Goal: Task Accomplishment & Management: Use online tool/utility

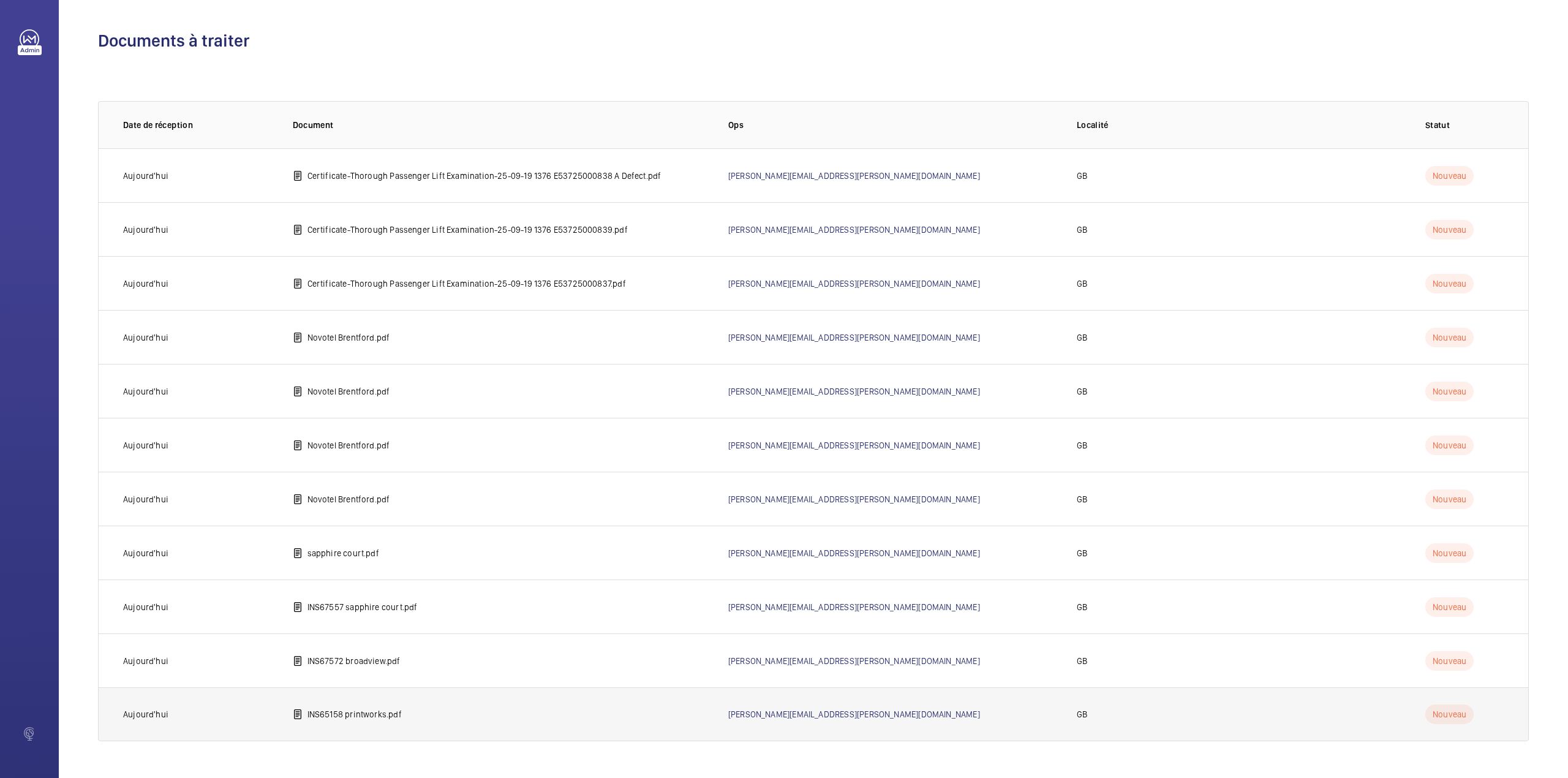
click at [394, 716] on p "INS65158 printworks.pdf" at bounding box center [355, 714] width 94 height 12
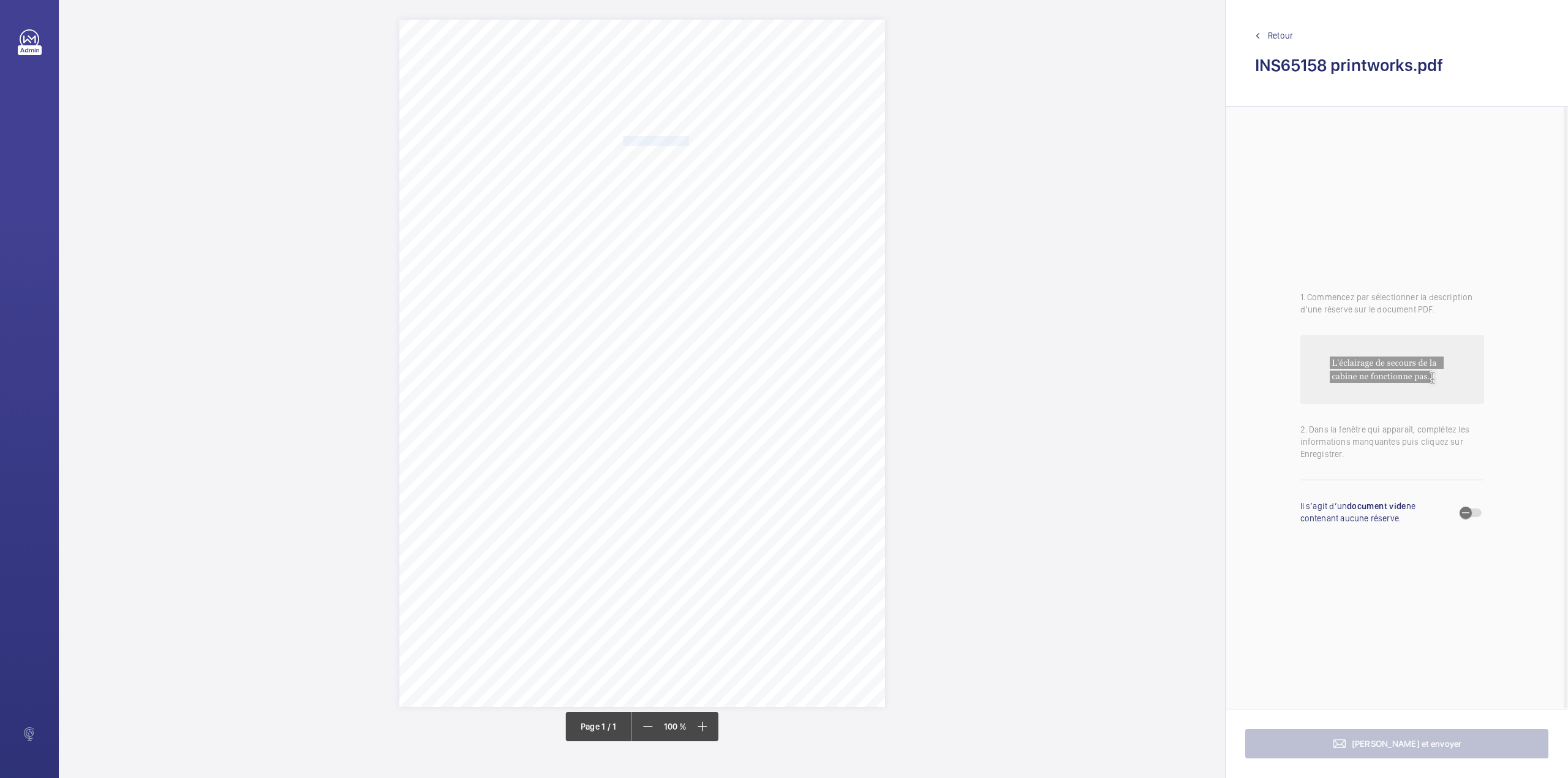
drag, startPoint x: 623, startPoint y: 140, endPoint x: 689, endPoint y: 142, distance: 66.0
click at [689, 142] on span "Notting Hill Genesis" at bounding box center [656, 140] width 66 height 8
copy span "Notting Hill Genesis"
click at [728, 354] on button "Annuler" at bounding box center [743, 357] width 69 height 29
drag, startPoint x: 623, startPoint y: 153, endPoint x: 819, endPoint y: 158, distance: 196.1
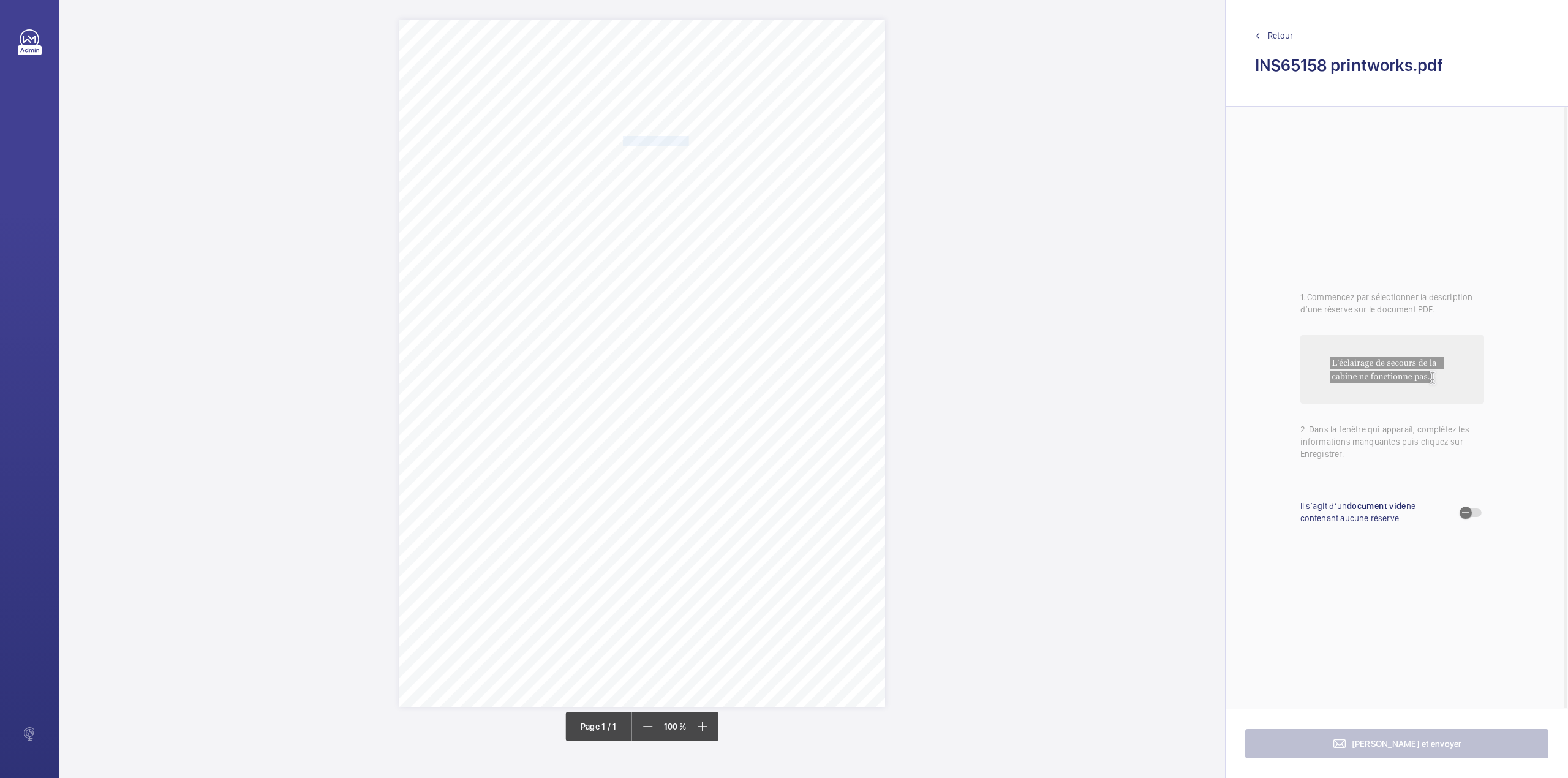
click at [776, 158] on span "Printworks Apartments Coldharbour Lane London SE5 9PZ" at bounding box center [699, 155] width 153 height 8
copy span "Printworks Apartments Coldharbour Lane London SE5 9PZ"
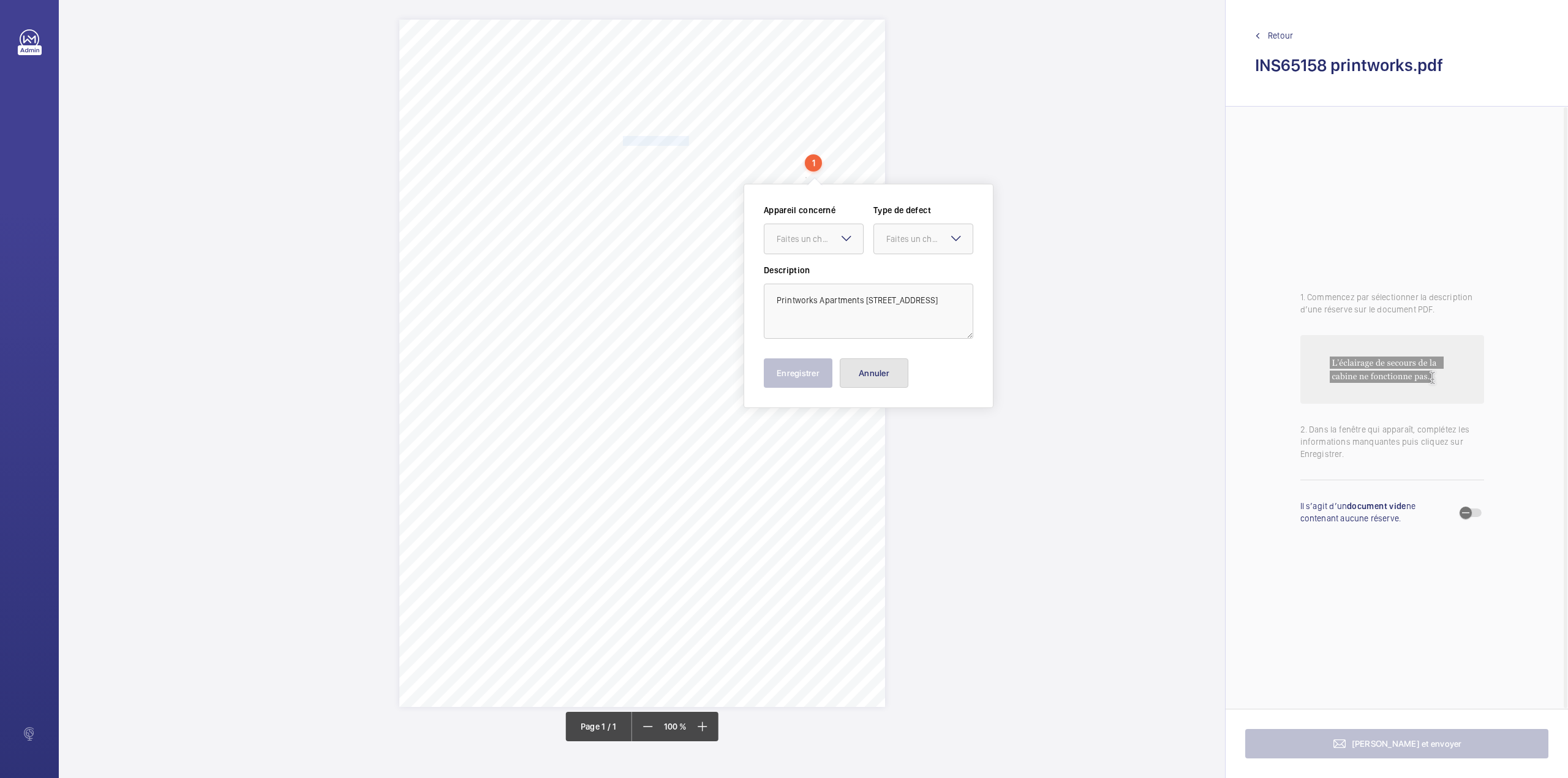
click at [858, 380] on button "Annuler" at bounding box center [874, 373] width 69 height 29
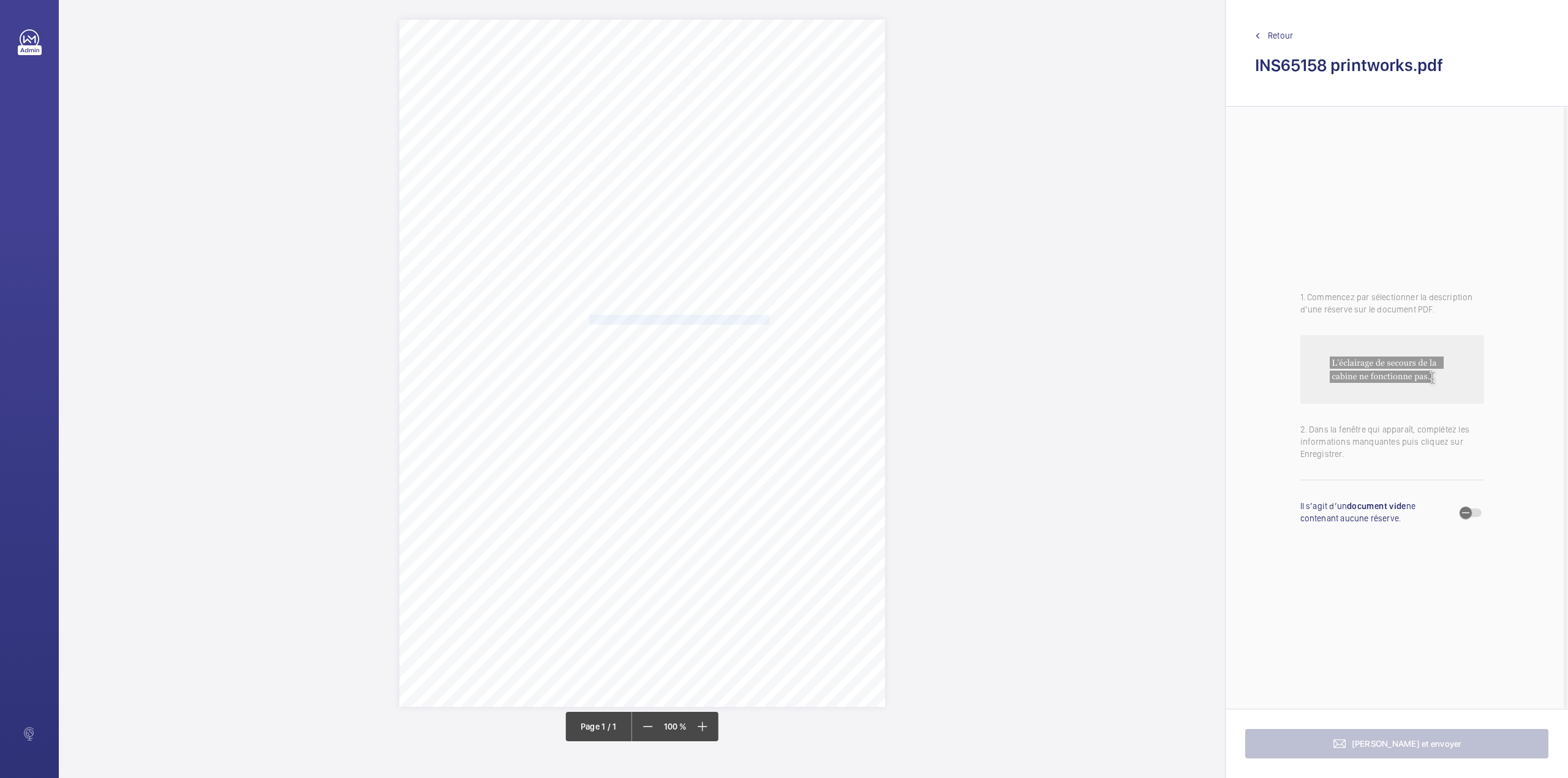
drag, startPoint x: 589, startPoint y: 319, endPoint x: 768, endPoint y: 321, distance: 179.0
click at [768, 321] on div "Signed: Lifting Operations and Lifting Equipment Regulations 1998 Report of Tho…" at bounding box center [642, 363] width 486 height 687
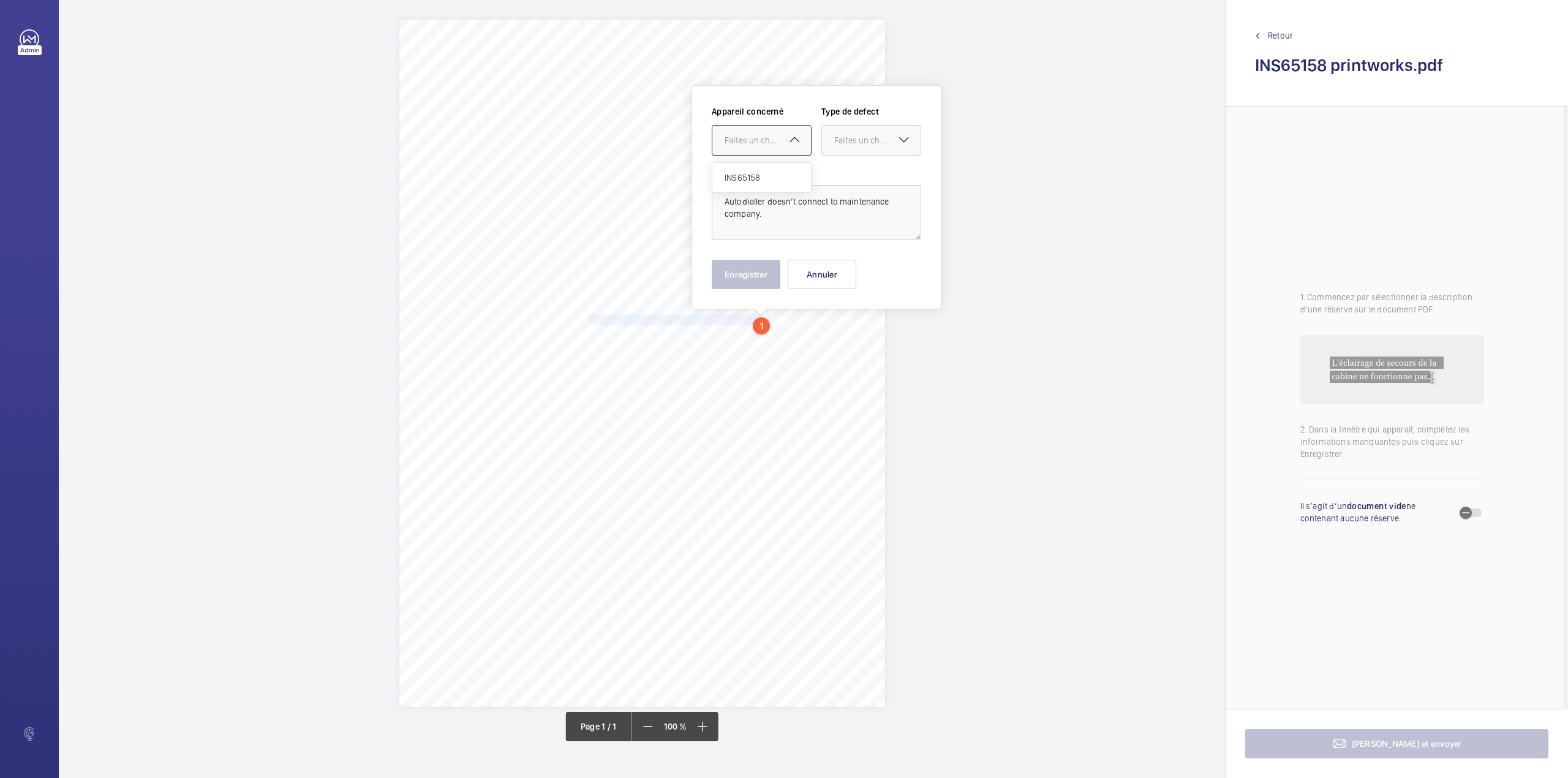
click at [757, 146] on div "Faites un choix" at bounding box center [767, 140] width 86 height 12
drag, startPoint x: 759, startPoint y: 177, endPoint x: 809, endPoint y: 179, distance: 50.0
click at [763, 179] on span "INS65158" at bounding box center [761, 177] width 74 height 12
click at [855, 156] on div "Appareil concerné Faites un choix × INS65158 × Type de defect Faites un choix" at bounding box center [816, 135] width 209 height 60
click at [877, 132] on div at bounding box center [871, 140] width 99 height 29
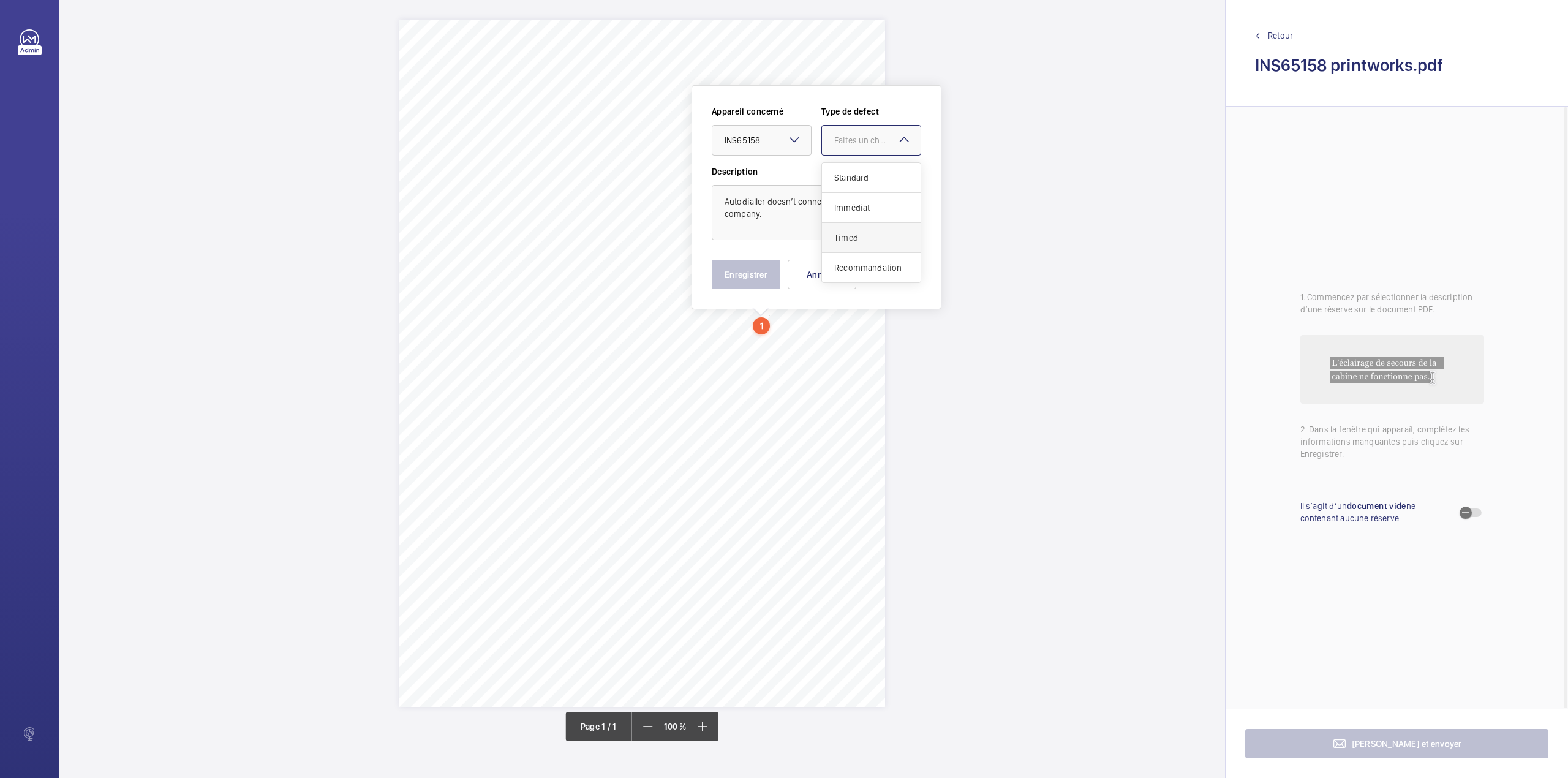
click at [862, 234] on span "Timed" at bounding box center [871, 237] width 74 height 12
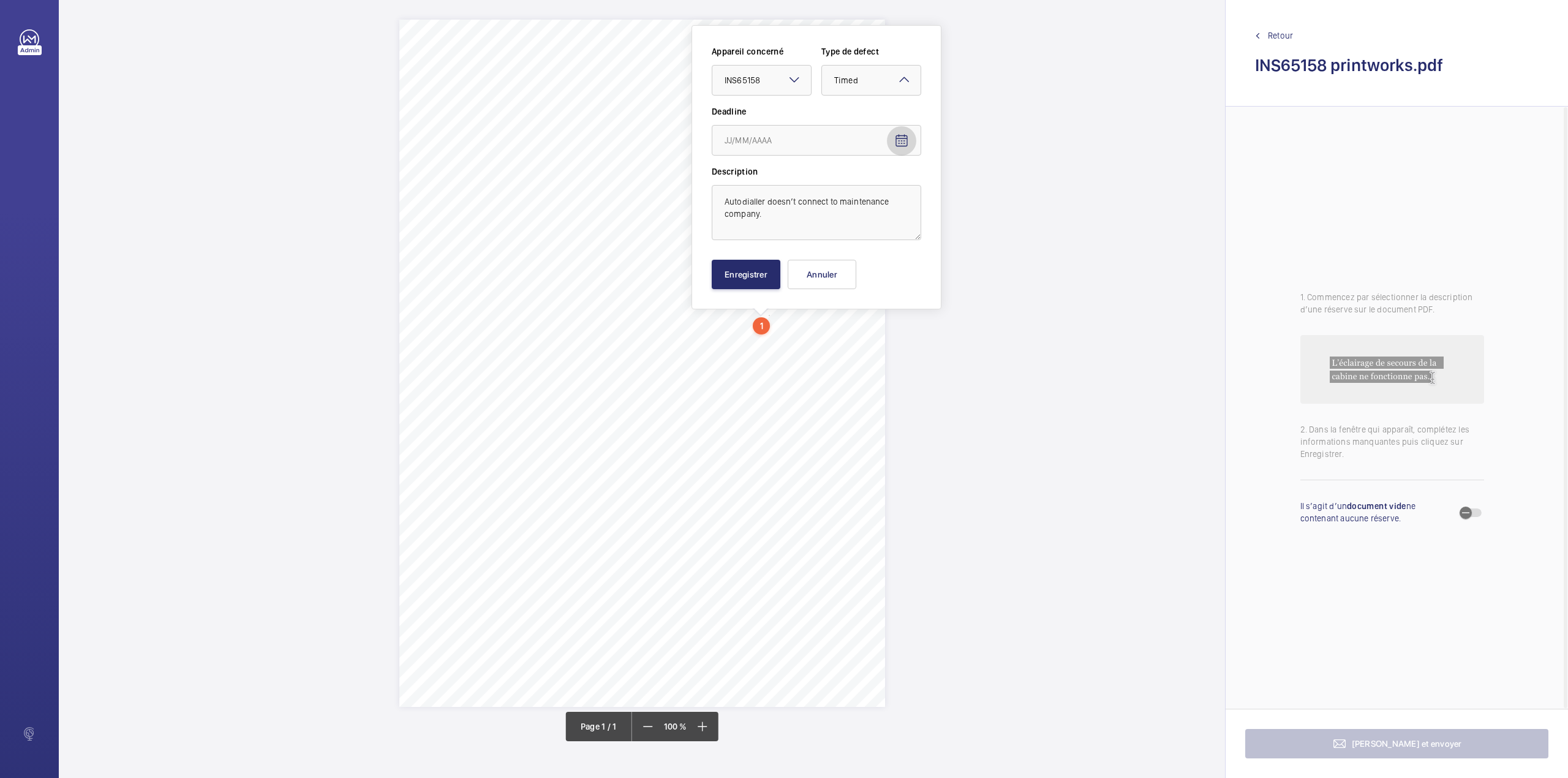
click at [907, 141] on mat-icon "Open calendar" at bounding box center [901, 140] width 15 height 15
click at [782, 313] on span "24" at bounding box center [779, 313] width 22 height 22
type input "24/09/2025"
click at [754, 278] on button "Enregistrer" at bounding box center [746, 274] width 69 height 29
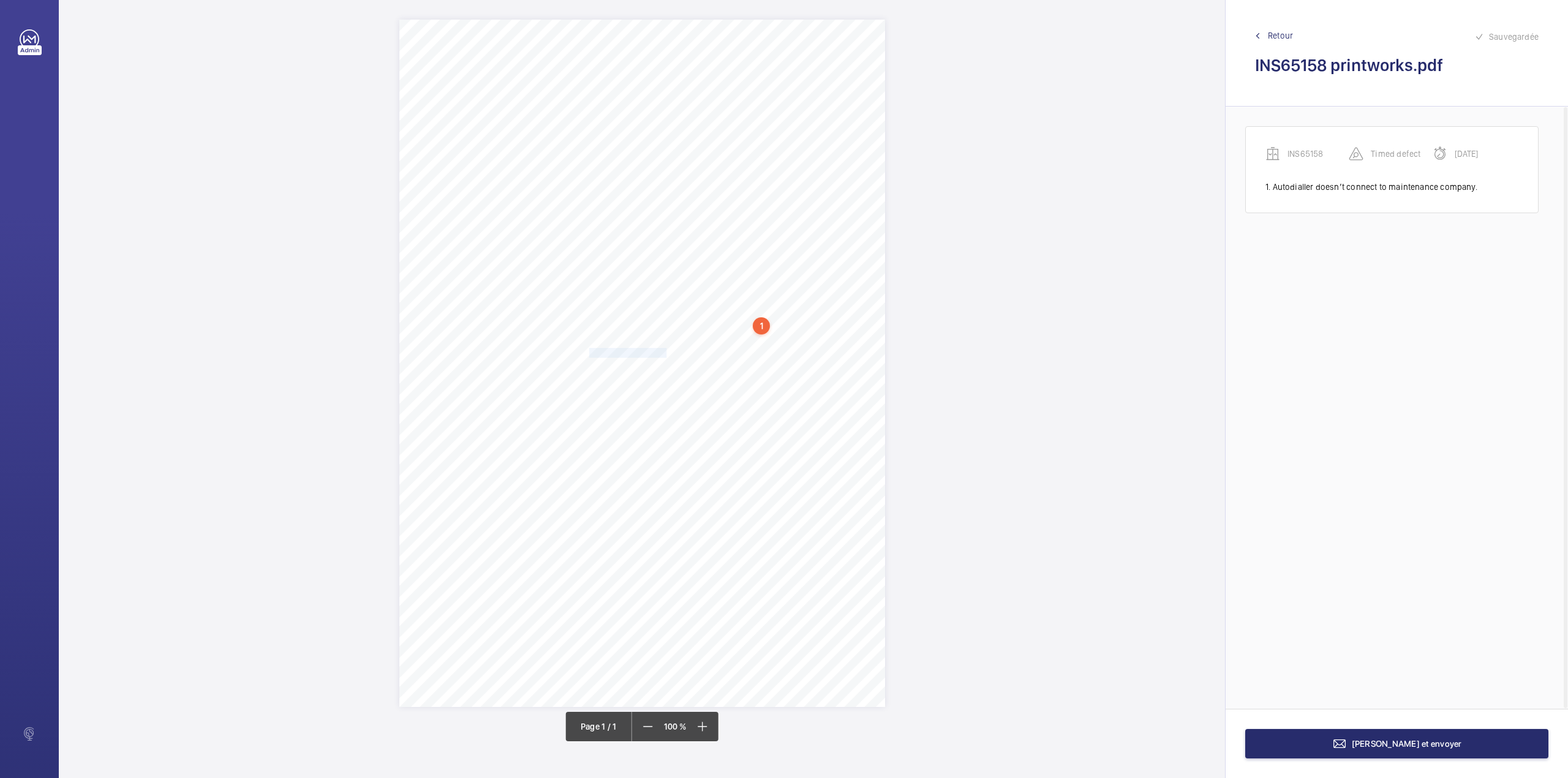
drag, startPoint x: 589, startPoint y: 353, endPoint x: 665, endPoint y: 350, distance: 76.1
click at [665, 350] on div "Signed: Lifting Operations and Lifting Equipment Regulations 1998 Report of Tho…" at bounding box center [642, 363] width 486 height 687
drag, startPoint x: 662, startPoint y: 173, endPoint x: 662, endPoint y: 202, distance: 29.0
click at [662, 175] on div "Faites un choix" at bounding box center [665, 169] width 86 height 12
drag, startPoint x: 662, startPoint y: 202, endPoint x: 753, endPoint y: 174, distance: 95.2
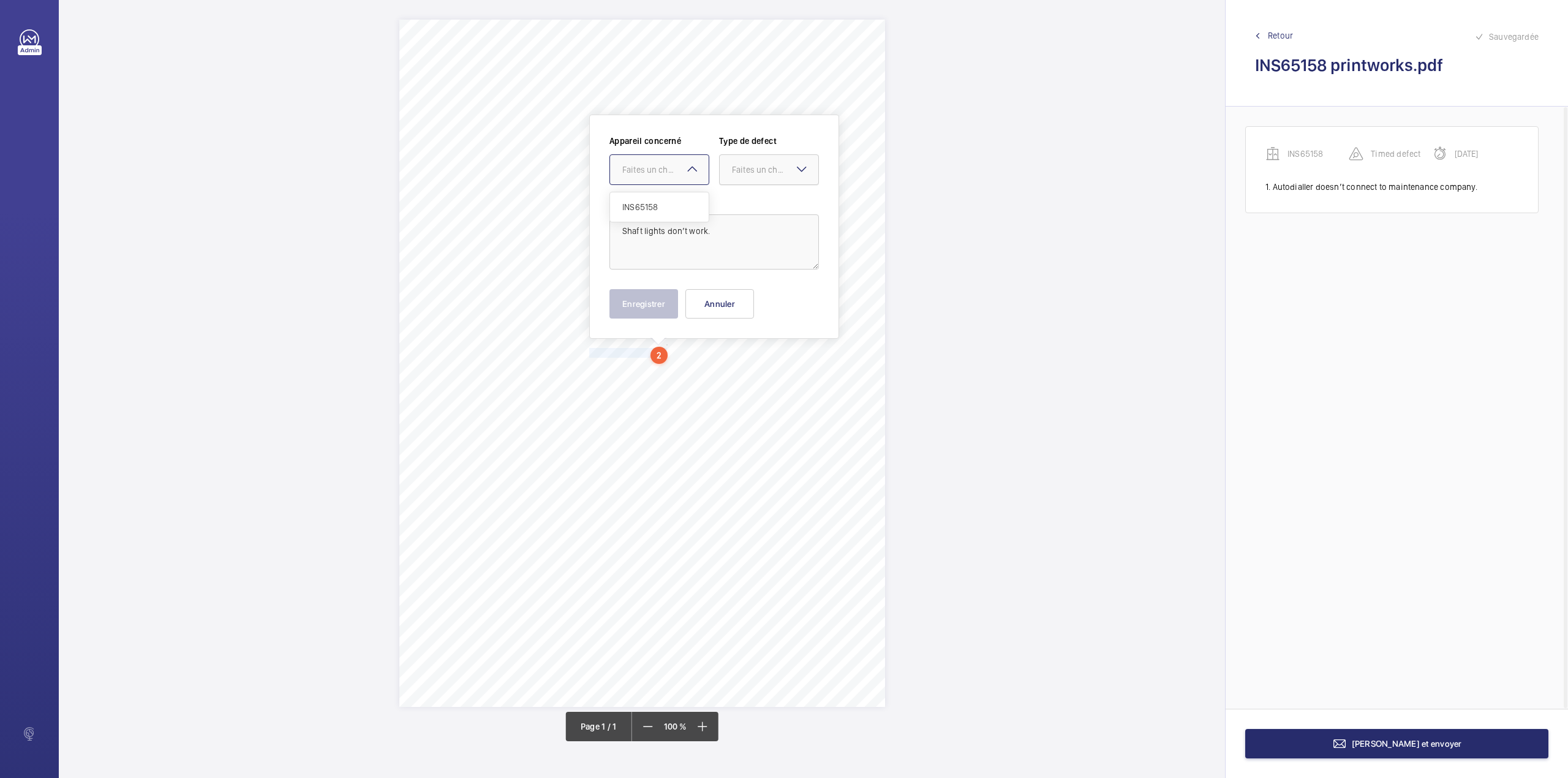
click at [691, 198] on div "INS65158" at bounding box center [659, 207] width 99 height 29
drag, startPoint x: 754, startPoint y: 172, endPoint x: 755, endPoint y: 202, distance: 30.0
click at [755, 184] on div "Faites un choix" at bounding box center [769, 170] width 100 height 31
click at [754, 202] on span "Standard" at bounding box center [769, 207] width 74 height 12
click at [658, 299] on button "Enregistrer" at bounding box center [644, 304] width 69 height 29
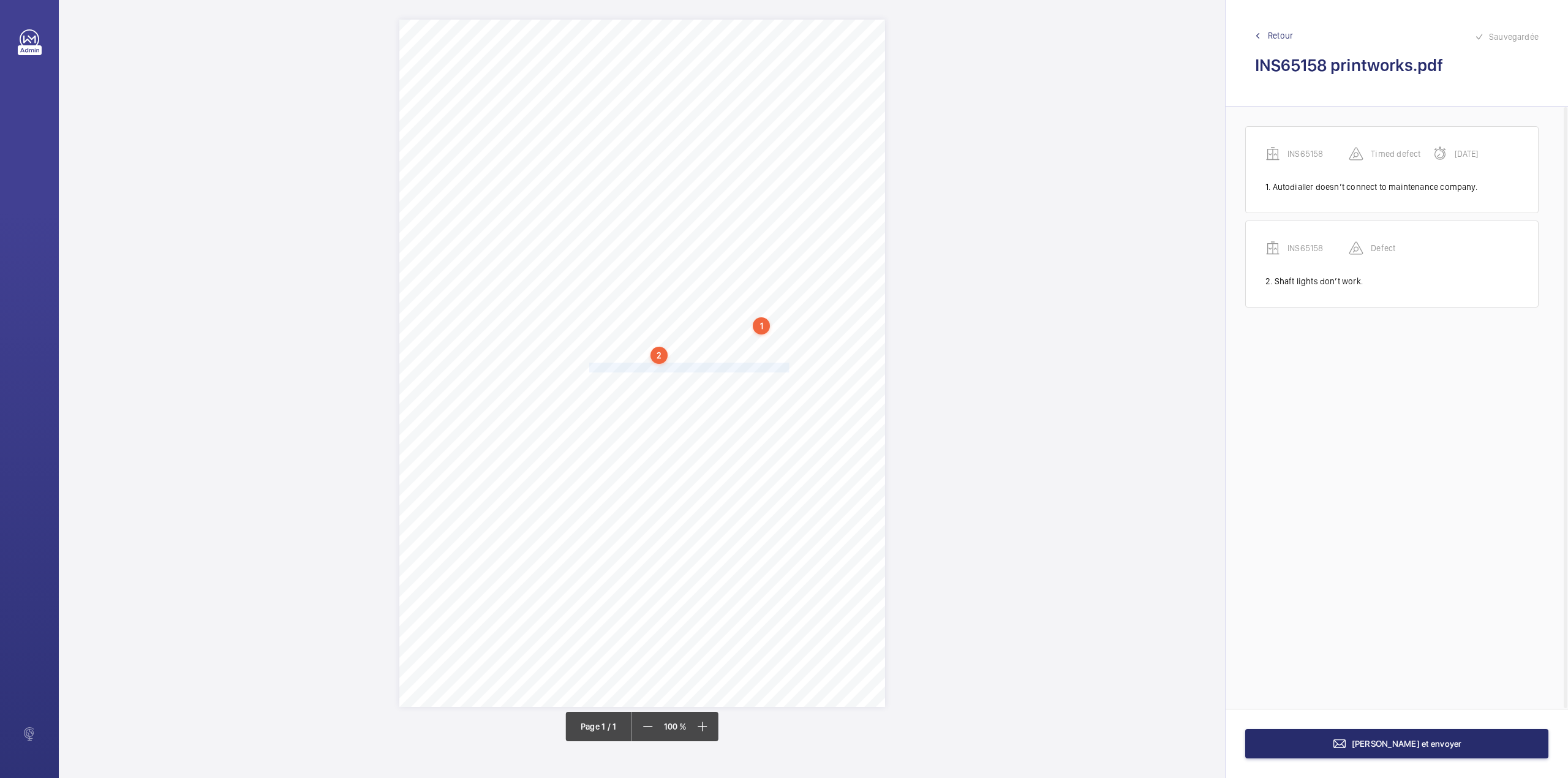
drag, startPoint x: 590, startPoint y: 366, endPoint x: 738, endPoint y: 369, distance: 148.0
click at [738, 369] on div "Signed: Lifting Operations and Lifting Equipment Regulations 1998 Report of Tho…" at bounding box center [642, 363] width 486 height 687
drag, startPoint x: 733, startPoint y: 189, endPoint x: 733, endPoint y: 198, distance: 9.0
click at [733, 194] on div "Faites un choix" at bounding box center [732, 188] width 99 height 12
click at [736, 226] on span "INS65158" at bounding box center [732, 225] width 74 height 12
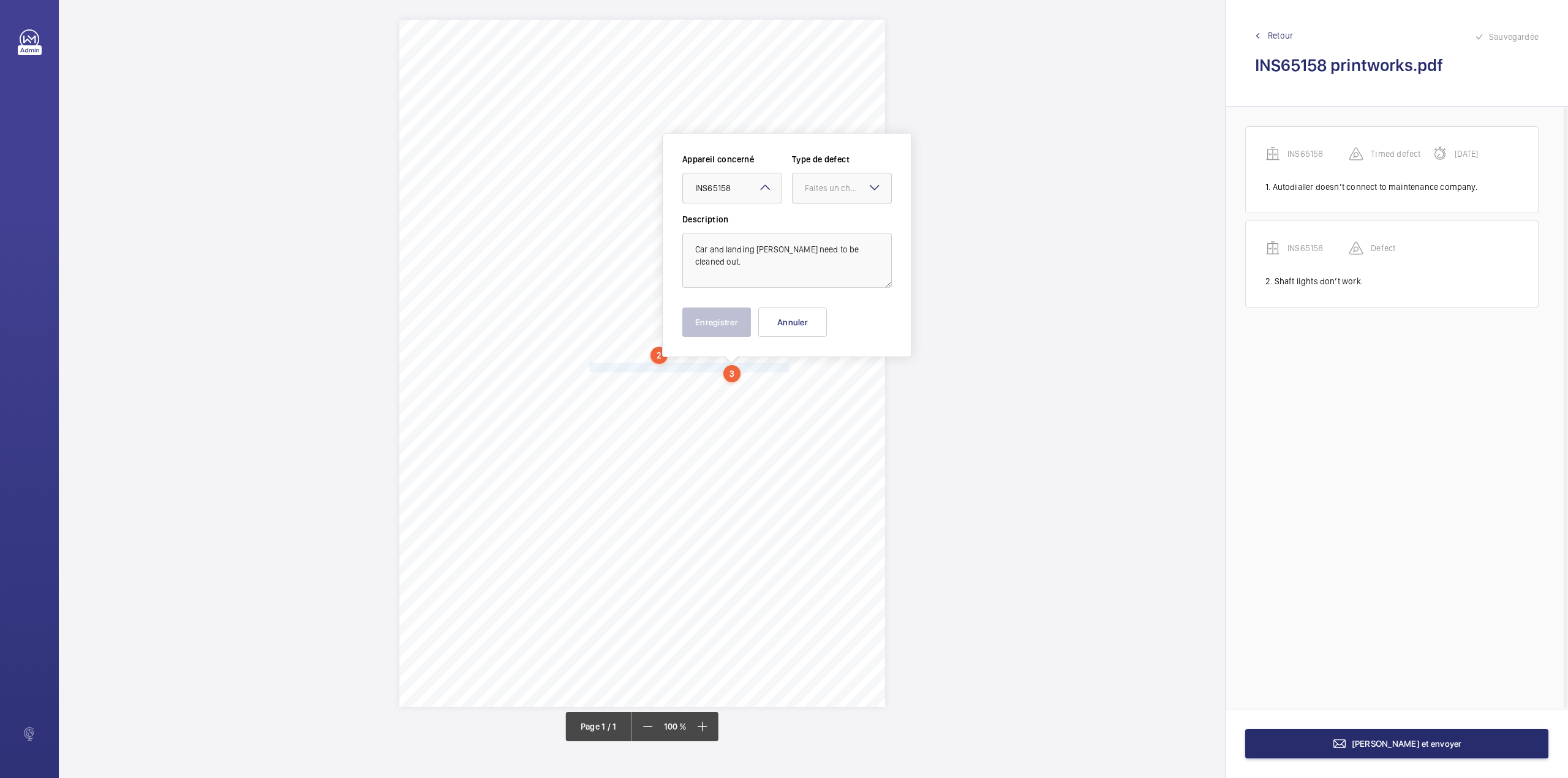
drag, startPoint x: 832, startPoint y: 189, endPoint x: 824, endPoint y: 209, distance: 21.5
click at [831, 191] on div "Faites un choix" at bounding box center [847, 188] width 86 height 12
click at [824, 211] on div "Standard" at bounding box center [842, 225] width 99 height 30
click at [724, 324] on button "Enregistrer" at bounding box center [717, 322] width 69 height 29
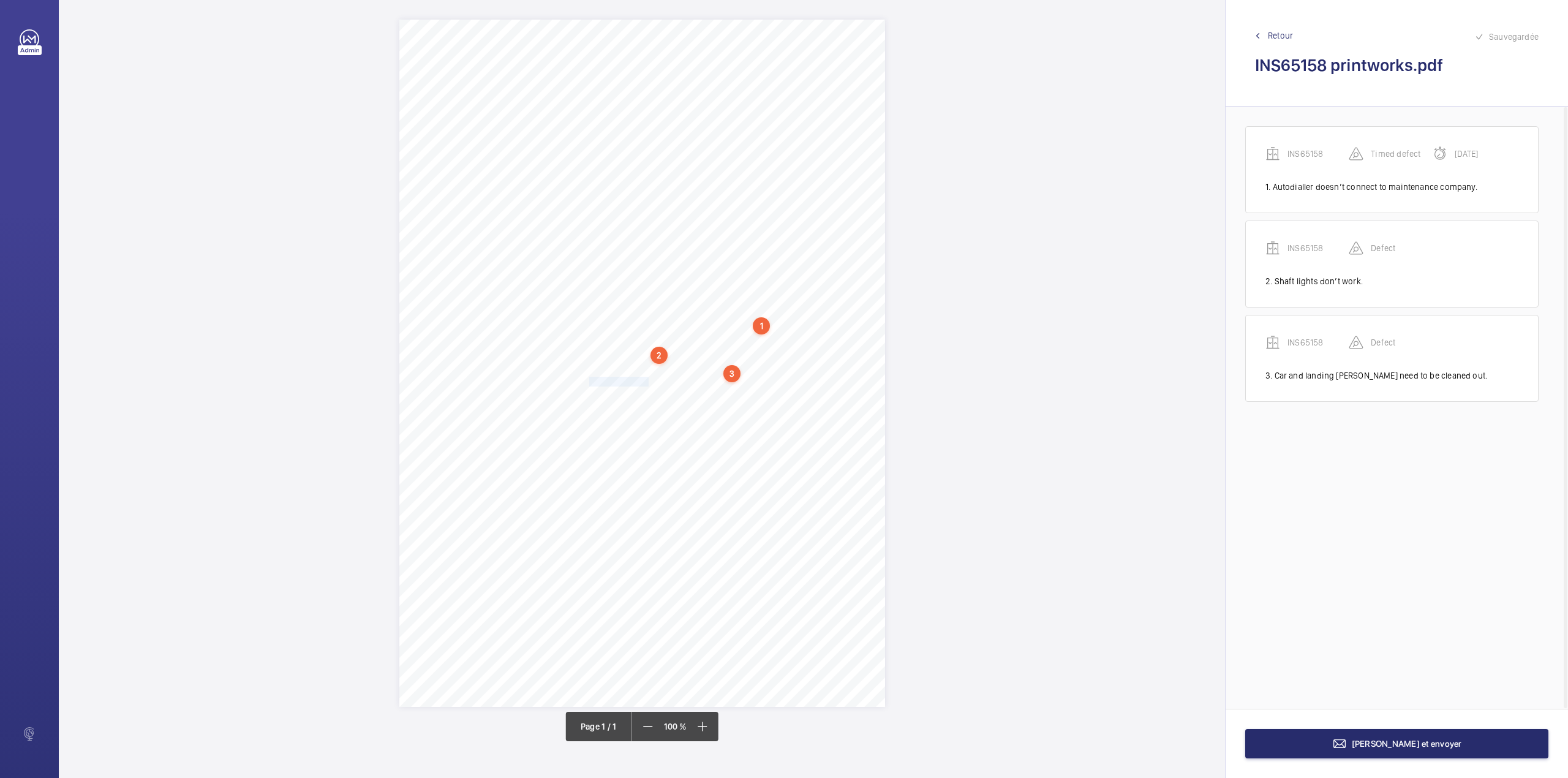
drag, startPoint x: 590, startPoint y: 383, endPoint x: 647, endPoint y: 376, distance: 57.4
click at [647, 376] on div "Signed: Lifting Operations and Lifting Equipment Regulations 1998 Report of Tho…" at bounding box center [642, 363] width 486 height 687
click at [640, 195] on div "Faites un choix" at bounding box center [646, 195] width 86 height 12
click at [638, 224] on div "INS65158" at bounding box center [641, 233] width 99 height 29
drag, startPoint x: 742, startPoint y: 195, endPoint x: 738, endPoint y: 216, distance: 21.4
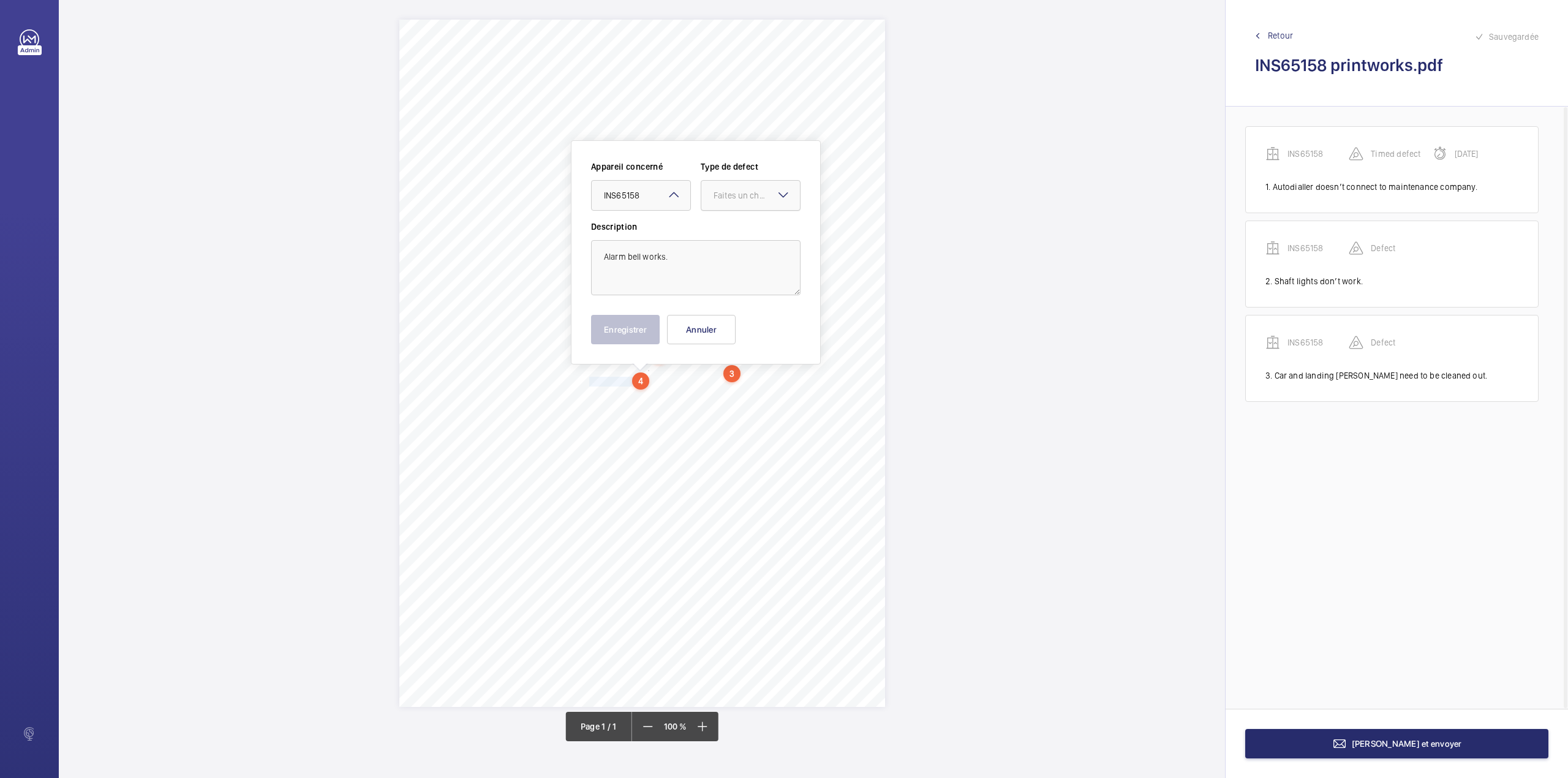
click at [742, 202] on div "Faites un choix" at bounding box center [750, 195] width 99 height 12
click at [736, 228] on span "Standard" at bounding box center [750, 232] width 74 height 12
click at [625, 340] on button "Enregistrer" at bounding box center [625, 329] width 69 height 29
drag, startPoint x: 591, startPoint y: 395, endPoint x: 778, endPoint y: 398, distance: 187.0
click at [778, 398] on div "Signed: Lifting Operations and Lifting Equipment Regulations 1998 Report of Tho…" at bounding box center [642, 363] width 486 height 687
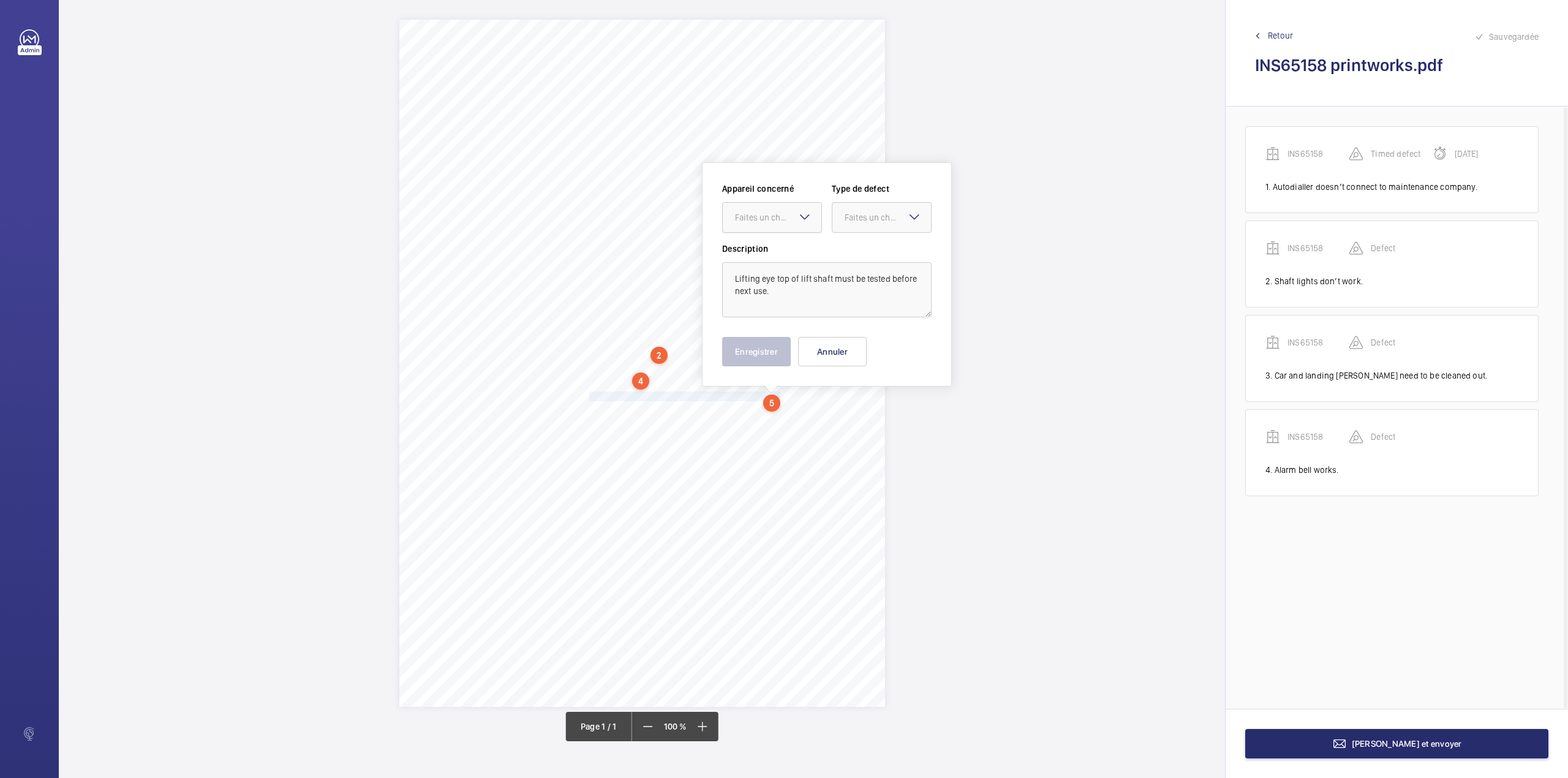
click at [777, 221] on div "Faites un choix" at bounding box center [778, 217] width 86 height 12
click at [837, 221] on div at bounding box center [881, 218] width 99 height 29
click at [839, 240] on div "Standard" at bounding box center [881, 255] width 99 height 30
drag, startPoint x: 741, startPoint y: 348, endPoint x: 726, endPoint y: 306, distance: 44.6
click at [741, 343] on button "Enregistrer" at bounding box center [757, 352] width 69 height 29
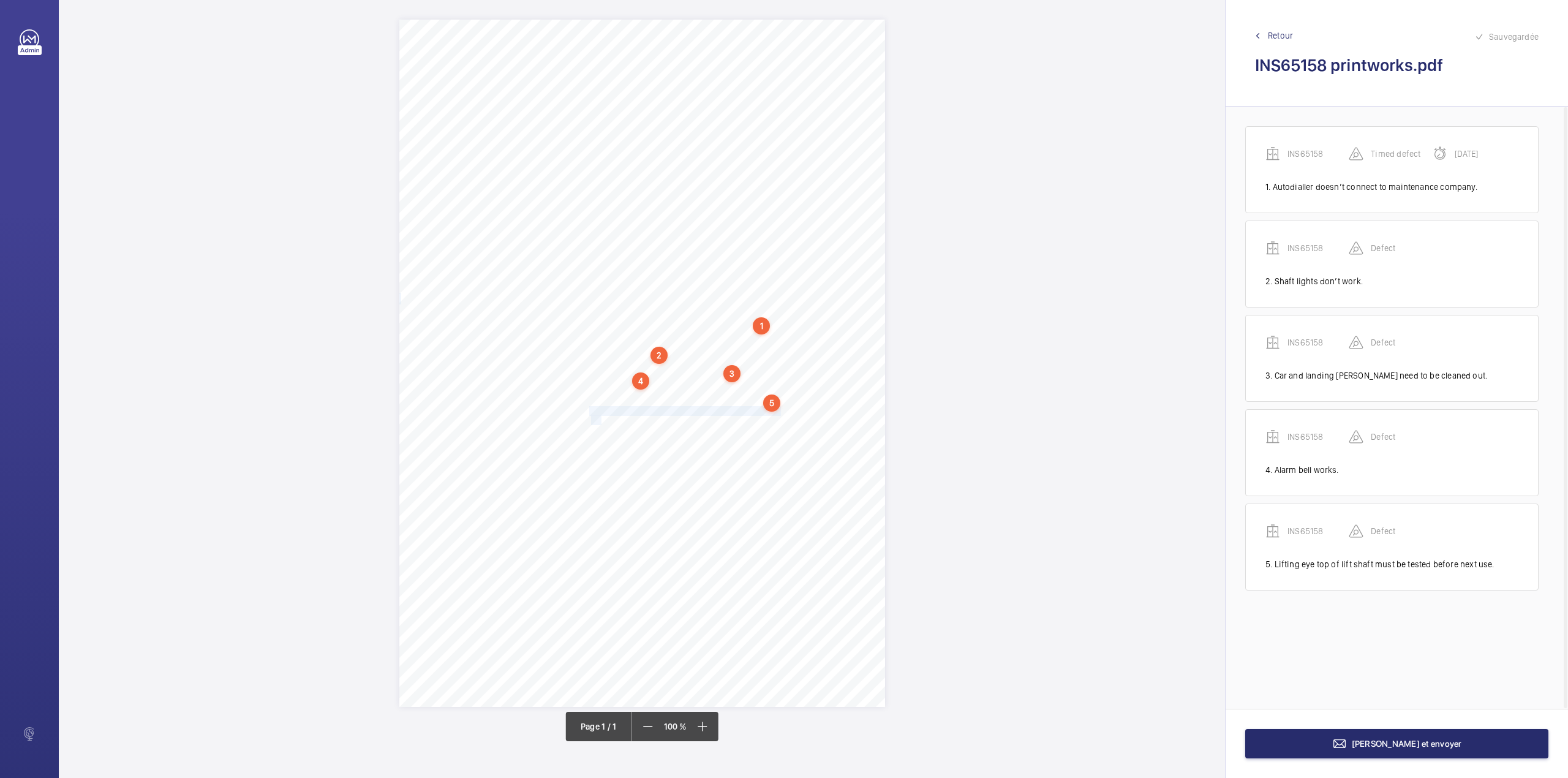
drag, startPoint x: 591, startPoint y: 408, endPoint x: 601, endPoint y: 420, distance: 15.6
click at [601, 420] on div "Signed: Lifting Operations and Lifting Equipment Regulations 1998 Report of Tho…" at bounding box center [642, 363] width 486 height 687
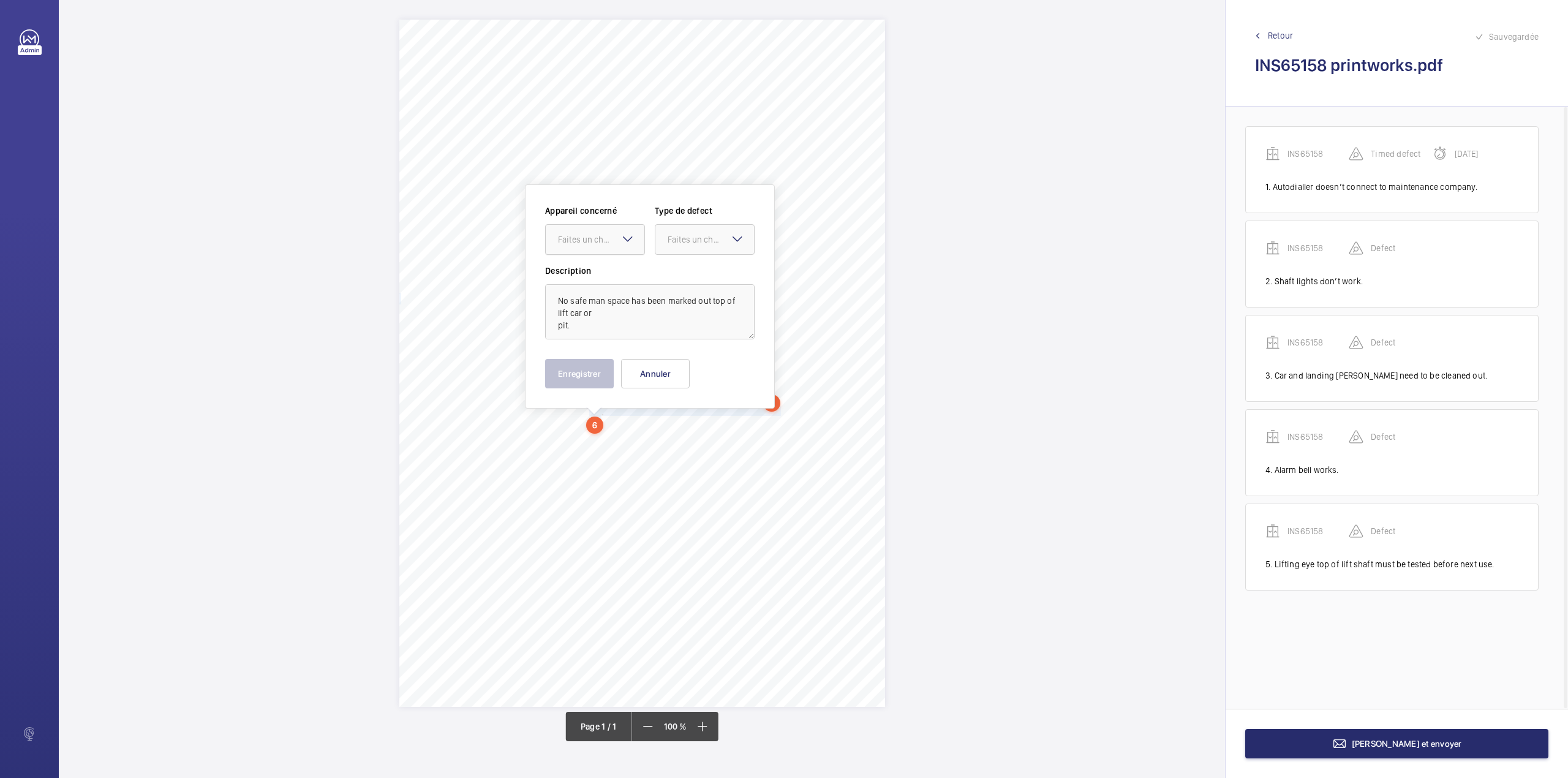
click at [598, 240] on div "Faites un choix" at bounding box center [601, 239] width 86 height 12
click at [608, 273] on span "INS65158" at bounding box center [595, 276] width 74 height 12
drag, startPoint x: 682, startPoint y: 239, endPoint x: 682, endPoint y: 253, distance: 14.0
click at [683, 246] on div "Faites un choix" at bounding box center [705, 239] width 99 height 12
click at [680, 267] on div "Standard" at bounding box center [705, 277] width 99 height 30
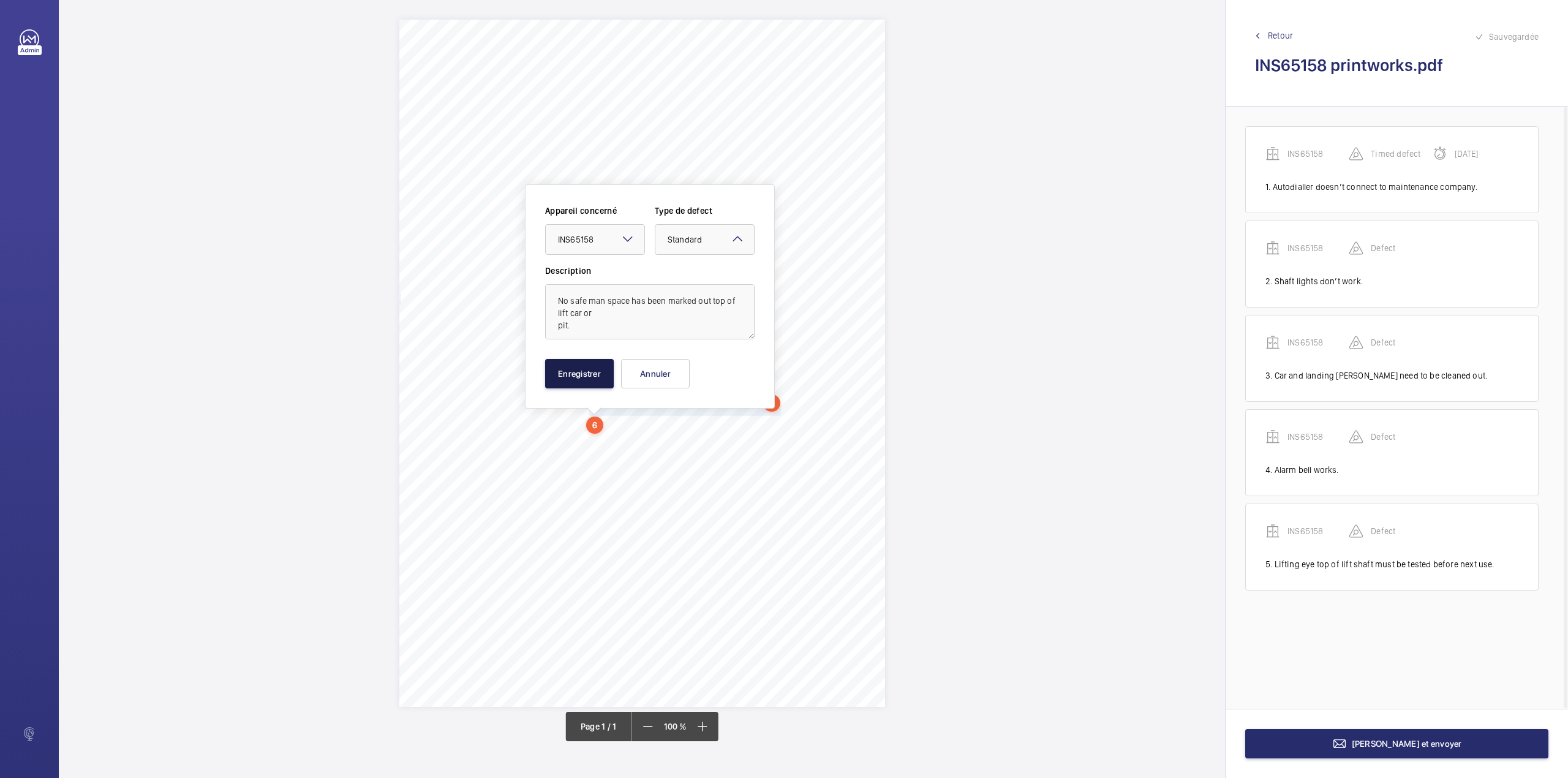
click at [581, 370] on button "Enregistrer" at bounding box center [579, 373] width 69 height 29
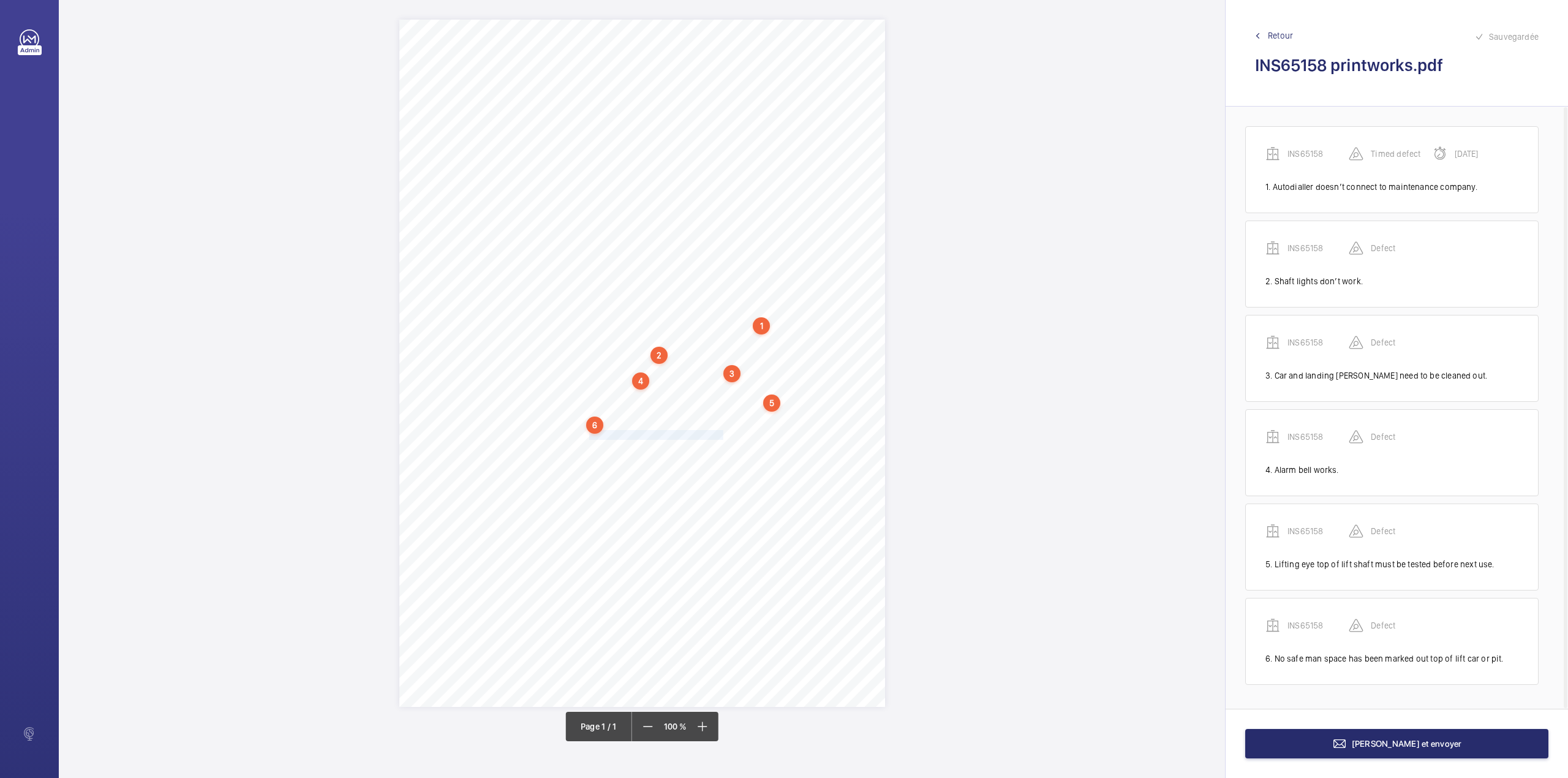
drag, startPoint x: 590, startPoint y: 434, endPoint x: 722, endPoint y: 430, distance: 132.1
click at [722, 432] on div "Signed: Lifting Operations and Lifting Equipment Regulations 1998 Report of Tho…" at bounding box center [642, 363] width 486 height 687
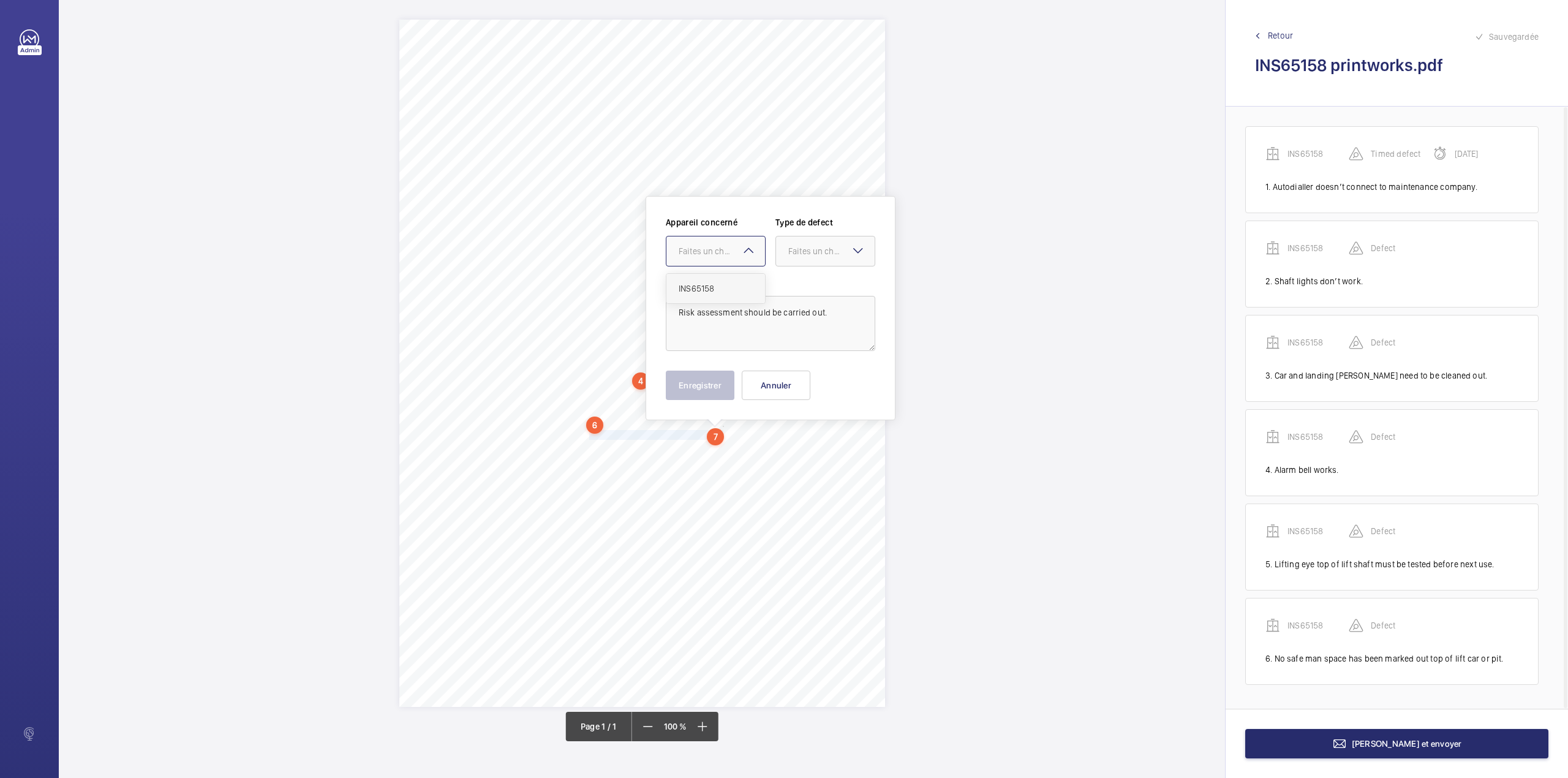
drag, startPoint x: 721, startPoint y: 262, endPoint x: 721, endPoint y: 284, distance: 22.0
click at [721, 267] on ng-select "Faites un choix INS65158" at bounding box center [715, 251] width 100 height 31
click at [724, 285] on span "INS65158" at bounding box center [716, 288] width 74 height 12
click at [793, 258] on div at bounding box center [825, 251] width 99 height 29
click at [794, 283] on span "Standard" at bounding box center [825, 288] width 74 height 12
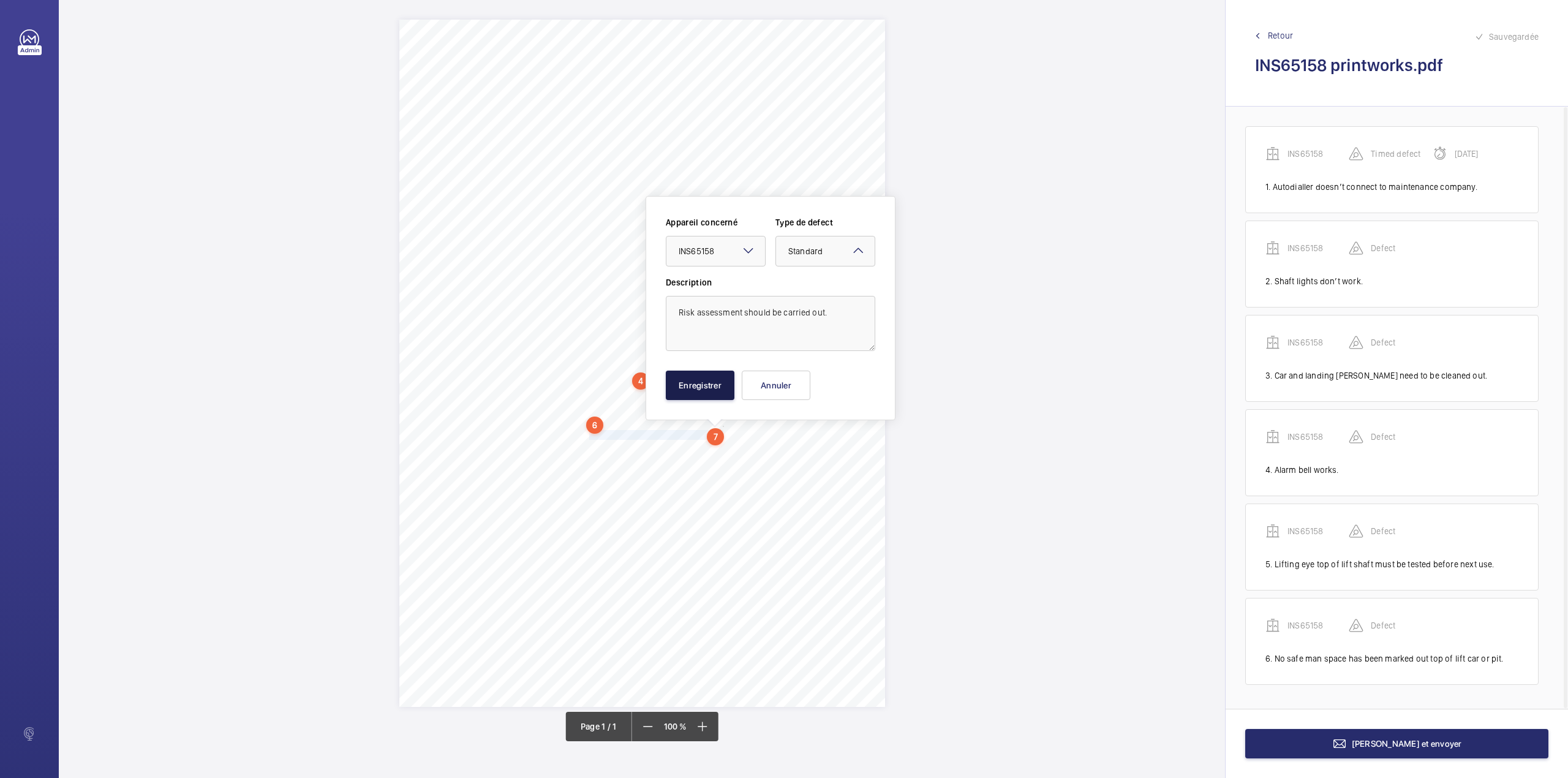
click at [680, 384] on button "Enregistrer" at bounding box center [700, 385] width 69 height 29
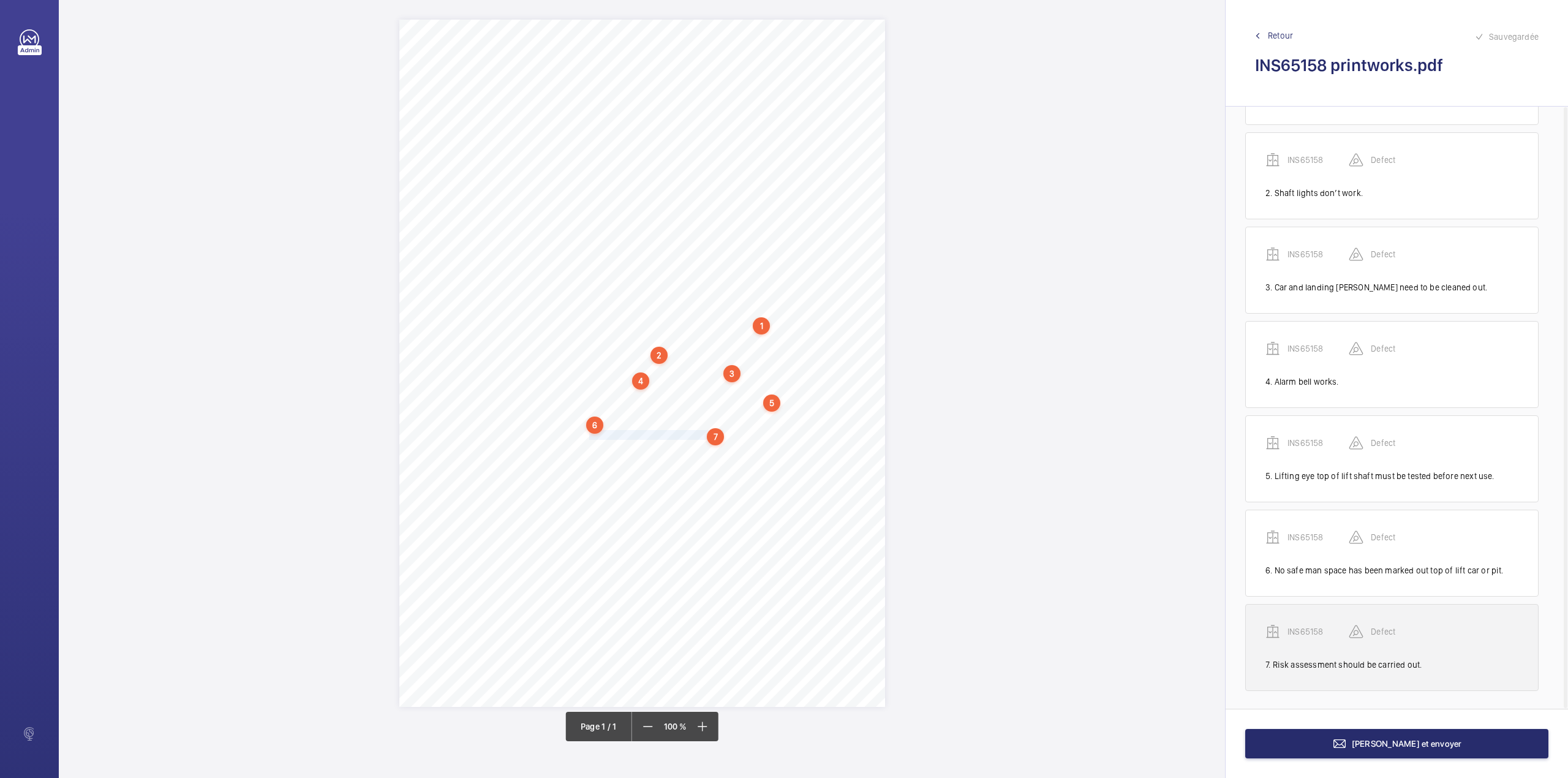
scroll to position [93, 0]
click at [1320, 626] on p "INS65158" at bounding box center [1318, 629] width 61 height 12
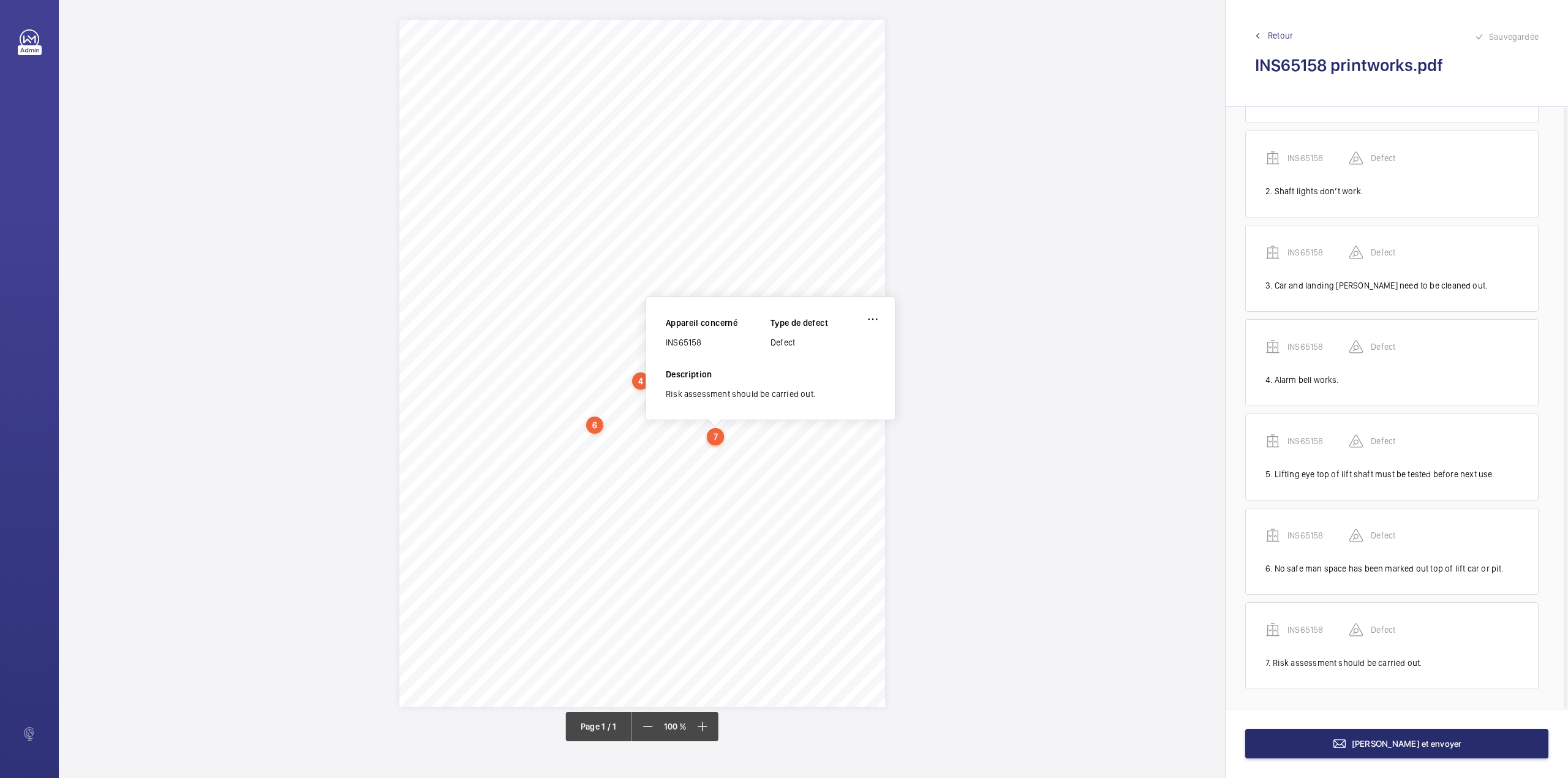
drag, startPoint x: 666, startPoint y: 343, endPoint x: 715, endPoint y: 343, distance: 49.0
click at [715, 343] on div "INS65158" at bounding box center [718, 342] width 105 height 12
copy div "INS65158"
click at [1397, 754] on button "Terminer et envoyer" at bounding box center [1396, 744] width 303 height 29
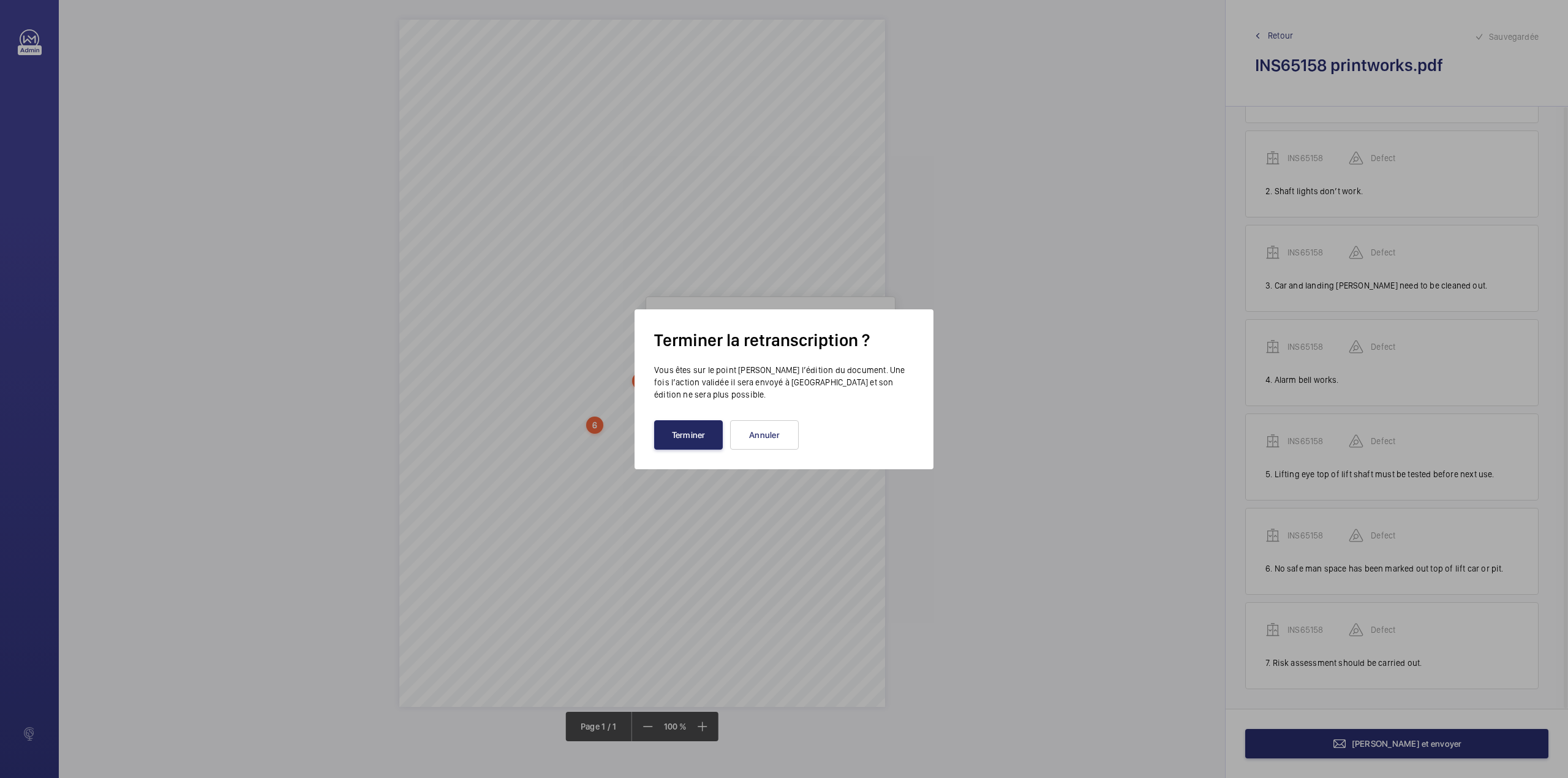
drag, startPoint x: 686, startPoint y: 439, endPoint x: 594, endPoint y: 407, distance: 97.4
click at [686, 438] on button "Terminer" at bounding box center [689, 435] width 69 height 29
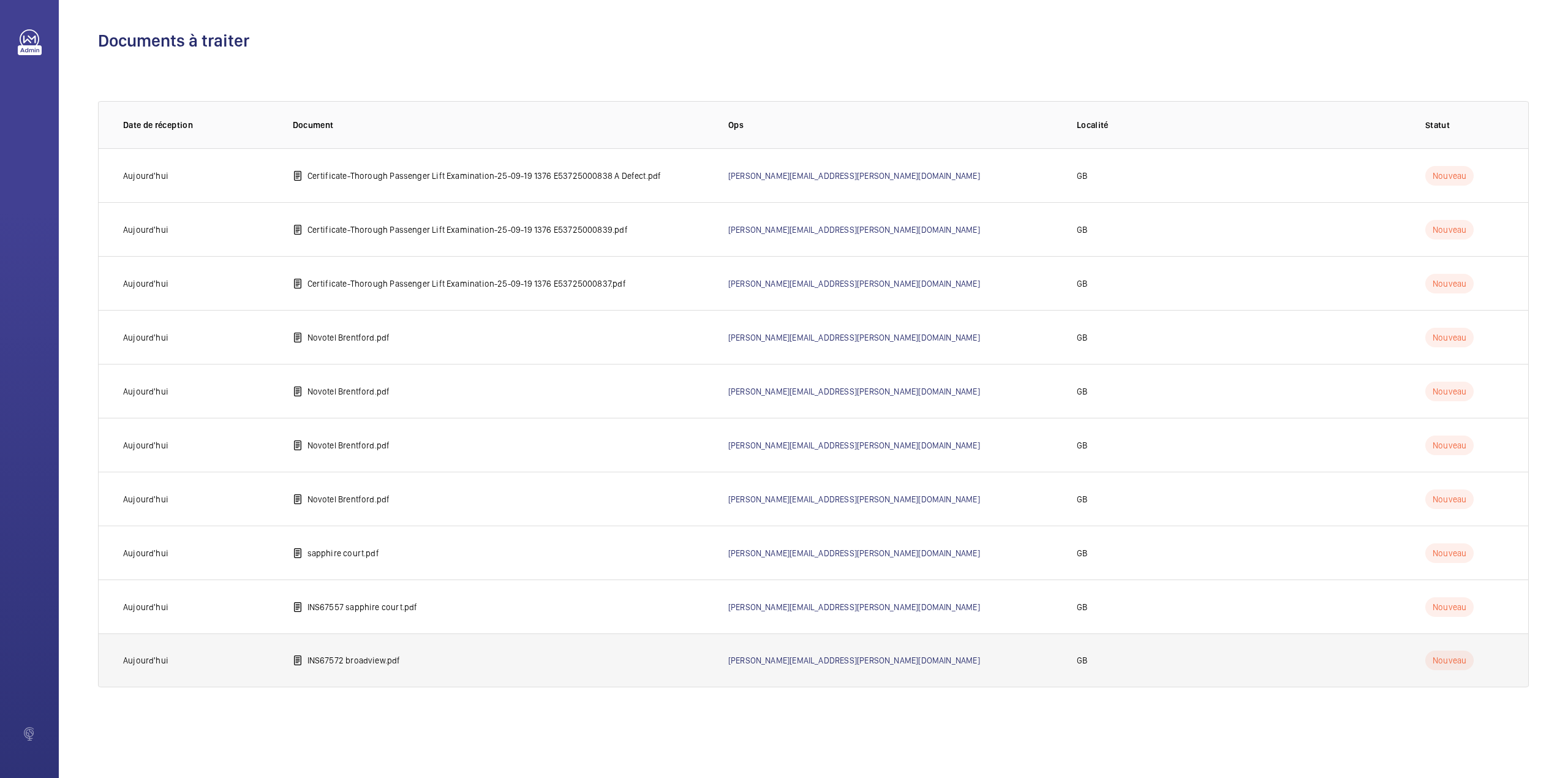
click at [340, 659] on p "INS67572 broadview.pdf" at bounding box center [354, 660] width 93 height 12
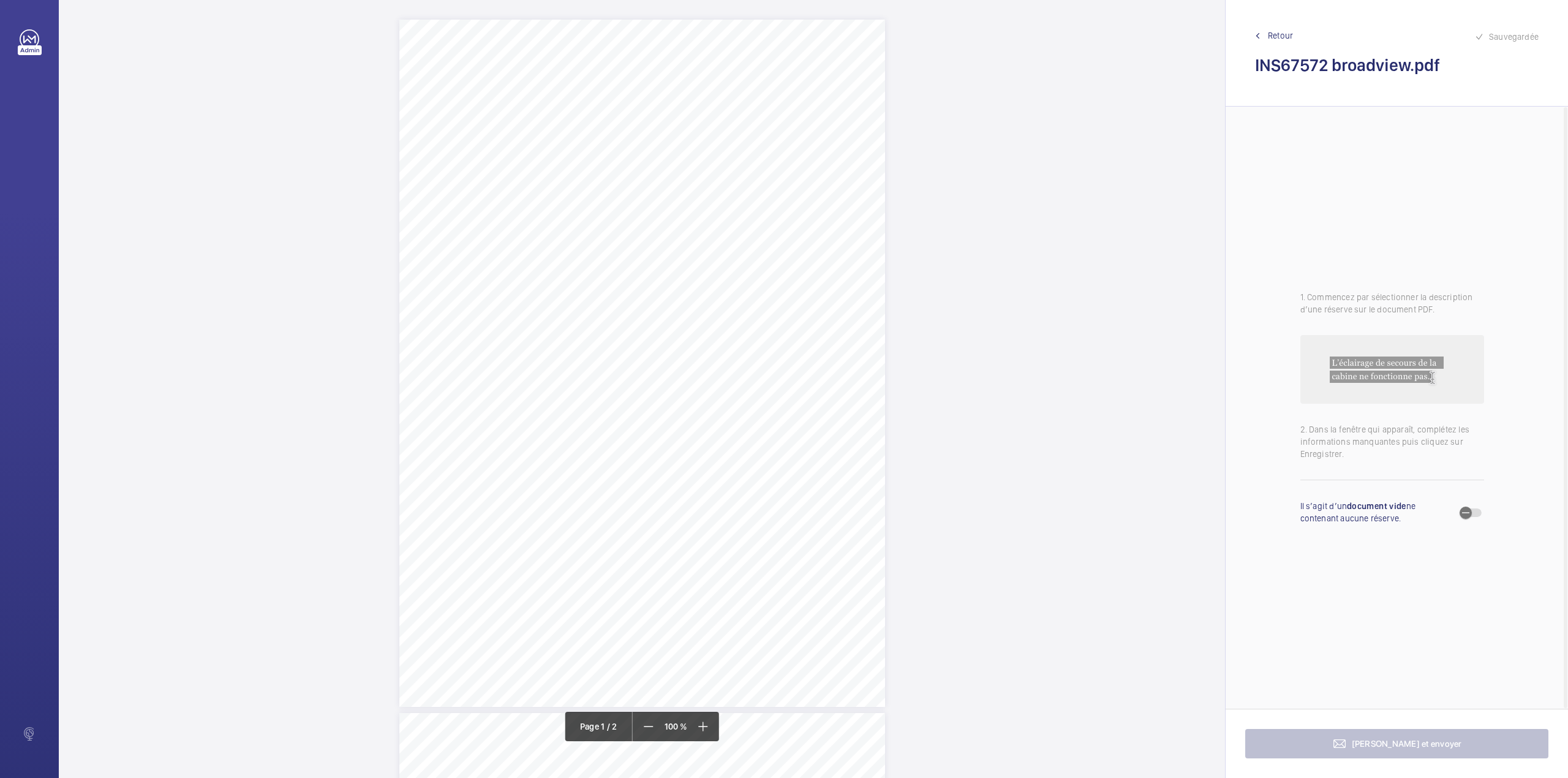
click at [623, 142] on span "Notting Hill Genesis" at bounding box center [656, 140] width 66 height 8
drag, startPoint x: 678, startPoint y: 354, endPoint x: 685, endPoint y: 205, distance: 149.2
click at [681, 352] on button "Annuler" at bounding box center [678, 357] width 69 height 29
drag, startPoint x: 623, startPoint y: 142, endPoint x: 686, endPoint y: 142, distance: 63.0
click at [686, 142] on span "Notting Hill Genesis" at bounding box center [656, 140] width 66 height 8
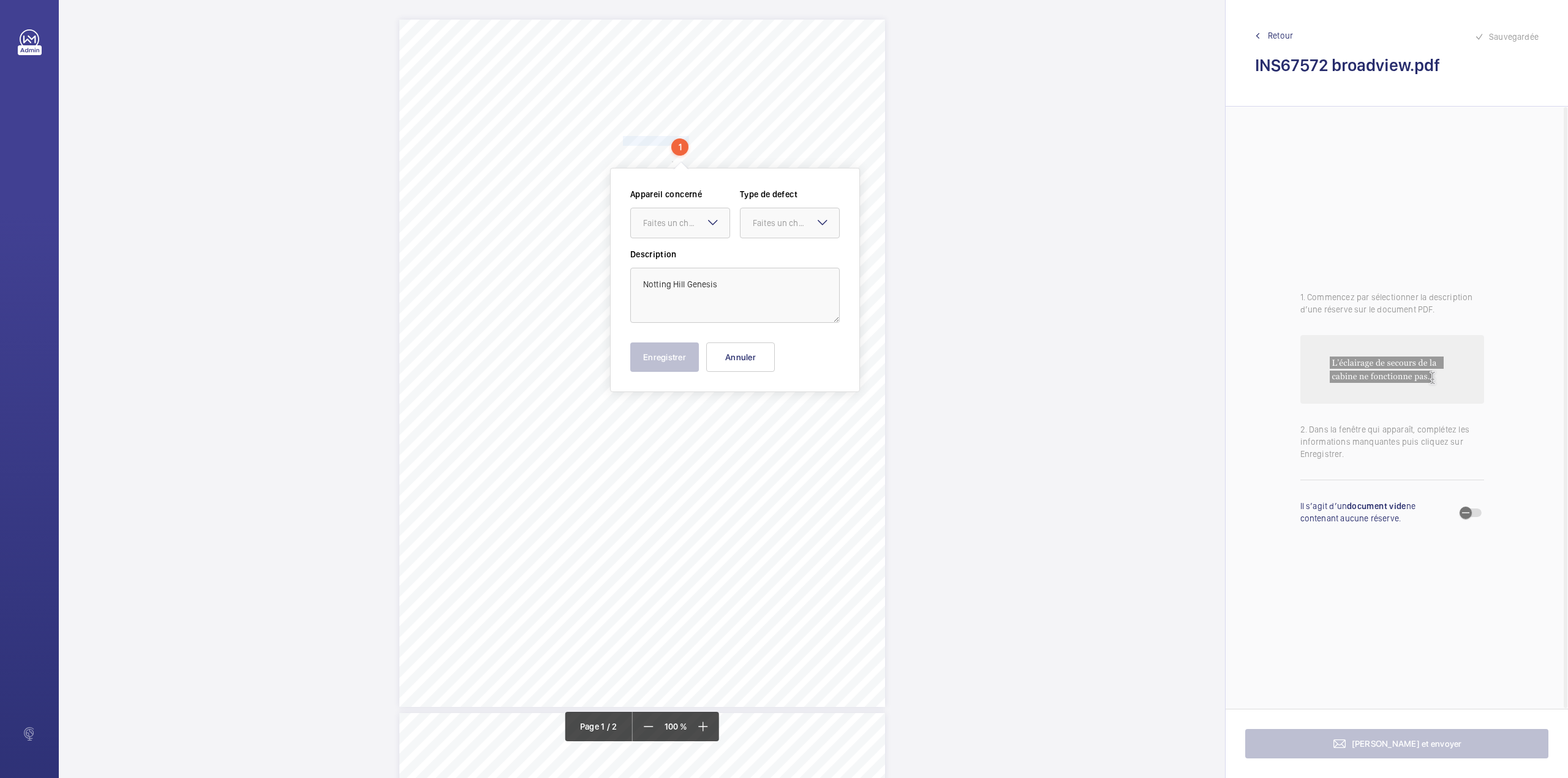
copy span "Notting Hill Genesis"
drag, startPoint x: 736, startPoint y: 345, endPoint x: 733, endPoint y: 352, distance: 7.6
click at [733, 352] on div "Appareil concerné Faites un choix Type de defect Faites un choix Description No…" at bounding box center [735, 280] width 209 height 184
click at [733, 352] on button "Annuler" at bounding box center [741, 357] width 69 height 29
drag, startPoint x: 622, startPoint y: 158, endPoint x: 762, endPoint y: 157, distance: 140.0
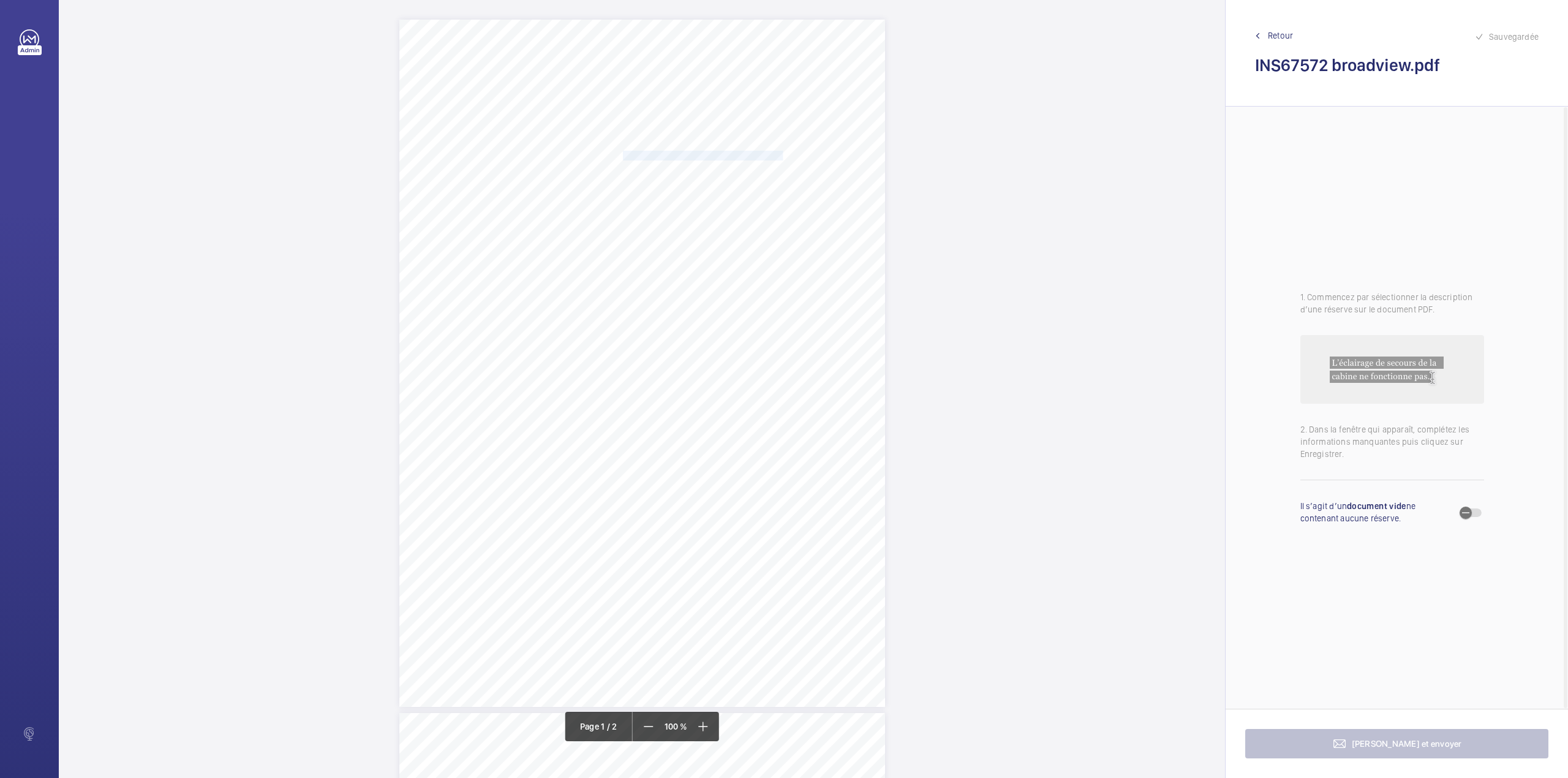
click at [762, 157] on span "Broadview House Garner Close RM8 1UN" at bounding box center [722, 155] width 200 height 8
copy span "Broadview House Garner Close RM8 1UN"
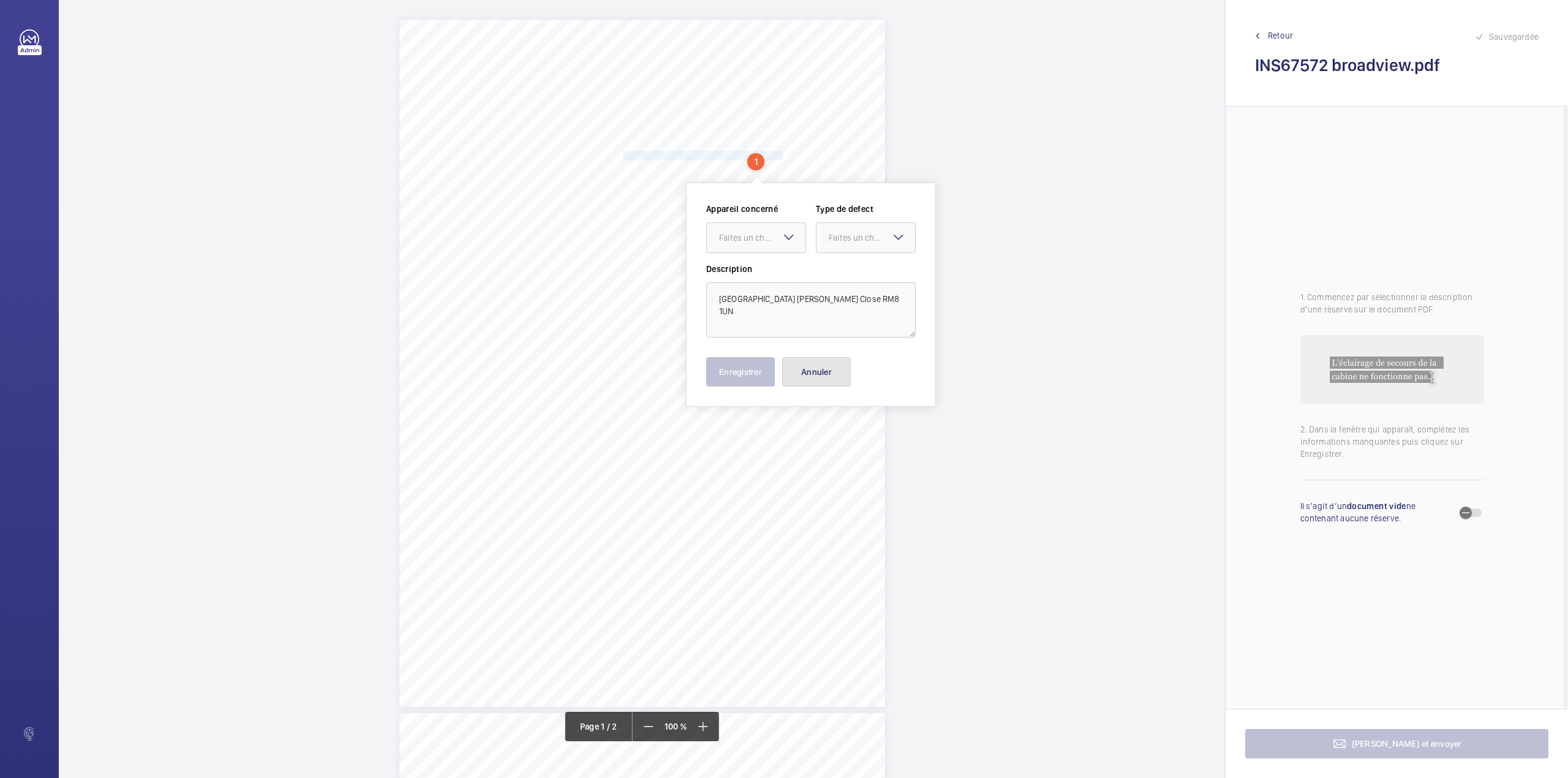
click at [797, 377] on button "Annuler" at bounding box center [817, 372] width 69 height 29
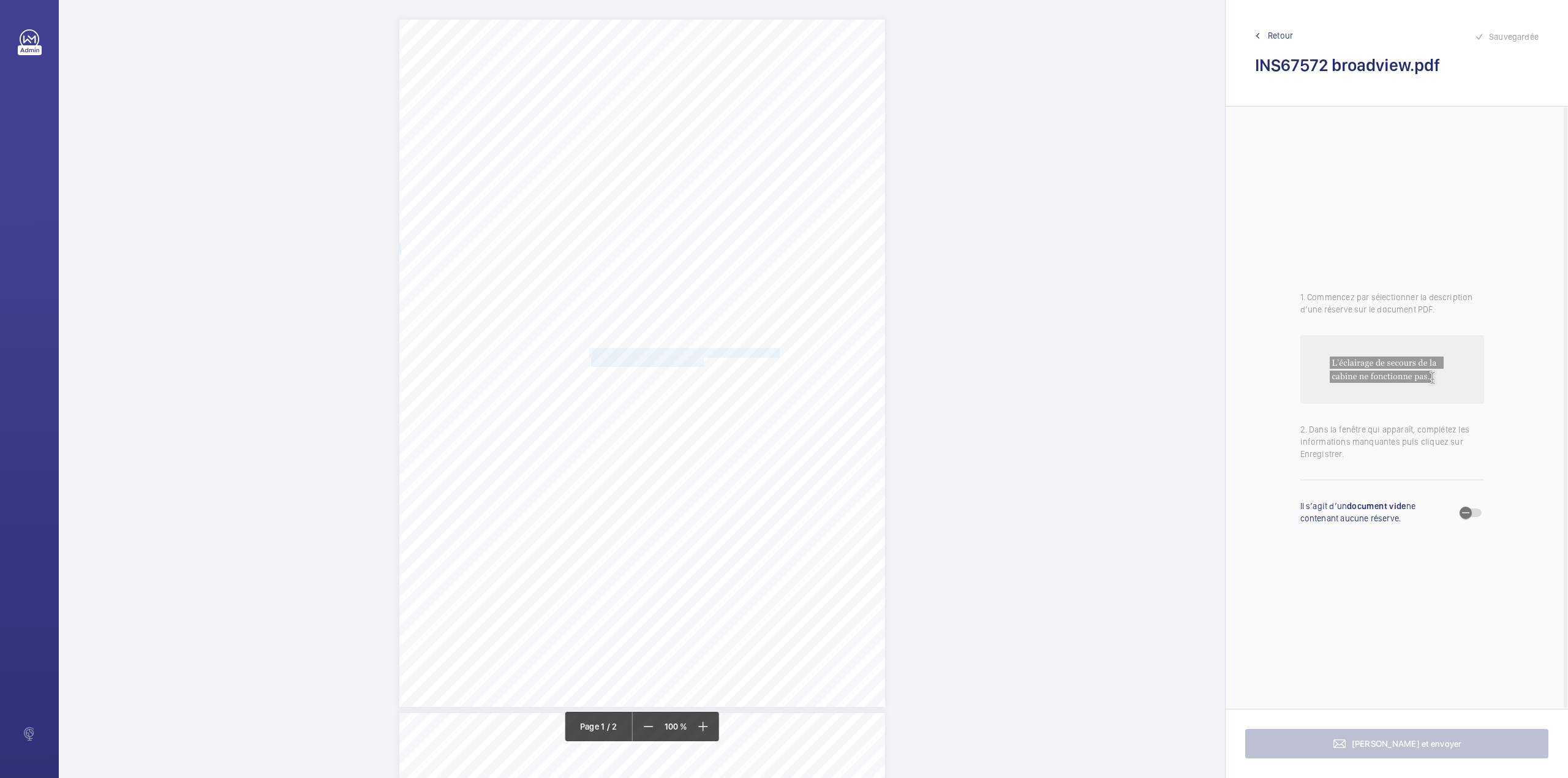
drag, startPoint x: 589, startPoint y: 353, endPoint x: 702, endPoint y: 361, distance: 113.3
click at [702, 361] on div "Lifting Operations and Lifting Equipment Regulations 1998 Report of Thorough Ex…" at bounding box center [642, 363] width 486 height 687
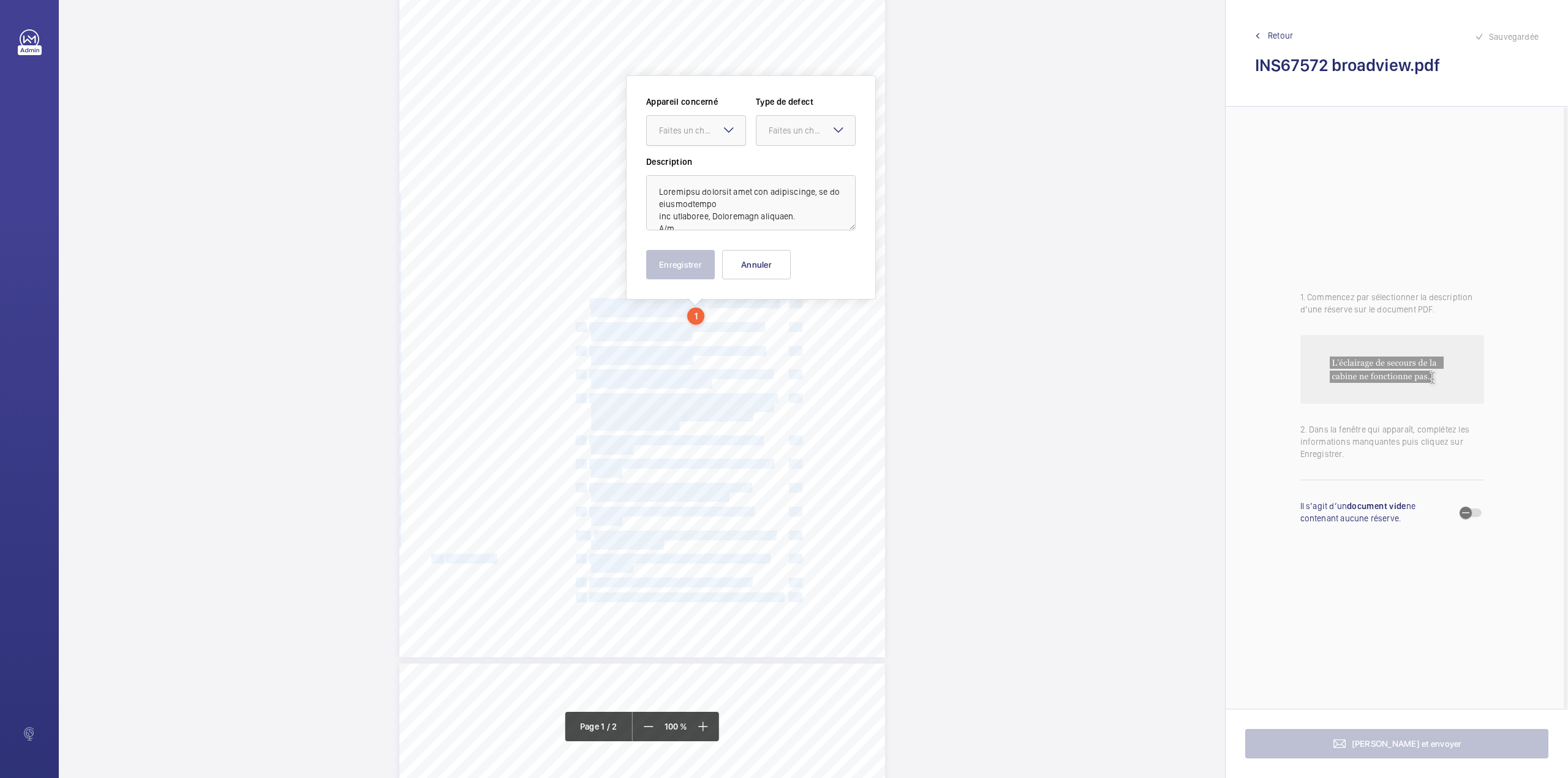
scroll to position [50, 0]
click at [636, 363] on span "replaced, Previously reported." at bounding box center [641, 359] width 100 height 8
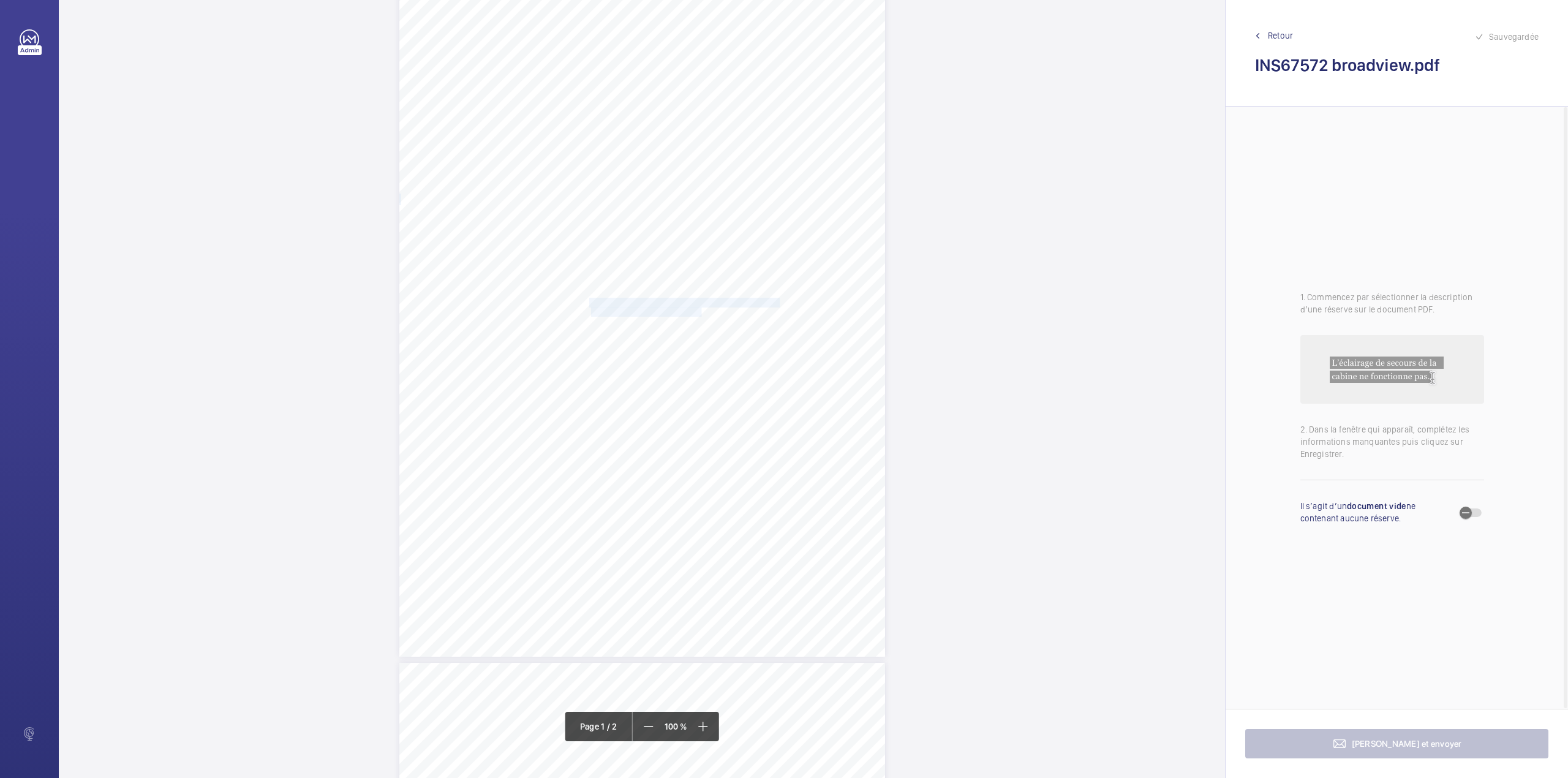
drag, startPoint x: 589, startPoint y: 297, endPoint x: 701, endPoint y: 310, distance: 112.8
click at [701, 310] on div "Lifting Operations and Lifting Equipment Regulations 1998 Report of Thorough Ex…" at bounding box center [642, 313] width 486 height 687
click at [694, 135] on div "Faites un choix" at bounding box center [701, 129] width 86 height 12
click at [701, 164] on span "INS67572" at bounding box center [695, 166] width 74 height 12
click at [785, 141] on div at bounding box center [804, 129] width 99 height 29
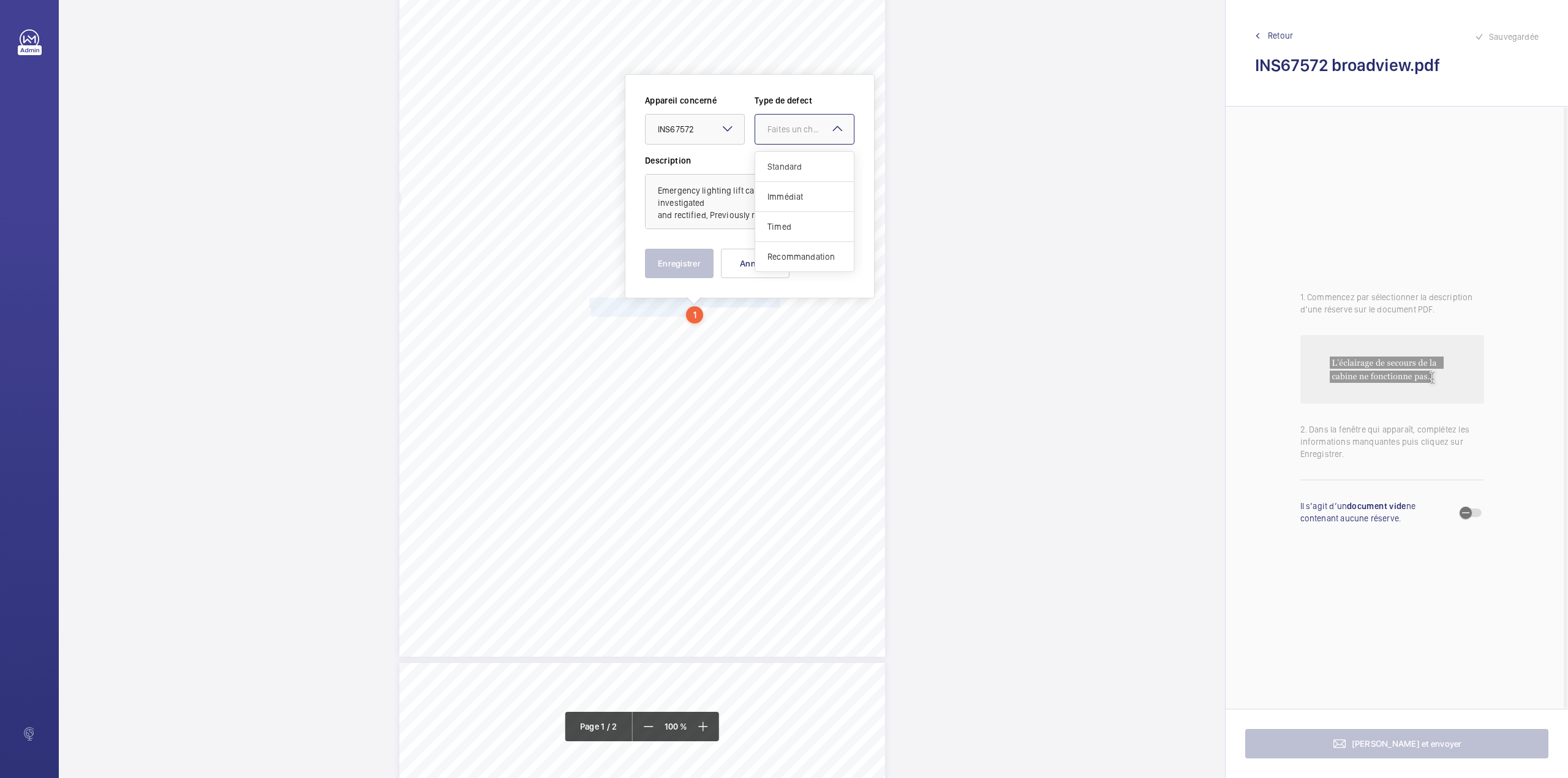
click at [780, 155] on div "Standard" at bounding box center [804, 167] width 99 height 30
click at [783, 221] on textarea "Emergency lighting lift car inoperative, to be investigated and rectified, Prev…" at bounding box center [750, 202] width 209 height 55
type textarea "Emergency lighting lift car inoperative, to be investigated and rectified, Prev…"
click at [709, 271] on button "Enregistrer" at bounding box center [680, 264] width 69 height 29
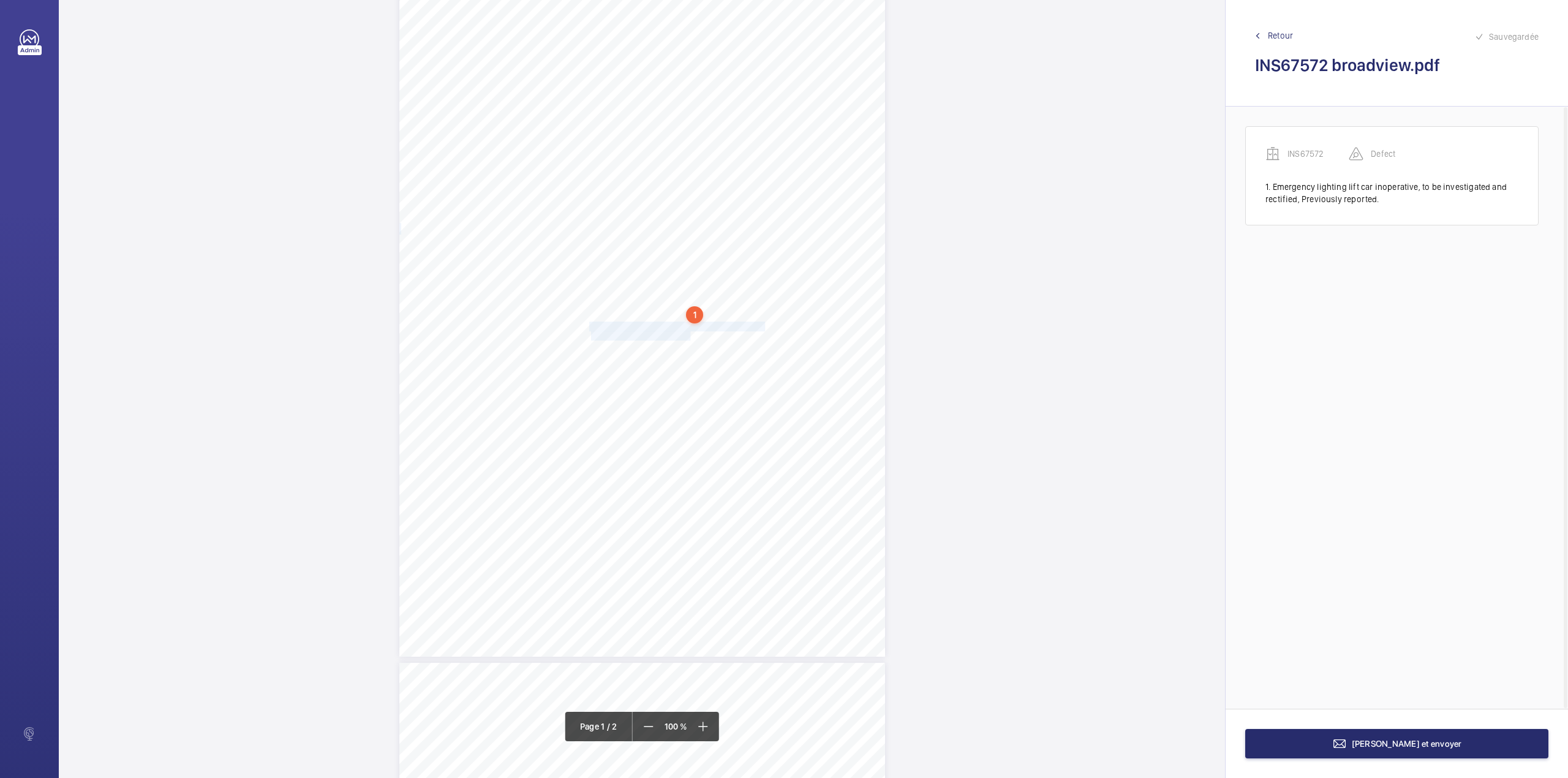
drag, startPoint x: 590, startPoint y: 321, endPoint x: 689, endPoint y: 334, distance: 99.8
click at [689, 334] on div "Lifting Operations and Lifting Equipment Regulations 1998 Report of Thorough Ex…" at bounding box center [642, 313] width 486 height 687
click at [678, 128] on div "Faites un choix" at bounding box center [689, 129] width 86 height 12
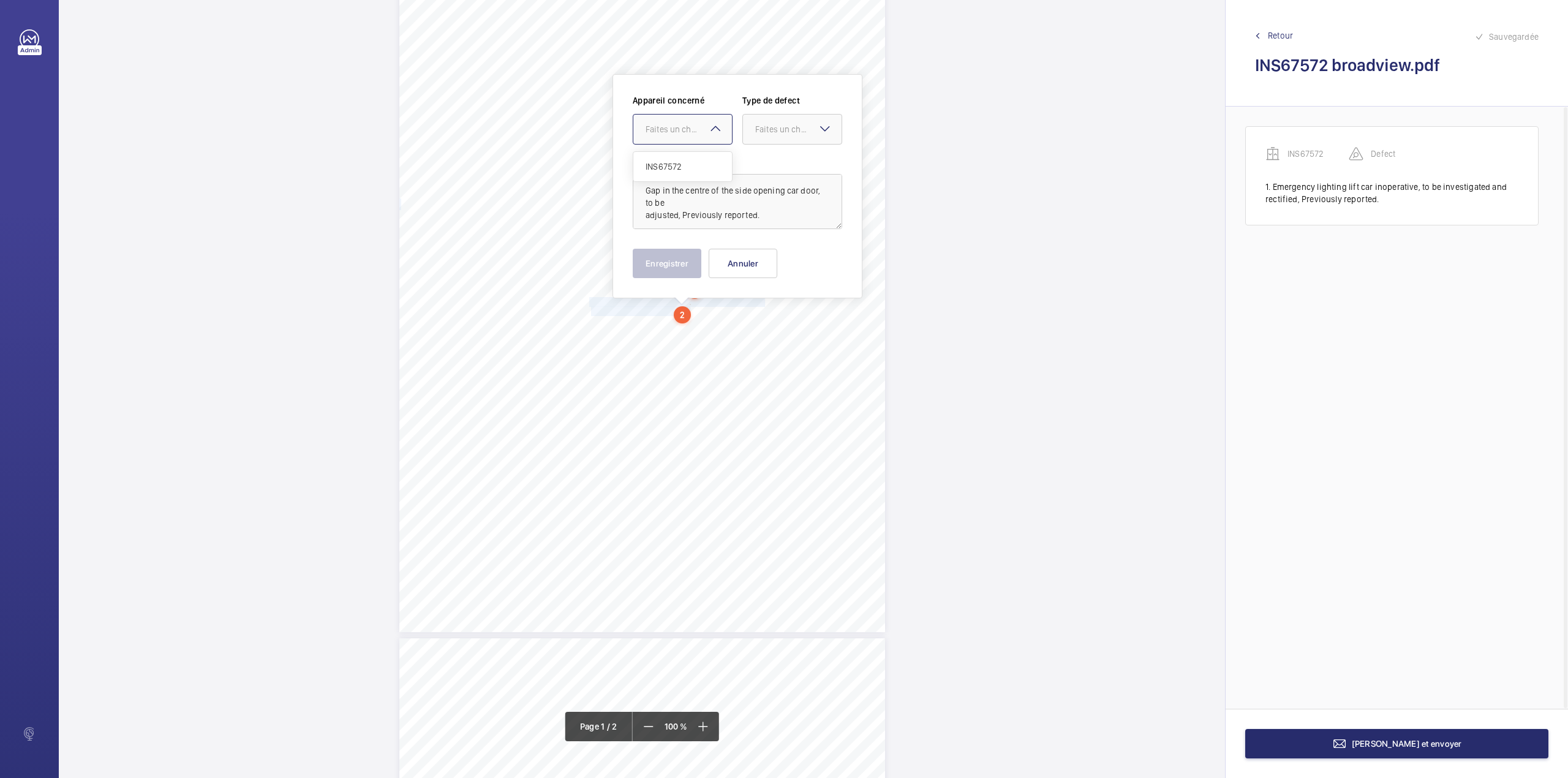
click at [689, 163] on span "INS67572" at bounding box center [683, 166] width 74 height 12
click at [799, 135] on div at bounding box center [792, 129] width 99 height 29
click at [784, 161] on span "Standard" at bounding box center [792, 166] width 74 height 12
click at [677, 262] on button "Enregistrer" at bounding box center [668, 264] width 69 height 29
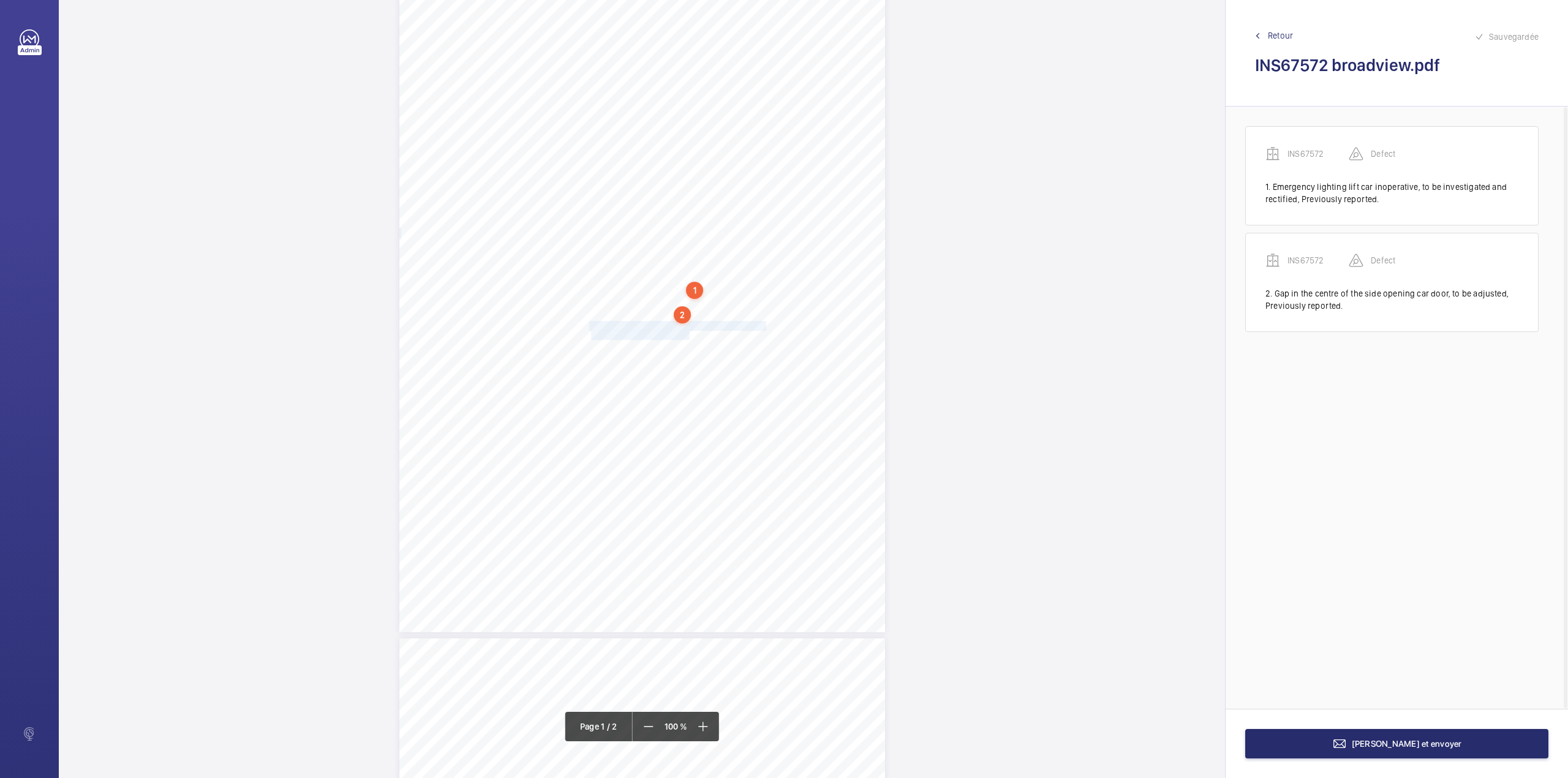
drag, startPoint x: 589, startPoint y: 325, endPoint x: 689, endPoint y: 333, distance: 100.3
click at [689, 333] on div "Lifting Operations and Lifting Equipment Regulations 1998 Report of Thorough Ex…" at bounding box center [642, 288] width 486 height 687
click at [680, 135] on div "Faites un choix" at bounding box center [682, 129] width 99 height 12
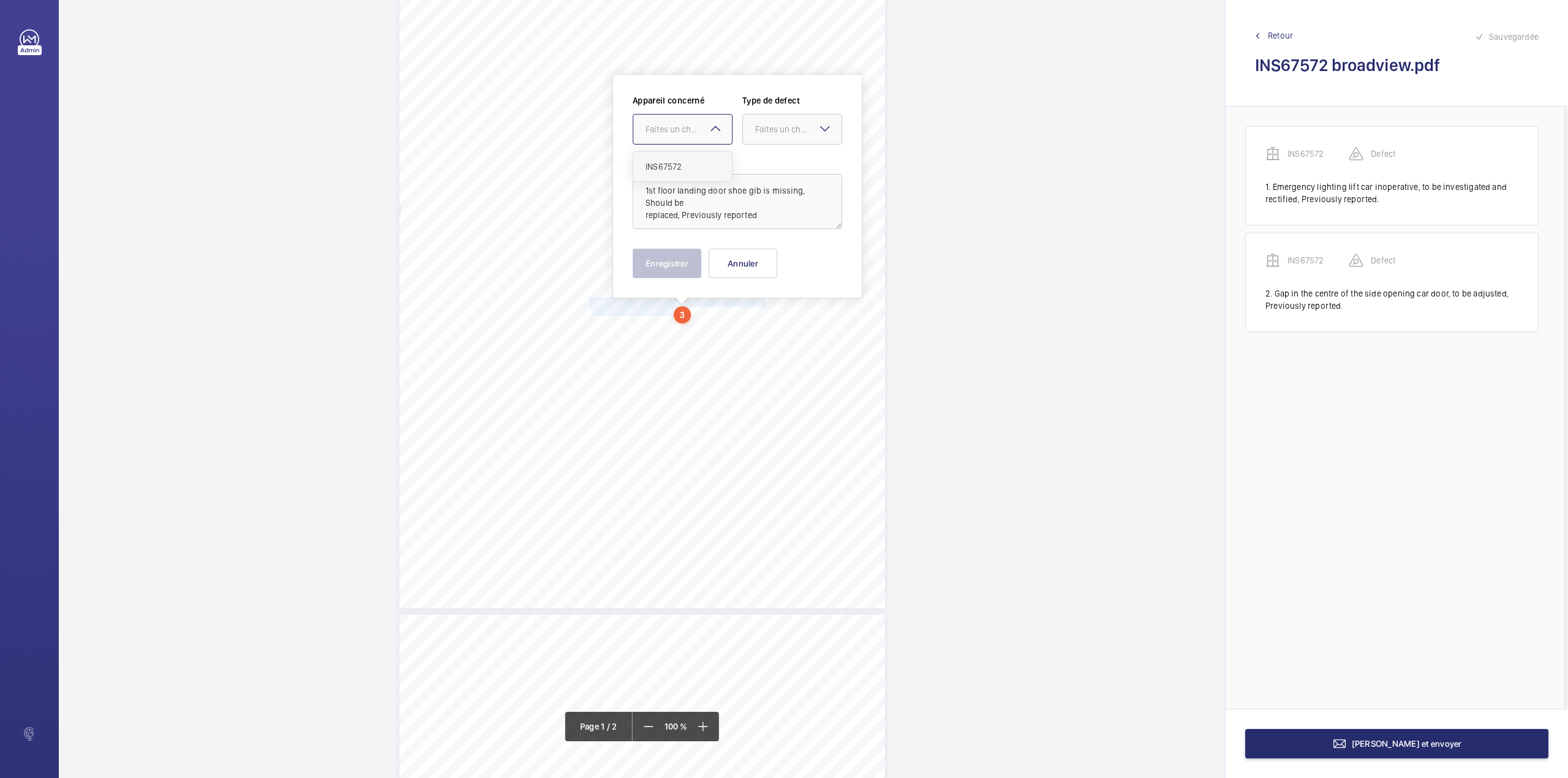
drag, startPoint x: 681, startPoint y: 157, endPoint x: 710, endPoint y: 158, distance: 29.0
click at [686, 158] on div "INS67572" at bounding box center [682, 167] width 99 height 29
drag, startPoint x: 786, startPoint y: 142, endPoint x: 780, endPoint y: 163, distance: 21.8
click at [786, 147] on div "Appareil concerné Faites un choix × INS67572 × Type de defect Faites un choix S…" at bounding box center [738, 124] width 209 height 60
click at [780, 163] on span "Standard" at bounding box center [792, 166] width 74 height 12
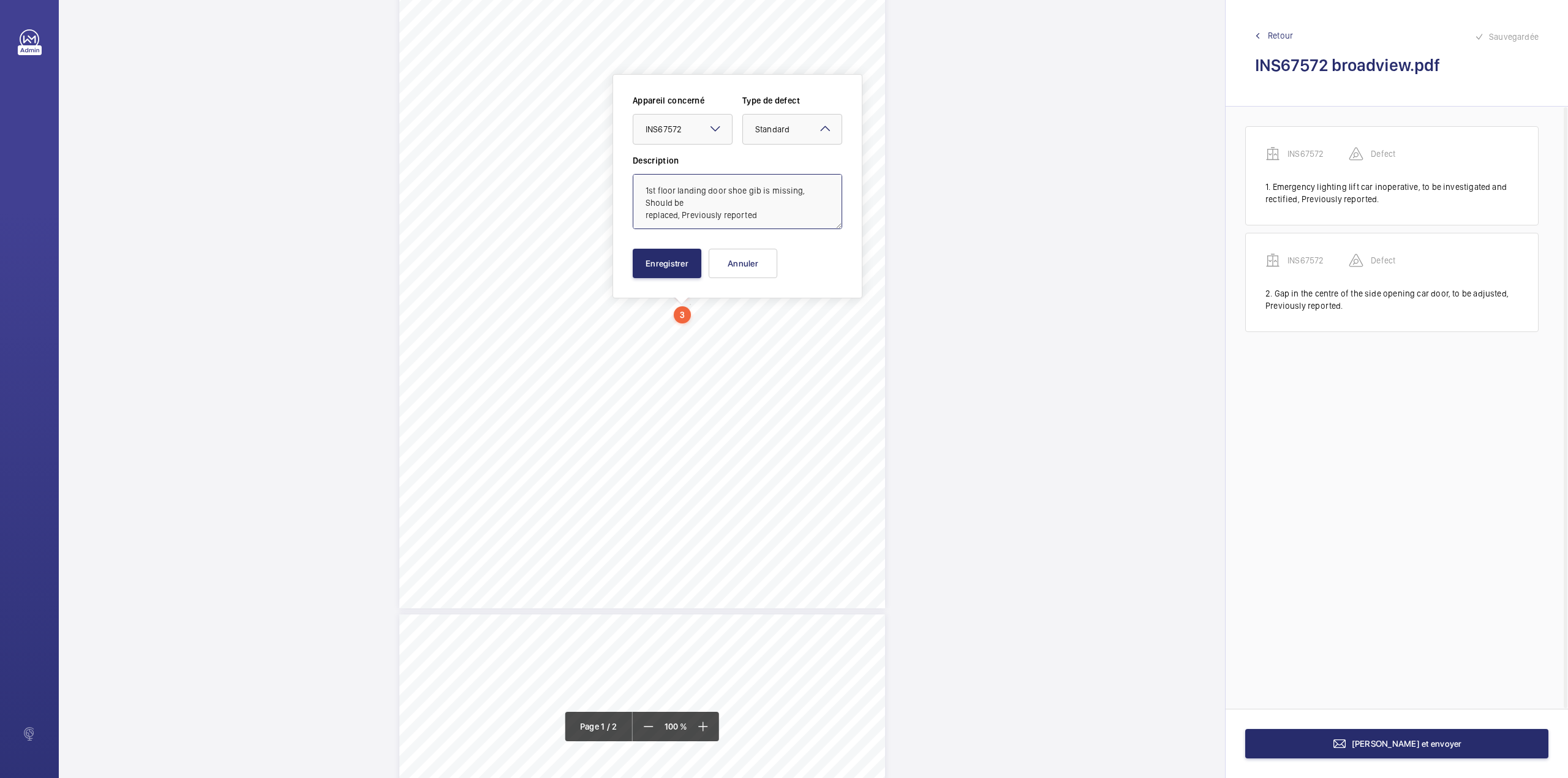
click at [767, 219] on textarea "1st floor landing door shoe gib is missing, Should be replaced, Previously repo…" at bounding box center [738, 202] width 209 height 55
type textarea "1st floor landing door shoe gib is missing, Should be replaced, Previously repo…"
click at [683, 271] on button "Enregistrer" at bounding box center [668, 264] width 69 height 29
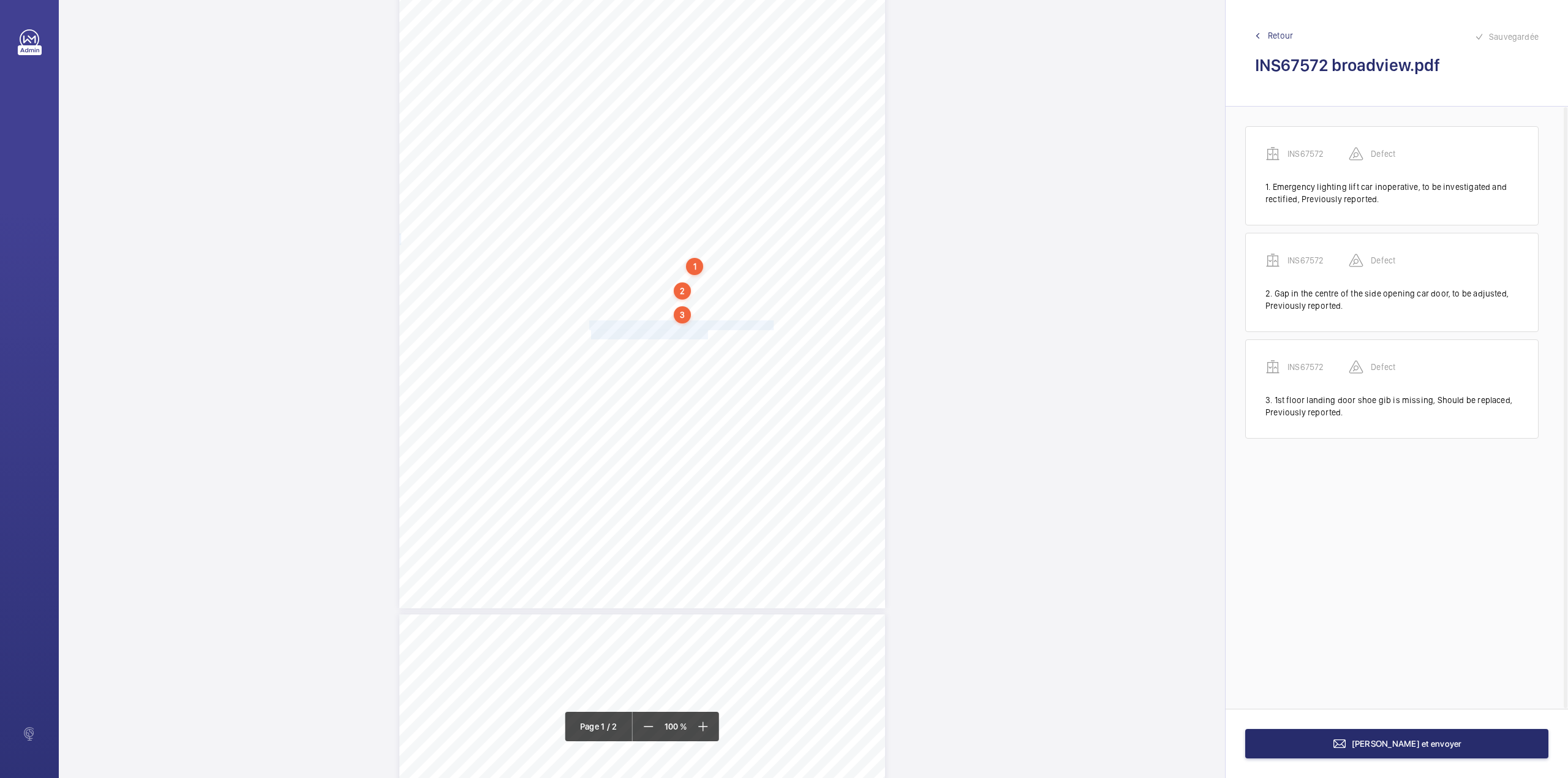
drag, startPoint x: 589, startPoint y: 326, endPoint x: 706, endPoint y: 334, distance: 117.3
click at [706, 334] on div "Lifting Operations and Lifting Equipment Regulations 1998 Report of Thorough Ex…" at bounding box center [642, 264] width 486 height 687
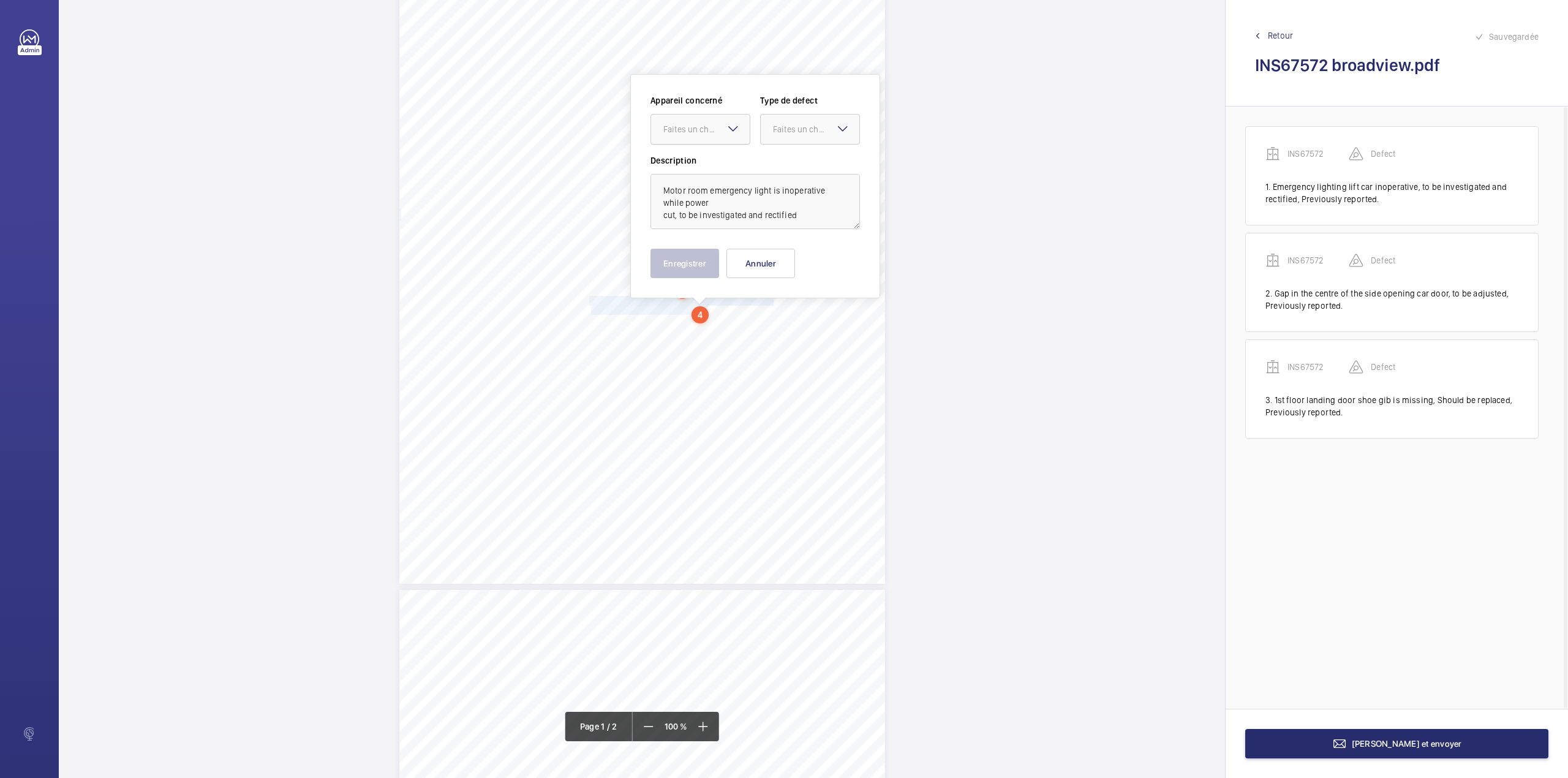
click at [696, 138] on div at bounding box center [700, 129] width 99 height 29
drag, startPoint x: 698, startPoint y: 158, endPoint x: 795, endPoint y: 146, distance: 97.7
click at [701, 158] on div "INS67572" at bounding box center [700, 167] width 99 height 29
click at [805, 140] on div at bounding box center [810, 129] width 99 height 29
click at [802, 158] on div "Standard" at bounding box center [810, 167] width 99 height 30
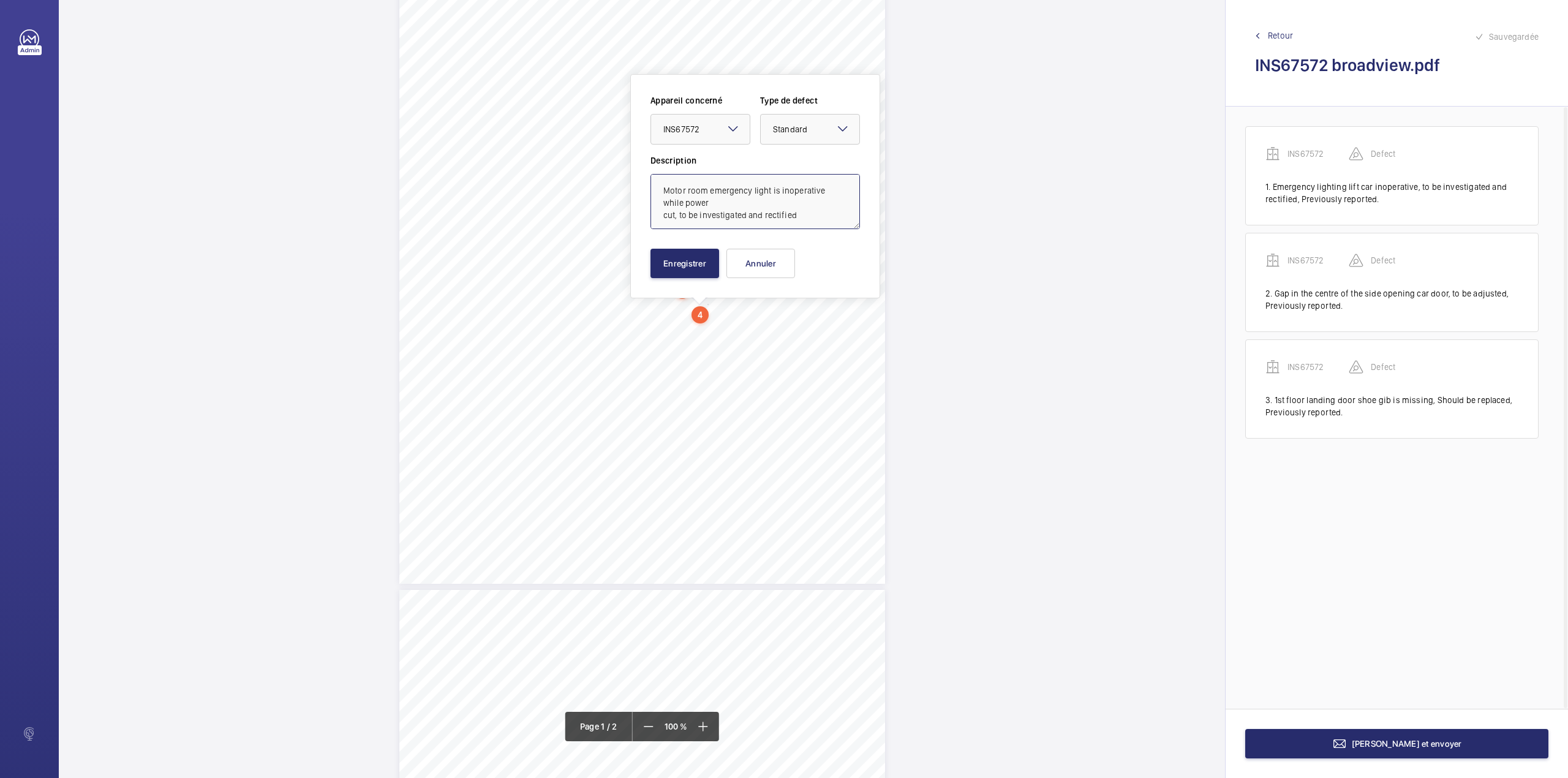
click at [812, 214] on textarea "Motor room emergency light is inoperative while power cut, to be investigated a…" at bounding box center [755, 202] width 209 height 55
type textarea "Motor room emergency light is inoperative while power cut, to be investigated a…"
click at [680, 261] on button "Enregistrer" at bounding box center [685, 264] width 69 height 29
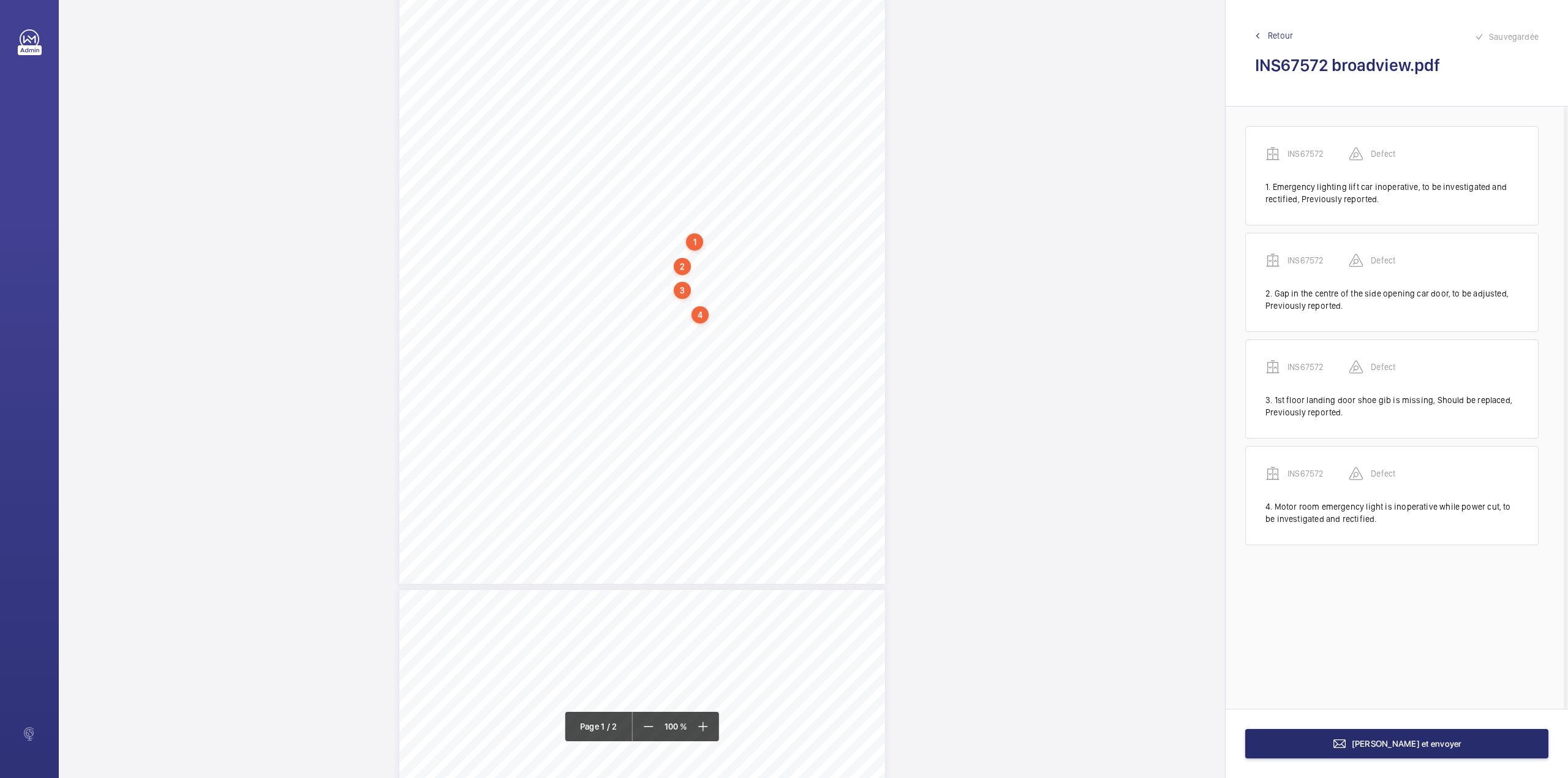
drag, startPoint x: 587, startPoint y: 325, endPoint x: 598, endPoint y: 325, distance: 11.0
click at [598, 325] on div "Lifting Operations and Lifting Equipment Regulations 1998 Report of Thorough Ex…" at bounding box center [642, 240] width 486 height 687
click at [643, 266] on button "Annuler" at bounding box center [652, 264] width 69 height 29
drag, startPoint x: 588, startPoint y: 310, endPoint x: 675, endPoint y: 338, distance: 91.4
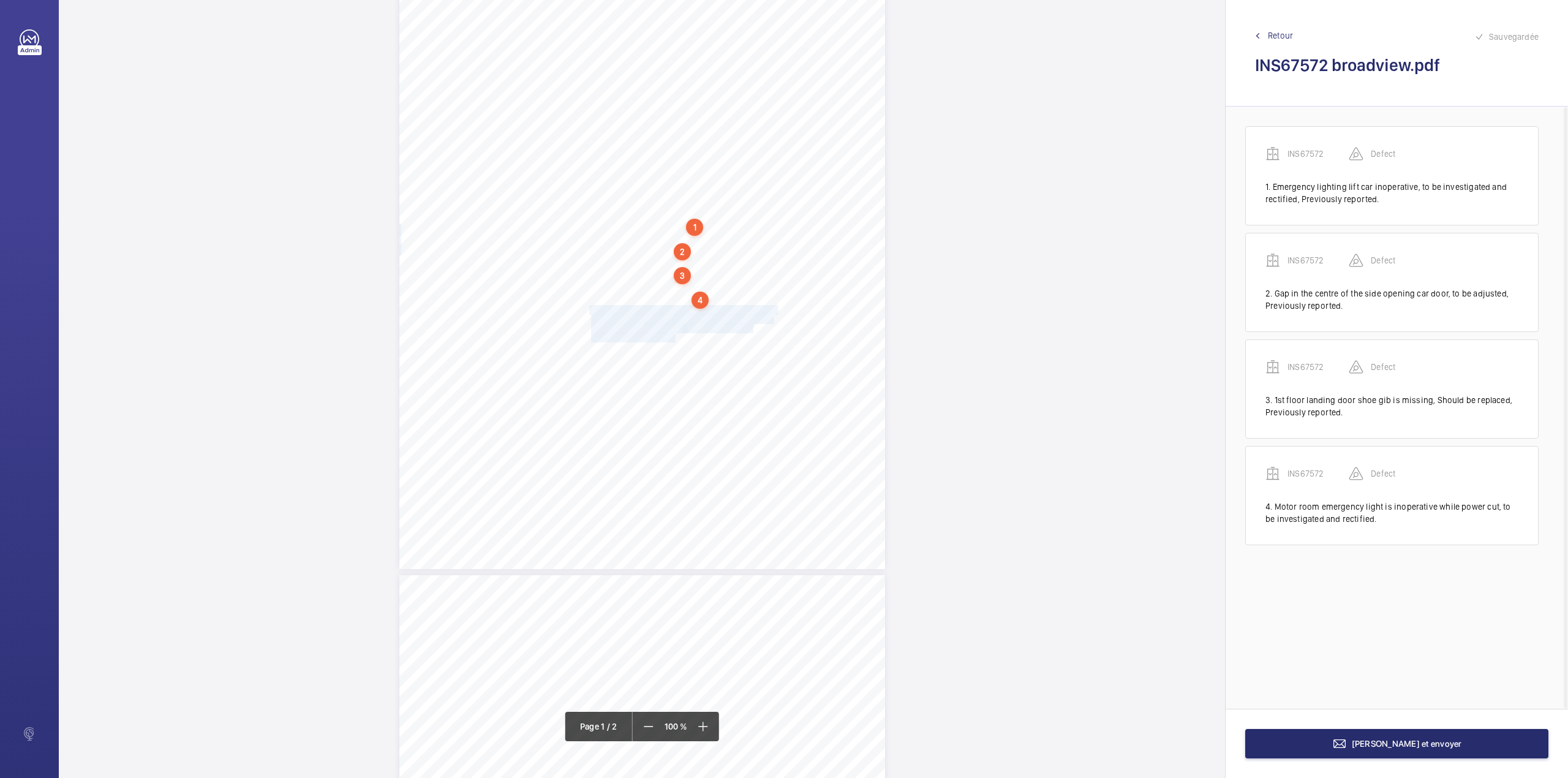
click at [675, 338] on div "Lifting Operations and Lifting Equipment Regulations 1998 Report of Thorough Ex…" at bounding box center [642, 225] width 486 height 687
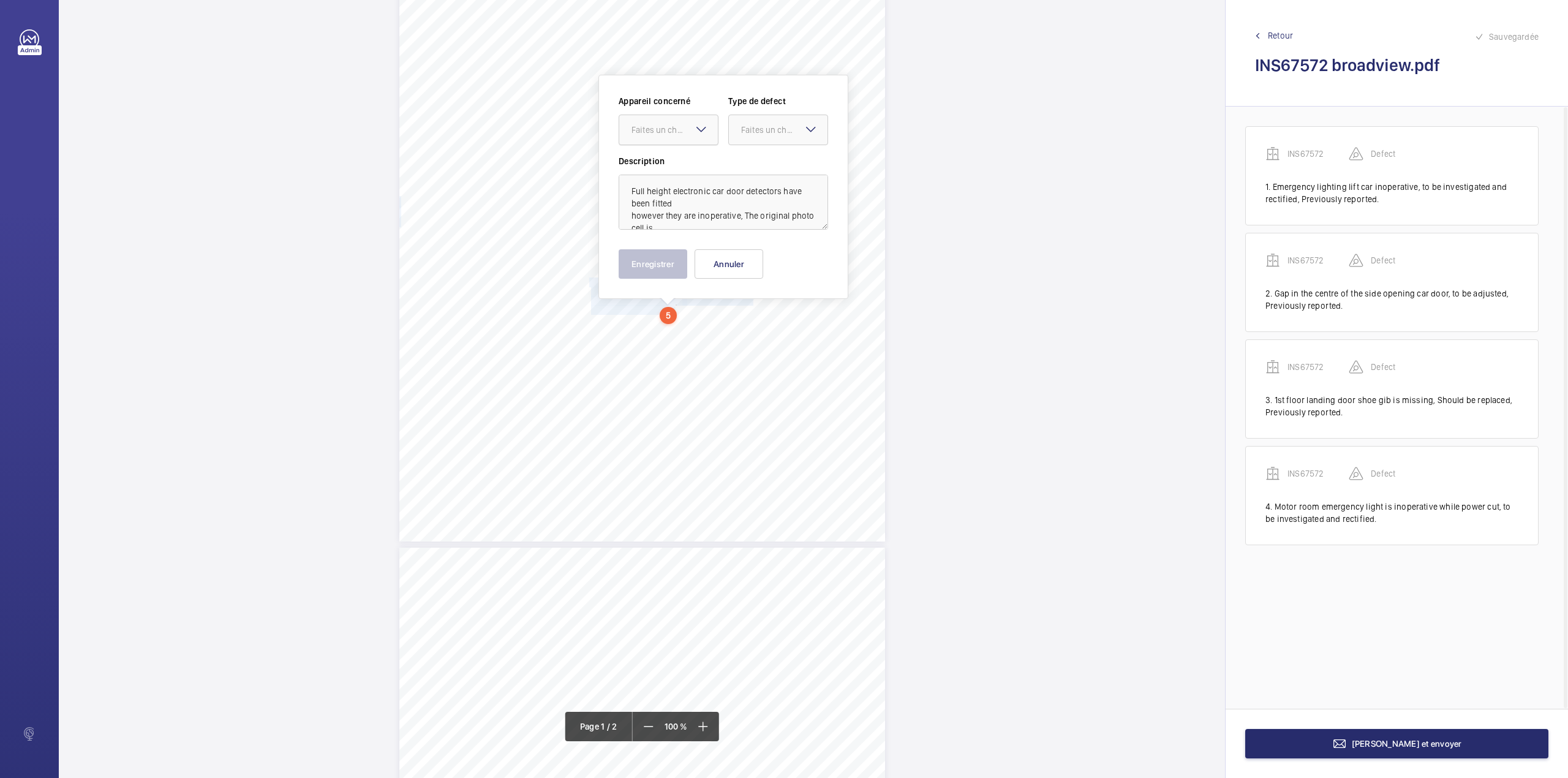
click at [670, 136] on div at bounding box center [668, 130] width 99 height 29
drag, startPoint x: 670, startPoint y: 143, endPoint x: 758, endPoint y: 133, distance: 88.6
click at [672, 162] on span "INS67572" at bounding box center [669, 167] width 74 height 12
click at [758, 133] on div "Faites un choix" at bounding box center [784, 130] width 86 height 12
click at [755, 165] on span "Standard" at bounding box center [778, 167] width 74 height 12
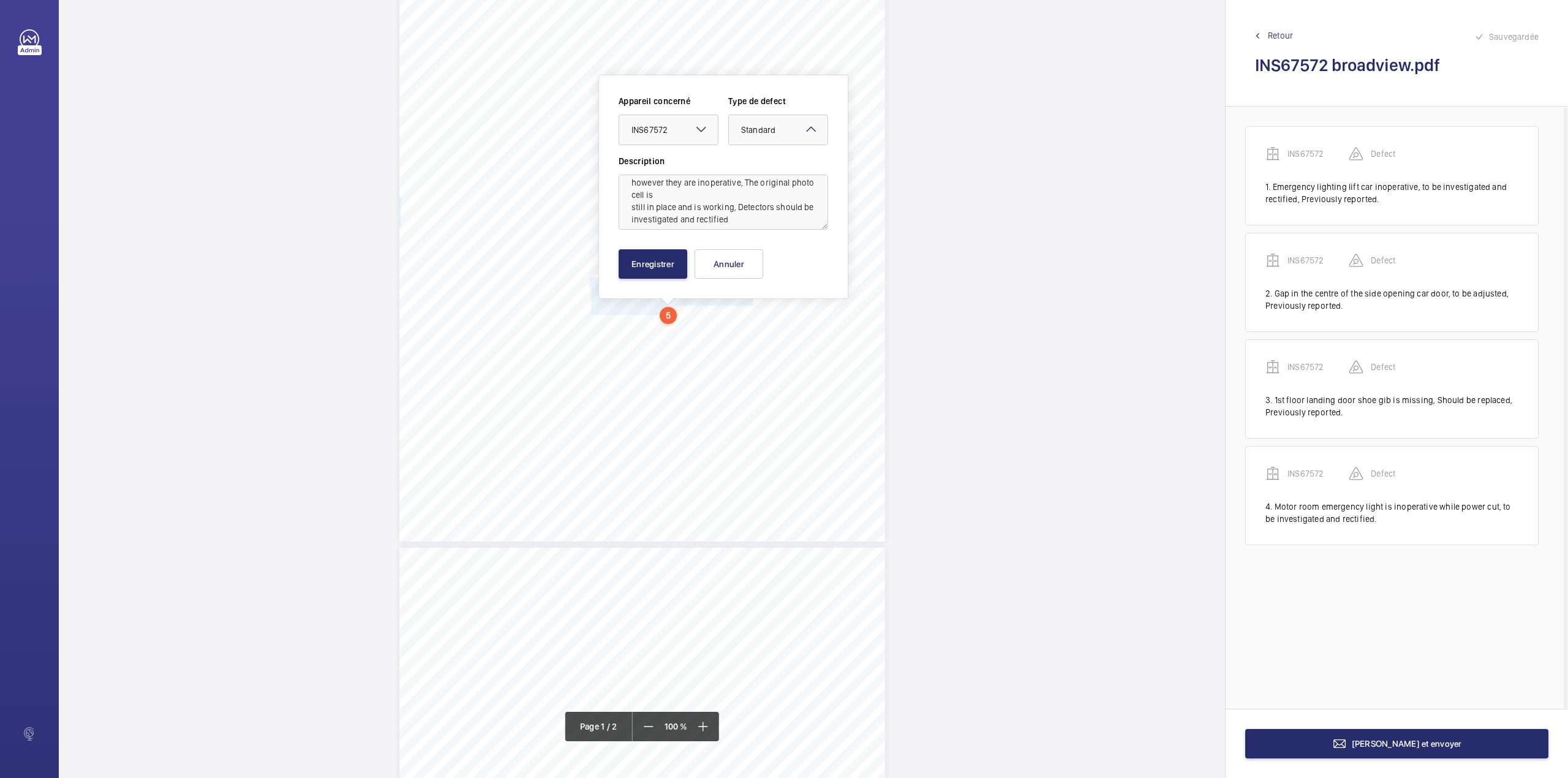
scroll to position [52, 0]
click at [738, 208] on textarea "Full height electronic car door detectors have been fitted however they are ino…" at bounding box center [723, 202] width 209 height 55
type textarea "Full height electronic car door detectors have been fitted however they are ino…"
click at [641, 262] on button "Enregistrer" at bounding box center [653, 264] width 69 height 29
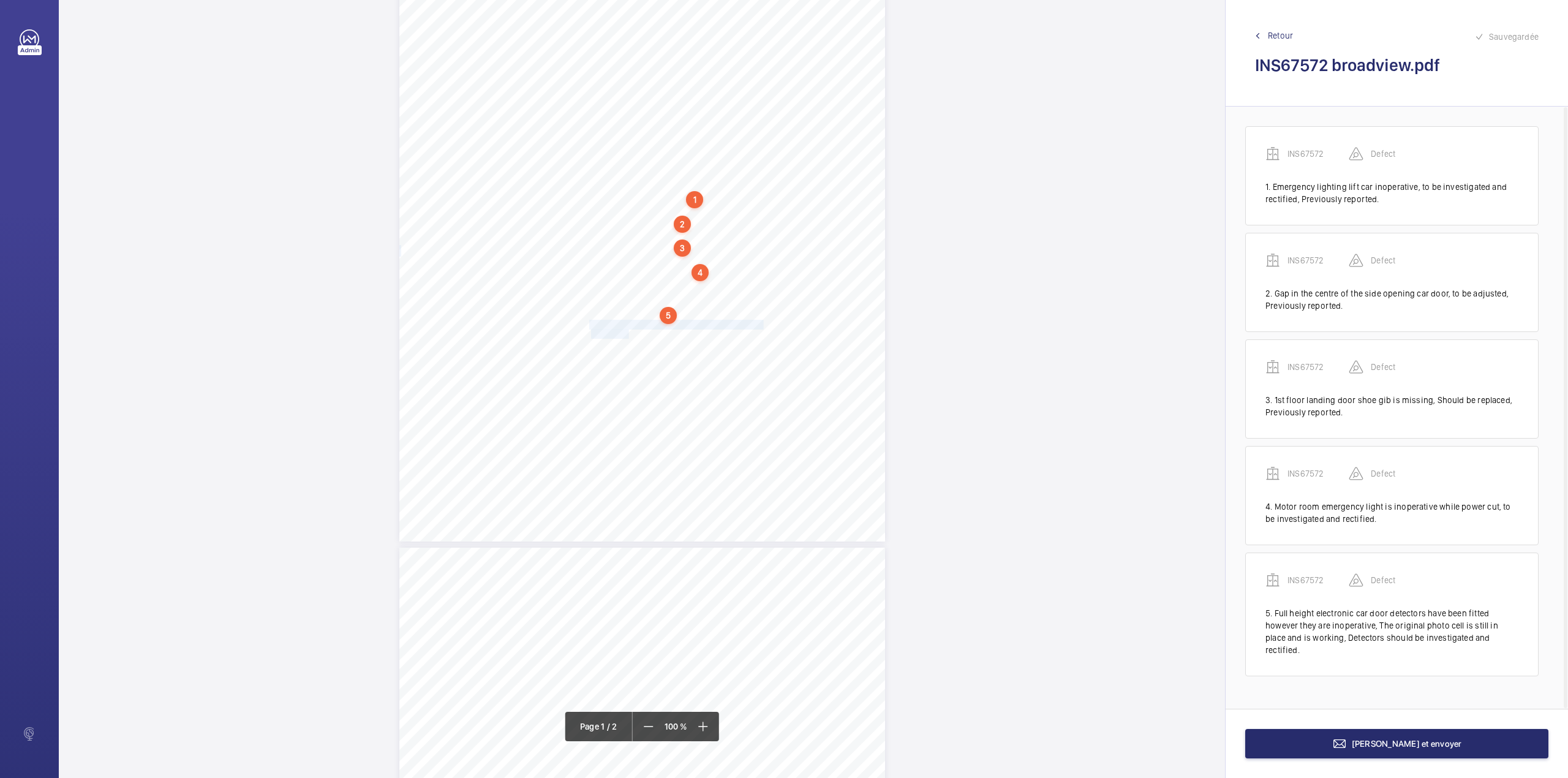
drag, startPoint x: 588, startPoint y: 324, endPoint x: 628, endPoint y: 332, distance: 40.8
click at [628, 332] on div "Lifting Operations and Lifting Equipment Regulations 1998 Report of Thorough Ex…" at bounding box center [642, 198] width 486 height 687
click at [632, 138] on div at bounding box center [622, 130] width 99 height 29
click at [632, 169] on span "INS67572" at bounding box center [622, 167] width 74 height 12
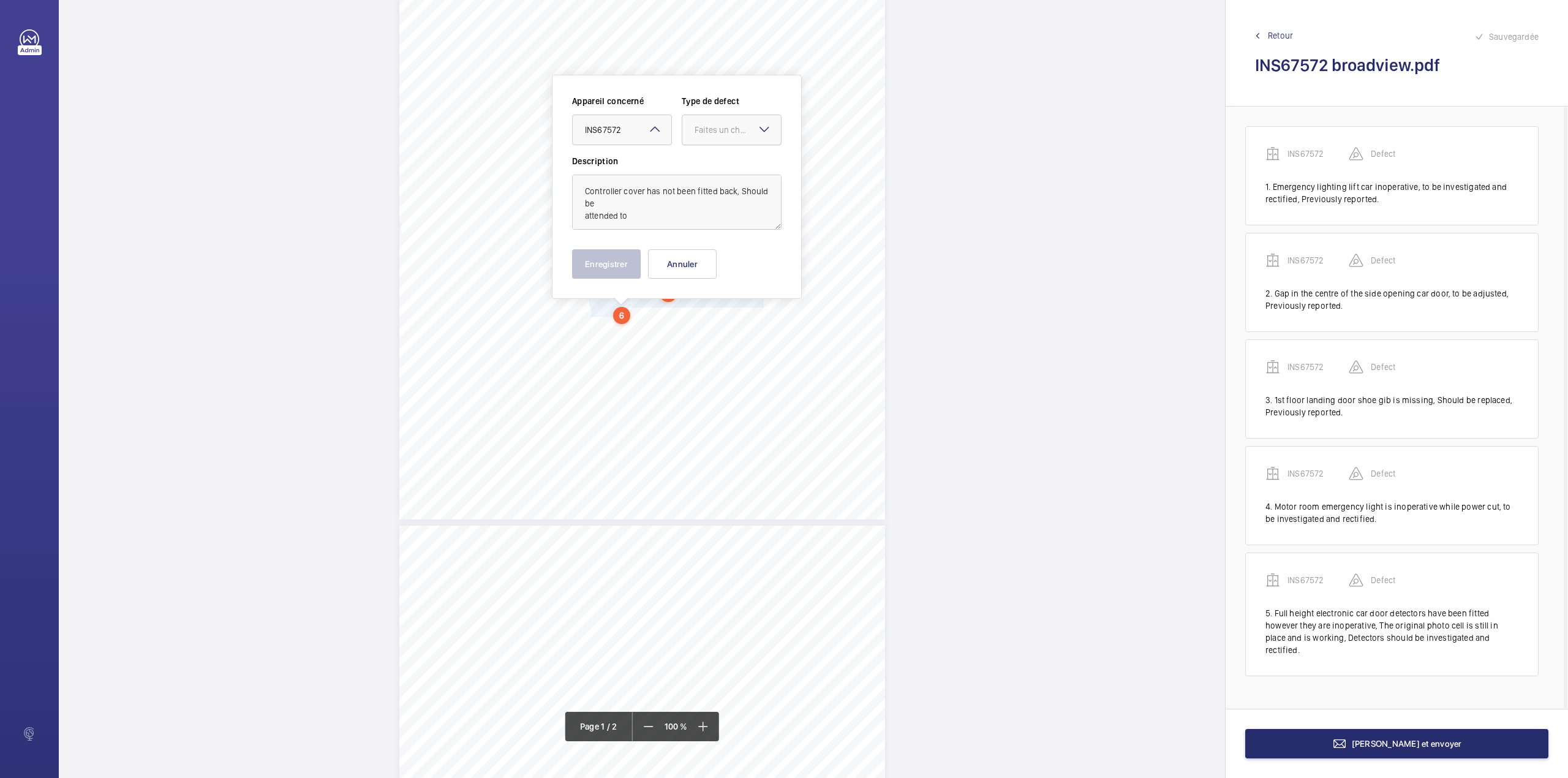
click at [722, 135] on div "Faites un choix" at bounding box center [737, 130] width 86 height 12
click at [722, 164] on div "Appareil concerné Faites un choix × INS67572 × Type de defect Faites un choix D…" at bounding box center [676, 162] width 209 height 135
click at [705, 140] on div at bounding box center [731, 130] width 99 height 29
click at [705, 161] on span "Standard" at bounding box center [731, 167] width 74 height 12
click at [635, 218] on textarea "Controller cover has not been fitted back, Should be attended to" at bounding box center [676, 202] width 209 height 55
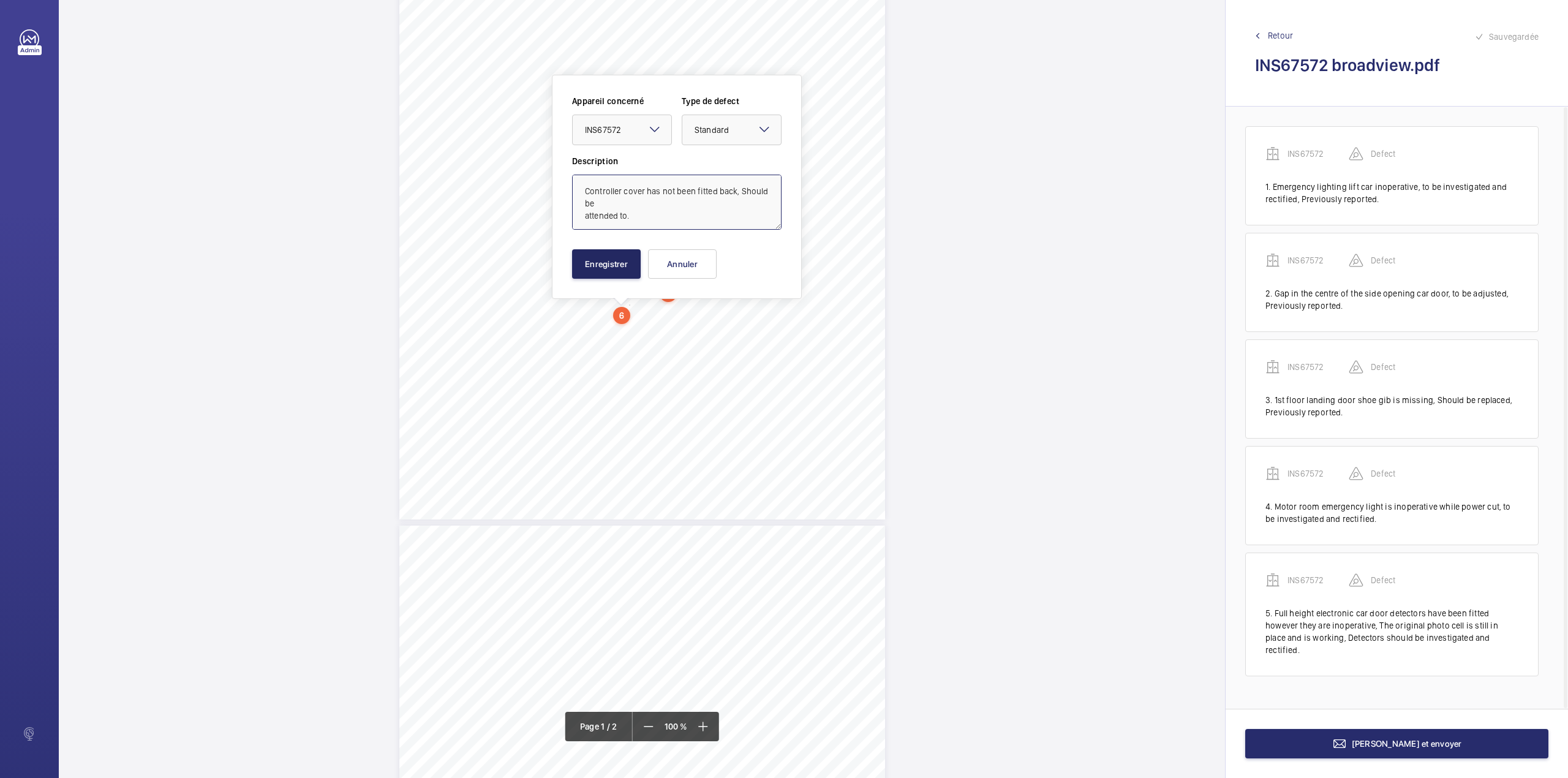
type textarea "Controller cover has not been fitted back, Should be attended to."
click at [596, 257] on button "Enregistrer" at bounding box center [606, 264] width 69 height 29
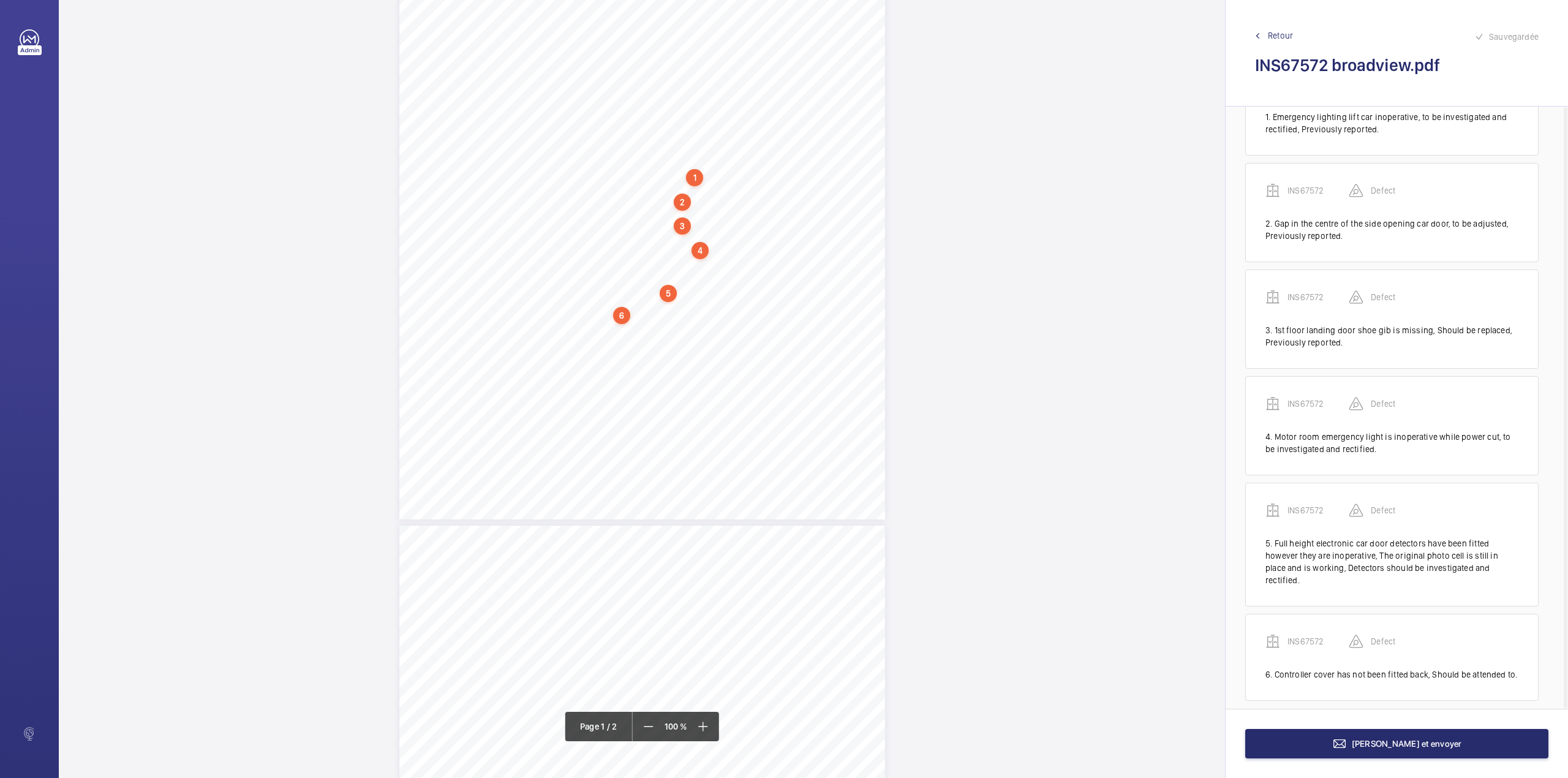
scroll to position [71, 0]
drag, startPoint x: 589, startPoint y: 326, endPoint x: 618, endPoint y: 332, distance: 29.6
click at [618, 332] on div "Lifting Operations and Lifting Equipment Regulations 1998 Report of Thorough Ex…" at bounding box center [642, 176] width 486 height 687
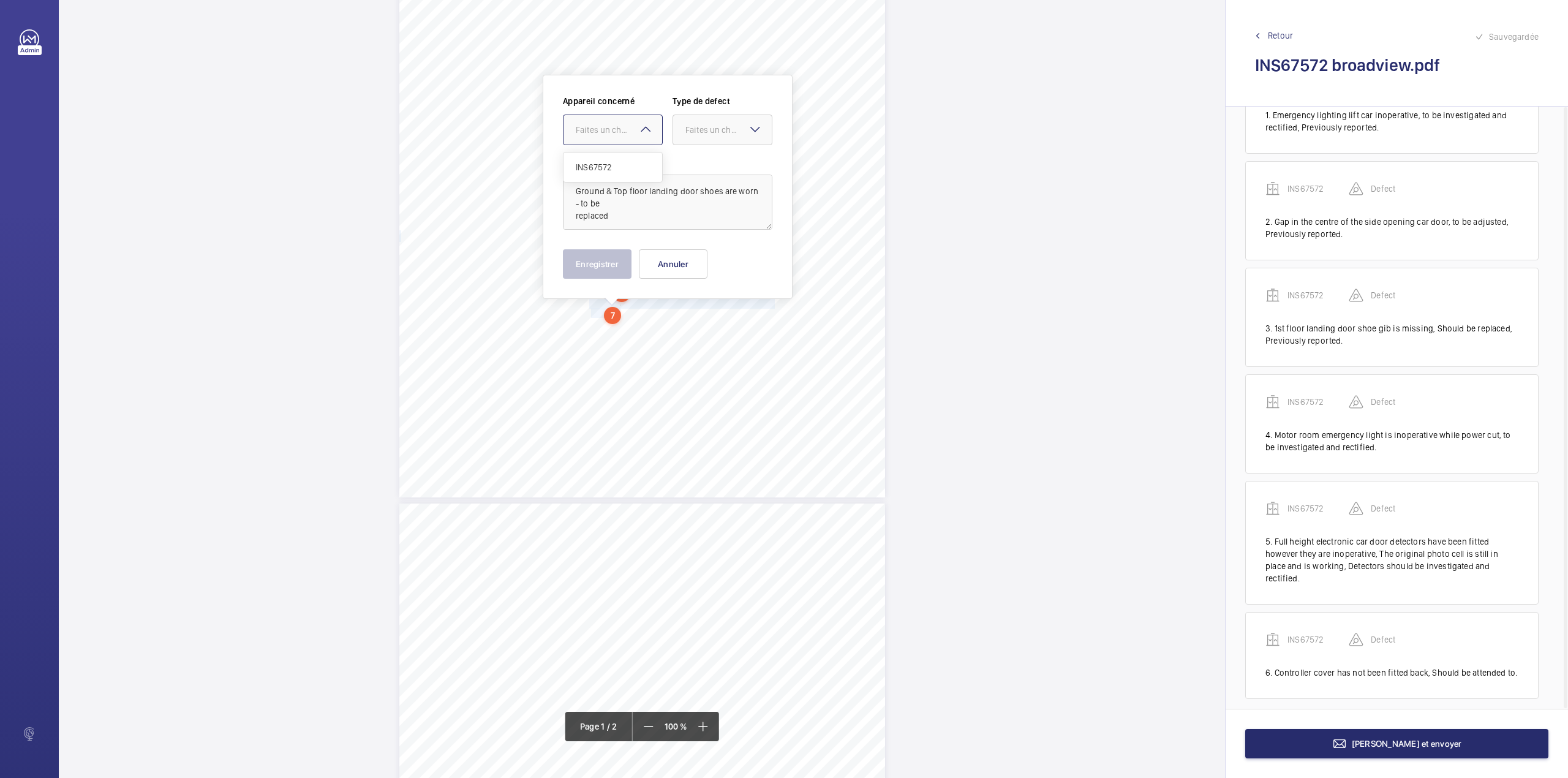
click at [620, 130] on div "Faites un choix" at bounding box center [618, 130] width 86 height 12
click at [616, 153] on div "INS67572" at bounding box center [613, 167] width 99 height 29
click at [685, 135] on div "Faites un choix" at bounding box center [728, 130] width 86 height 12
click at [686, 151] on div "Appareil concerné Faites un choix × INS67572 × Type de defect Faites un choix" at bounding box center [668, 125] width 209 height 60
click at [708, 132] on div "Faites un choix" at bounding box center [728, 130] width 86 height 12
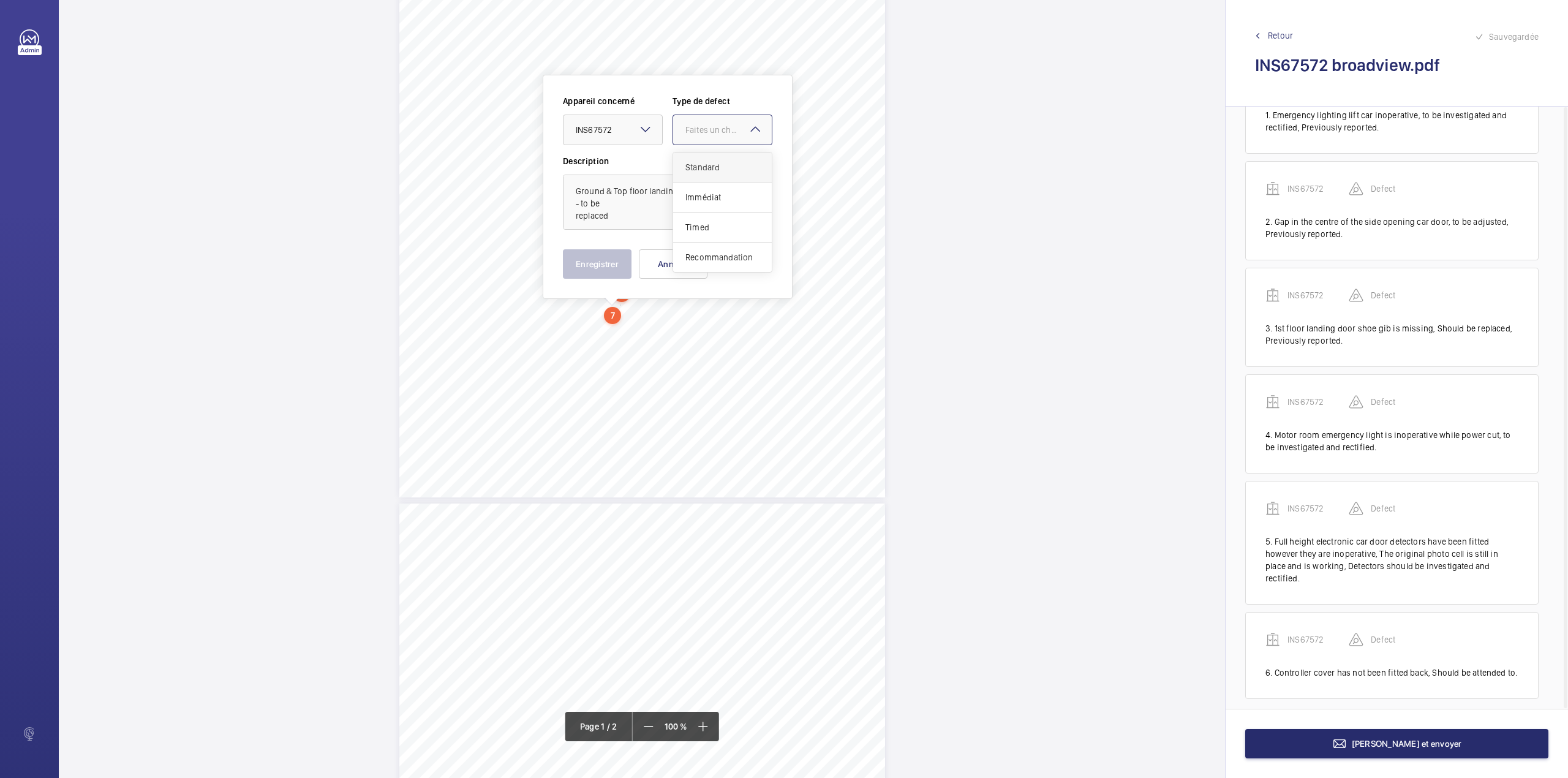
click at [704, 165] on span "Standard" at bounding box center [722, 167] width 74 height 12
click at [618, 221] on textarea "Ground & Top floor landing door shoes are worn - to be replaced" at bounding box center [668, 202] width 209 height 55
type textarea "Ground & Top floor landing door shoes are worn - to be replaced."
click at [602, 258] on button "Enregistrer" at bounding box center [597, 264] width 69 height 29
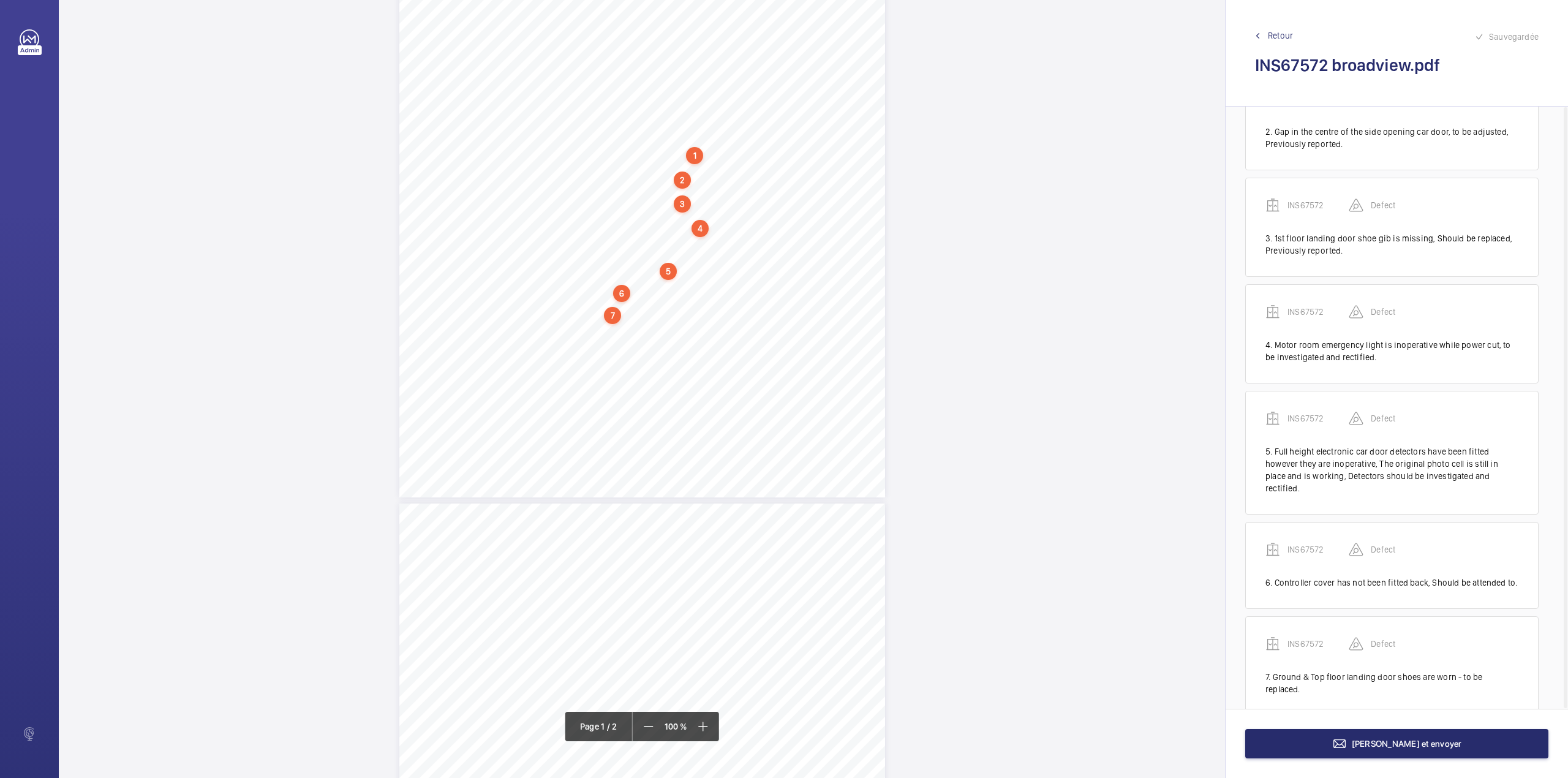
scroll to position [167, 0]
drag, startPoint x: 588, startPoint y: 327, endPoint x: 725, endPoint y: 333, distance: 137.1
click at [725, 333] on div "Lifting Operations and Lifting Equipment Regulations 1998 Report of Thorough Ex…" at bounding box center [642, 153] width 486 height 687
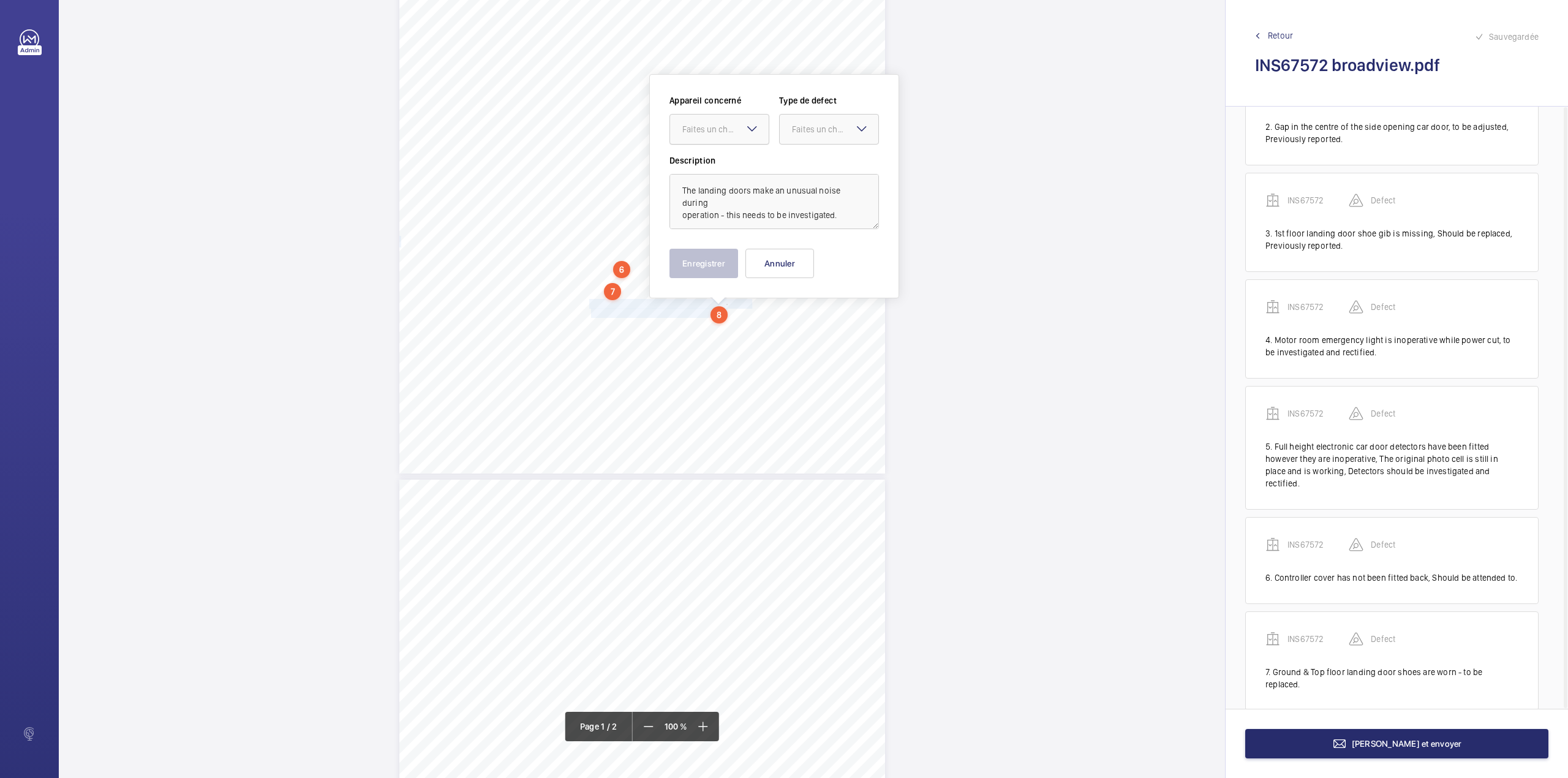
click at [705, 130] on div "Faites un choix" at bounding box center [725, 129] width 86 height 12
drag, startPoint x: 704, startPoint y: 167, endPoint x: 763, endPoint y: 153, distance: 60.6
click at [706, 168] on span "INS67572" at bounding box center [719, 166] width 74 height 12
drag, startPoint x: 796, startPoint y: 131, endPoint x: 795, endPoint y: 158, distance: 27.0
click at [797, 131] on div "Faites un choix" at bounding box center [835, 129] width 86 height 12
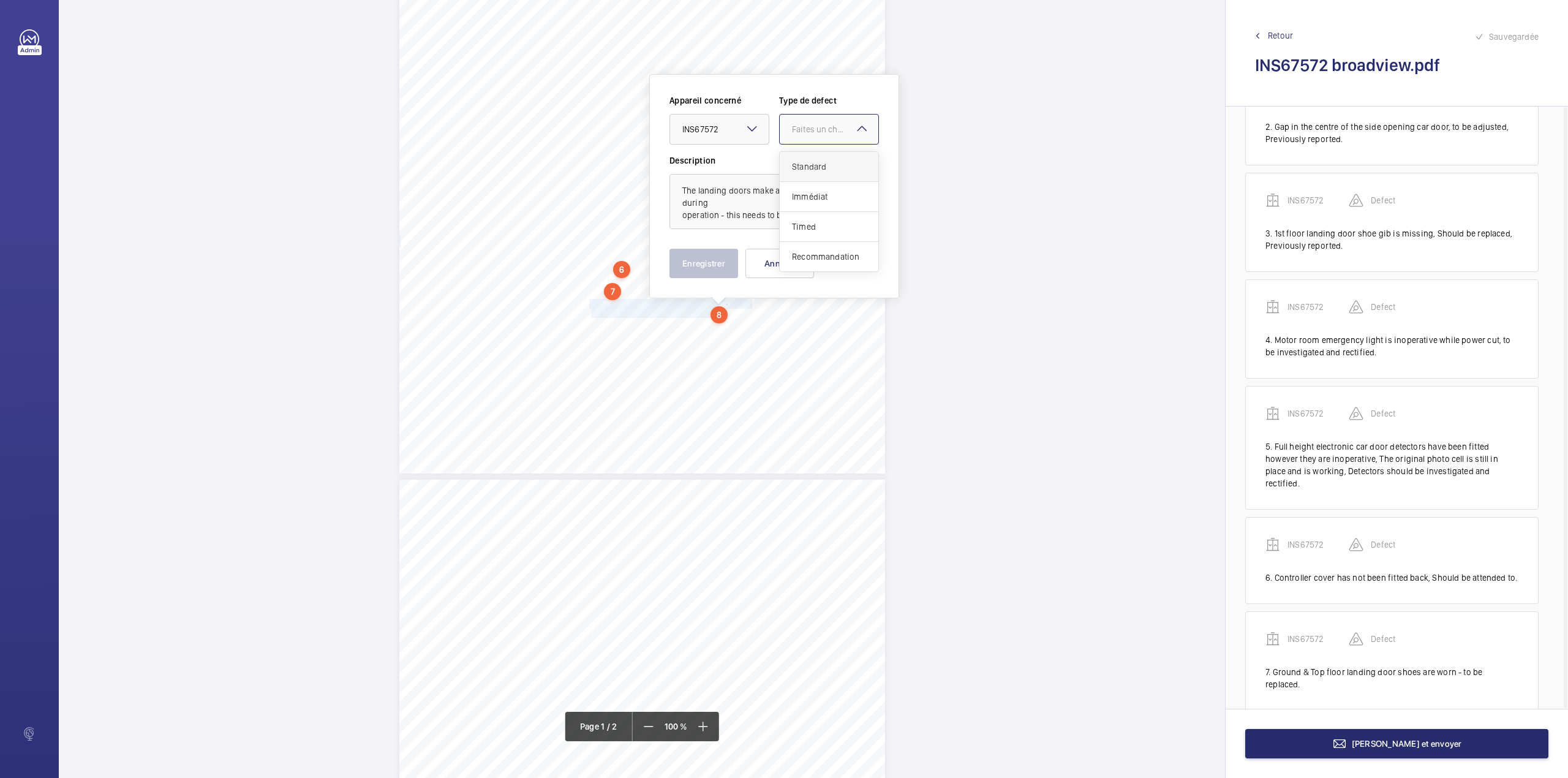
click at [795, 158] on div "Standard" at bounding box center [829, 167] width 99 height 30
click at [696, 258] on button "Enregistrer" at bounding box center [704, 264] width 69 height 29
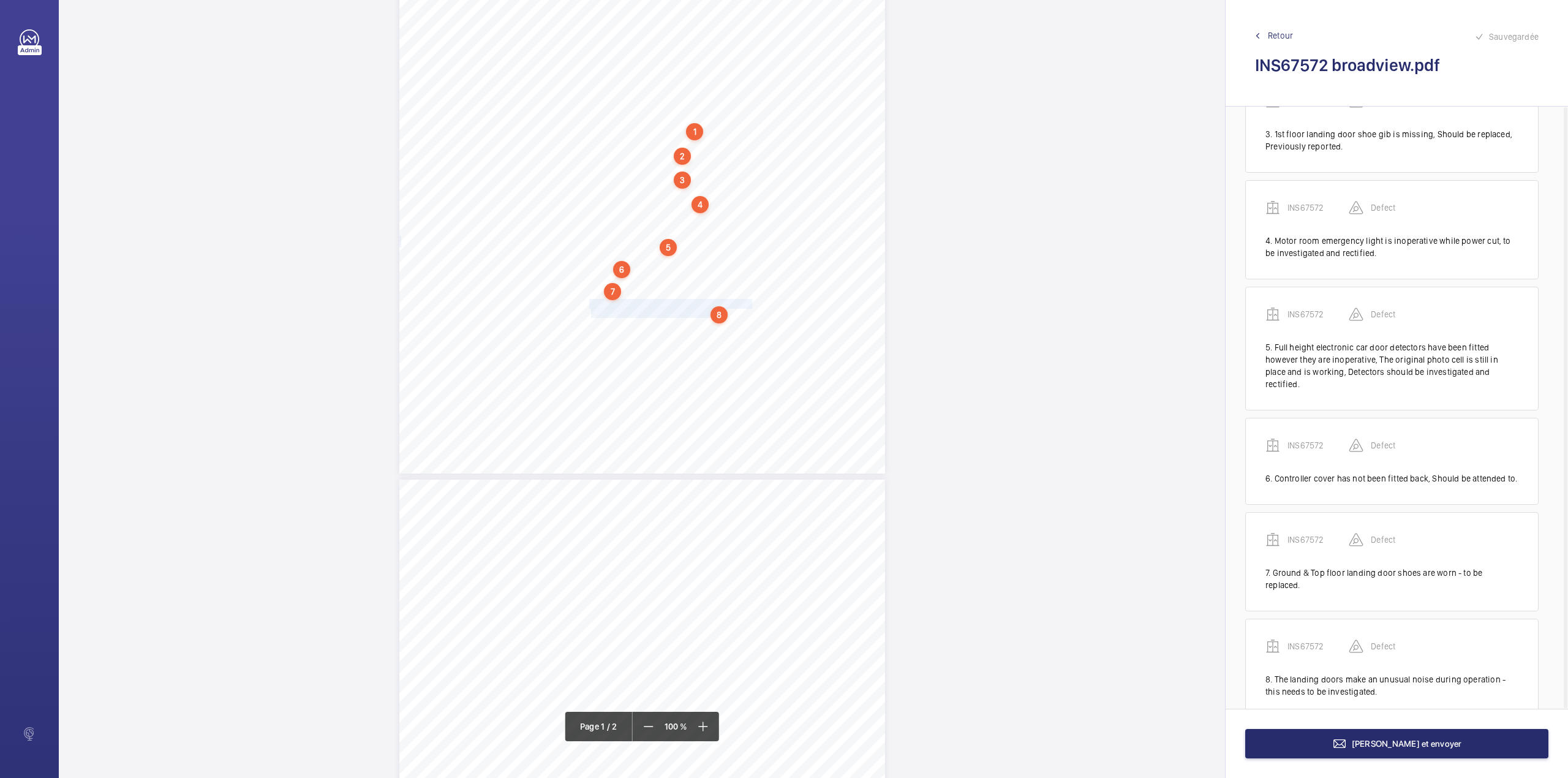
scroll to position [273, 0]
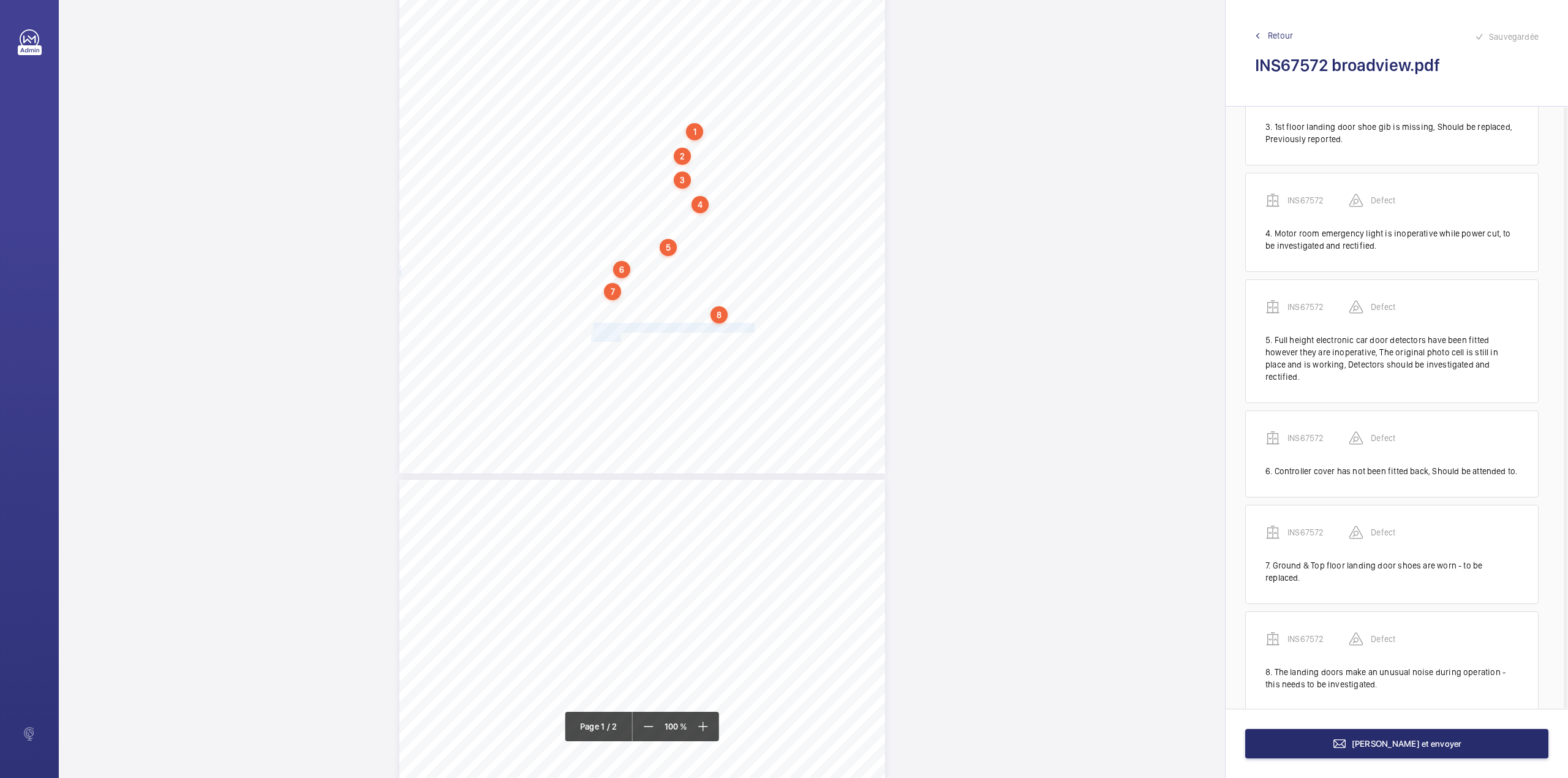
drag, startPoint x: 591, startPoint y: 326, endPoint x: 618, endPoint y: 334, distance: 28.2
click at [618, 334] on div "Lifting Operations and Lifting Equipment Regulations 1998 Report of Thorough Ex…" at bounding box center [642, 130] width 486 height 687
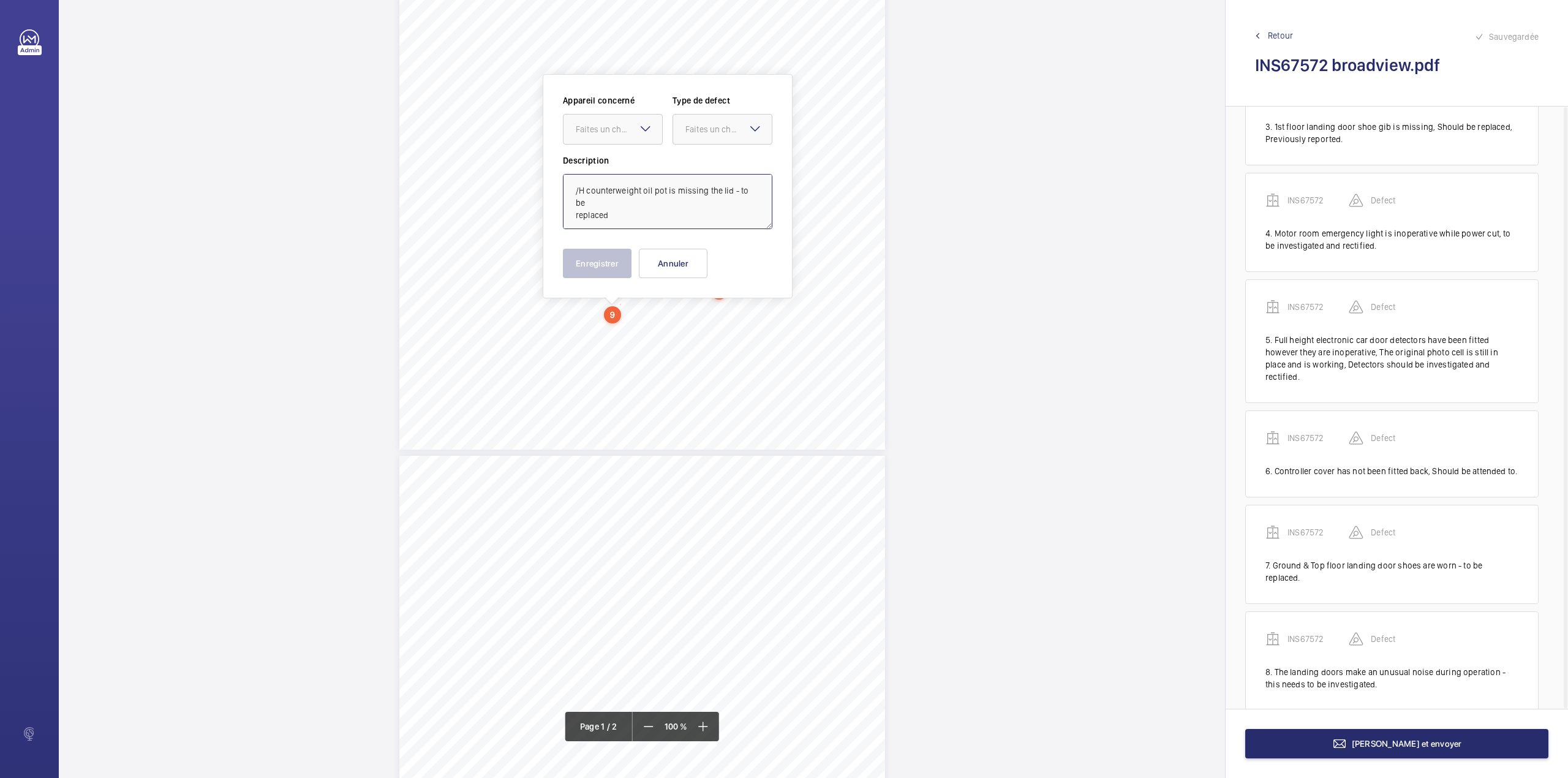
click at [572, 187] on textarea "/H counterweight oil pot is missing the lid - to be replaced" at bounding box center [668, 202] width 209 height 55
click at [611, 211] on textarea "L/H counterweight oil pot is missing the lid - to be replaced" at bounding box center [668, 202] width 209 height 55
click at [609, 129] on div "Faites un choix" at bounding box center [618, 129] width 86 height 12
drag, startPoint x: 611, startPoint y: 165, endPoint x: 713, endPoint y: 135, distance: 106.3
click at [611, 165] on span "INS67572" at bounding box center [613, 166] width 74 height 12
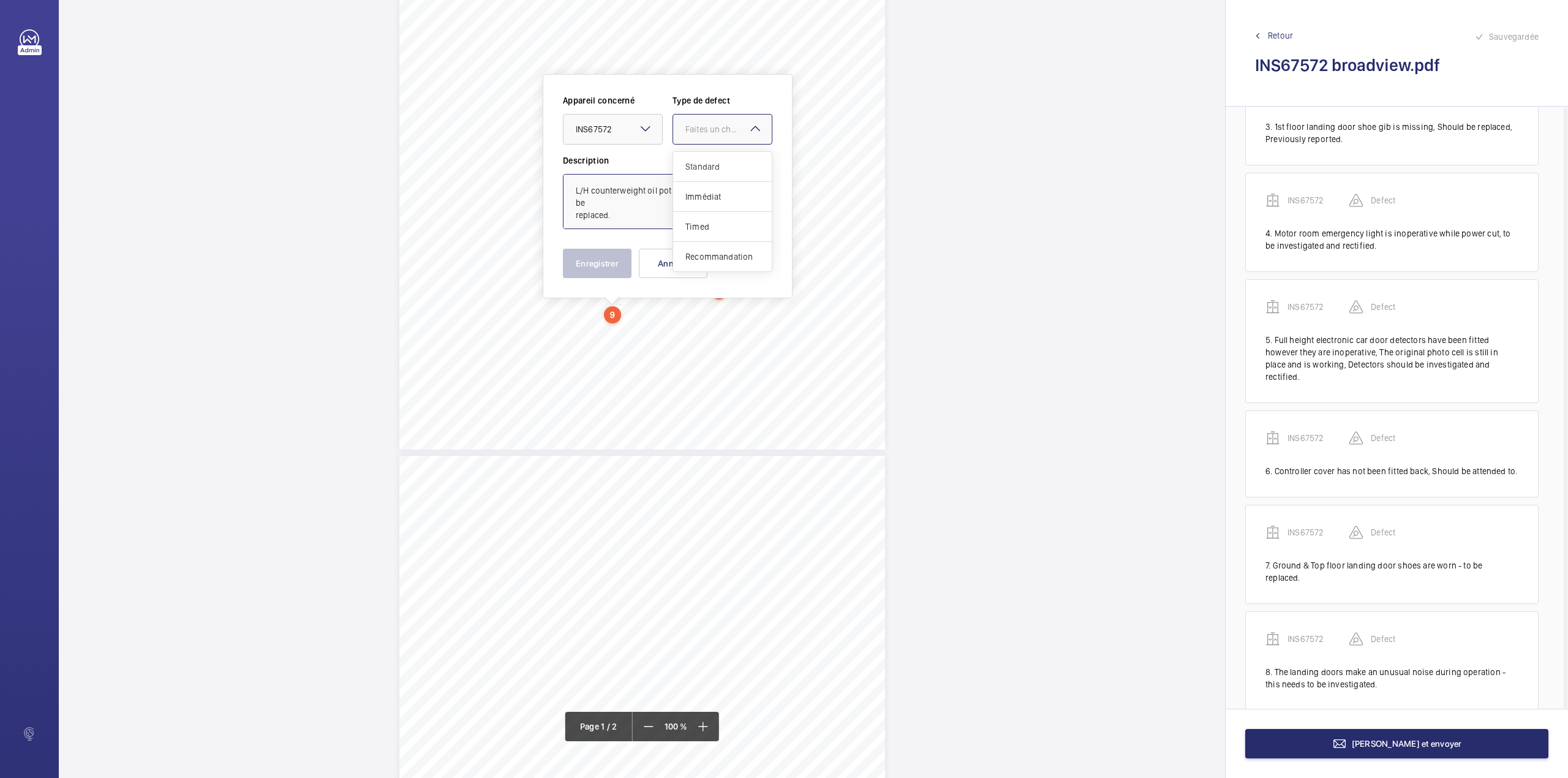
click at [715, 133] on div "Faites un choix" at bounding box center [728, 129] width 86 height 12
click at [709, 163] on span "Standard" at bounding box center [722, 166] width 74 height 12
type textarea "L/H counterweight oil pot is missing the lid - to be replaced."
click at [597, 262] on button "Enregistrer" at bounding box center [597, 264] width 69 height 29
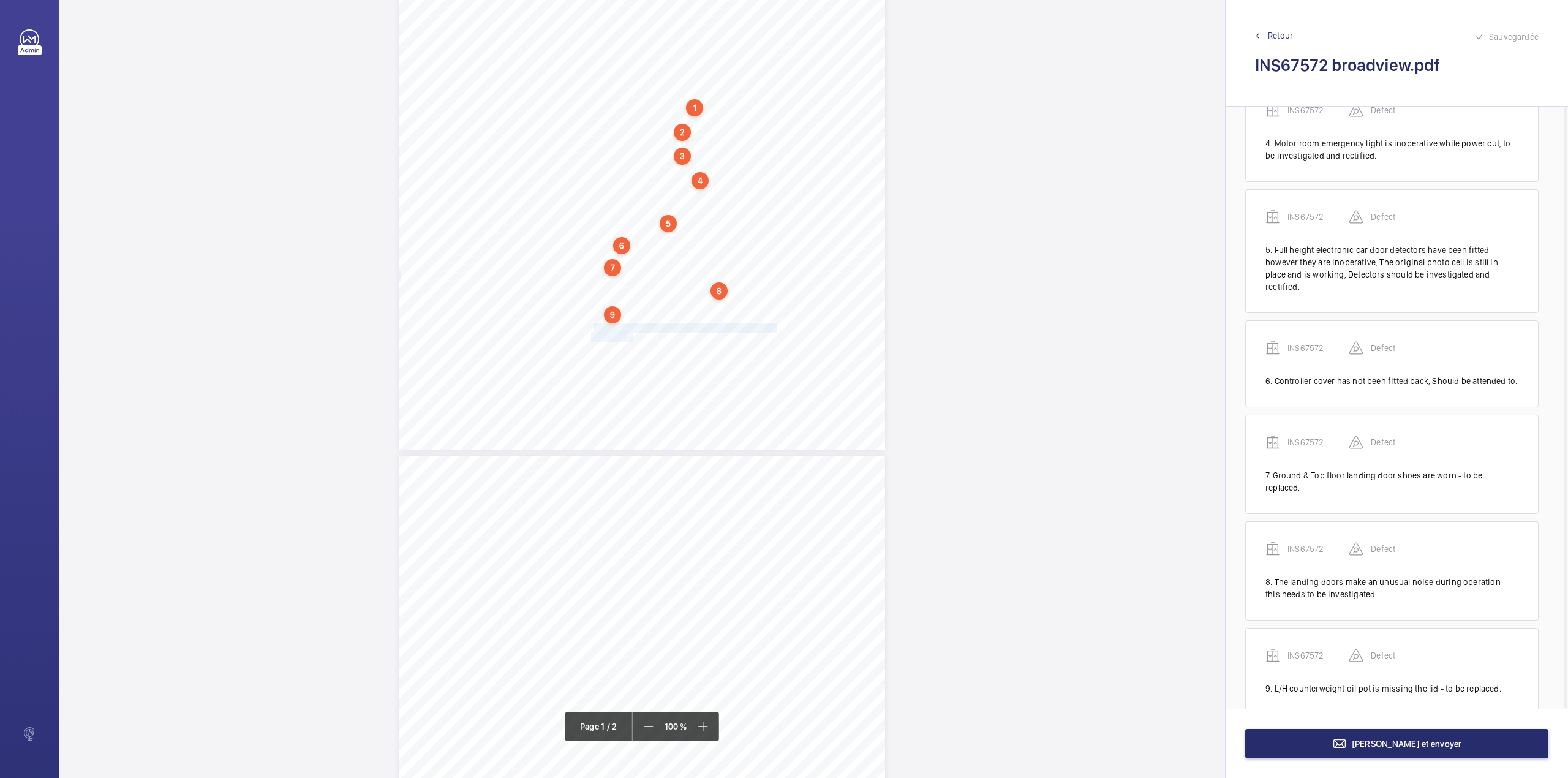
scroll to position [368, 0]
drag, startPoint x: 592, startPoint y: 327, endPoint x: 659, endPoint y: 334, distance: 67.4
click at [659, 334] on div "Lifting Operations and Lifting Equipment Regulations 1998 Report of Thorough Ex…" at bounding box center [642, 106] width 486 height 687
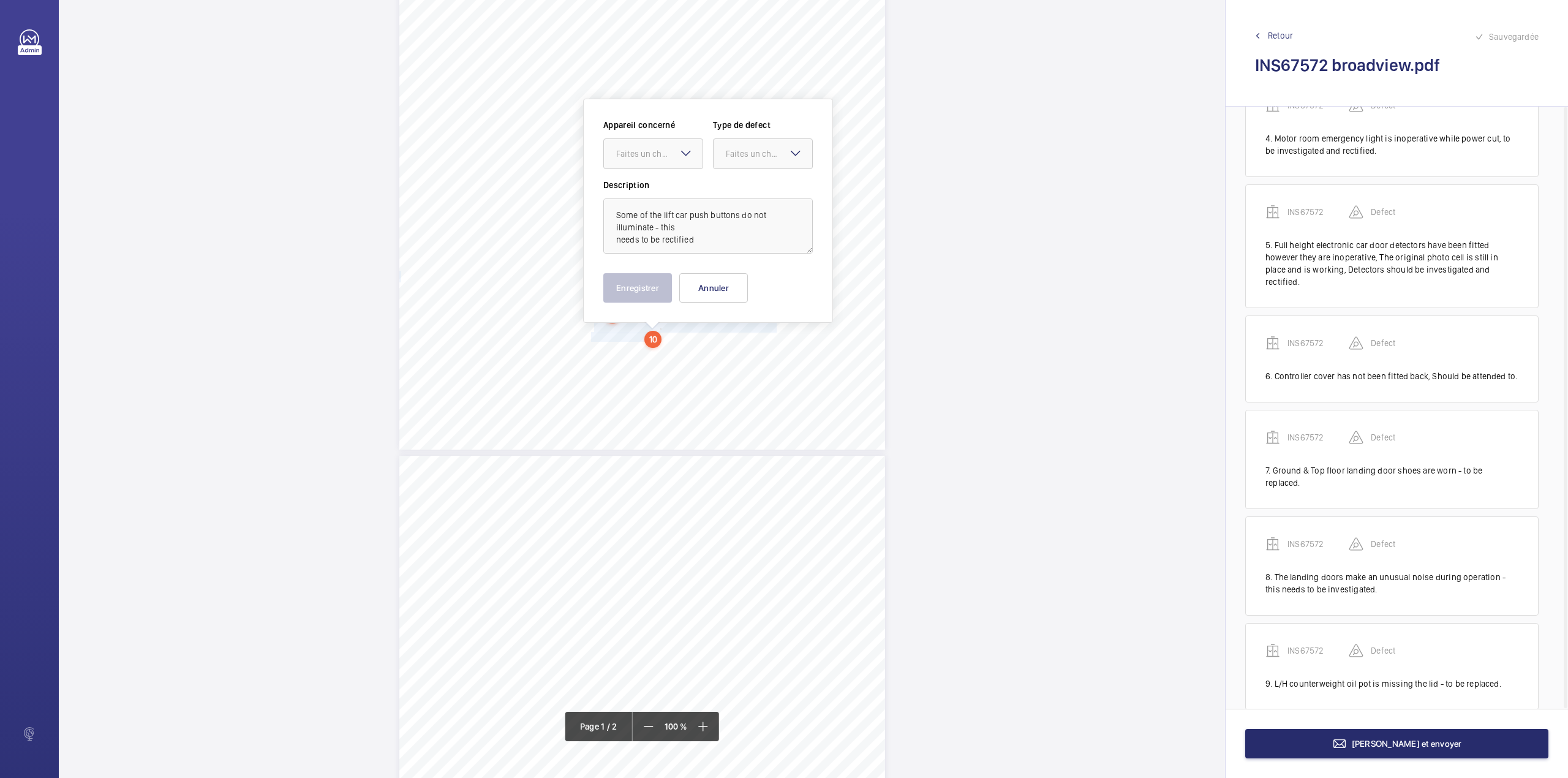
scroll to position [282, 0]
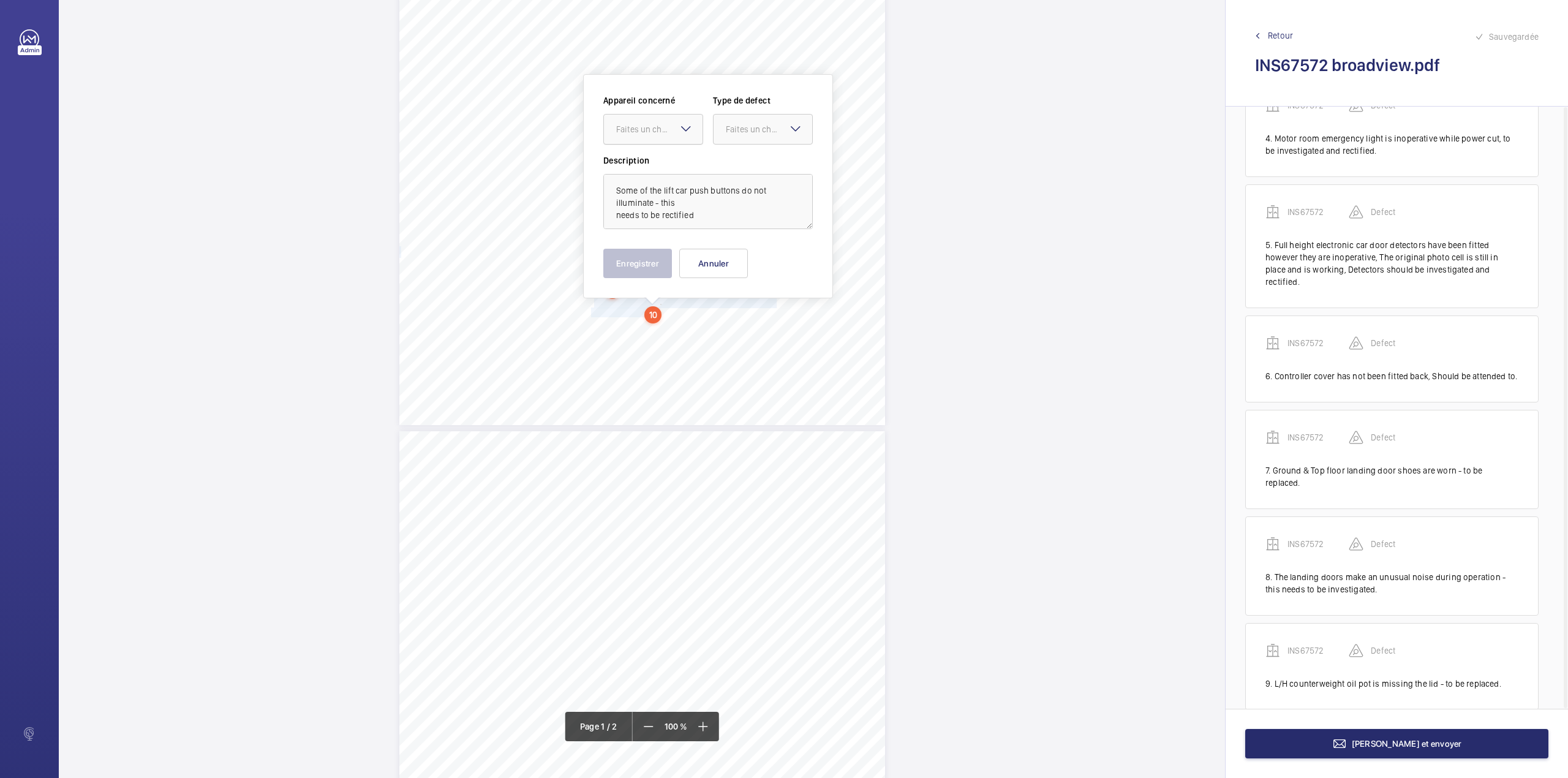
click at [641, 126] on div "Faites un choix" at bounding box center [659, 129] width 86 height 12
drag, startPoint x: 643, startPoint y: 155, endPoint x: 718, endPoint y: 153, distance: 75.0
click at [652, 156] on div "INS67572" at bounding box center [653, 167] width 99 height 29
click at [733, 138] on div at bounding box center [763, 129] width 99 height 29
click at [729, 160] on div "Standard" at bounding box center [763, 167] width 99 height 30
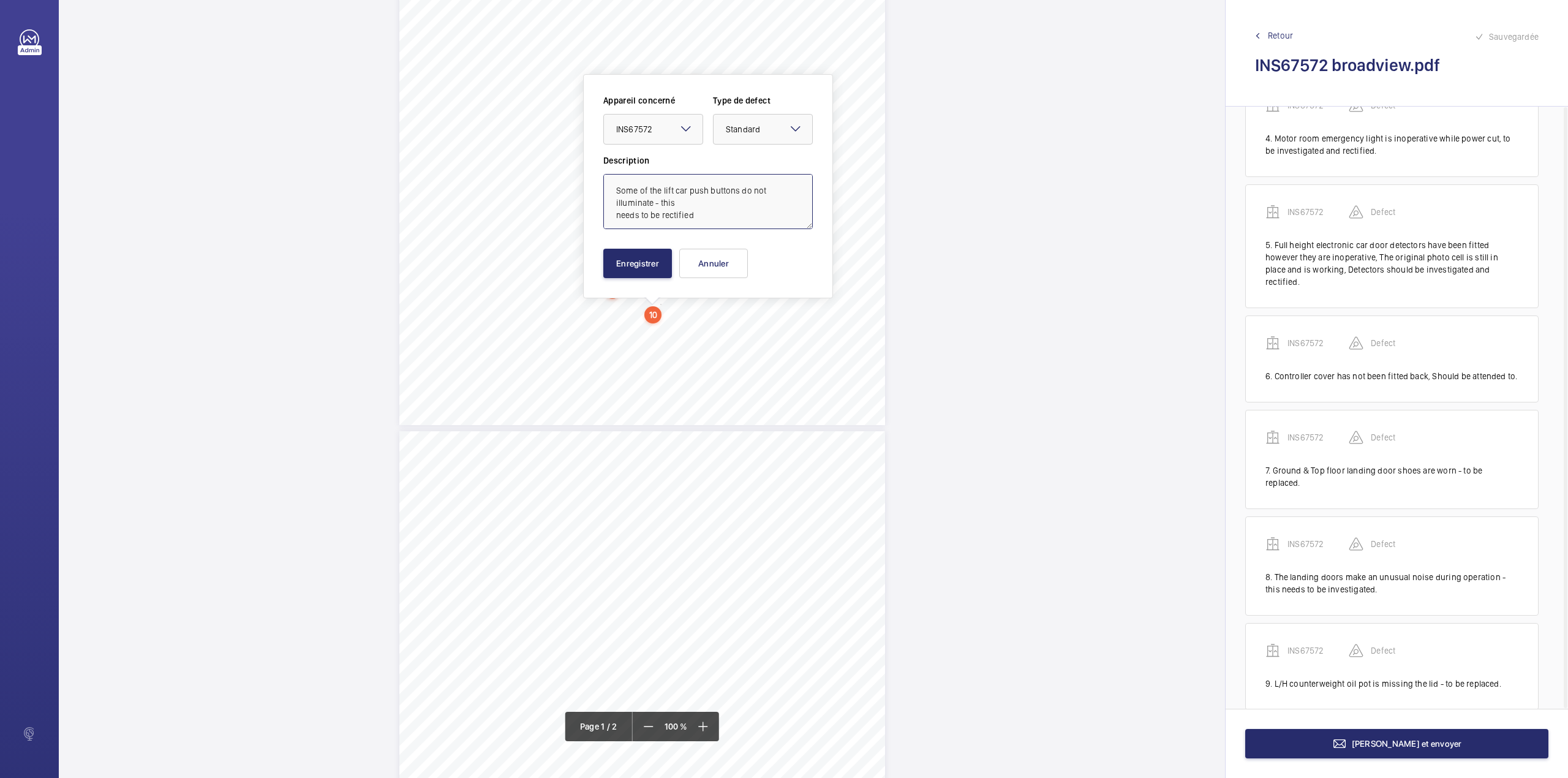
click at [697, 219] on textarea "Some of the lift car push buttons do not illuminate - this needs to be rectified" at bounding box center [708, 202] width 209 height 55
type textarea "Some of the lift car push buttons do not illuminate - this needs to be rectifie…"
click at [645, 271] on button "Enregistrer" at bounding box center [638, 264] width 69 height 29
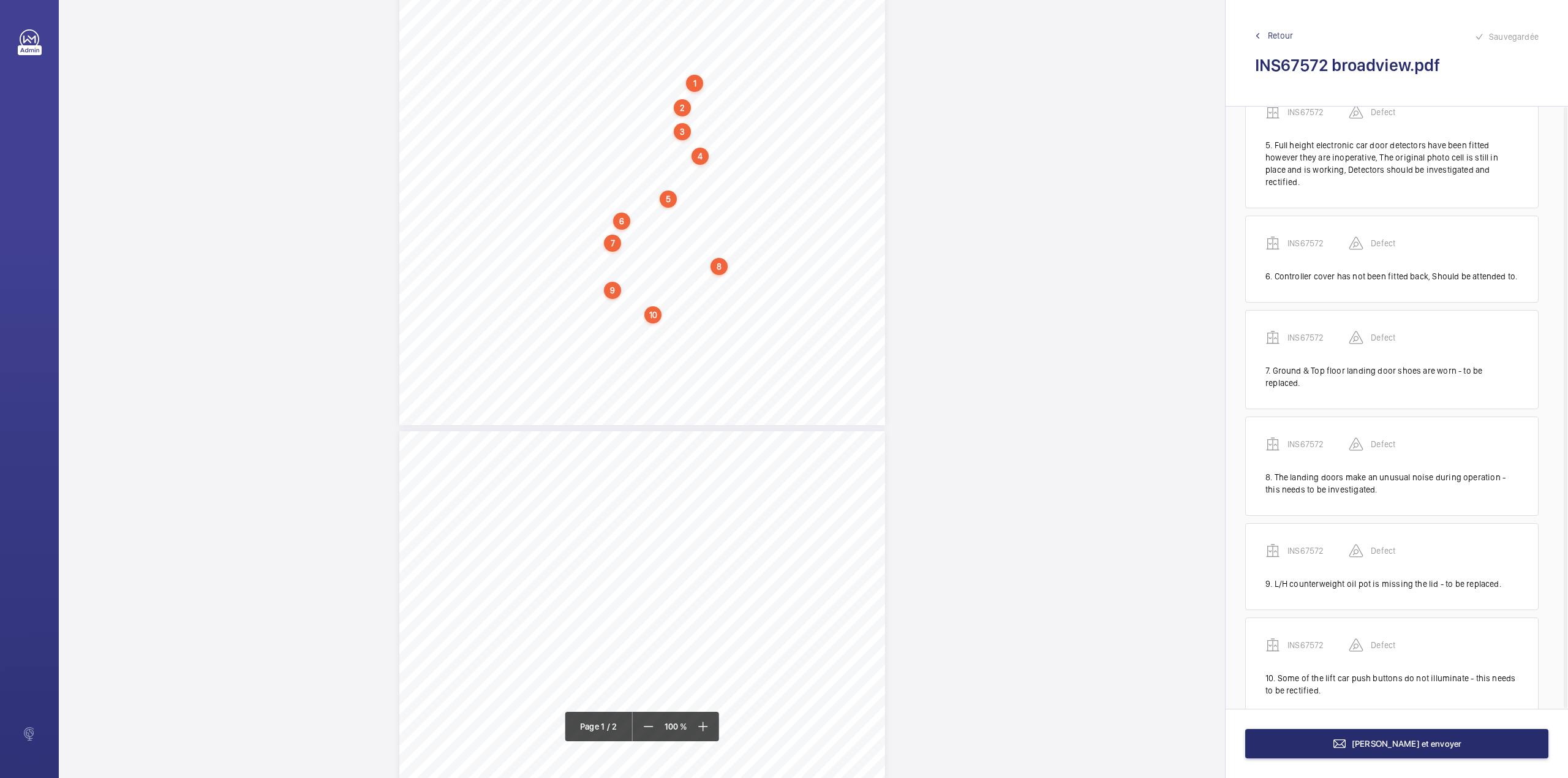
scroll to position [475, 0]
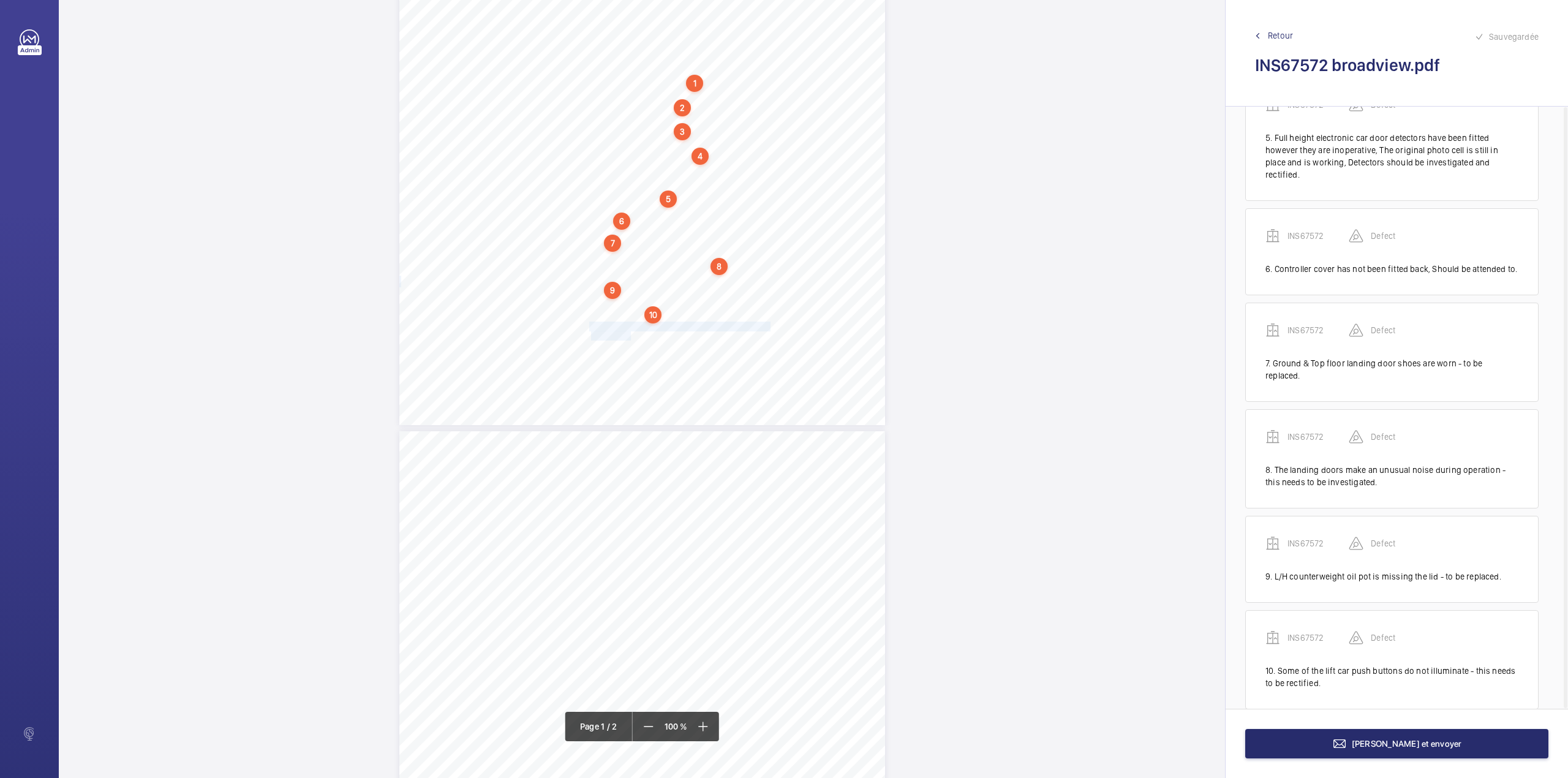
drag, startPoint x: 589, startPoint y: 324, endPoint x: 629, endPoint y: 334, distance: 41.2
click at [629, 334] on div "Lifting Operations and Lifting Equipment Regulations 1998 Report of Thorough Ex…" at bounding box center [642, 81] width 486 height 687
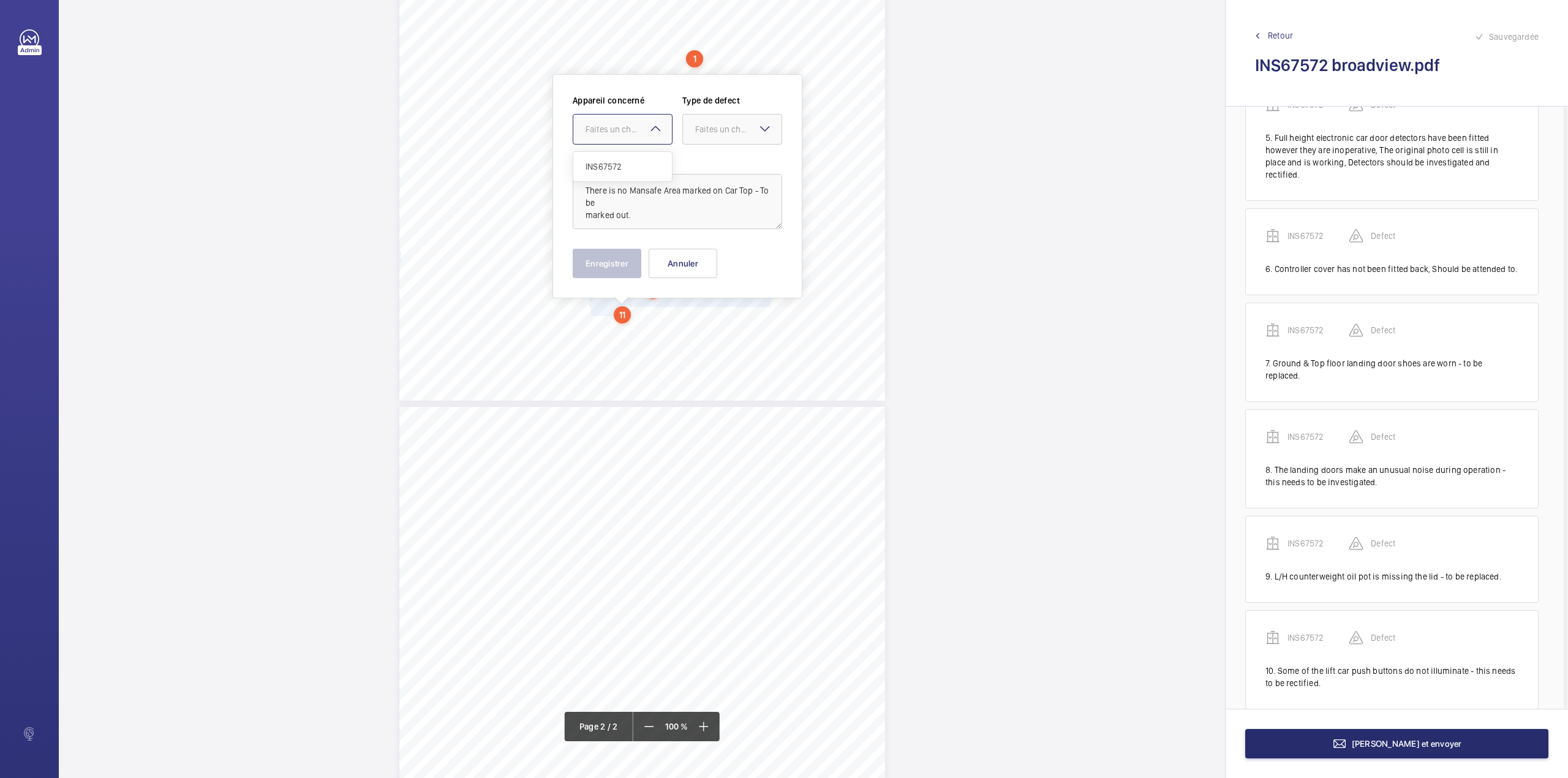
click at [614, 129] on div "Faites un choix" at bounding box center [629, 129] width 86 height 12
drag, startPoint x: 615, startPoint y: 158, endPoint x: 634, endPoint y: 155, distance: 19.2
click at [625, 156] on div "INS67572" at bounding box center [622, 167] width 99 height 29
click at [714, 129] on div "Faites un choix" at bounding box center [738, 129] width 86 height 12
click at [710, 149] on div "Appareil concerné Faites un choix × INS67572 × Type de defect Faites un choix S…" at bounding box center [677, 124] width 209 height 60
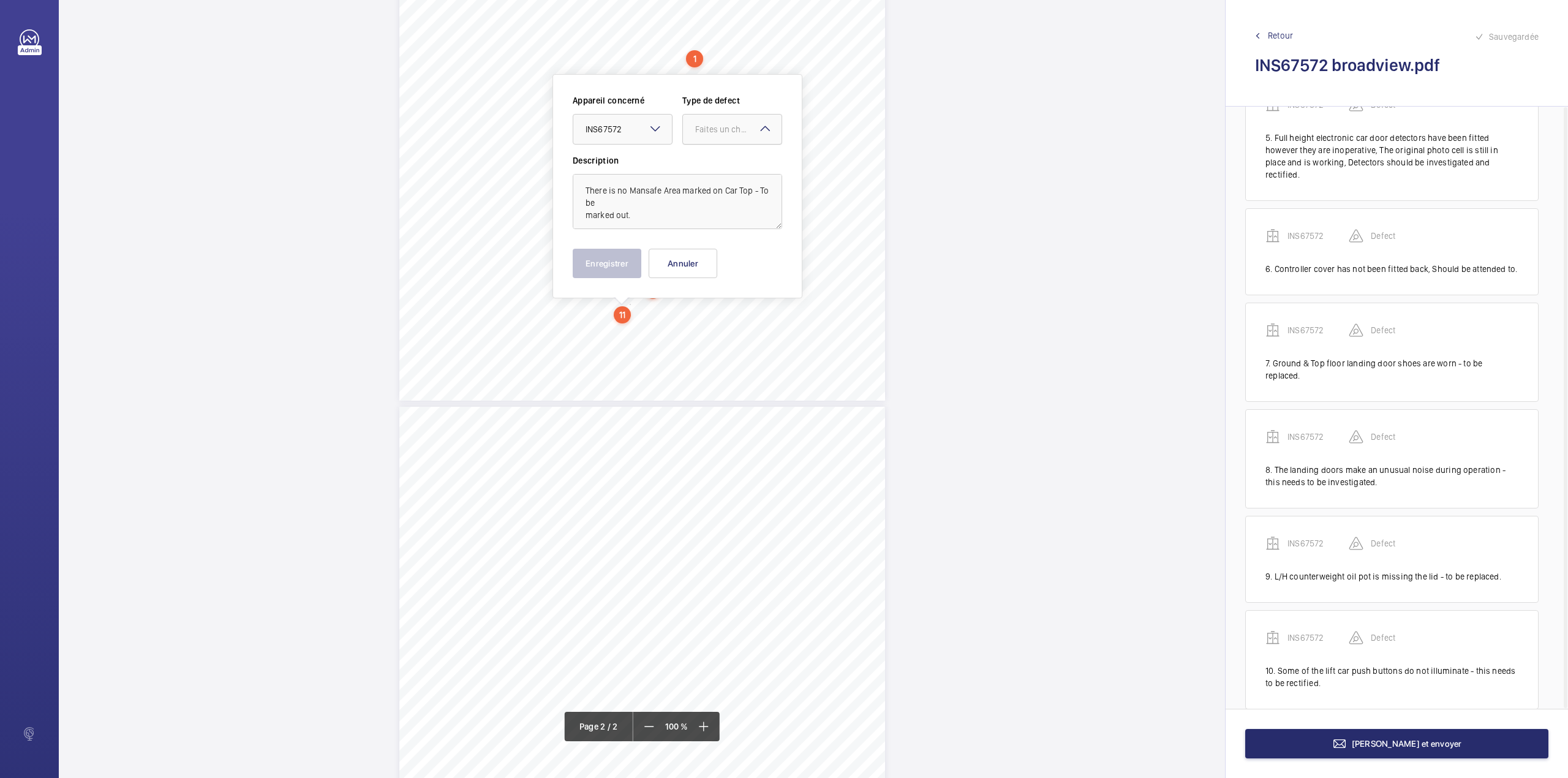
click at [711, 133] on div "Faites un choix" at bounding box center [738, 129] width 86 height 12
click at [710, 145] on div "Faites un choix" at bounding box center [732, 130] width 100 height 31
click at [725, 128] on div "Faites un choix" at bounding box center [738, 129] width 86 height 12
click at [725, 151] on ng-dropdown-panel "Standard Immédiat Timed Recommandation" at bounding box center [732, 211] width 100 height 121
click at [712, 173] on div "Standard" at bounding box center [732, 167] width 99 height 30
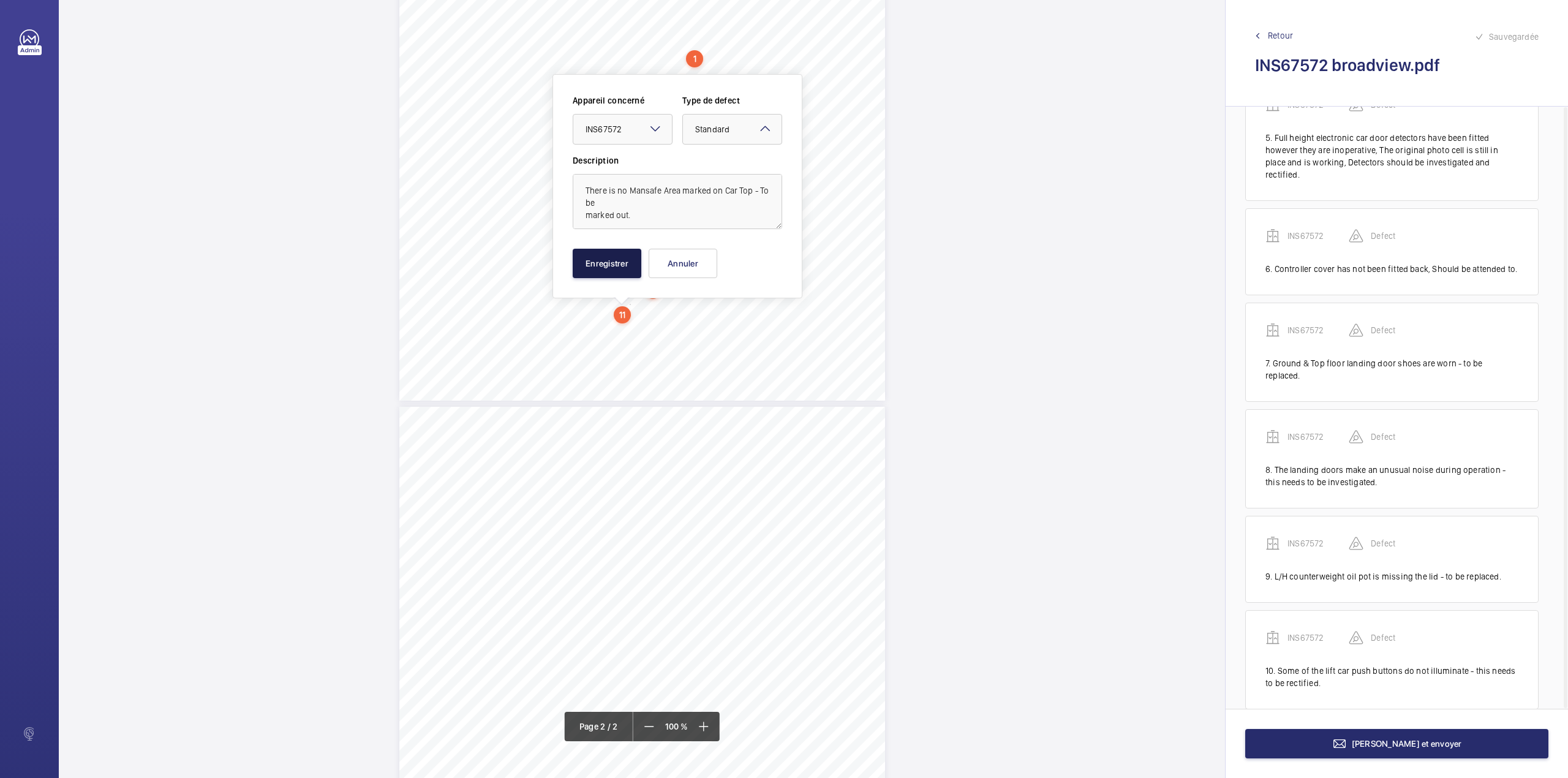
click at [620, 275] on button "Enregistrer" at bounding box center [607, 264] width 69 height 29
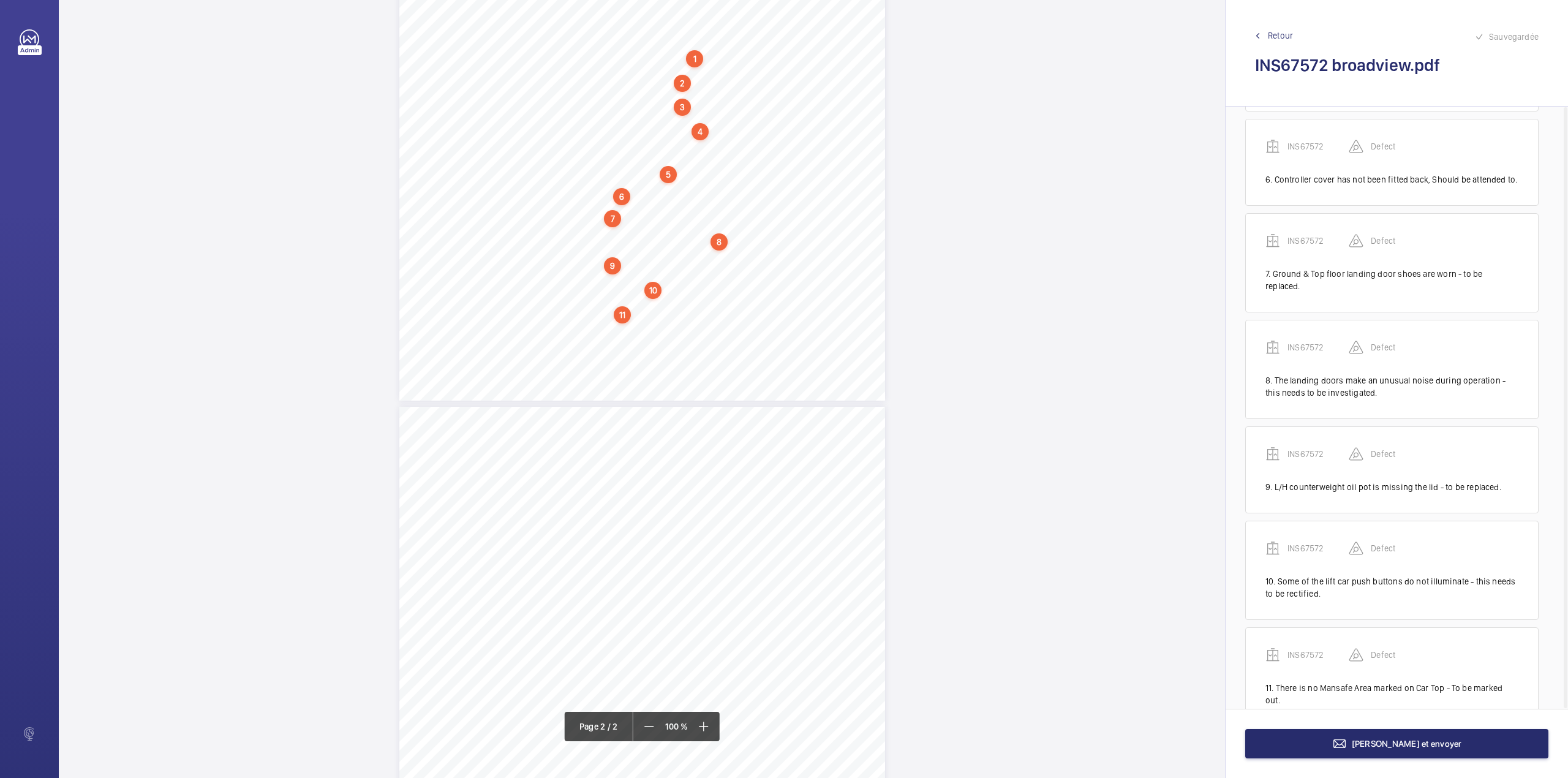
scroll to position [570, 0]
drag, startPoint x: 588, startPoint y: 327, endPoint x: 747, endPoint y: 325, distance: 159.0
click at [747, 325] on div "Lifting Operations and Lifting Equipment Regulations 1998 Report of Thorough Ex…" at bounding box center [642, 57] width 486 height 687
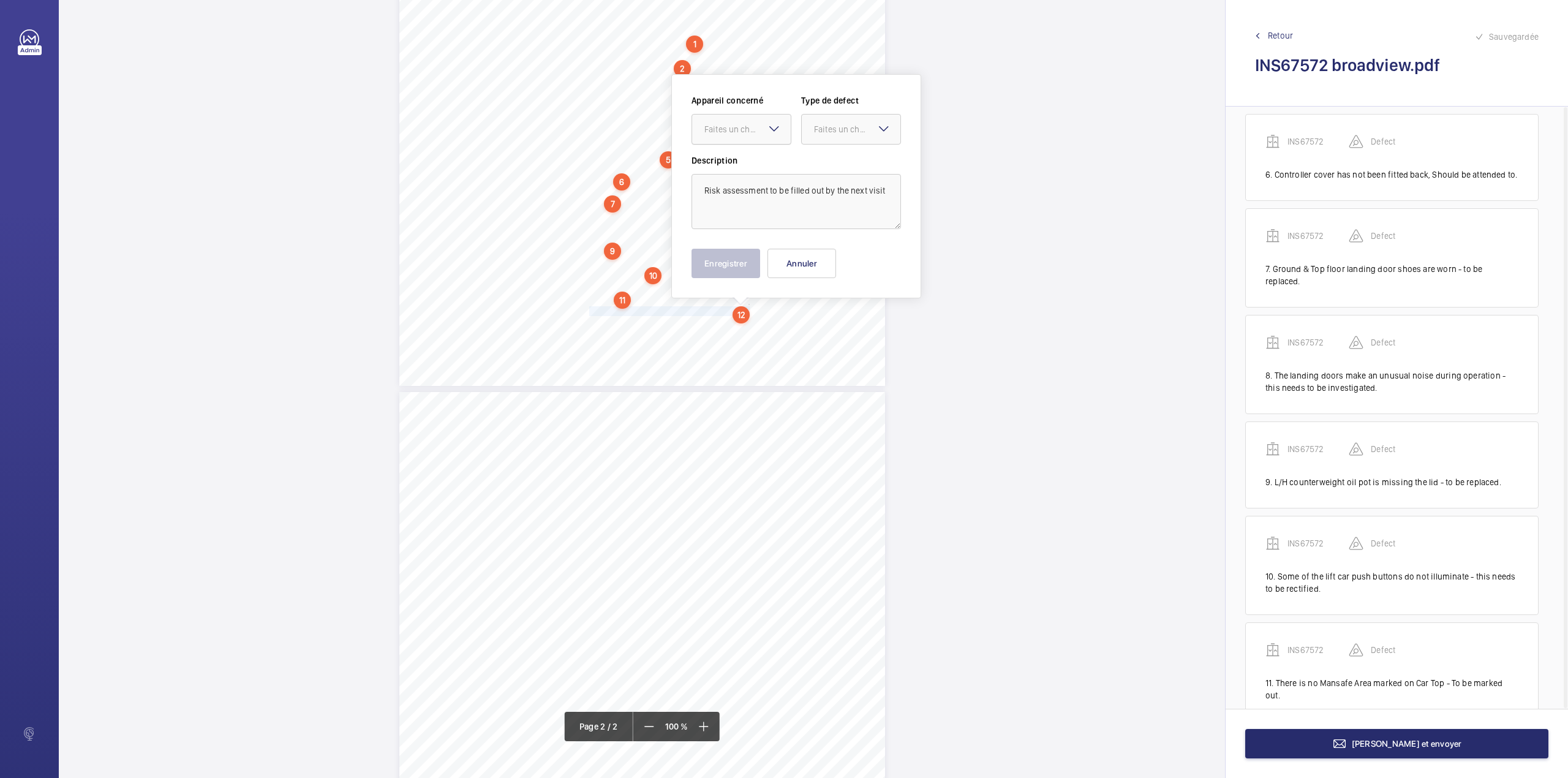
click at [755, 123] on div at bounding box center [742, 129] width 99 height 29
drag, startPoint x: 756, startPoint y: 161, endPoint x: 801, endPoint y: 142, distance: 48.8
click at [761, 160] on div "INS67572" at bounding box center [742, 167] width 99 height 29
click at [817, 135] on div "Faites un choix" at bounding box center [857, 129] width 86 height 12
click at [815, 164] on span "Standard" at bounding box center [851, 166] width 74 height 12
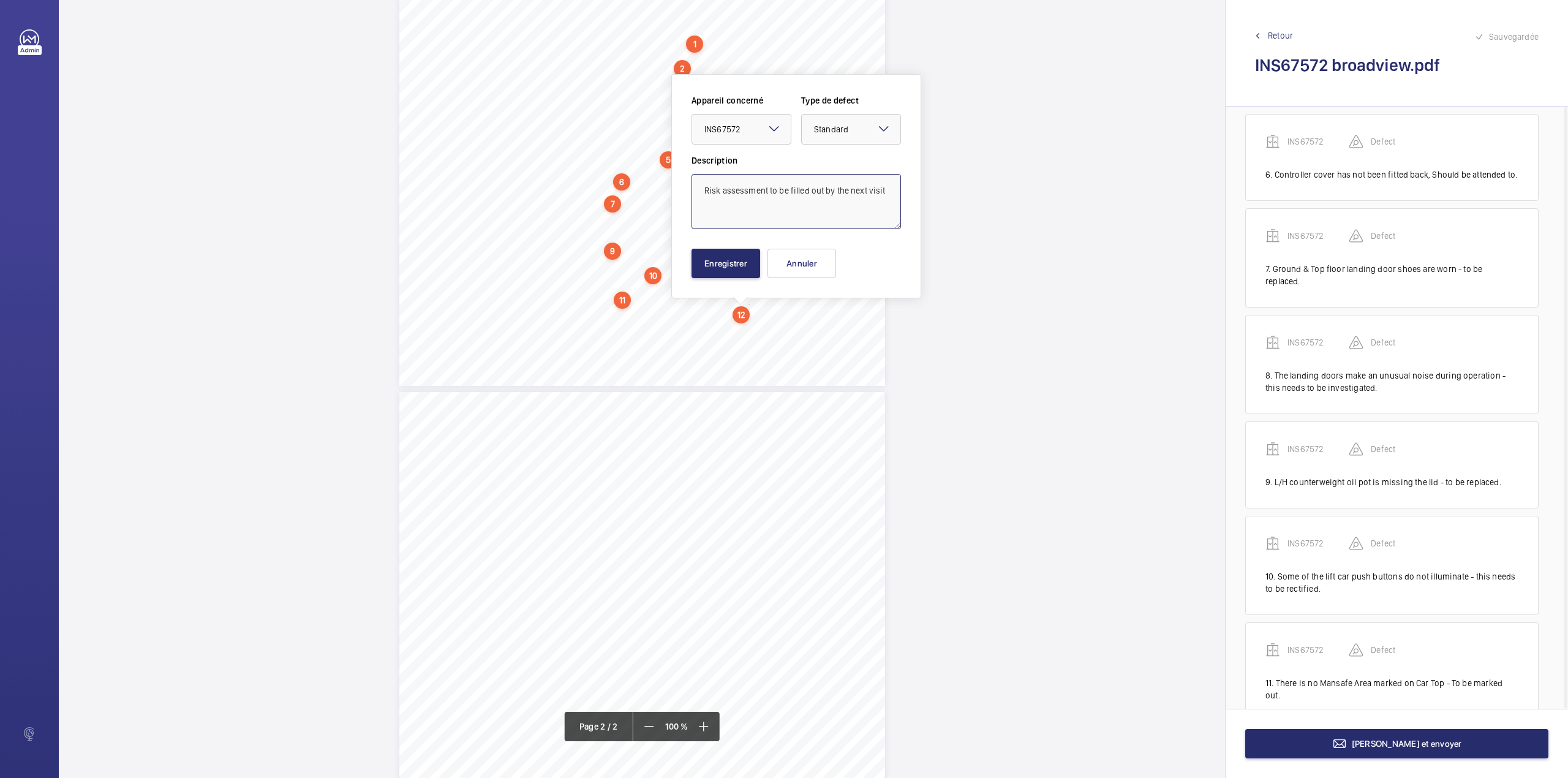
click at [888, 192] on textarea "Risk assessment to be filled out by the next visit" at bounding box center [796, 202] width 209 height 55
type textarea "Risk assessment to be filled out by the next visit."
click at [742, 267] on button "Enregistrer" at bounding box center [726, 264] width 69 height 29
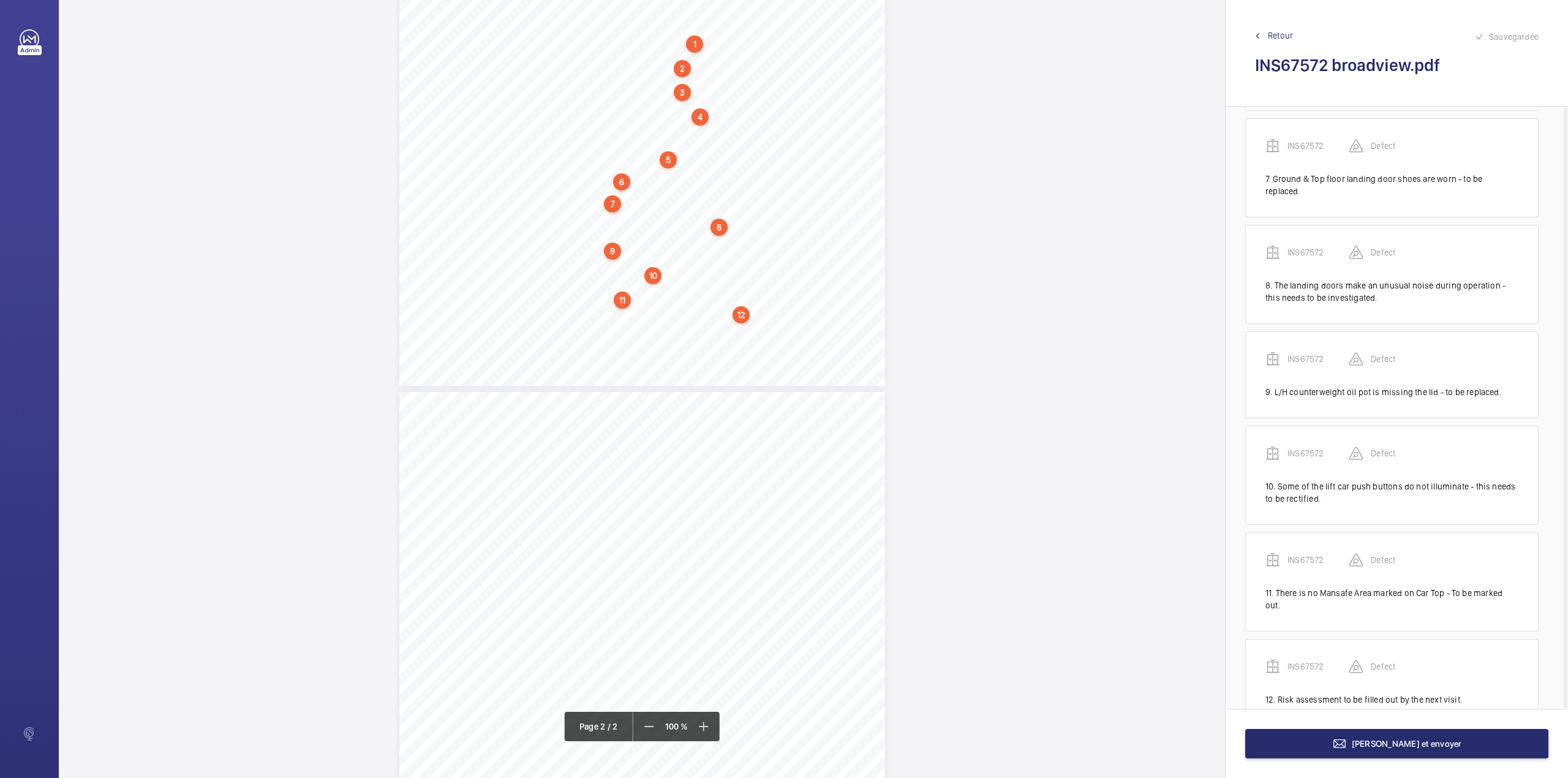
scroll to position [664, 0]
drag, startPoint x: 588, startPoint y: 327, endPoint x: 780, endPoint y: 324, distance: 192.0
click at [780, 324] on div "Lifting Operations and Lifting Equipment Regulations 1998 Report of Thorough Ex…" at bounding box center [642, 42] width 486 height 687
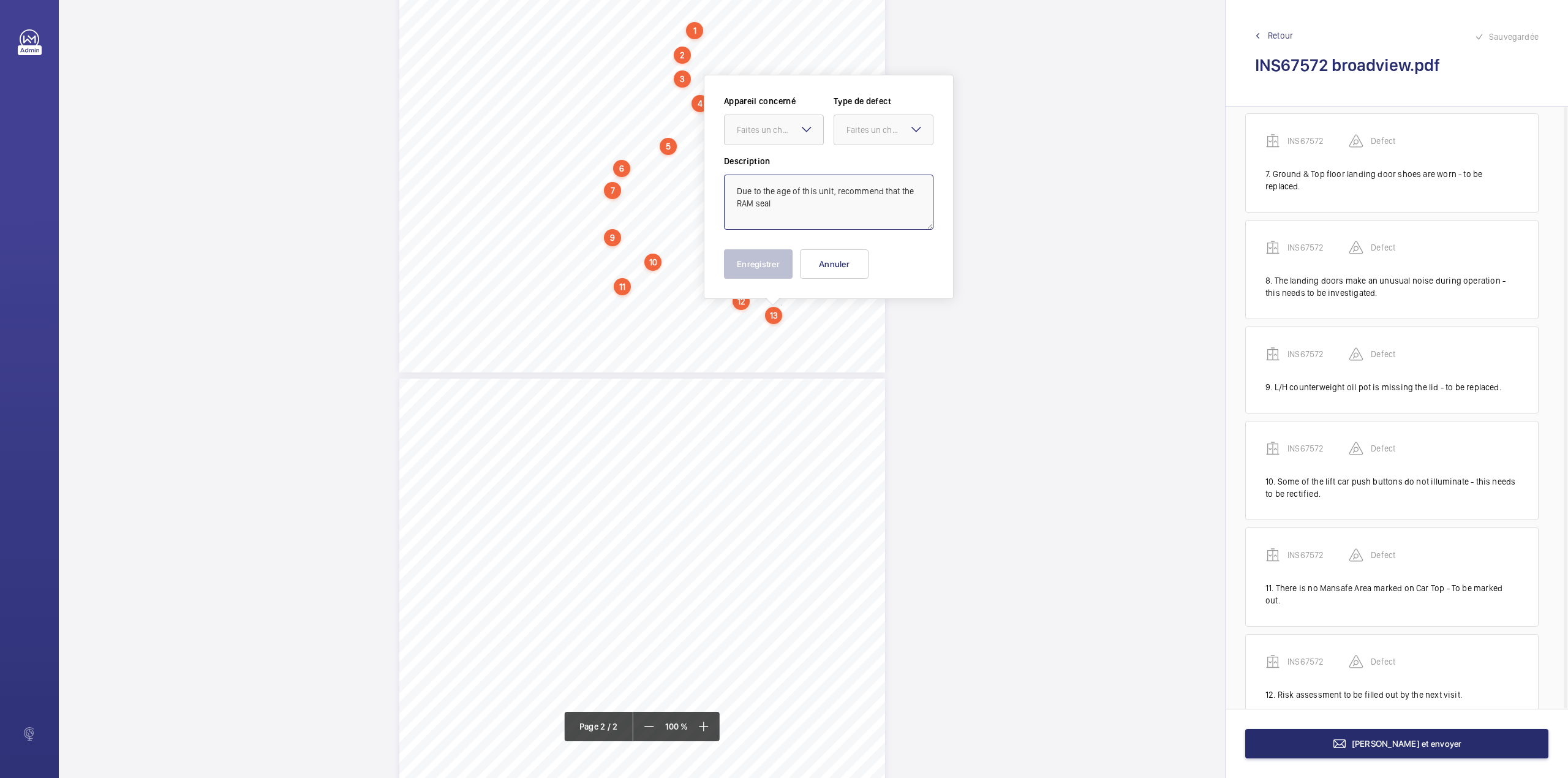
click at [814, 209] on textarea "Due to the age of this unit, recommend that the RAM seal" at bounding box center [829, 202] width 209 height 55
click at [755, 124] on div "Faites un choix" at bounding box center [780, 130] width 86 height 12
click at [767, 165] on span "INS67572" at bounding box center [774, 167] width 74 height 12
click at [905, 124] on div "Faites un choix" at bounding box center [890, 130] width 86 height 12
click at [892, 158] on div "Standard" at bounding box center [883, 167] width 99 height 30
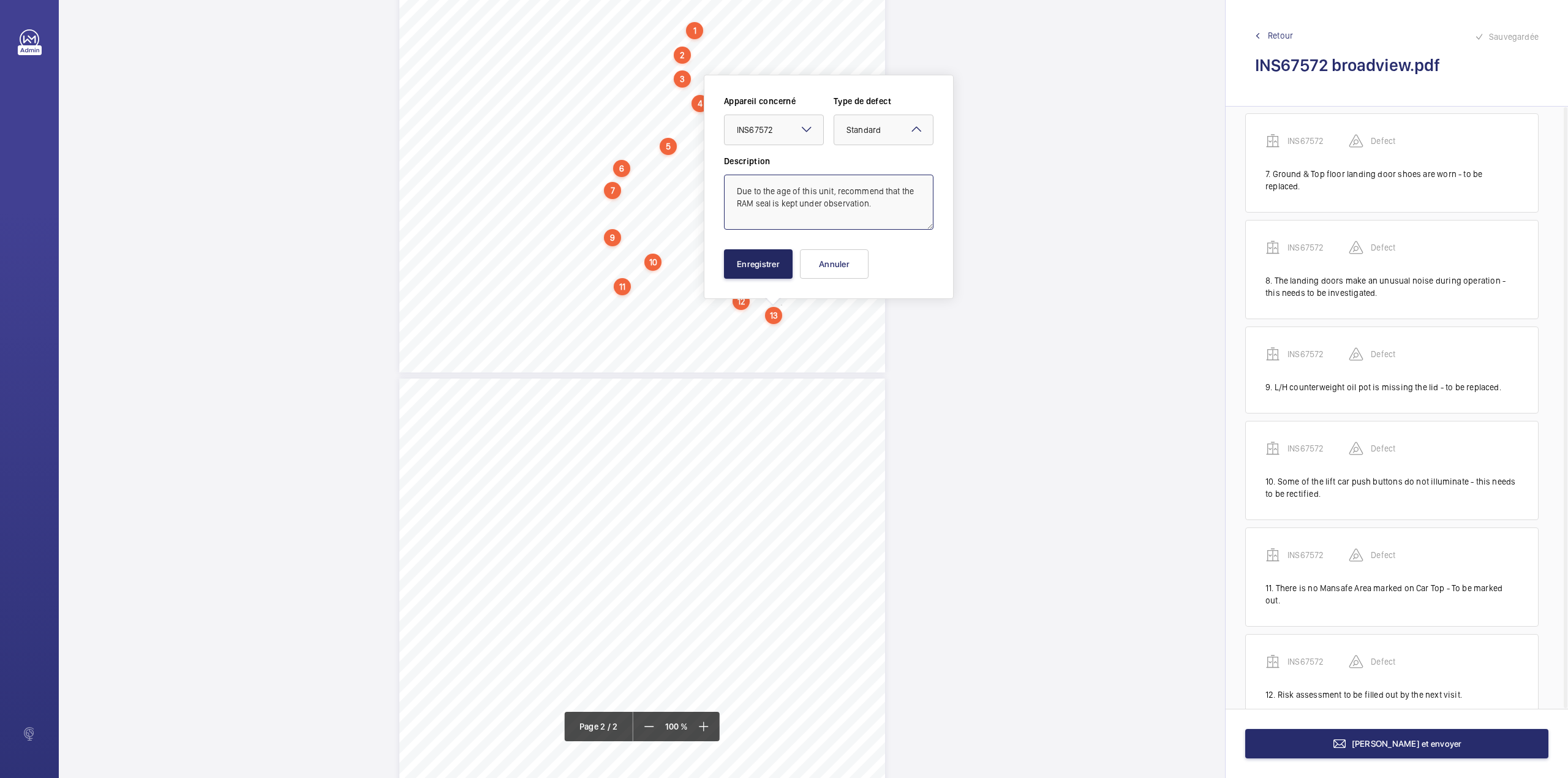
type textarea "Due to the age of this unit, recommend that the RAM seal is kept under observat…"
click at [785, 258] on button "Enregistrer" at bounding box center [759, 264] width 69 height 29
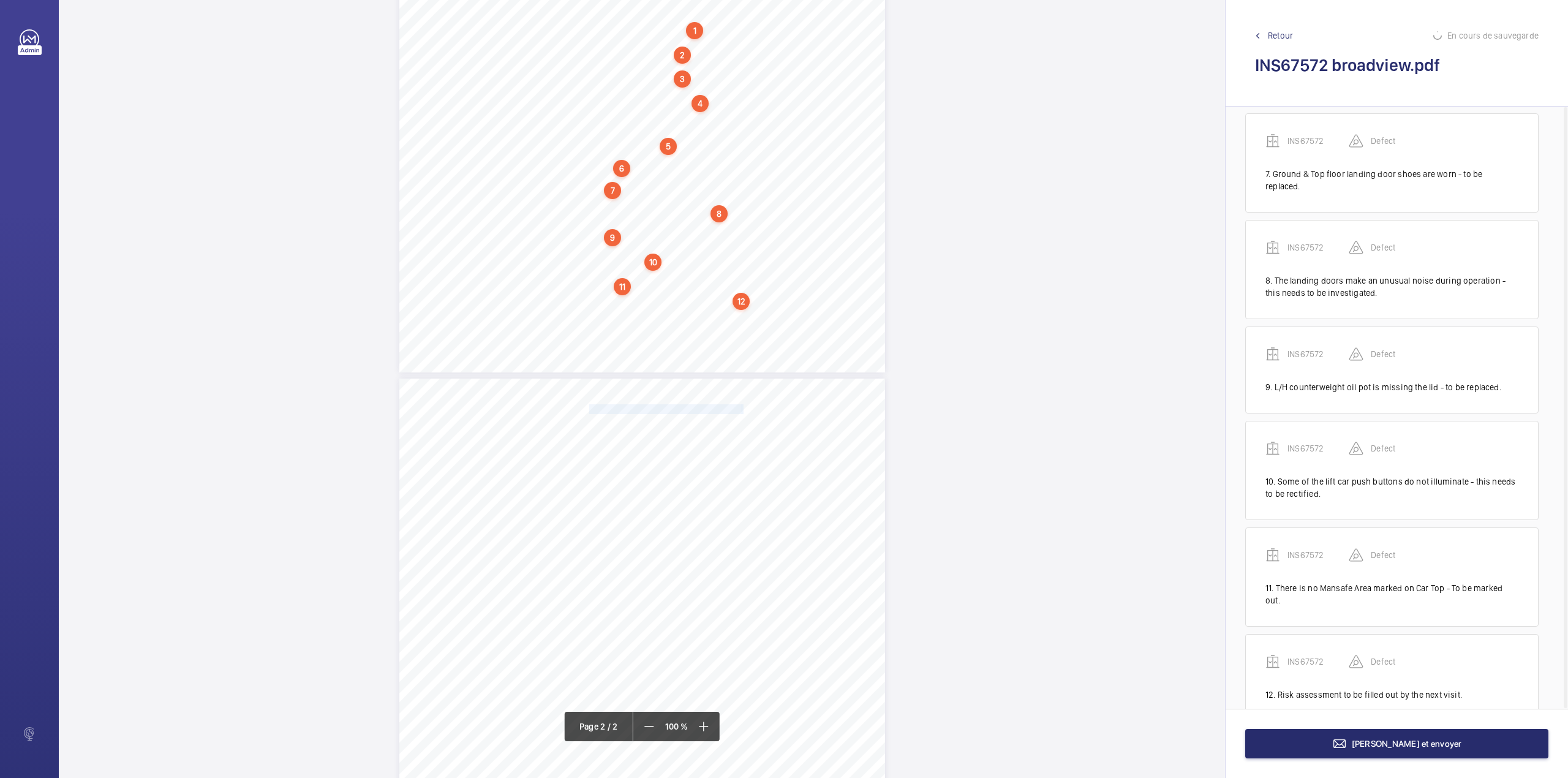
drag, startPoint x: 588, startPoint y: 409, endPoint x: 740, endPoint y: 409, distance: 152.0
click at [740, 409] on div "Signed: Signed: is kept under observation. 4. Lifting beam is not to be used - …" at bounding box center [642, 722] width 486 height 687
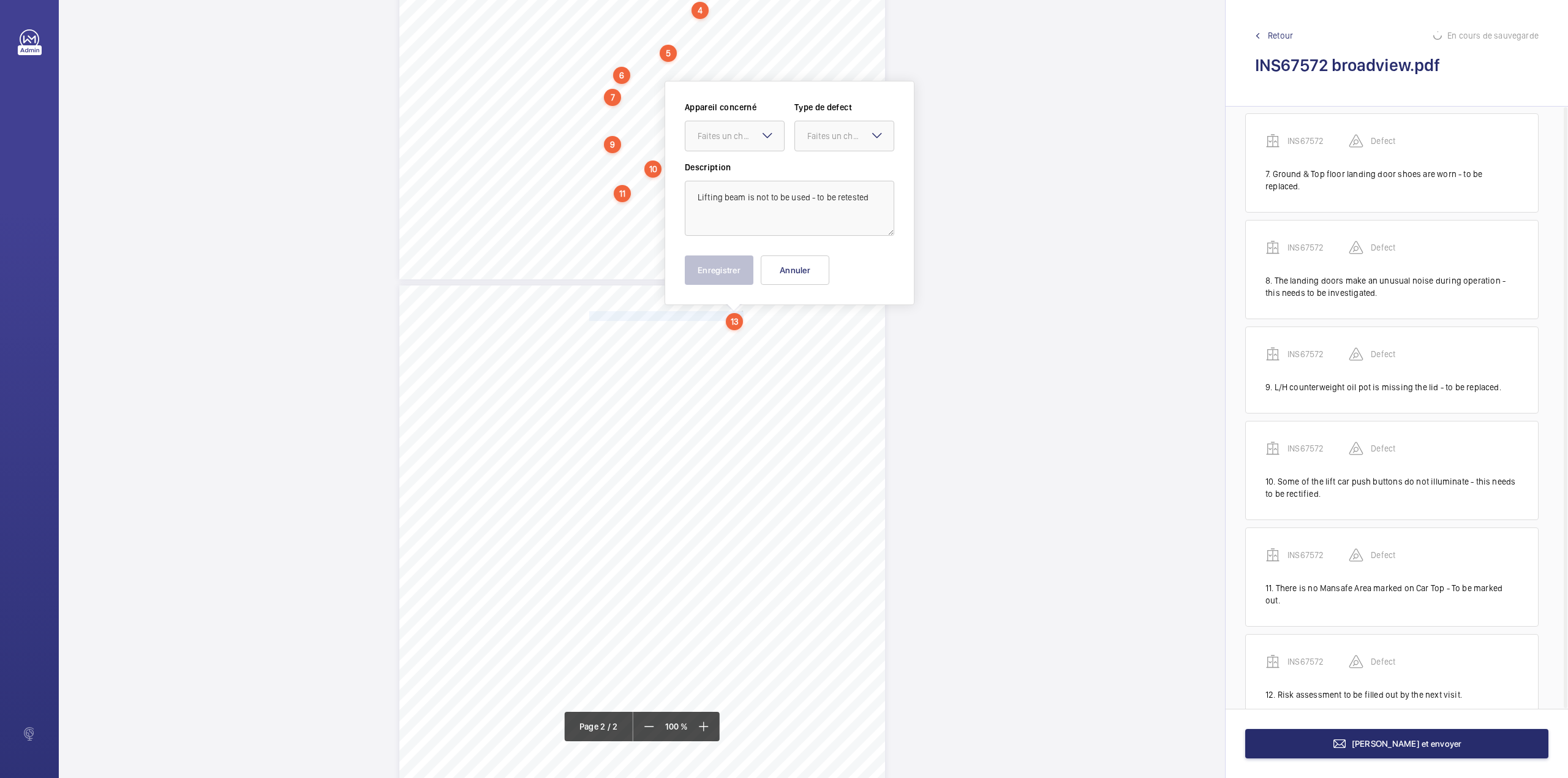
scroll to position [435, 0]
click at [723, 125] on div "Faites un choix" at bounding box center [740, 129] width 86 height 12
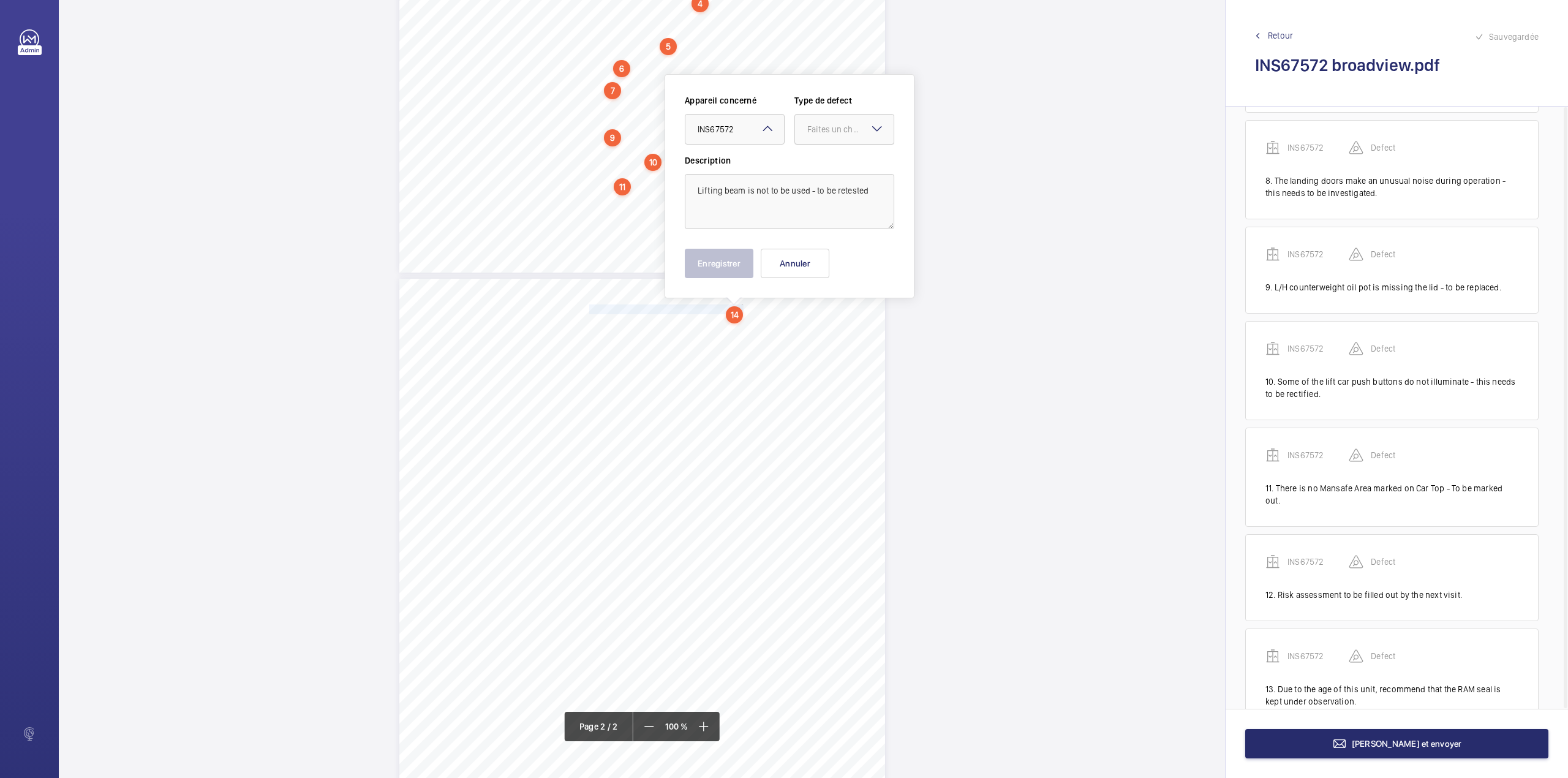
scroll to position [772, 0]
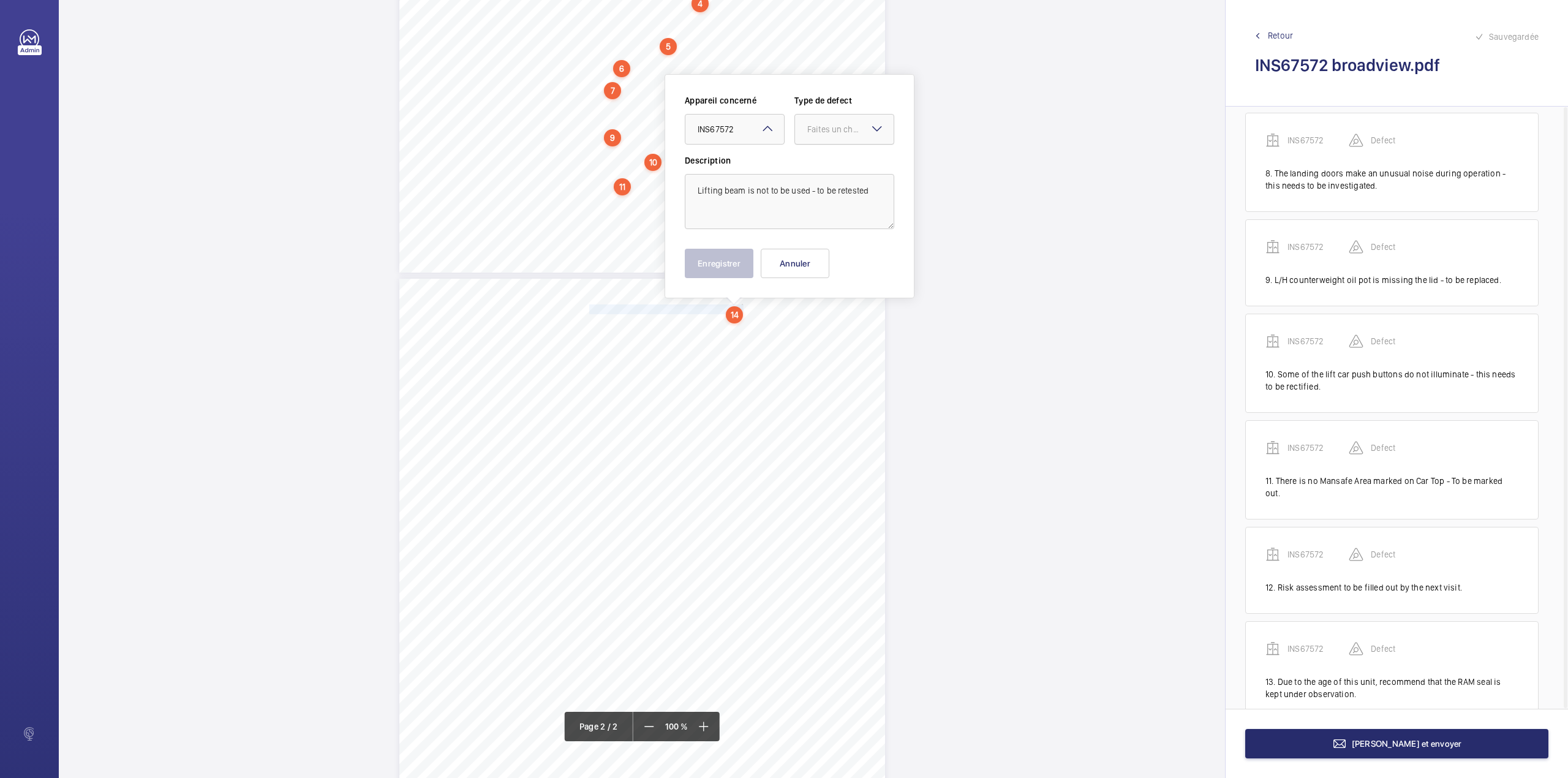
click at [836, 141] on div at bounding box center [844, 129] width 99 height 29
click at [833, 165] on span "Standard" at bounding box center [844, 166] width 74 height 12
click at [870, 190] on textarea "Lifting beam is not to be used - to be retested" at bounding box center [789, 202] width 209 height 55
type textarea "Lifting beam is not to be used - to be retested."
click at [701, 260] on button "Enregistrer" at bounding box center [719, 264] width 69 height 29
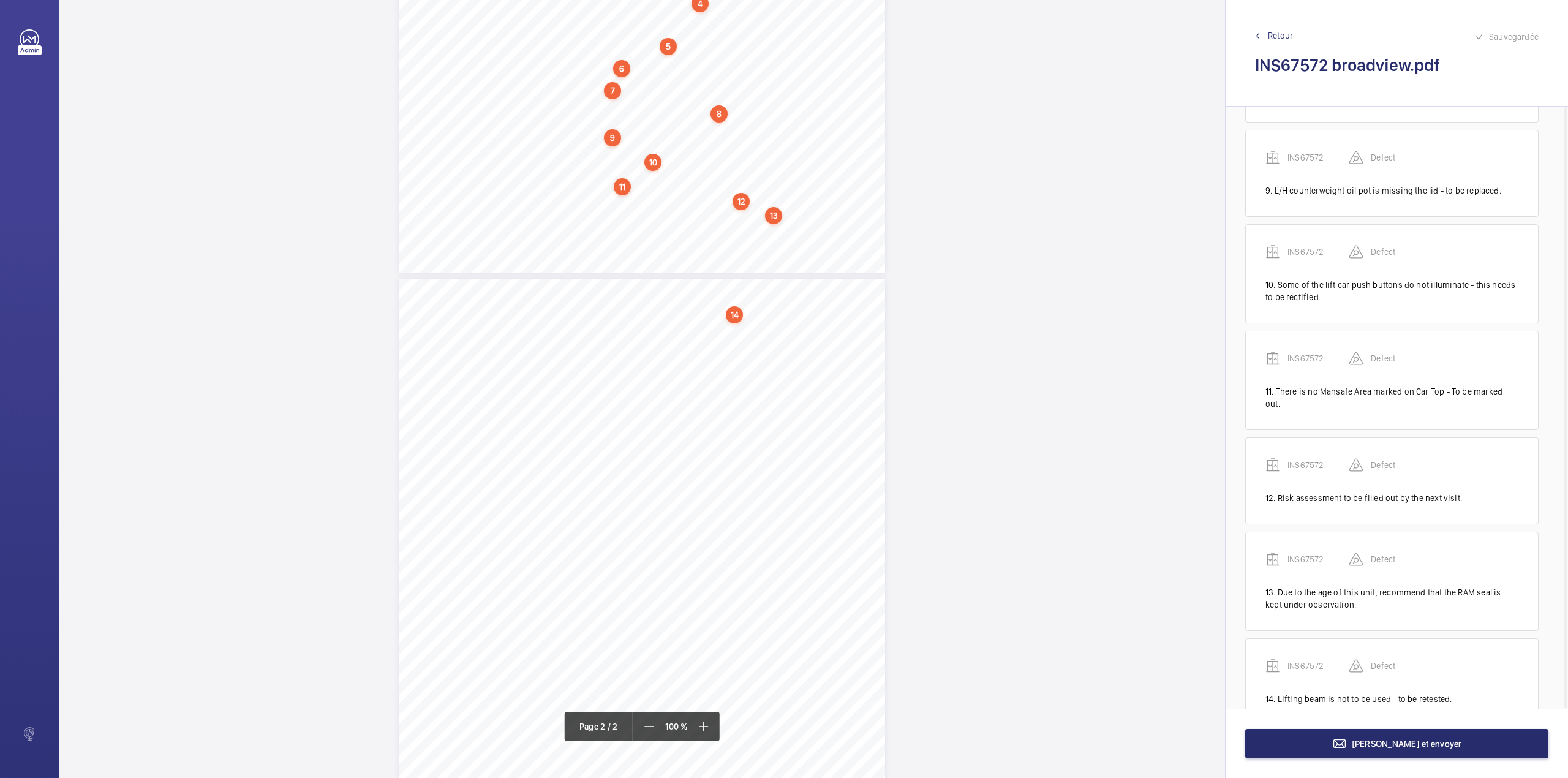
scroll to position [866, 0]
drag, startPoint x: 588, startPoint y: 324, endPoint x: 708, endPoint y: 321, distance: 120.0
click at [708, 324] on div "Signed: Signed: is kept under observation. 4. Lifting beam is not to be used - …" at bounding box center [642, 622] width 486 height 687
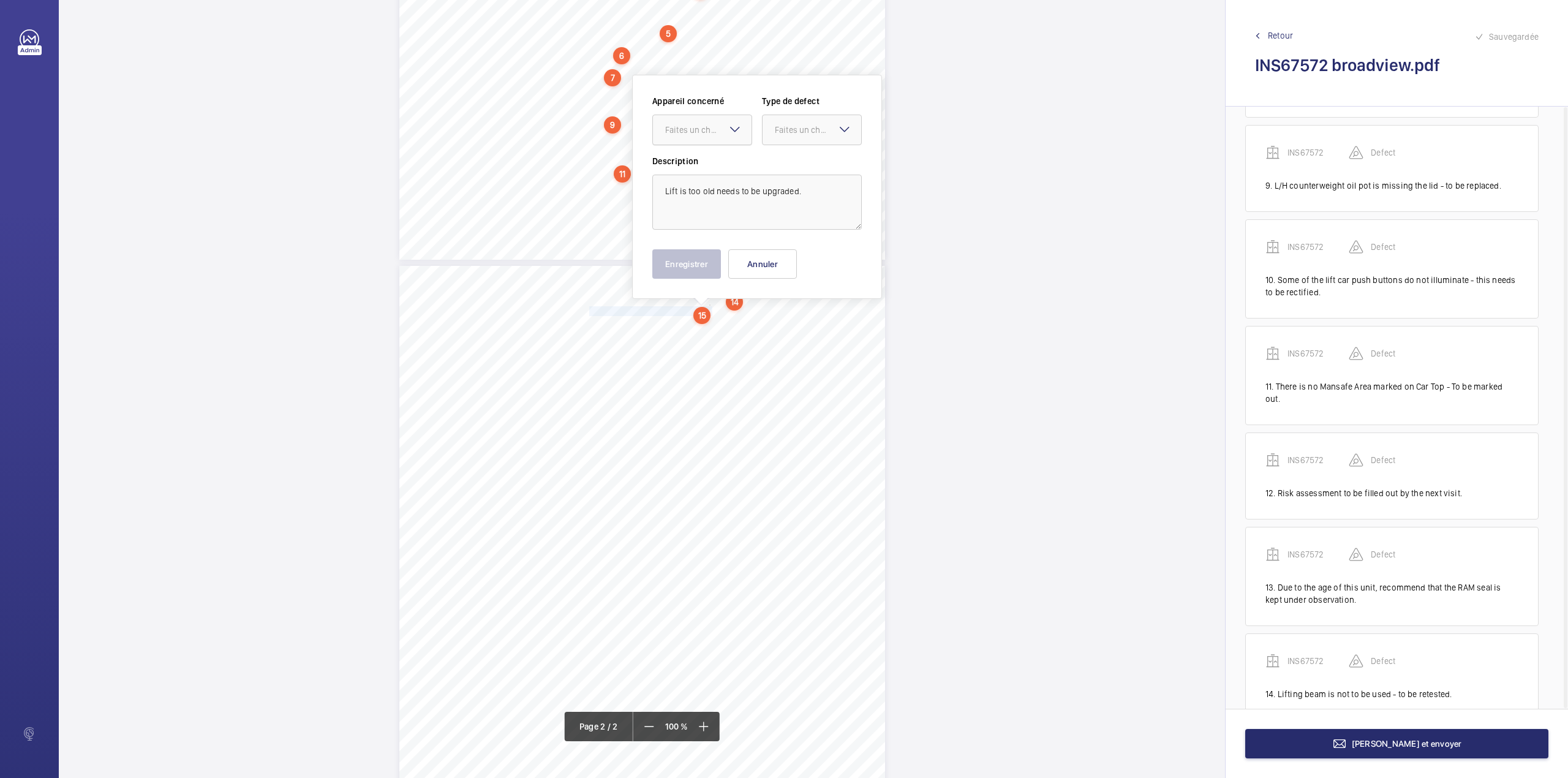
drag, startPoint x: 716, startPoint y: 126, endPoint x: 716, endPoint y: 147, distance: 21.0
click at [716, 129] on div "Faites un choix" at bounding box center [708, 130] width 86 height 12
click at [733, 161] on span "INS67572" at bounding box center [702, 167] width 74 height 12
drag, startPoint x: 807, startPoint y: 135, endPoint x: 806, endPoint y: 145, distance: 10.0
click at [807, 136] on div "Faites un choix" at bounding box center [812, 130] width 99 height 12
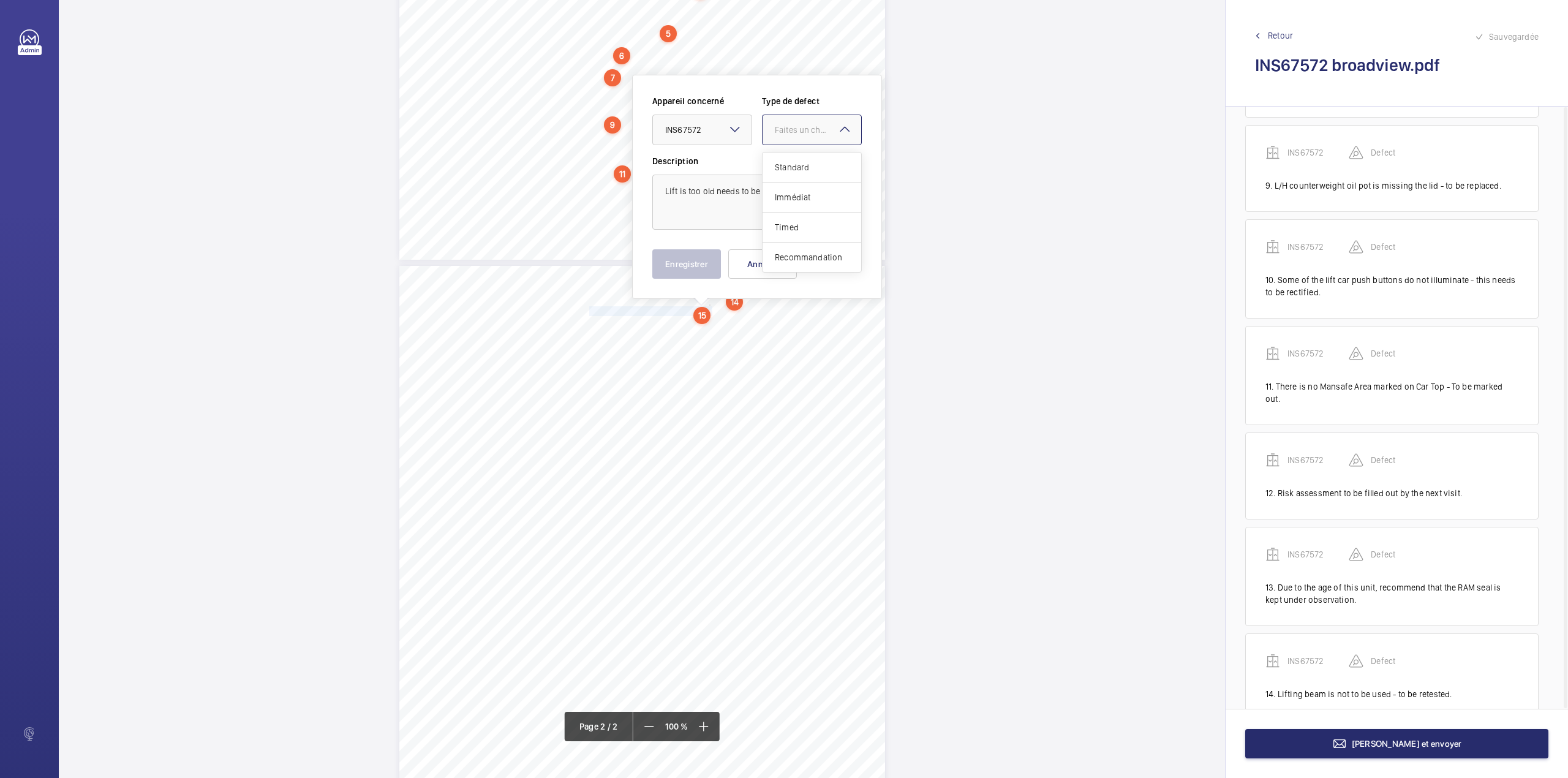
click at [803, 161] on span "Standard" at bounding box center [812, 167] width 74 height 12
click at [702, 266] on button "Enregistrer" at bounding box center [687, 264] width 69 height 29
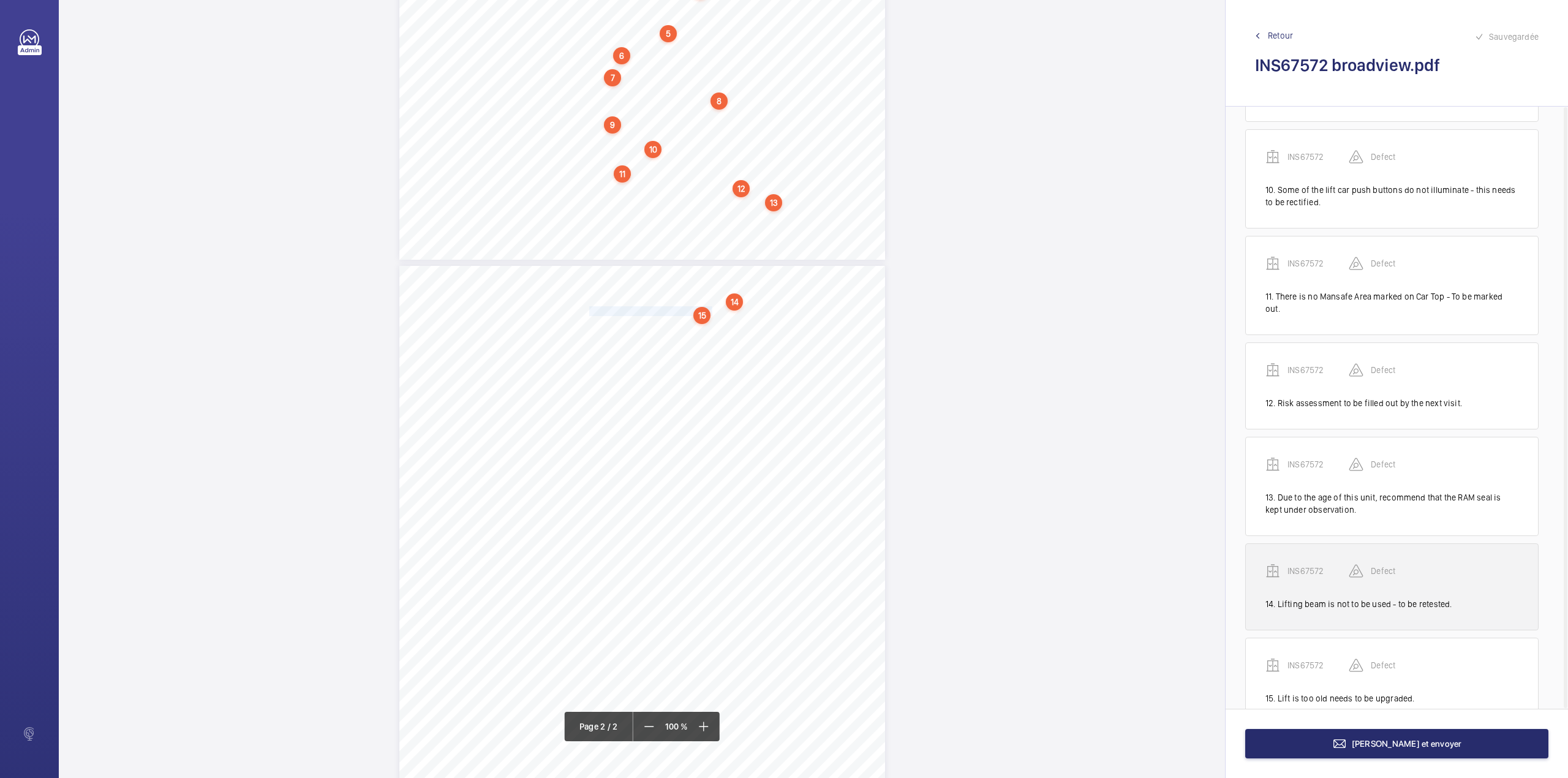
scroll to position [961, 0]
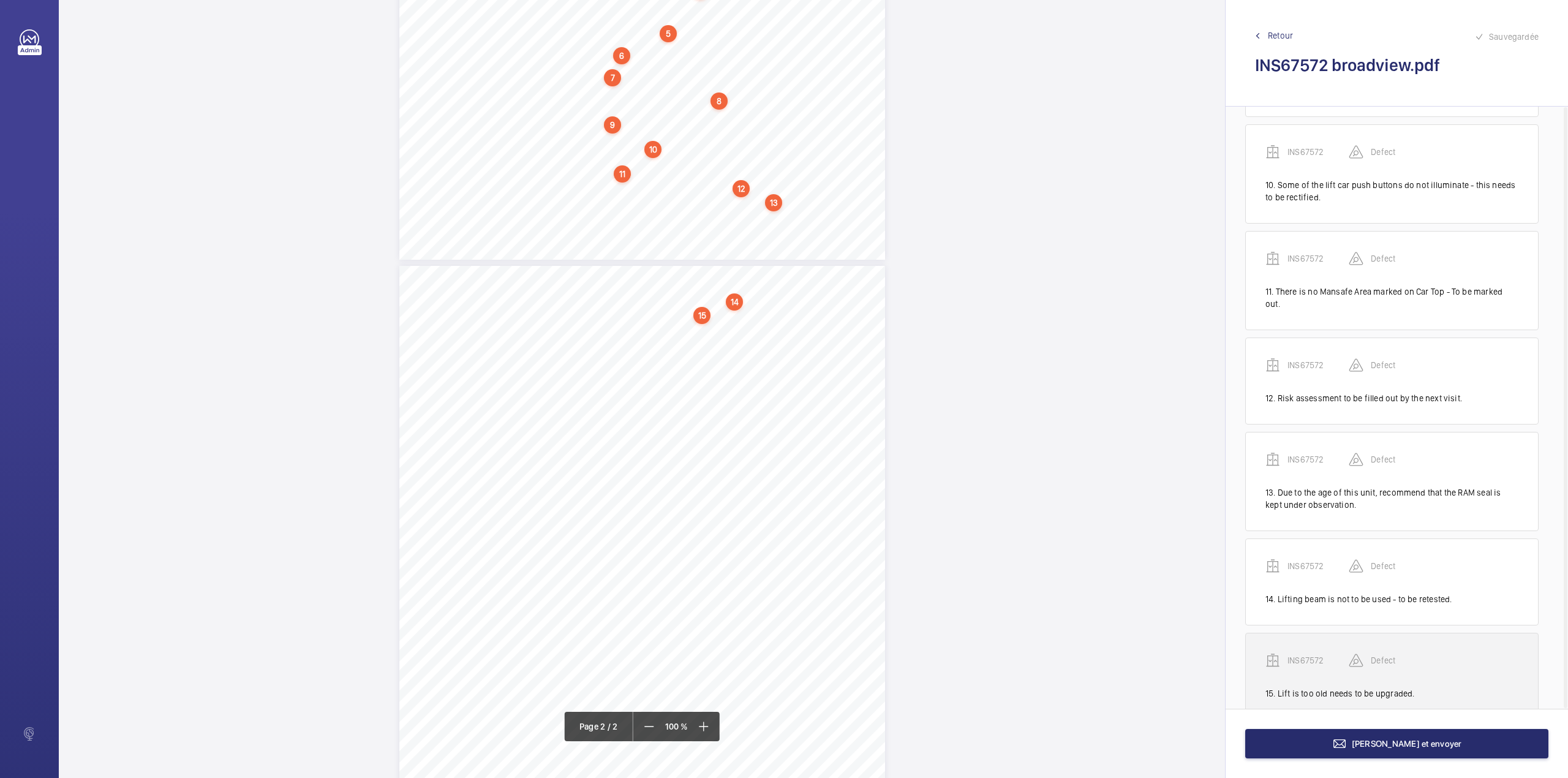
click at [1304, 654] on p "INS67572" at bounding box center [1318, 660] width 61 height 12
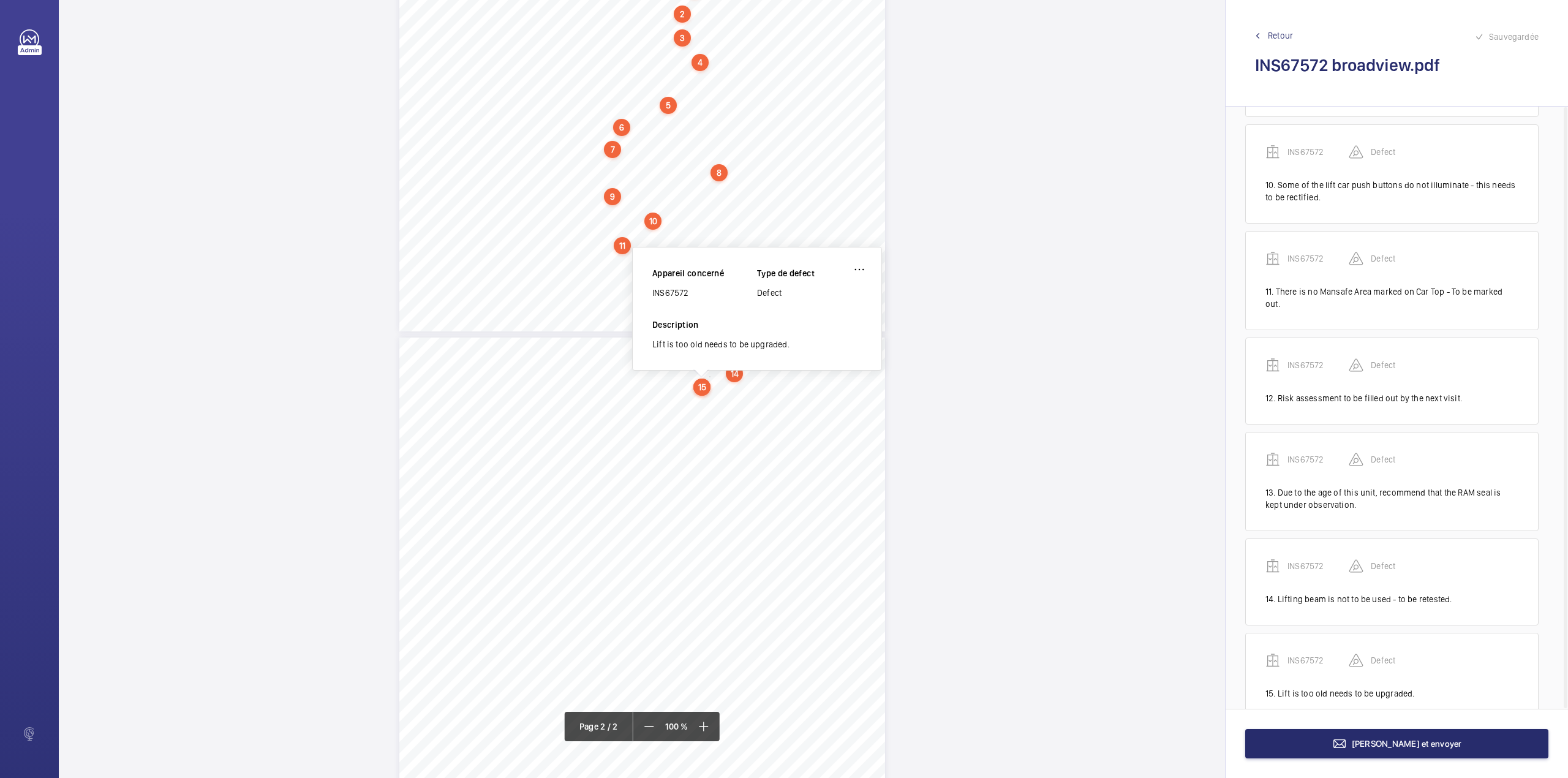
scroll to position [373, 0]
drag, startPoint x: 652, startPoint y: 293, endPoint x: 689, endPoint y: 293, distance: 37.0
click at [689, 293] on div "INS67572" at bounding box center [705, 295] width 105 height 12
copy div "INS67572"
click at [1274, 747] on button "Terminer et envoyer" at bounding box center [1396, 744] width 303 height 29
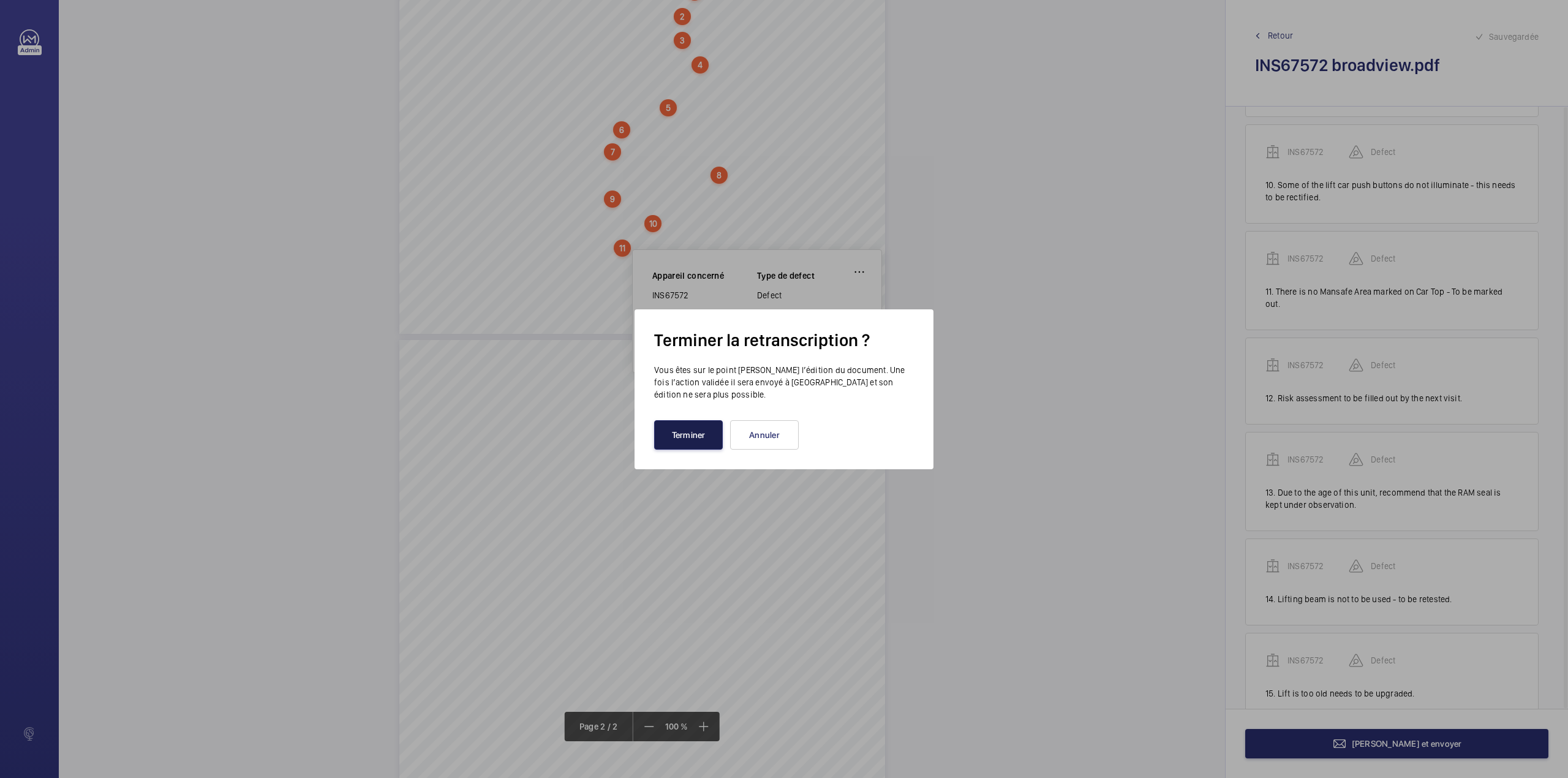
click at [673, 428] on button "Terminer" at bounding box center [689, 435] width 69 height 29
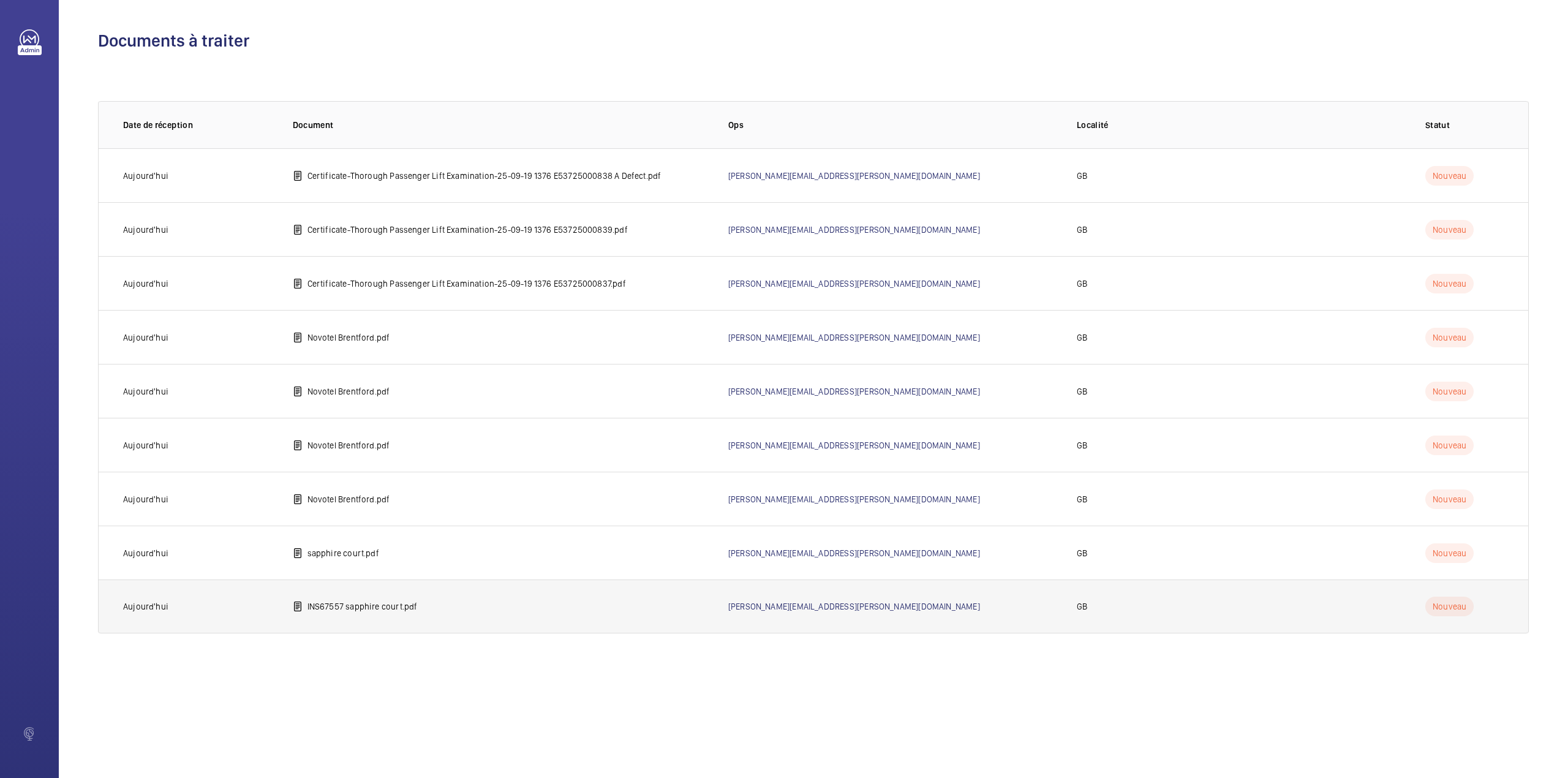
click at [314, 599] on td "INS67557 sapphire court.pdf" at bounding box center [491, 606] width 435 height 54
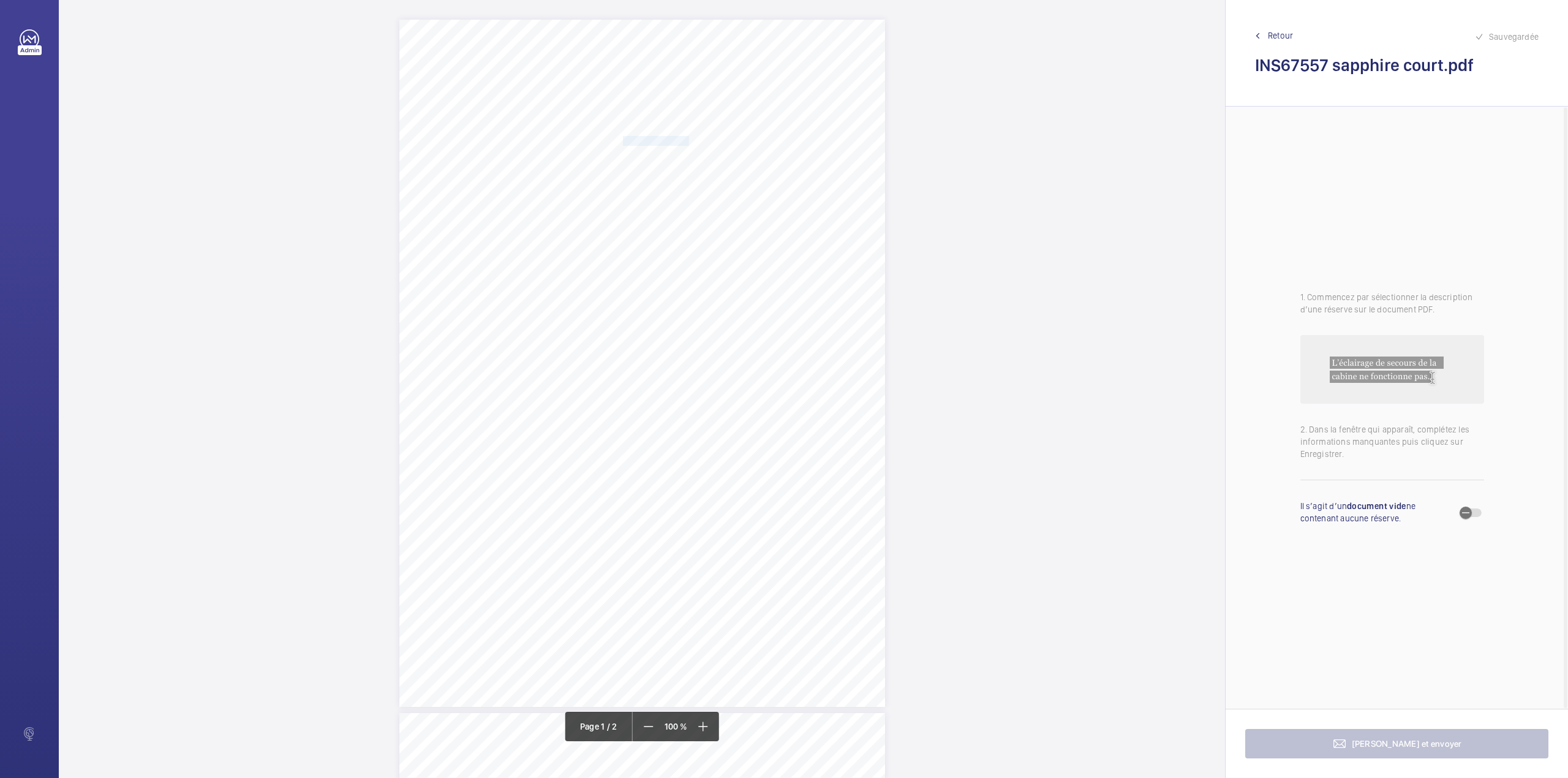
copy span "Notting Hill Genesis"
drag, startPoint x: 623, startPoint y: 140, endPoint x: 687, endPoint y: 140, distance: 64.0
click at [687, 140] on span "Notting Hill Genesis" at bounding box center [656, 140] width 66 height 8
drag, startPoint x: 724, startPoint y: 366, endPoint x: 699, endPoint y: 190, distance: 177.8
click at [724, 364] on button "Annuler" at bounding box center [742, 355] width 69 height 29
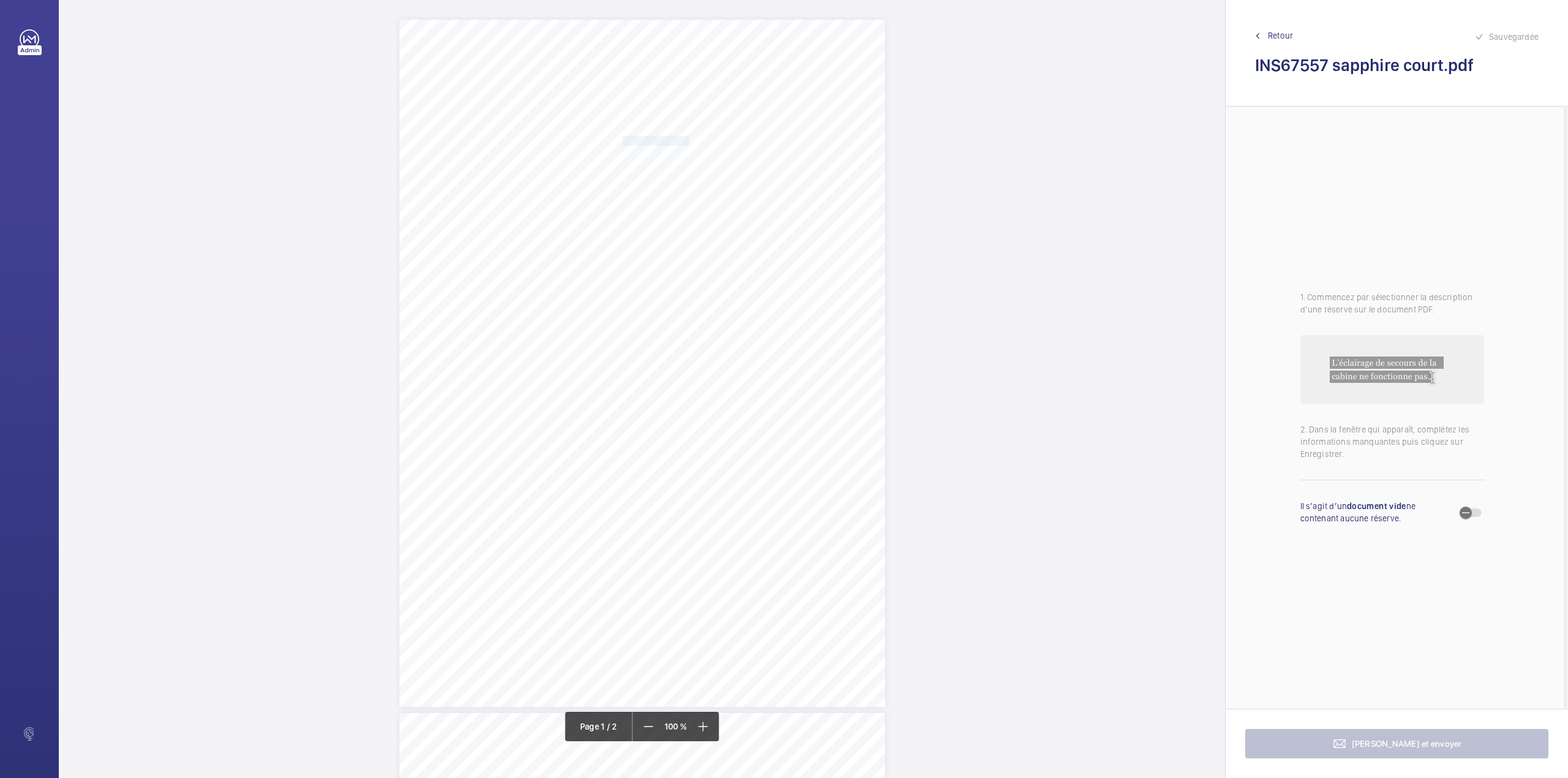
drag, startPoint x: 622, startPoint y: 153, endPoint x: 783, endPoint y: 153, distance: 161.0
click at [698, 153] on span "72-91 Sapphire Court 15 Warton Road E15 2GG" at bounding box center [661, 155] width 75 height 8
copy span "72-91 Sapphire Court 15 Warton Road E15 2GG"
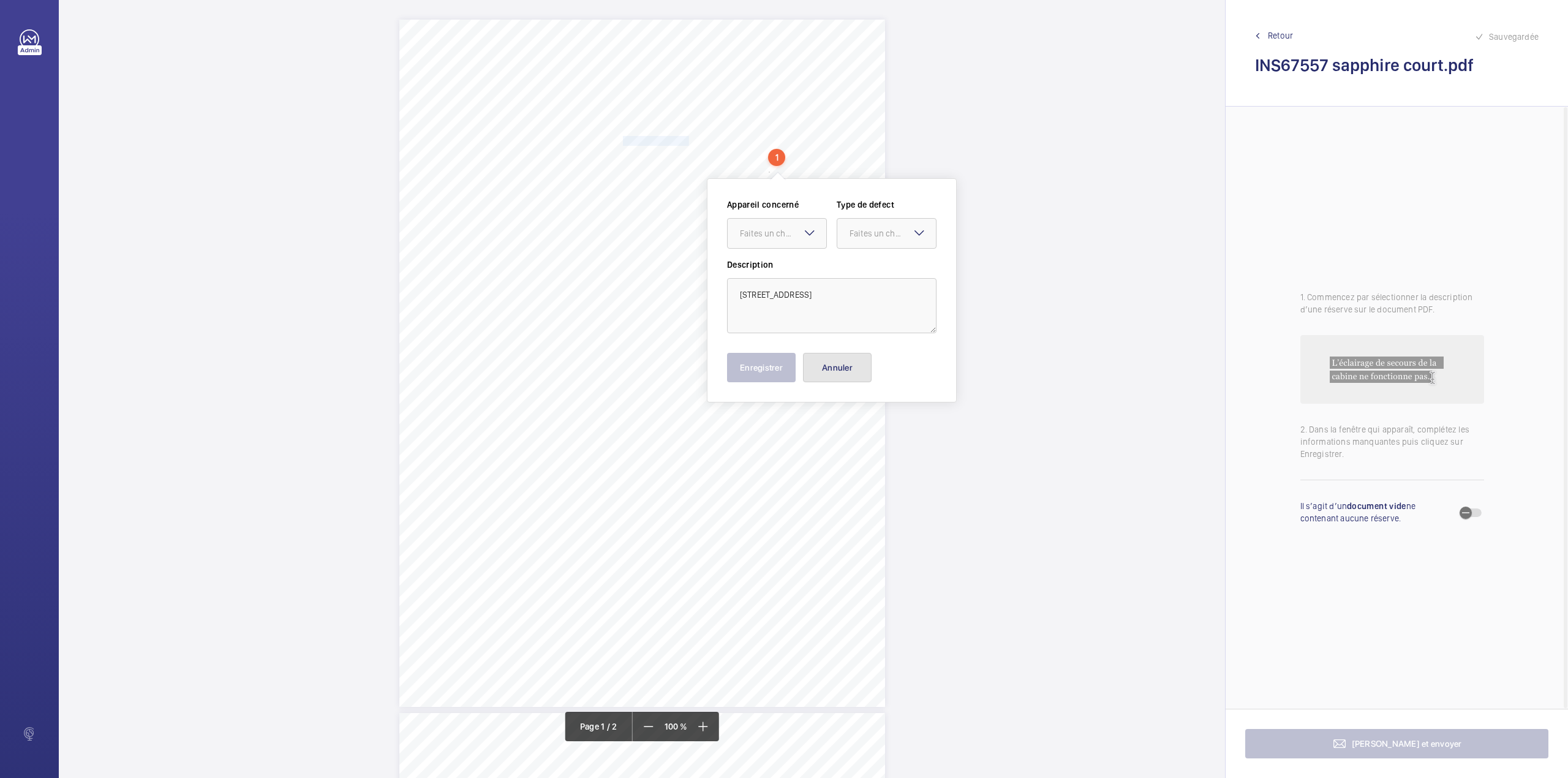
click at [841, 373] on button "Annuler" at bounding box center [837, 368] width 69 height 29
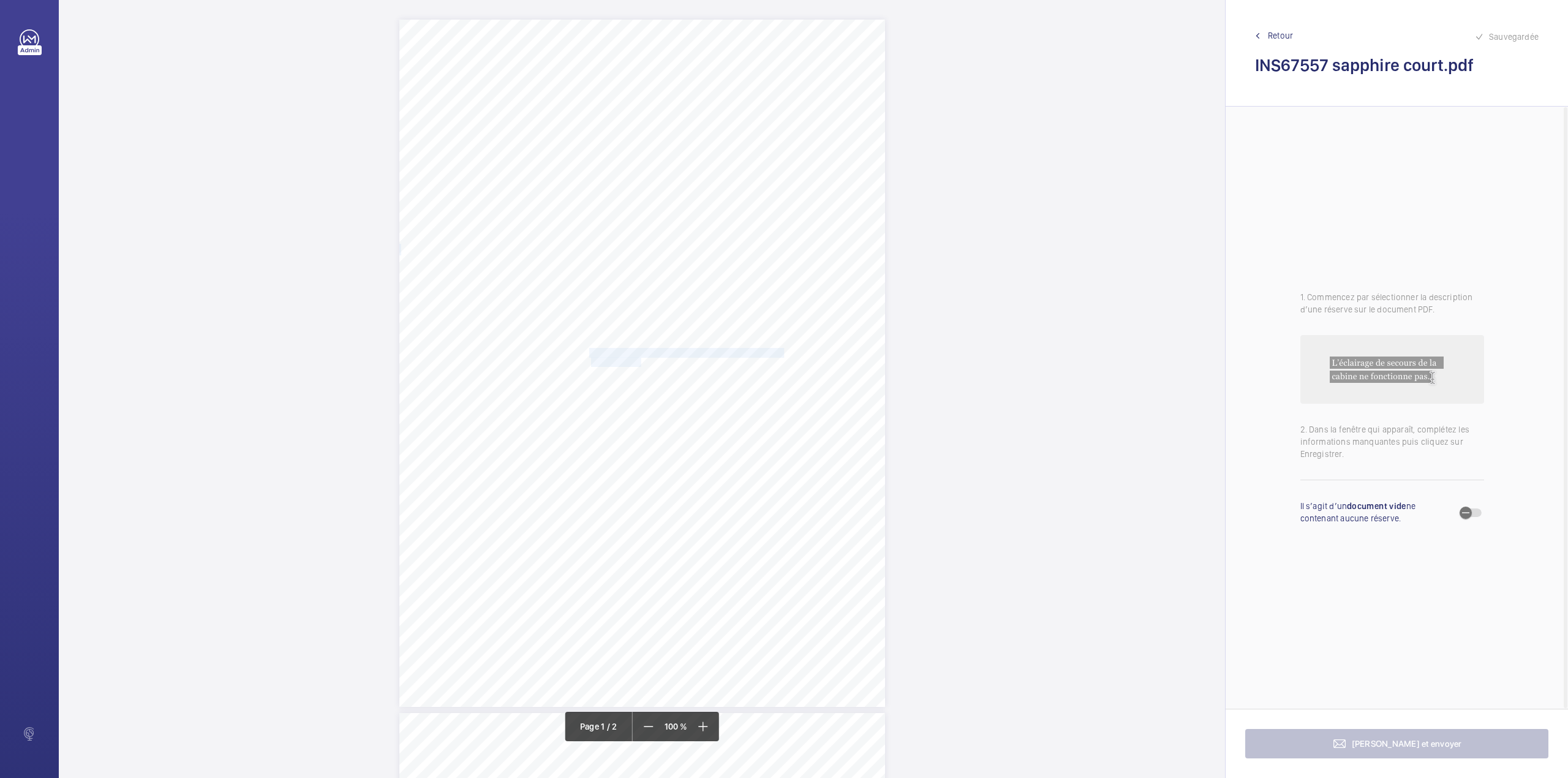
drag, startPoint x: 588, startPoint y: 348, endPoint x: 639, endPoint y: 359, distance: 52.2
click at [639, 359] on div "Lifting Operations and Lifting Equipment Regulations 1998 Report of Thorough Ex…" at bounding box center [642, 363] width 486 height 687
click at [632, 140] on div at bounding box center [634, 129] width 99 height 29
click at [632, 160] on div "INS58551" at bounding box center [634, 167] width 99 height 29
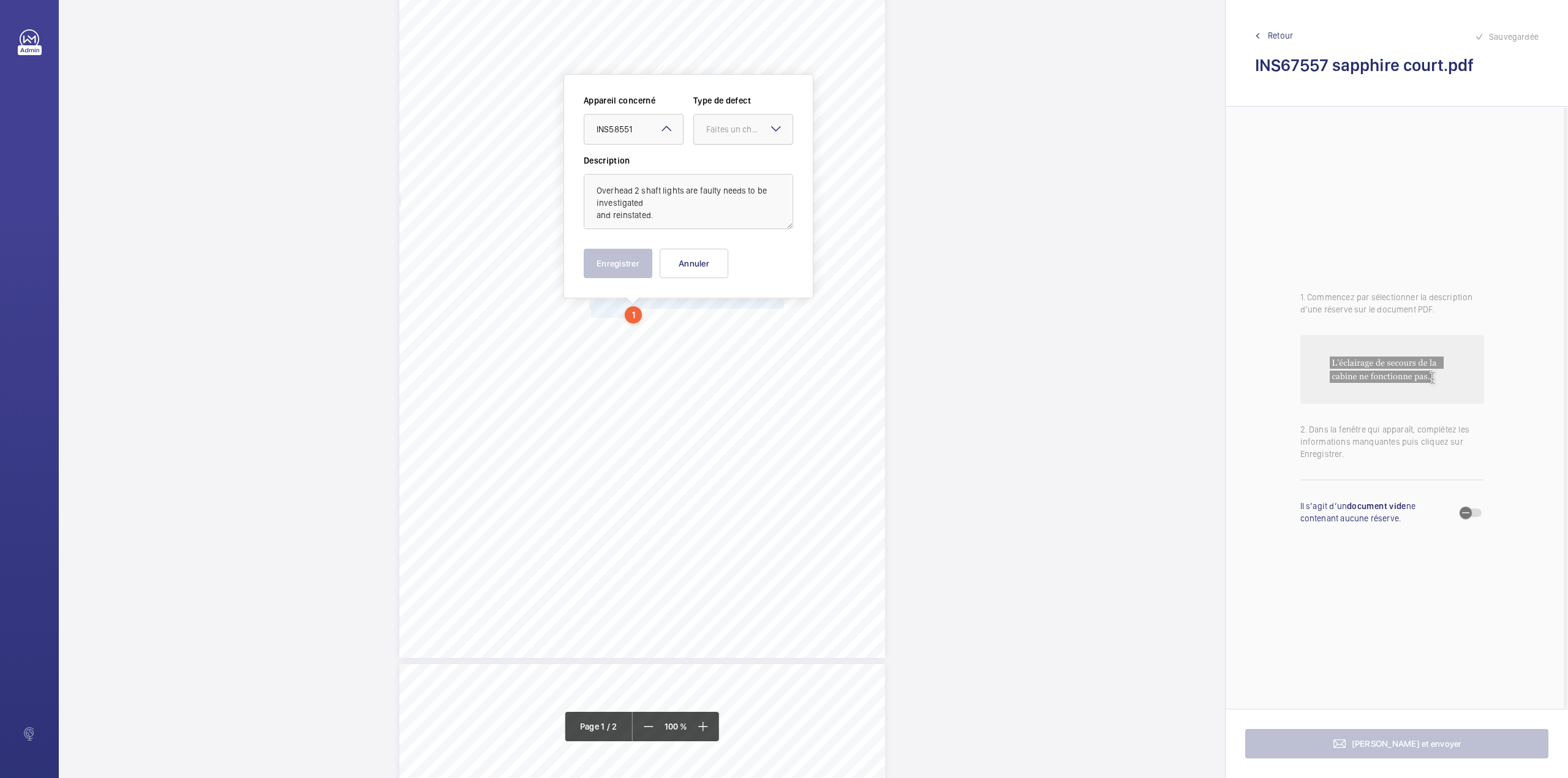
click at [733, 138] on div at bounding box center [743, 129] width 99 height 29
click at [728, 163] on span "Standard" at bounding box center [743, 166] width 74 height 12
click at [631, 263] on button "Enregistrer" at bounding box center [618, 264] width 69 height 29
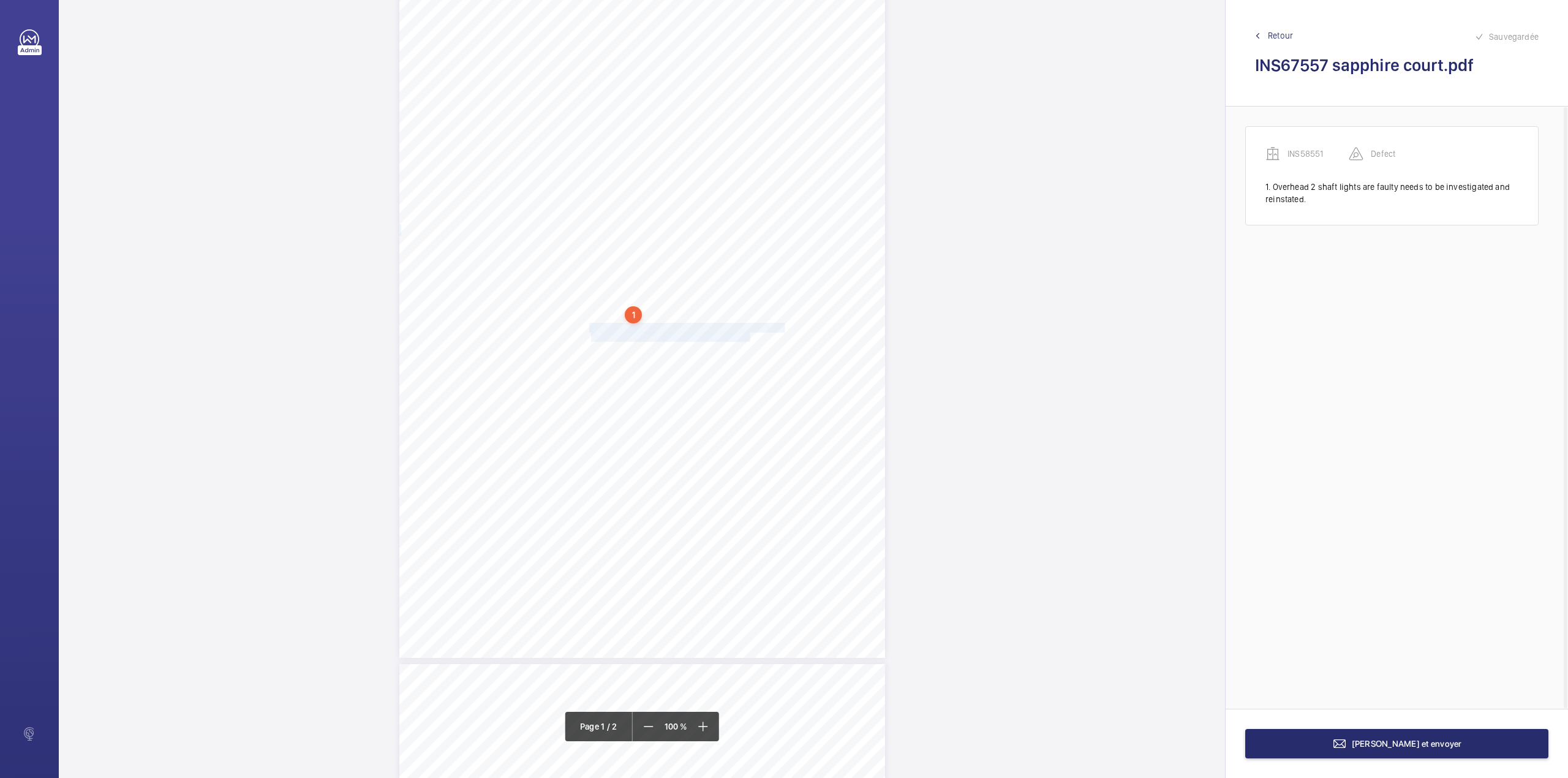
drag, startPoint x: 588, startPoint y: 327, endPoint x: 748, endPoint y: 338, distance: 160.4
click at [748, 338] on div "Lifting Operations and Lifting Equipment Regulations 1998 Report of Thorough Ex…" at bounding box center [642, 314] width 486 height 687
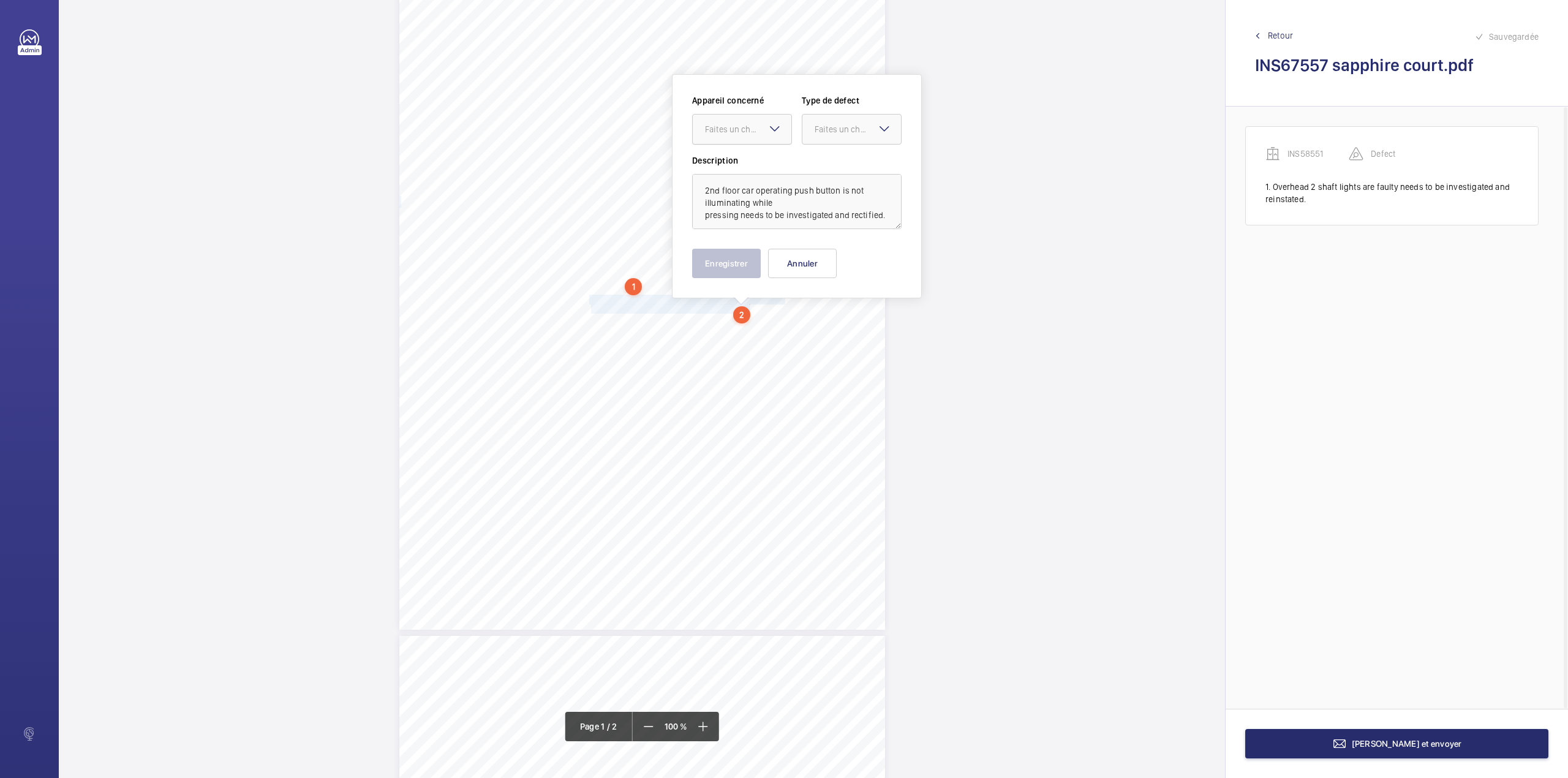
drag, startPoint x: 728, startPoint y: 128, endPoint x: 728, endPoint y: 146, distance: 18.0
click at [728, 128] on div "Faites un choix" at bounding box center [748, 129] width 86 height 12
click at [736, 164] on span "INS58551" at bounding box center [742, 166] width 74 height 12
click at [862, 140] on div at bounding box center [851, 129] width 99 height 29
click at [856, 157] on div "Standard" at bounding box center [851, 167] width 99 height 30
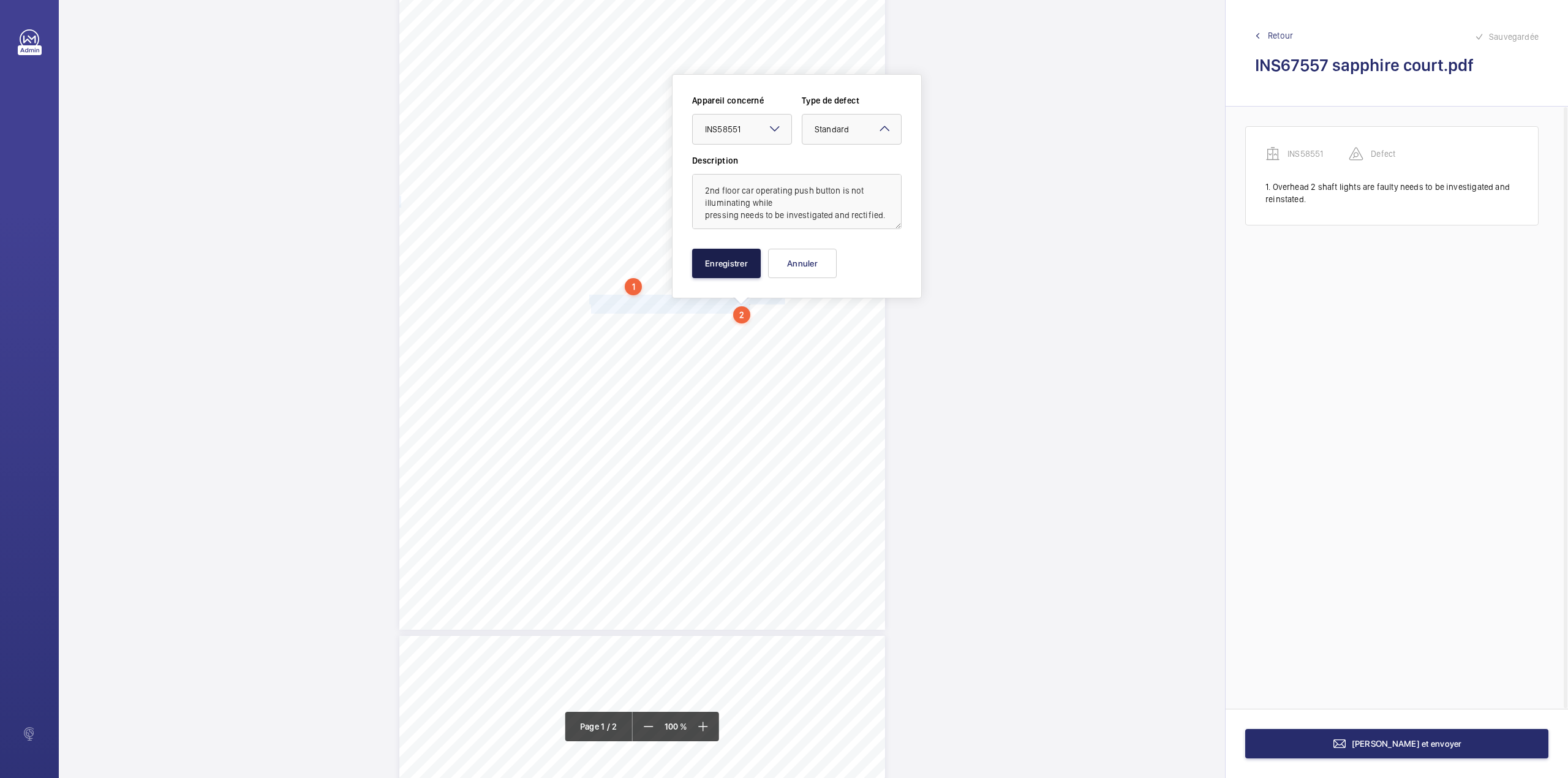
click at [717, 263] on button "Enregistrer" at bounding box center [727, 264] width 69 height 29
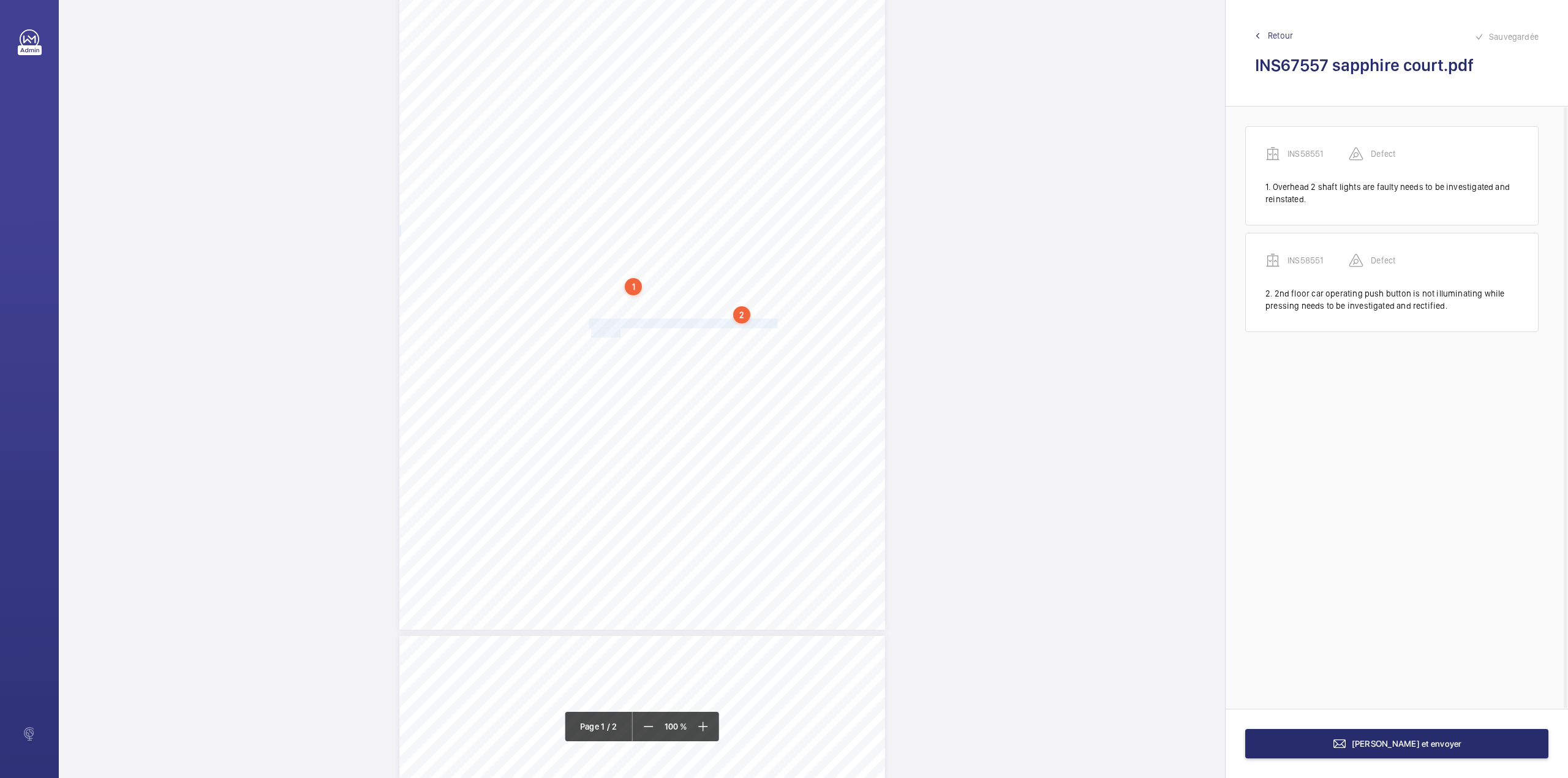
drag, startPoint x: 588, startPoint y: 324, endPoint x: 618, endPoint y: 334, distance: 31.6
click at [618, 334] on div "Lifting Operations and Lifting Equipment Regulations 1998 Report of Thorough Ex…" at bounding box center [642, 286] width 486 height 687
click at [618, 131] on div "Faites un choix" at bounding box center [618, 129] width 86 height 12
click at [625, 161] on div "INS58551" at bounding box center [612, 167] width 99 height 29
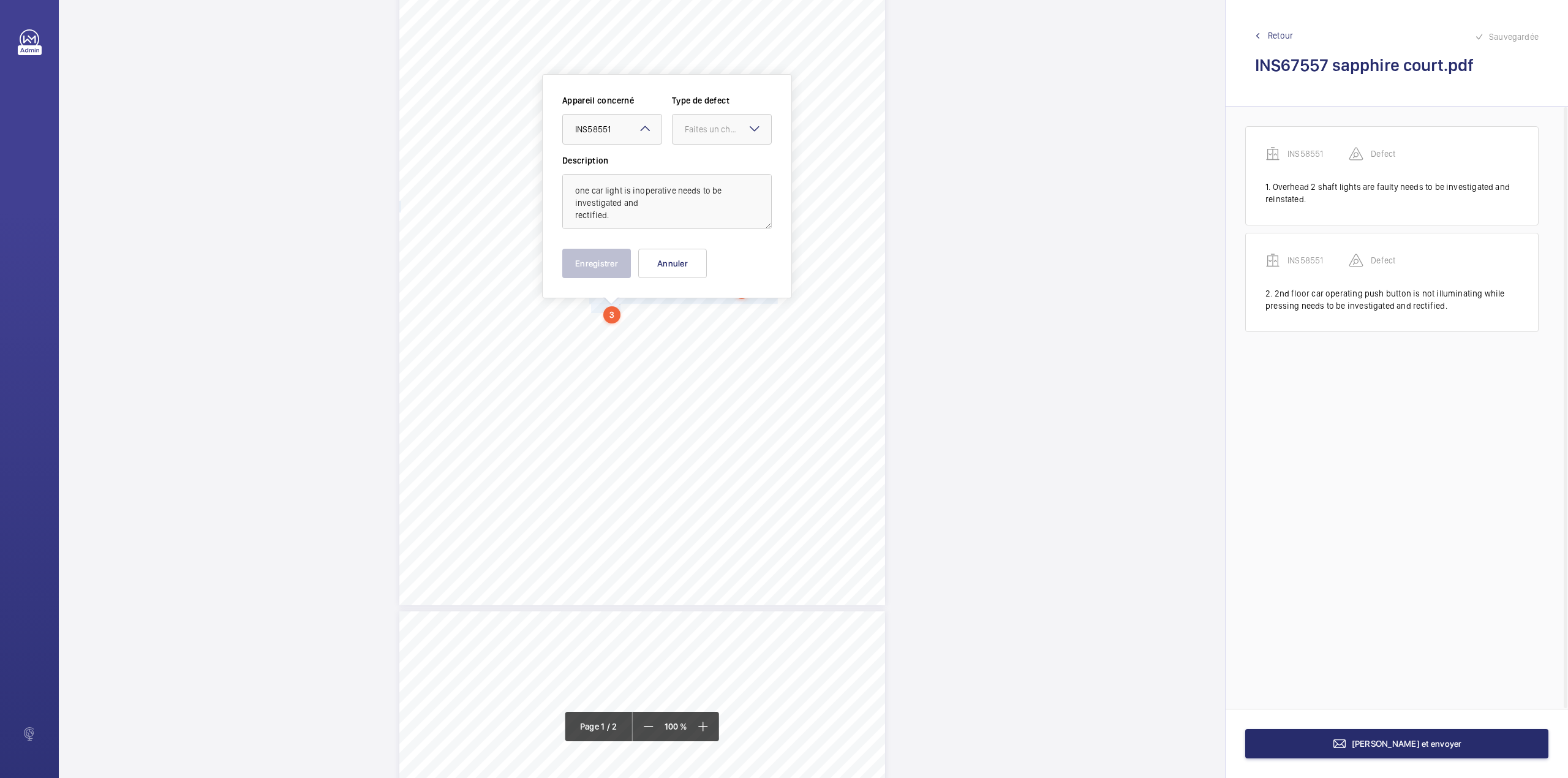
drag, startPoint x: 719, startPoint y: 129, endPoint x: 713, endPoint y: 146, distance: 18.0
click at [719, 130] on div "Faites un choix" at bounding box center [728, 129] width 86 height 12
click at [711, 155] on div "Standard" at bounding box center [722, 167] width 99 height 30
click at [615, 266] on button "Enregistrer" at bounding box center [597, 264] width 69 height 29
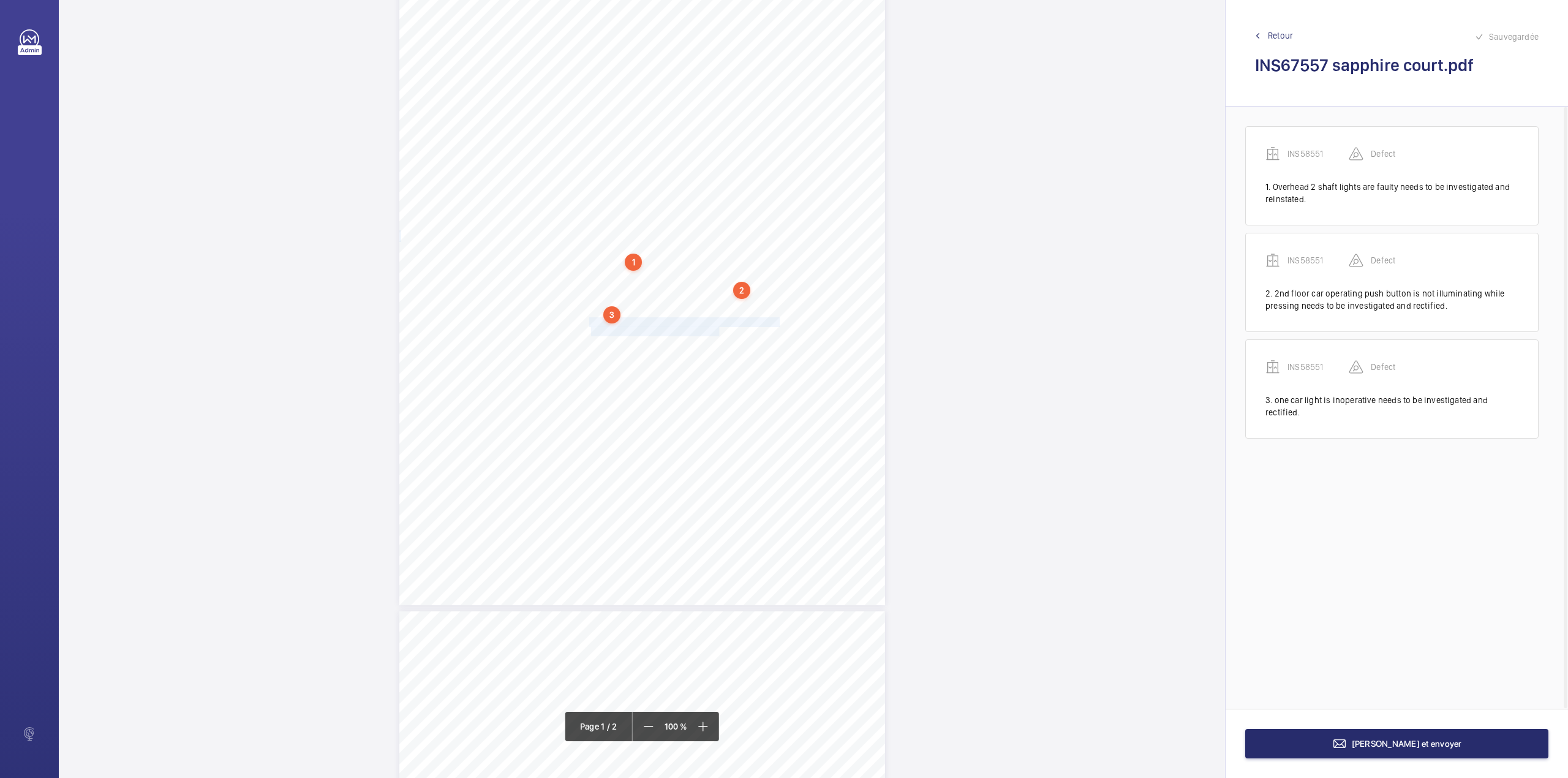
drag, startPoint x: 589, startPoint y: 321, endPoint x: 717, endPoint y: 334, distance: 128.7
click at [717, 334] on div "Lifting Operations and Lifting Equipment Regulations 1998 Report of Thorough Ex…" at bounding box center [642, 261] width 486 height 687
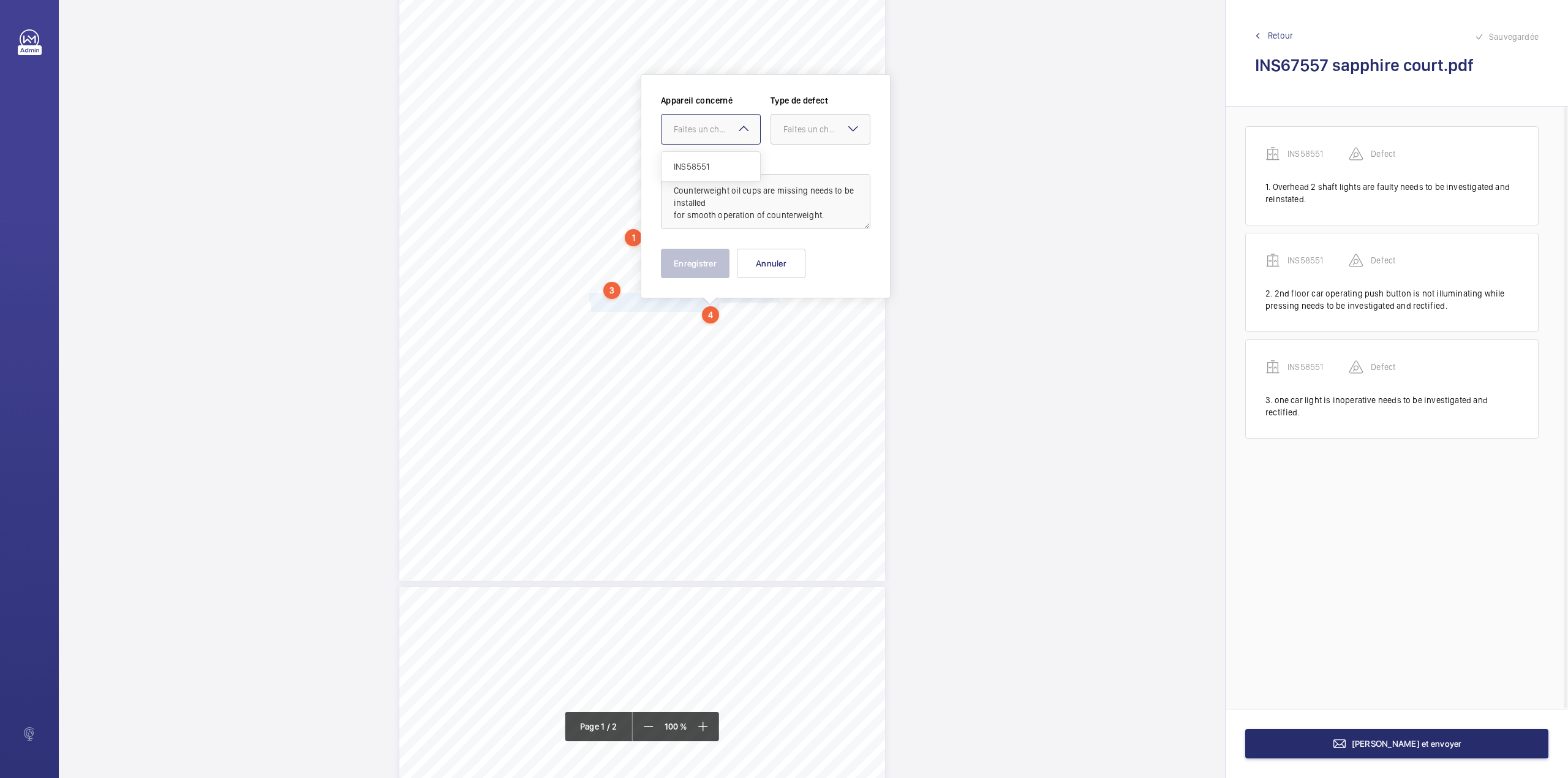
drag, startPoint x: 699, startPoint y: 133, endPoint x: 699, endPoint y: 162, distance: 29.0
click at [699, 135] on div "Faites un choix" at bounding box center [711, 129] width 99 height 12
drag, startPoint x: 699, startPoint y: 162, endPoint x: 805, endPoint y: 123, distance: 112.9
click at [708, 162] on span "INS58551" at bounding box center [711, 166] width 74 height 12
drag, startPoint x: 807, startPoint y: 121, endPoint x: 803, endPoint y: 145, distance: 24.3
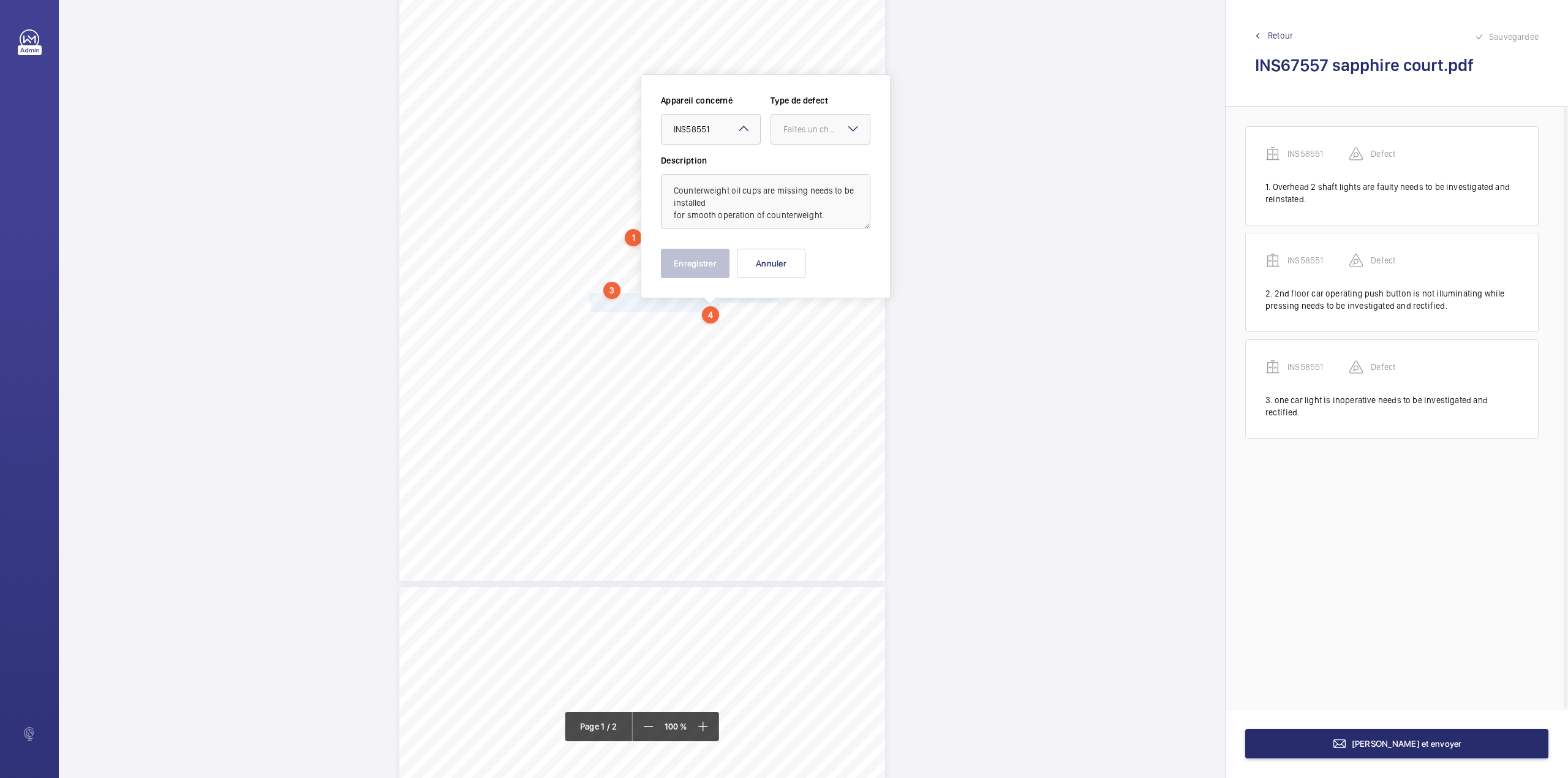
click at [807, 124] on div "Faites un choix" at bounding box center [820, 129] width 99 height 12
click at [801, 163] on span "Standard" at bounding box center [821, 166] width 74 height 12
click at [706, 268] on button "Enregistrer" at bounding box center [696, 264] width 69 height 29
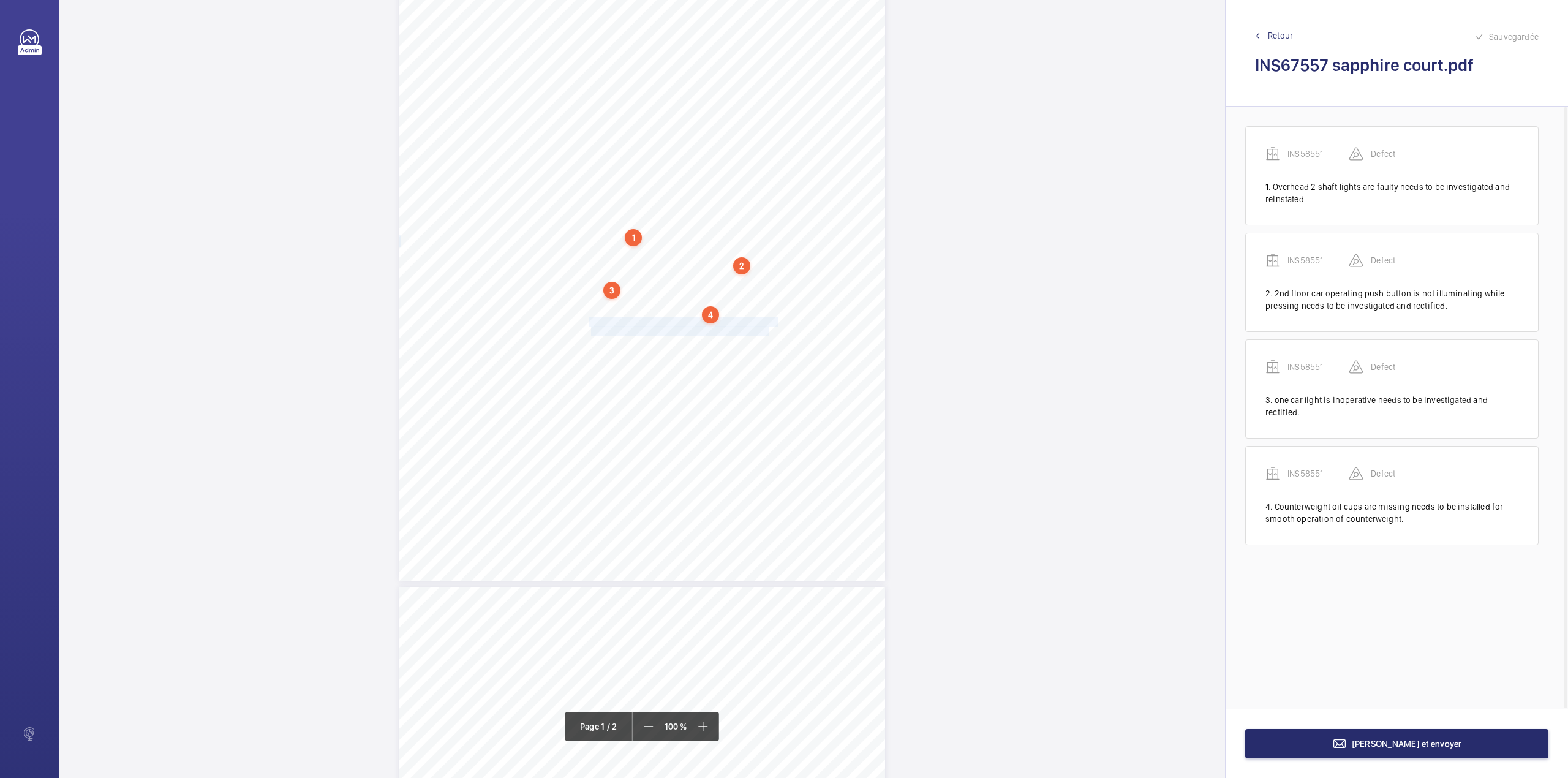
drag, startPoint x: 589, startPoint y: 322, endPoint x: 767, endPoint y: 327, distance: 178.1
click at [767, 327] on div "Lifting Operations and Lifting Equipment Regulations 1998 Report of Thorough Ex…" at bounding box center [642, 237] width 486 height 687
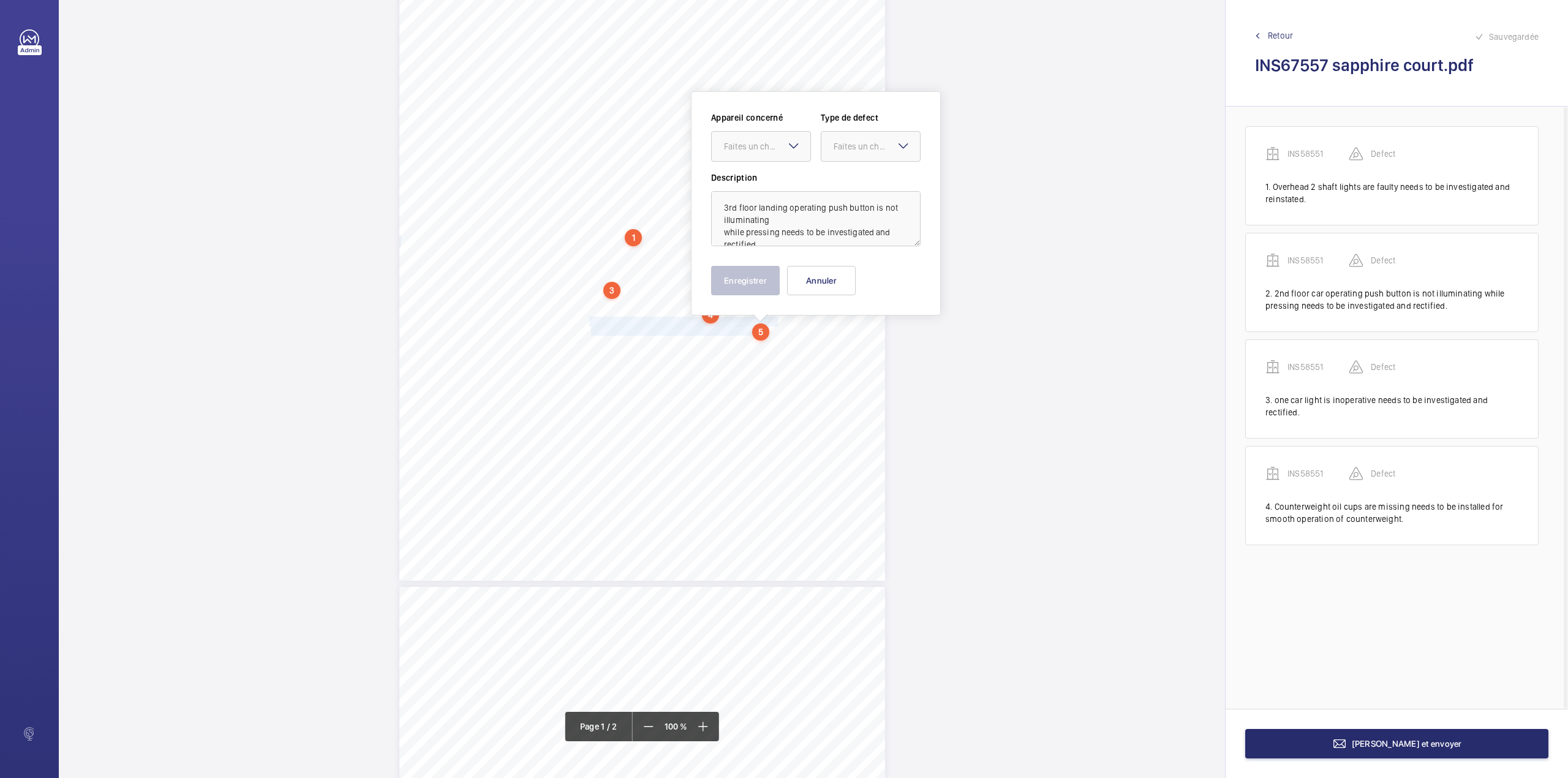
scroll to position [144, 0]
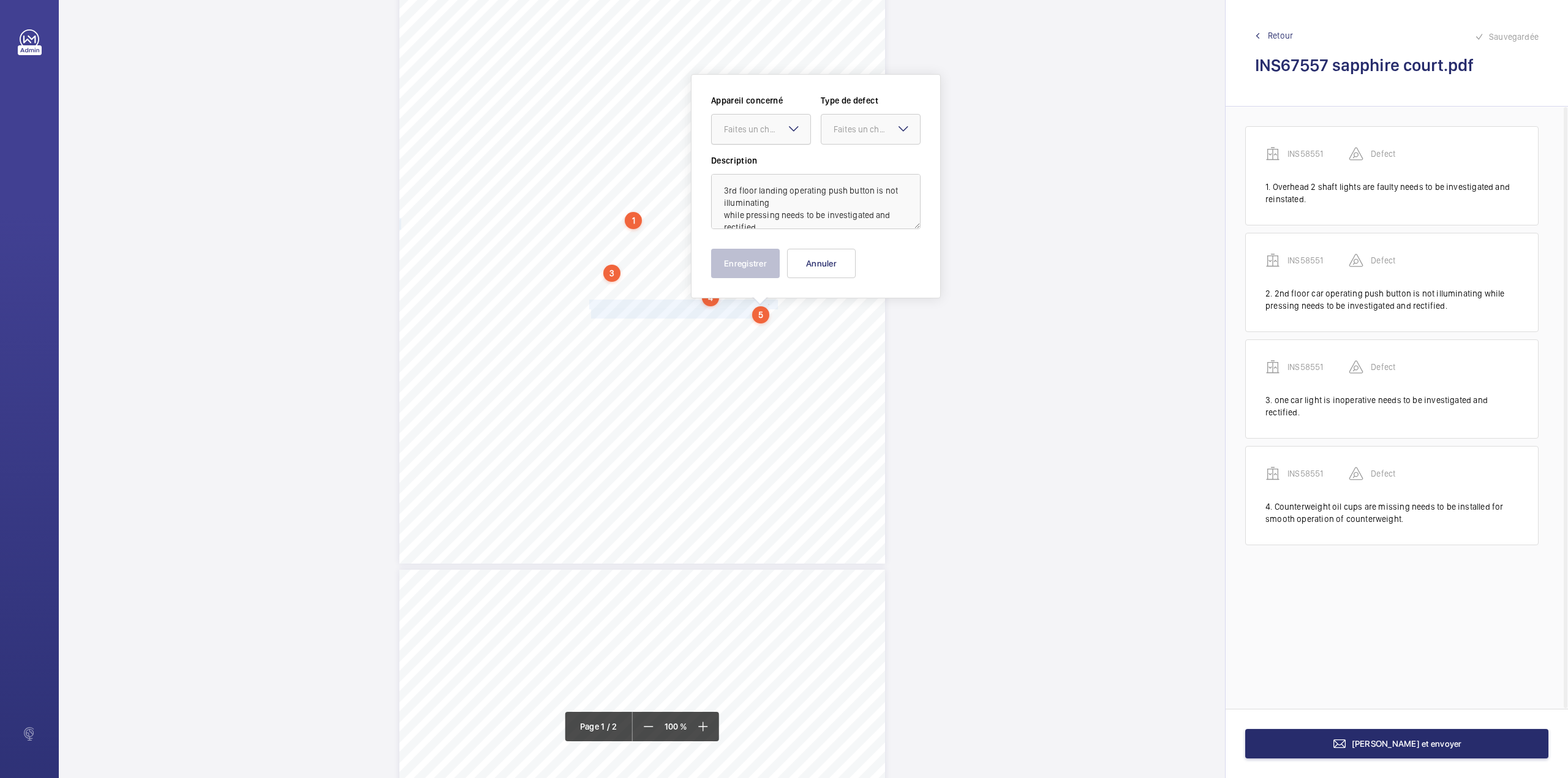
click at [756, 123] on div "Faites un choix" at bounding box center [767, 129] width 86 height 12
click at [757, 153] on div "INS58551" at bounding box center [761, 167] width 99 height 29
drag, startPoint x: 854, startPoint y: 128, endPoint x: 849, endPoint y: 150, distance: 22.6
click at [855, 131] on div "Faites un choix" at bounding box center [876, 129] width 86 height 12
click at [846, 161] on span "Standard" at bounding box center [870, 166] width 74 height 12
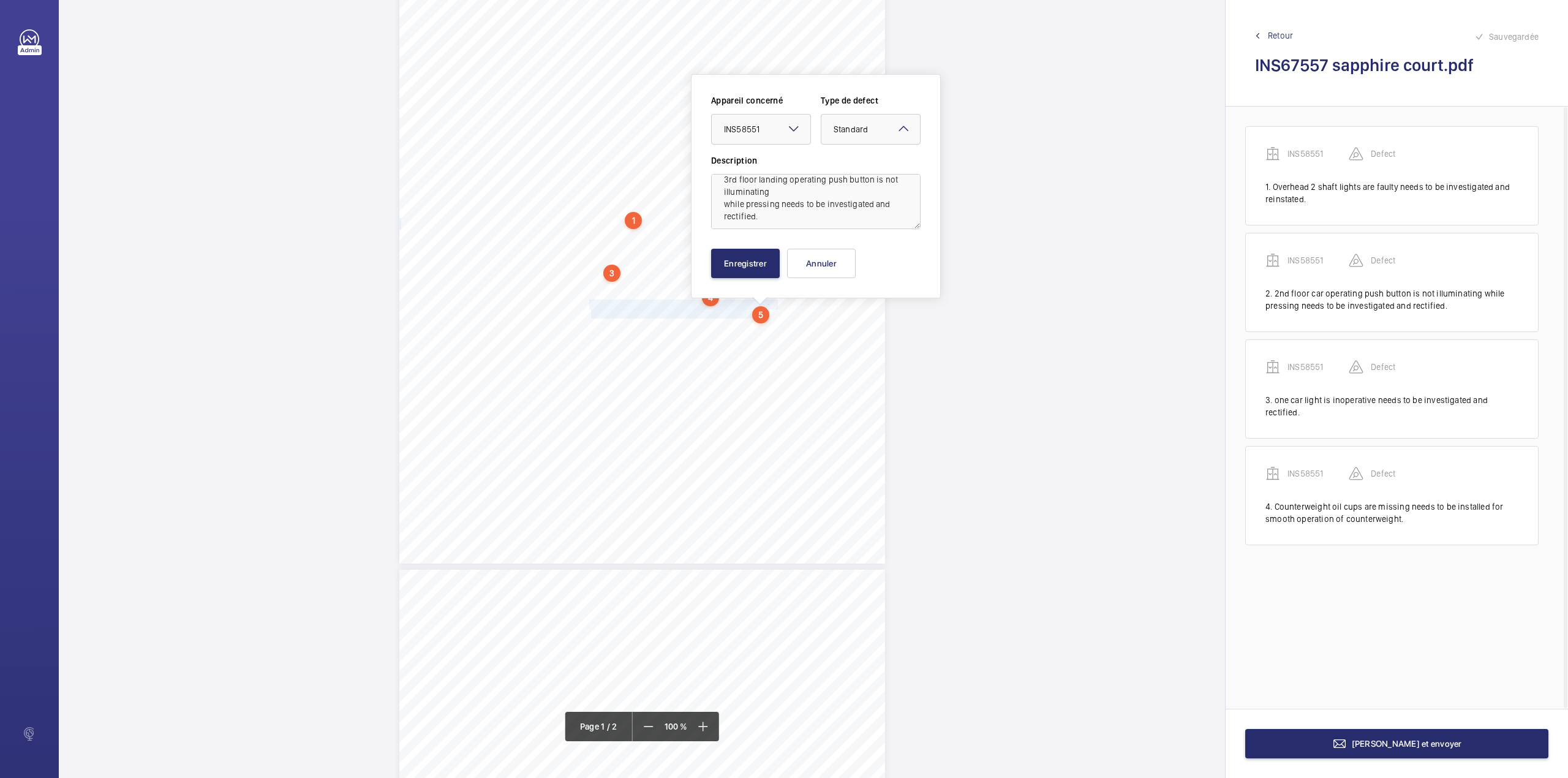
scroll to position [15, 0]
click at [751, 271] on button "Enregistrer" at bounding box center [745, 264] width 69 height 29
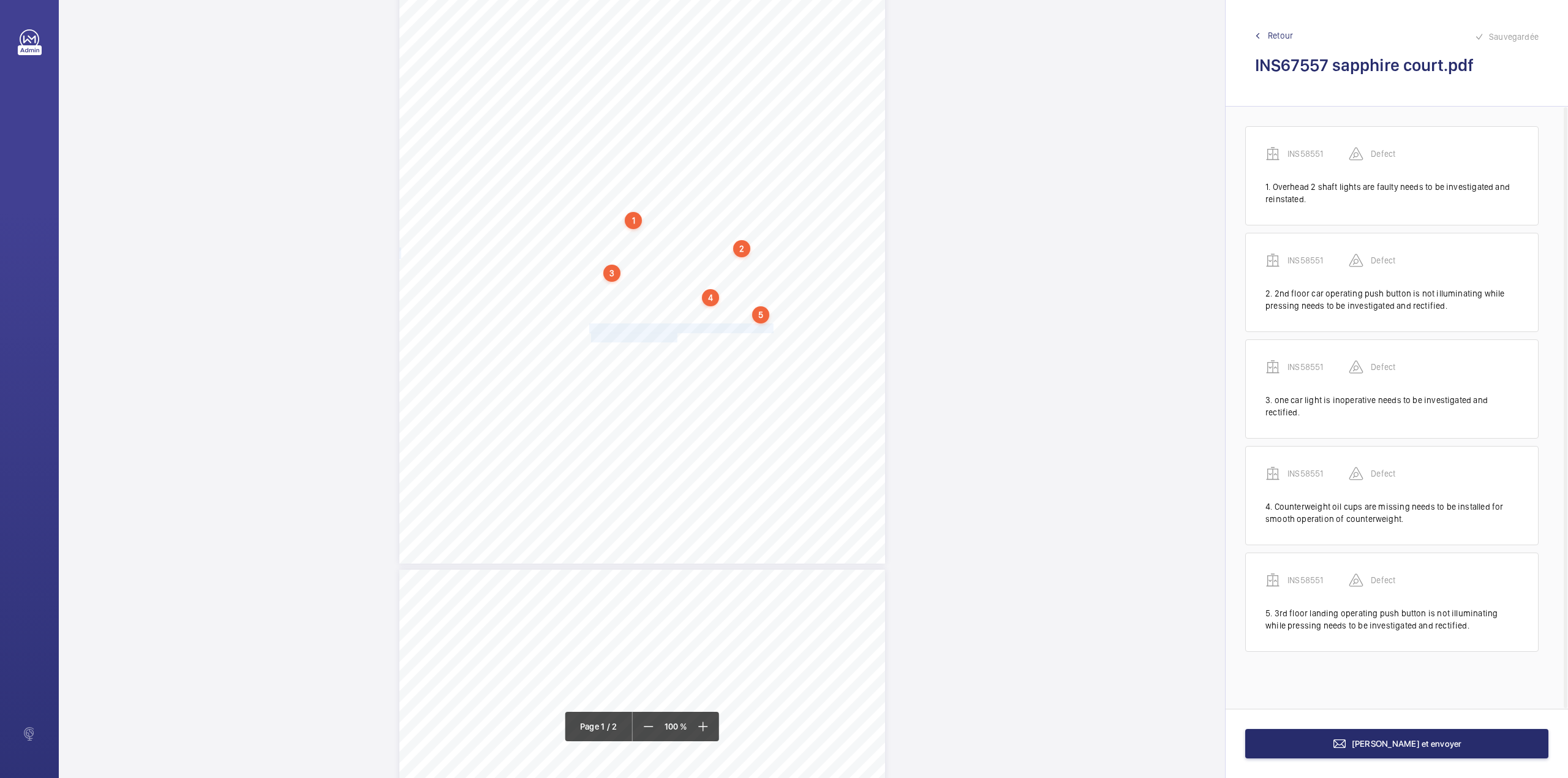
drag, startPoint x: 588, startPoint y: 327, endPoint x: 675, endPoint y: 336, distance: 87.5
click at [676, 336] on div "Lifting Operations and Lifting Equipment Regulations 1998 Report of Thorough Ex…" at bounding box center [642, 220] width 486 height 687
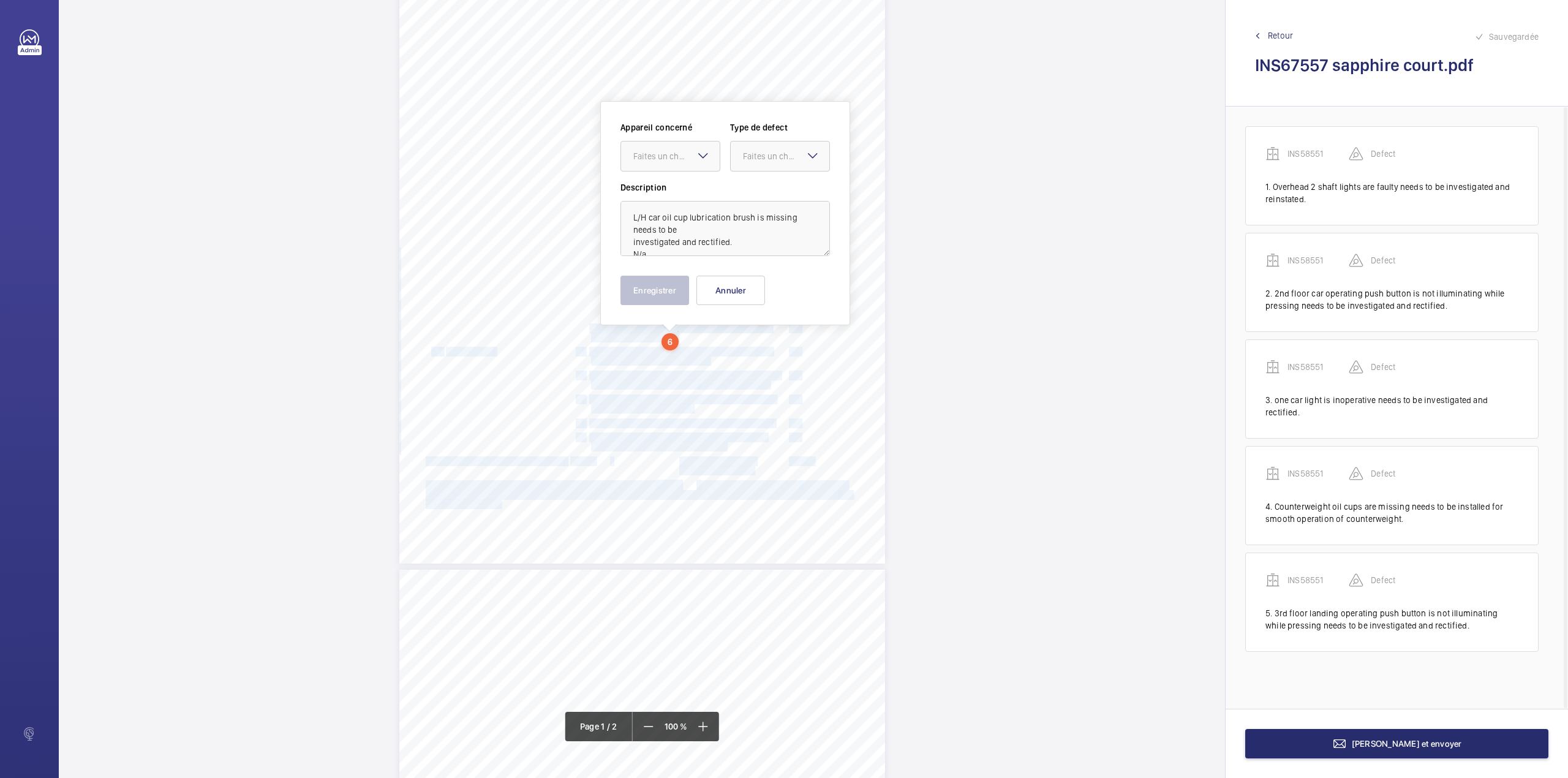
scroll to position [170, 0]
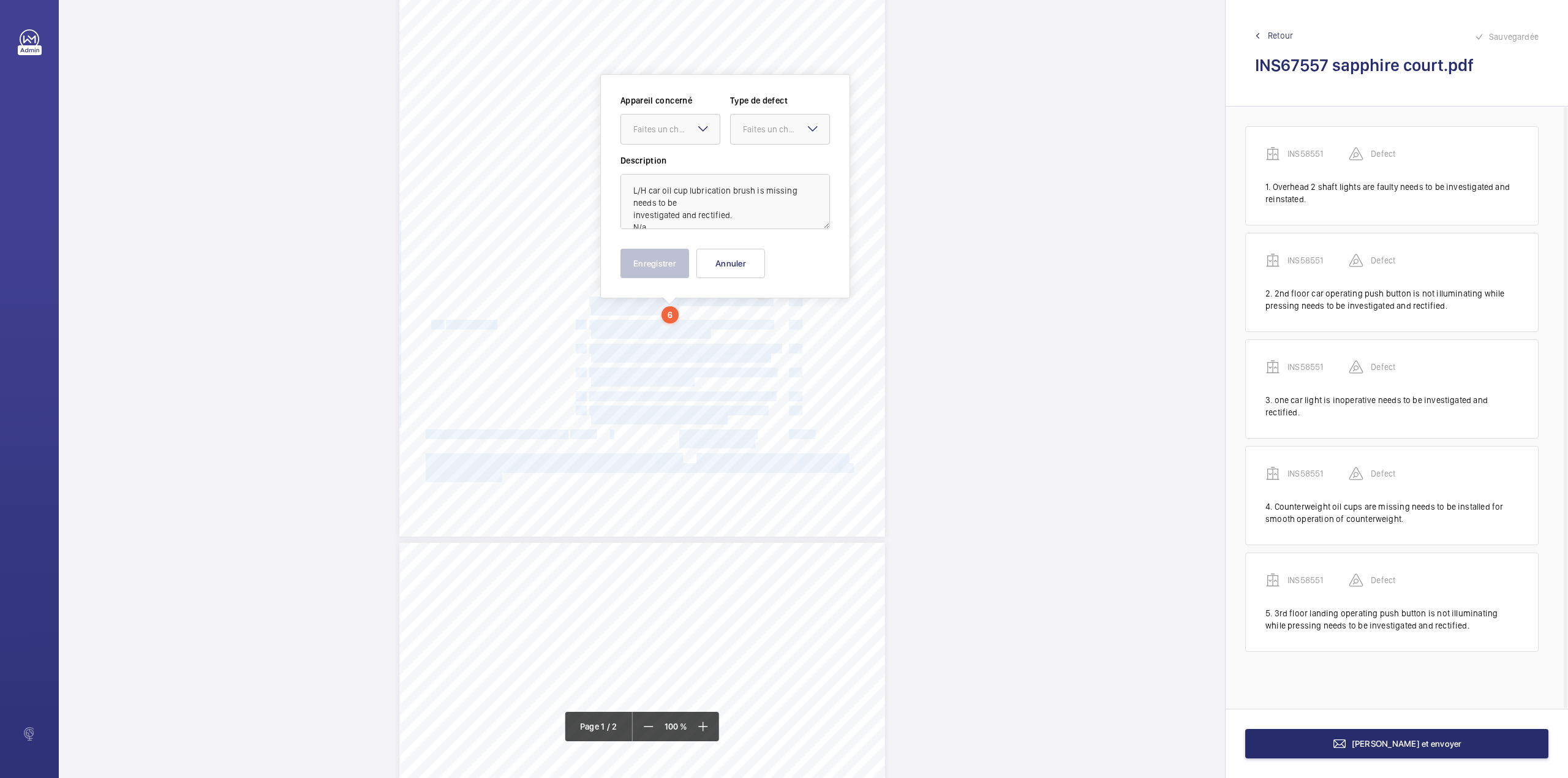
click at [649, 327] on span "The Counterweight should be painted yellow for clearer" at bounding box center [680, 324] width 183 height 8
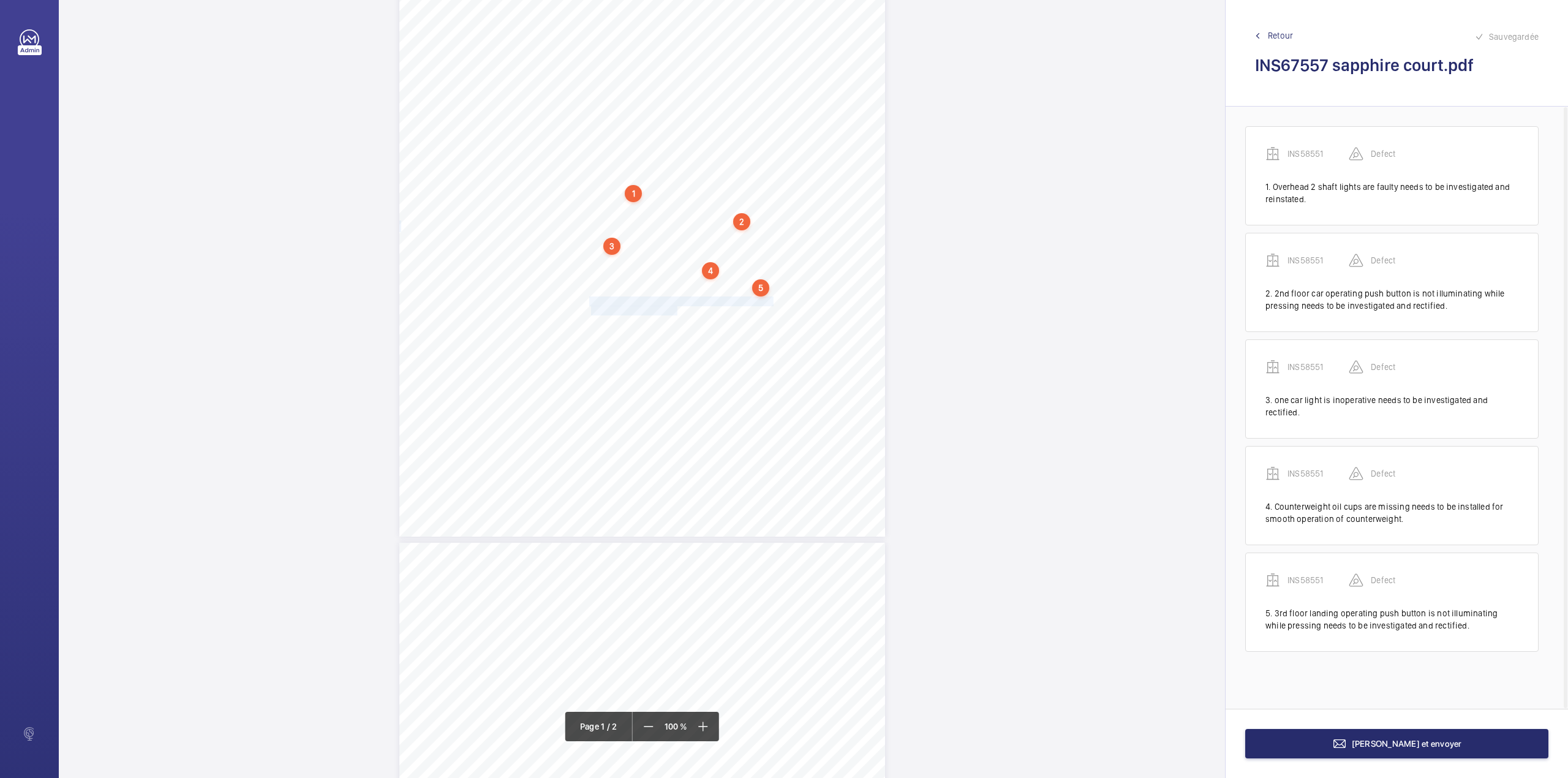
drag, startPoint x: 588, startPoint y: 299, endPoint x: 675, endPoint y: 310, distance: 87.7
click at [675, 310] on div "Lifting Operations and Lifting Equipment Regulations 1998 Report of Thorough Ex…" at bounding box center [642, 193] width 486 height 687
click at [669, 132] on div "Faites un choix" at bounding box center [675, 129] width 86 height 12
click at [676, 154] on div "INS58551" at bounding box center [669, 167] width 99 height 29
drag, startPoint x: 754, startPoint y: 135, endPoint x: 750, endPoint y: 148, distance: 13.6
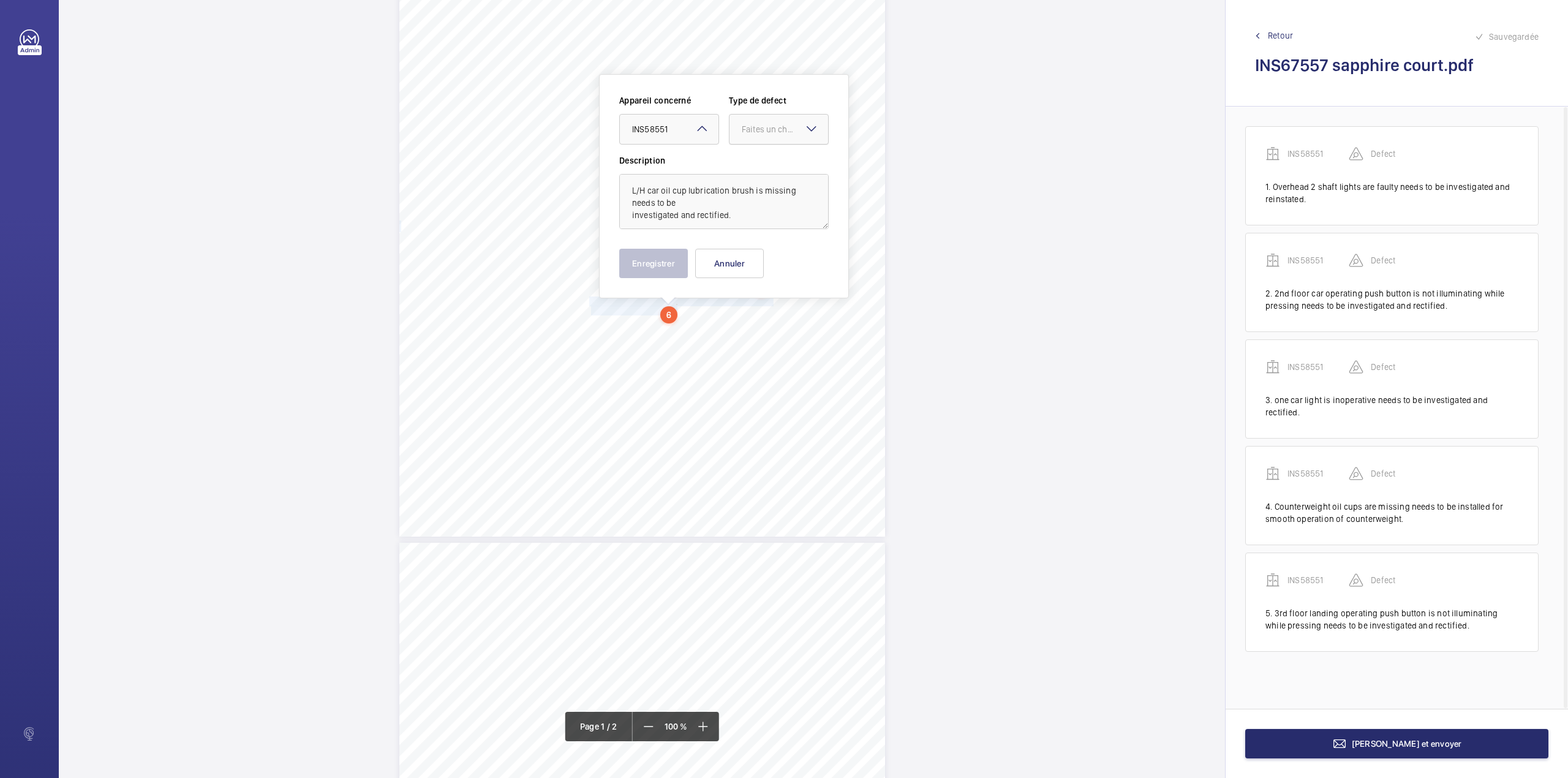
click at [755, 135] on div "Faites un choix" at bounding box center [779, 129] width 99 height 12
click at [750, 164] on span "Standard" at bounding box center [779, 166] width 74 height 12
click at [666, 258] on button "Enregistrer" at bounding box center [653, 264] width 69 height 29
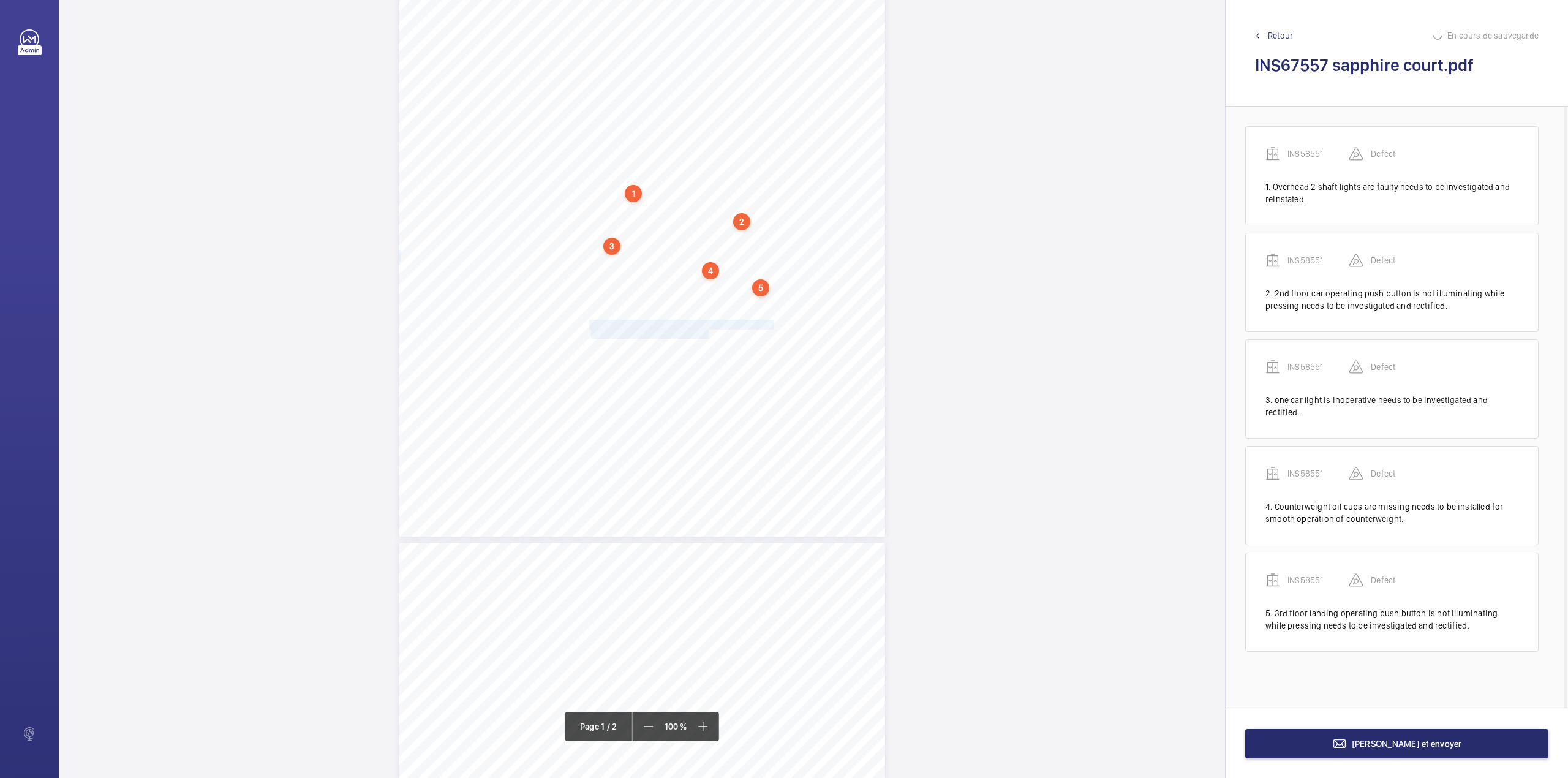
drag, startPoint x: 589, startPoint y: 324, endPoint x: 707, endPoint y: 331, distance: 118.2
click at [707, 331] on div "Lifting Operations and Lifting Equipment Regulations 1998 Report of Thorough Ex…" at bounding box center [642, 193] width 486 height 687
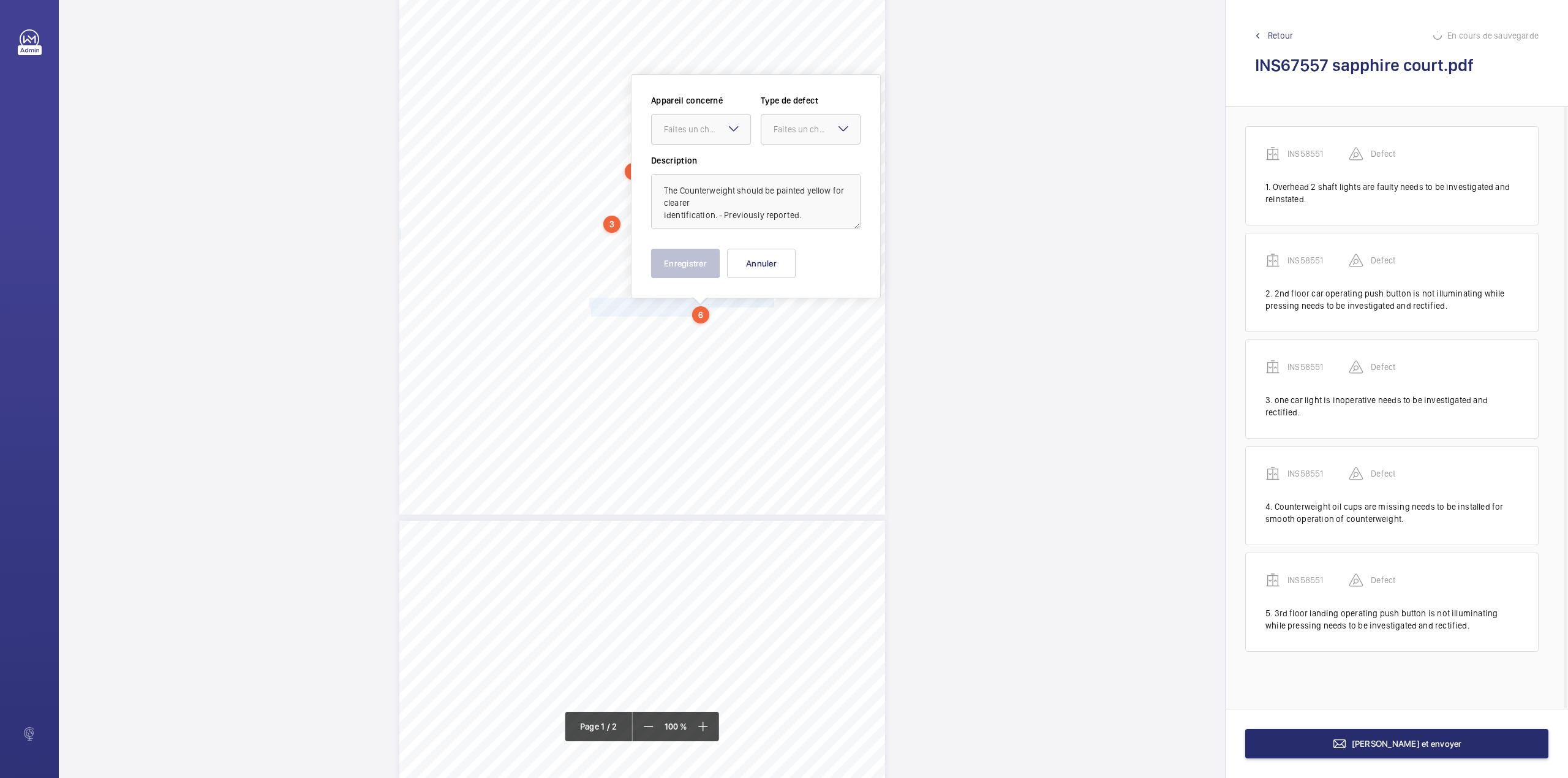
drag, startPoint x: 696, startPoint y: 123, endPoint x: 694, endPoint y: 144, distance: 21.1
click at [696, 125] on div "Faites un choix" at bounding box center [706, 129] width 86 height 12
click at [702, 153] on div "INS58551" at bounding box center [701, 167] width 99 height 29
drag, startPoint x: 789, startPoint y: 119, endPoint x: 778, endPoint y: 141, distance: 24.6
click at [783, 132] on div "Faites un choix" at bounding box center [810, 129] width 99 height 12
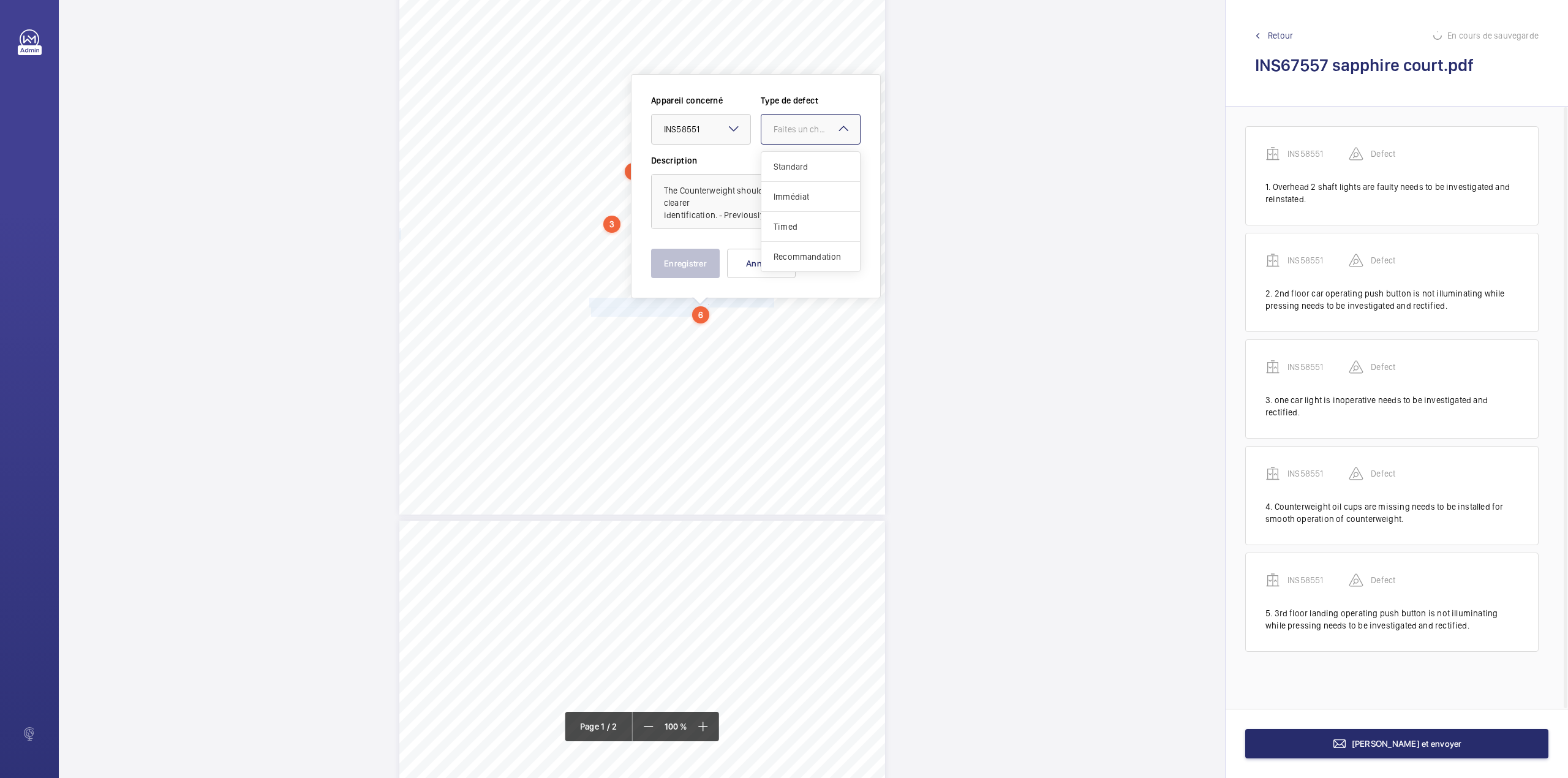
click at [777, 173] on div "Standard" at bounding box center [810, 167] width 99 height 30
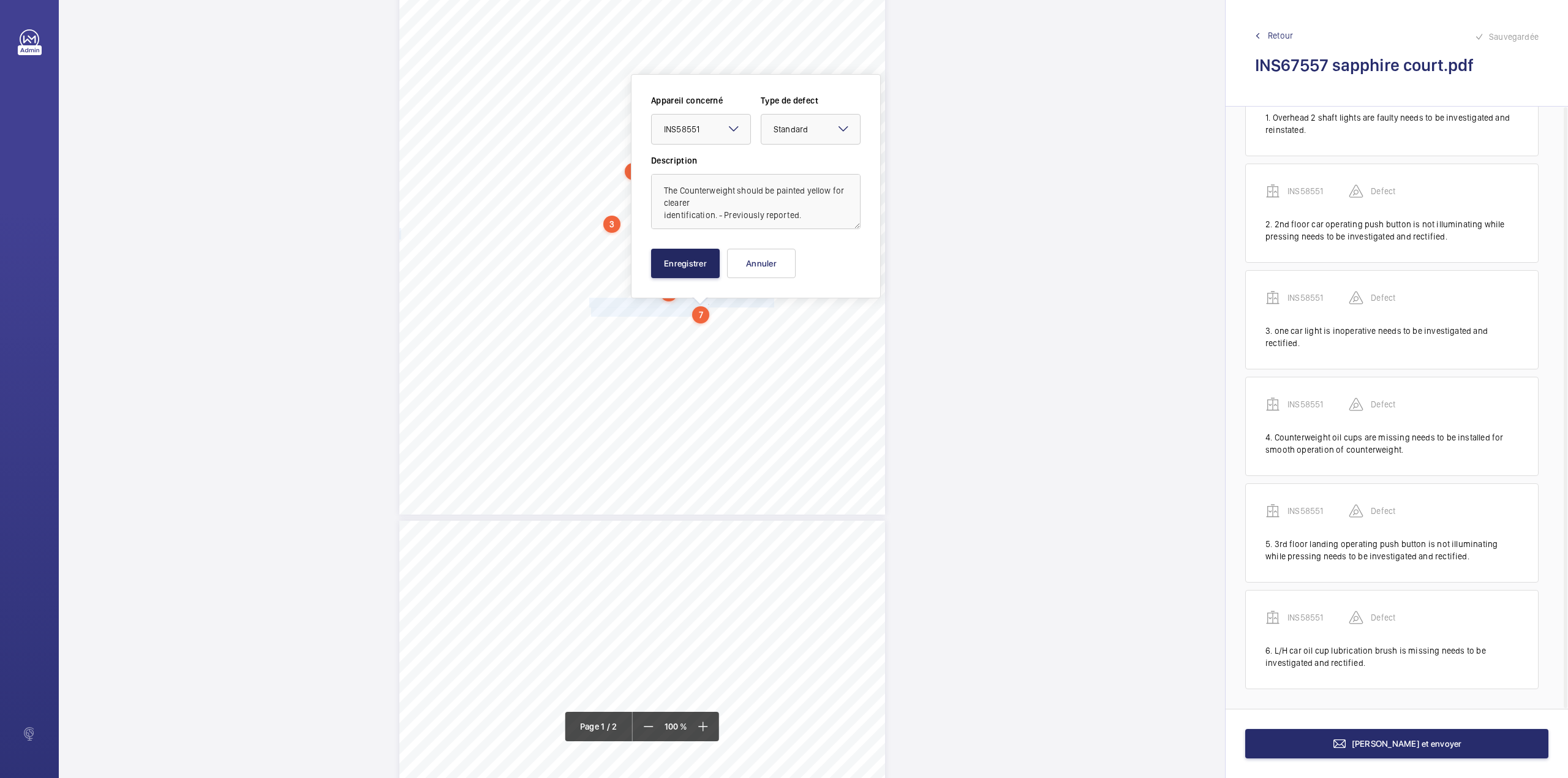
scroll to position [71, 0]
click at [687, 263] on button "Enregistrer" at bounding box center [685, 264] width 69 height 29
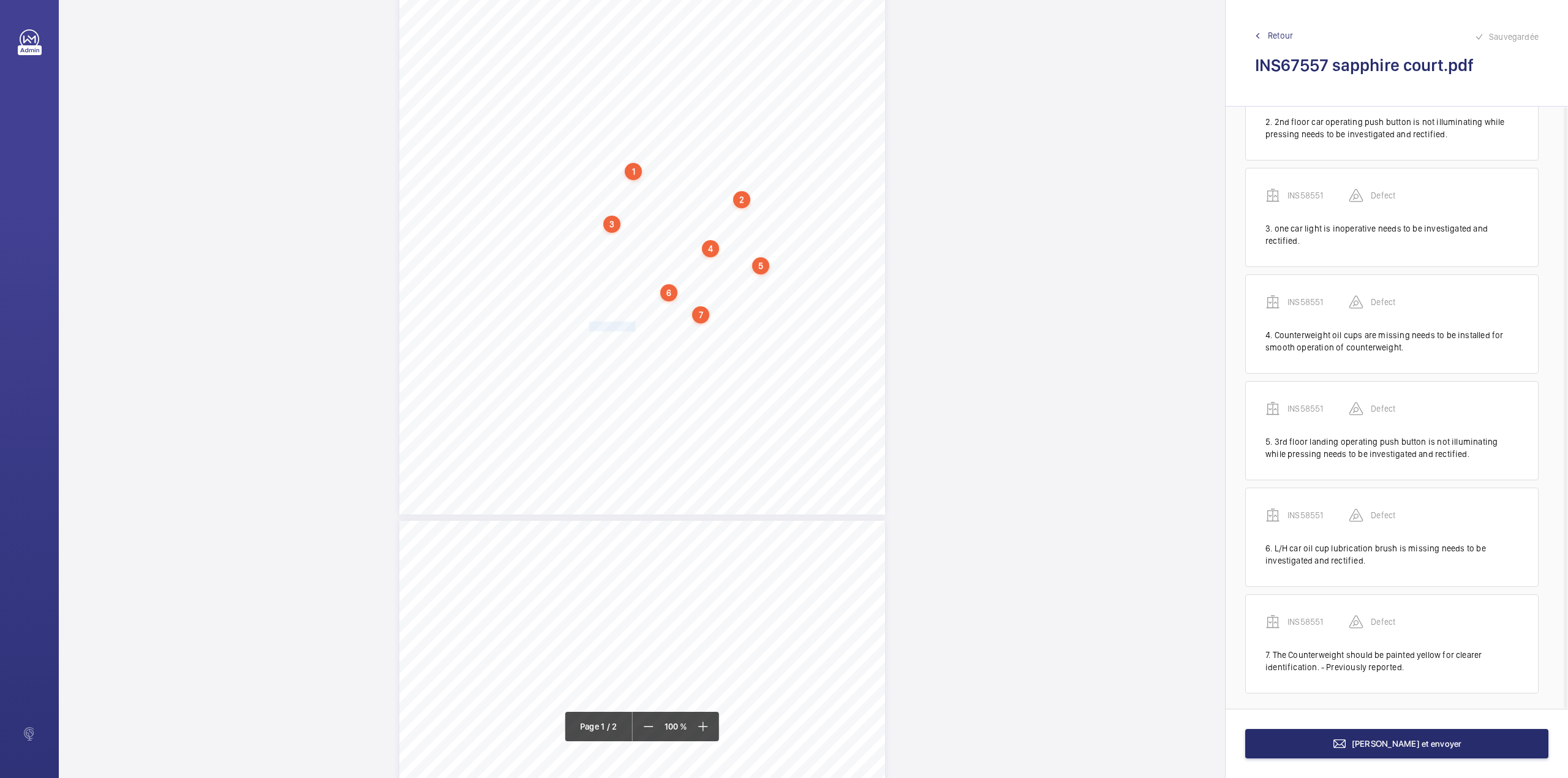
scroll to position [179, 0]
drag, startPoint x: 588, startPoint y: 326, endPoint x: 767, endPoint y: 334, distance: 179.2
click at [767, 334] on div "Lifting Operations and Lifting Equipment Regulations 1998 Report of Thorough Ex…" at bounding box center [642, 170] width 486 height 687
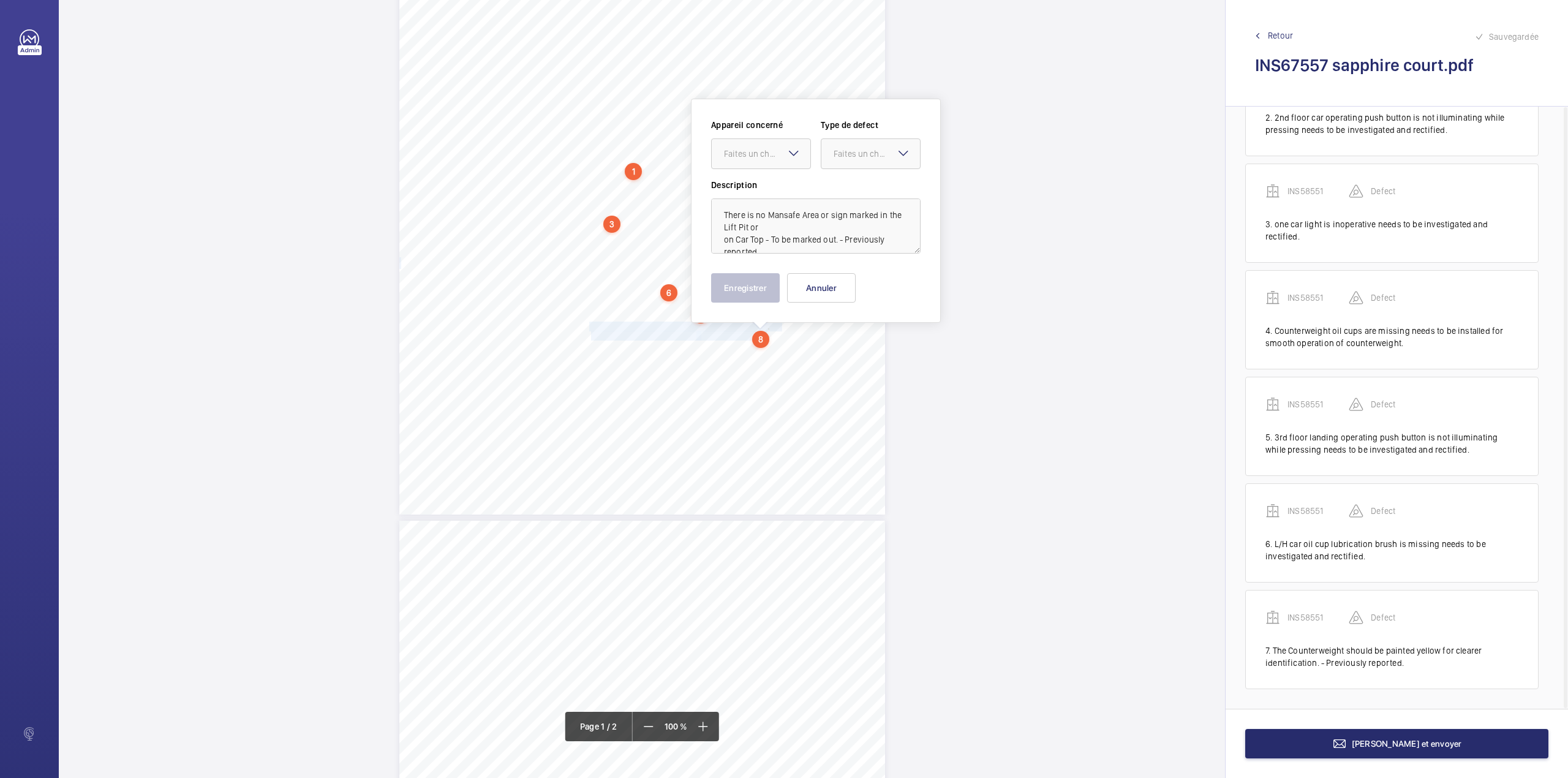
scroll to position [217, 0]
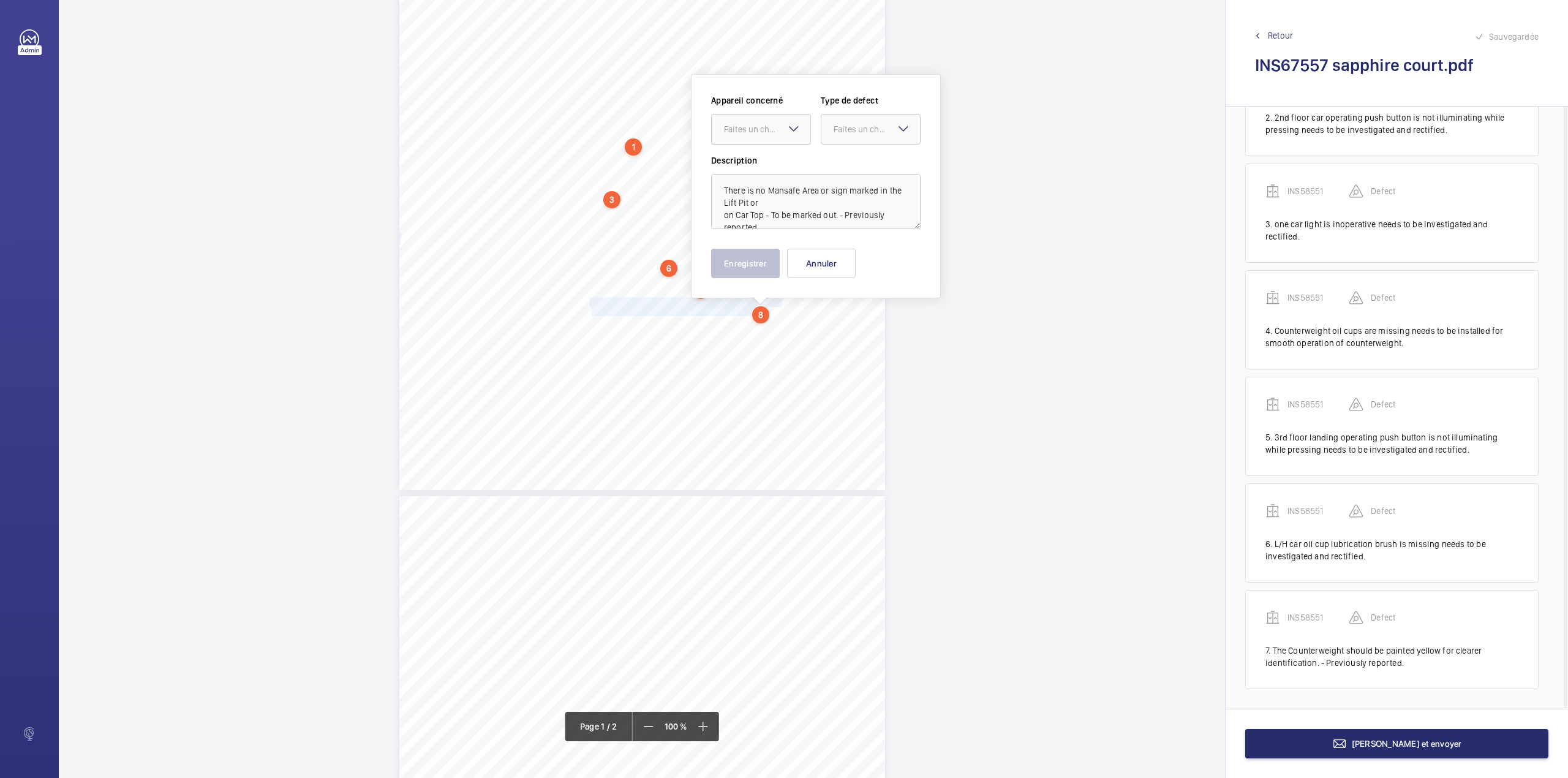
click at [756, 138] on div at bounding box center [761, 129] width 99 height 29
click at [809, 153] on div "INS58551" at bounding box center [761, 167] width 99 height 29
drag, startPoint x: 851, startPoint y: 121, endPoint x: 849, endPoint y: 152, distance: 31.1
click at [851, 130] on div "Faites un choix" at bounding box center [870, 129] width 99 height 12
click at [849, 153] on div "Appareil concerné Faites un choix × INS58551 × Type de defect Faites un choix D…" at bounding box center [816, 161] width 209 height 135
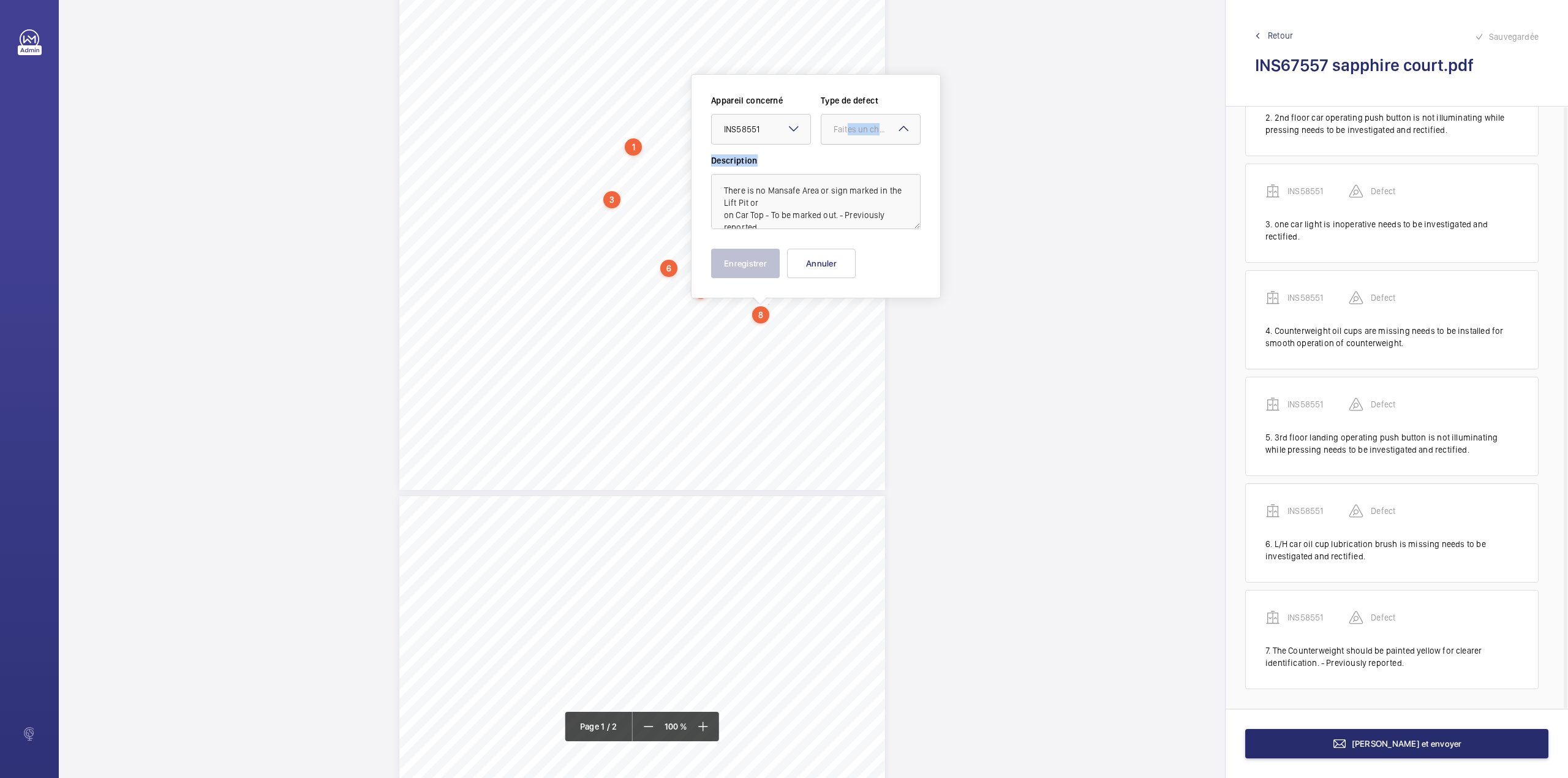
click at [856, 133] on div "Faites un choix" at bounding box center [876, 129] width 86 height 12
click at [853, 160] on span "Standard" at bounding box center [870, 166] width 74 height 12
click at [775, 217] on textarea "There is no Mansafe Area or sign marked in the Lift Pit or on Car Top - To be m…" at bounding box center [816, 202] width 209 height 55
type textarea "There is no Mansafe Area or sign marked in the Lift Pit or on Car Top - To be m…"
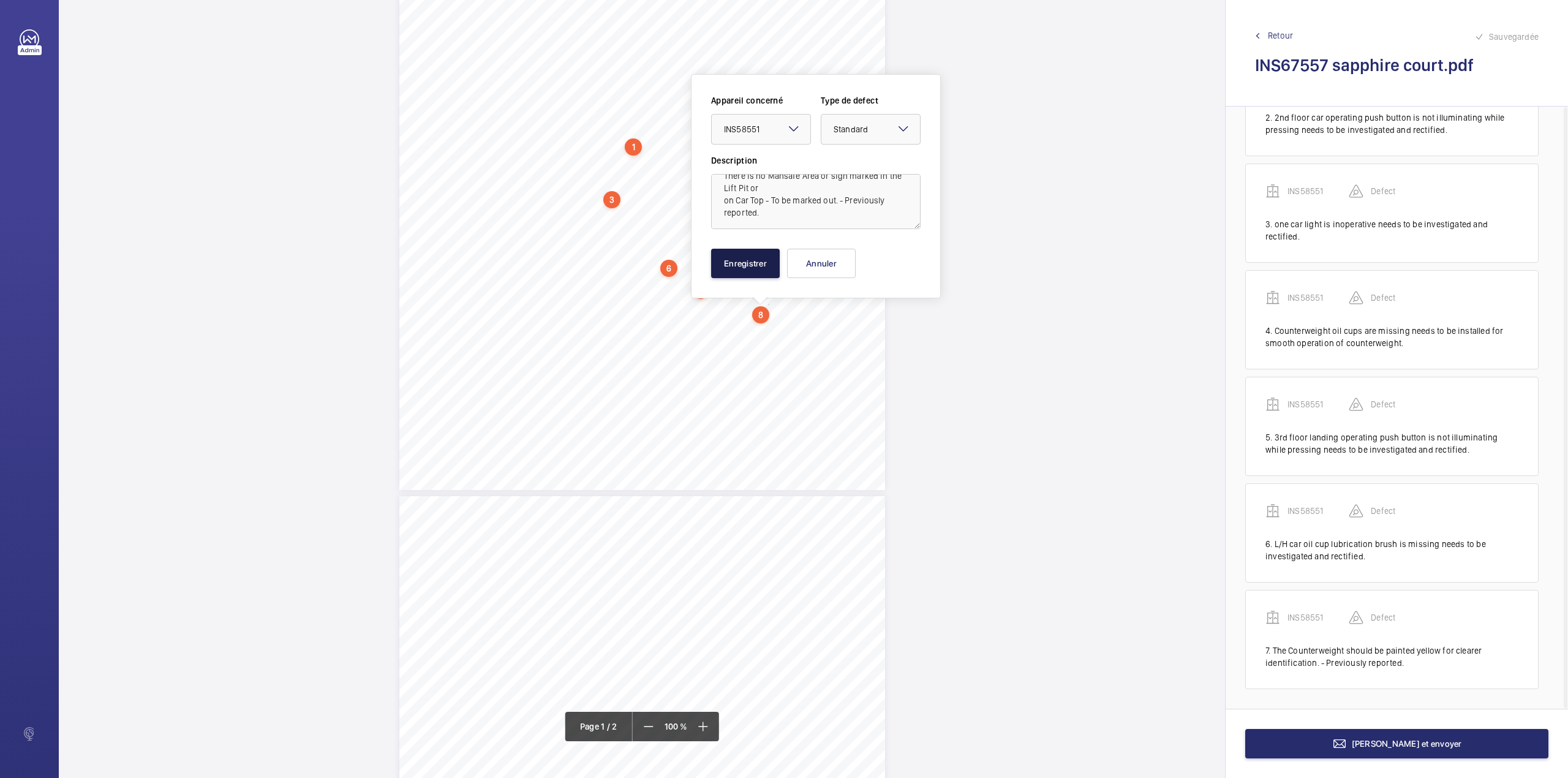
click at [747, 262] on button "Enregistrer" at bounding box center [745, 264] width 69 height 29
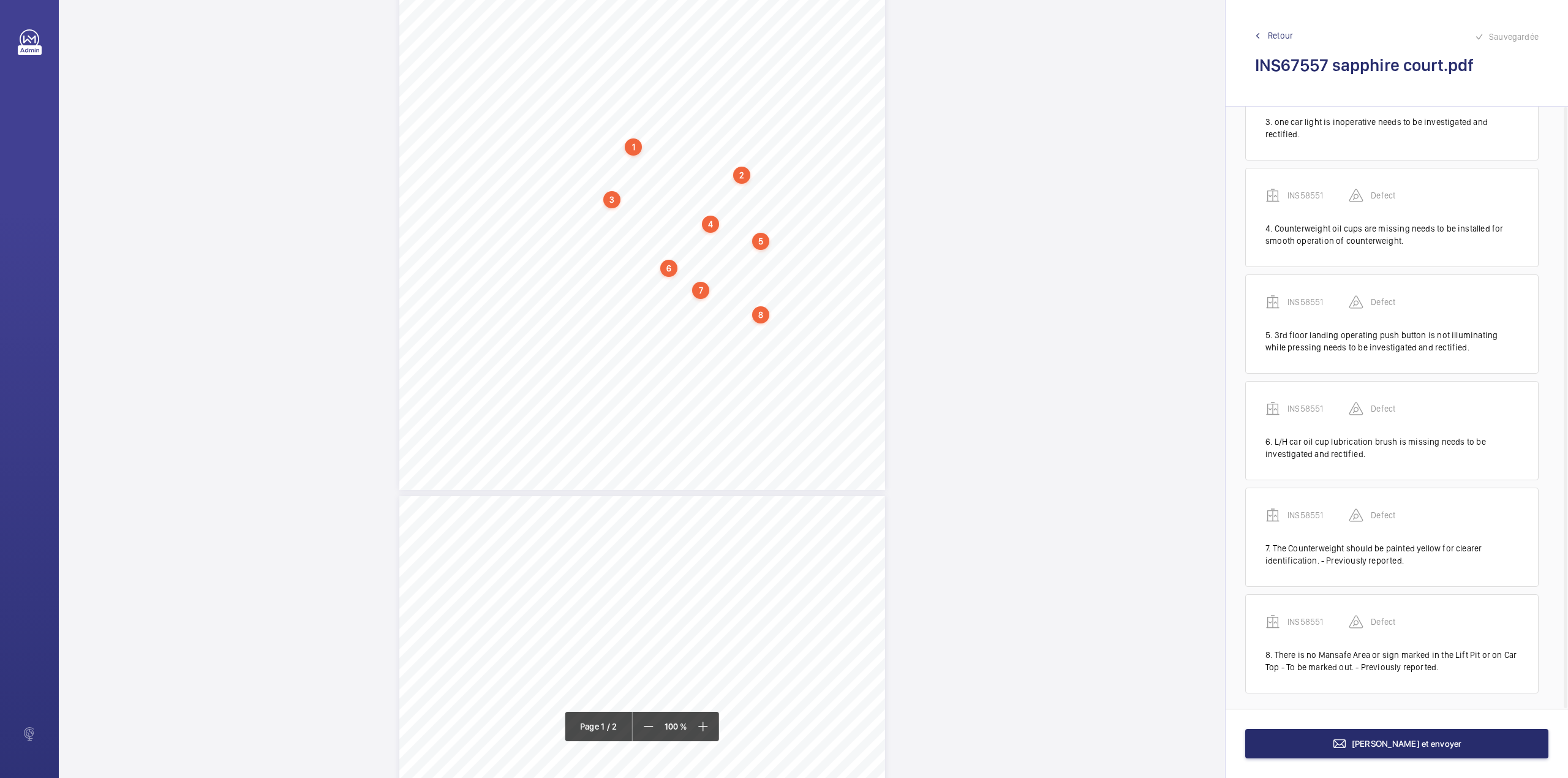
scroll to position [285, 0]
drag, startPoint x: 588, startPoint y: 327, endPoint x: 691, endPoint y: 334, distance: 103.2
click at [691, 334] on div "Lifting Operations and Lifting Equipment Regulations 1998 Report of Thorough Ex…" at bounding box center [642, 146] width 486 height 687
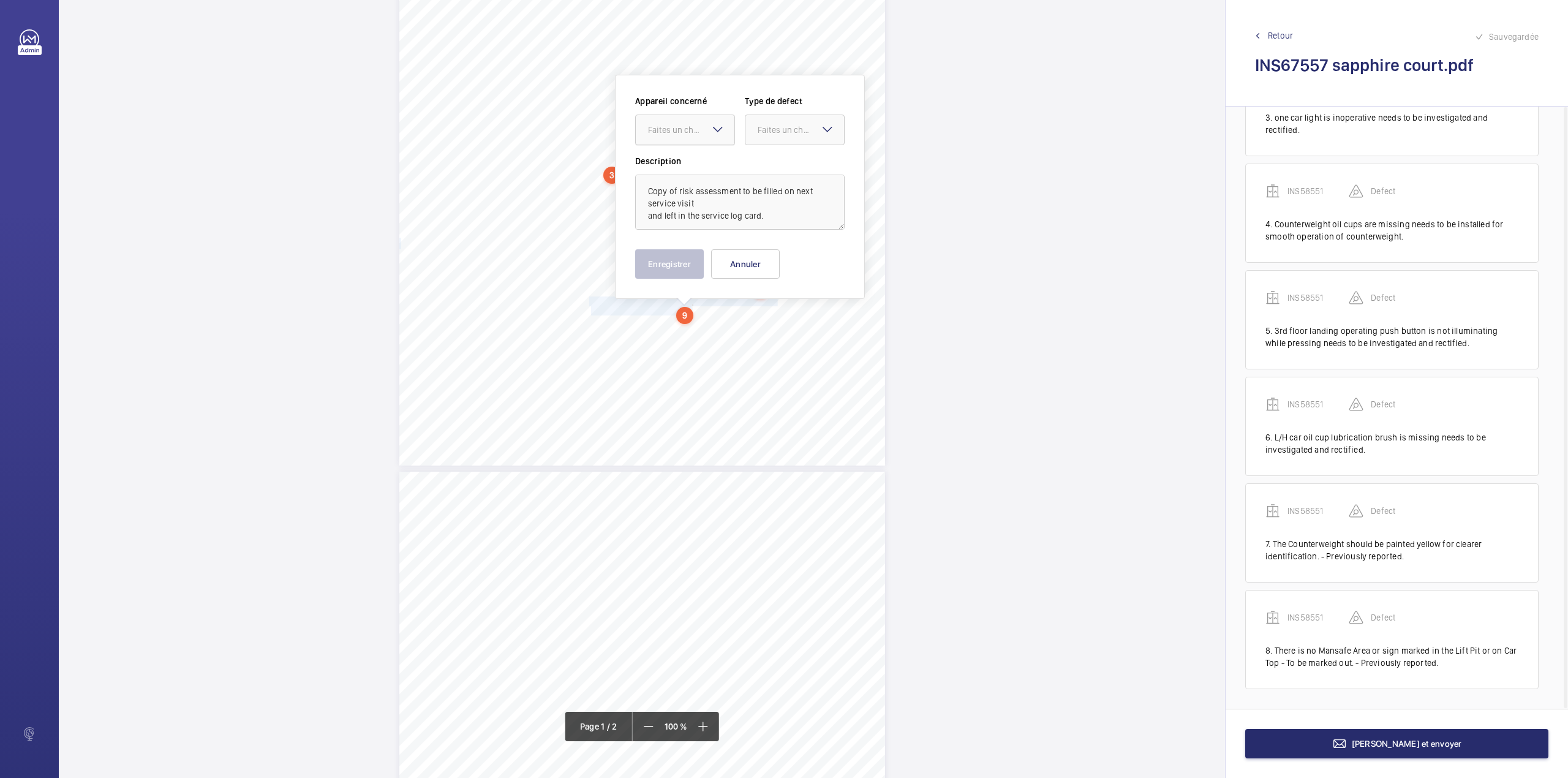
click at [684, 126] on div "Faites un choix" at bounding box center [691, 130] width 86 height 12
click at [682, 160] on div "INS58551" at bounding box center [685, 167] width 99 height 29
click at [747, 133] on div at bounding box center [795, 130] width 99 height 29
click at [754, 160] on div "Standard" at bounding box center [795, 167] width 99 height 30
click at [674, 257] on button "Enregistrer" at bounding box center [669, 264] width 69 height 29
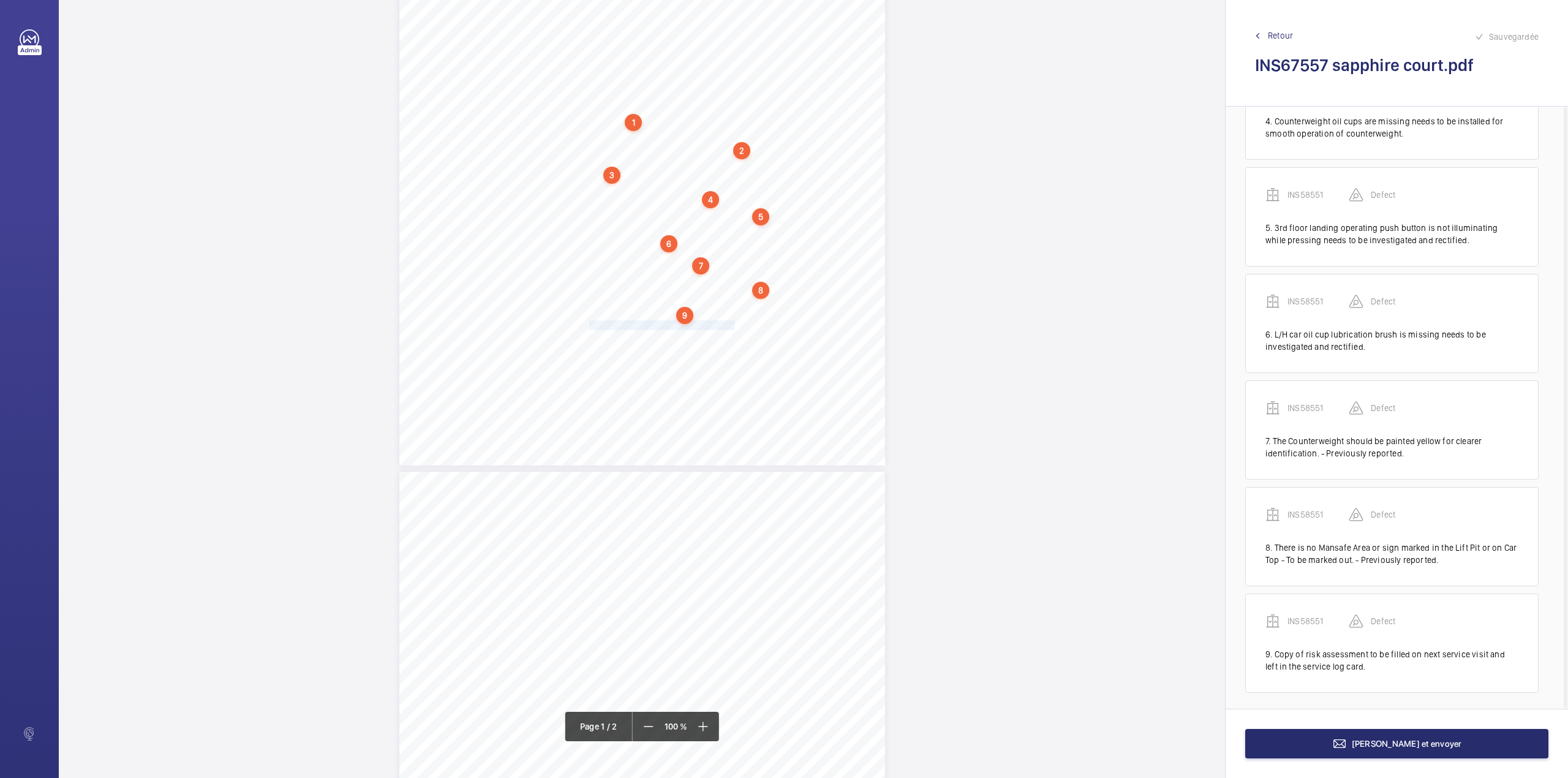
scroll to position [393, 0]
drag, startPoint x: 588, startPoint y: 324, endPoint x: 770, endPoint y: 322, distance: 182.0
click at [770, 322] on div "Lifting Operations and Lifting Equipment Regulations 1998 Report of Thorough Ex…" at bounding box center [642, 122] width 486 height 687
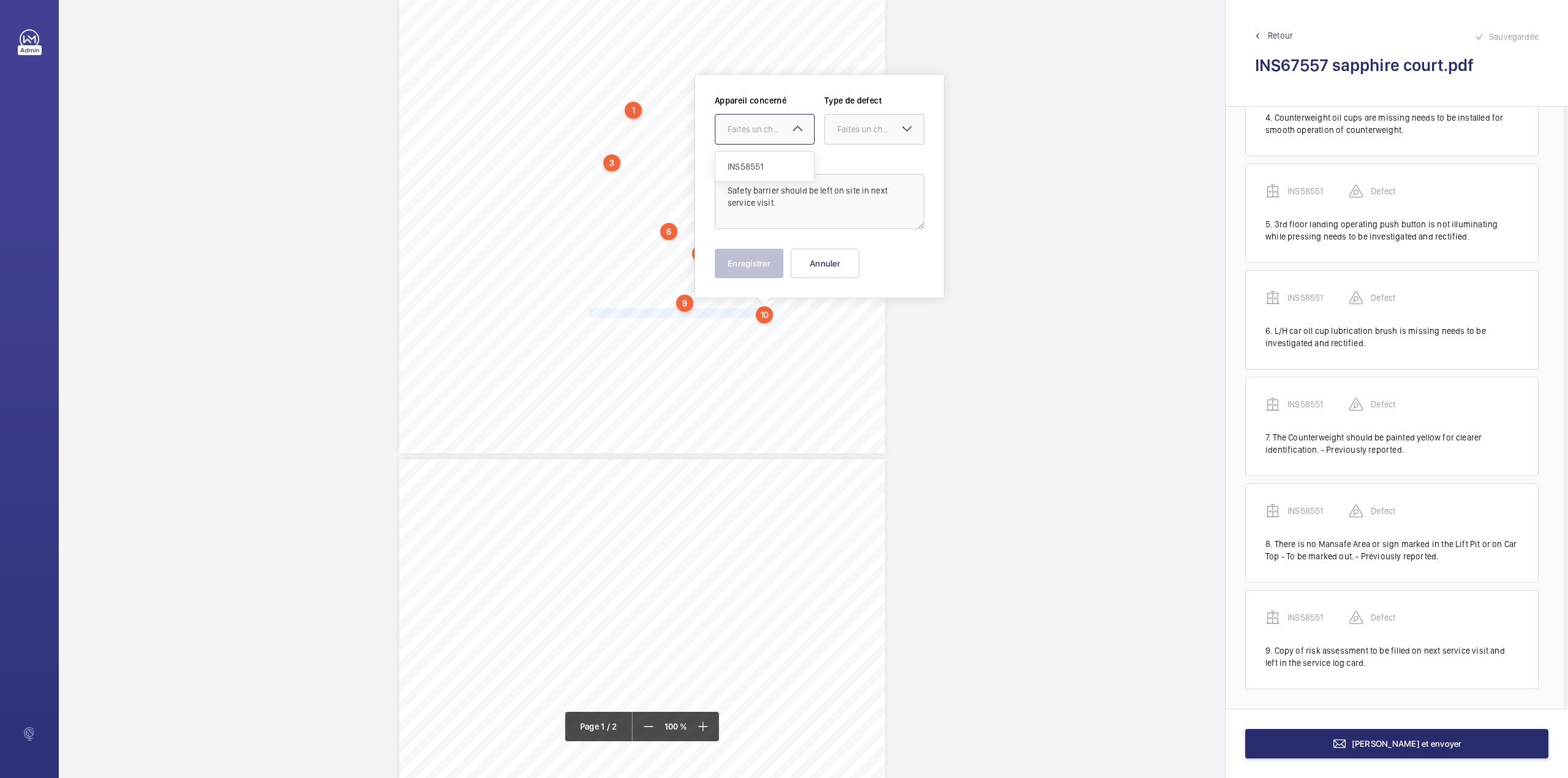
click at [762, 130] on div "Faites un choix" at bounding box center [770, 129] width 86 height 12
drag, startPoint x: 762, startPoint y: 160, endPoint x: 854, endPoint y: 133, distance: 95.9
click at [772, 160] on span "INS58551" at bounding box center [765, 166] width 74 height 12
click at [856, 131] on div "Faites un choix" at bounding box center [880, 129] width 86 height 12
click at [854, 160] on div "Standard" at bounding box center [874, 167] width 99 height 30
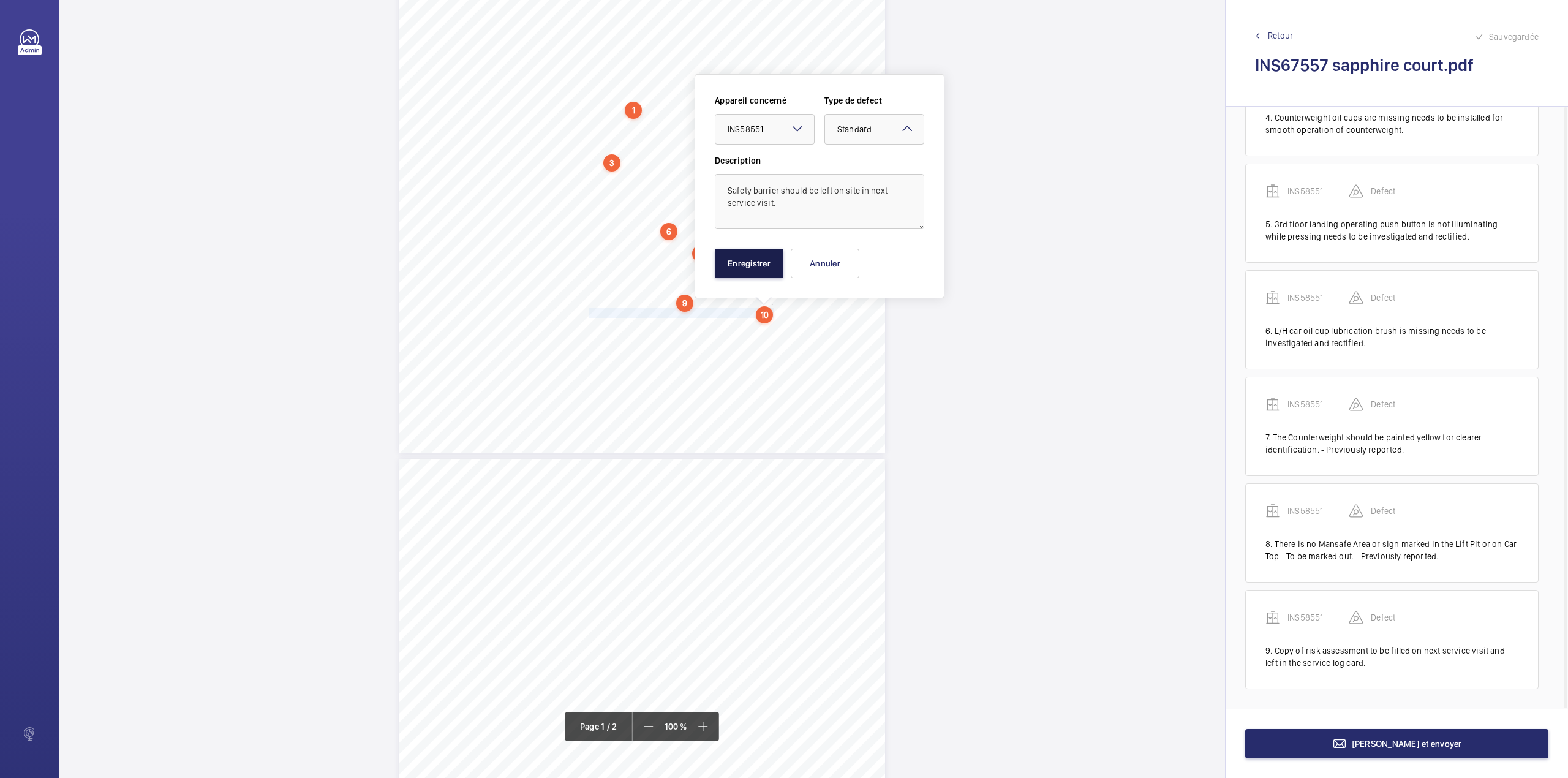
click at [747, 270] on button "Enregistrer" at bounding box center [749, 264] width 69 height 29
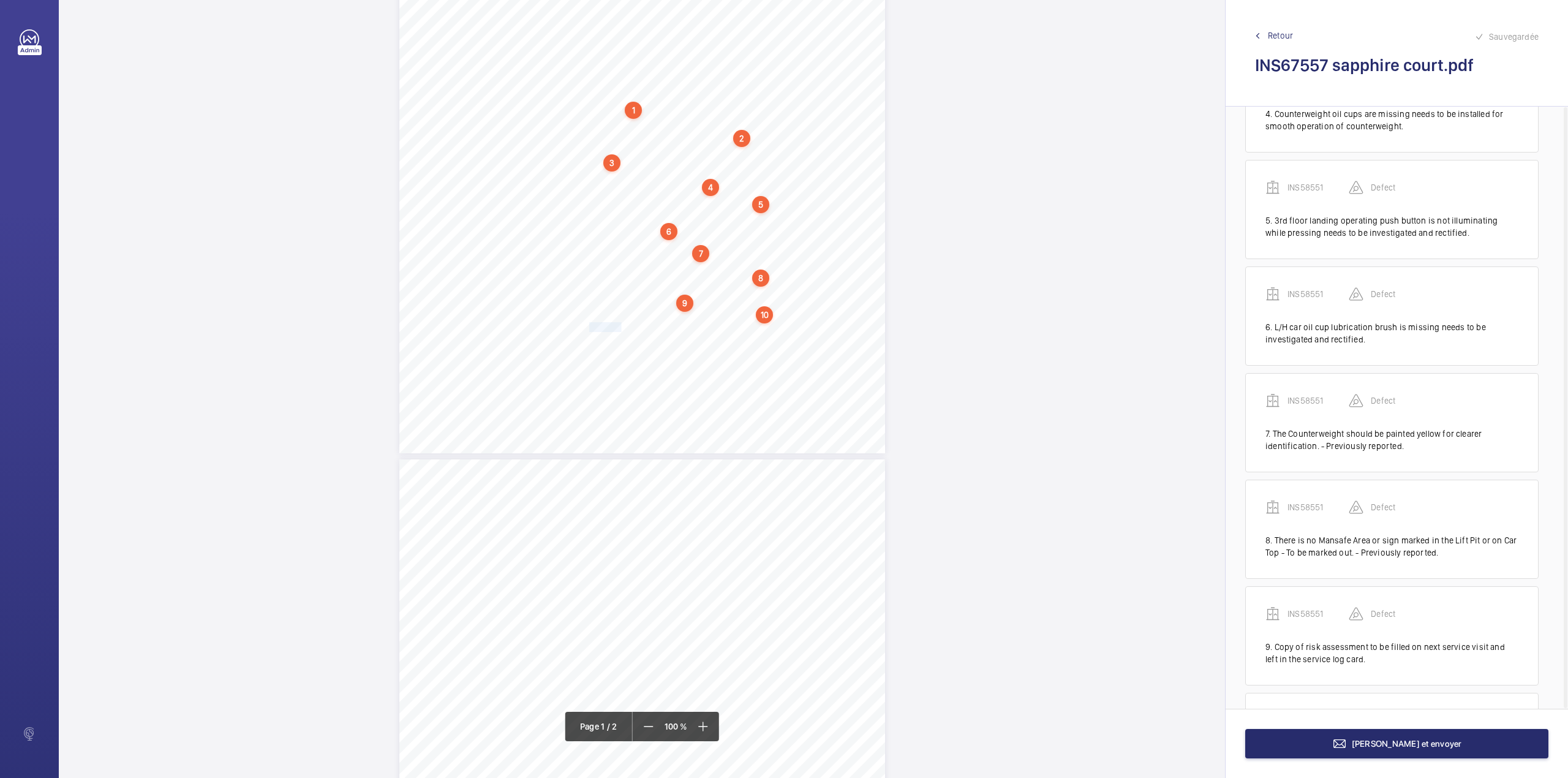
scroll to position [488, 0]
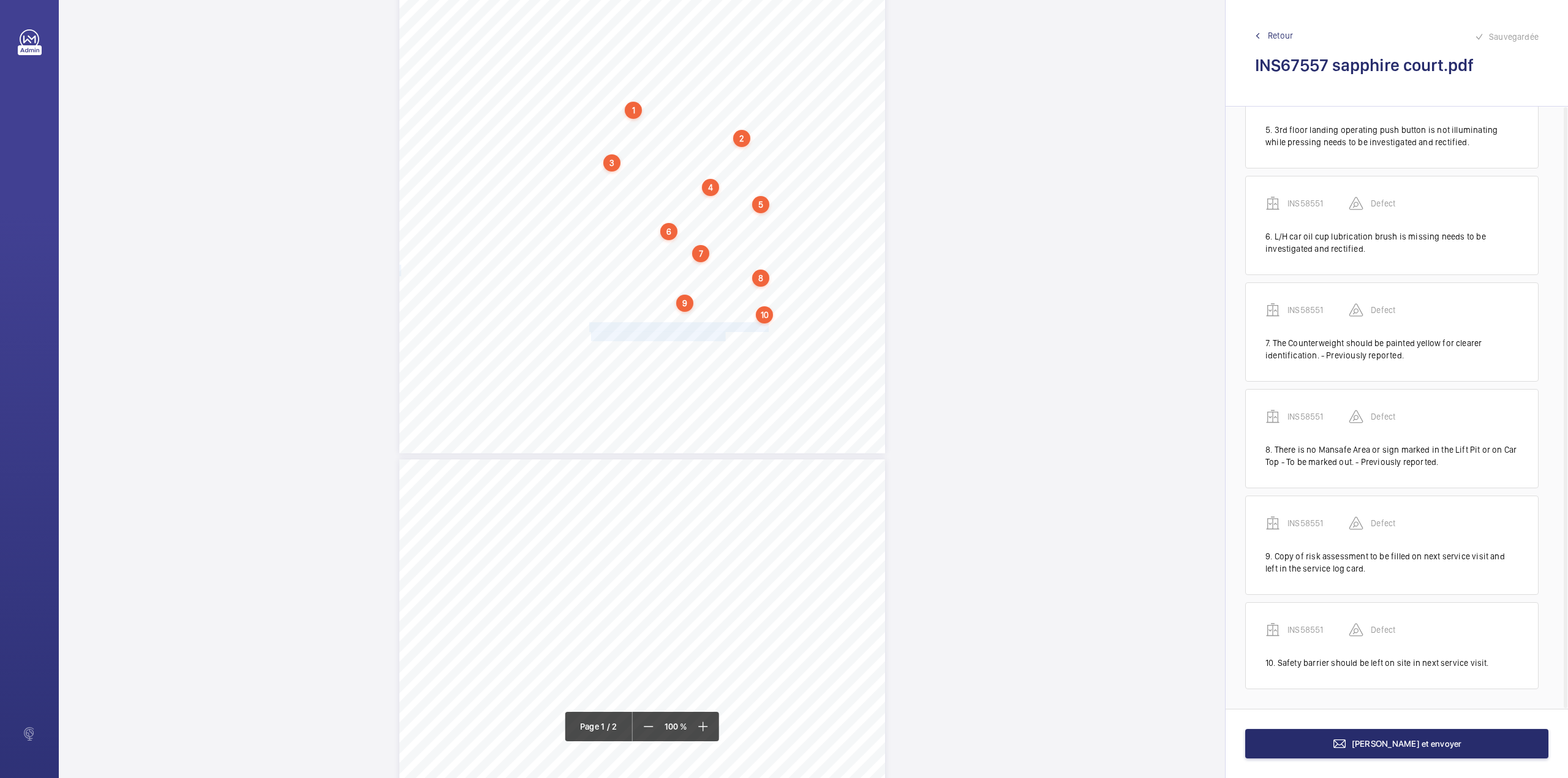
drag, startPoint x: 589, startPoint y: 325, endPoint x: 724, endPoint y: 334, distance: 135.3
click at [724, 334] on div "Lifting Operations and Lifting Equipment Regulations 1998 Report of Thorough Ex…" at bounding box center [642, 109] width 486 height 687
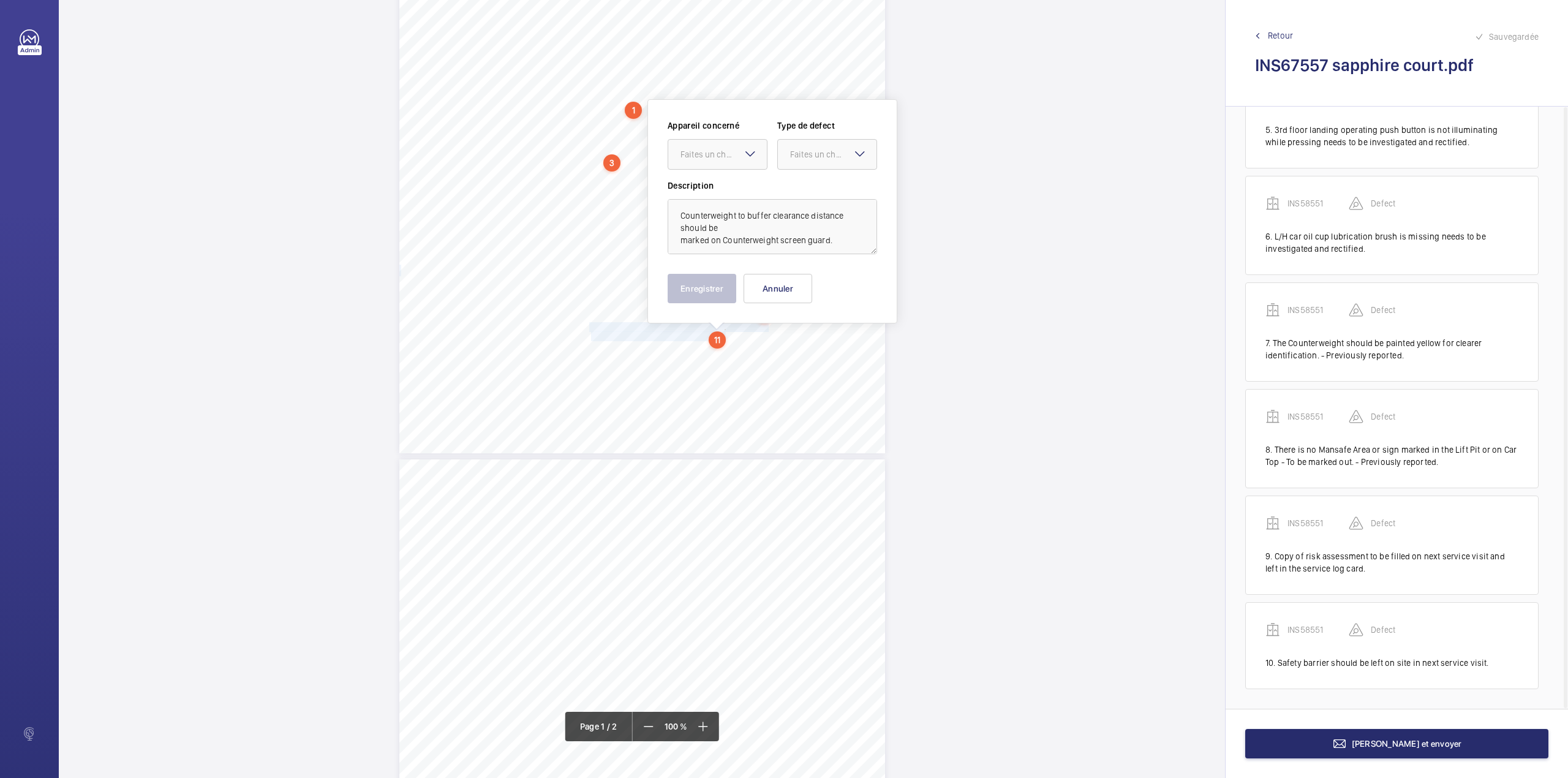
scroll to position [278, 0]
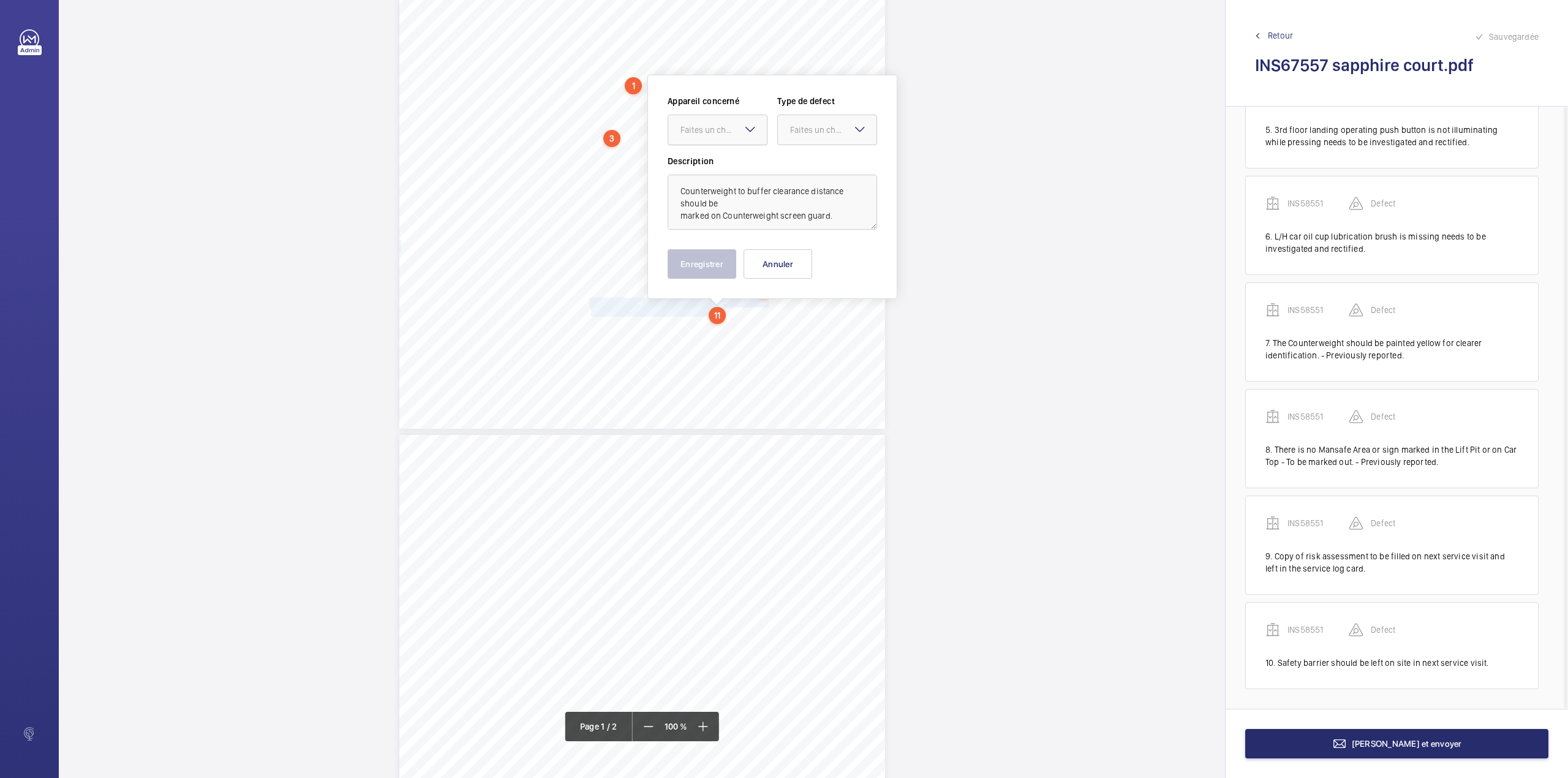
click at [719, 132] on div "Faites un choix" at bounding box center [723, 130] width 86 height 12
drag, startPoint x: 717, startPoint y: 160, endPoint x: 780, endPoint y: 146, distance: 64.5
click at [722, 160] on div "INS58551" at bounding box center [717, 167] width 99 height 29
click at [816, 130] on div "Faites un choix" at bounding box center [833, 130] width 86 height 12
drag, startPoint x: 812, startPoint y: 152, endPoint x: 793, endPoint y: 196, distance: 47.9
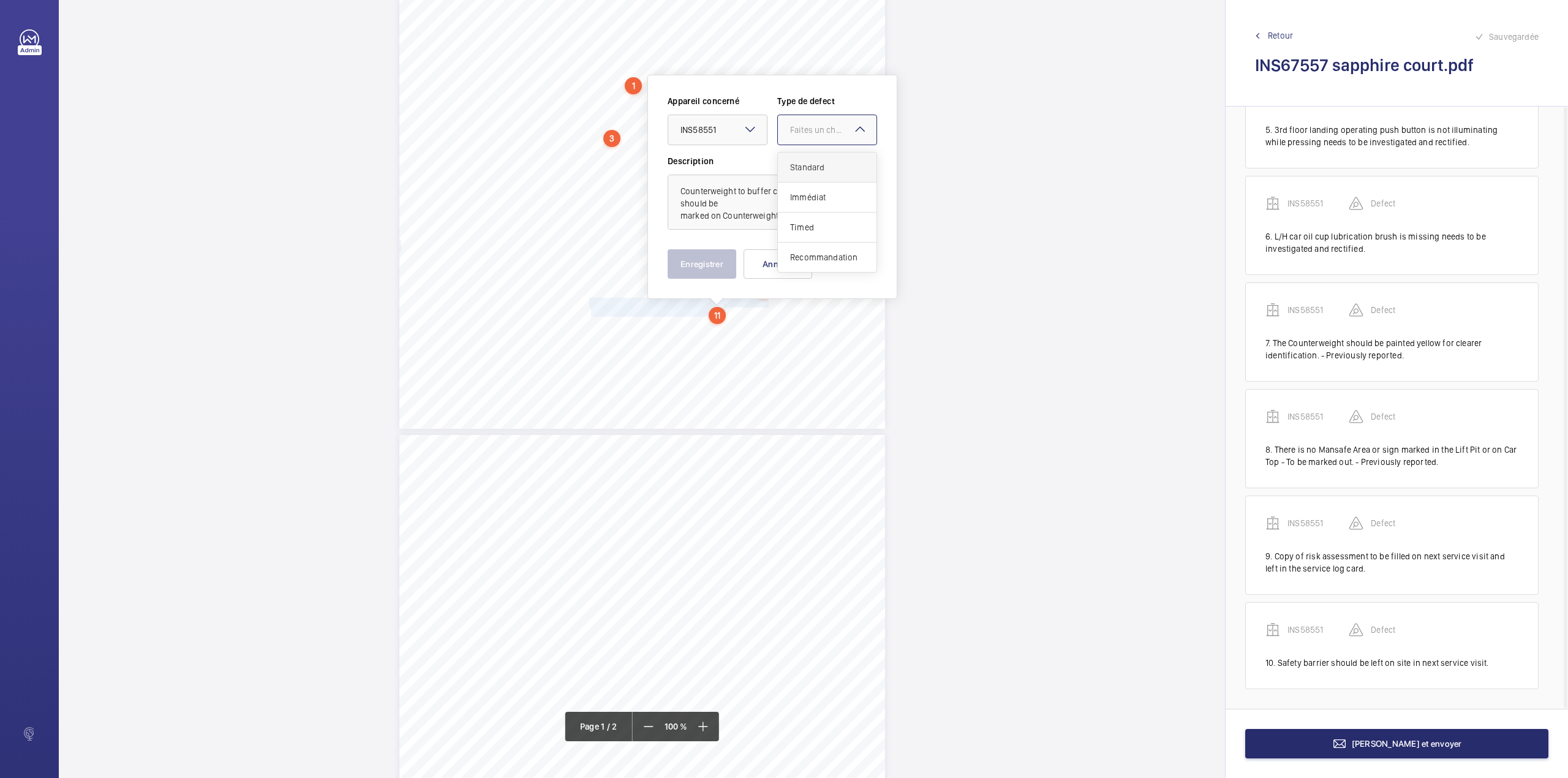
click at [812, 153] on div "Standard" at bounding box center [827, 167] width 99 height 30
drag, startPoint x: 713, startPoint y: 268, endPoint x: 686, endPoint y: 240, distance: 38.9
click at [711, 267] on button "Enregistrer" at bounding box center [702, 264] width 69 height 29
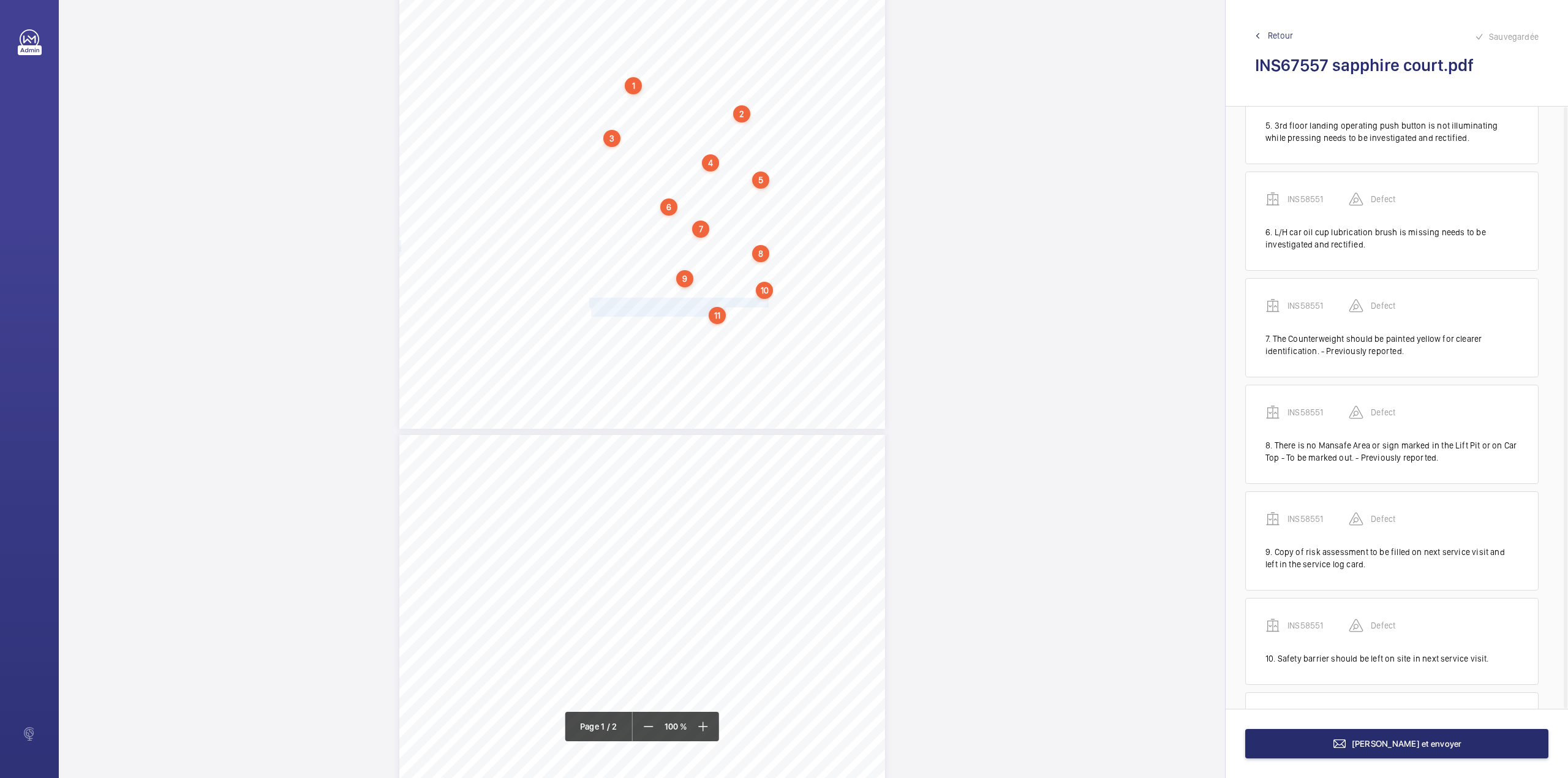
scroll to position [594, 0]
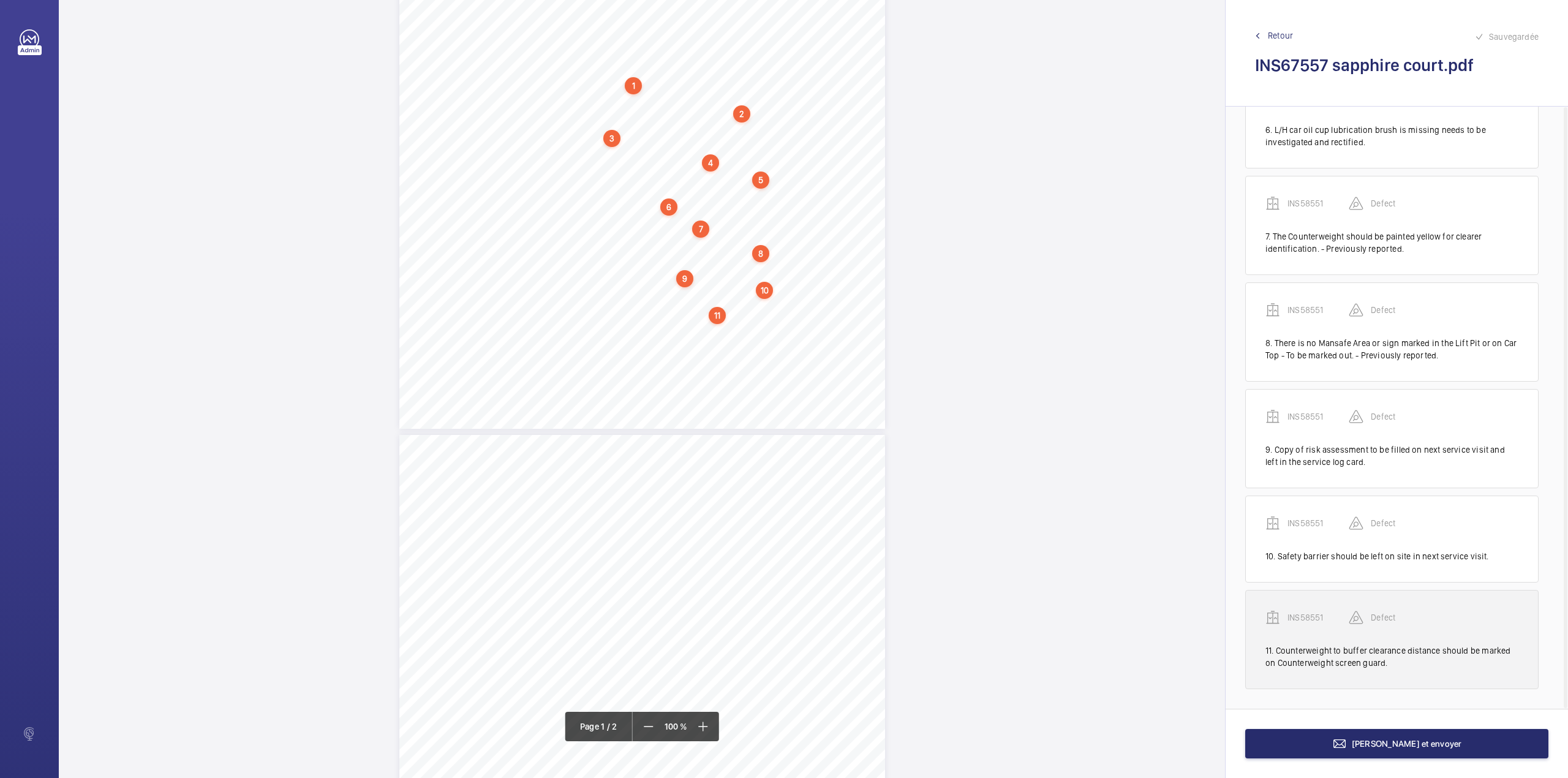
click at [1308, 611] on p "INS58551" at bounding box center [1318, 617] width 61 height 12
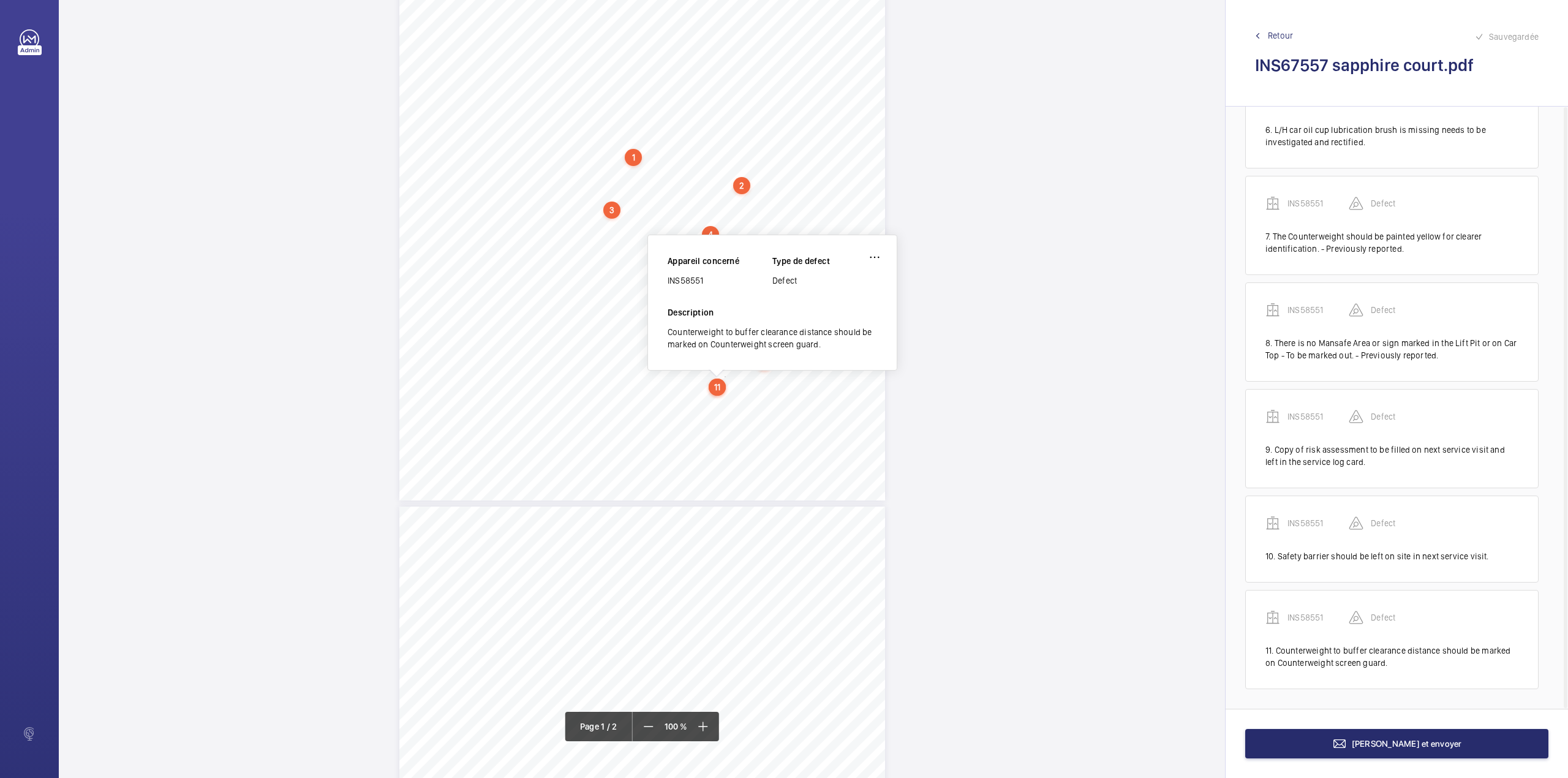
scroll to position [204, 0]
drag, startPoint x: 668, startPoint y: 285, endPoint x: 706, endPoint y: 285, distance: 38.0
click at [706, 285] on div "INS58551" at bounding box center [720, 283] width 105 height 12
copy div "INS58551"
click at [1341, 750] on button "Terminer et envoyer" at bounding box center [1396, 744] width 303 height 29
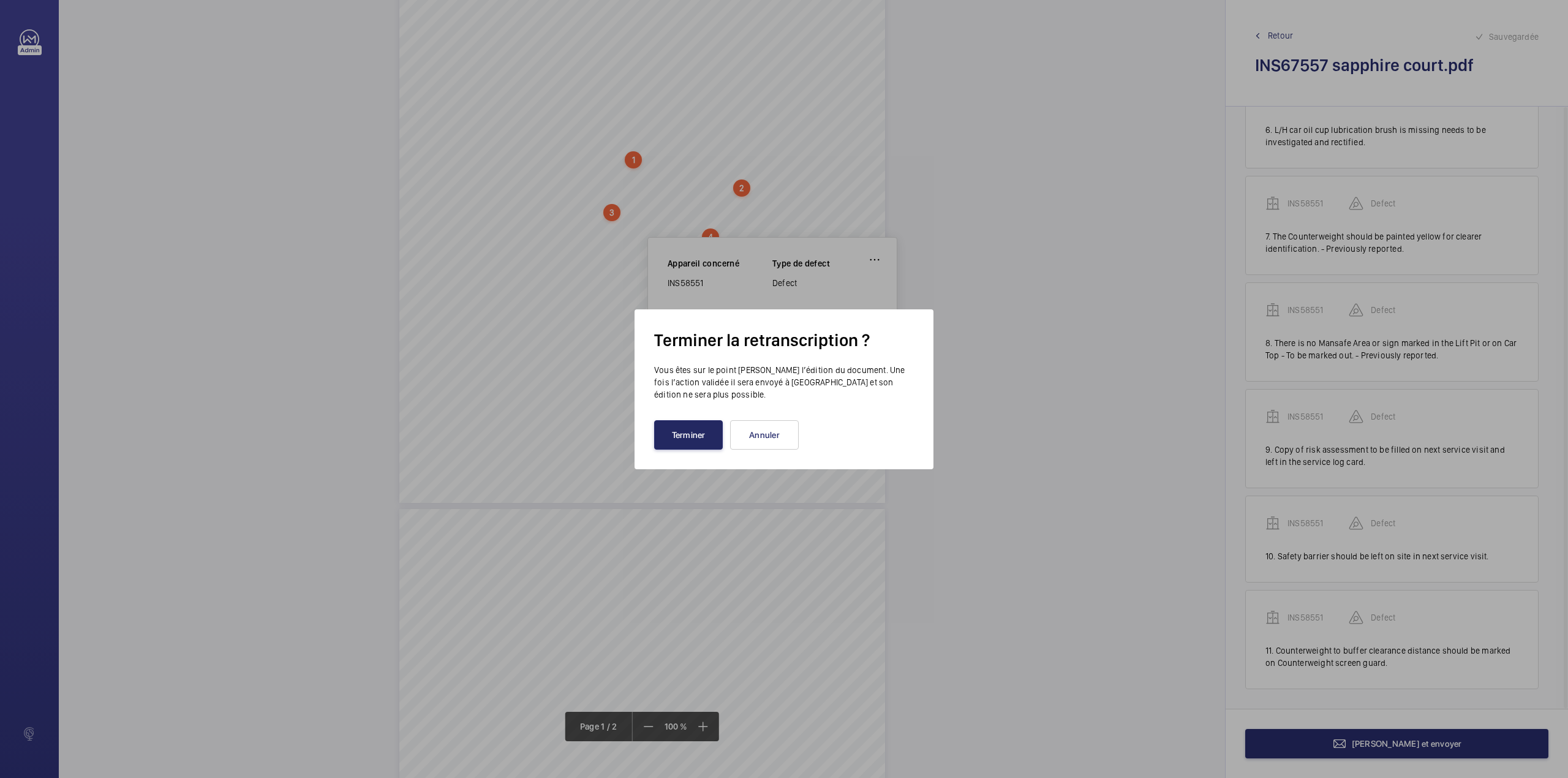
click at [694, 431] on button "Terminer" at bounding box center [689, 435] width 69 height 29
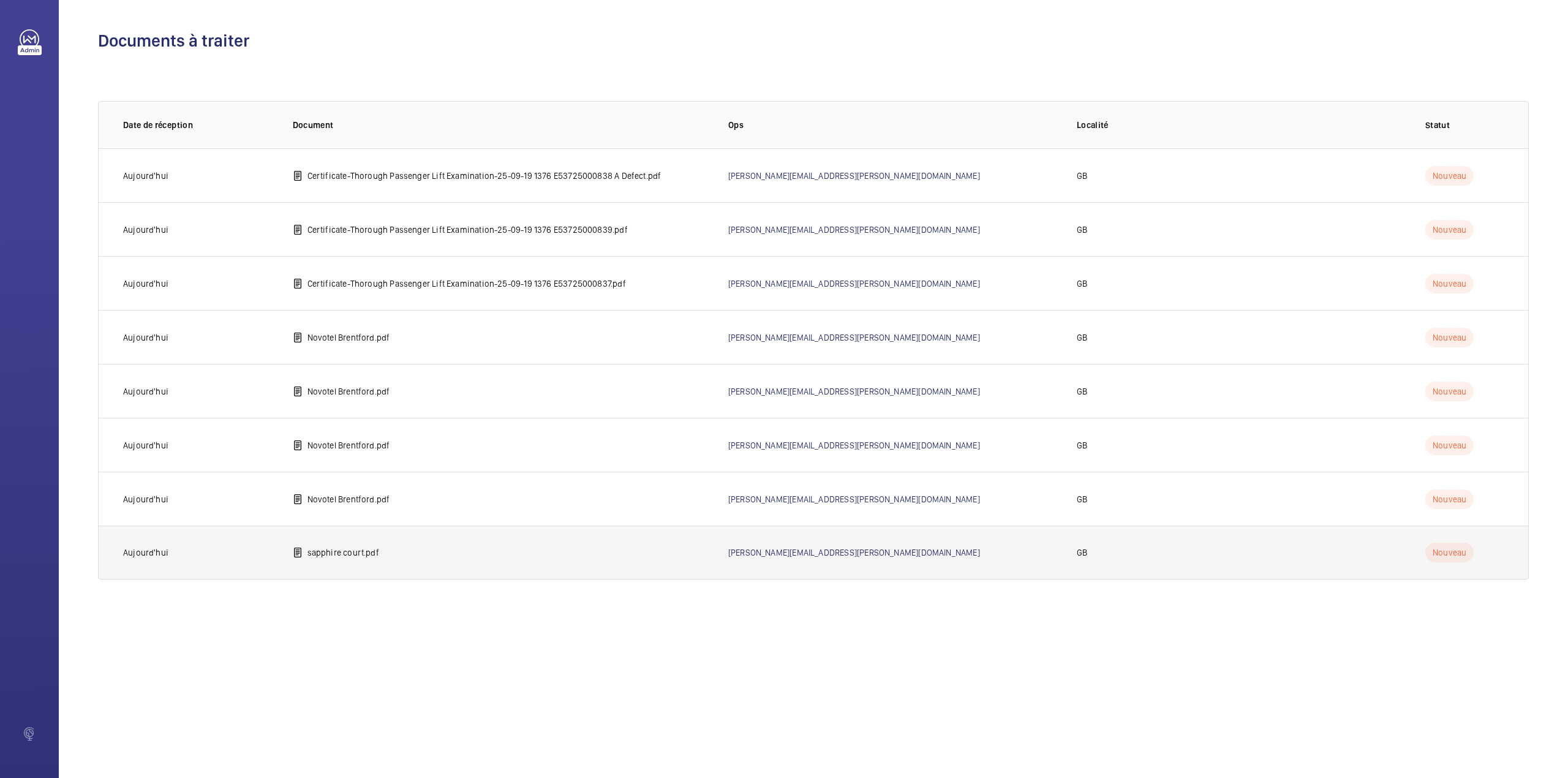
drag, startPoint x: 316, startPoint y: 549, endPoint x: 295, endPoint y: 549, distance: 21.0
click at [295, 549] on td "sapphire court.pdf" at bounding box center [491, 553] width 435 height 54
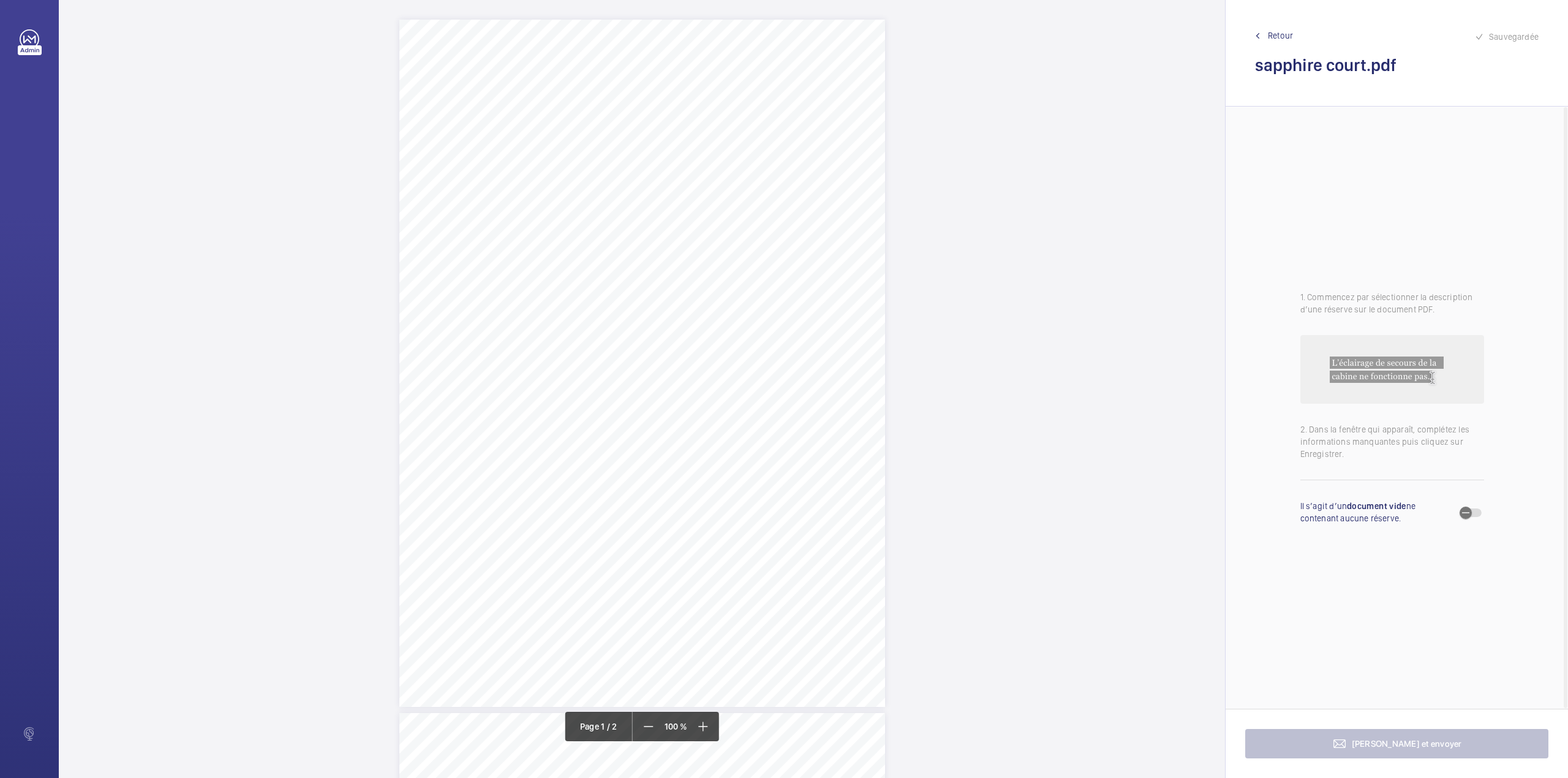
click at [939, 520] on div "Lifting Operations and Lifting Equipment Regulations 1998 Report of Thorough Ex…" at bounding box center [642, 710] width 1167 height 1380
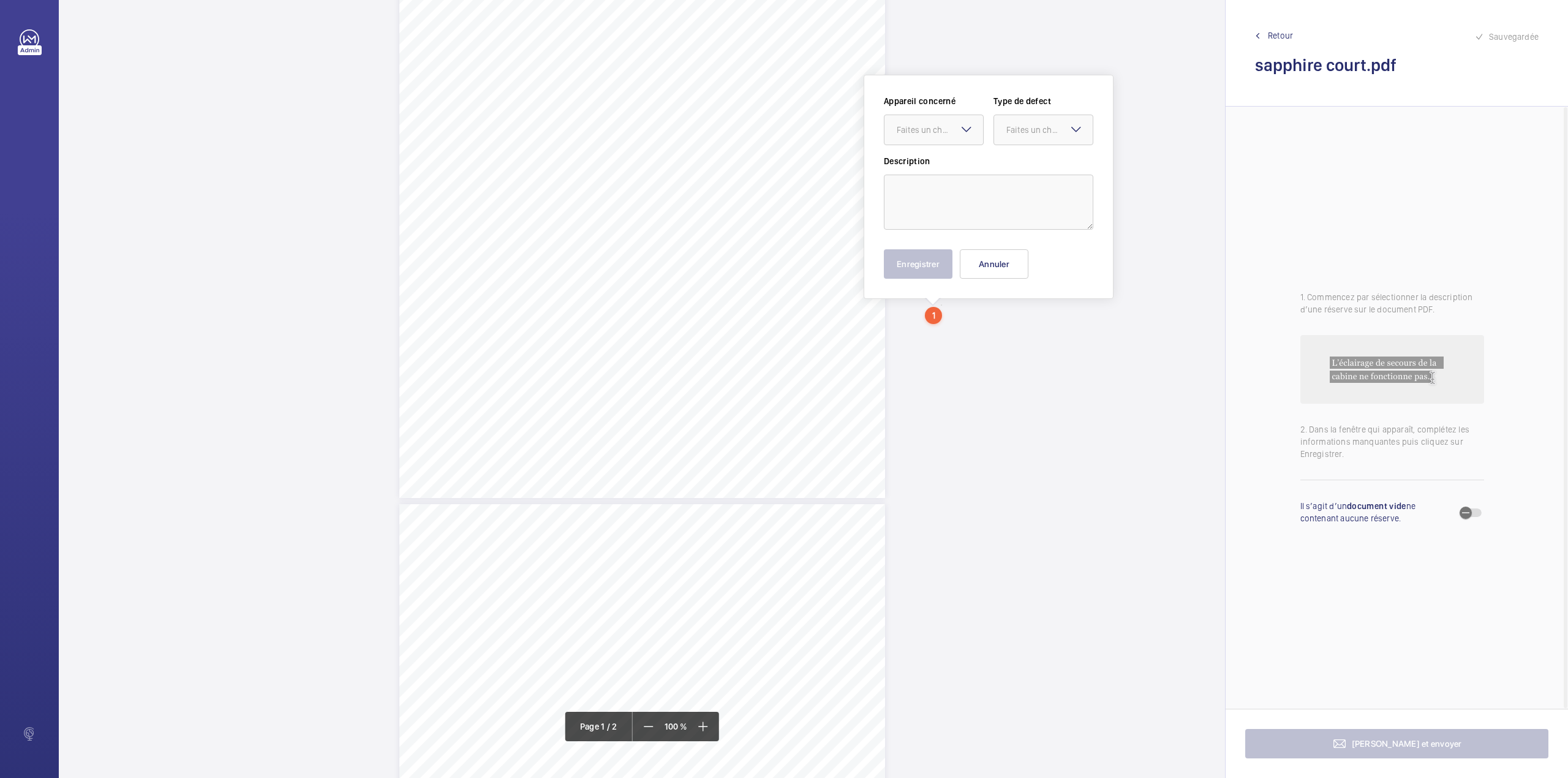
scroll to position [209, 0]
click at [1003, 272] on button "Annuler" at bounding box center [994, 264] width 69 height 29
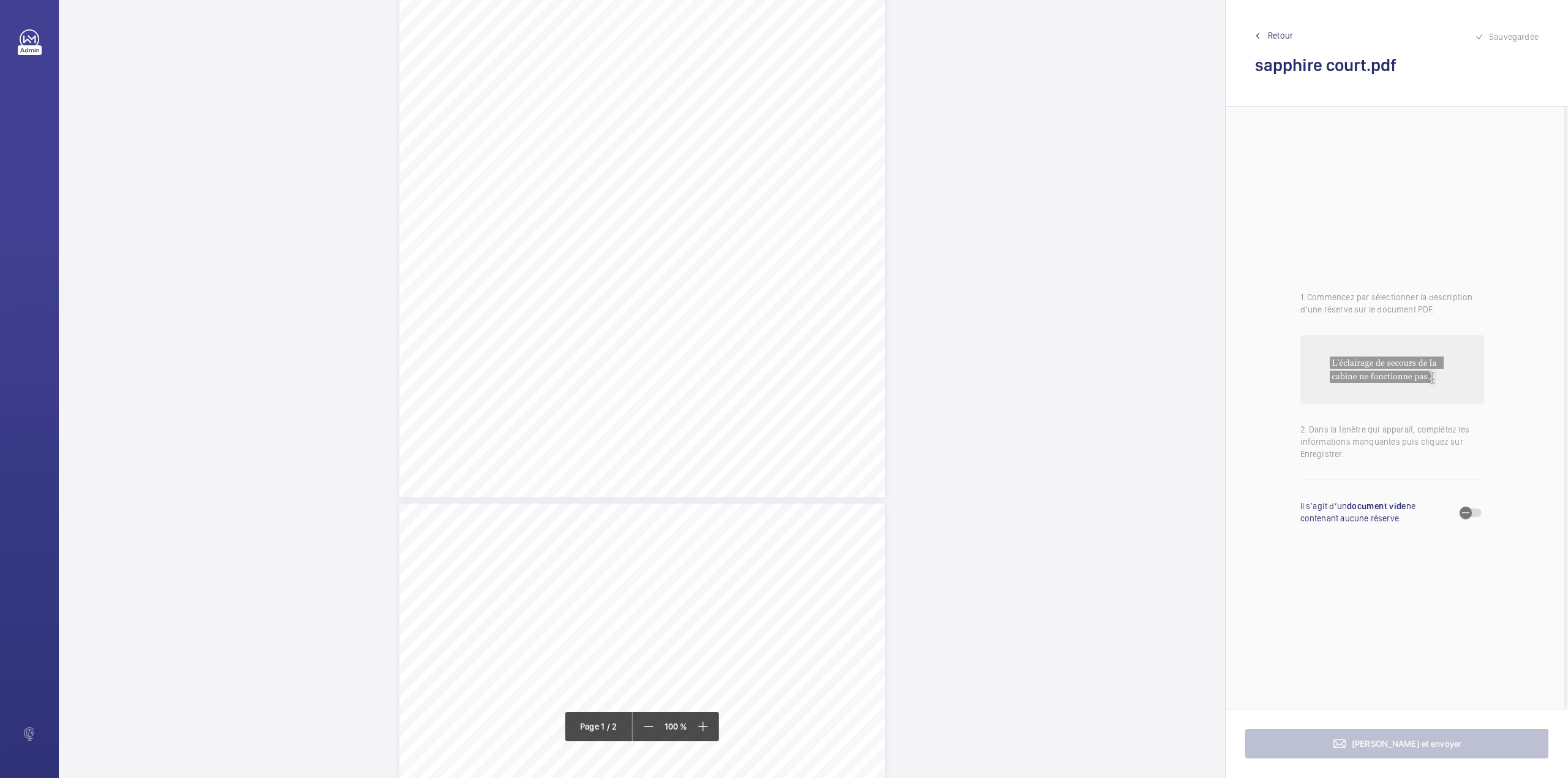
scroll to position [0, 0]
drag, startPoint x: 620, startPoint y: 140, endPoint x: 679, endPoint y: 140, distance: 59.0
click at [679, 140] on div "Lifting Operations and Lifting Equipment Regulations 1998 Report of Thorough Ex…" at bounding box center [642, 363] width 486 height 687
click at [734, 352] on button "Annuler" at bounding box center [734, 355] width 69 height 29
drag, startPoint x: 621, startPoint y: 141, endPoint x: 686, endPoint y: 140, distance: 65.0
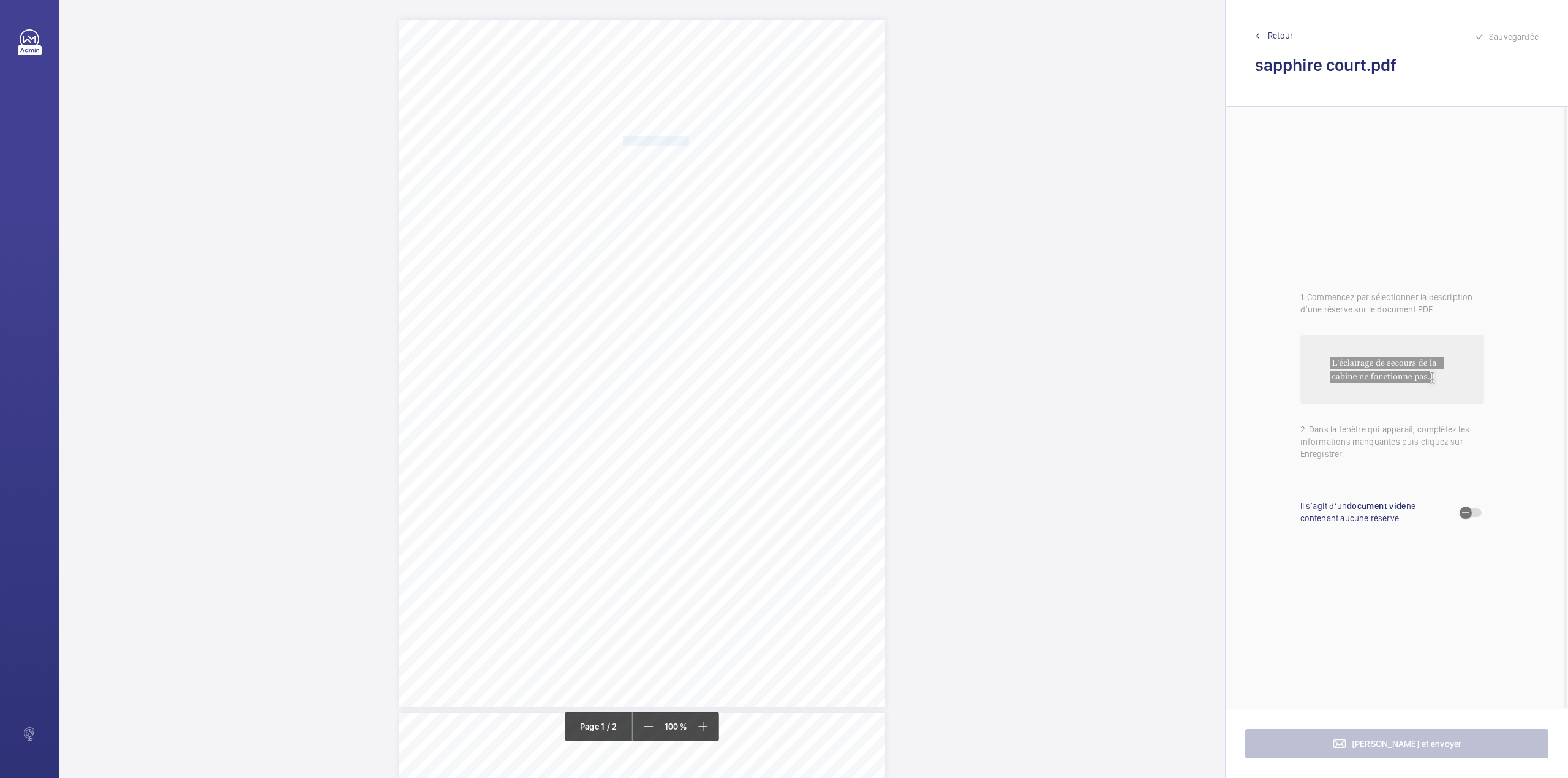
click at [686, 140] on span "Notting Hill Genesis" at bounding box center [656, 140] width 66 height 8
copy span "Notting Hill Genesis"
drag, startPoint x: 739, startPoint y: 360, endPoint x: 739, endPoint y: 352, distance: 8.0
click at [739, 360] on button "Annuler" at bounding box center [741, 355] width 69 height 29
click at [620, 156] on div "Lifting Operations and Lifting Equipment Regulations 1998 Report of Thorough Ex…" at bounding box center [642, 363] width 486 height 687
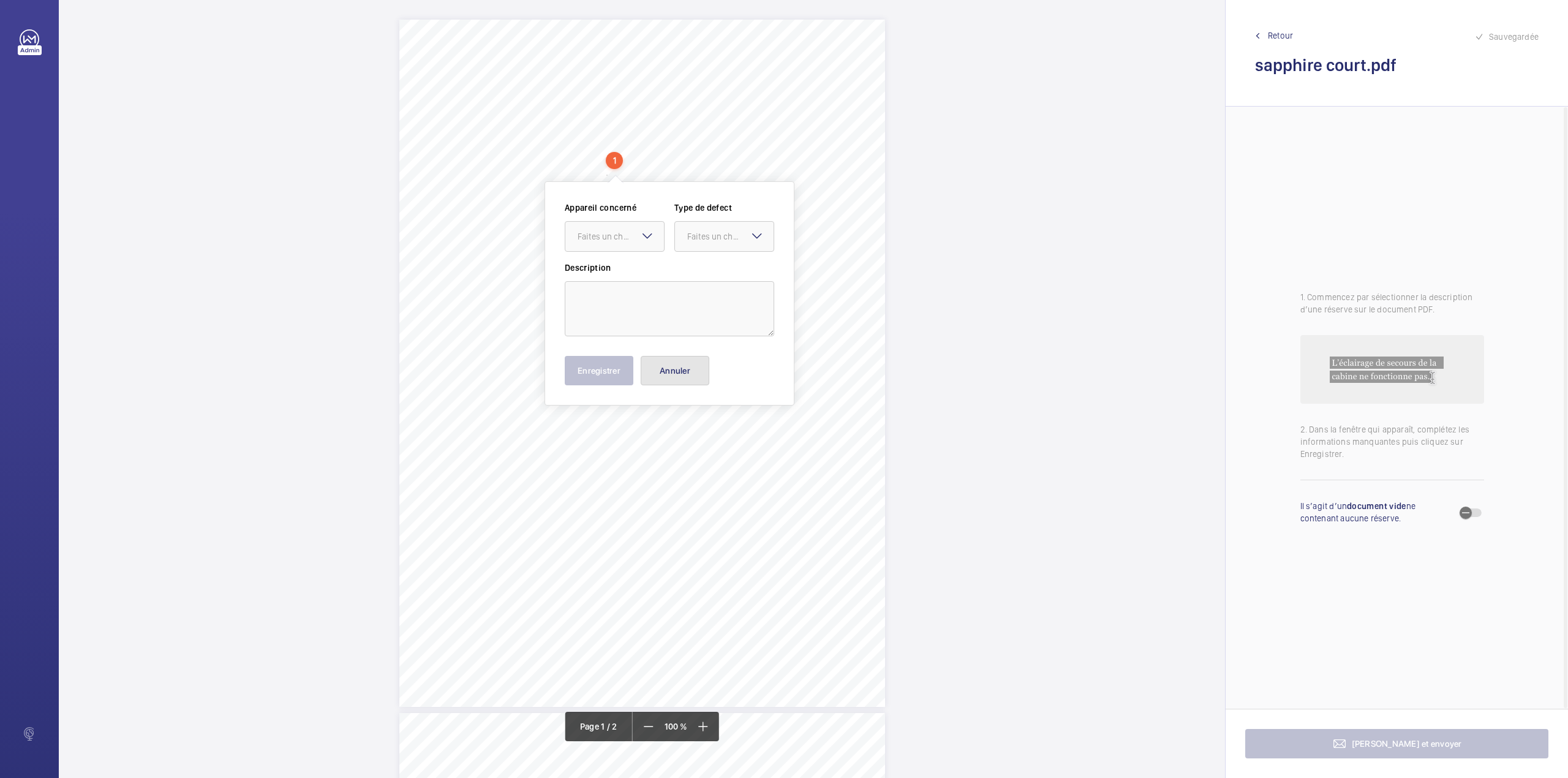
drag, startPoint x: 658, startPoint y: 375, endPoint x: 661, endPoint y: 220, distance: 155.0
click at [658, 373] on button "Annuler" at bounding box center [675, 371] width 69 height 29
drag, startPoint x: 621, startPoint y: 154, endPoint x: 789, endPoint y: 153, distance: 168.0
click at [698, 153] on span "92-131 Sapphire Court 15 Warton Road E15 2GG" at bounding box center [661, 155] width 75 height 8
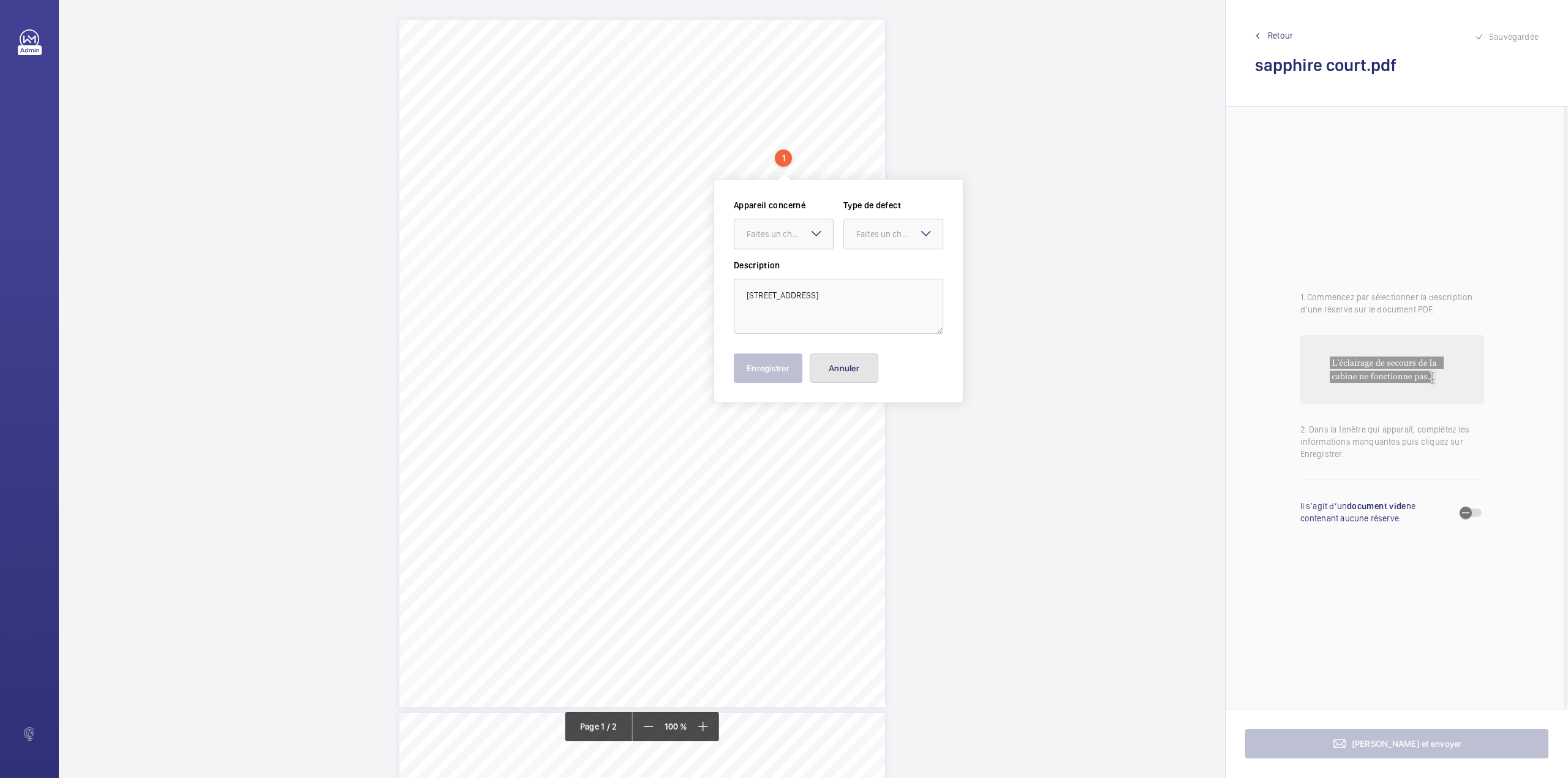
click at [837, 363] on button "Annuler" at bounding box center [844, 368] width 69 height 29
drag, startPoint x: 588, startPoint y: 352, endPoint x: 625, endPoint y: 360, distance: 37.9
click at [625, 360] on div "Lifting Operations and Lifting Equipment Regulations 1998 Report of Thorough Ex…" at bounding box center [642, 363] width 486 height 687
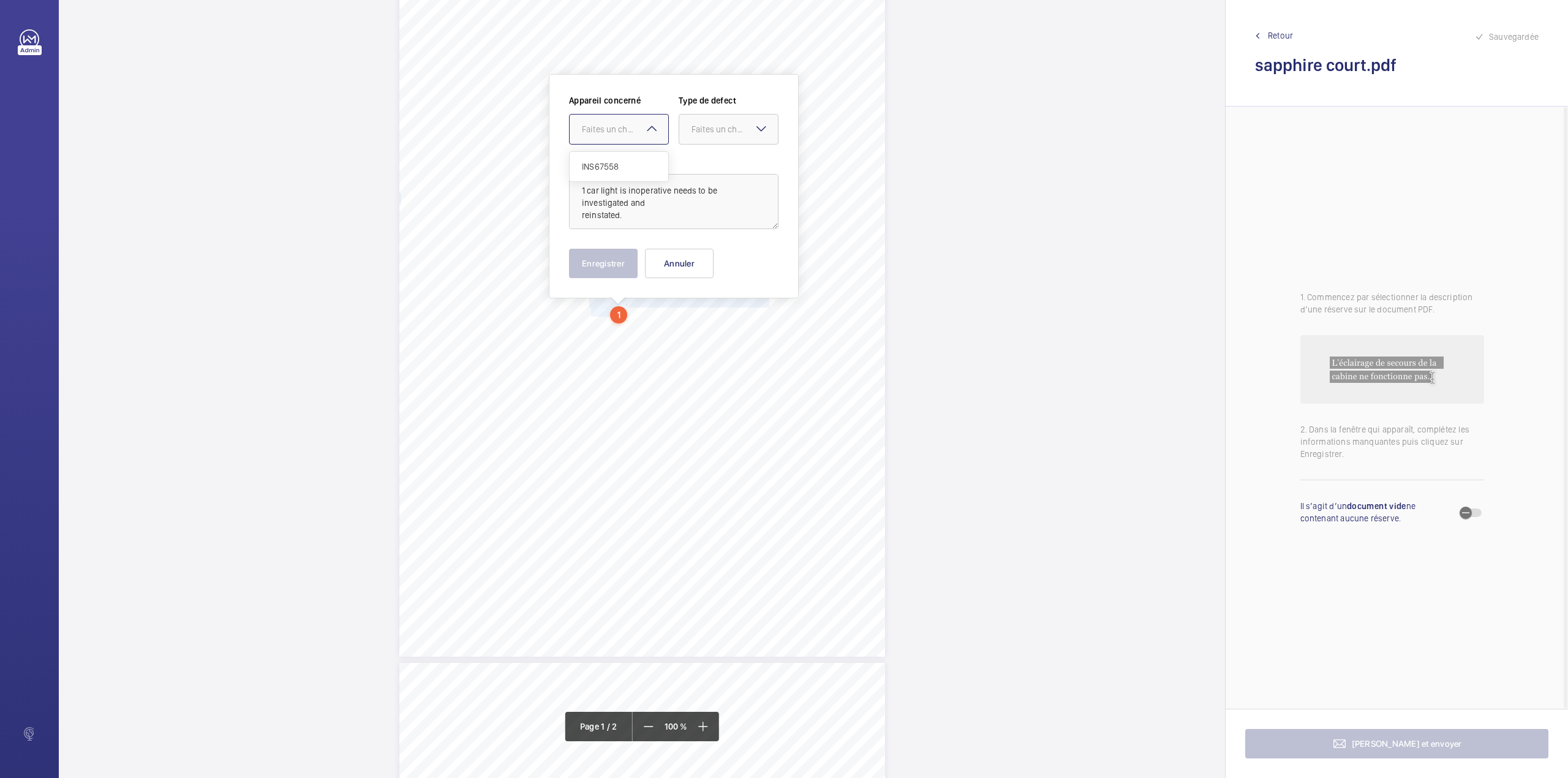
click at [643, 135] on div "Faites un choix" at bounding box center [625, 129] width 86 height 12
drag, startPoint x: 642, startPoint y: 160, endPoint x: 699, endPoint y: 143, distance: 59.5
click at [654, 160] on span "INS67558" at bounding box center [619, 166] width 74 height 12
click at [701, 141] on div at bounding box center [728, 129] width 99 height 29
click at [701, 154] on div "Standard" at bounding box center [728, 167] width 99 height 30
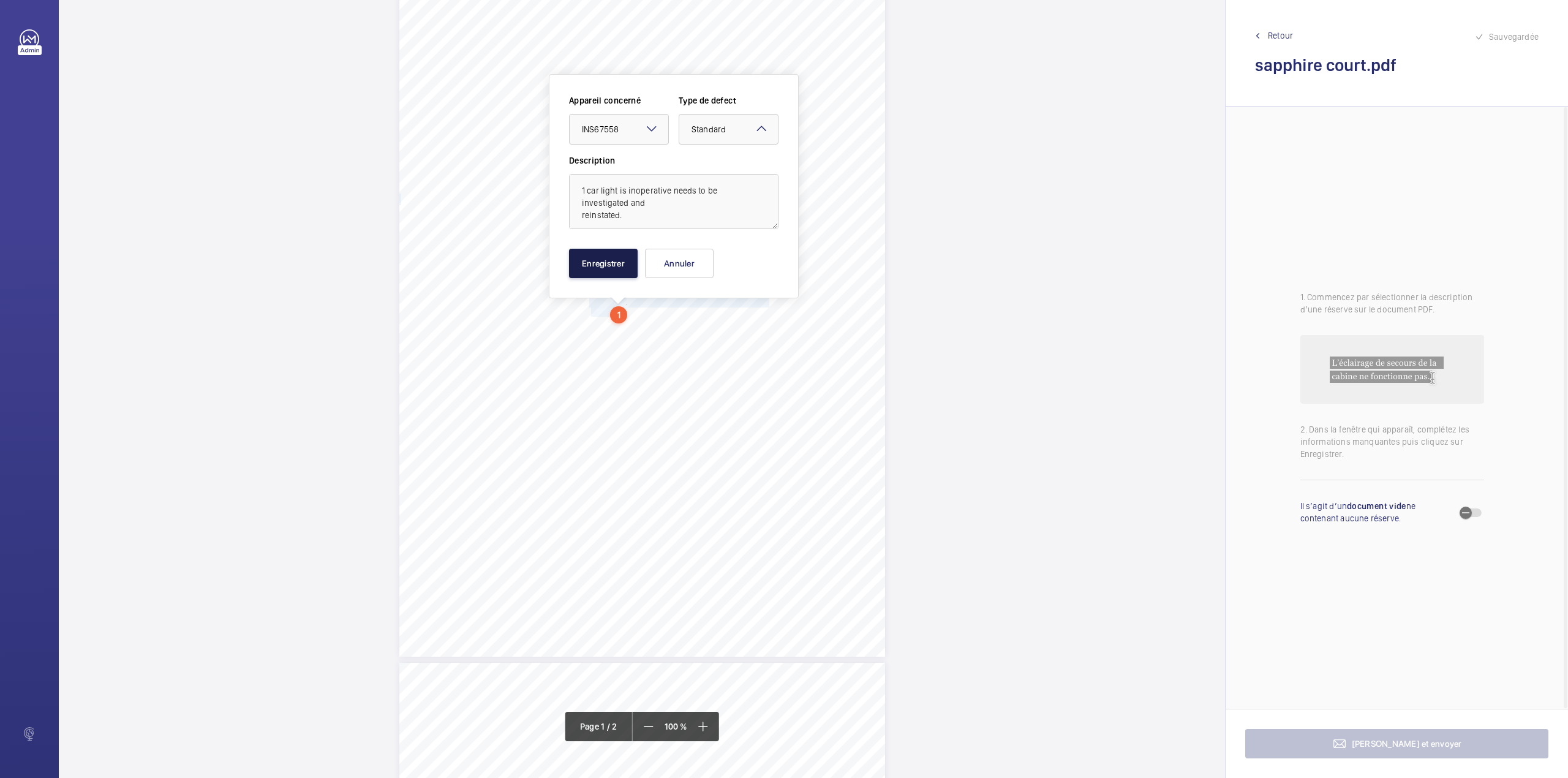
click at [606, 266] on button "Enregistrer" at bounding box center [604, 264] width 69 height 29
drag, startPoint x: 590, startPoint y: 325, endPoint x: 730, endPoint y: 339, distance: 140.7
click at [730, 339] on div "Lifting Operations and Lifting Equipment Regulations 1998 Report of Thorough Ex…" at bounding box center [642, 313] width 486 height 687
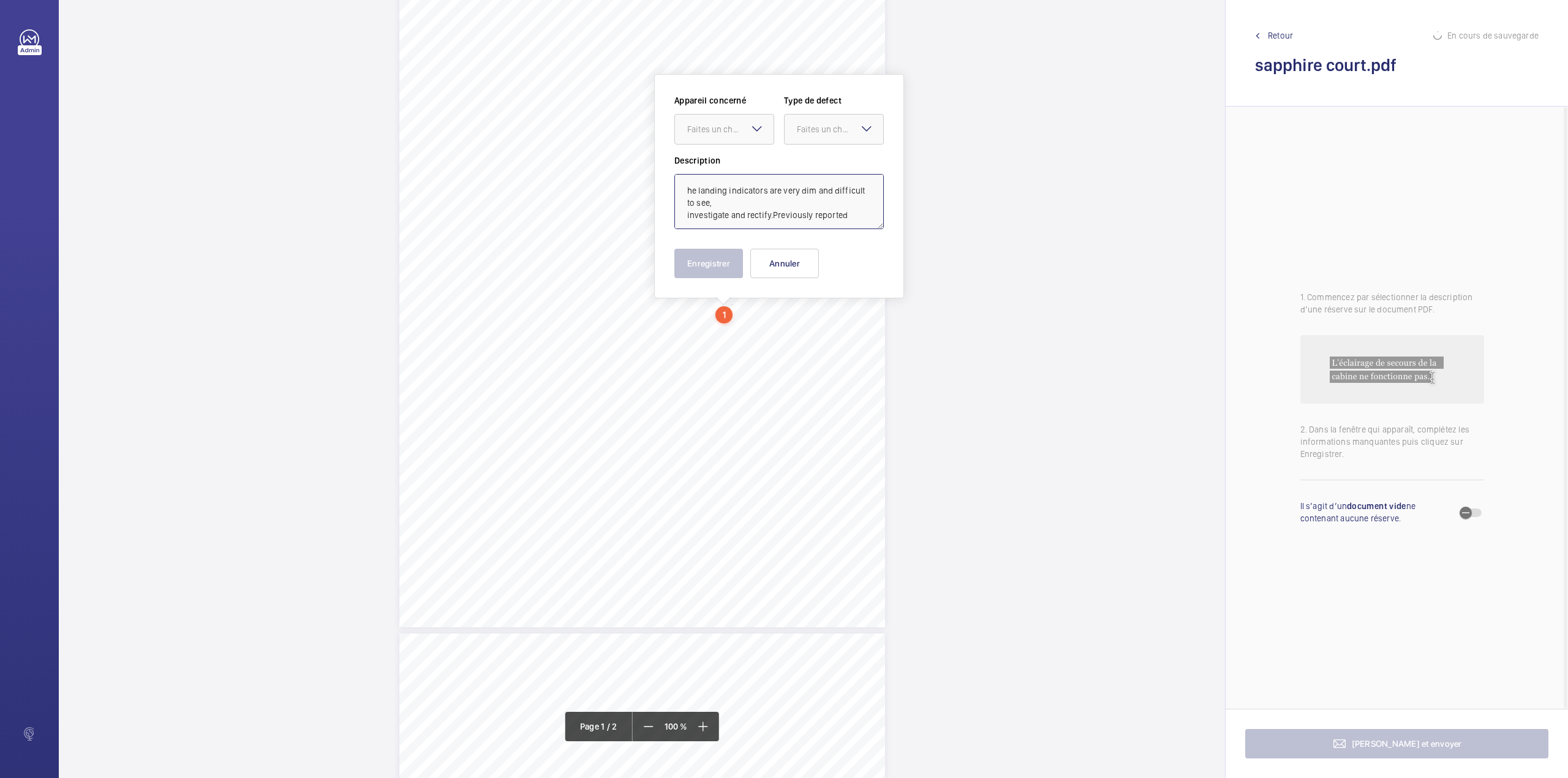
click at [680, 191] on textarea "he landing indicators are very dim and difficult to see, investigate and rectif…" at bounding box center [779, 202] width 209 height 55
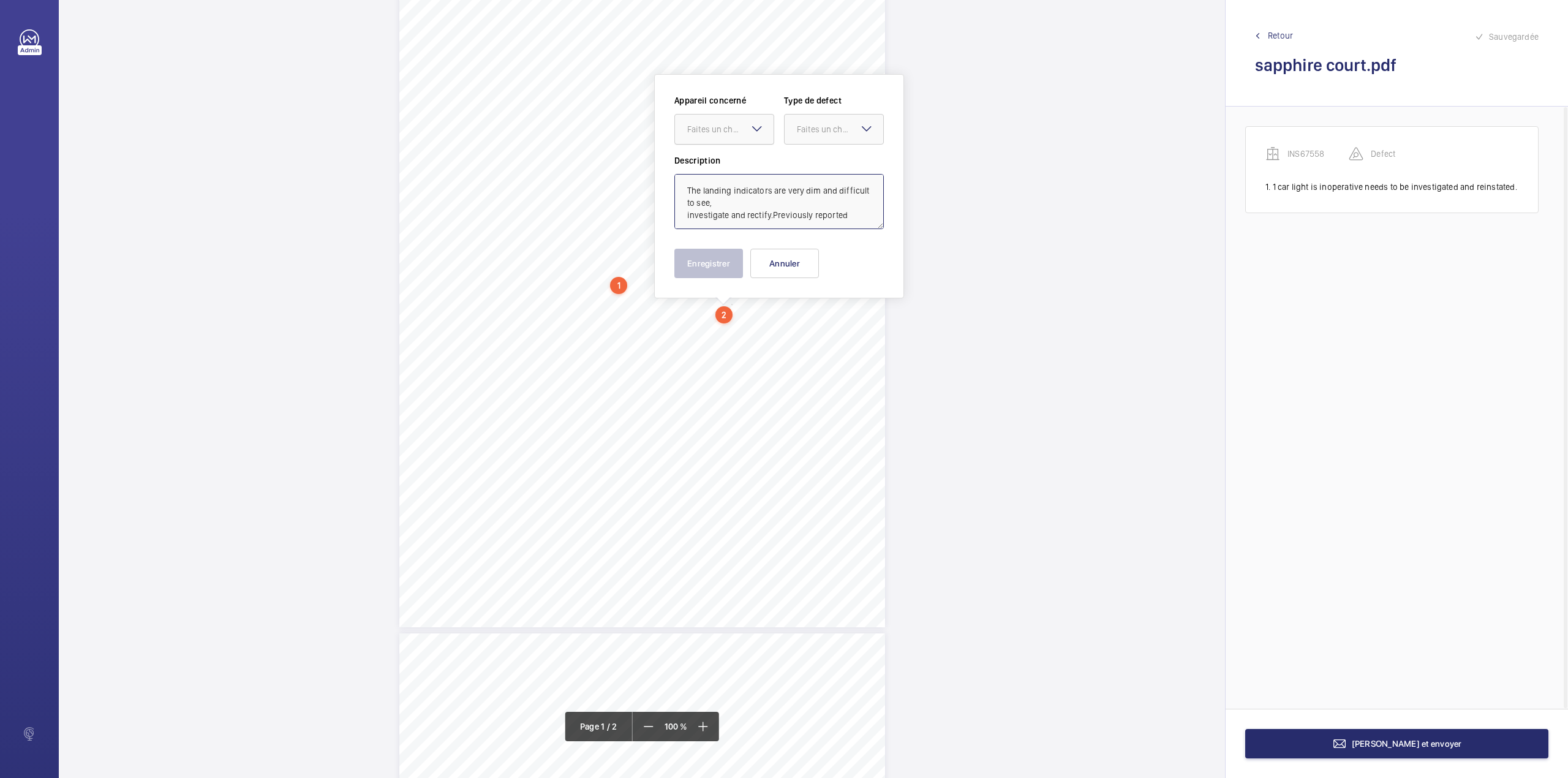
click at [716, 133] on div "Faites un choix" at bounding box center [730, 129] width 86 height 12
click at [719, 158] on div "INS67558" at bounding box center [724, 167] width 99 height 29
drag, startPoint x: 800, startPoint y: 131, endPoint x: 800, endPoint y: 147, distance: 16.0
click at [800, 135] on div "Faites un choix" at bounding box center [834, 129] width 99 height 12
click at [801, 163] on span "Standard" at bounding box center [834, 166] width 74 height 12
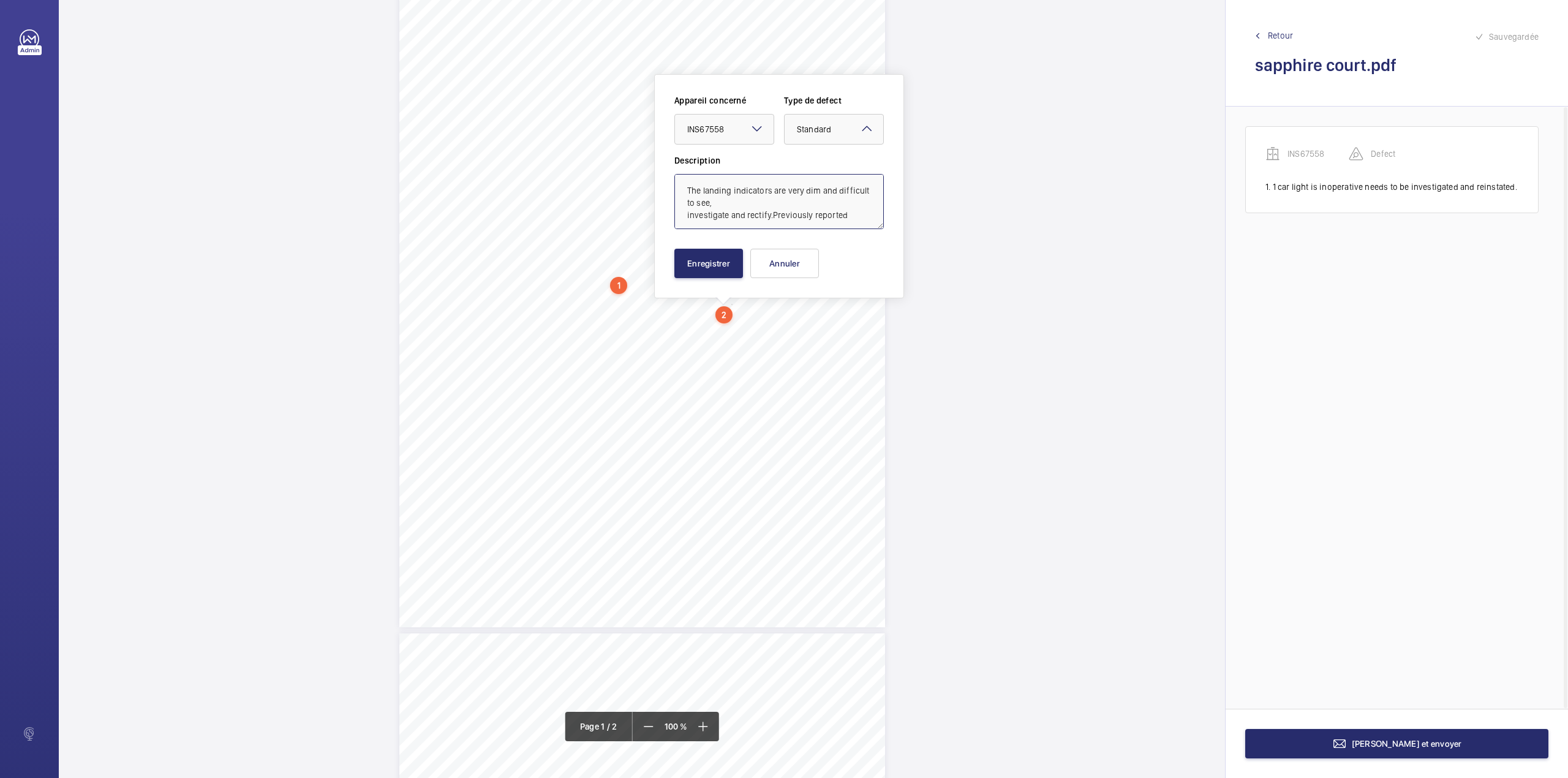
click at [848, 221] on textarea "The landing indicators are very dim and difficult to see, investigate and recti…" at bounding box center [779, 202] width 209 height 55
type textarea "The landing indicators are very dim and difficult to see, investigate and recti…"
click at [713, 260] on button "Enregistrer" at bounding box center [709, 264] width 69 height 29
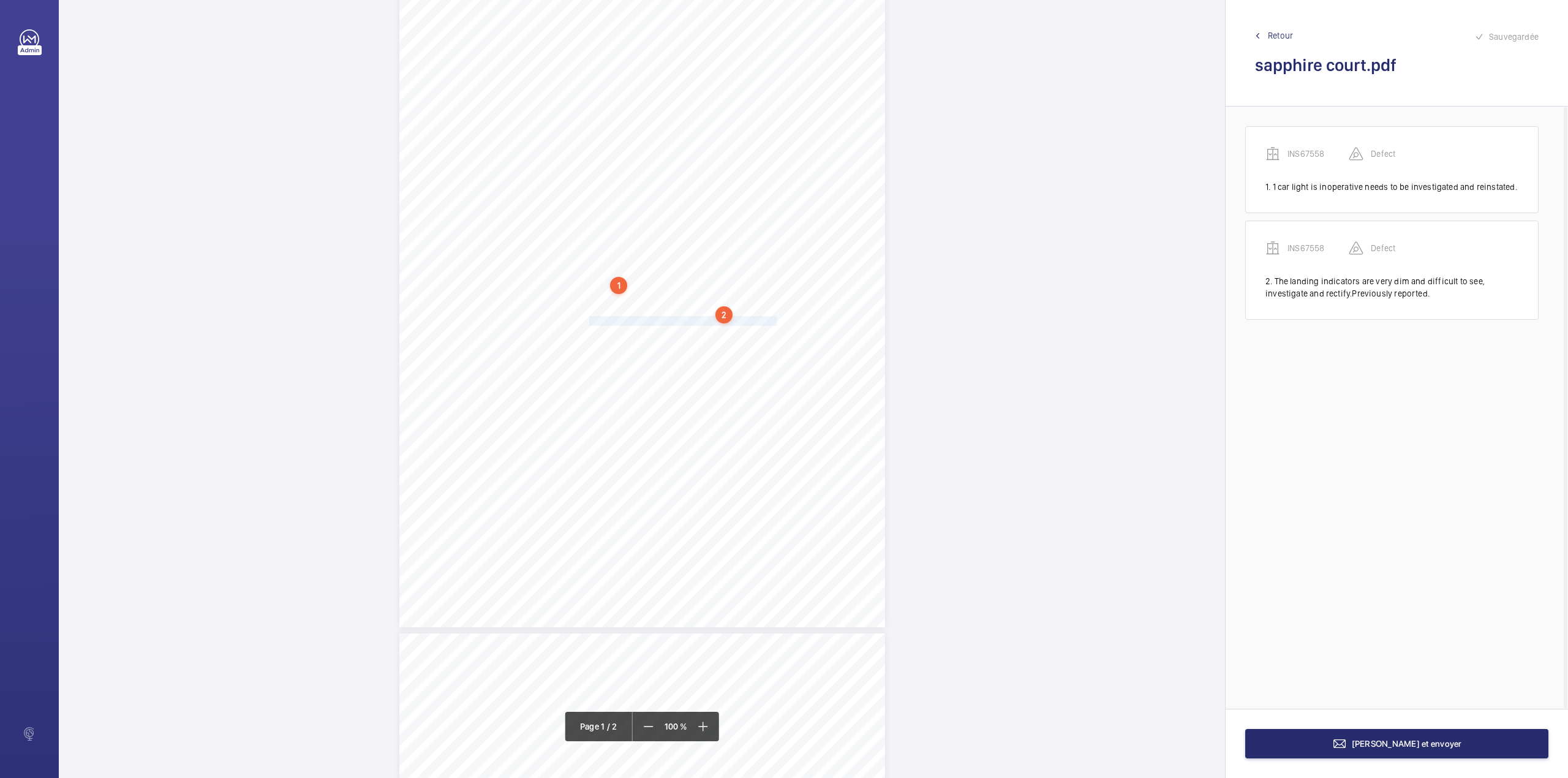
drag, startPoint x: 588, startPoint y: 319, endPoint x: 773, endPoint y: 324, distance: 185.1
click at [773, 324] on div "Lifting Operations and Lifting Equipment Regulations 1998 Report of Thorough Ex…" at bounding box center [642, 283] width 486 height 687
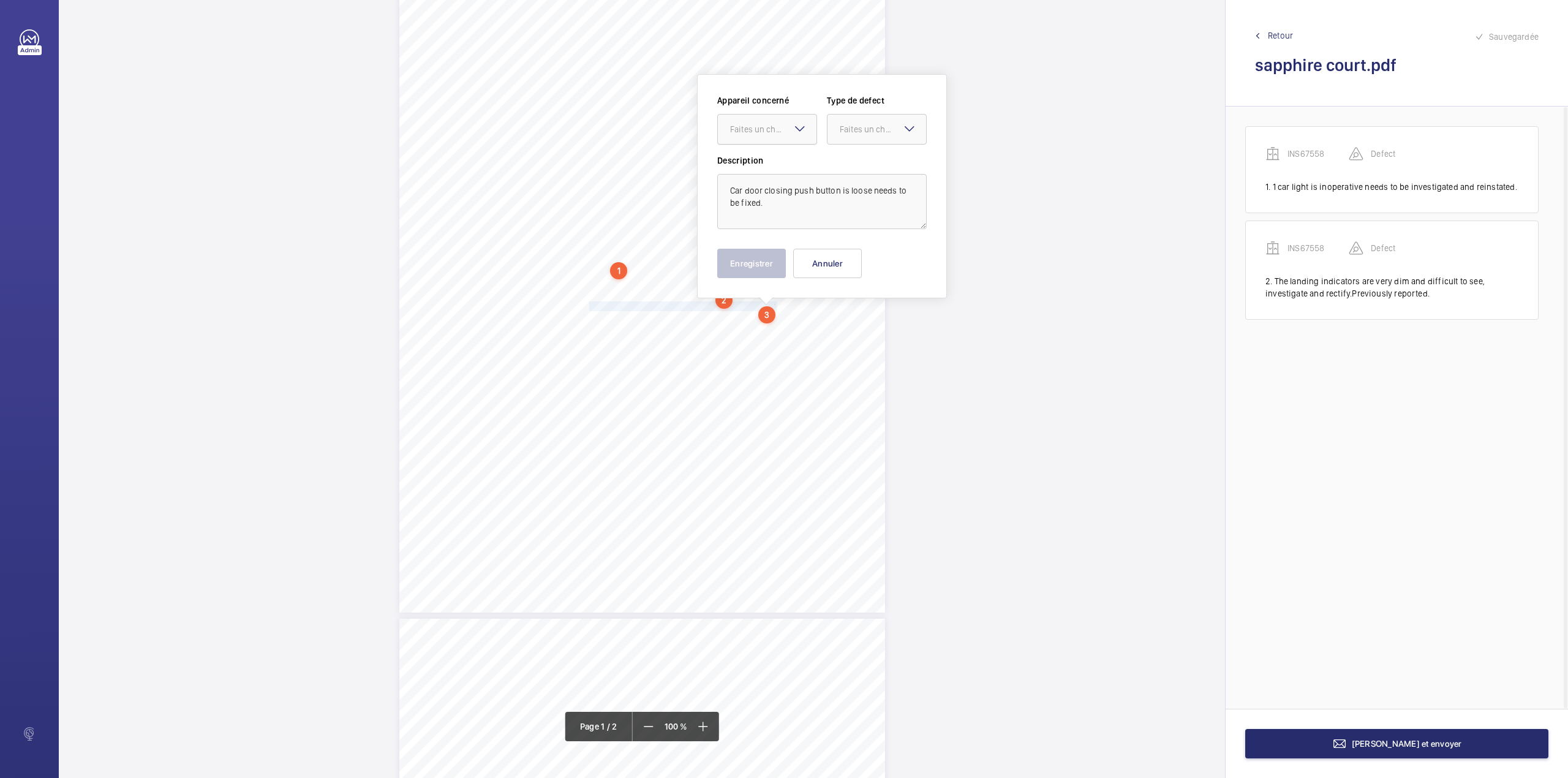
click at [758, 126] on div "Faites un choix" at bounding box center [773, 129] width 86 height 12
click at [756, 153] on div "INS67558" at bounding box center [767, 167] width 99 height 29
click at [854, 135] on div at bounding box center [877, 129] width 99 height 29
click at [849, 161] on span "Standard" at bounding box center [877, 166] width 74 height 12
click at [760, 261] on button "Enregistrer" at bounding box center [752, 264] width 69 height 29
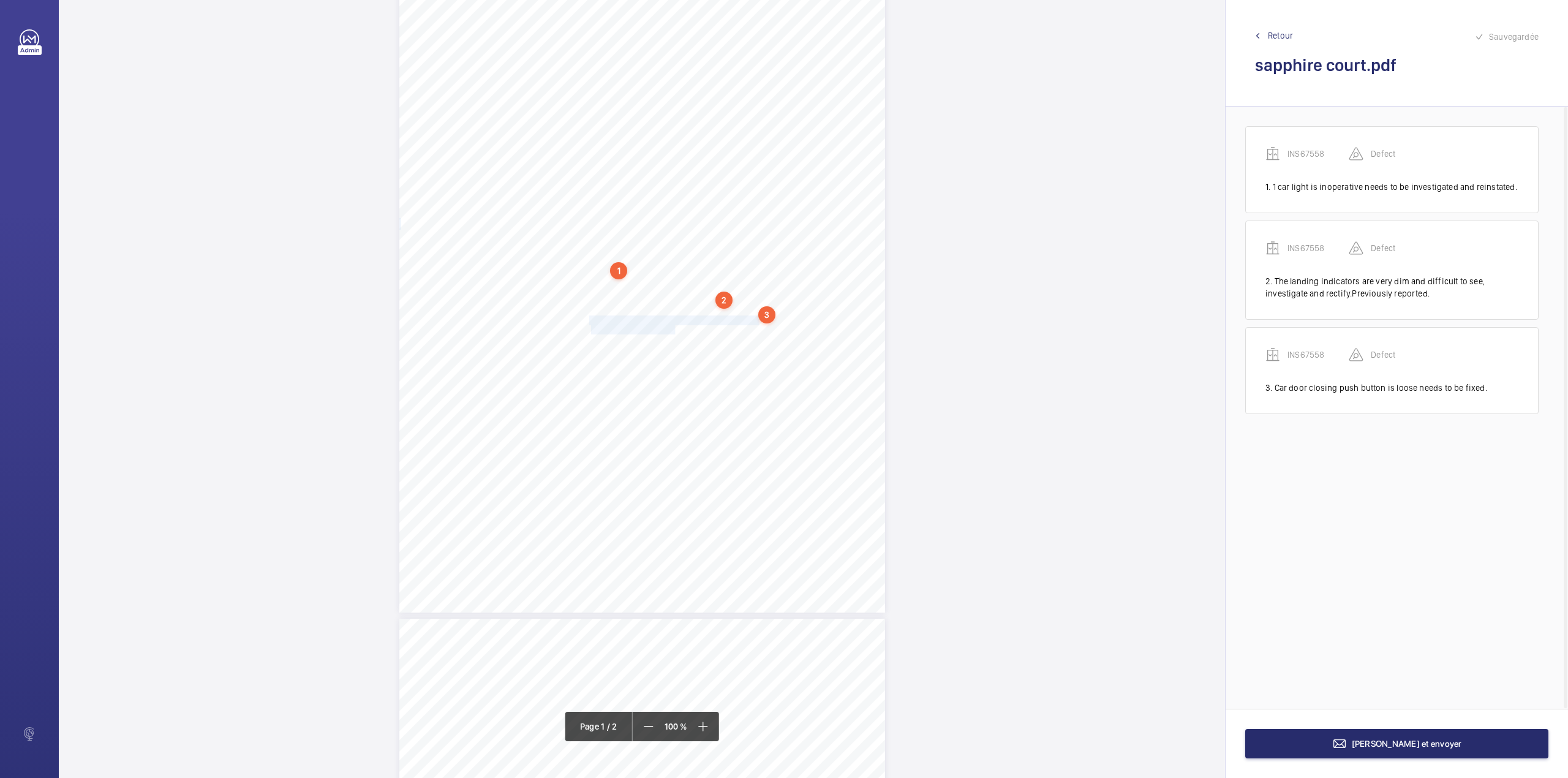
drag, startPoint x: 589, startPoint y: 318, endPoint x: 675, endPoint y: 329, distance: 86.7
click at [675, 329] on div "Lifting Operations and Lifting Equipment Regulations 1998 Report of Thorough Ex…" at bounding box center [642, 269] width 486 height 687
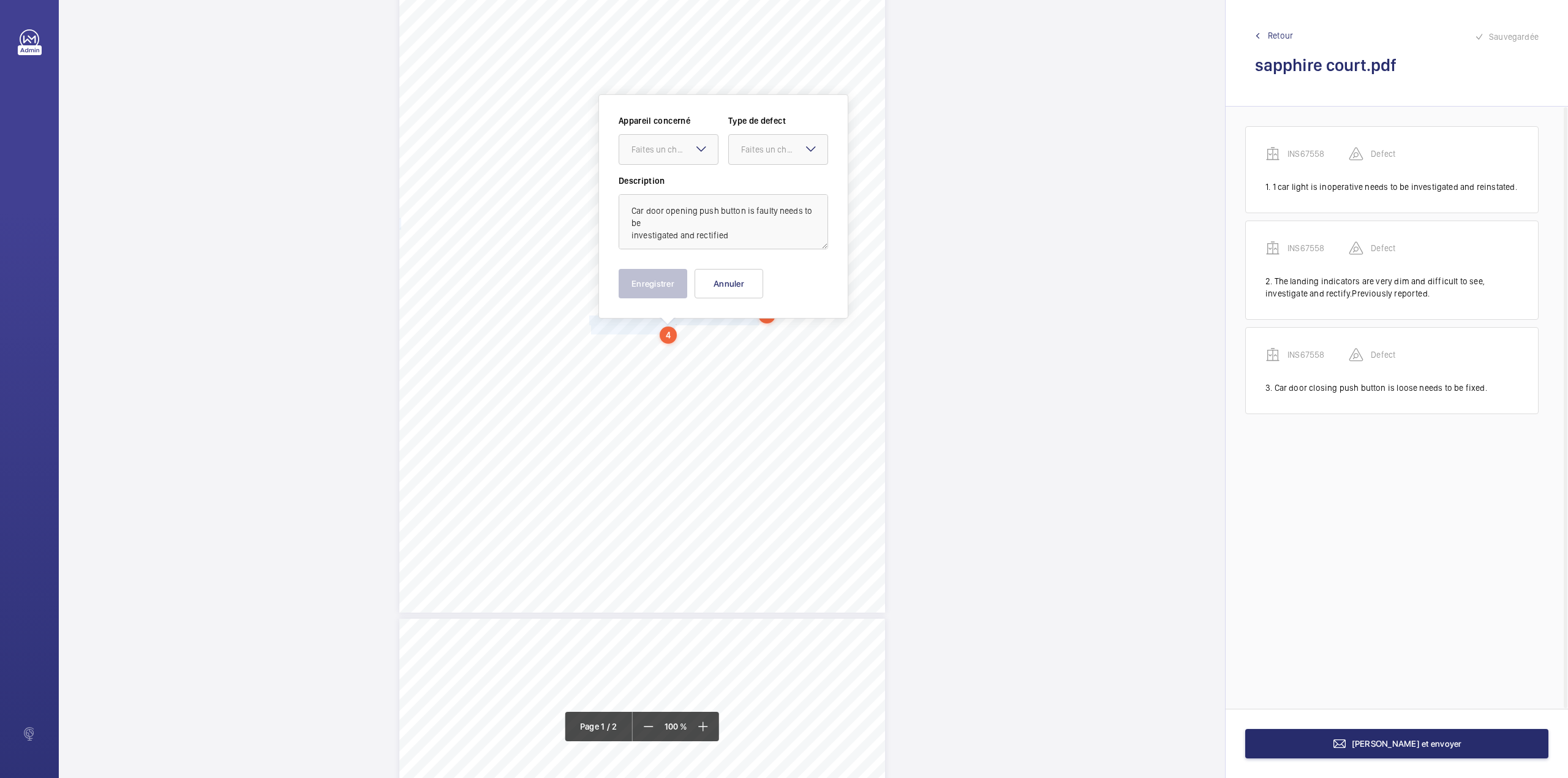
scroll to position [114, 0]
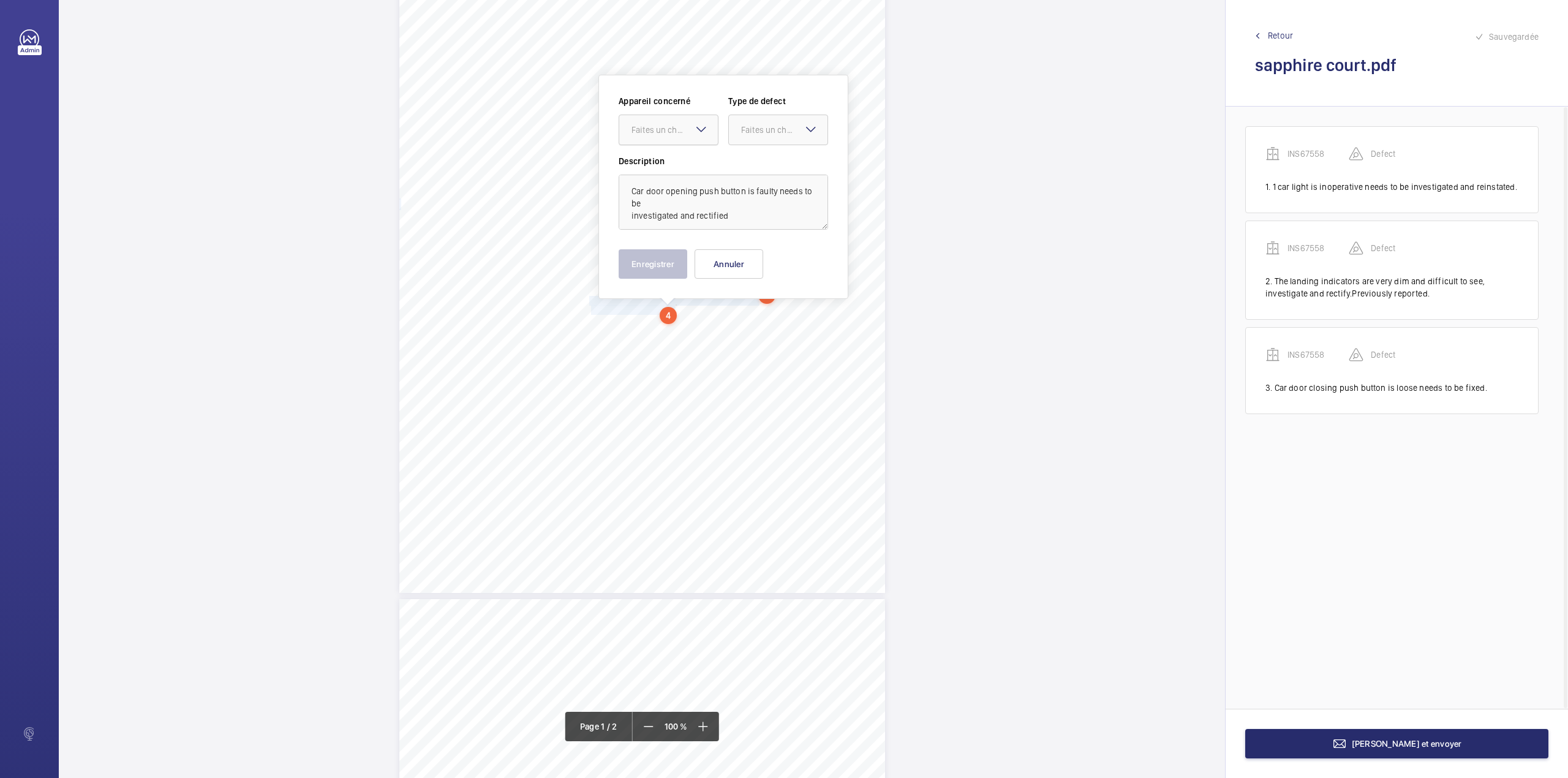
click at [676, 123] on div at bounding box center [668, 130] width 99 height 29
drag, startPoint x: 678, startPoint y: 160, endPoint x: 755, endPoint y: 141, distance: 79.3
click at [682, 161] on span "INS67558" at bounding box center [669, 167] width 74 height 12
click at [767, 133] on div "Faites un choix" at bounding box center [784, 130] width 86 height 12
click at [765, 162] on span "Standard" at bounding box center [778, 167] width 74 height 12
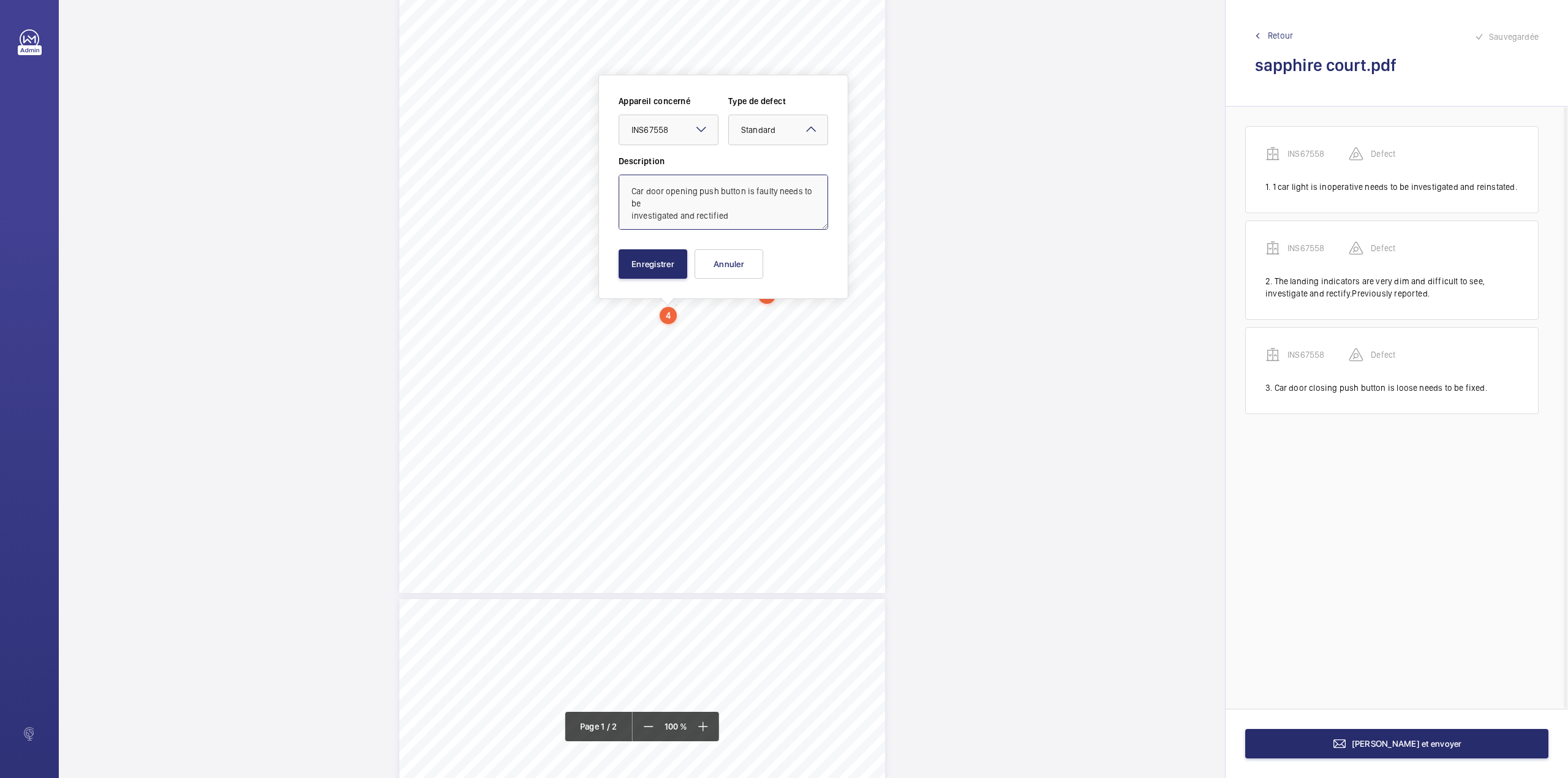
click at [738, 214] on textarea "Car door opening push button is faulty needs to be investigated and rectified" at bounding box center [723, 202] width 209 height 55
type textarea "Car door opening push button is faulty needs to be investigated and rectified."
click at [653, 256] on button "Enregistrer" at bounding box center [653, 264] width 69 height 29
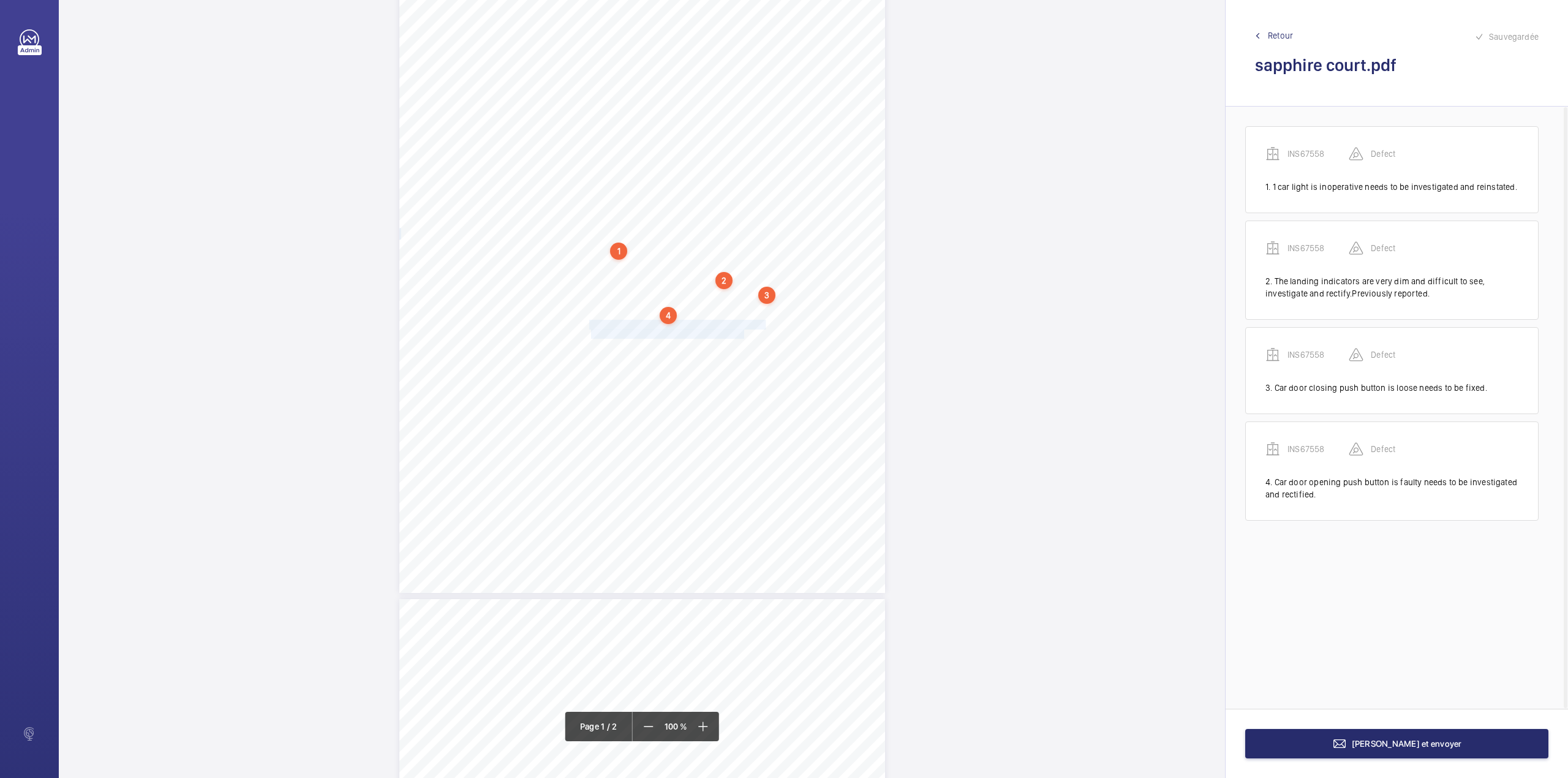
drag, startPoint x: 588, startPoint y: 322, endPoint x: 742, endPoint y: 334, distance: 154.5
click at [742, 334] on div "Lifting Operations and Lifting Equipment Regulations 1998 Report of Thorough Ex…" at bounding box center [642, 249] width 486 height 687
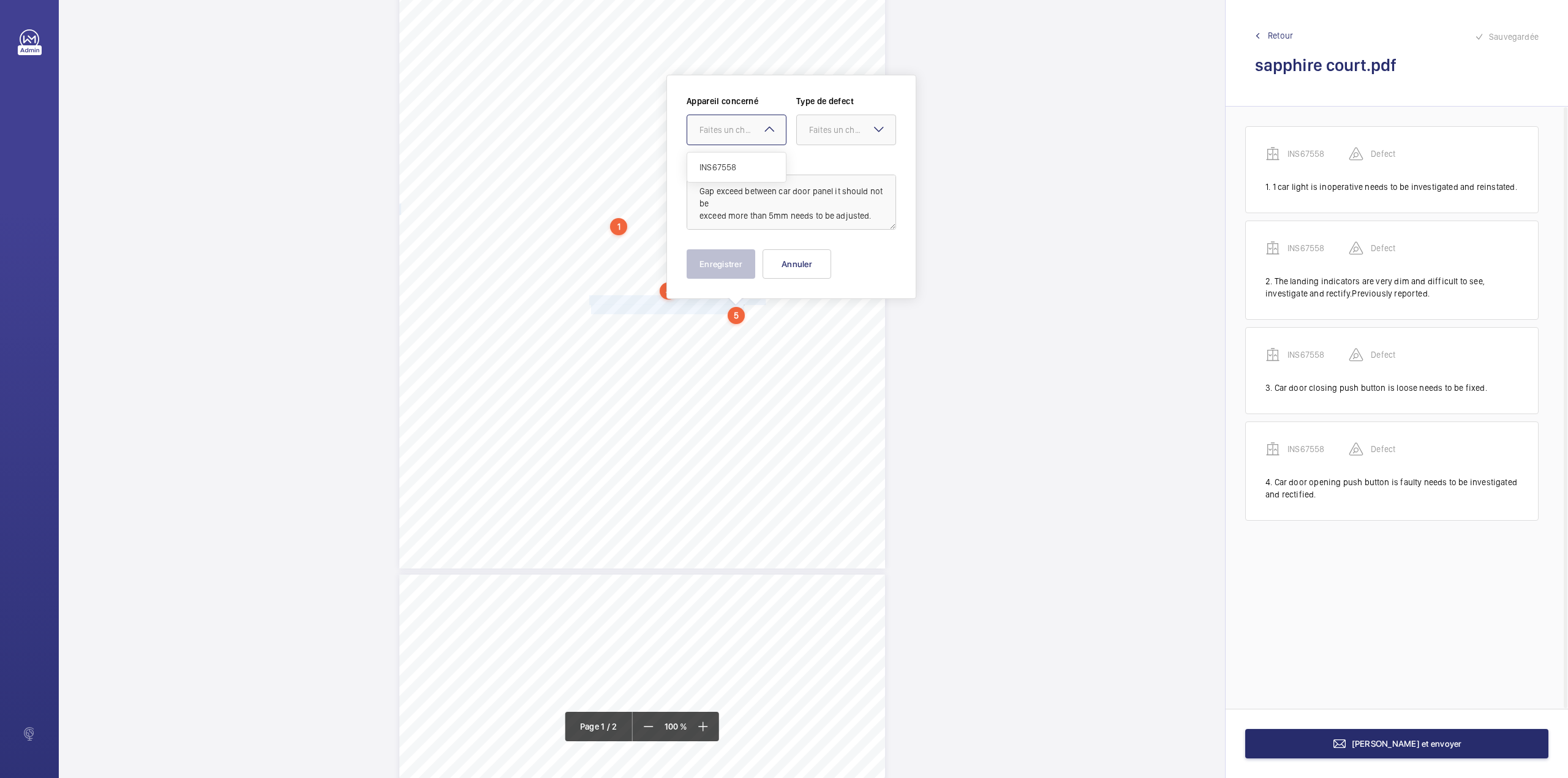
click at [735, 129] on div "Faites un choix" at bounding box center [742, 130] width 86 height 12
click at [736, 152] on ng-dropdown-panel "INS67558" at bounding box center [736, 167] width 100 height 31
drag, startPoint x: 746, startPoint y: 165, endPoint x: 803, endPoint y: 146, distance: 60.1
click at [761, 161] on span "INS67558" at bounding box center [736, 167] width 74 height 12
click at [819, 135] on div "Faites un choix" at bounding box center [852, 130] width 86 height 12
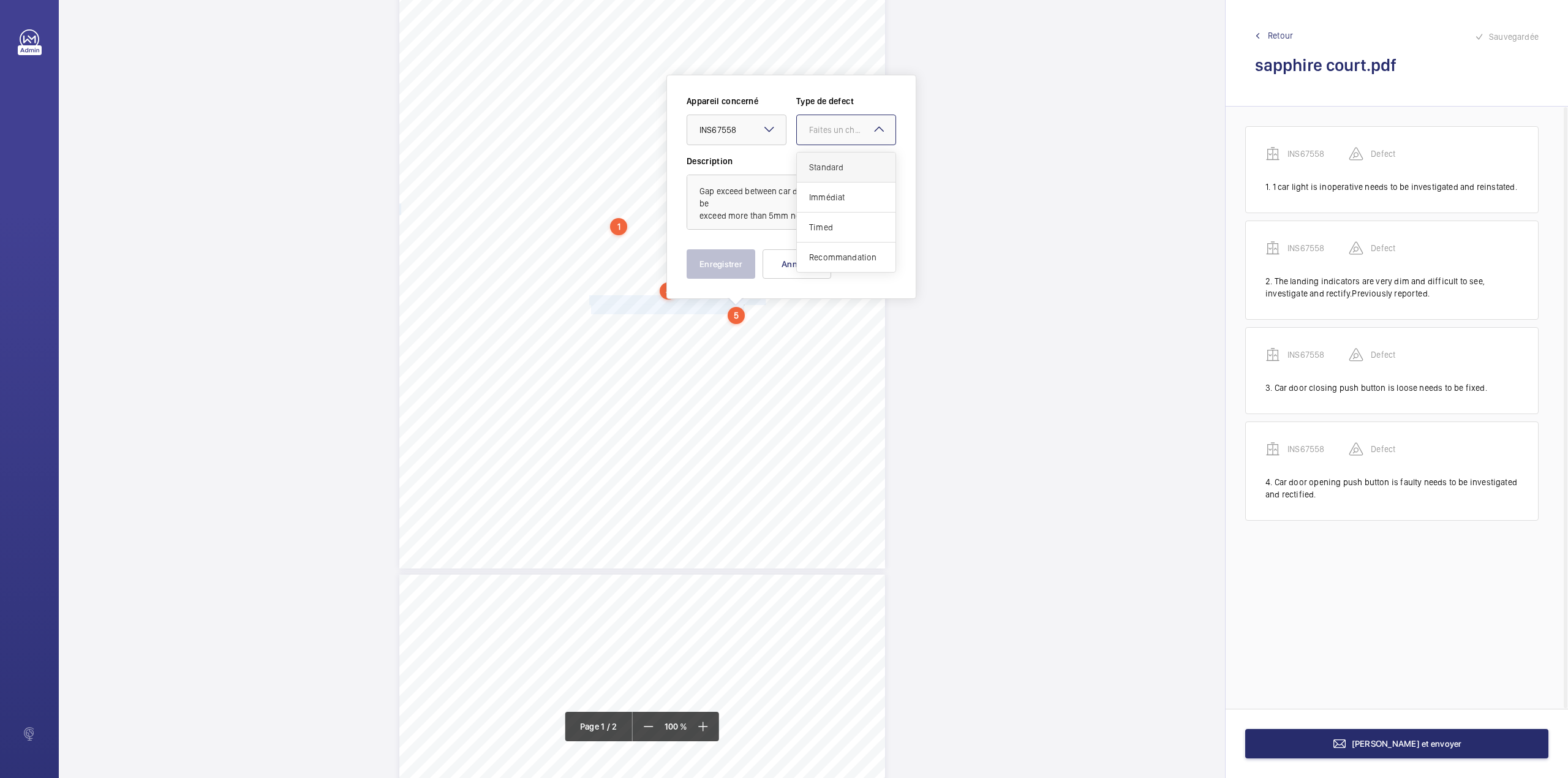
click at [819, 161] on span "Standard" at bounding box center [846, 167] width 74 height 12
click at [723, 257] on button "Enregistrer" at bounding box center [721, 264] width 69 height 29
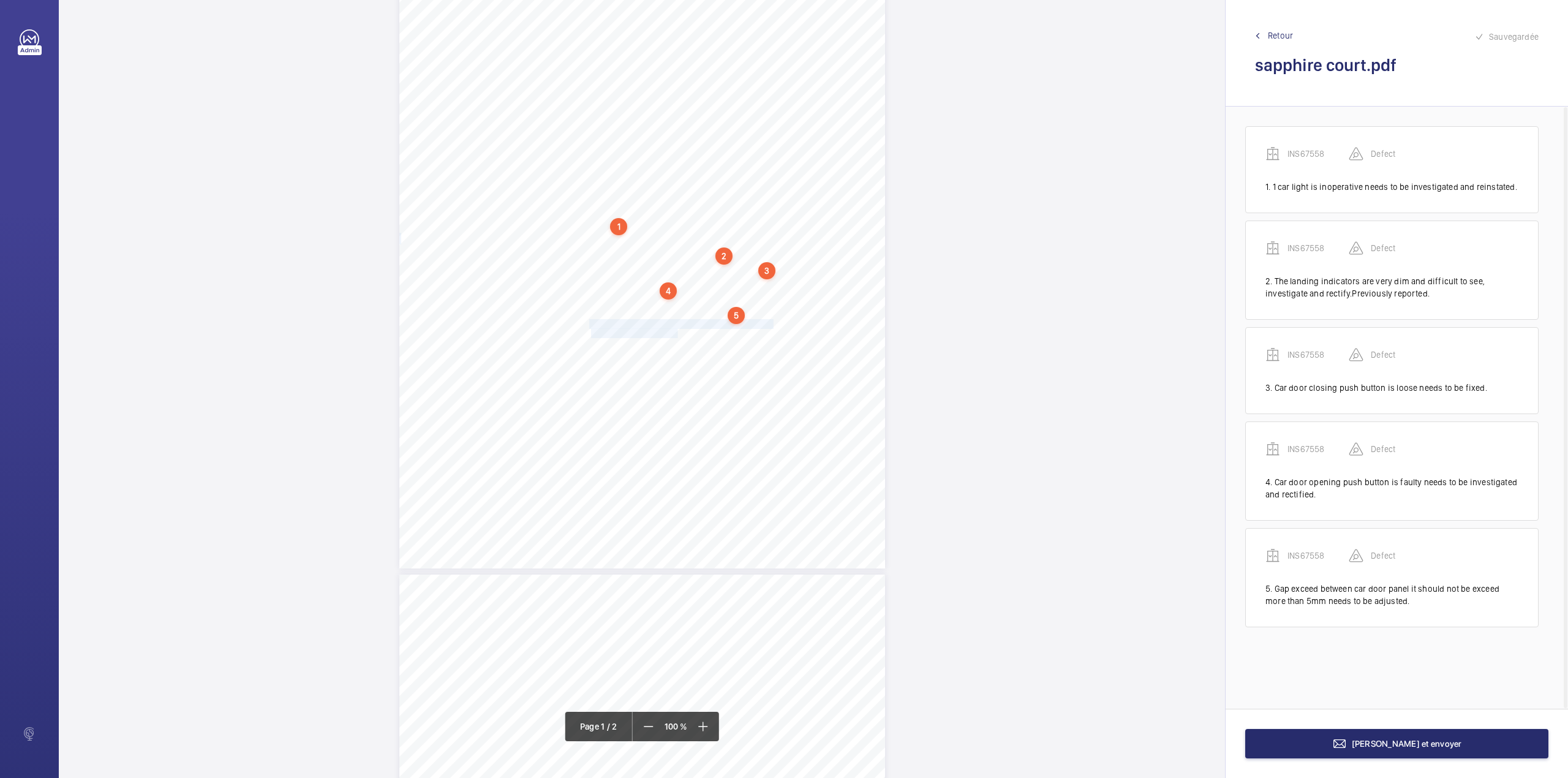
drag, startPoint x: 588, startPoint y: 324, endPoint x: 677, endPoint y: 334, distance: 89.6
click at [677, 334] on div "Lifting Operations and Lifting Equipment Regulations 1998 Report of Thorough Ex…" at bounding box center [642, 225] width 486 height 687
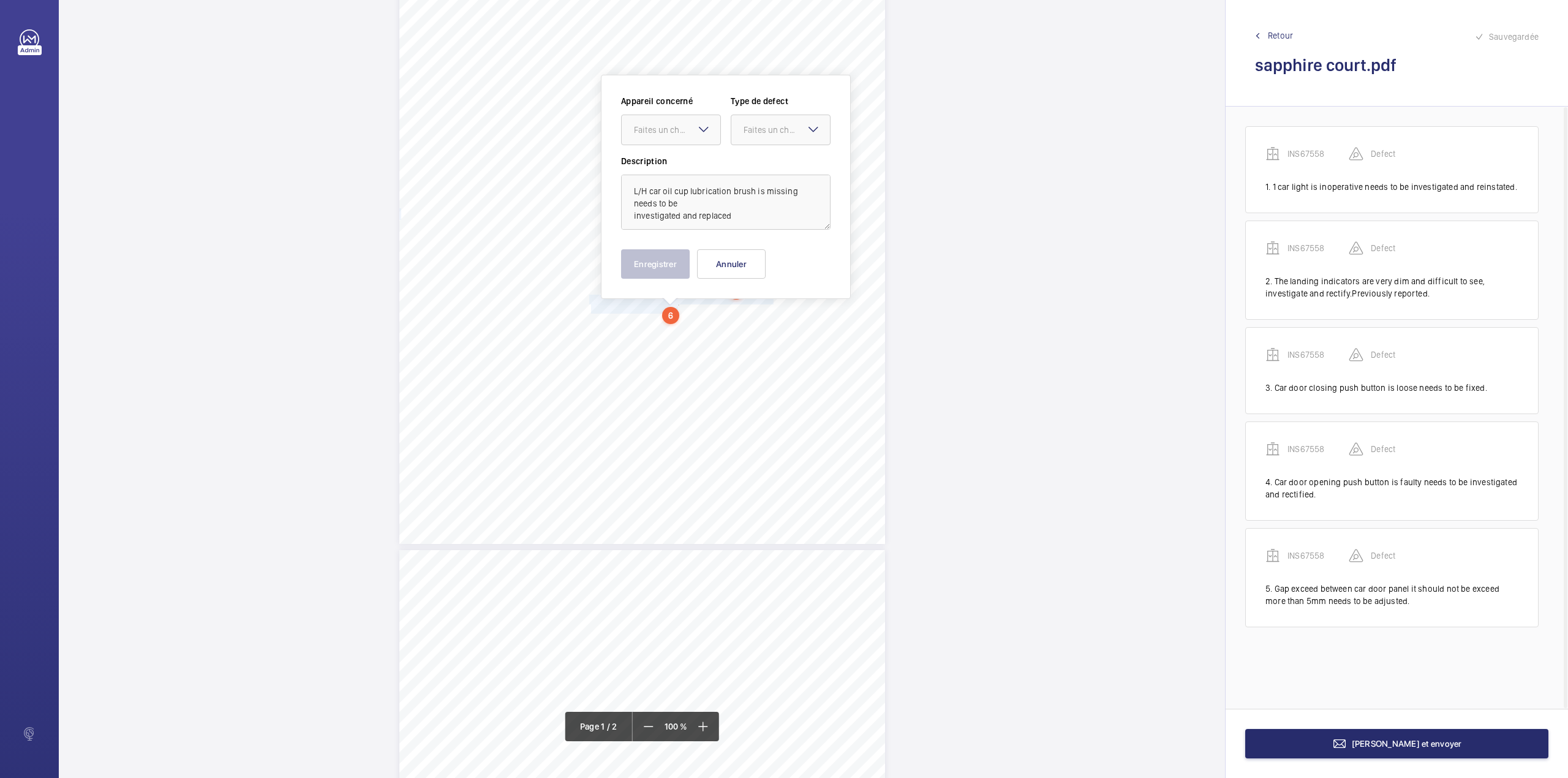
drag, startPoint x: 694, startPoint y: 138, endPoint x: 690, endPoint y: 149, distance: 11.7
click at [692, 140] on div at bounding box center [671, 130] width 99 height 29
click at [694, 167] on span "INS67558" at bounding box center [671, 167] width 74 height 12
click at [763, 145] on div "Faites un choix" at bounding box center [780, 130] width 100 height 31
click at [759, 158] on div "Standard" at bounding box center [780, 167] width 99 height 30
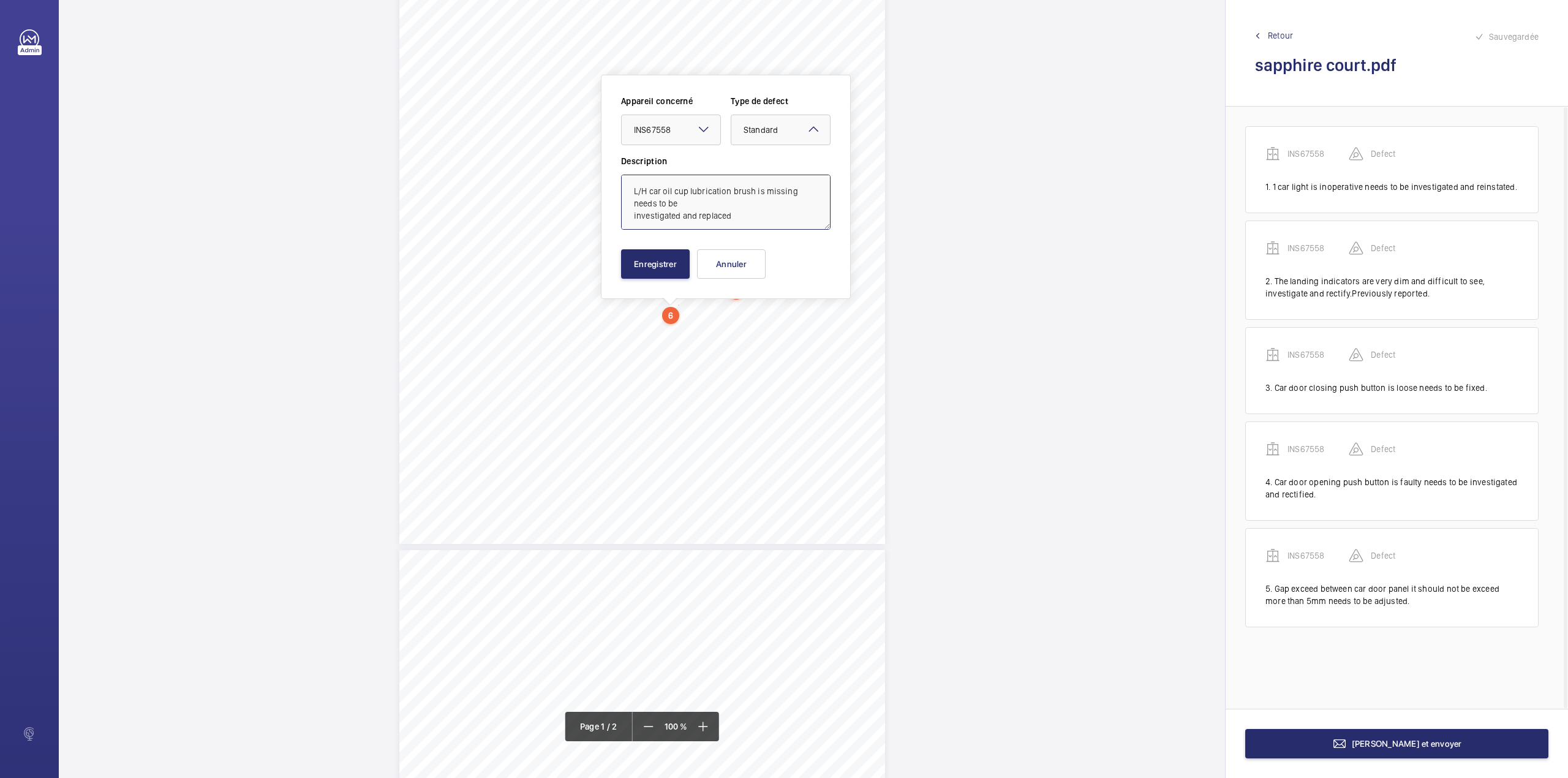
click at [750, 223] on textarea "L/H car oil cup lubrication brush is missing needs to be investigated and repla…" at bounding box center [726, 202] width 209 height 55
type textarea "L/H car oil cup lubrication brush is missing needs to be investigated and repla…"
click at [663, 268] on button "Enregistrer" at bounding box center [655, 264] width 69 height 29
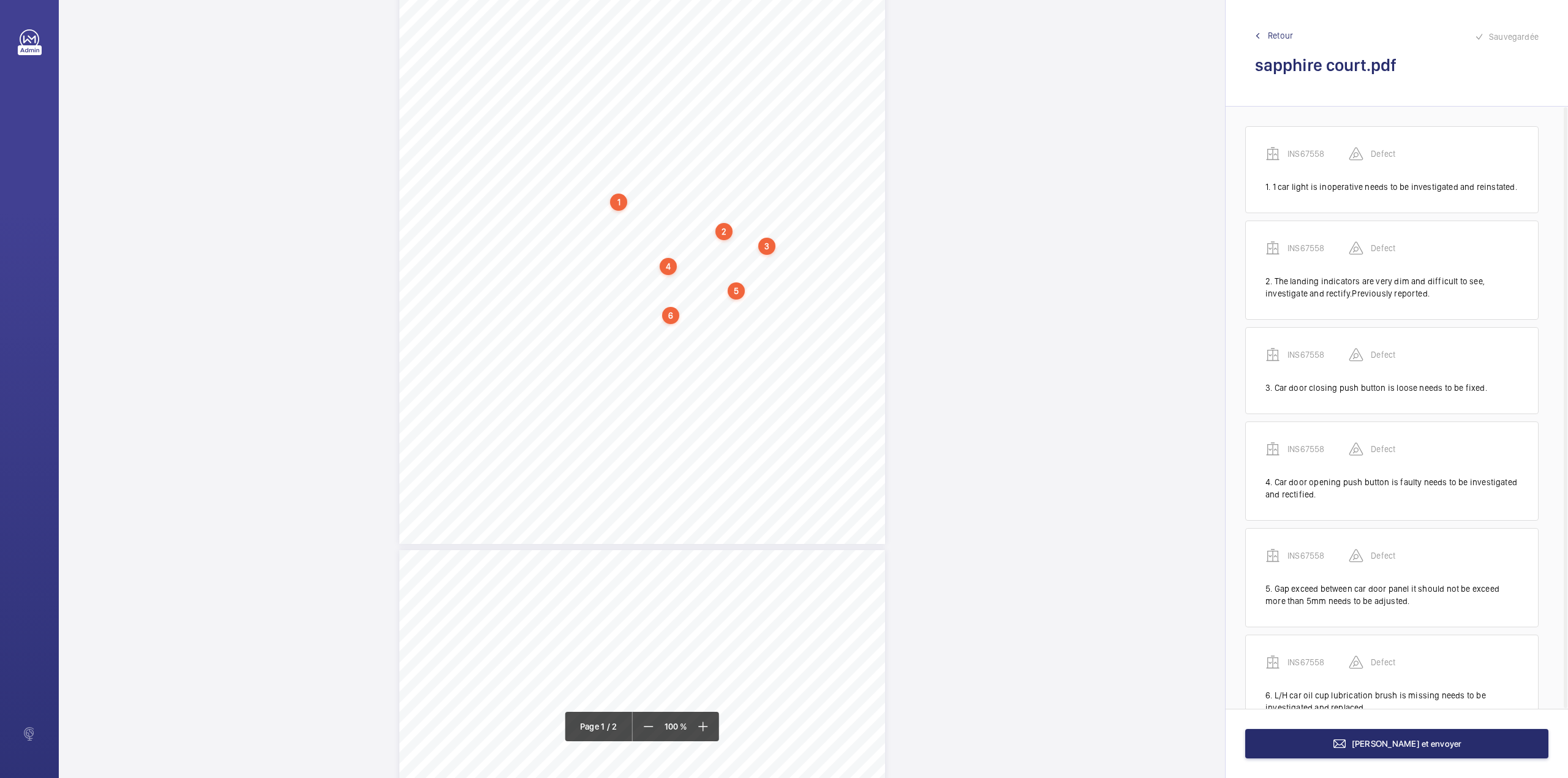
scroll to position [47, 0]
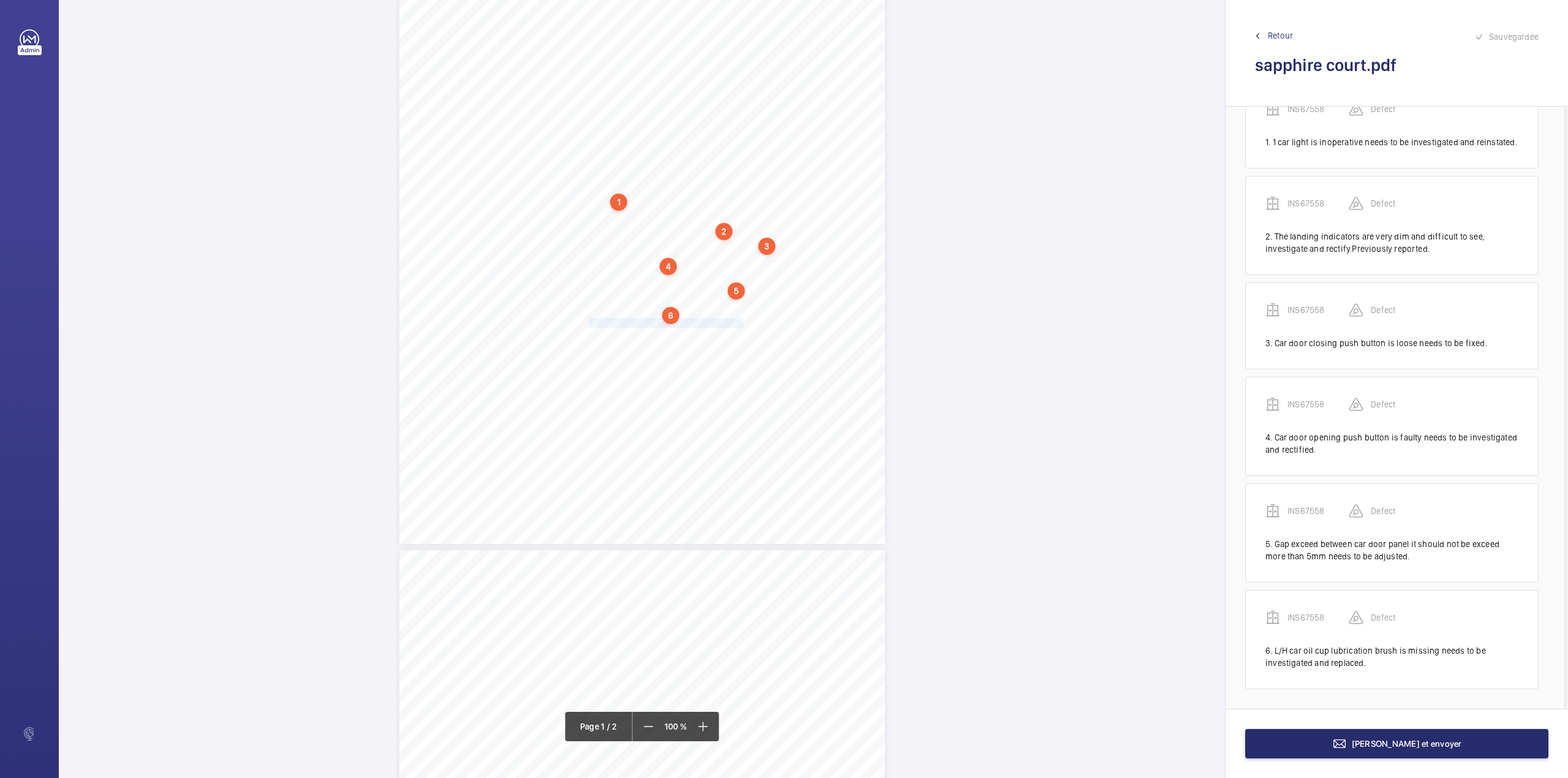
drag, startPoint x: 589, startPoint y: 325, endPoint x: 739, endPoint y: 322, distance: 150.0
click at [739, 322] on div "Lifting Operations and Lifting Equipment Regulations 1998 Report of Thorough Ex…" at bounding box center [642, 200] width 486 height 687
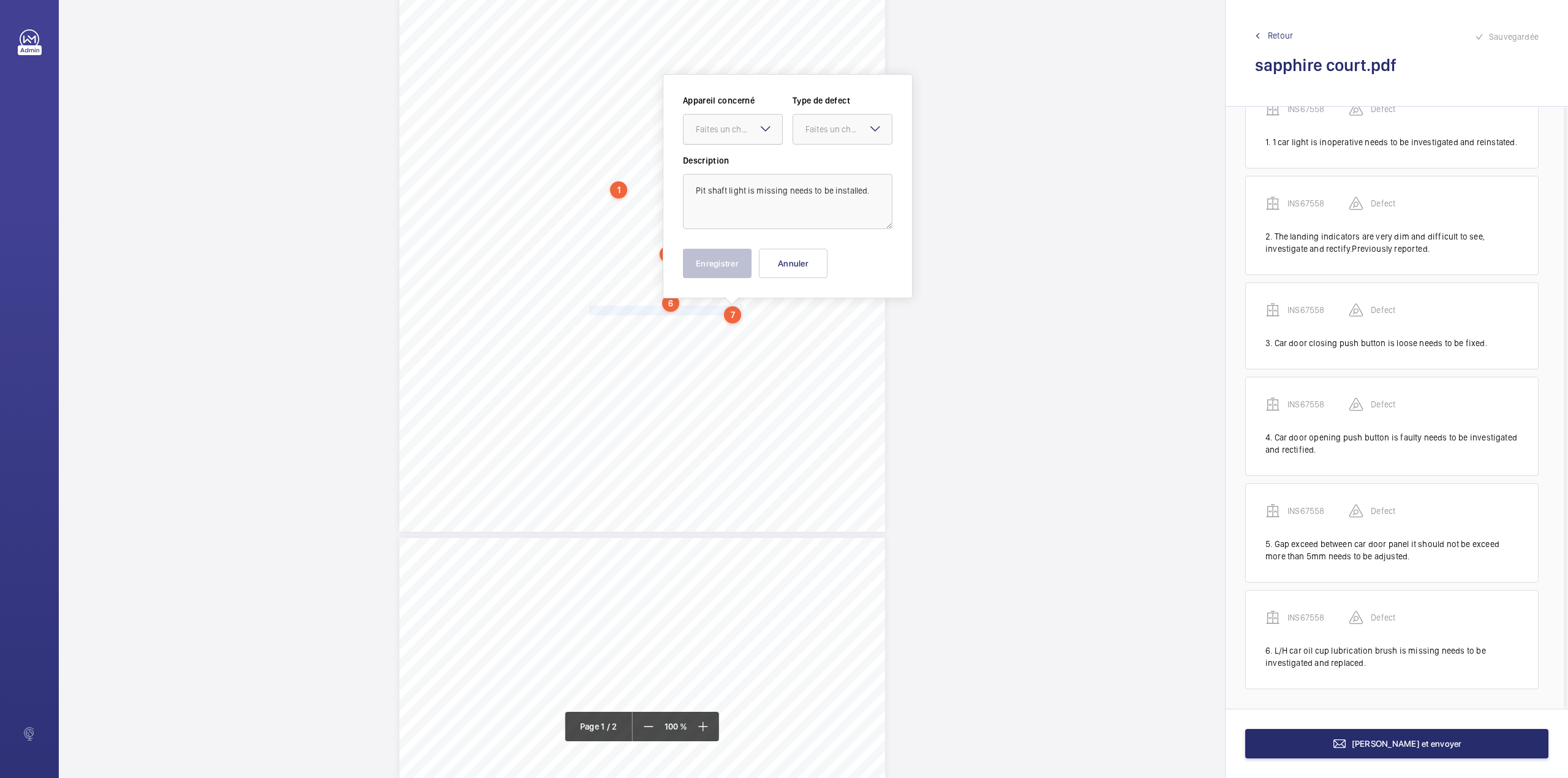
click at [719, 132] on div "Faites un choix" at bounding box center [738, 129] width 86 height 12
click at [719, 158] on div "INS67558" at bounding box center [733, 167] width 99 height 29
click at [819, 130] on div "Faites un choix" at bounding box center [848, 129] width 86 height 12
click at [816, 161] on span "Standard" at bounding box center [842, 166] width 74 height 12
click at [731, 258] on button "Enregistrer" at bounding box center [717, 264] width 69 height 29
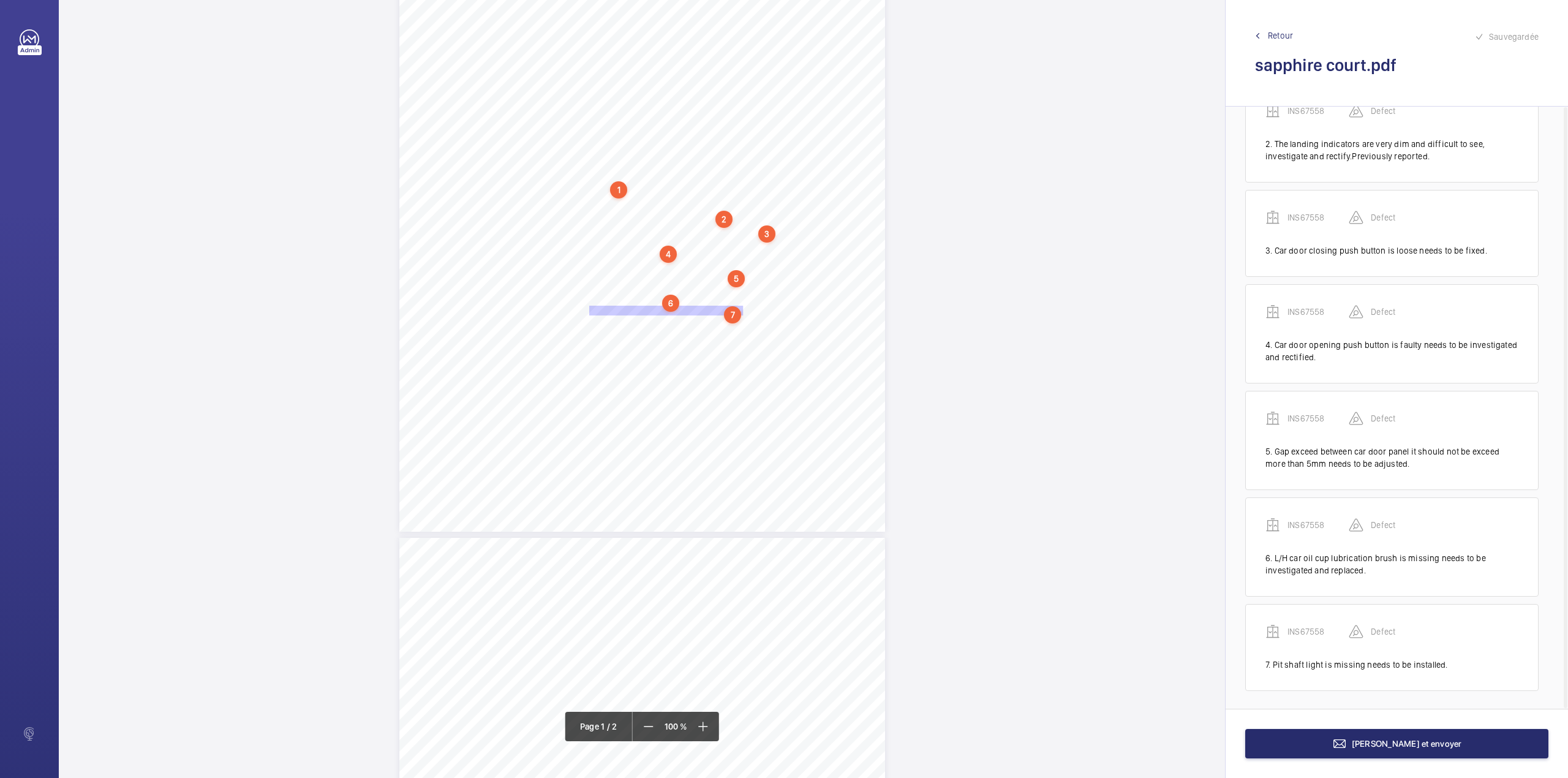
scroll to position [142, 0]
drag, startPoint x: 588, startPoint y: 326, endPoint x: 749, endPoint y: 329, distance: 161.0
click at [749, 329] on div "Lifting Operations and Lifting Equipment Regulations 1998 Report of Thorough Ex…" at bounding box center [642, 188] width 486 height 687
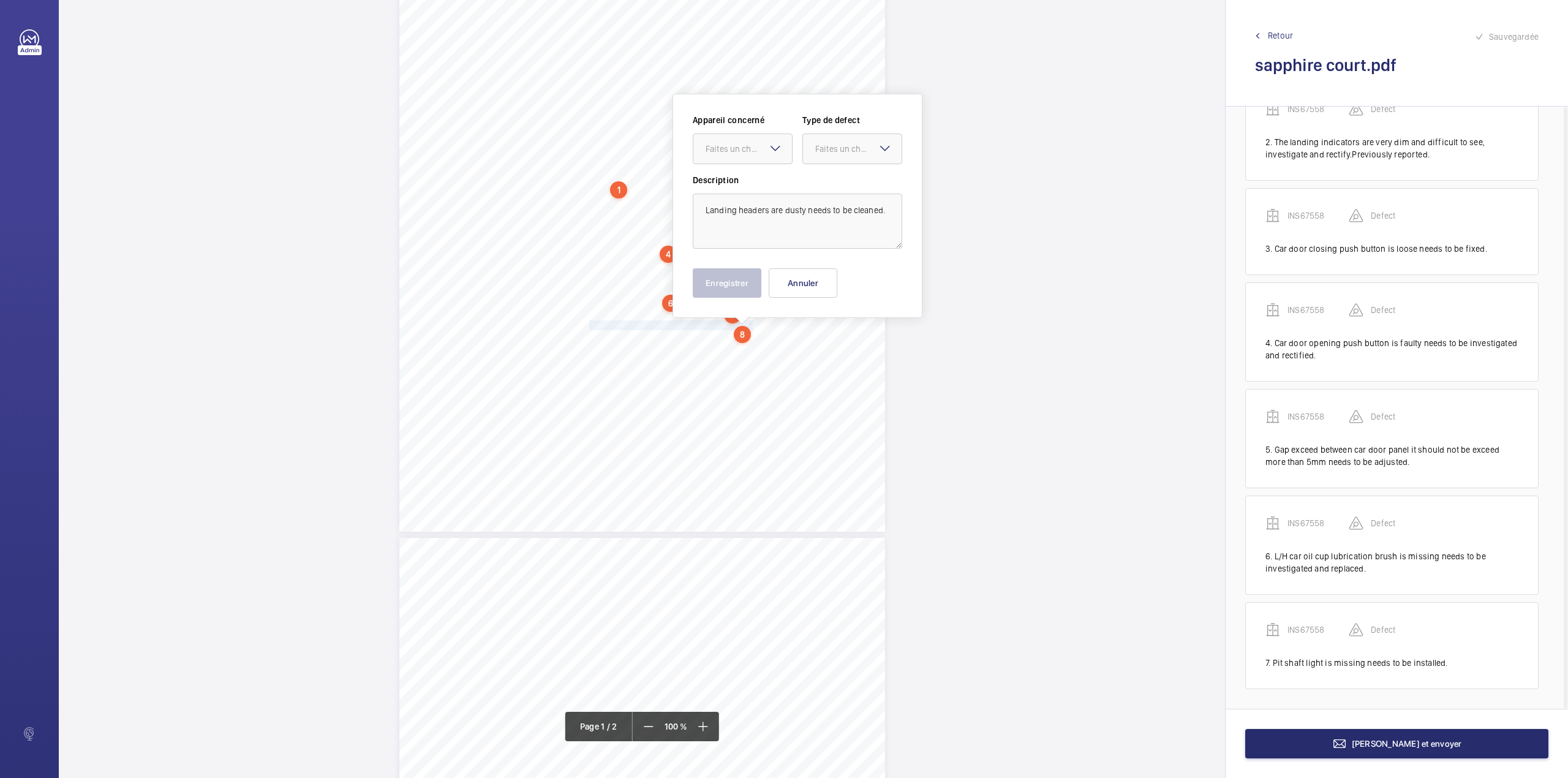
scroll to position [195, 0]
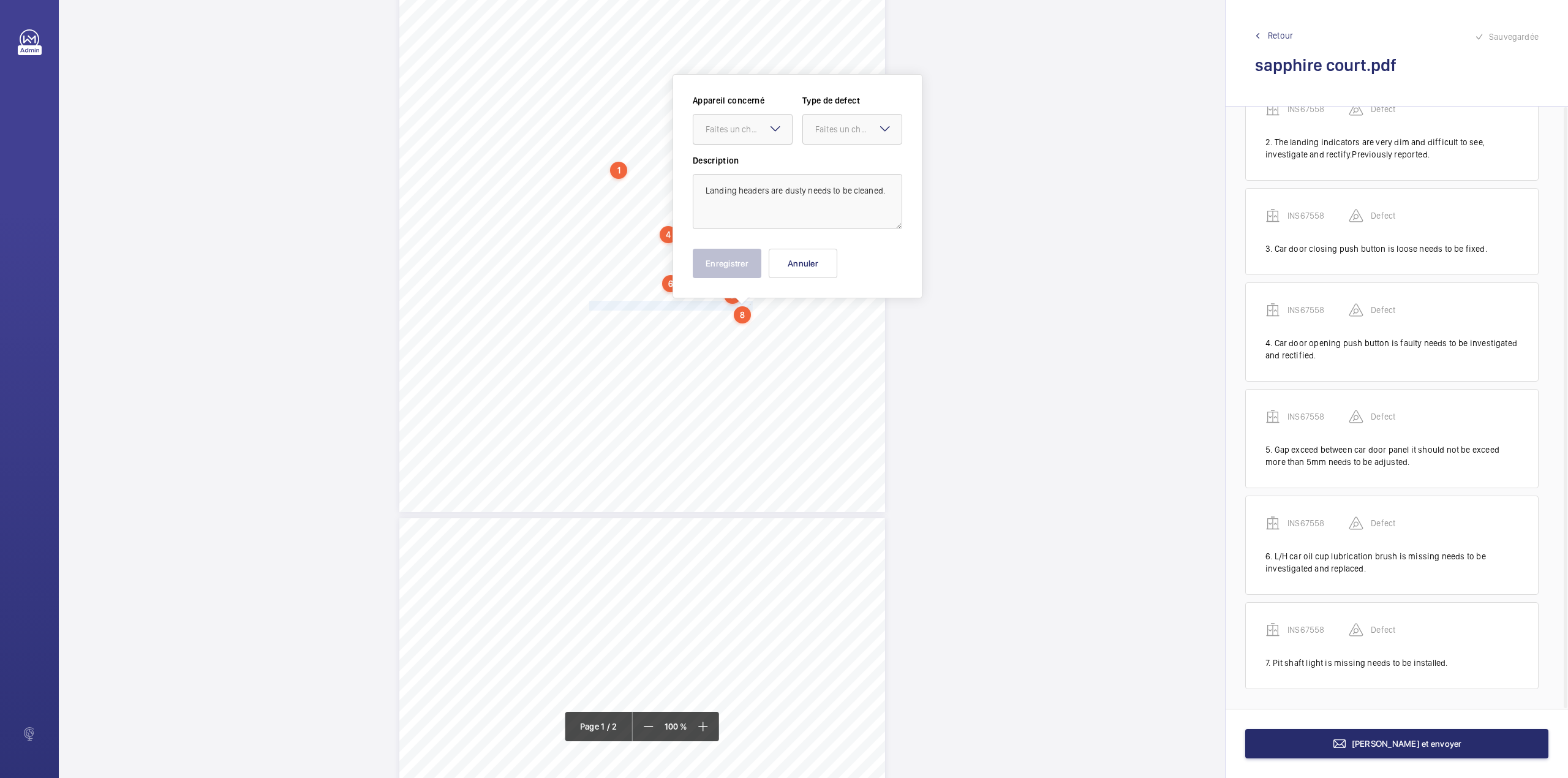
click at [738, 130] on div "Faites un choix" at bounding box center [749, 129] width 86 height 12
click at [738, 153] on ng-dropdown-panel "INS67558" at bounding box center [743, 167] width 100 height 31
click at [826, 133] on div "Faites un choix" at bounding box center [858, 129] width 86 height 12
click at [823, 160] on span "Standard" at bounding box center [853, 166] width 74 height 12
click at [745, 136] on div at bounding box center [743, 129] width 99 height 29
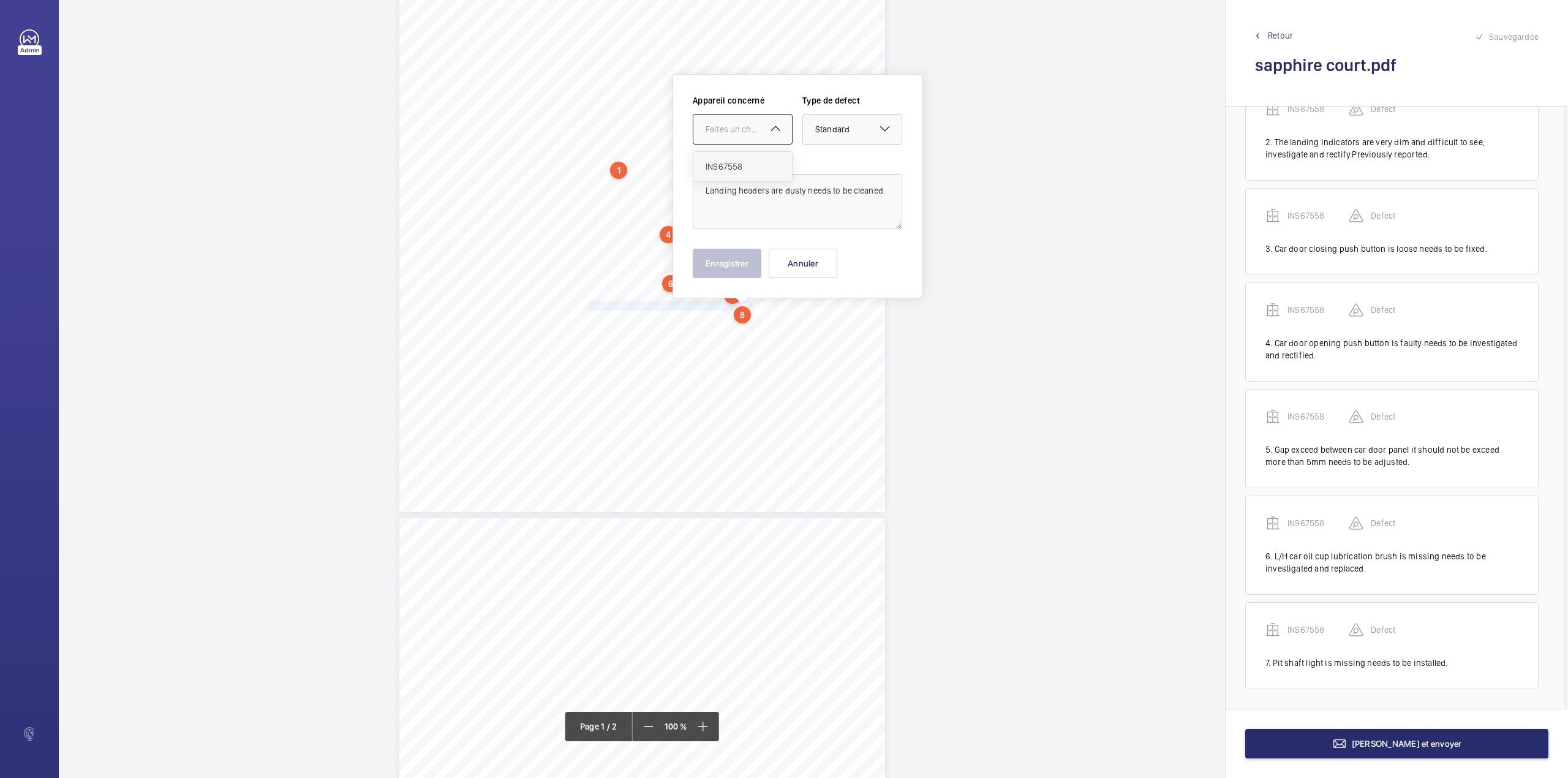
click at [743, 165] on span "INS67558" at bounding box center [743, 166] width 74 height 12
click at [725, 253] on button "Enregistrer" at bounding box center [728, 264] width 69 height 29
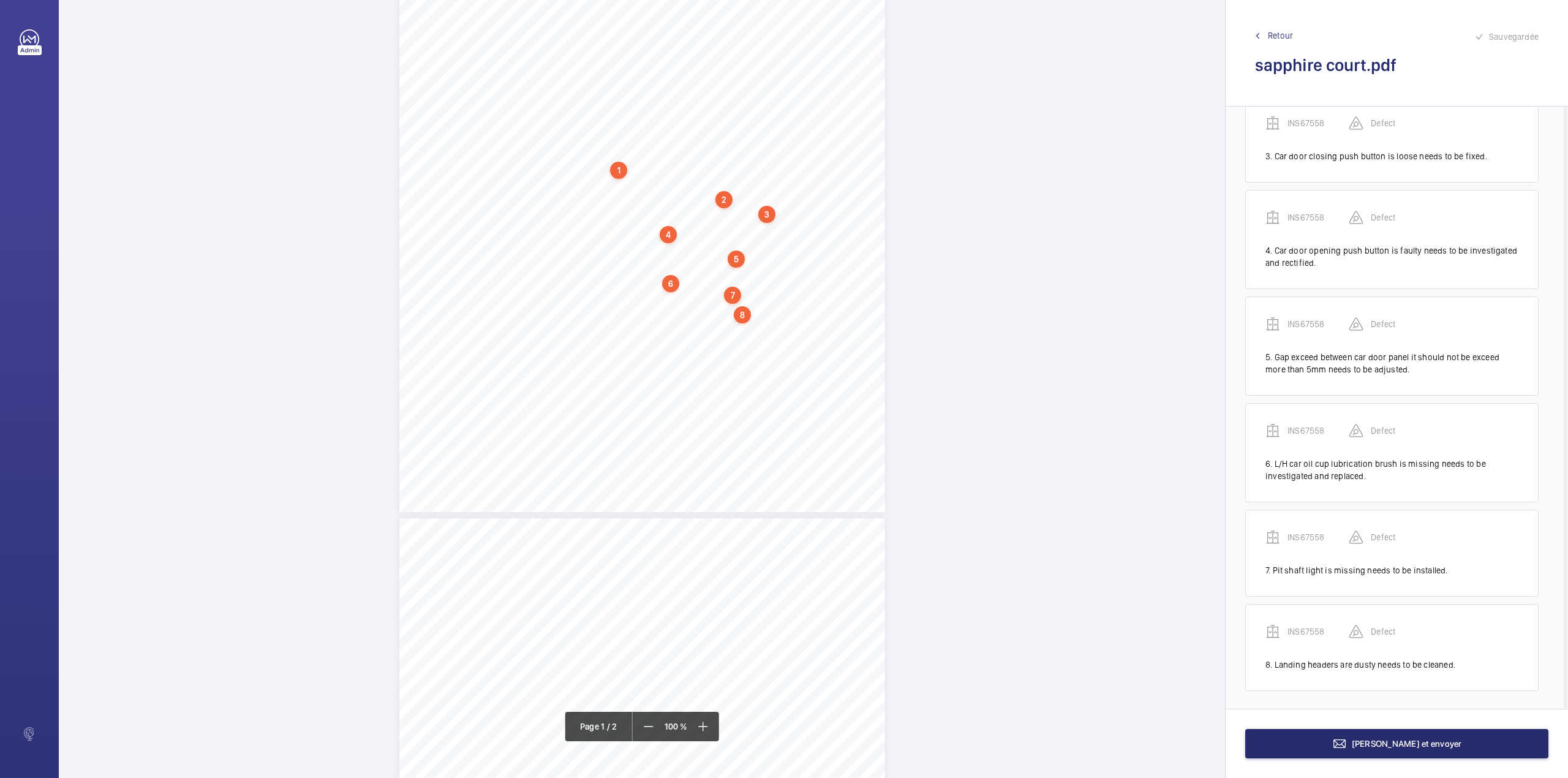
scroll to position [236, 0]
drag, startPoint x: 588, startPoint y: 319, endPoint x: 620, endPoint y: 332, distance: 34.5
click at [620, 332] on div "Lifting Operations and Lifting Equipment Regulations 1998 Report of Thorough Ex…" at bounding box center [642, 168] width 486 height 687
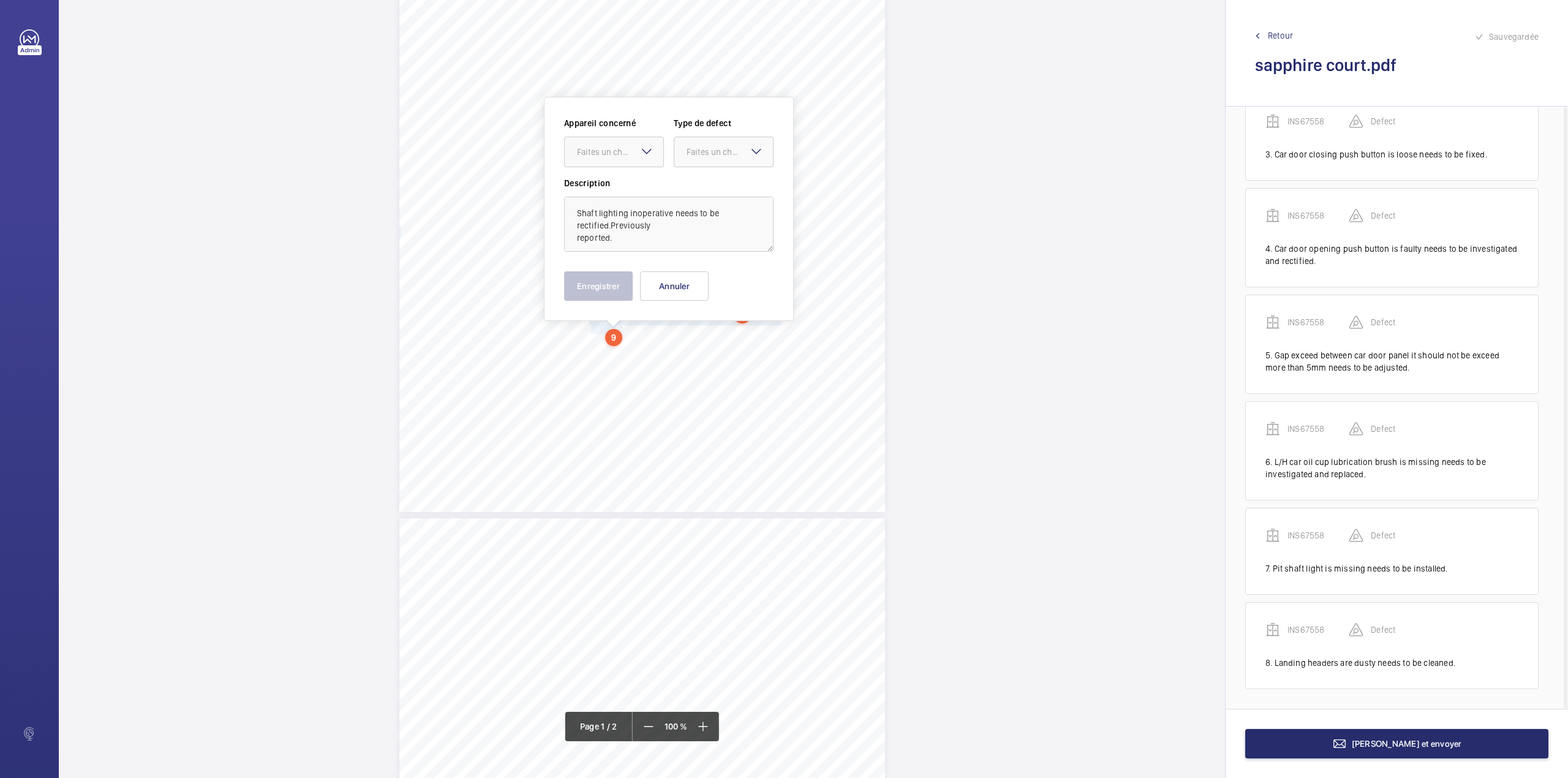
scroll to position [217, 0]
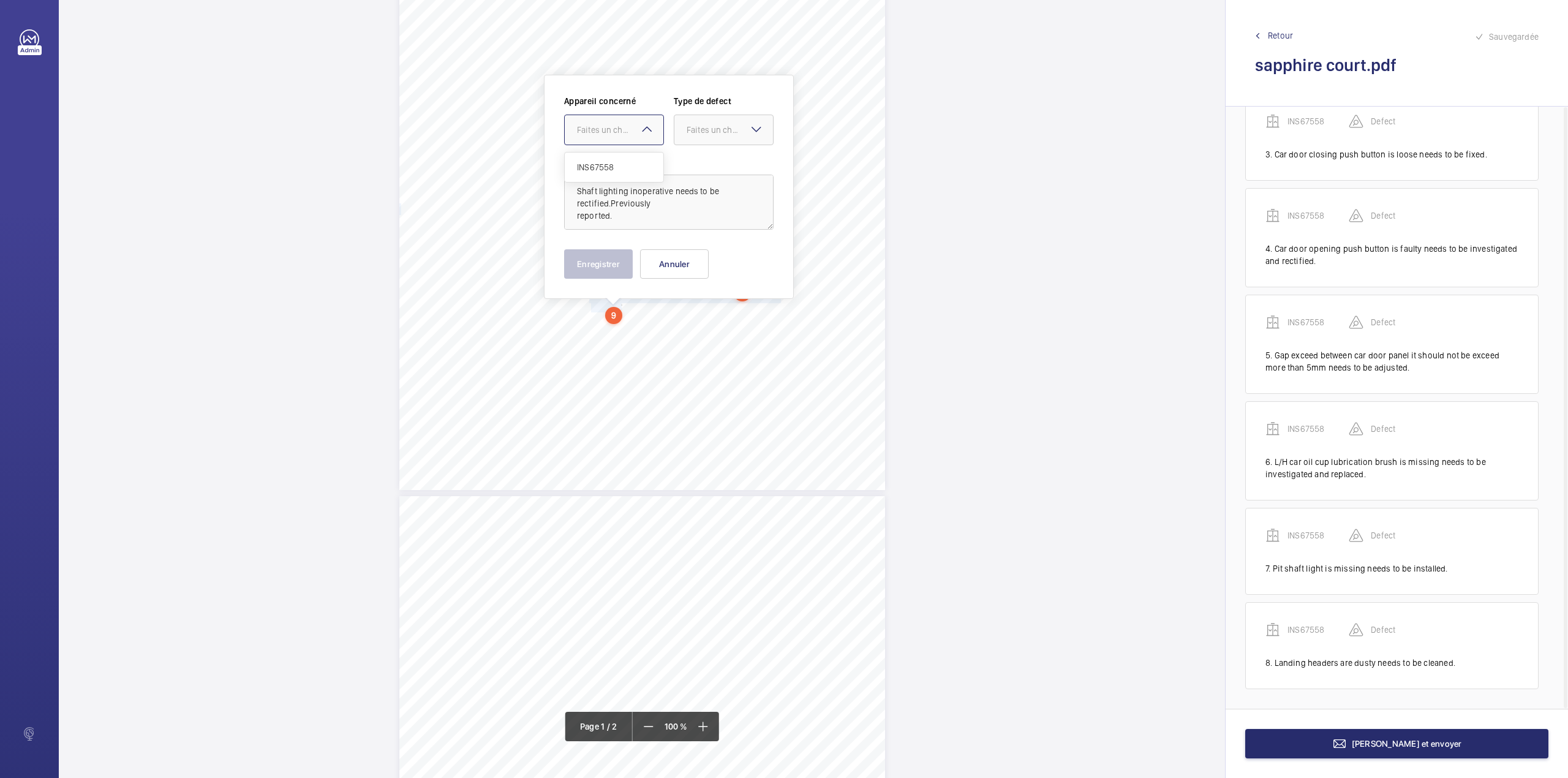
click at [592, 126] on div "Faites un choix" at bounding box center [620, 130] width 86 height 12
drag, startPoint x: 599, startPoint y: 165, endPoint x: 721, endPoint y: 136, distance: 125.4
click at [613, 165] on span "INS67558" at bounding box center [614, 167] width 74 height 12
click at [725, 135] on div "Faites un choix" at bounding box center [729, 130] width 86 height 12
click at [717, 170] on span "Standard" at bounding box center [724, 167] width 74 height 12
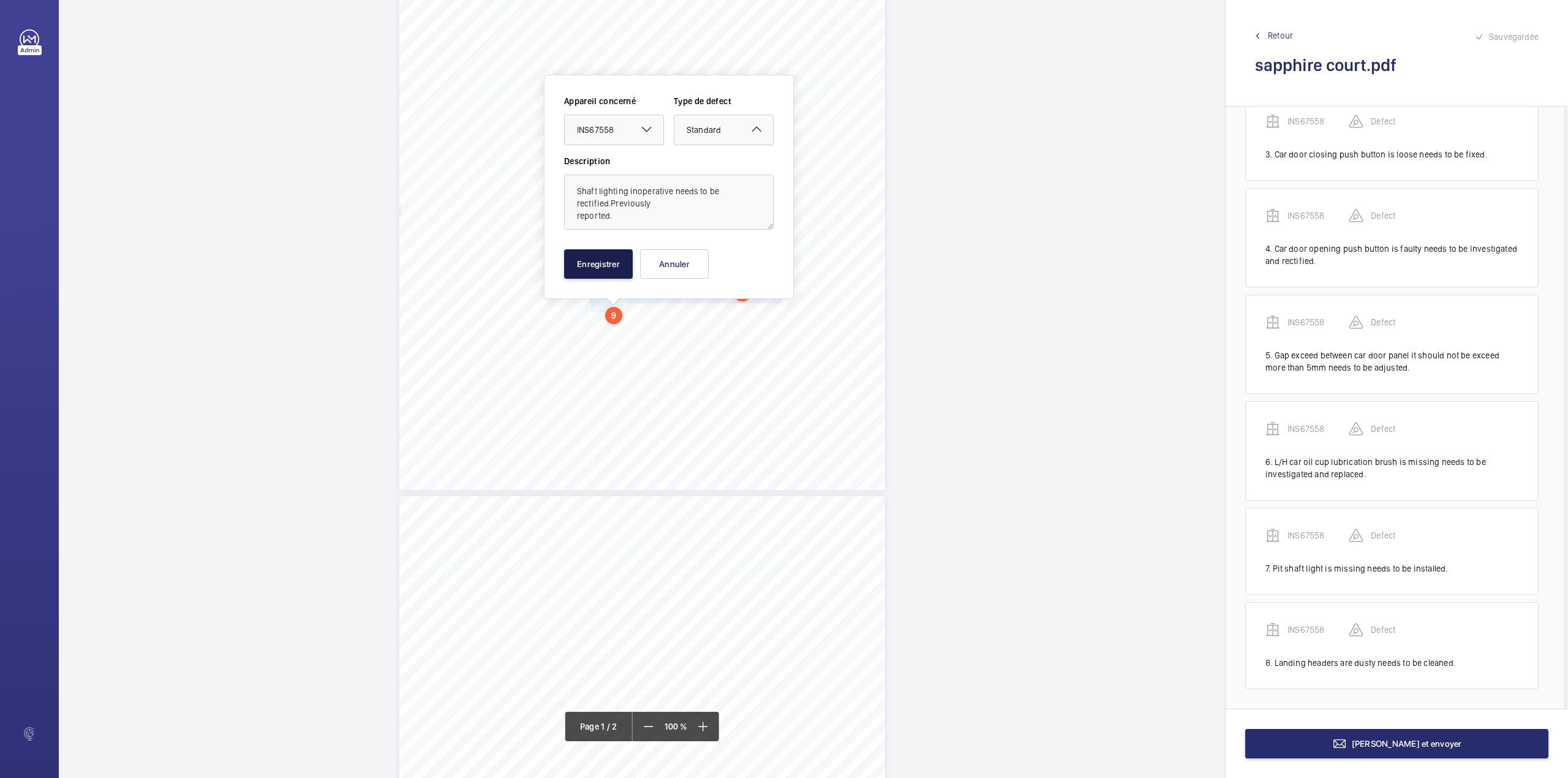
click at [611, 269] on button "Enregistrer" at bounding box center [599, 264] width 69 height 29
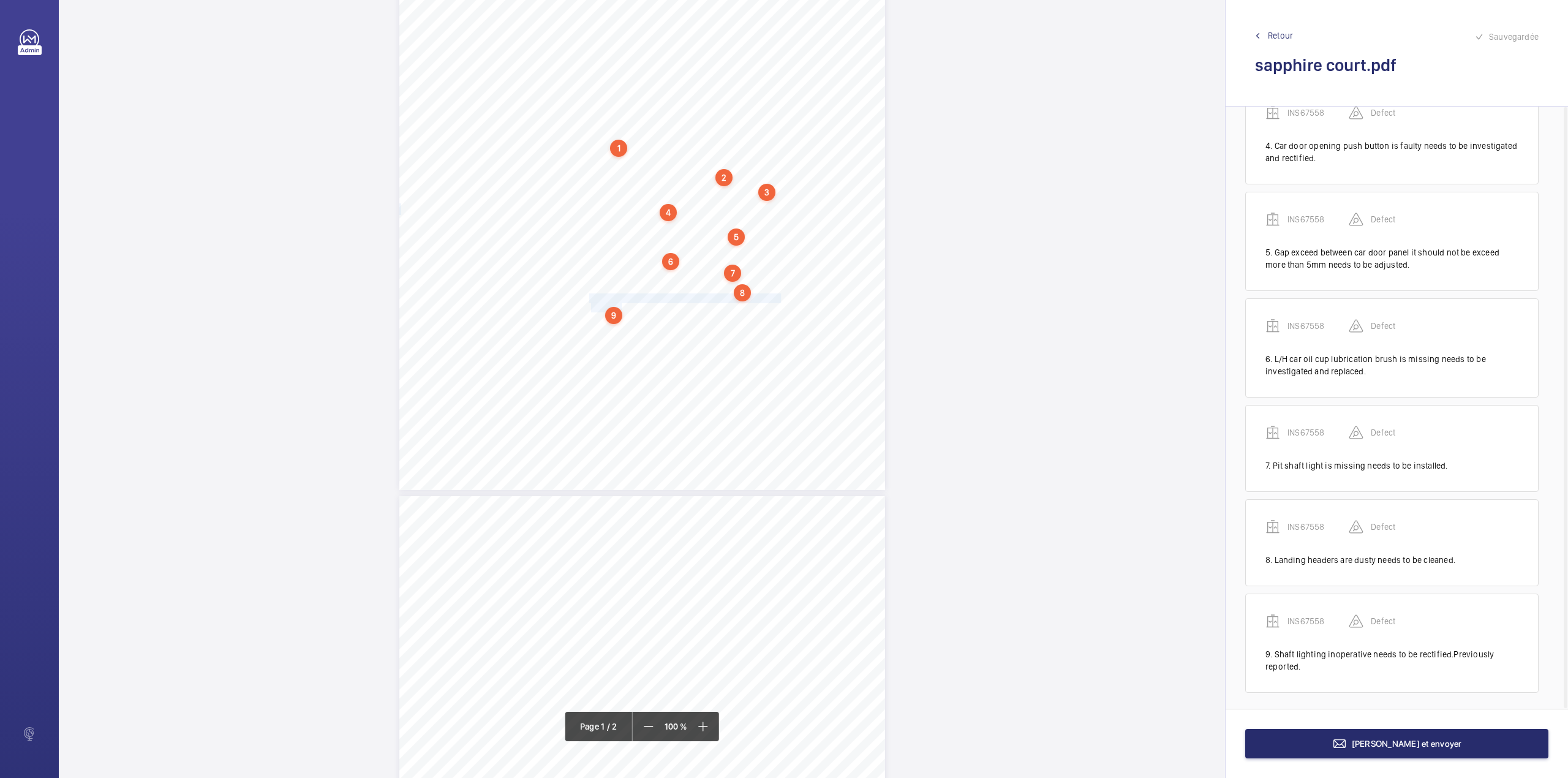
scroll to position [343, 0]
drag, startPoint x: 590, startPoint y: 322, endPoint x: 761, endPoint y: 333, distance: 171.4
click at [761, 333] on div "Lifting Operations and Lifting Equipment Regulations 1998 Report of Thorough Ex…" at bounding box center [642, 146] width 486 height 687
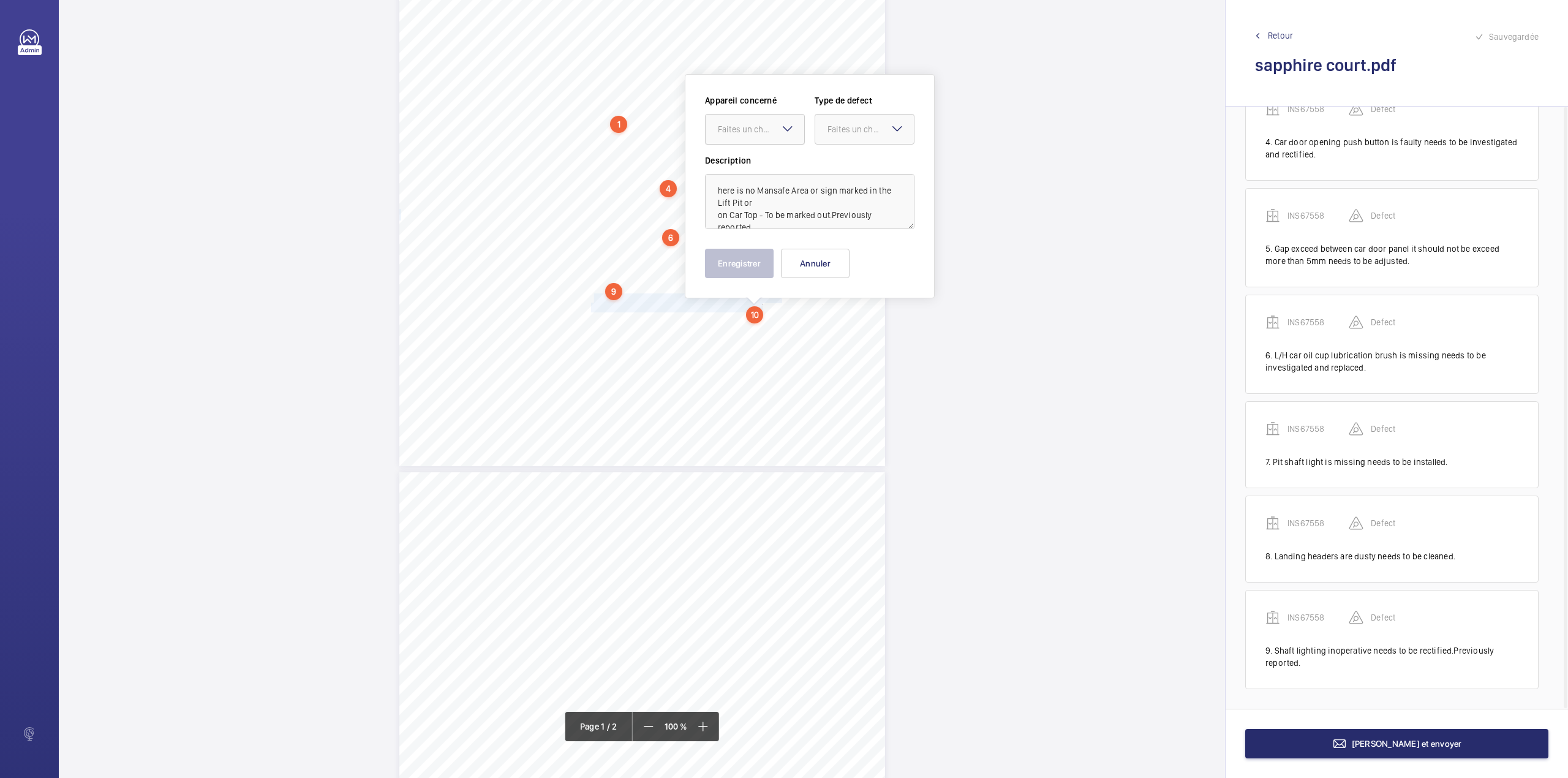
click at [761, 138] on div at bounding box center [755, 129] width 99 height 29
click at [758, 156] on div "INS67558" at bounding box center [755, 167] width 99 height 29
click at [830, 138] on div at bounding box center [865, 129] width 99 height 29
click at [829, 152] on div "Standard" at bounding box center [865, 167] width 99 height 30
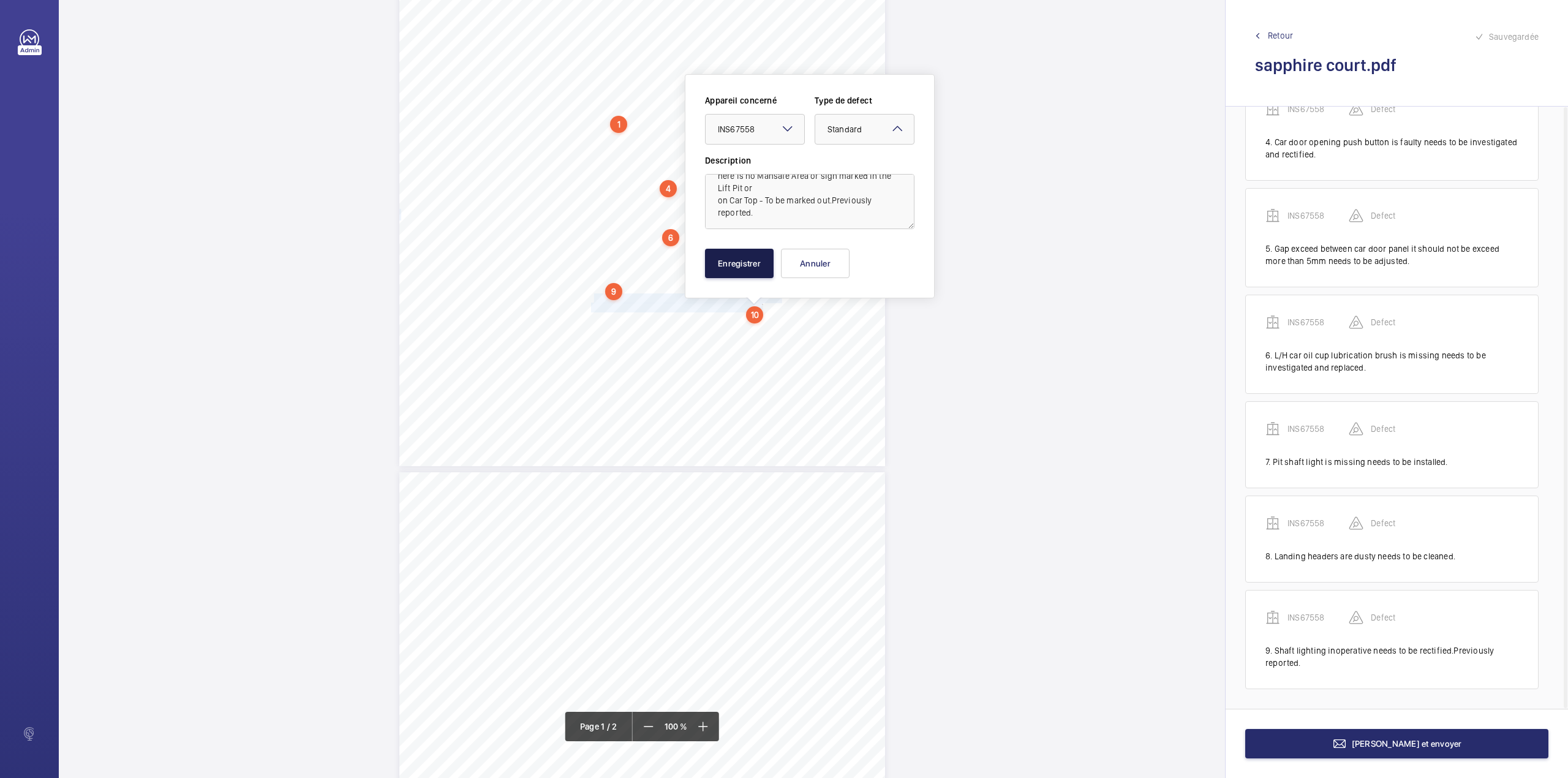
click at [740, 266] on button "Enregistrer" at bounding box center [740, 264] width 69 height 29
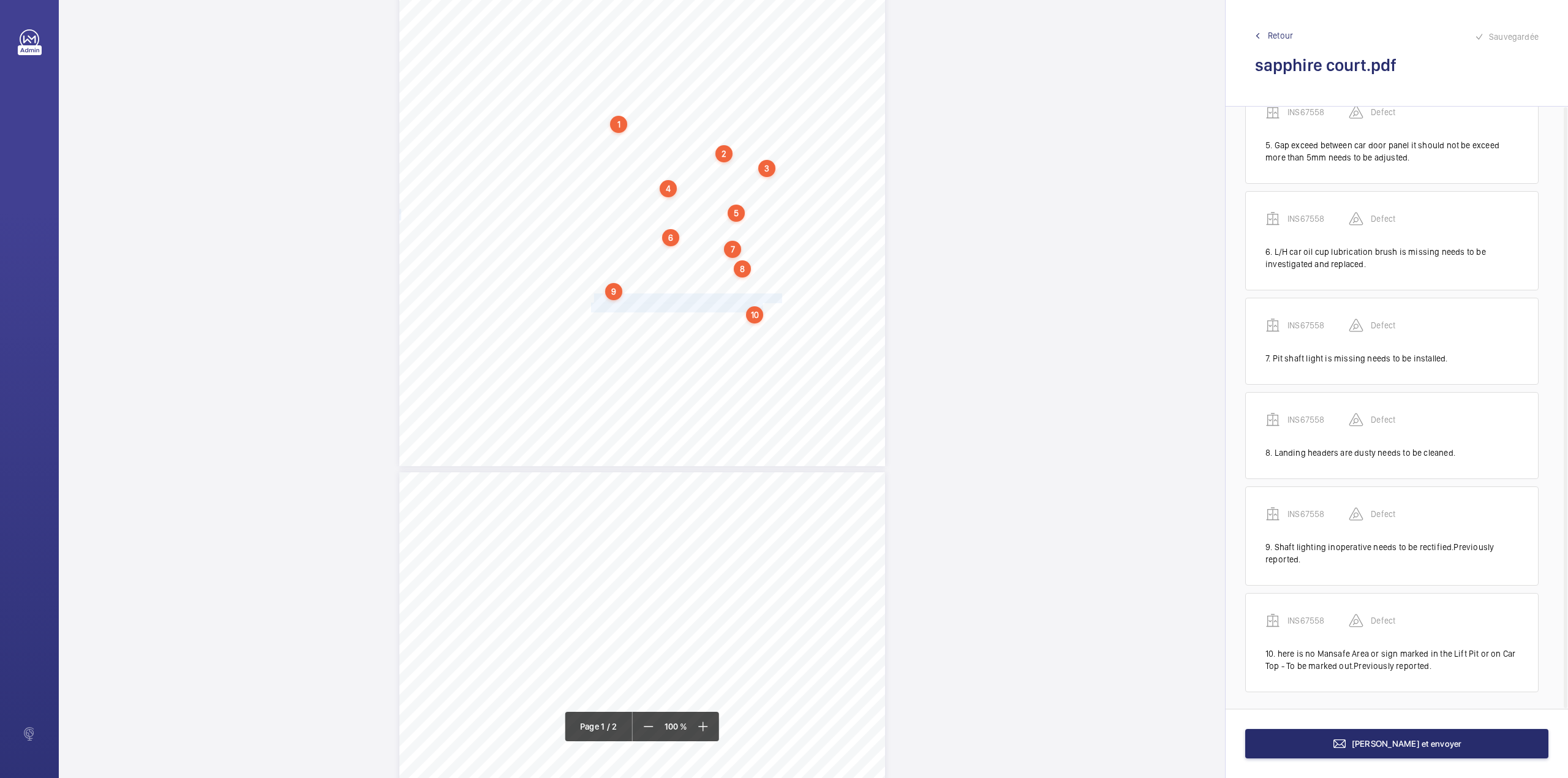
scroll to position [451, 0]
drag, startPoint x: 591, startPoint y: 318, endPoint x: 620, endPoint y: 322, distance: 29.3
click at [620, 322] on span "The Counterweight should be painted yellow for clearer" at bounding box center [680, 321] width 183 height 8
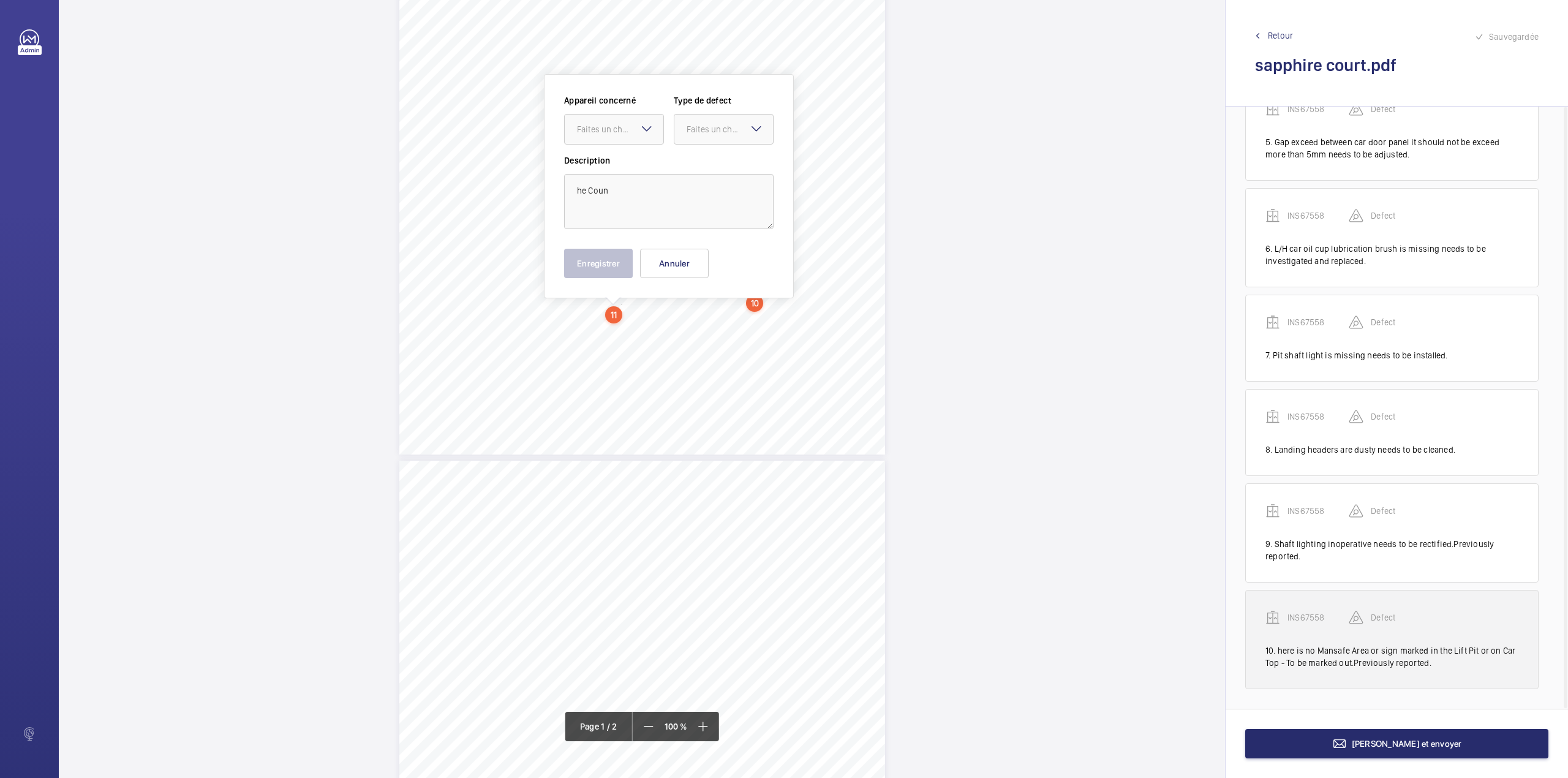
click at [1274, 646] on div "10. here is no Mansafe Area or sign marked in the Lift Pit or on Car Top - To b…" at bounding box center [1392, 657] width 253 height 24
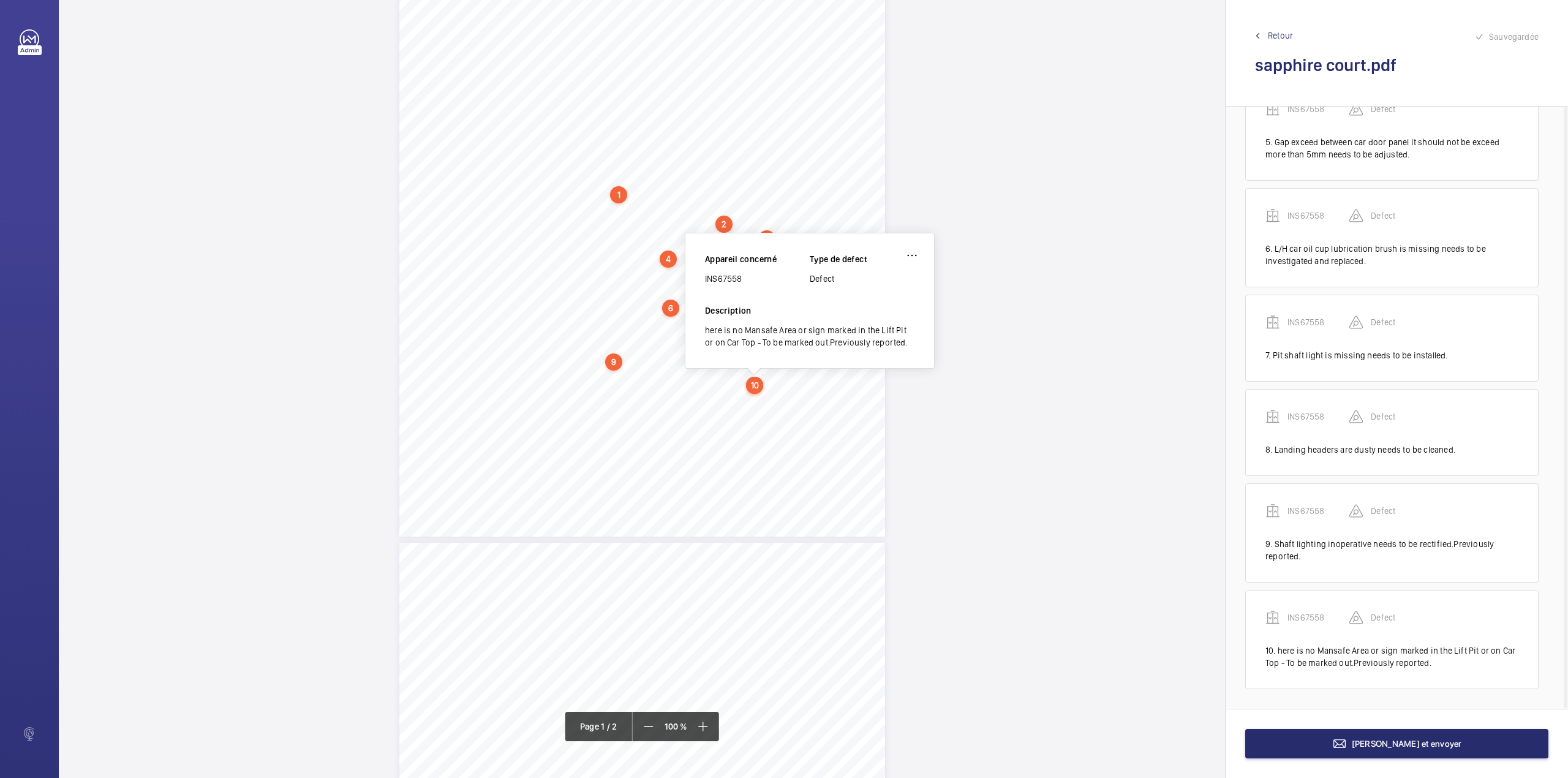
scroll to position [167, 0]
click at [922, 253] on wm-front-icon-button at bounding box center [912, 259] width 29 height 29
click at [877, 290] on div "Modifier" at bounding box center [878, 295] width 97 height 22
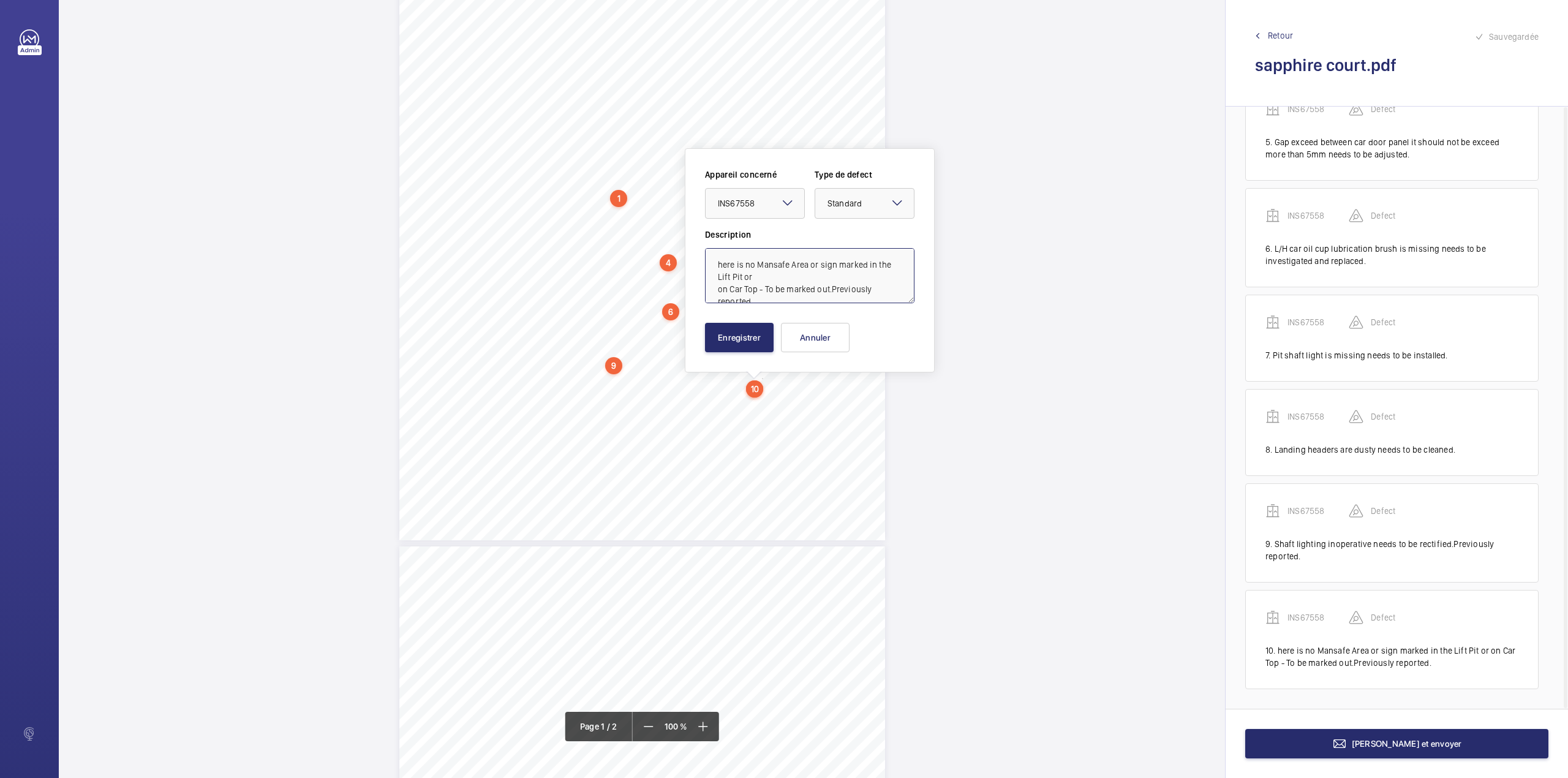
click at [712, 266] on textarea "here is no Mansafe Area or sign marked in the Lift Pit or on Car Top - To be ma…" at bounding box center [810, 276] width 209 height 55
type textarea "There is no Mansafe Area or sign marked in the Lift Pit or on Car Top - To be m…"
click at [719, 339] on button "Enregistrer" at bounding box center [740, 338] width 69 height 29
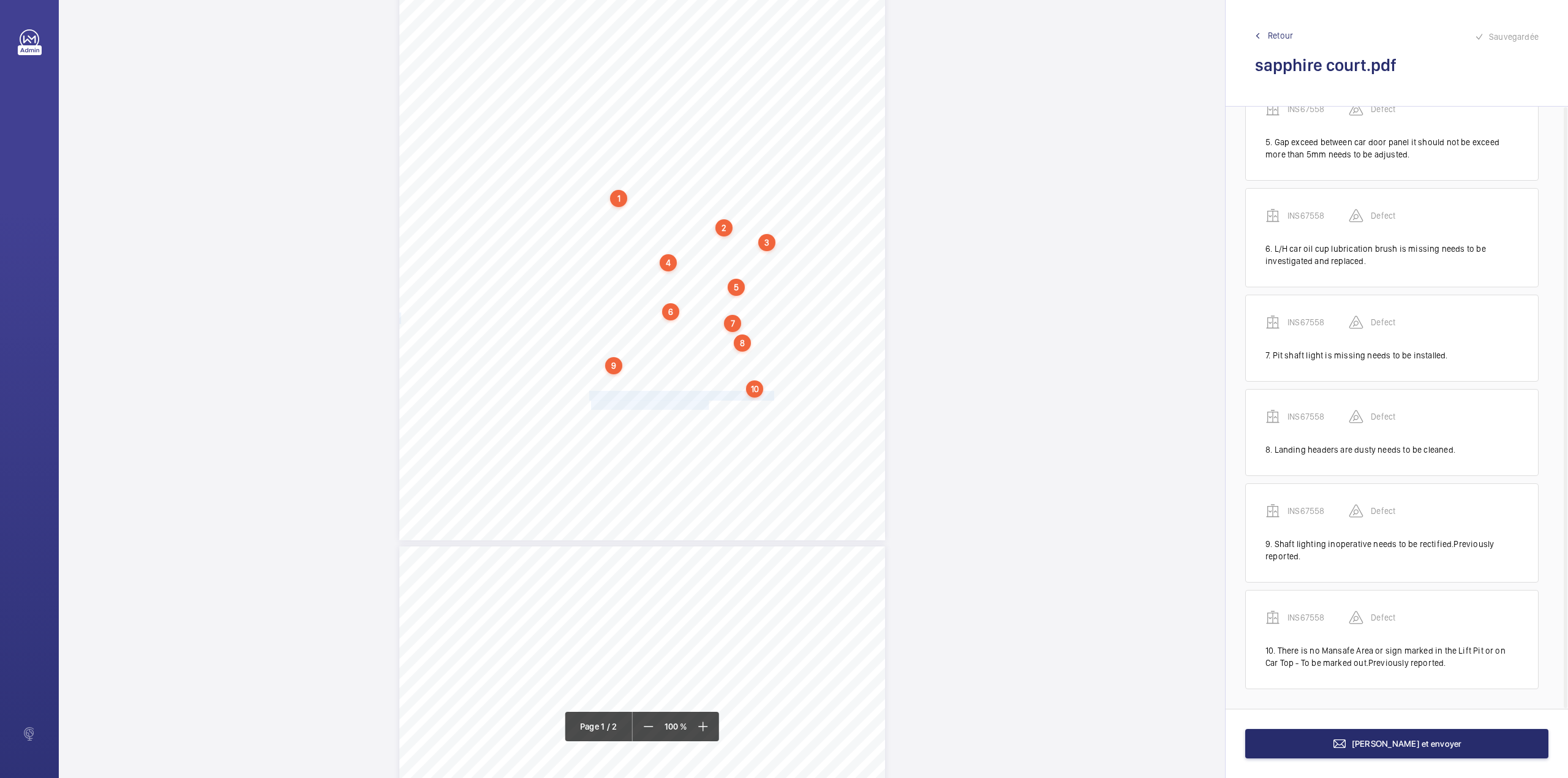
drag, startPoint x: 588, startPoint y: 393, endPoint x: 707, endPoint y: 404, distance: 119.5
click at [707, 404] on div "Lifting Operations and Lifting Equipment Regulations 1998 Report of Thorough Ex…" at bounding box center [642, 197] width 486 height 687
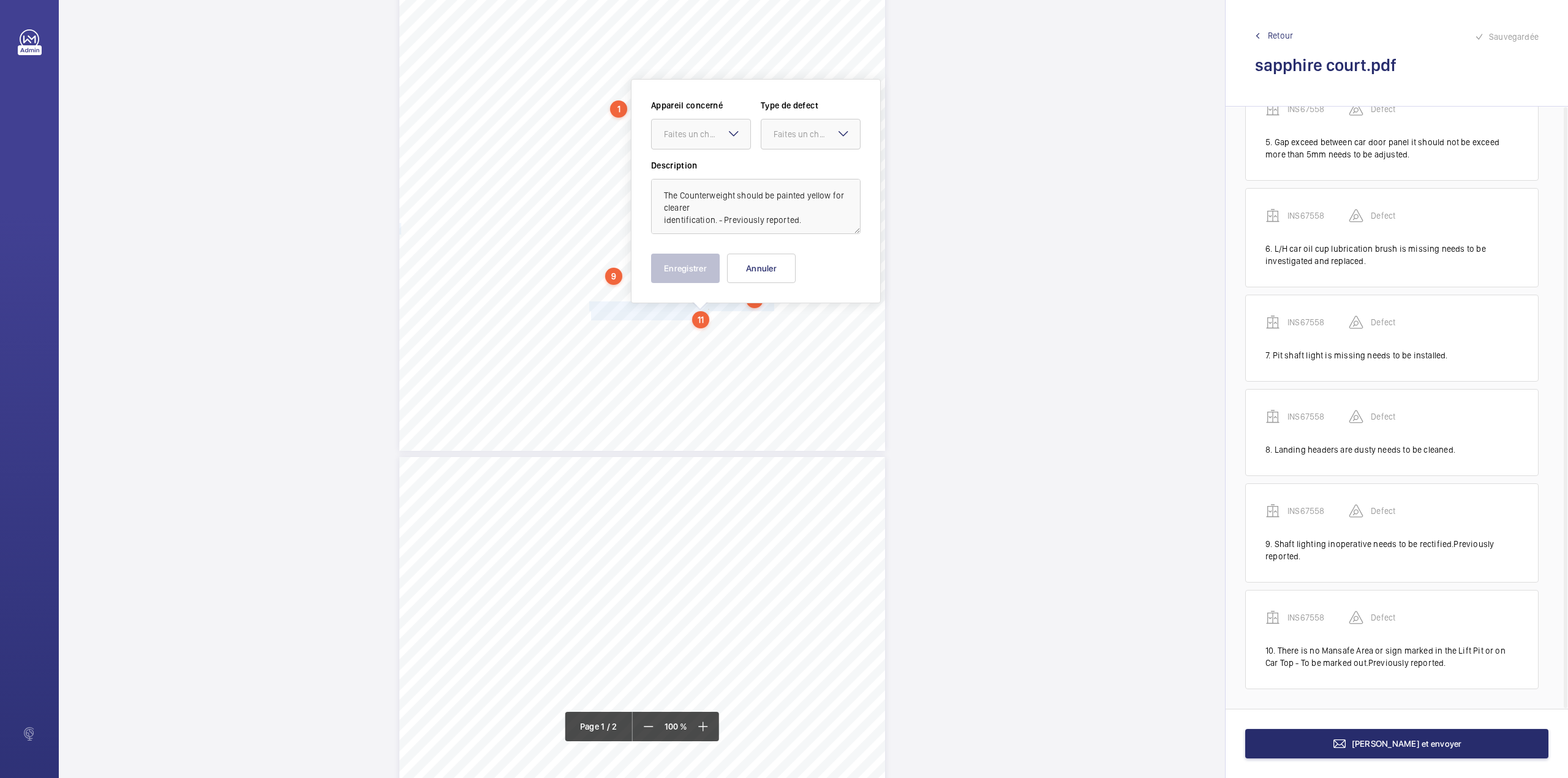
scroll to position [261, 0]
drag, startPoint x: 718, startPoint y: 123, endPoint x: 718, endPoint y: 155, distance: 32.0
click at [718, 125] on div "Faites un choix" at bounding box center [706, 129] width 86 height 12
drag, startPoint x: 718, startPoint y: 155, endPoint x: 780, endPoint y: 133, distance: 65.8
click at [719, 156] on div "INS67558" at bounding box center [701, 167] width 99 height 29
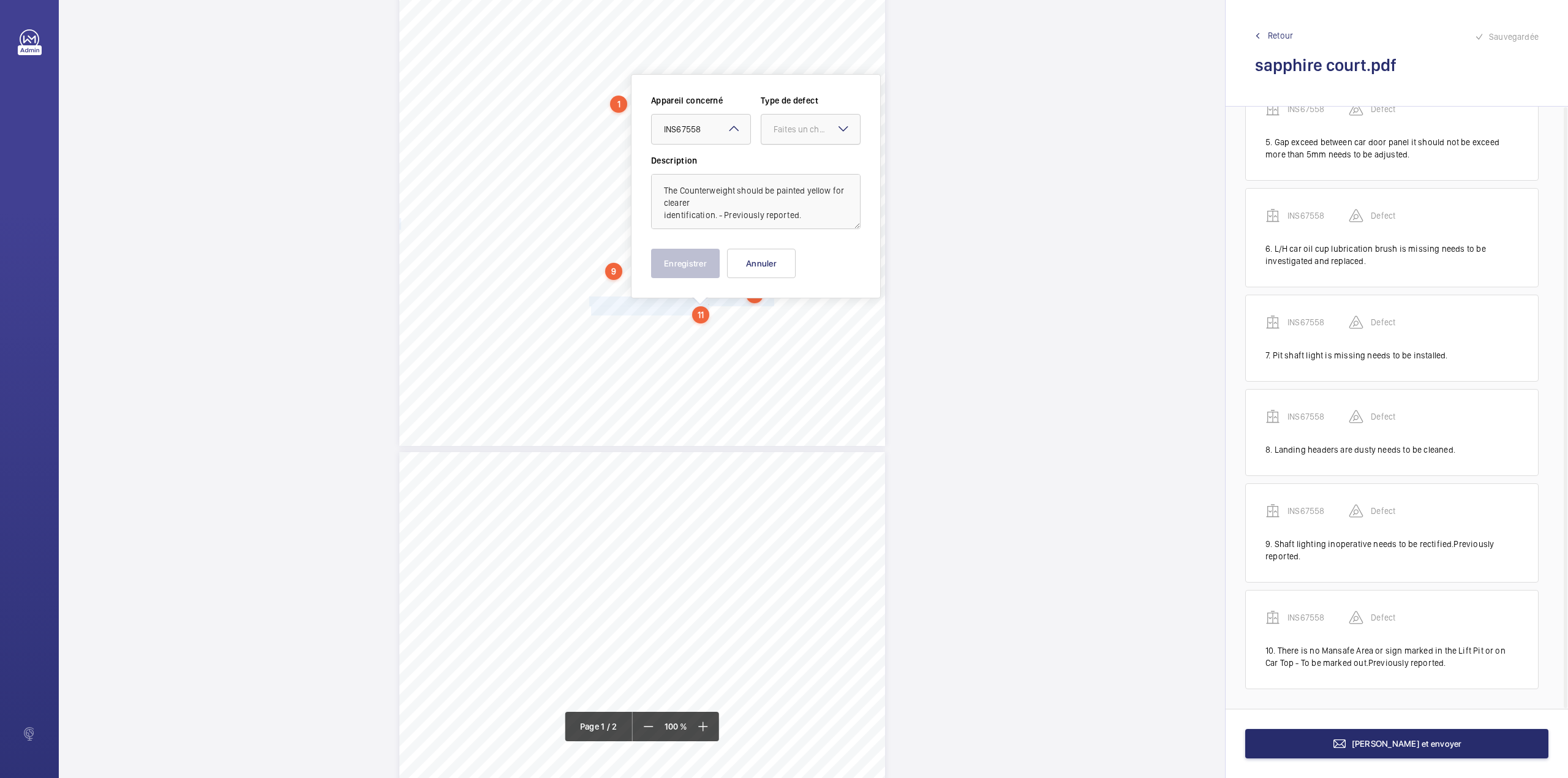
drag, startPoint x: 782, startPoint y: 133, endPoint x: 780, endPoint y: 147, distance: 14.1
click at [782, 135] on div "Faites un choix" at bounding box center [816, 129] width 86 height 12
click at [780, 160] on div "Standard" at bounding box center [810, 167] width 99 height 30
click at [691, 260] on button "Enregistrer" at bounding box center [685, 264] width 69 height 29
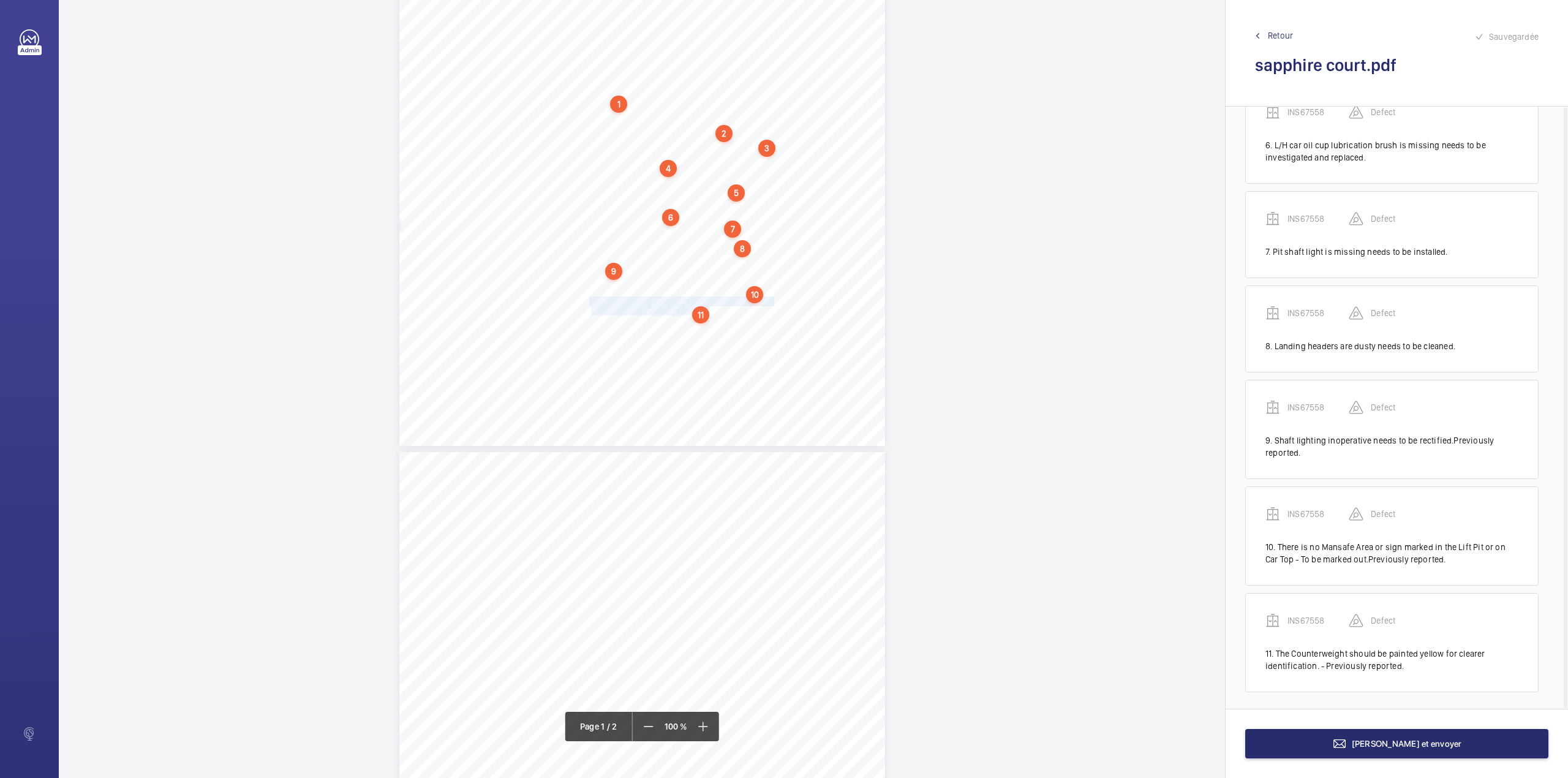
scroll to position [557, 0]
drag, startPoint x: 589, startPoint y: 325, endPoint x: 689, endPoint y: 331, distance: 100.2
click at [689, 331] on div "Lifting Operations and Lifting Equipment Regulations 1998 Report of Thorough Ex…" at bounding box center [642, 102] width 486 height 687
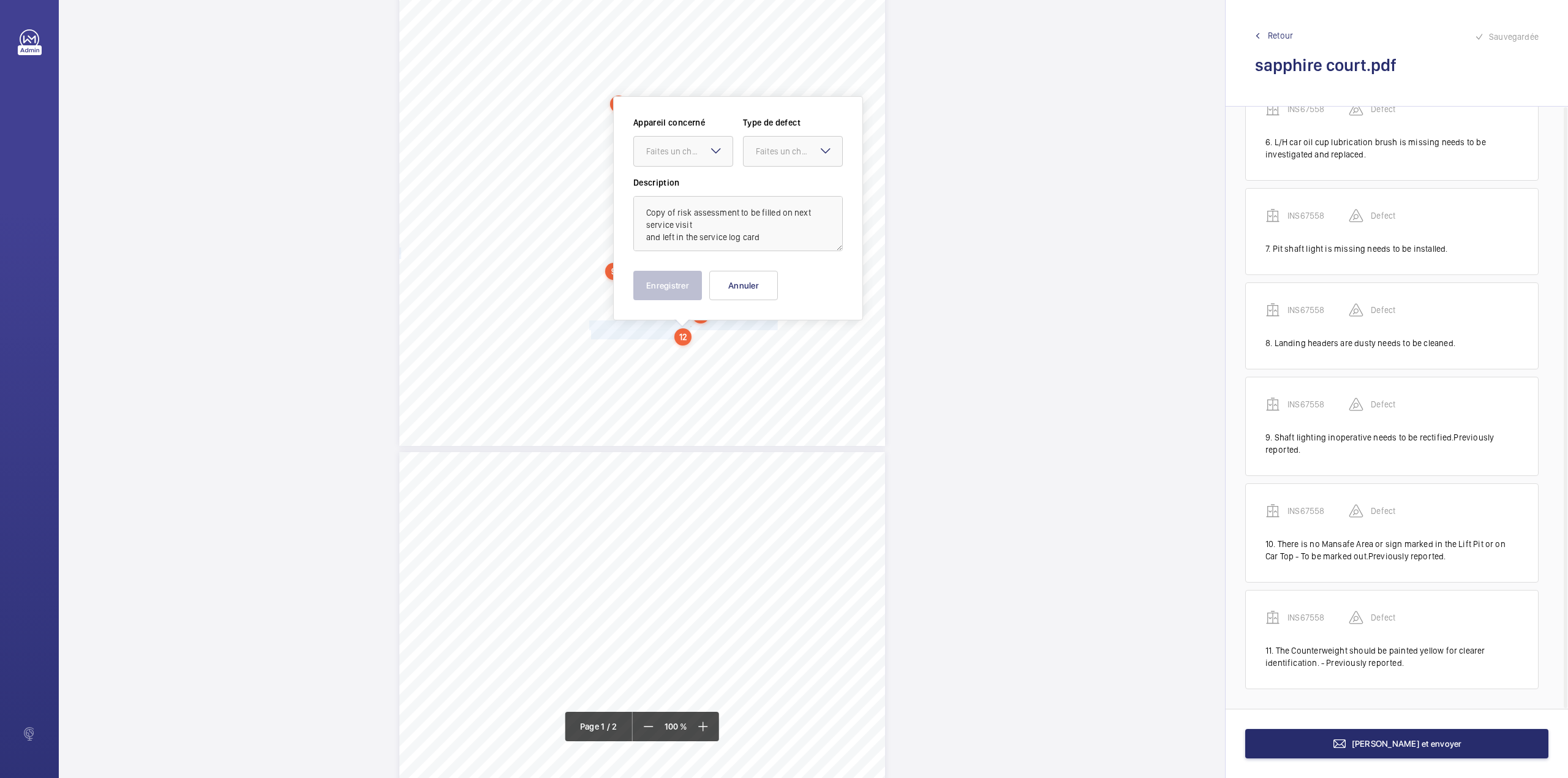
scroll to position [283, 0]
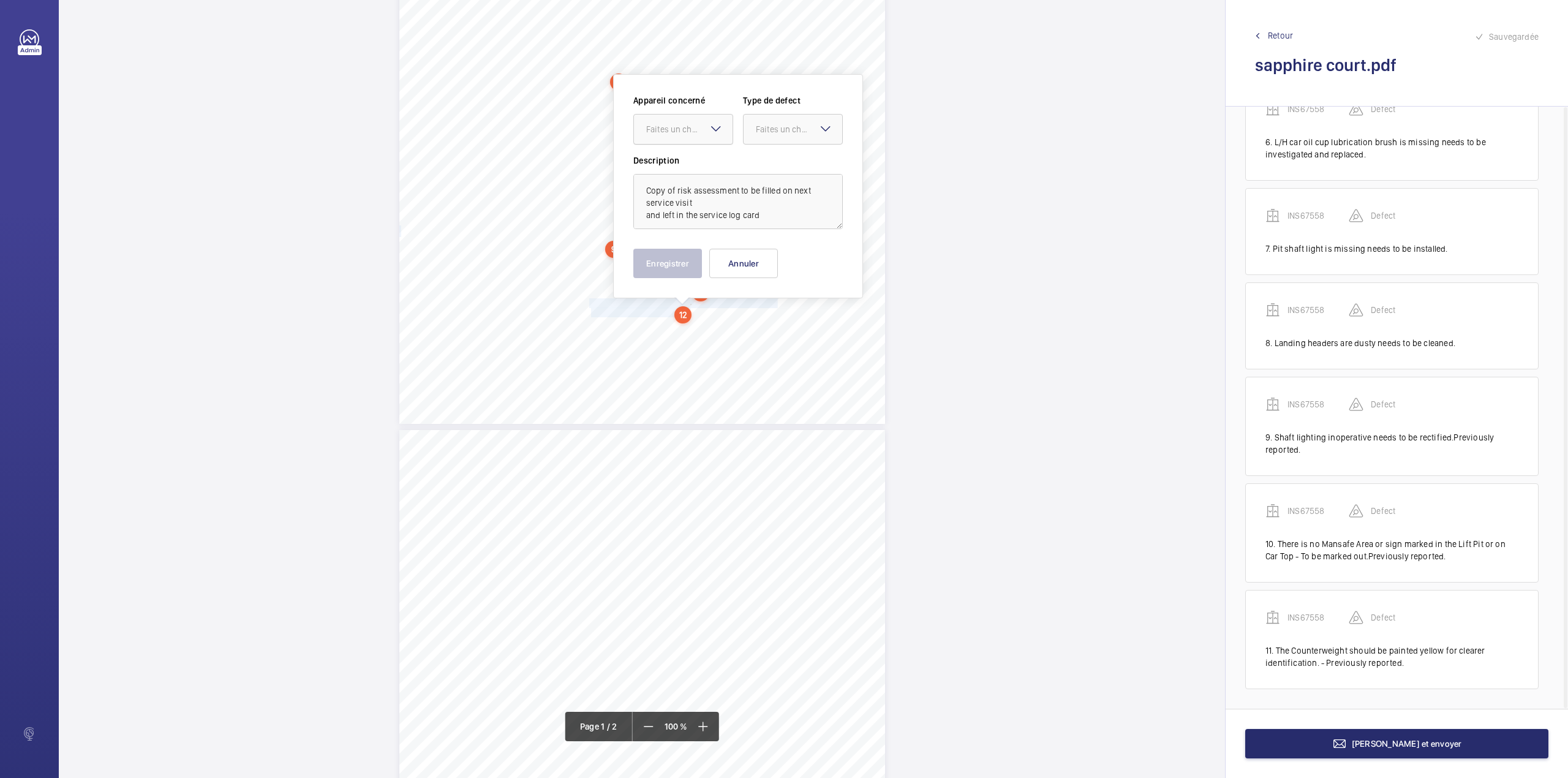
click at [699, 124] on div "Faites un choix" at bounding box center [689, 129] width 86 height 12
click at [696, 161] on span "INS67558" at bounding box center [683, 166] width 74 height 12
click at [773, 133] on div "Faites un choix" at bounding box center [798, 129] width 86 height 12
click at [770, 164] on span "Standard" at bounding box center [793, 166] width 74 height 12
click at [767, 223] on textarea "Copy of risk assessment to be filled on next service visit and left in the serv…" at bounding box center [738, 202] width 209 height 55
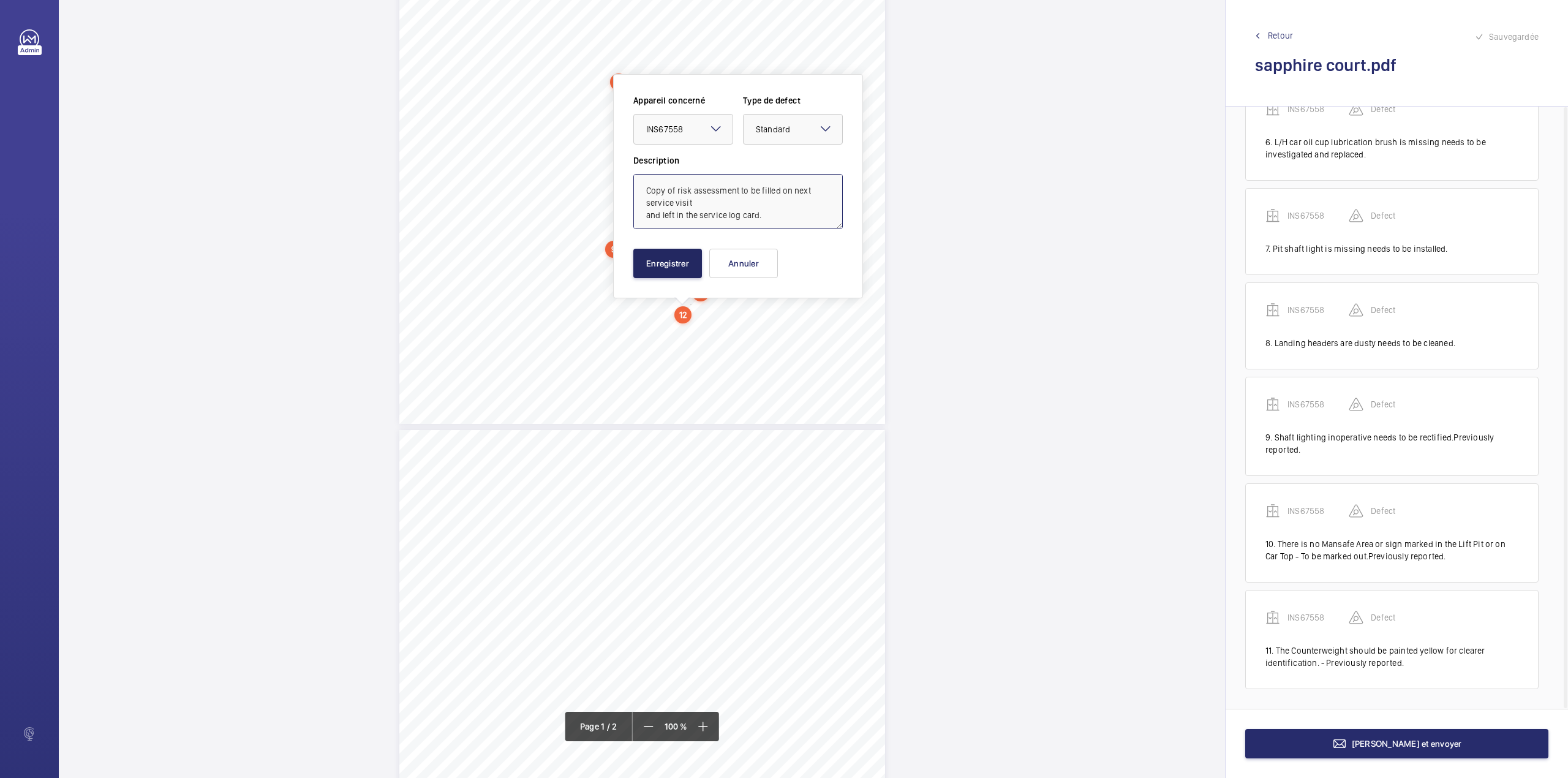
type textarea "Copy of risk assessment to be filled on next service visit and left in the serv…"
click at [650, 267] on button "Enregistrer" at bounding box center [668, 264] width 69 height 29
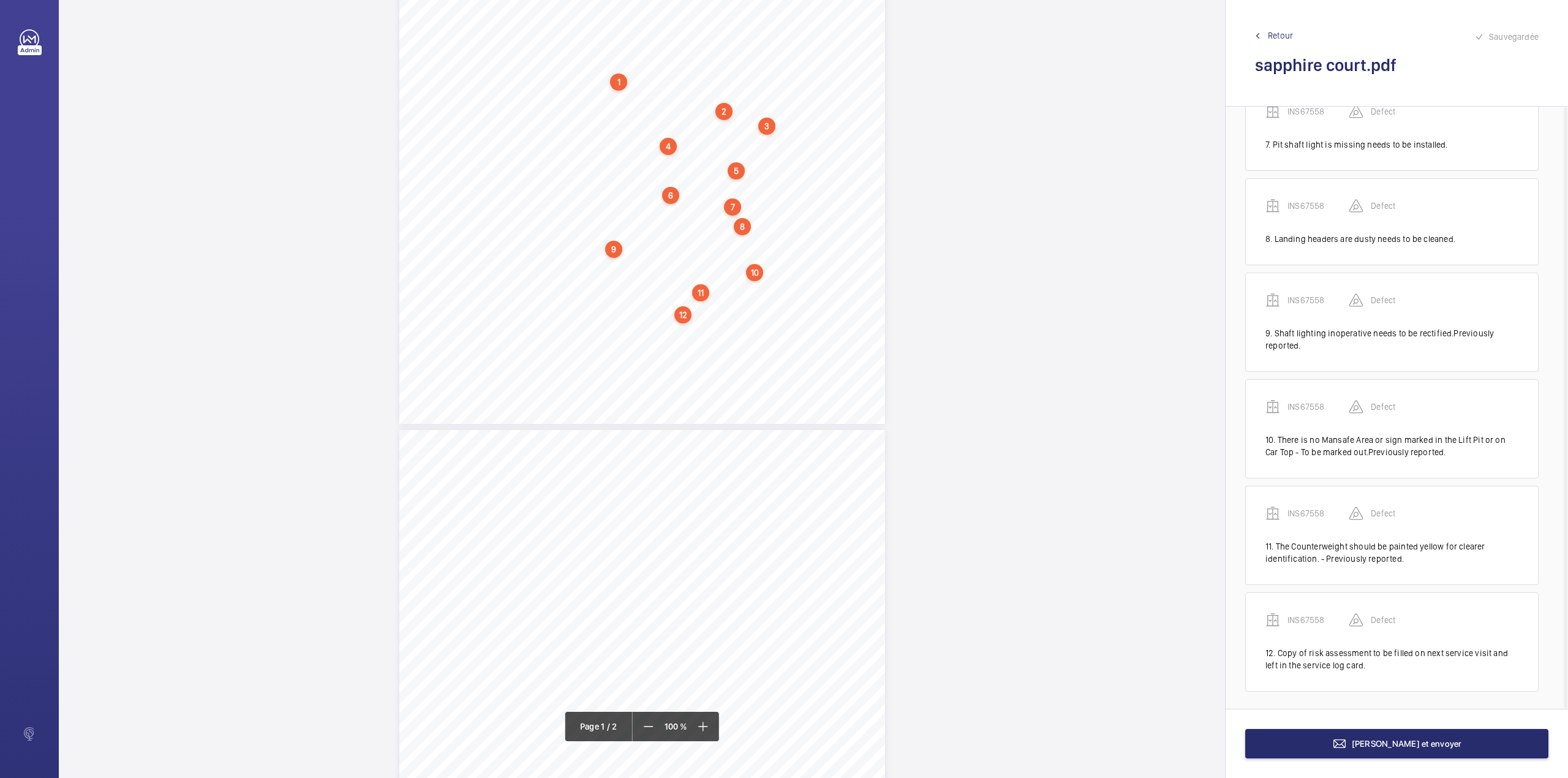
scroll to position [664, 0]
drag, startPoint x: 591, startPoint y: 326, endPoint x: 765, endPoint y: 325, distance: 174.0
click at [765, 325] on div "Lifting Operations and Lifting Equipment Regulations 1998 Report of Thorough Ex…" at bounding box center [642, 80] width 486 height 687
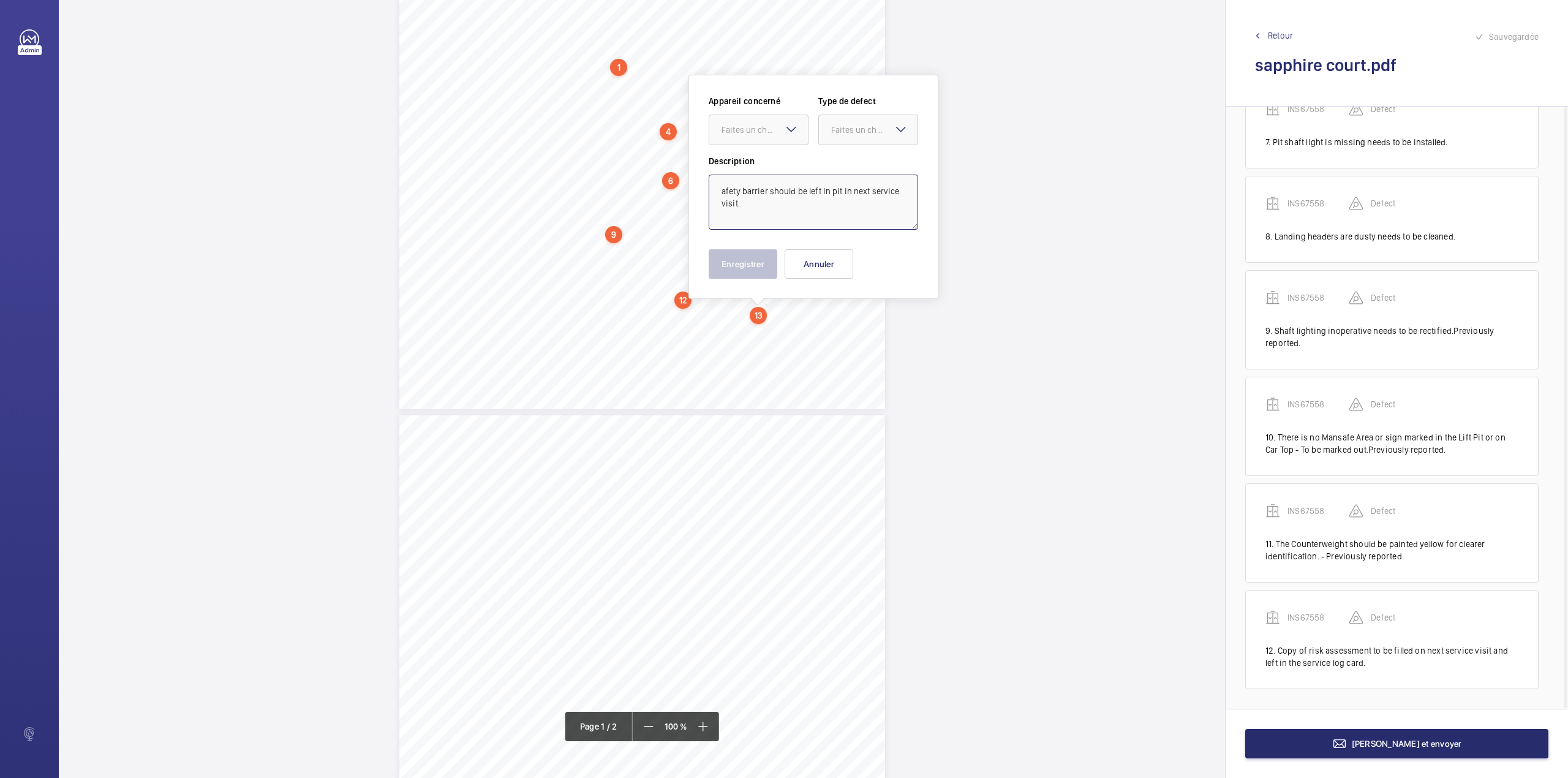
click at [712, 195] on textarea "afety barrier should be left in pit in next service visit." at bounding box center [814, 202] width 209 height 55
click at [745, 208] on textarea "Safety barrier should be left in pit in next service visit." at bounding box center [814, 202] width 209 height 55
click at [760, 120] on div at bounding box center [758, 130] width 99 height 29
drag, startPoint x: 758, startPoint y: 164, endPoint x: 835, endPoint y: 137, distance: 81.6
click at [758, 165] on span "INS67558" at bounding box center [759, 167] width 74 height 12
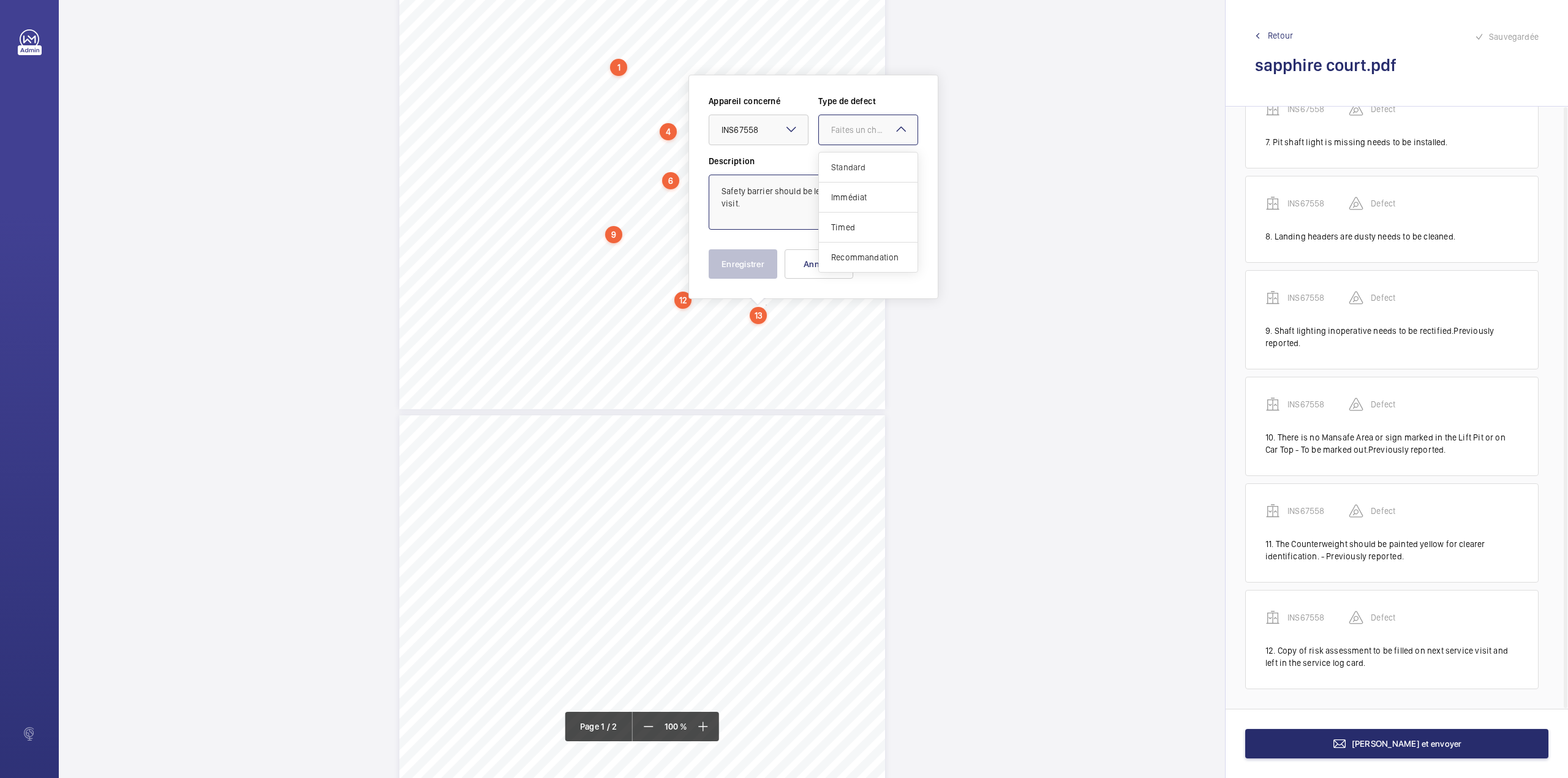
drag, startPoint x: 839, startPoint y: 135, endPoint x: 837, endPoint y: 168, distance: 33.1
click at [839, 136] on div "Faites un choix" at bounding box center [868, 130] width 99 height 12
click at [837, 168] on span "Standard" at bounding box center [869, 167] width 74 height 12
type textarea "Safety barrier should be left in pit in next service visit."
click at [736, 258] on button "Enregistrer" at bounding box center [743, 264] width 69 height 29
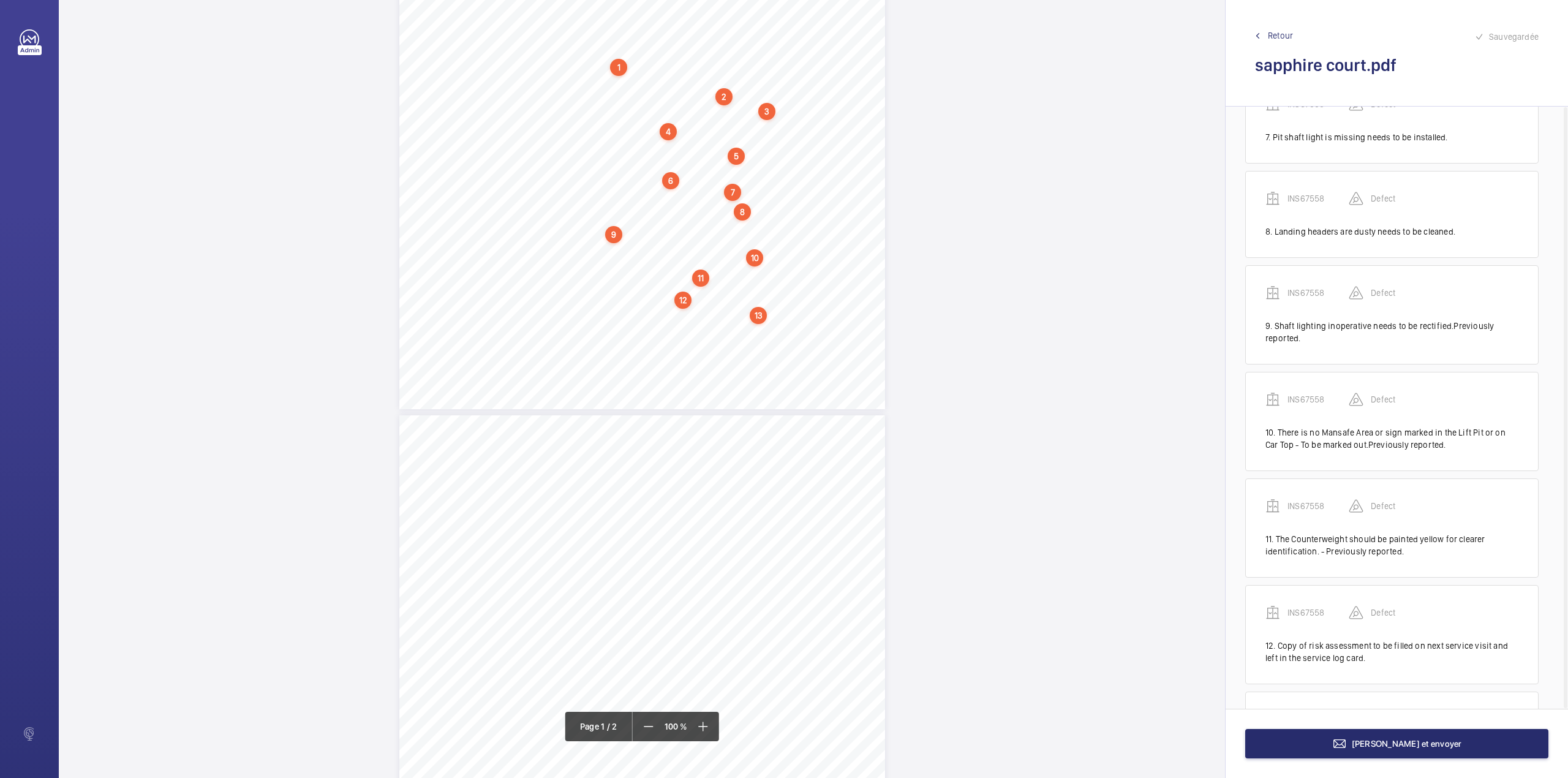
scroll to position [759, 0]
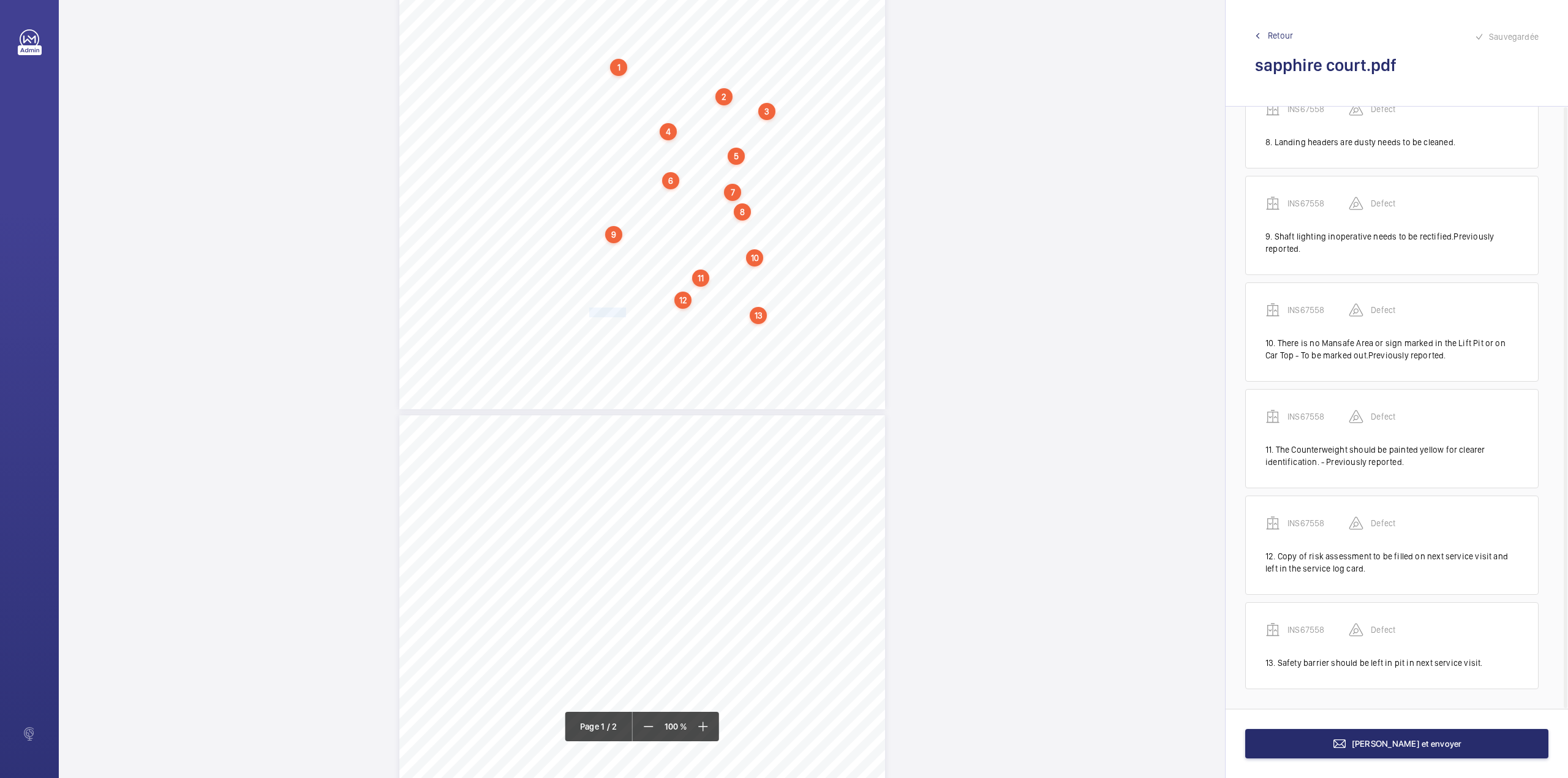
drag, startPoint x: 589, startPoint y: 310, endPoint x: 625, endPoint y: 312, distance: 36.1
click at [625, 312] on span "Safety barrier should be left in pit in next service visit." at bounding box center [676, 312] width 175 height 8
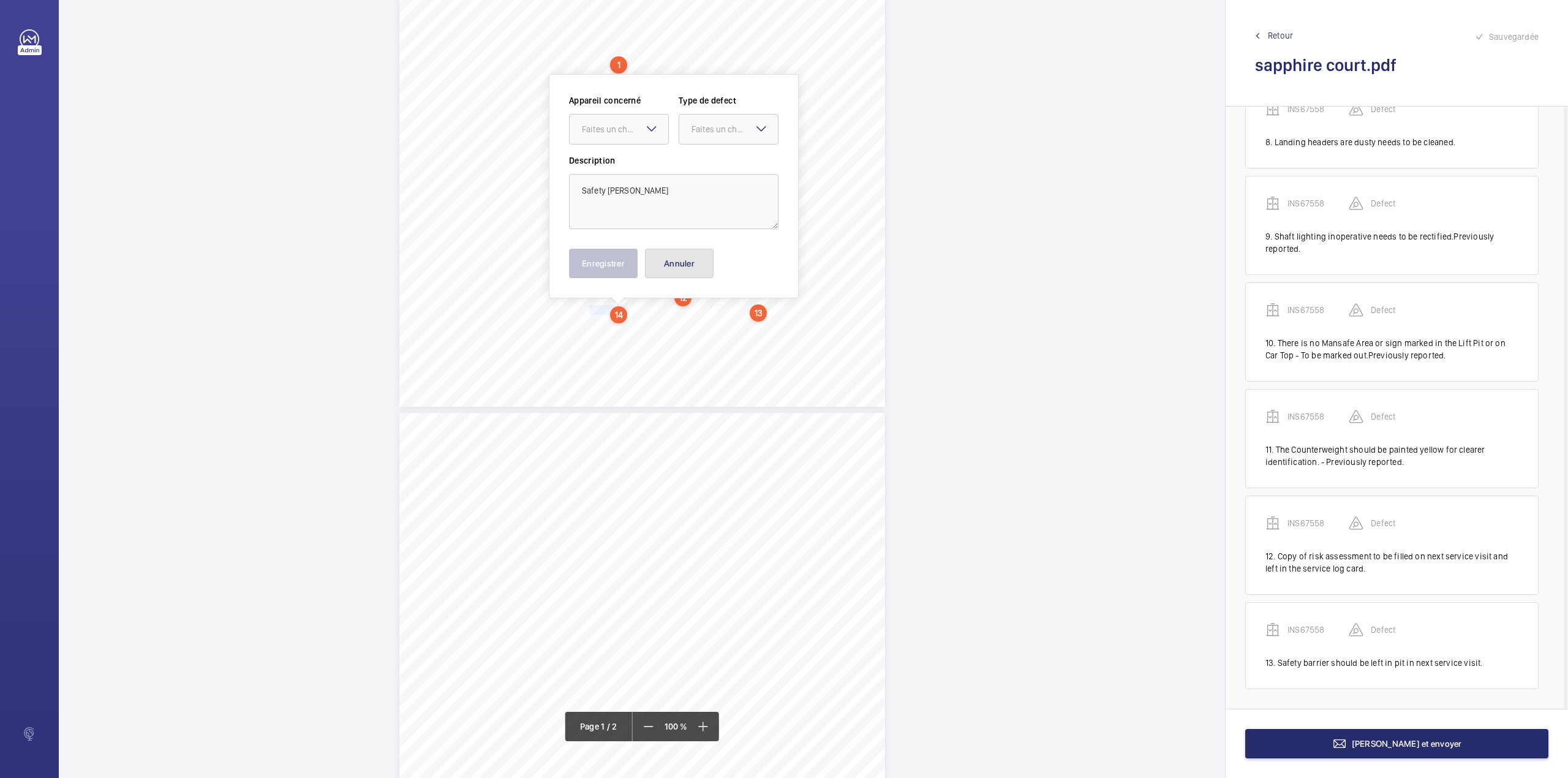
click at [673, 272] on button "Annuler" at bounding box center [680, 264] width 69 height 29
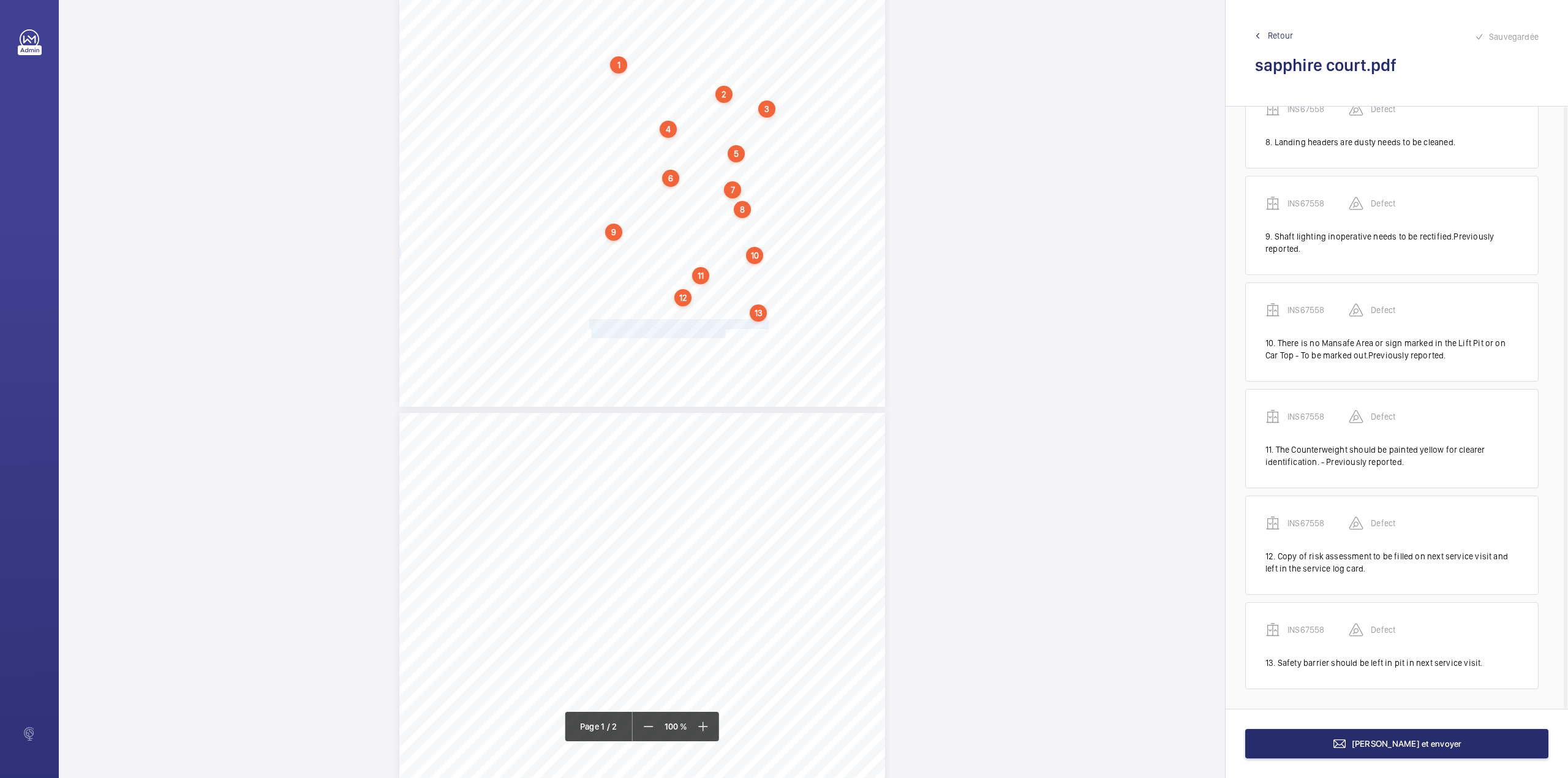
drag, startPoint x: 588, startPoint y: 326, endPoint x: 724, endPoint y: 334, distance: 136.2
click at [724, 334] on div "Lifting Operations and Lifting Equipment Regulations 1998 Report of Thorough Ex…" at bounding box center [642, 63] width 486 height 687
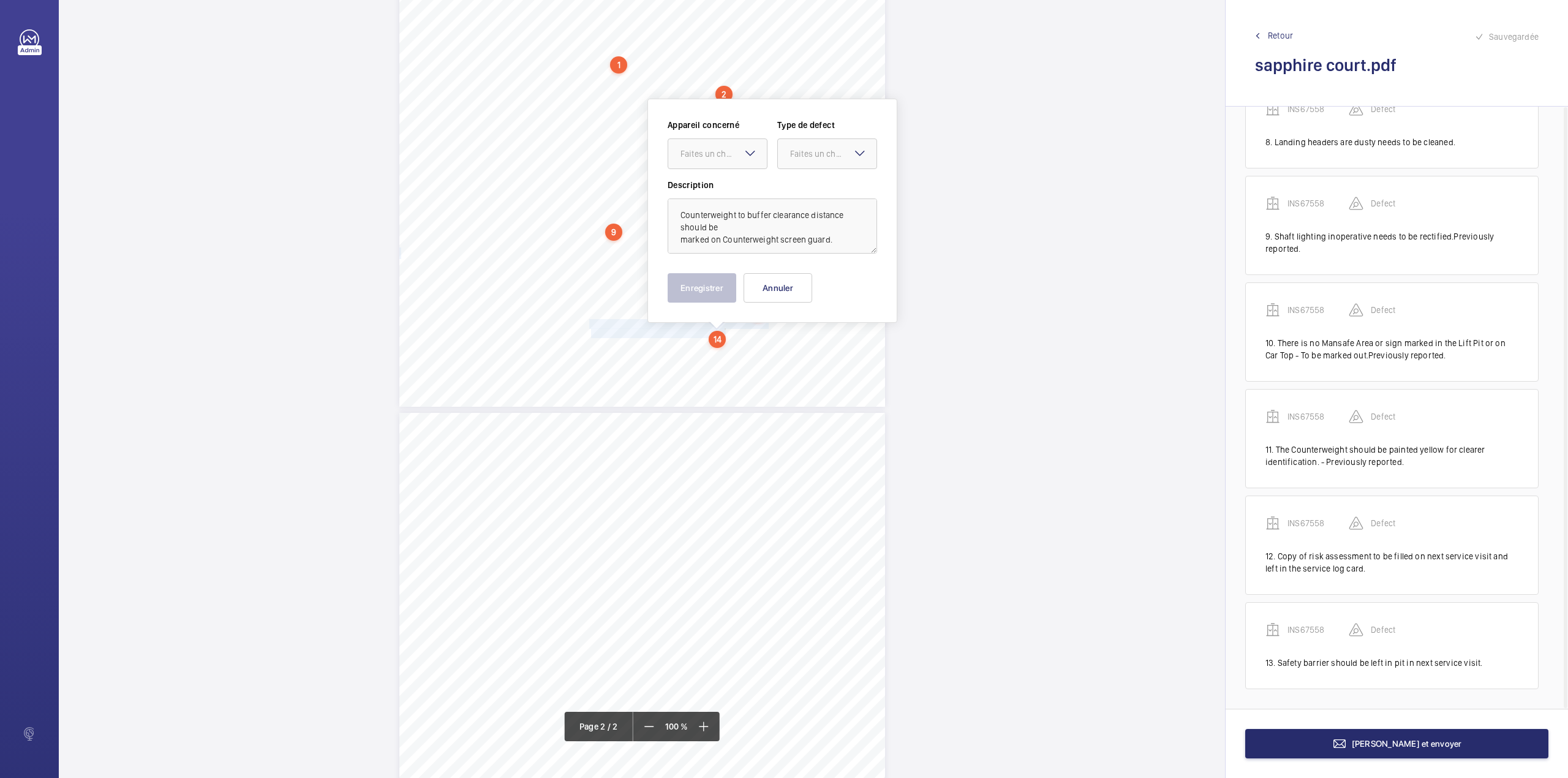
scroll to position [325, 0]
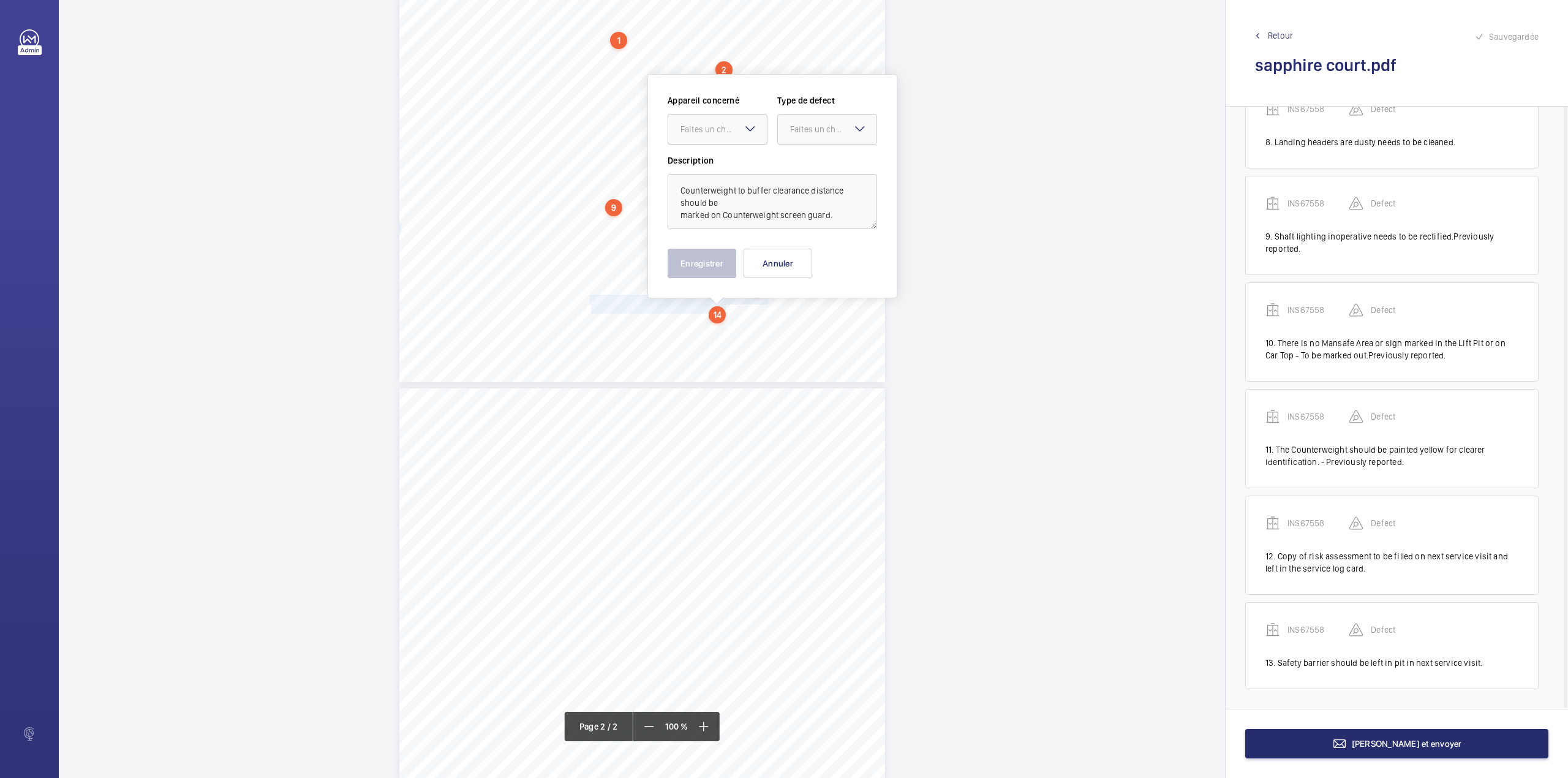
click at [719, 136] on div at bounding box center [717, 129] width 99 height 29
click at [717, 167] on span "INS67558" at bounding box center [717, 166] width 74 height 12
click at [792, 138] on div at bounding box center [827, 129] width 99 height 29
click at [795, 161] on span "Standard" at bounding box center [827, 166] width 74 height 12
click at [713, 267] on button "Enregistrer" at bounding box center [702, 264] width 69 height 29
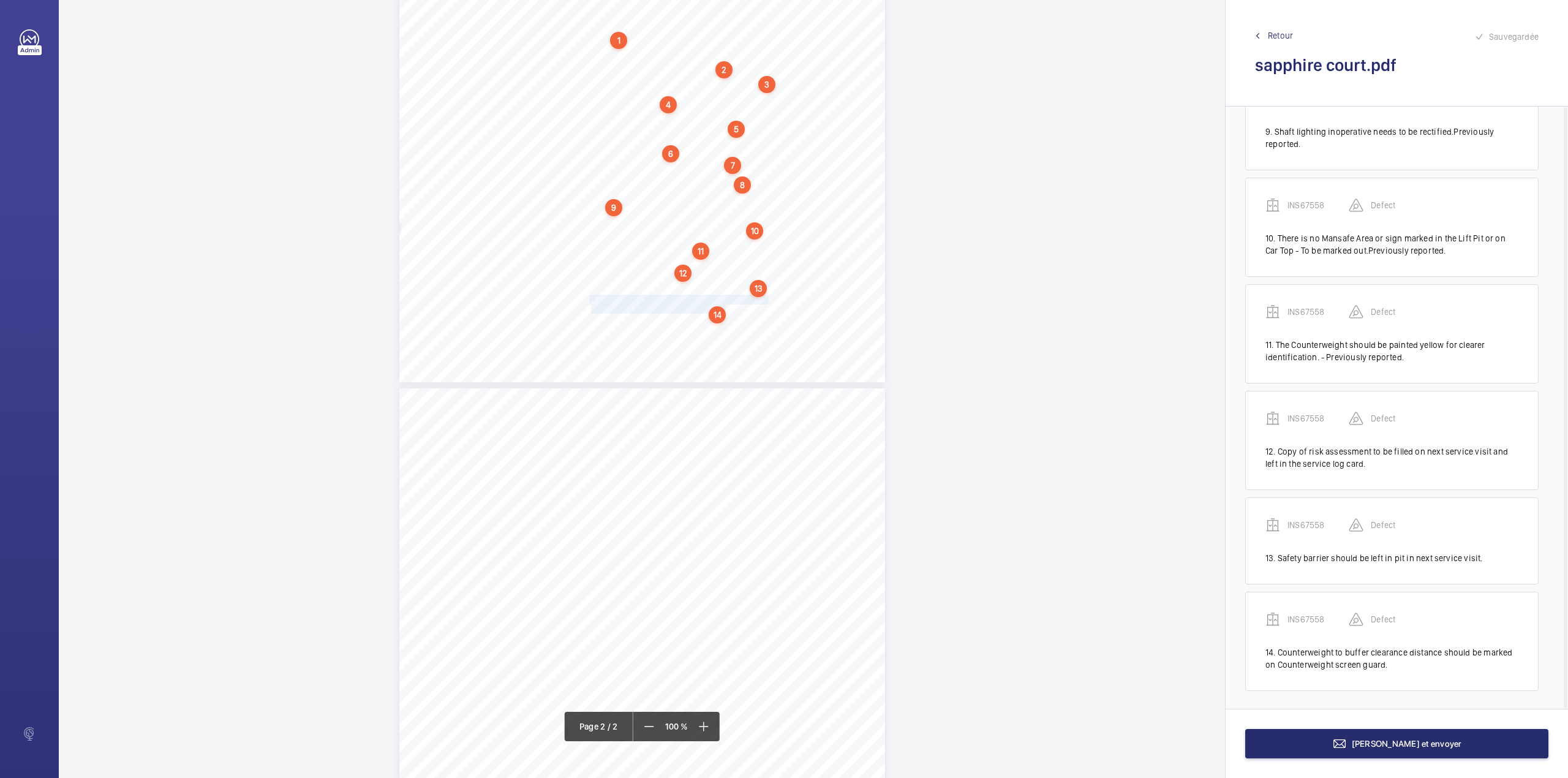
scroll to position [866, 0]
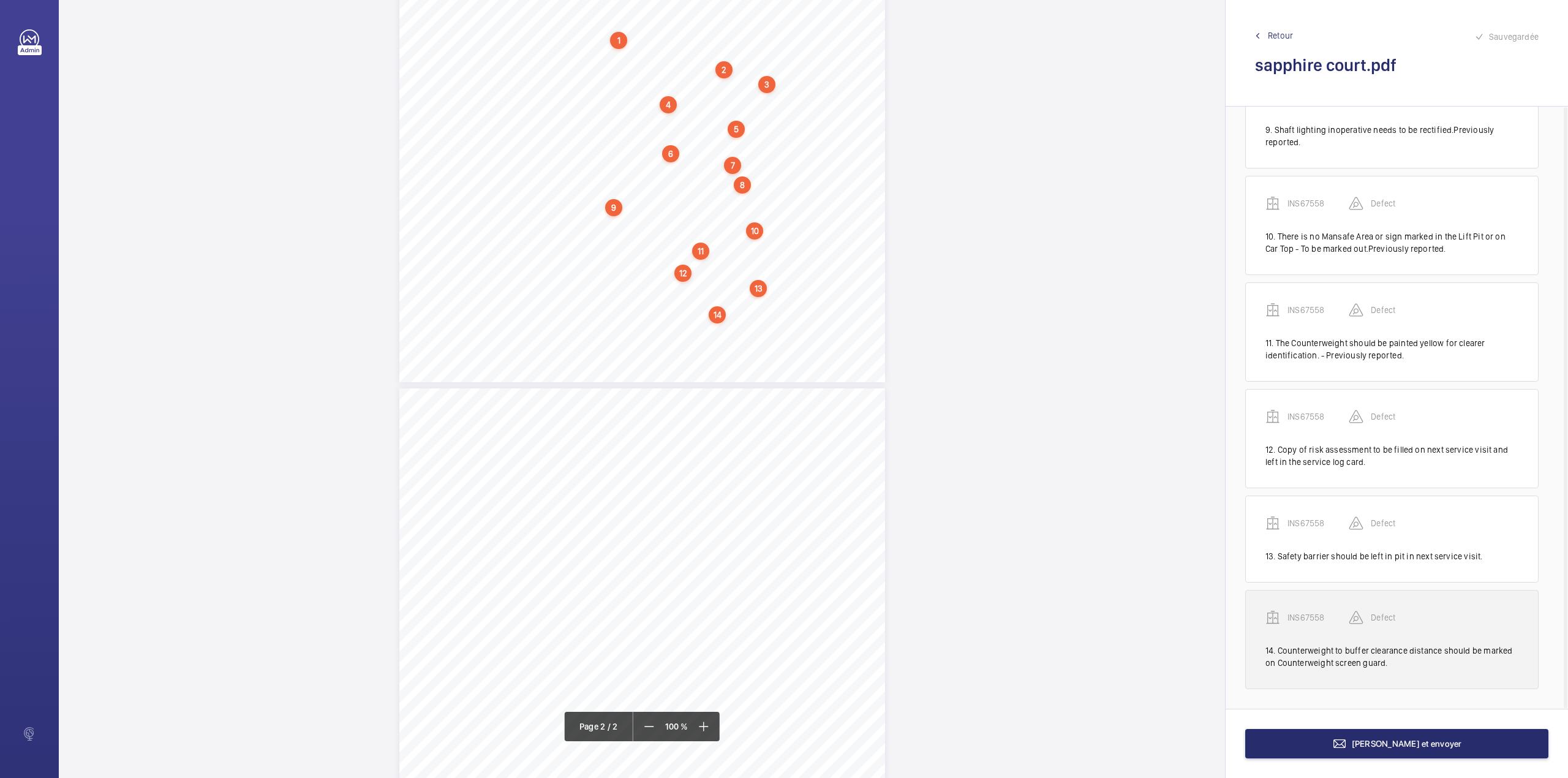
click at [1295, 611] on p "INS67558" at bounding box center [1318, 617] width 61 height 12
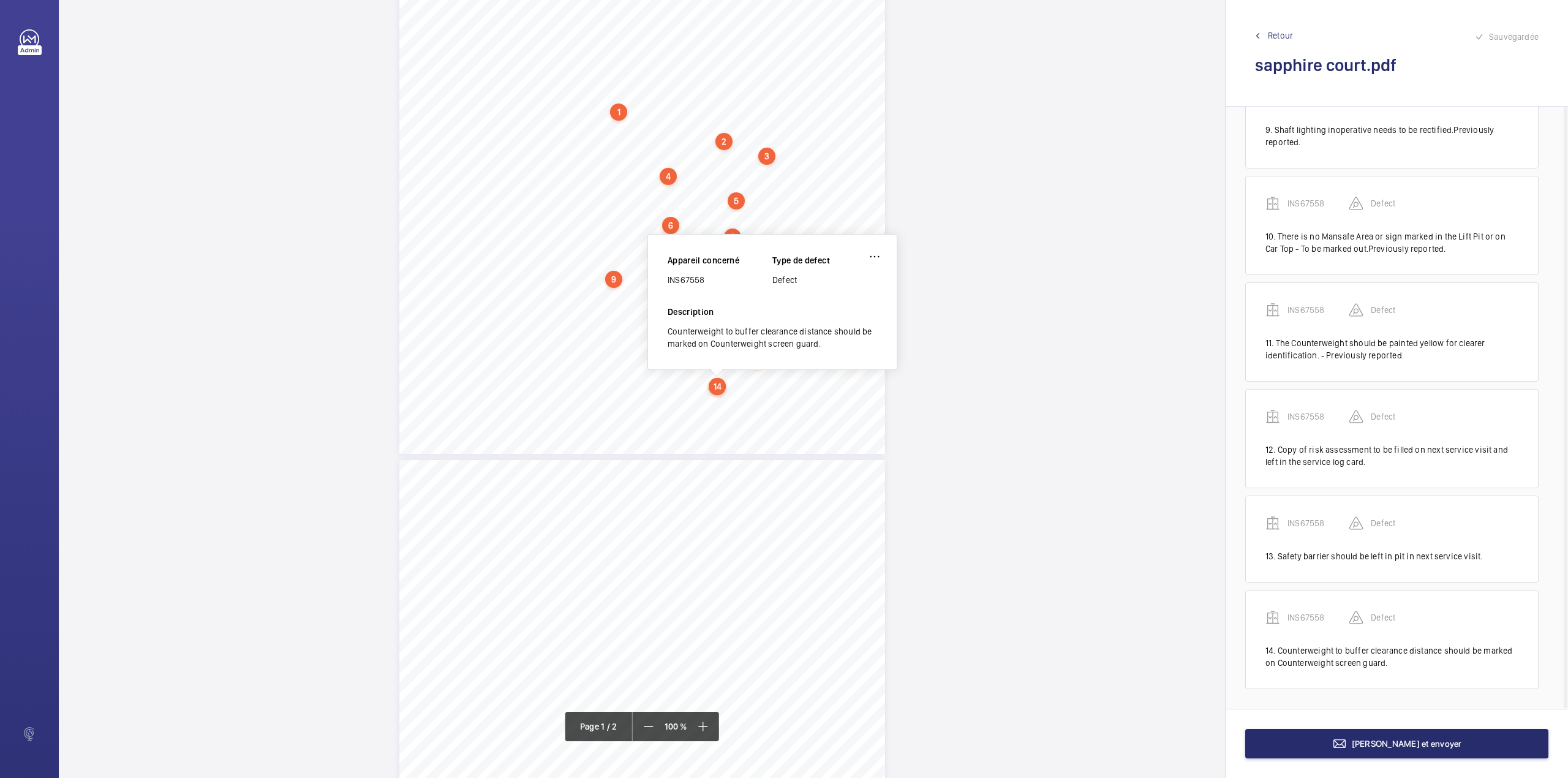
scroll to position [251, 0]
drag, startPoint x: 669, startPoint y: 283, endPoint x: 709, endPoint y: 283, distance: 40.0
click at [709, 283] on div "INS67558" at bounding box center [720, 282] width 105 height 12
click at [1319, 740] on button "Terminer et envoyer" at bounding box center [1396, 744] width 303 height 29
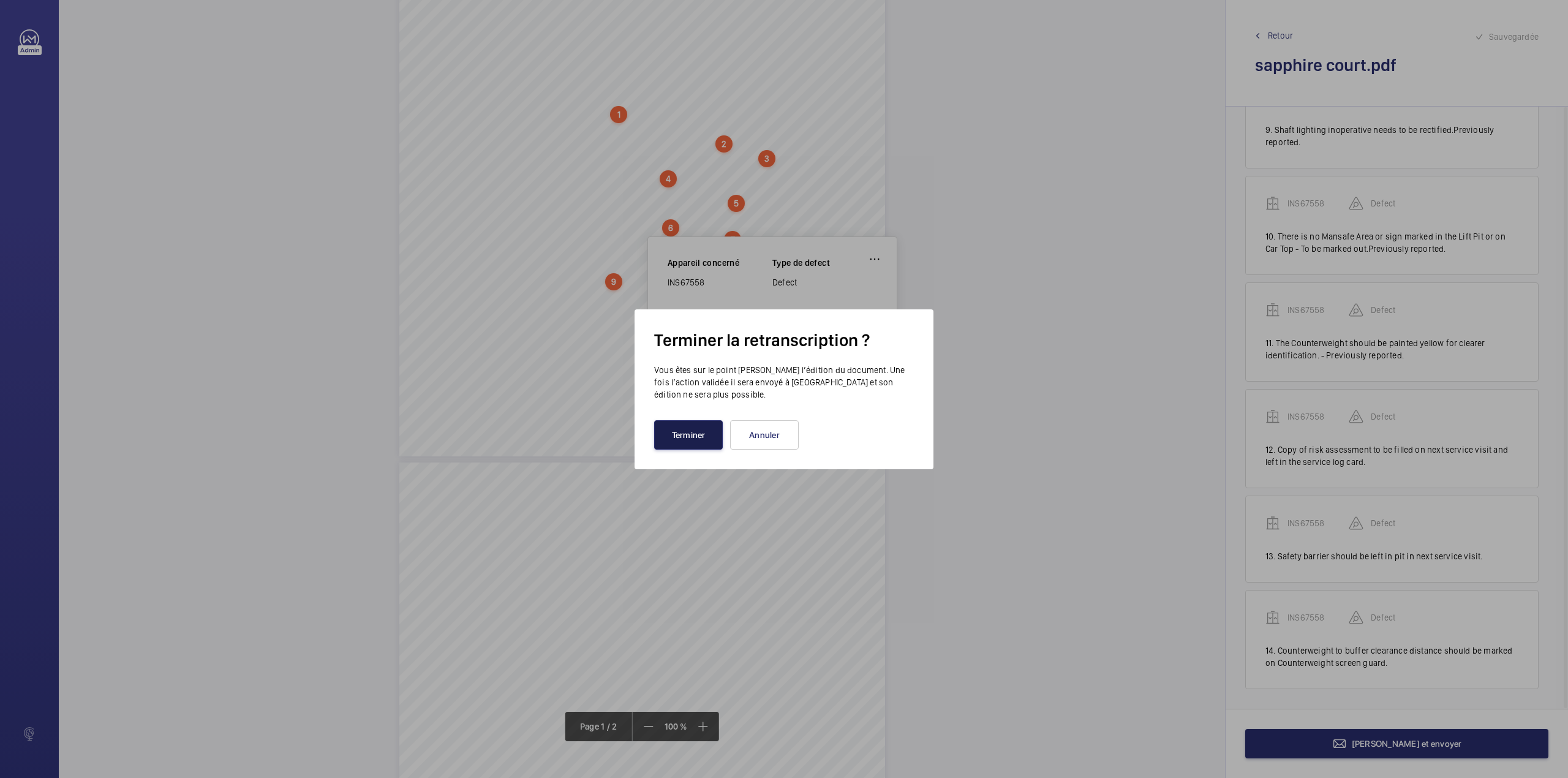
drag, startPoint x: 685, startPoint y: 437, endPoint x: 608, endPoint y: 393, distance: 88.7
click at [685, 438] on button "Terminer" at bounding box center [689, 435] width 69 height 29
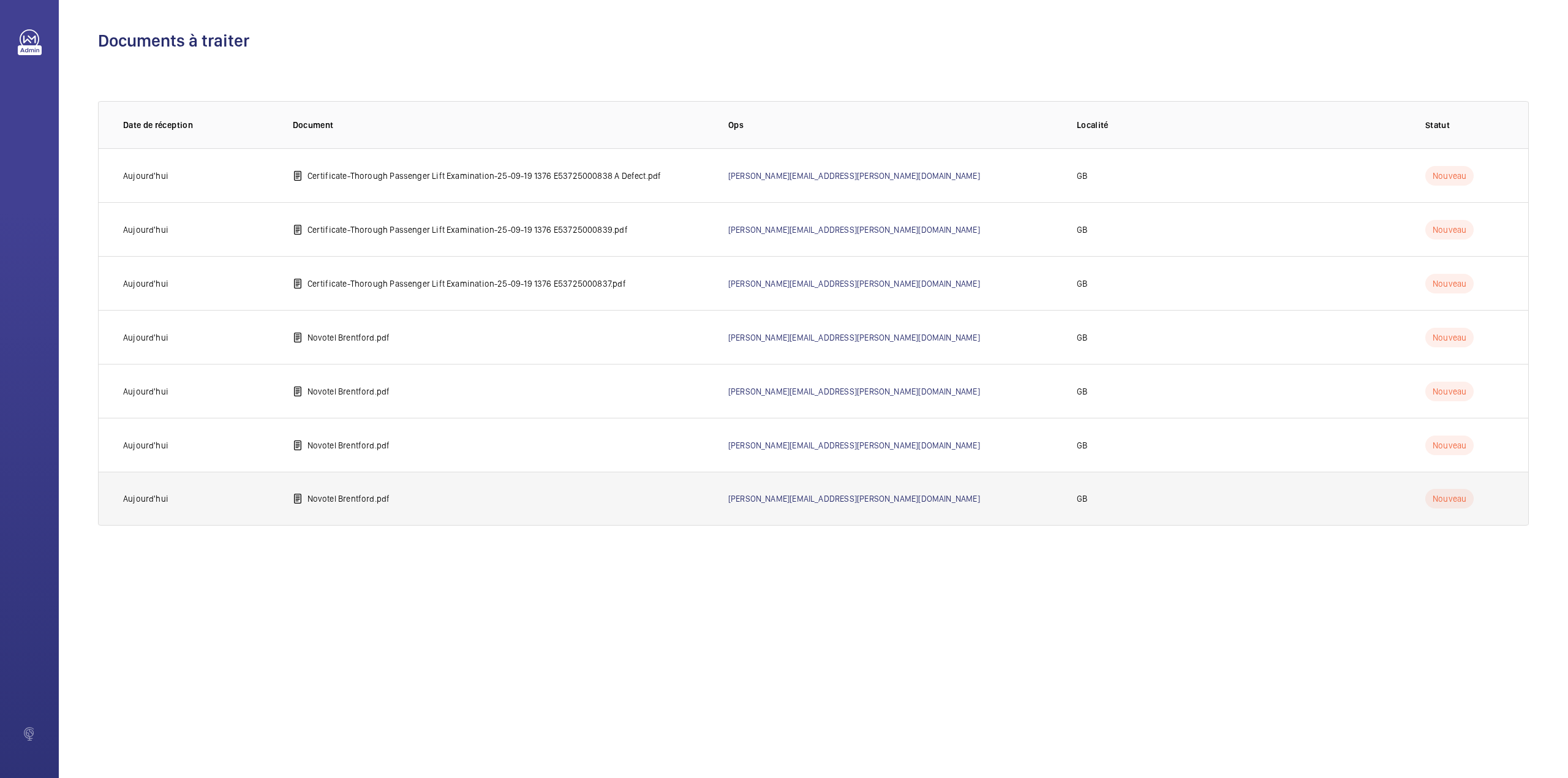
click at [351, 496] on p "Novotel Brentford.pdf" at bounding box center [349, 498] width 83 height 12
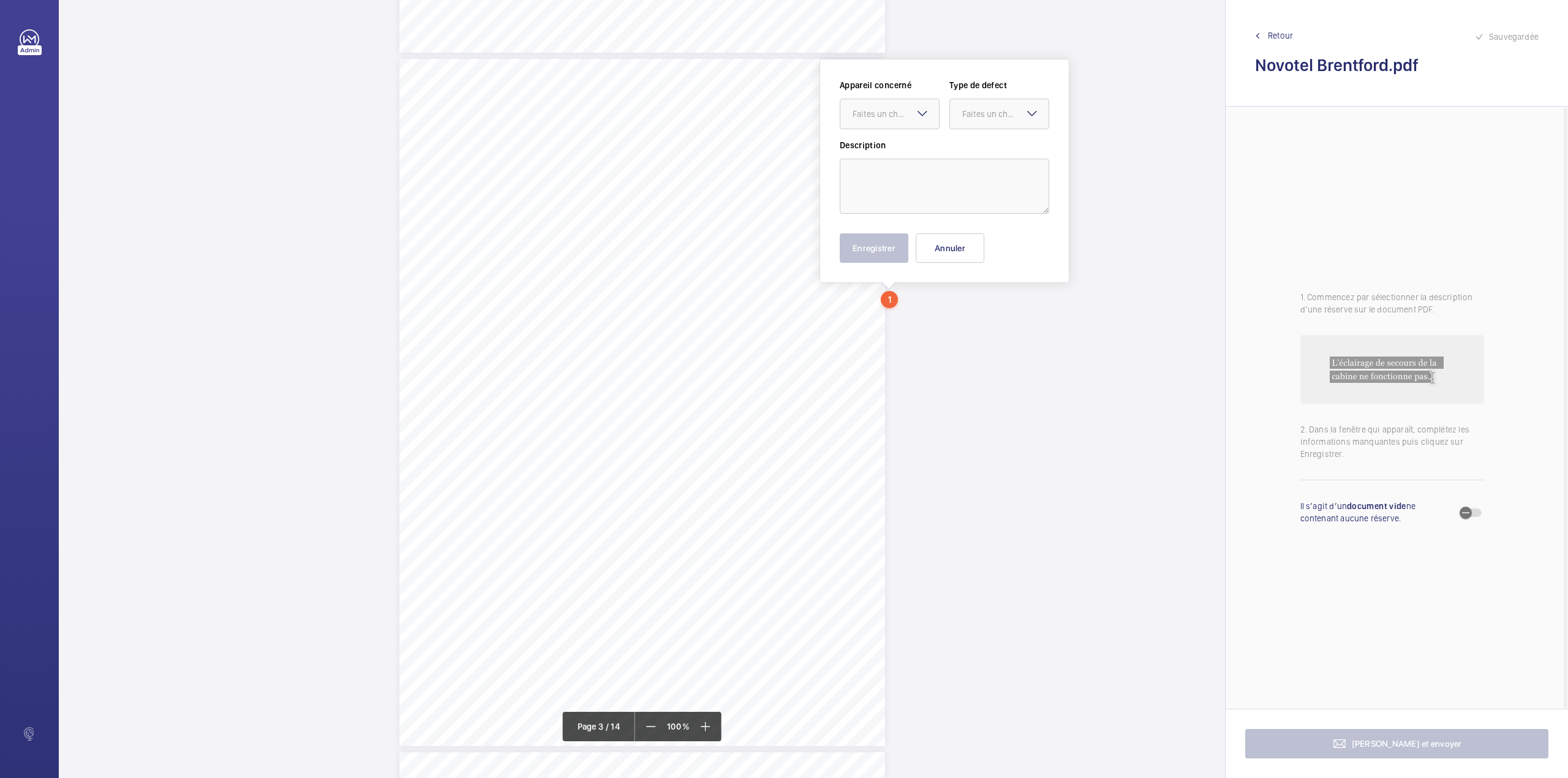
scroll to position [1332, 0]
click at [905, 128] on div "Faites un choix" at bounding box center [895, 130] width 86 height 12
click at [939, 257] on button "Annuler" at bounding box center [950, 264] width 69 height 29
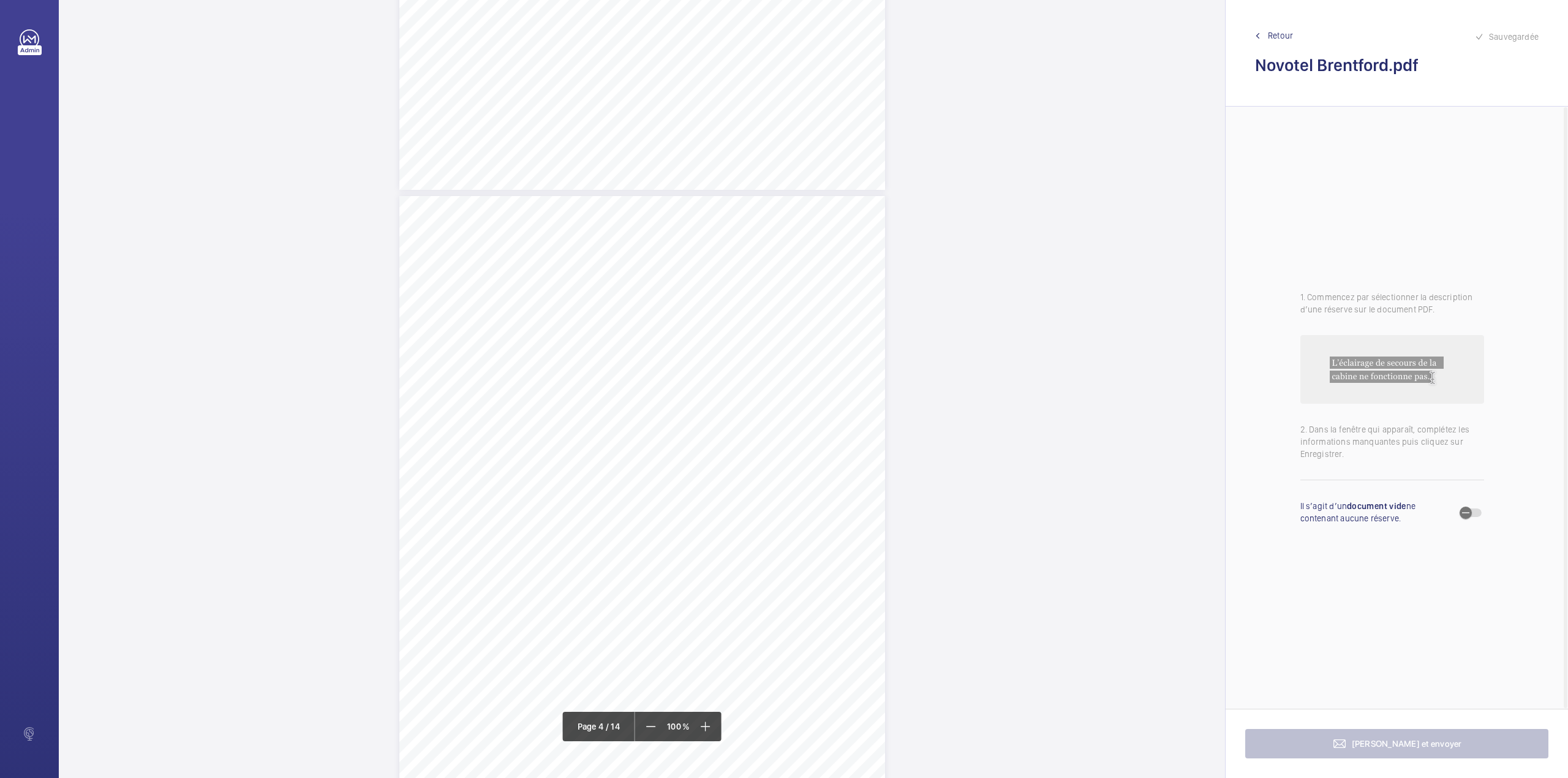
scroll to position [2067, 0]
click at [1273, 27] on div "Sauvegardée Retour Novotel Brentford.pdf" at bounding box center [1397, 53] width 343 height 107
click at [1271, 29] on span "Retour" at bounding box center [1280, 35] width 25 height 12
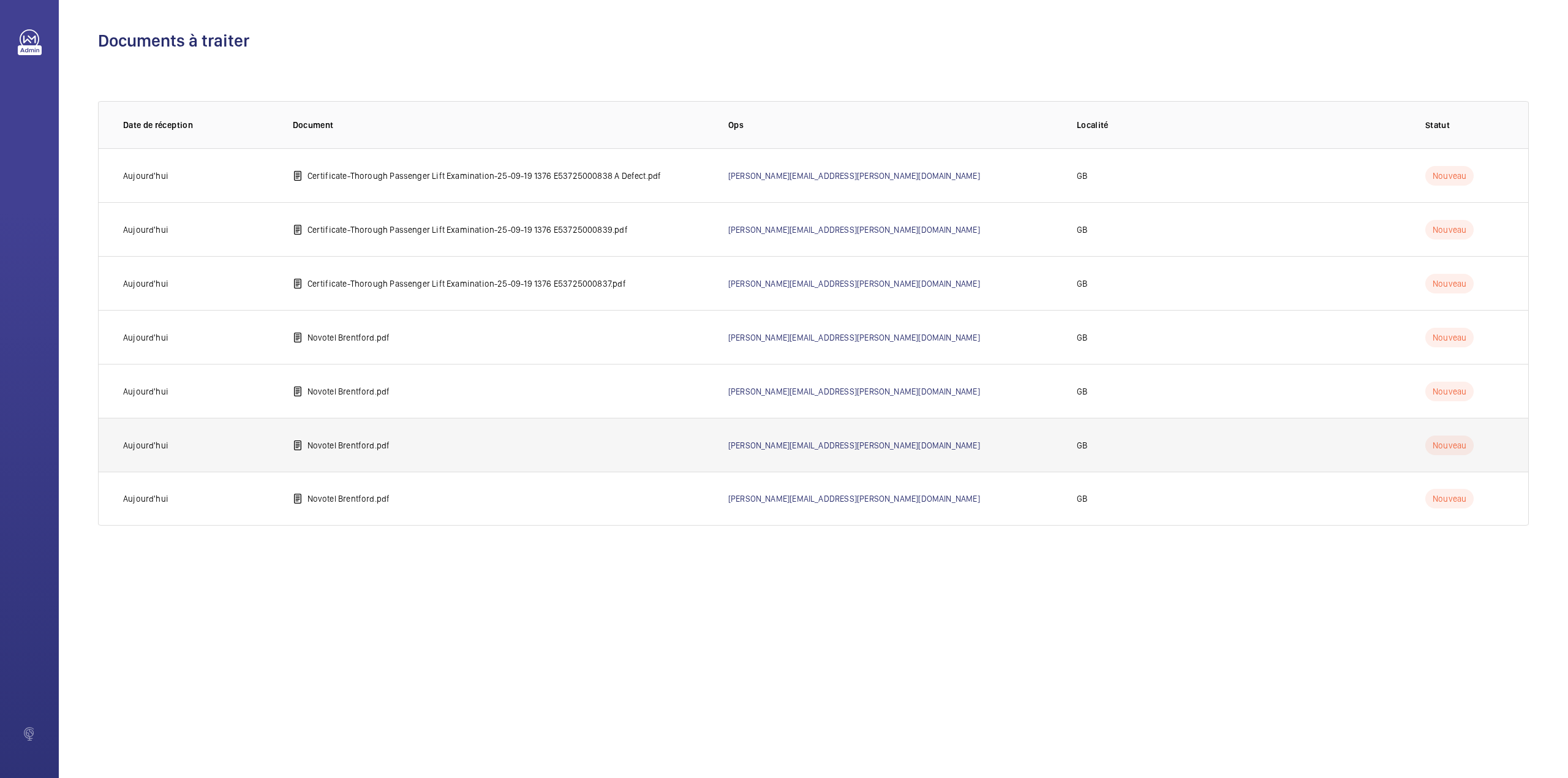
click at [374, 442] on p "Novotel Brentford.pdf" at bounding box center [349, 445] width 83 height 12
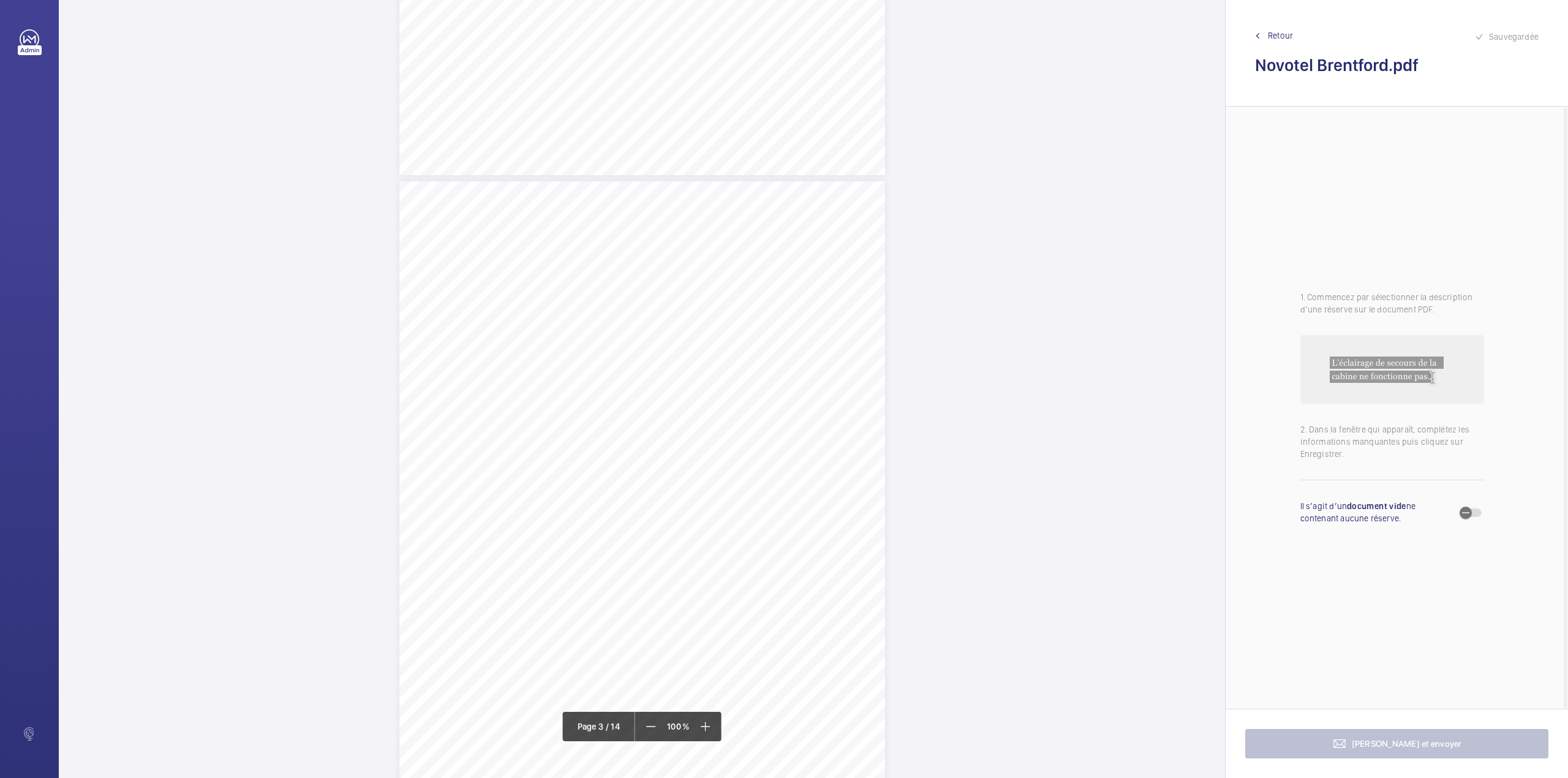
click at [784, 226] on div "Lift Report Lifting Operations & Lifting Equipment Regulation 1998 Provision & …" at bounding box center [642, 525] width 486 height 687
click at [788, 126] on div "Faites un choix" at bounding box center [784, 130] width 86 height 12
click at [1273, 31] on span "Retour" at bounding box center [1280, 35] width 25 height 12
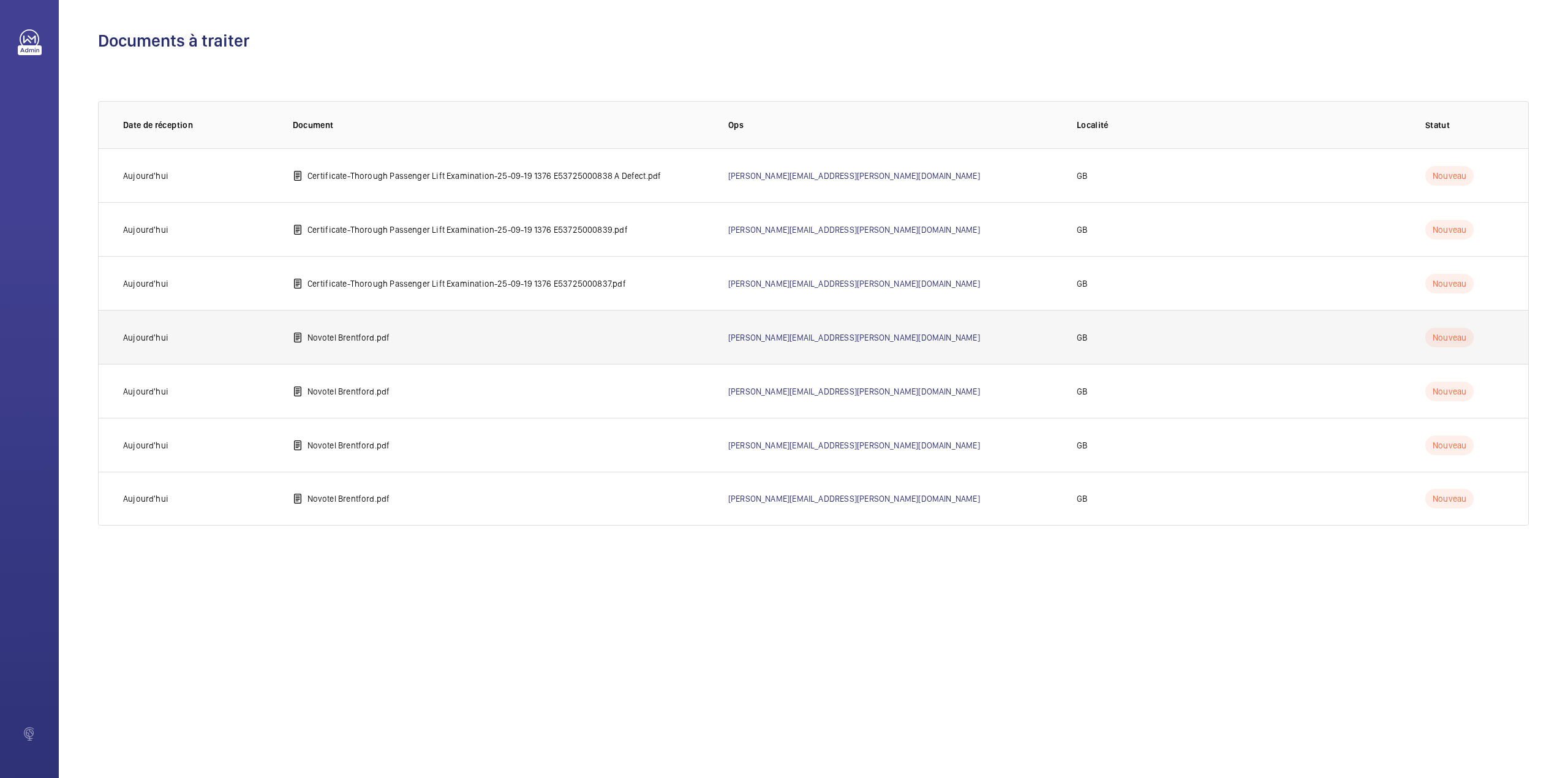
click at [380, 334] on p "Novotel Brentford.pdf" at bounding box center [349, 337] width 83 height 12
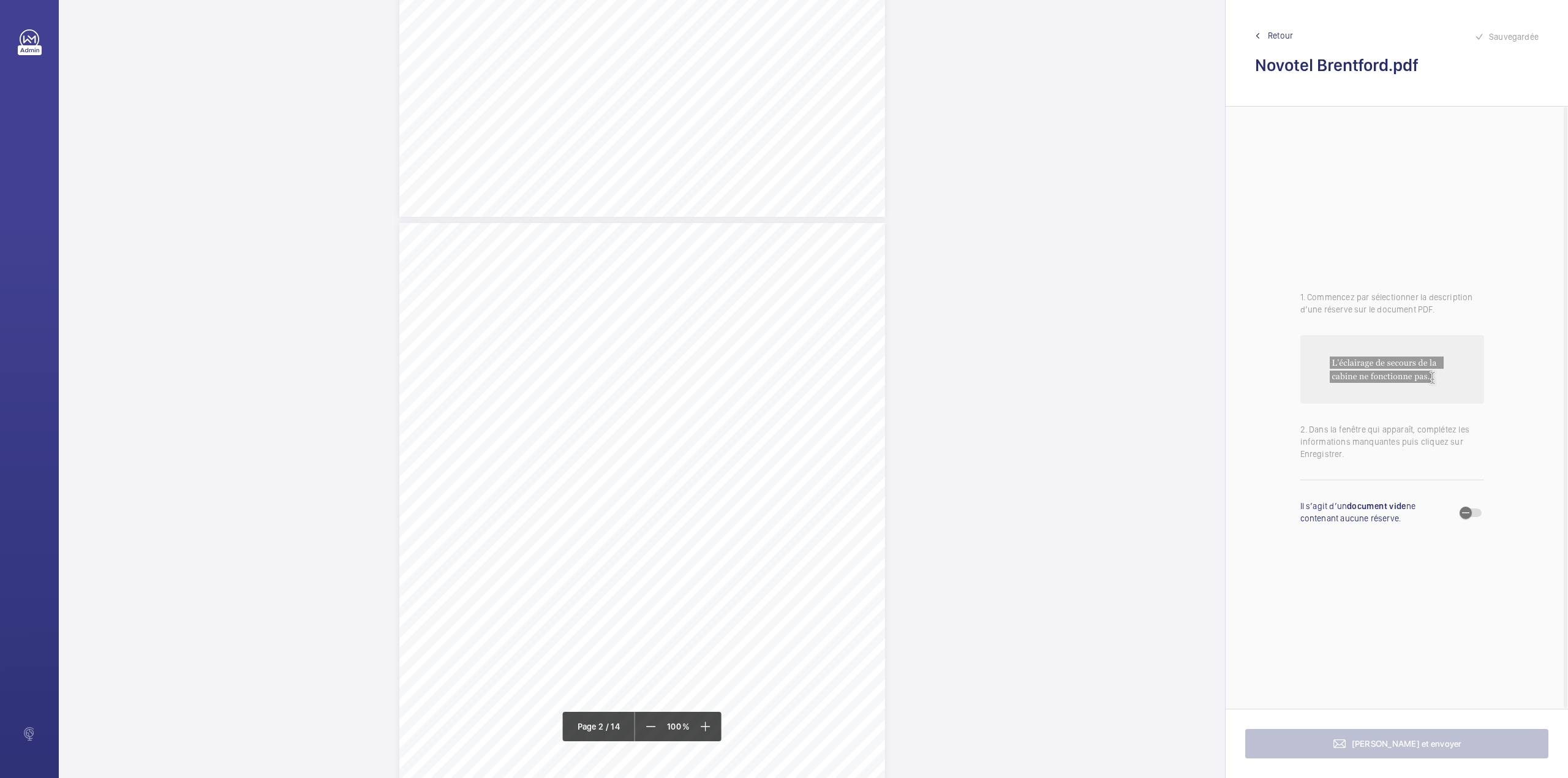
scroll to position [898, 0]
click at [758, 447] on div "Lift Report Lifting Operations & Lifting Equipment Regulation 1998 Provision & …" at bounding box center [642, 607] width 486 height 687
click at [785, 129] on mat-icon at bounding box center [784, 128] width 15 height 15
click at [816, 260] on button "Annuler" at bounding box center [812, 264] width 69 height 29
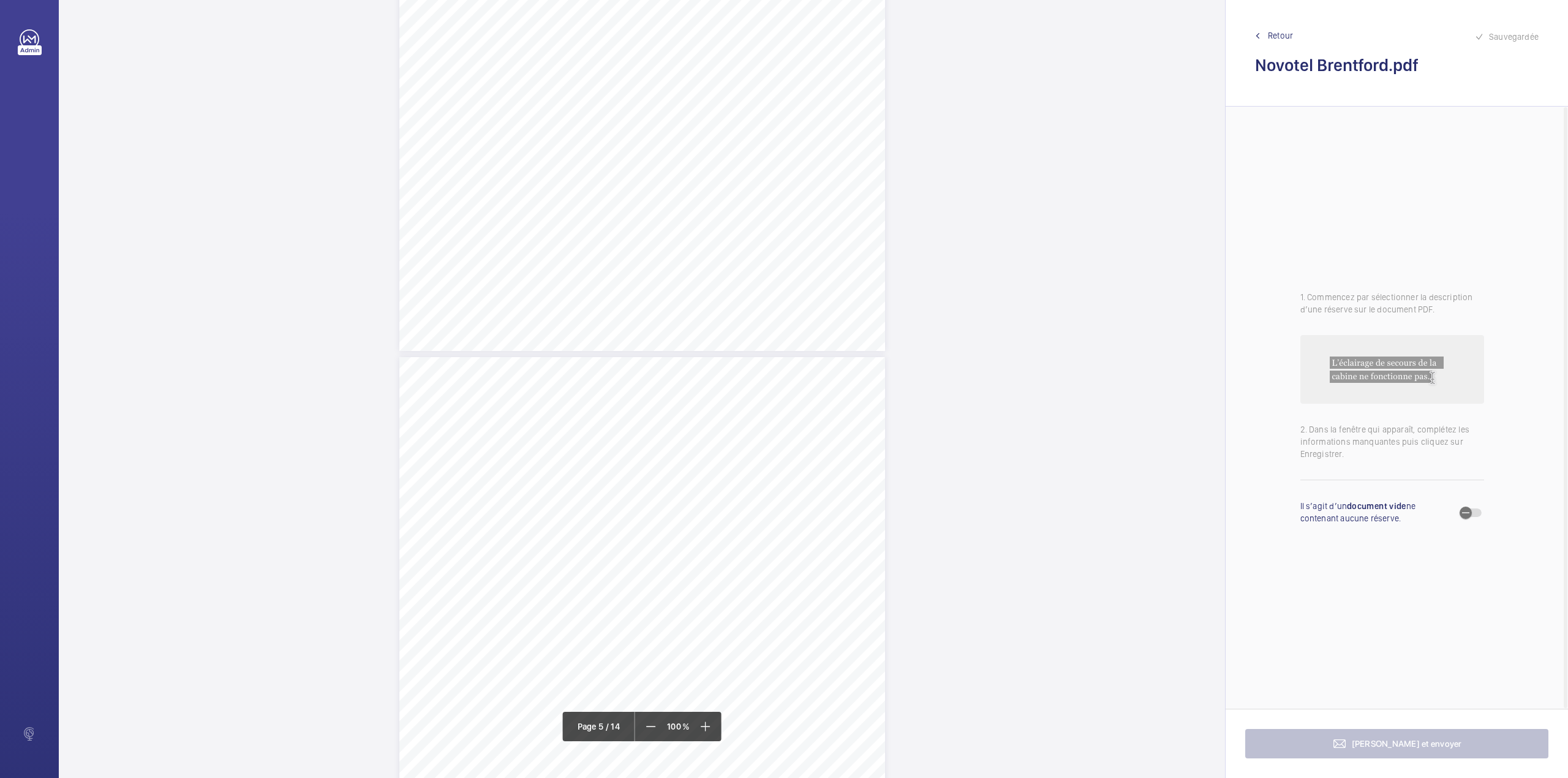
scroll to position [3241, 0]
click at [1271, 40] on span "Retour" at bounding box center [1280, 35] width 25 height 12
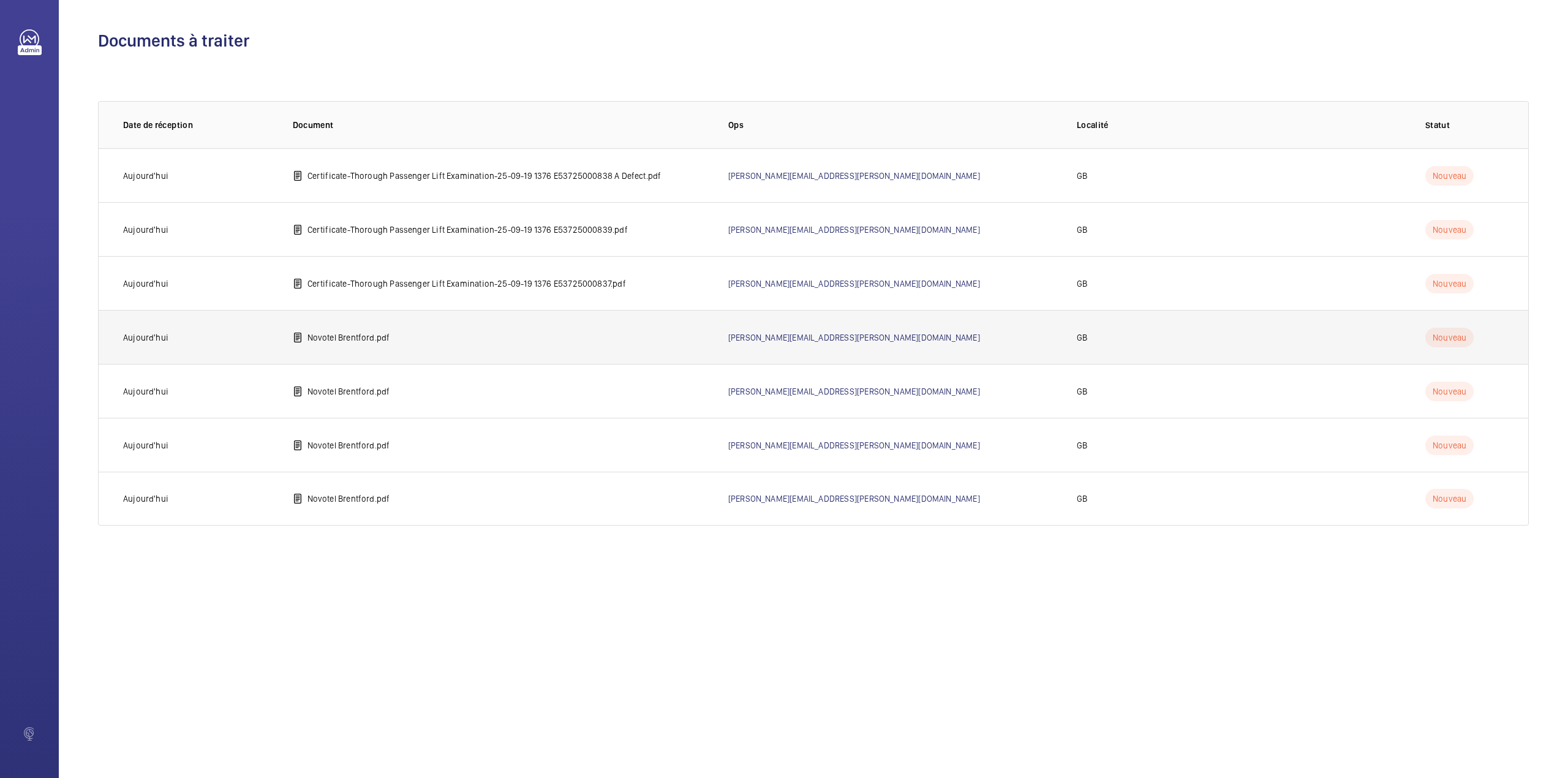
click at [333, 336] on p "Novotel Brentford.pdf" at bounding box center [349, 337] width 83 height 12
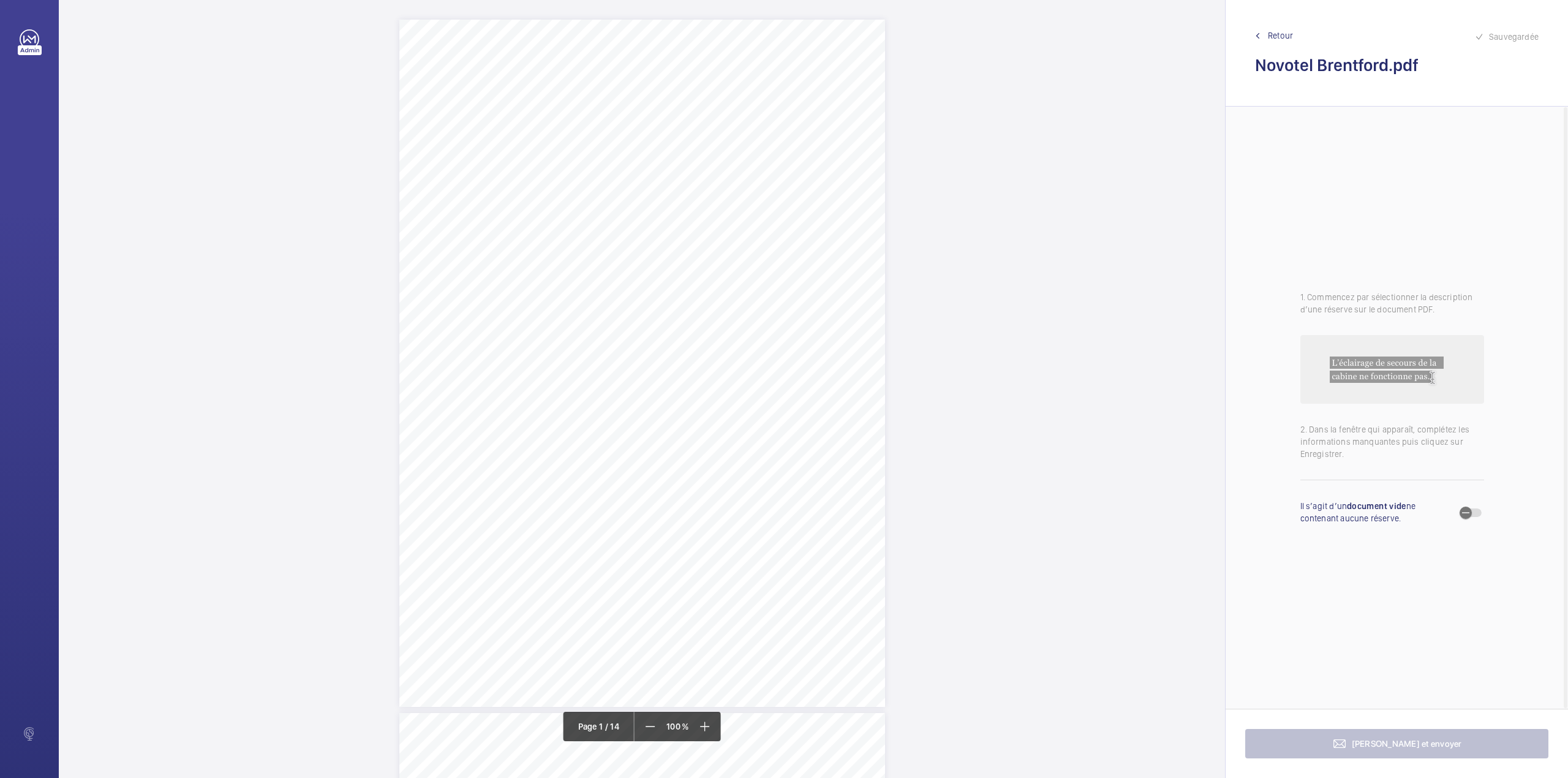
click at [653, 285] on span "Please quote your report number in any communication." at bounding box center [662, 288] width 204 height 8
click at [661, 109] on div "Faites un choix" at bounding box center [653, 103] width 86 height 12
click at [708, 224] on button "Annuler" at bounding box center [708, 237] width 69 height 29
click at [763, 366] on div "Page 2" at bounding box center [642, 158] width 486 height 687
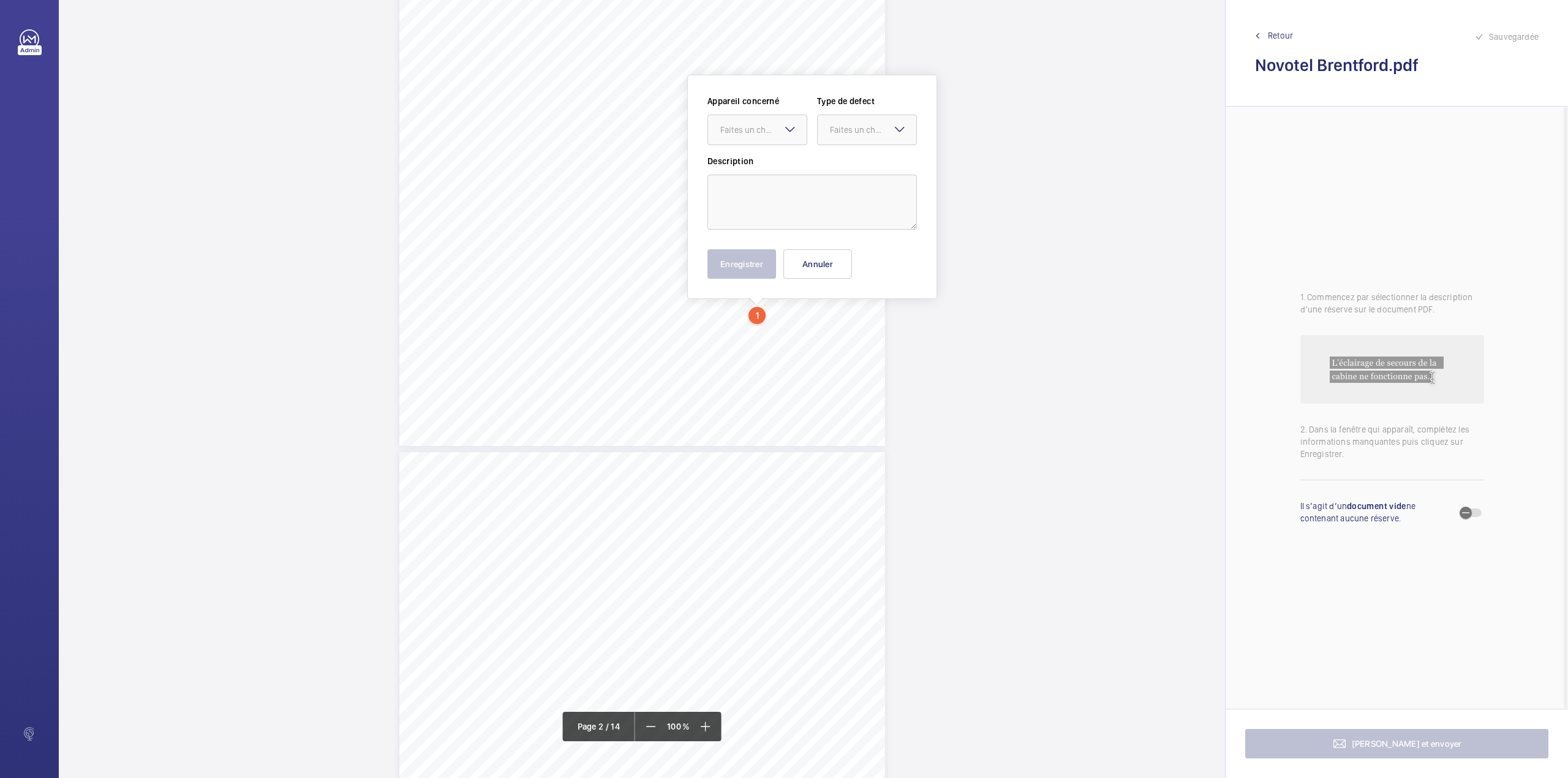
click at [772, 145] on div "Appareil concerné Faites un choix Type de defect Faites un choix" at bounding box center [812, 125] width 209 height 60
click at [783, 116] on div at bounding box center [758, 130] width 99 height 29
click at [809, 245] on div "Appareil concerné Faites un choix Type de defect Faites un choix Description En…" at bounding box center [812, 187] width 209 height 184
click at [809, 274] on button "Annuler" at bounding box center [818, 264] width 69 height 29
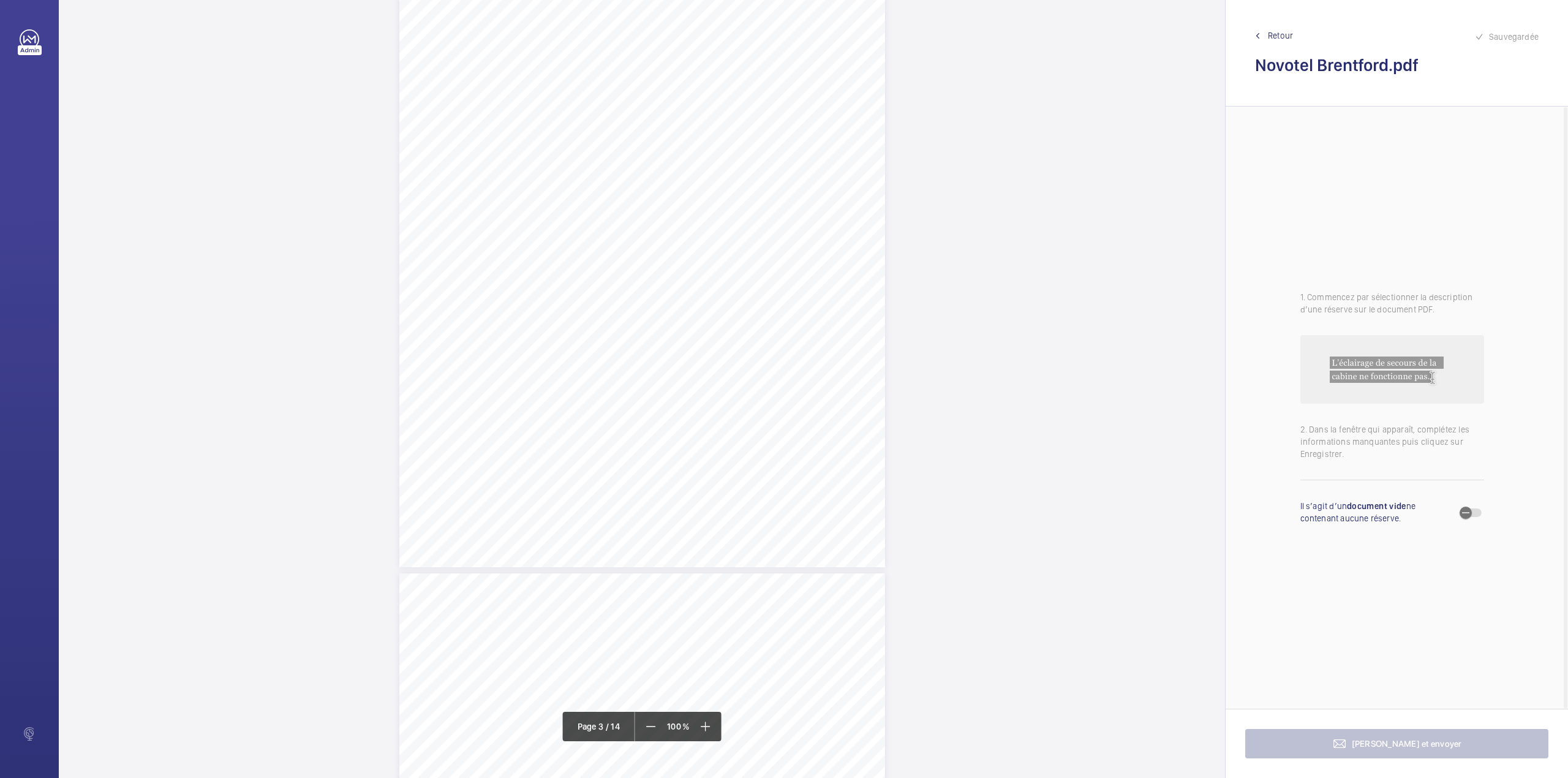
click at [1280, 38] on span "Retour" at bounding box center [1280, 35] width 25 height 12
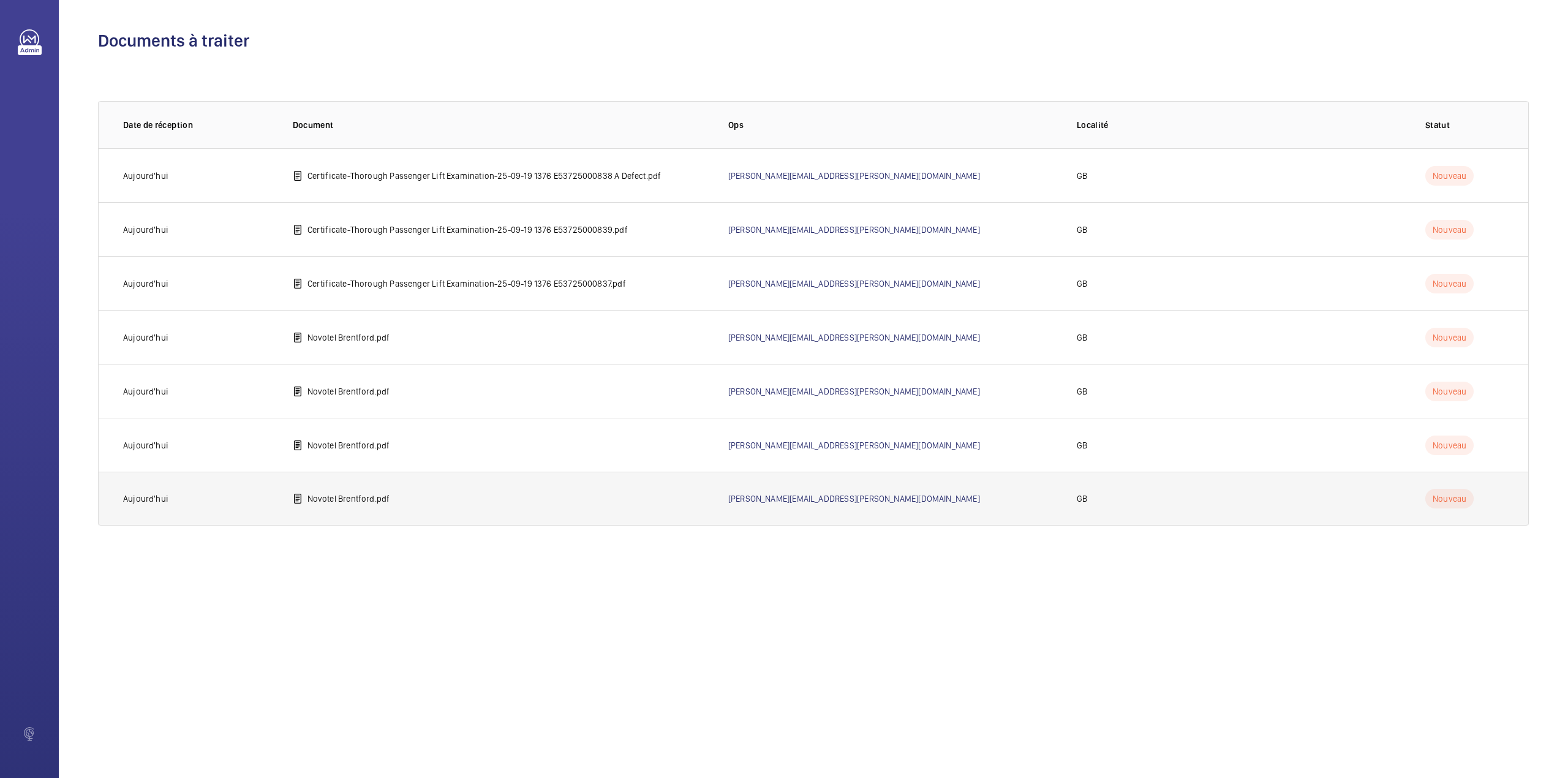
click at [388, 483] on td "Novotel Brentford.pdf" at bounding box center [491, 498] width 435 height 54
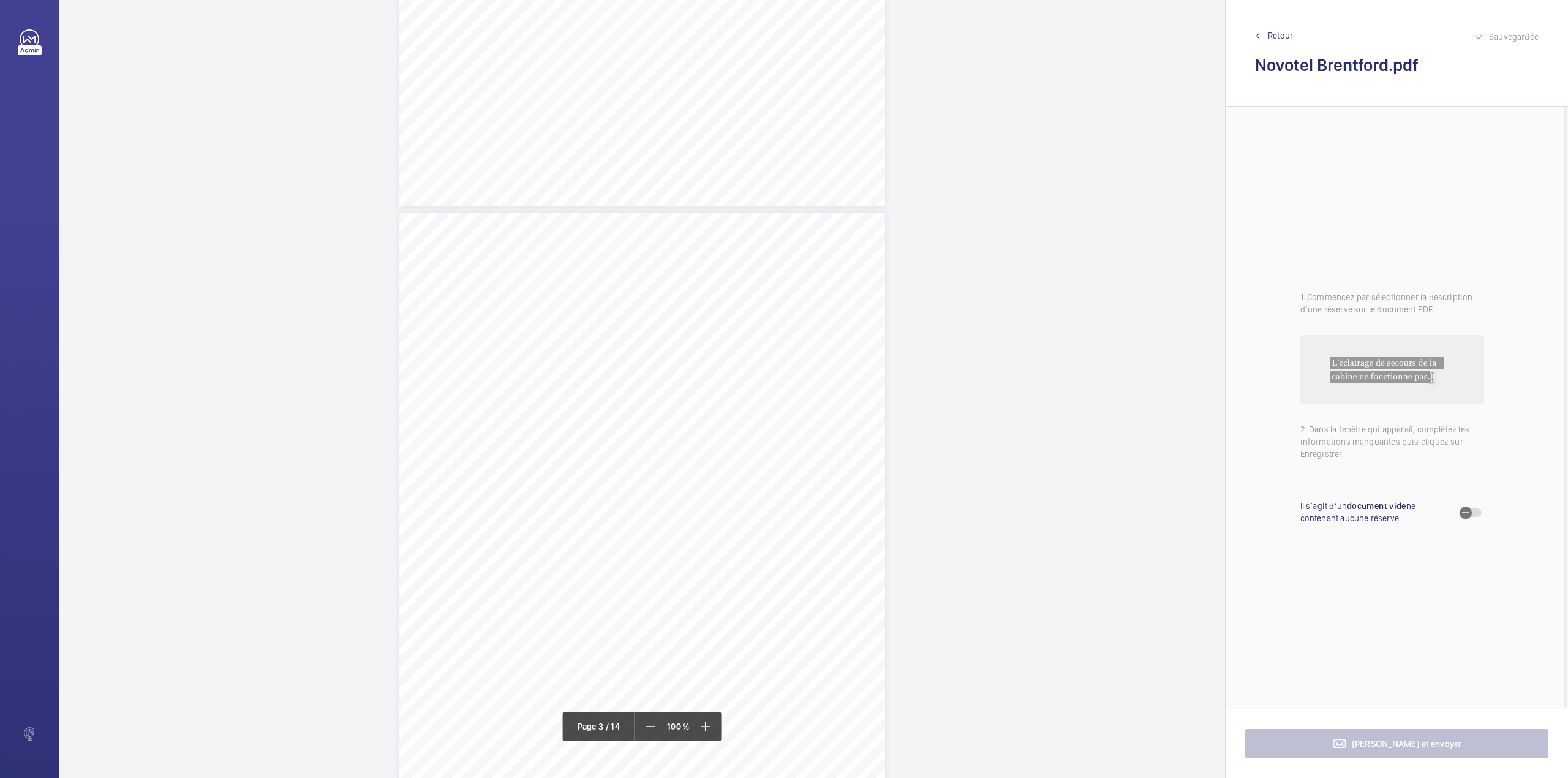
scroll to position [1306, 0]
drag, startPoint x: 518, startPoint y: 223, endPoint x: 641, endPoint y: 221, distance: 123.0
click at [641, 221] on span "ESSENDI UK HOTELS 1 LTD (NOVOTEL)" at bounding box center [587, 223] width 137 height 8
click at [708, 269] on button "Annuler" at bounding box center [696, 264] width 69 height 29
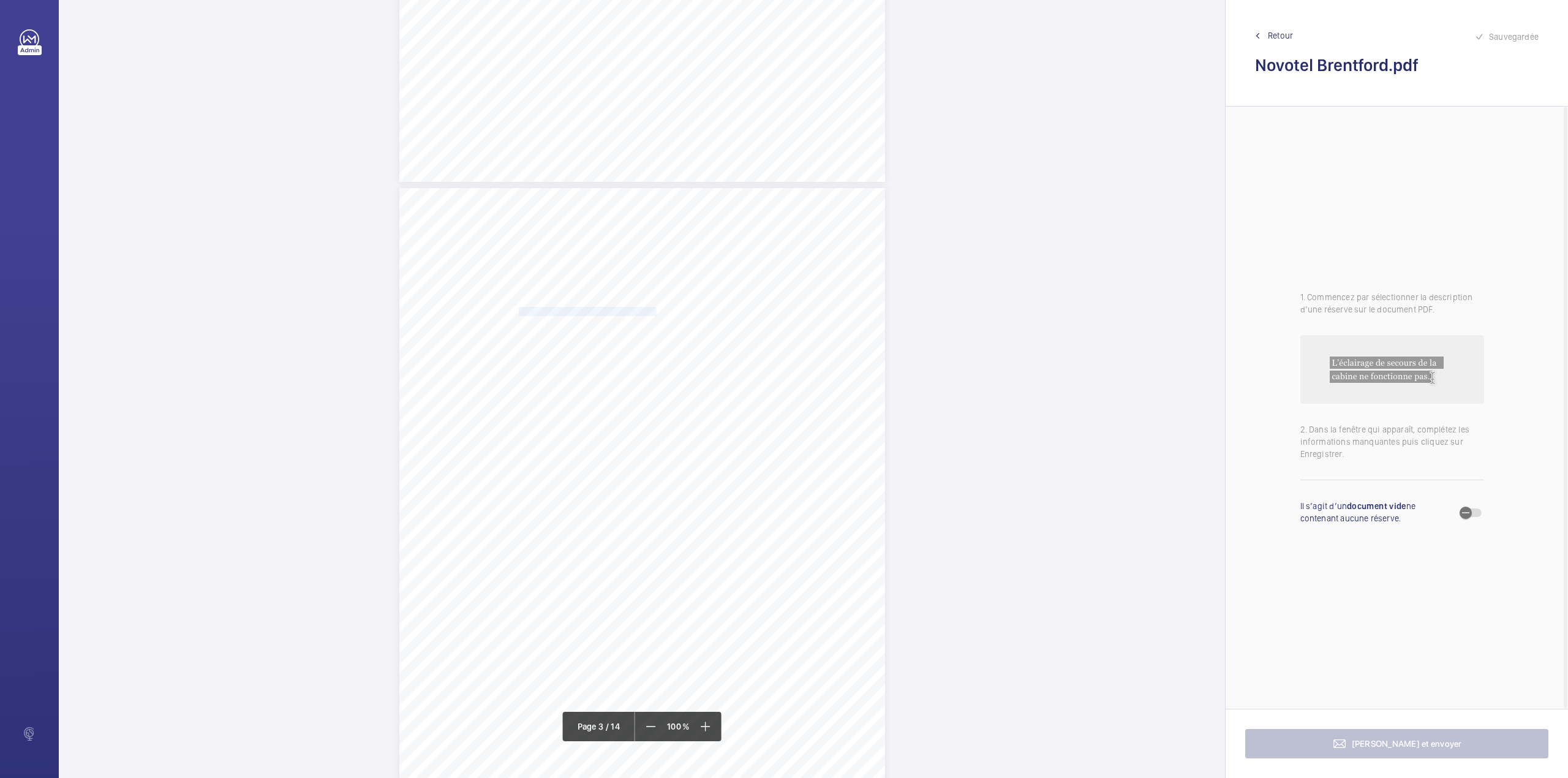
drag, startPoint x: 517, startPoint y: 320, endPoint x: 788, endPoint y: 320, distance: 271.0
click at [617, 320] on span "H6995 NOVOTEL LONDON BRENTFORD, GREAT WEST ROAD, BRENTFORD, TW8 0GP" at bounding box center [568, 322] width 98 height 8
drag, startPoint x: 641, startPoint y: 500, endPoint x: 831, endPoint y: 501, distance: 190.0
click at [831, 501] on span "The landing call buttons are damaged on the ground floor." at bounding box center [747, 498] width 209 height 8
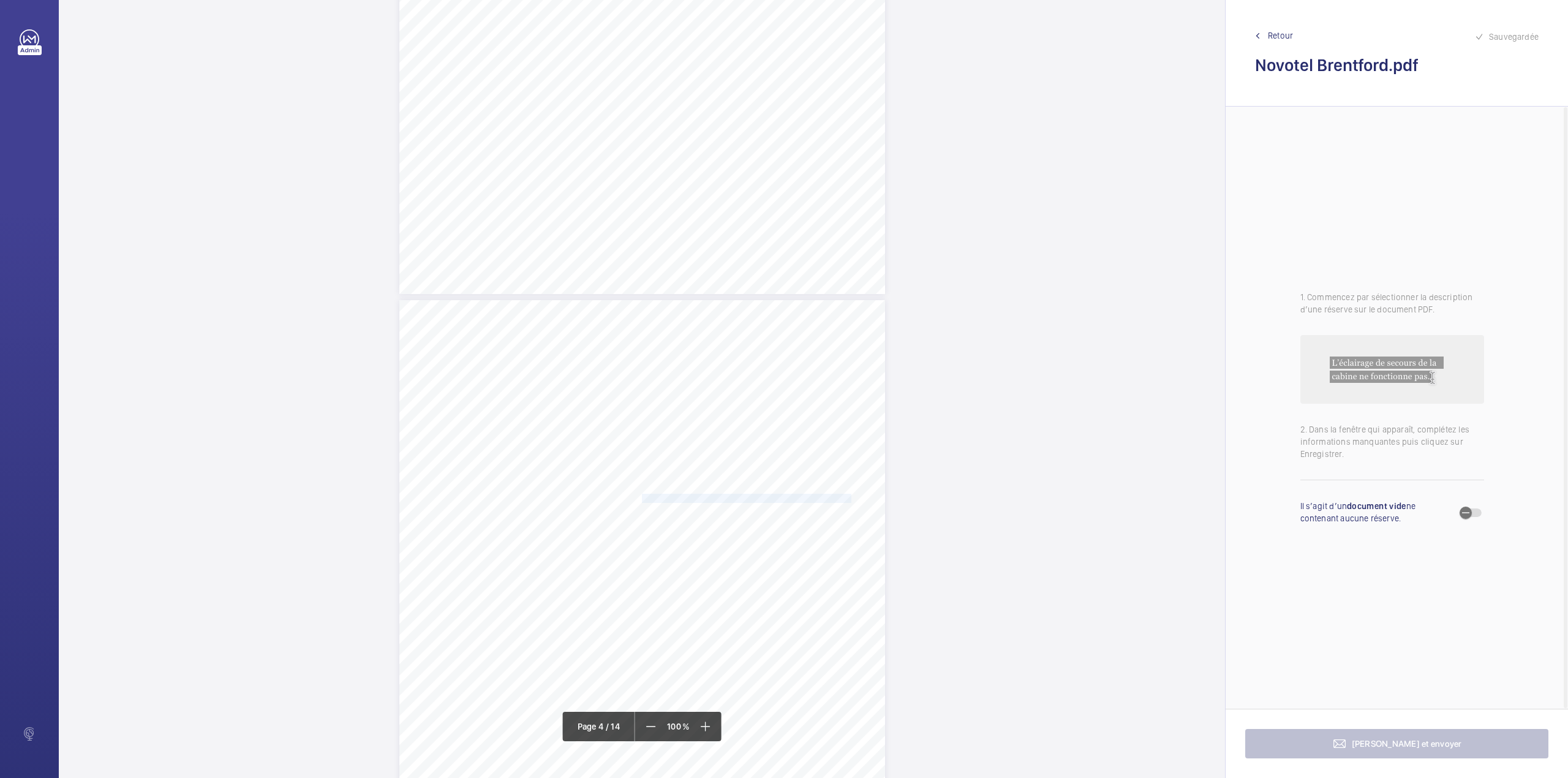
click at [827, 495] on span "The landing call buttons are damaged on the ground floor." at bounding box center [747, 498] width 209 height 8
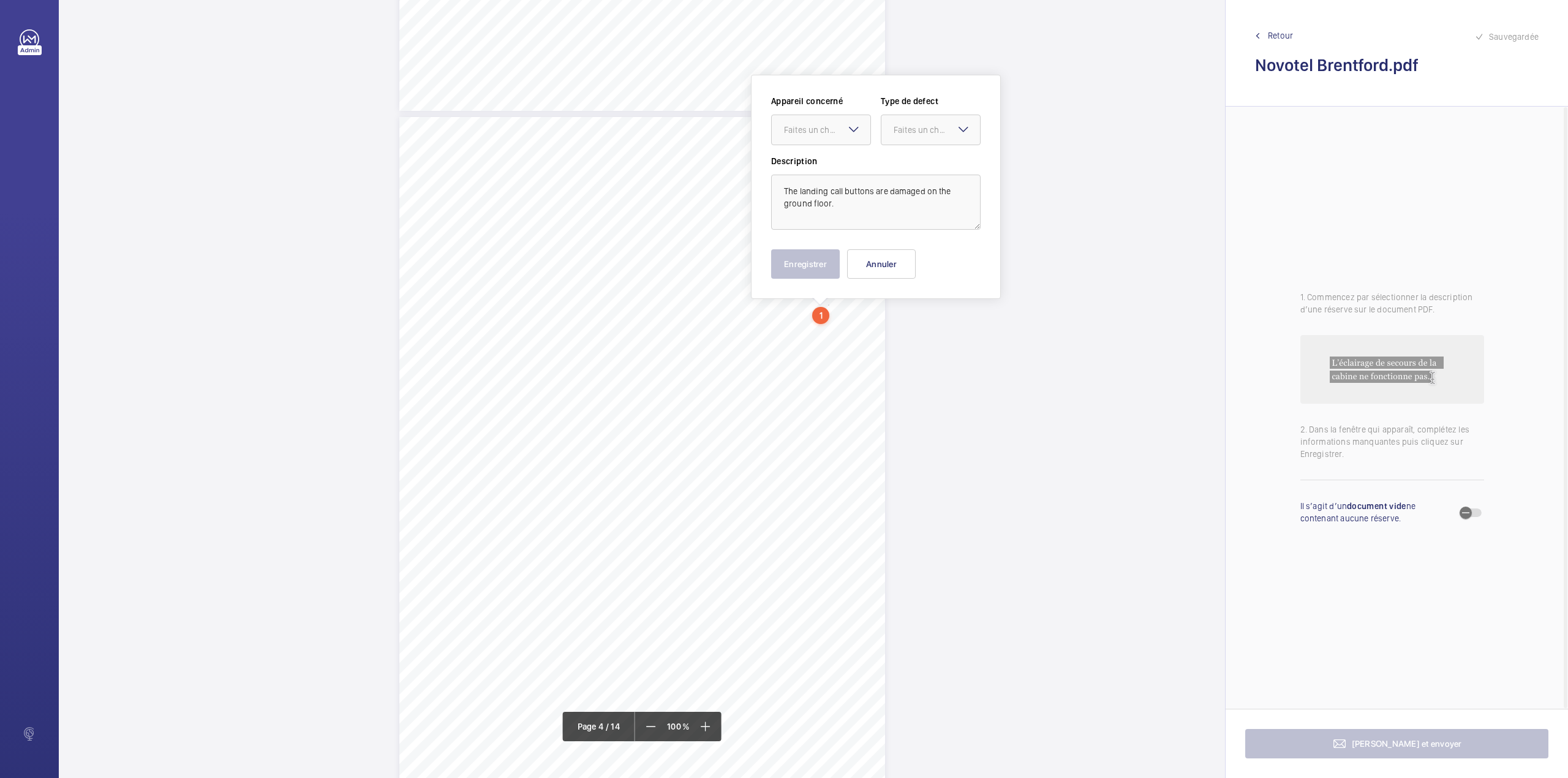
scroll to position [1984, 0]
click at [833, 130] on div "Faites un choix" at bounding box center [827, 129] width 86 height 12
click at [833, 167] on span "E46637009210" at bounding box center [821, 166] width 74 height 12
click at [911, 130] on div "Faites un choix" at bounding box center [936, 129] width 86 height 12
click at [909, 167] on span "Standard" at bounding box center [930, 166] width 74 height 12
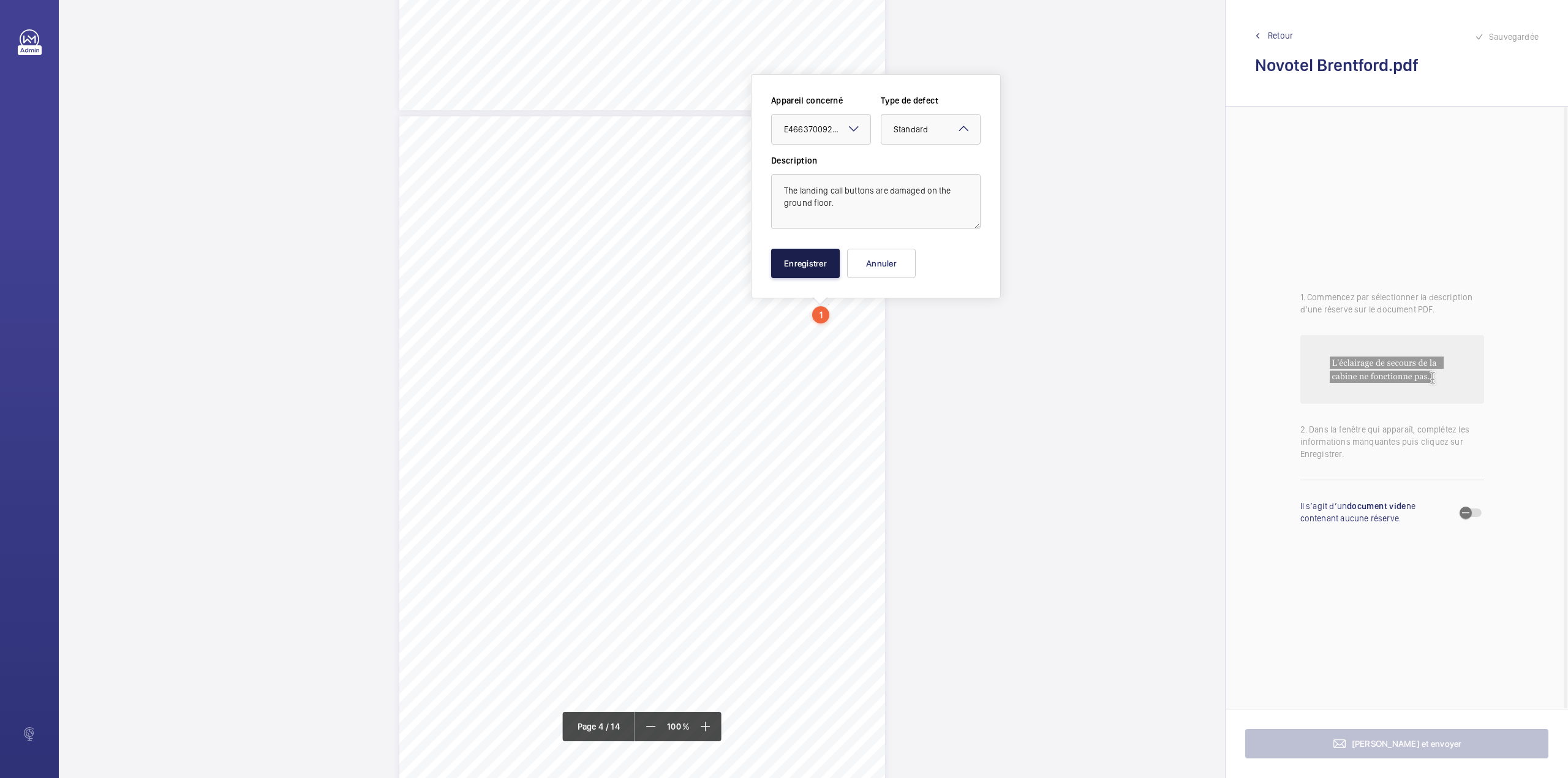
click at [802, 265] on button "Enregistrer" at bounding box center [805, 264] width 69 height 29
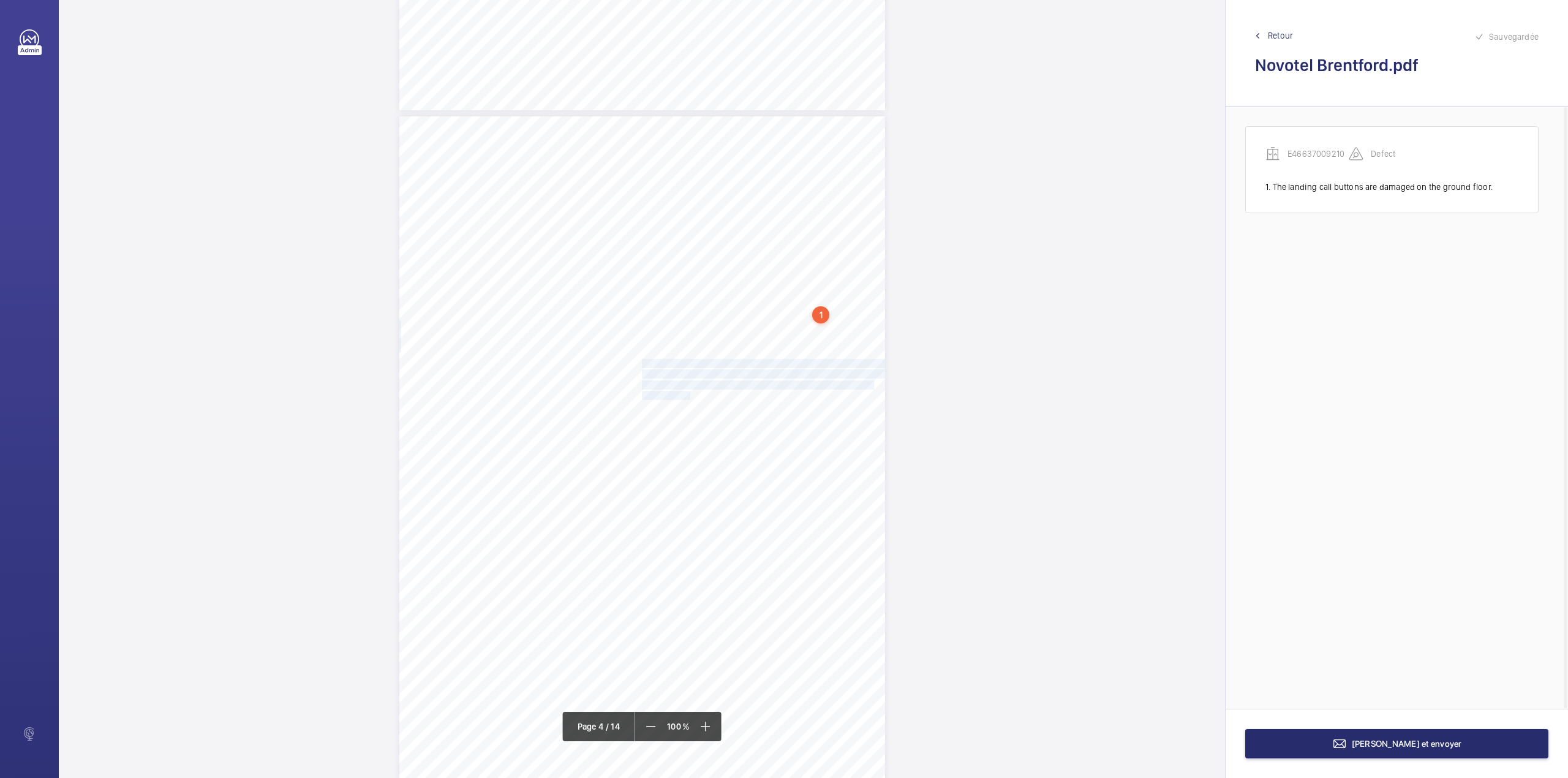
drag, startPoint x: 640, startPoint y: 363, endPoint x: 682, endPoint y: 392, distance: 51.0
click at [682, 392] on div "Lift Report Lifting Operations & Lifting Equipment Regulation 1998 Provision & …" at bounding box center [642, 460] width 486 height 687
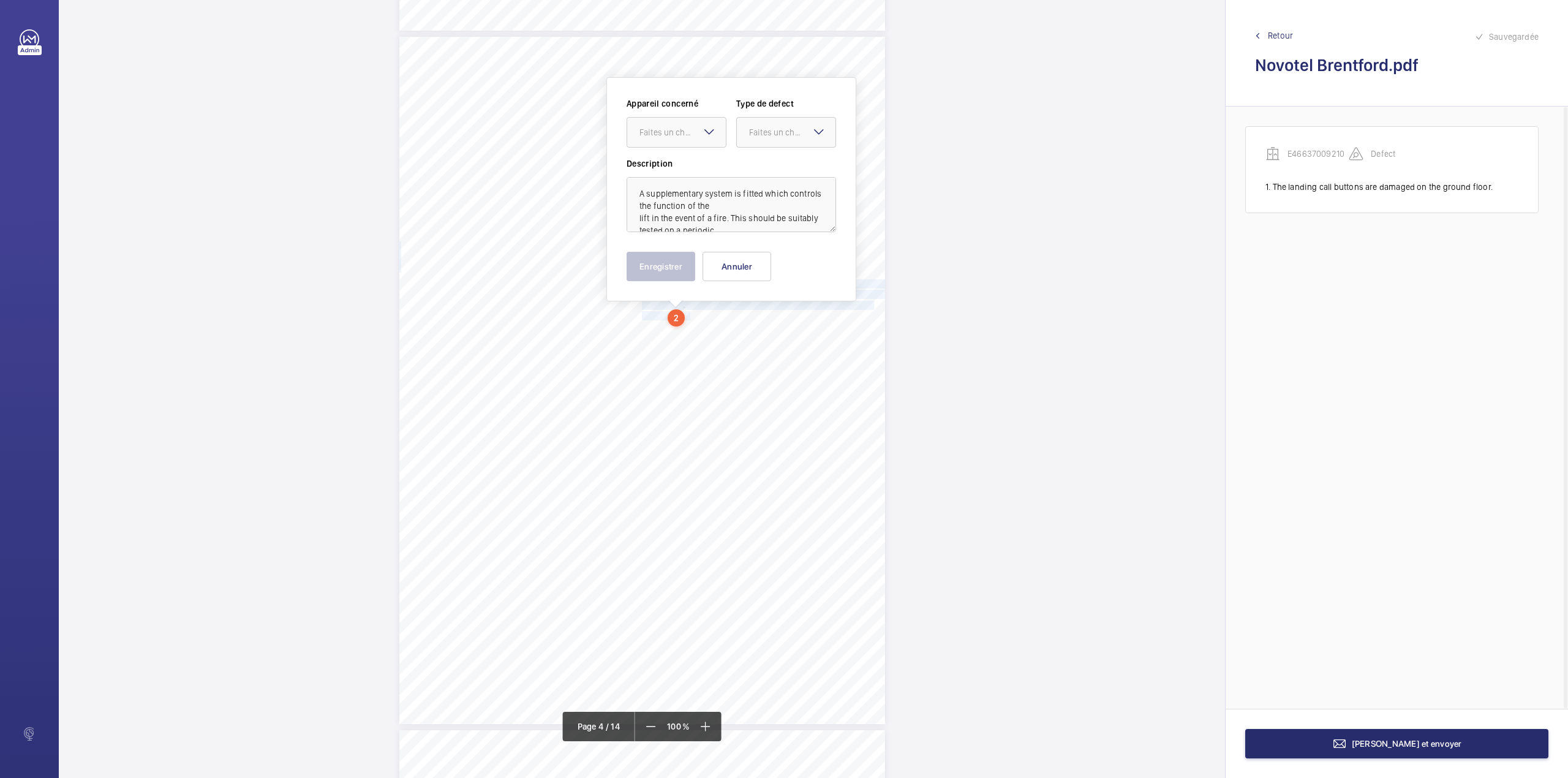
scroll to position [2067, 0]
click at [694, 136] on div at bounding box center [676, 129] width 99 height 29
drag, startPoint x: 694, startPoint y: 170, endPoint x: 729, endPoint y: 160, distance: 36.4
click at [694, 172] on span "E46637009210" at bounding box center [676, 166] width 74 height 12
click at [767, 128] on div "Faites un choix" at bounding box center [792, 129] width 86 height 12
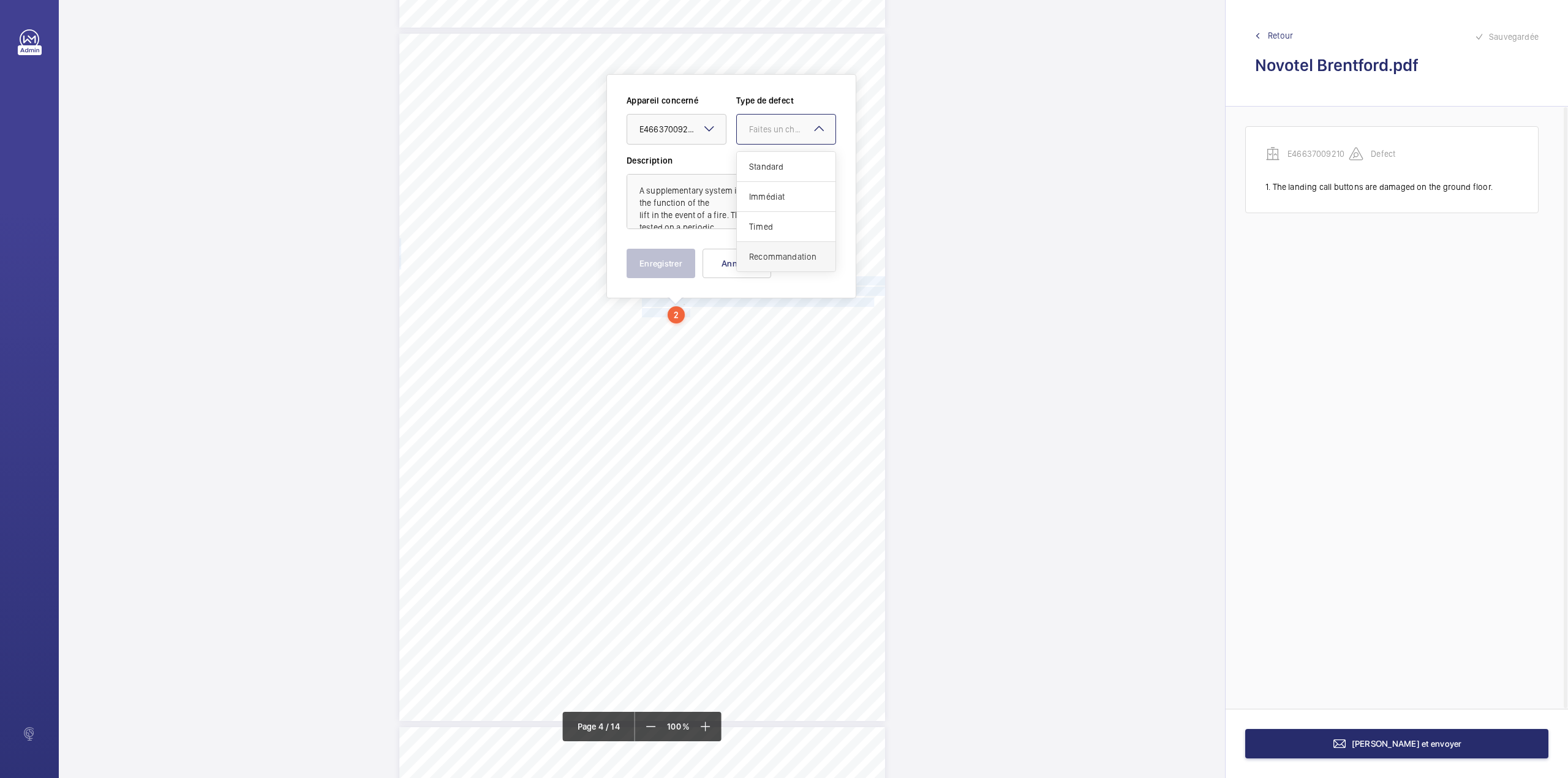
click at [759, 263] on span "Recommandation" at bounding box center [786, 257] width 74 height 12
click at [658, 267] on button "Enregistrer" at bounding box center [661, 264] width 69 height 29
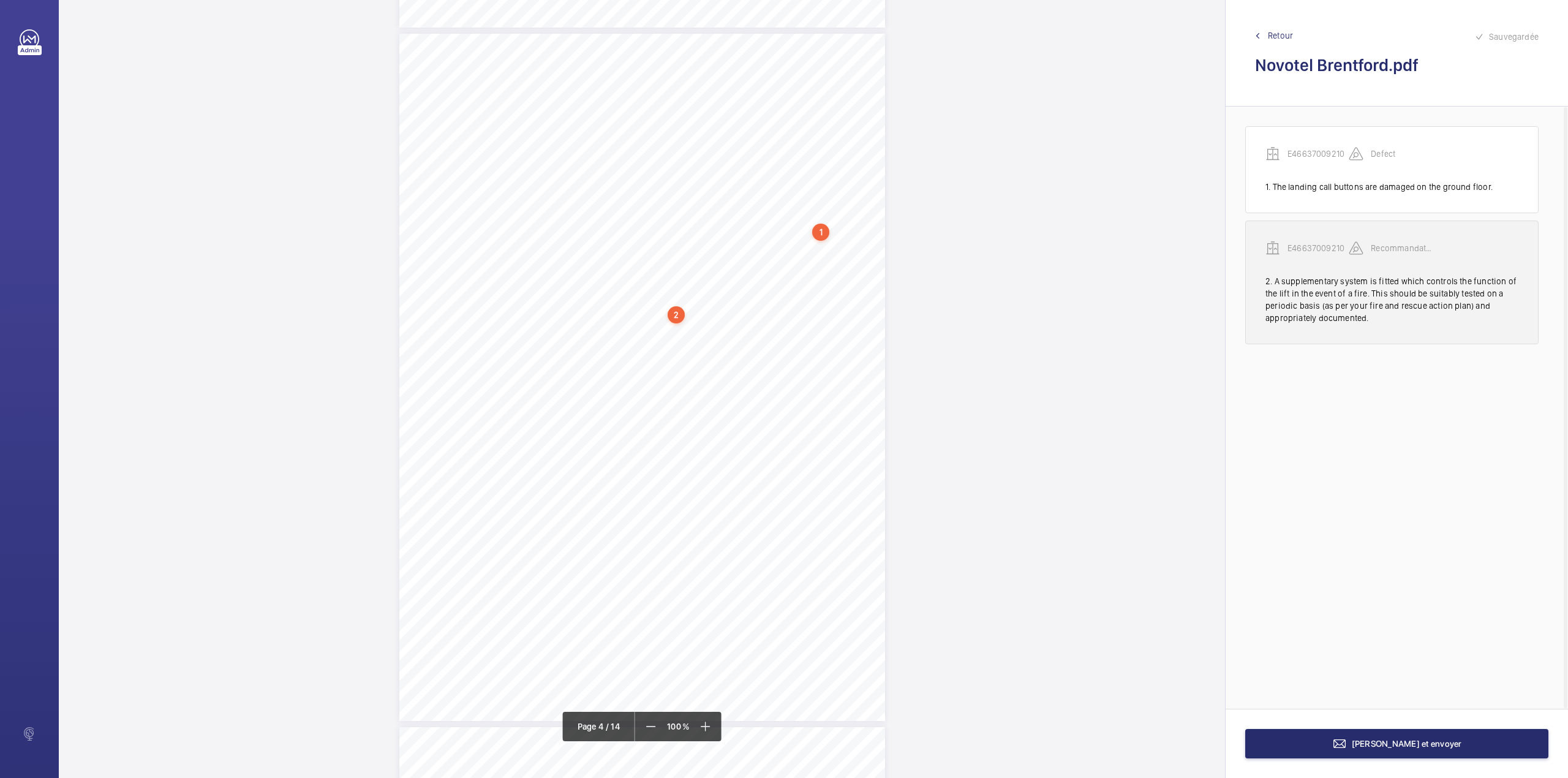
click at [1304, 250] on p "E46637009210" at bounding box center [1318, 248] width 61 height 12
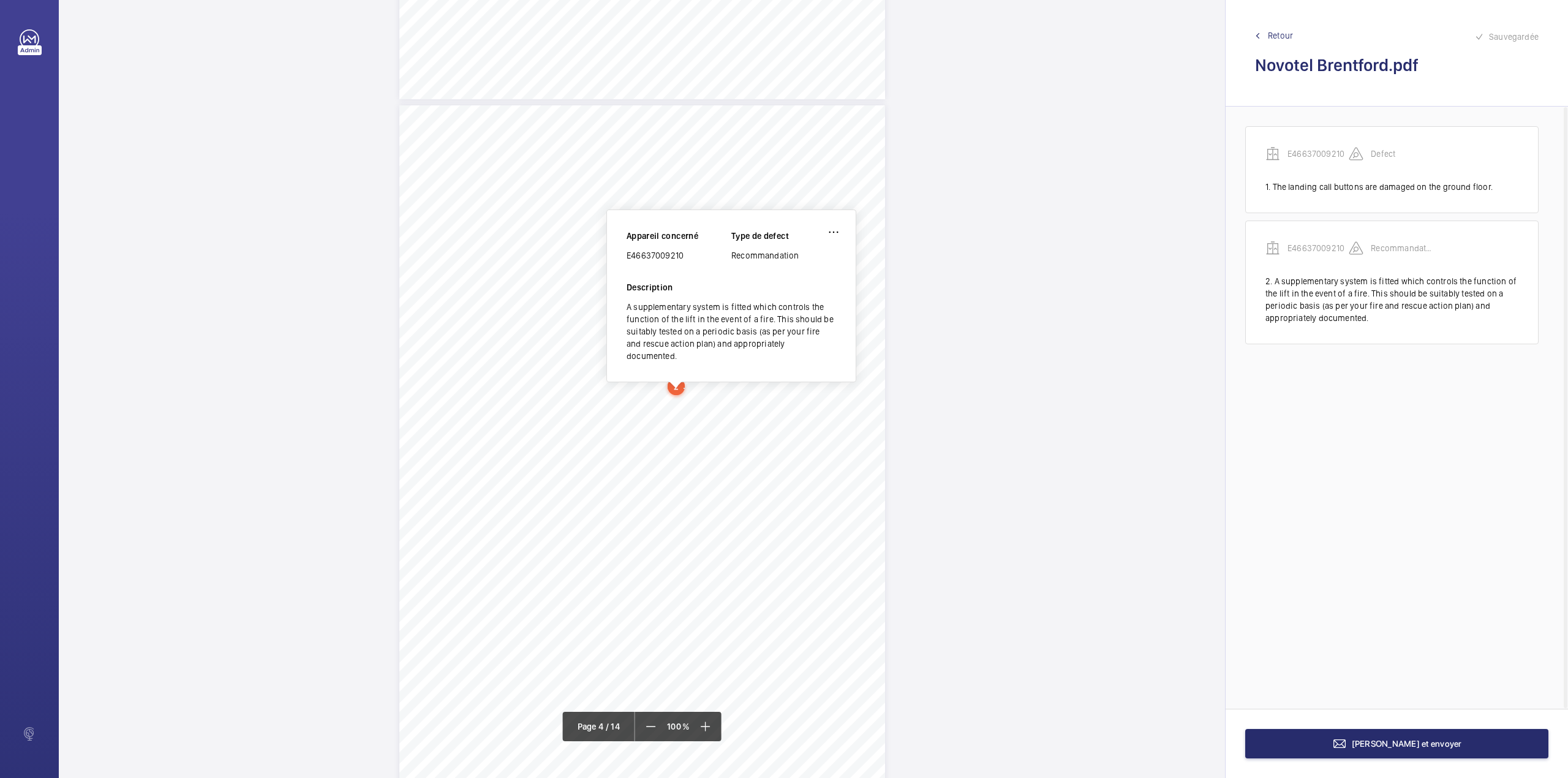
scroll to position [1992, 0]
drag, startPoint x: 628, startPoint y: 260, endPoint x: 686, endPoint y: 267, distance: 58.4
click at [686, 267] on div "Appareil concerné E46637009210 Type de defect Recommandation" at bounding box center [731, 258] width 209 height 52
click at [1331, 743] on button "Terminer et envoyer" at bounding box center [1396, 744] width 303 height 29
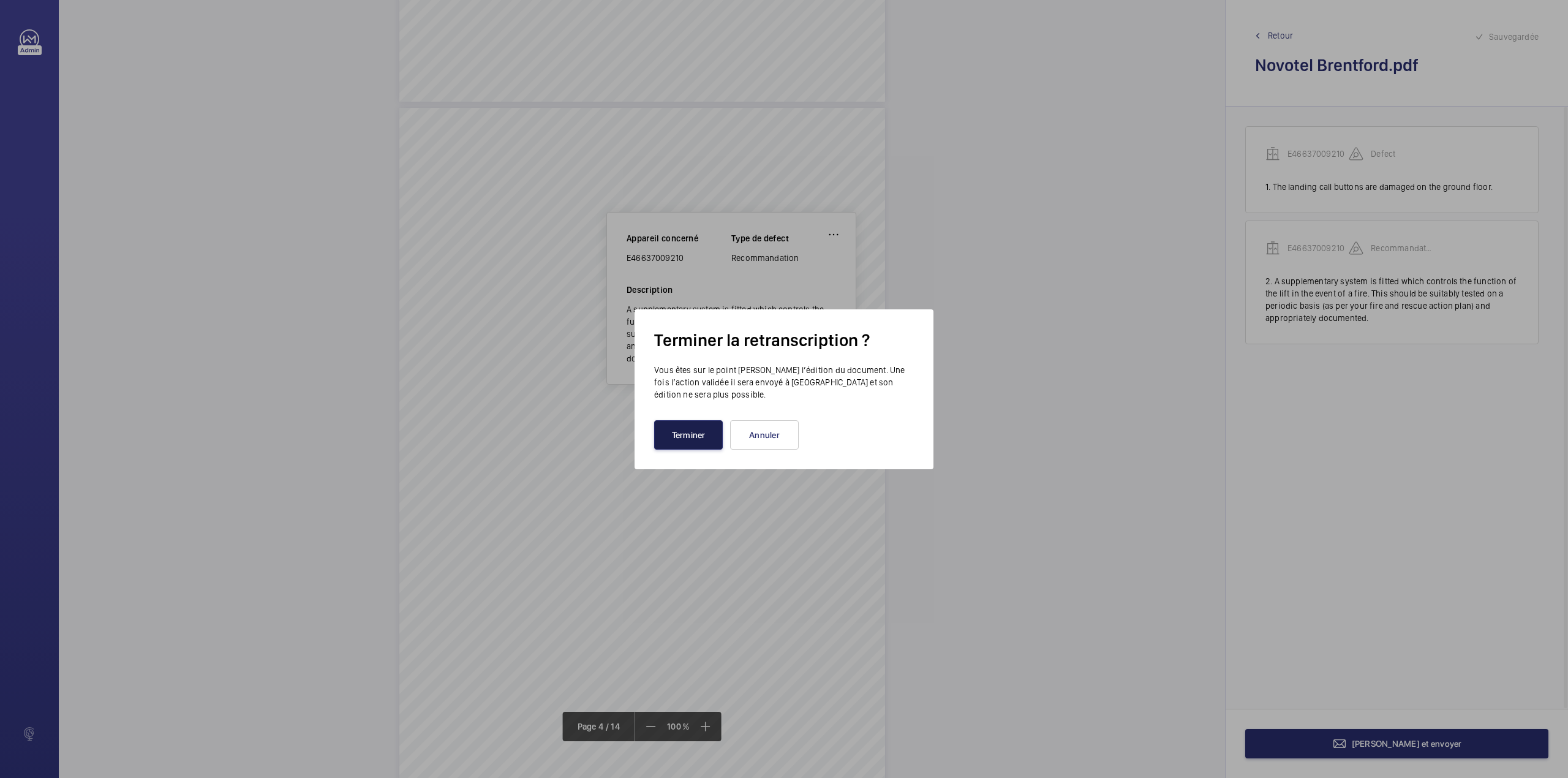
click at [690, 438] on button "Terminer" at bounding box center [689, 435] width 69 height 29
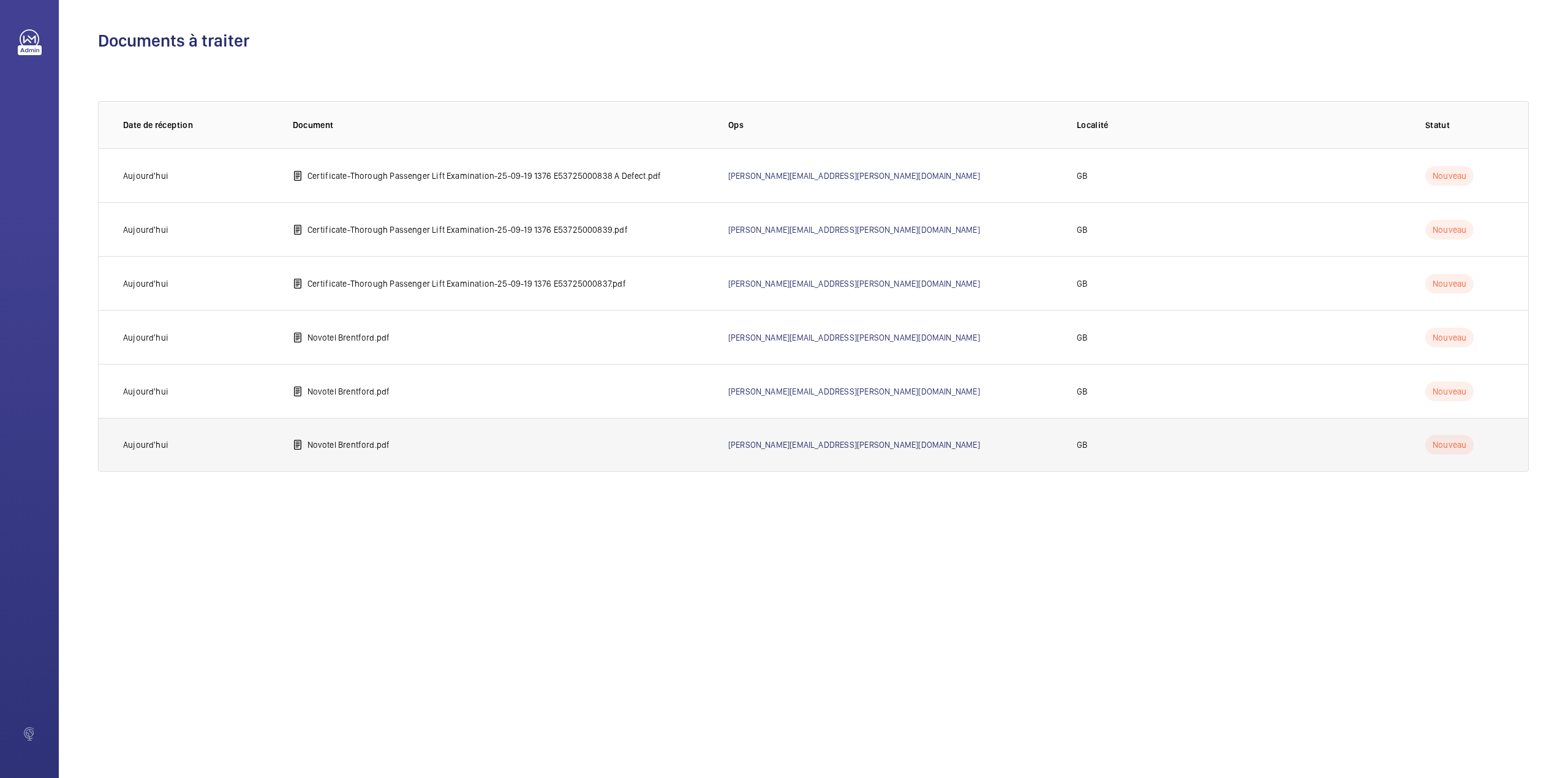
click at [397, 449] on td "Novotel Brentford.pdf" at bounding box center [491, 445] width 435 height 54
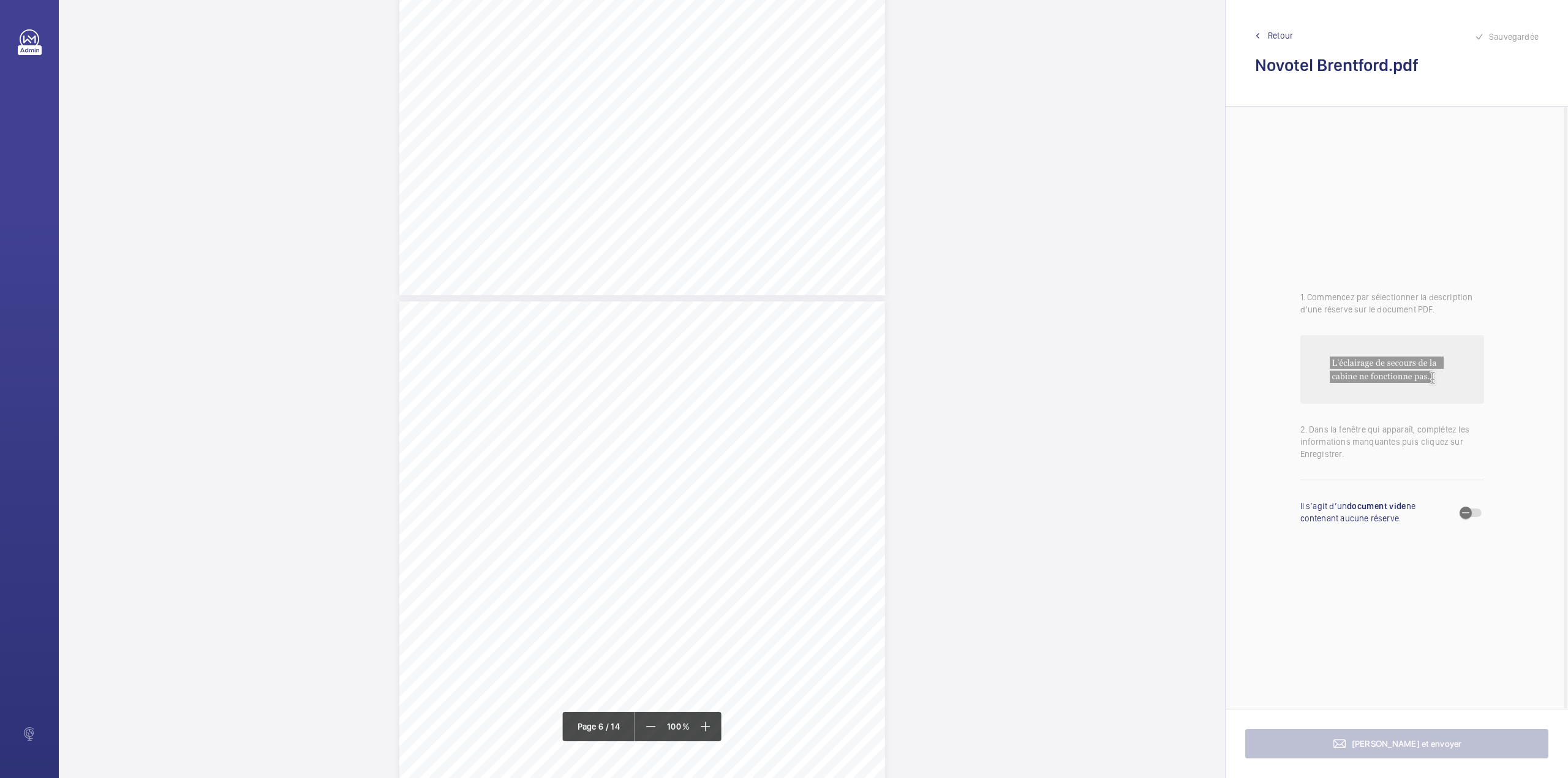
scroll to position [3430, 0]
drag, startPoint x: 641, startPoint y: 301, endPoint x: 684, endPoint y: 333, distance: 53.6
click at [684, 333] on div "Lift Report Lifting Operations & Lifting Equipment Regulation 1998 Provision & …" at bounding box center [642, 400] width 486 height 687
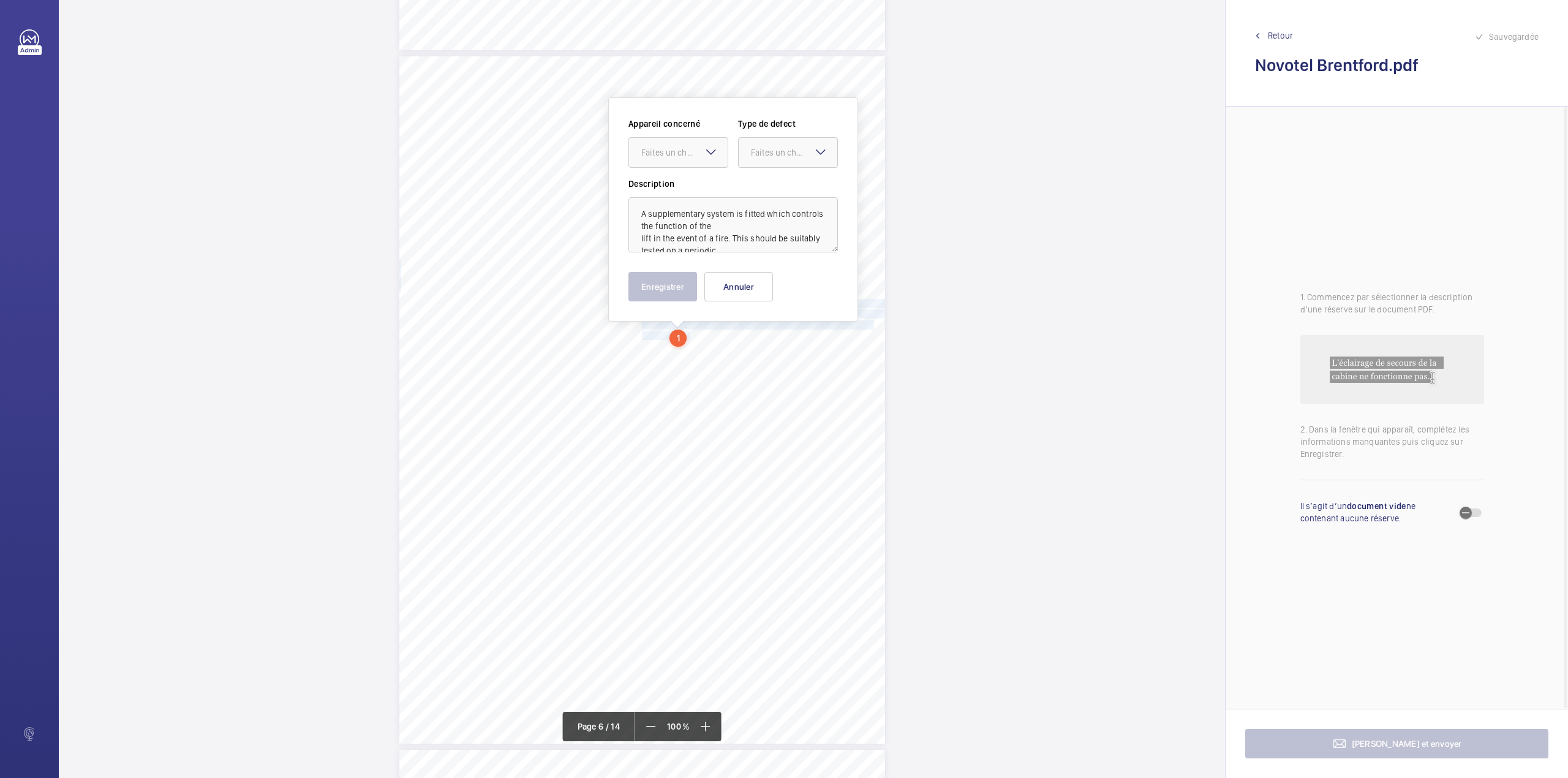
scroll to position [3454, 0]
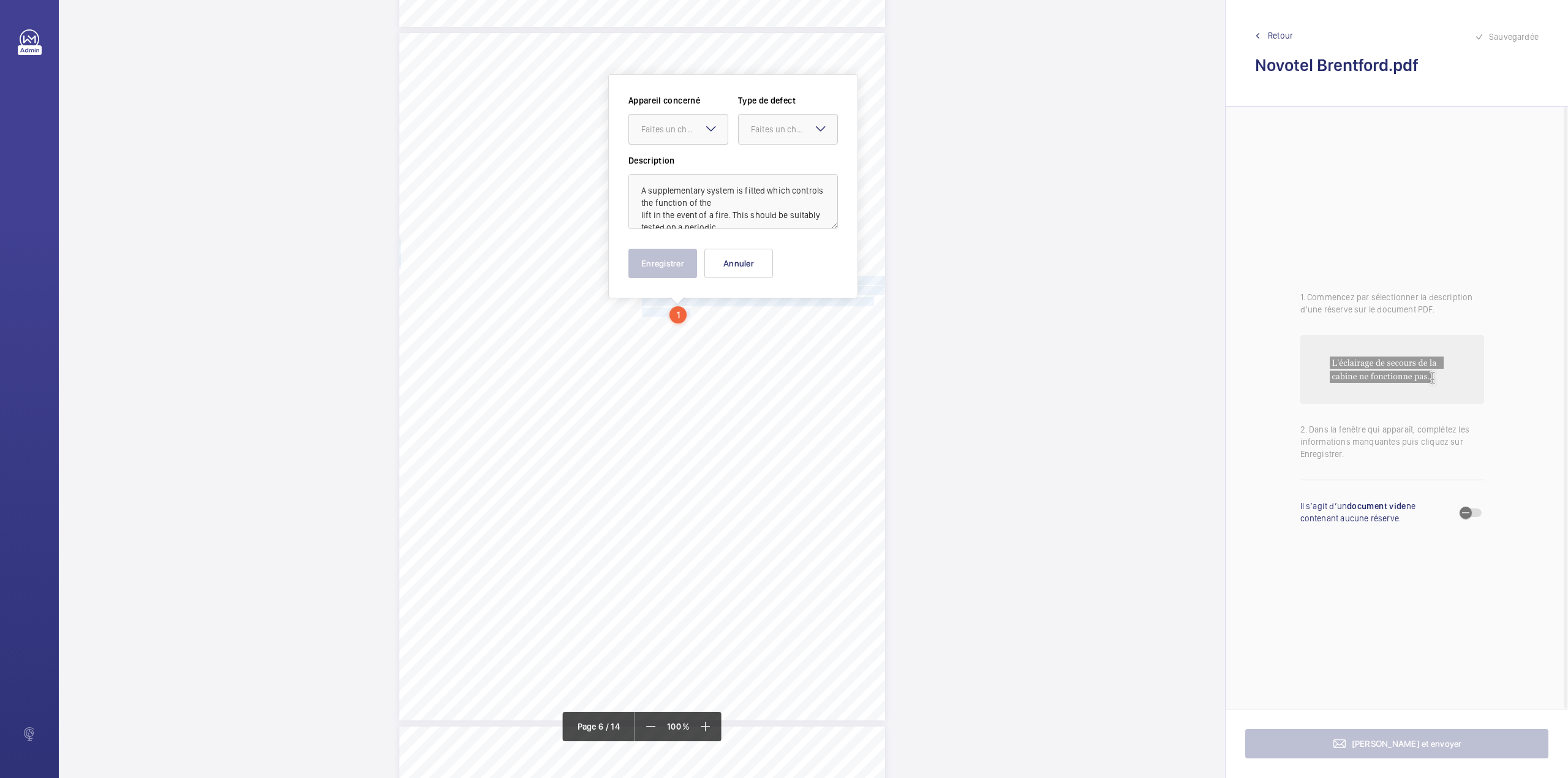
click at [669, 128] on div "Faites un choix" at bounding box center [684, 129] width 86 height 12
click at [673, 153] on div "E46637010826" at bounding box center [678, 167] width 99 height 29
click at [772, 130] on div "Faites un choix" at bounding box center [794, 129] width 86 height 12
drag, startPoint x: 750, startPoint y: 264, endPoint x: 746, endPoint y: 258, distance: 7.2
click at [750, 265] on div "Recommandation" at bounding box center [788, 257] width 99 height 29
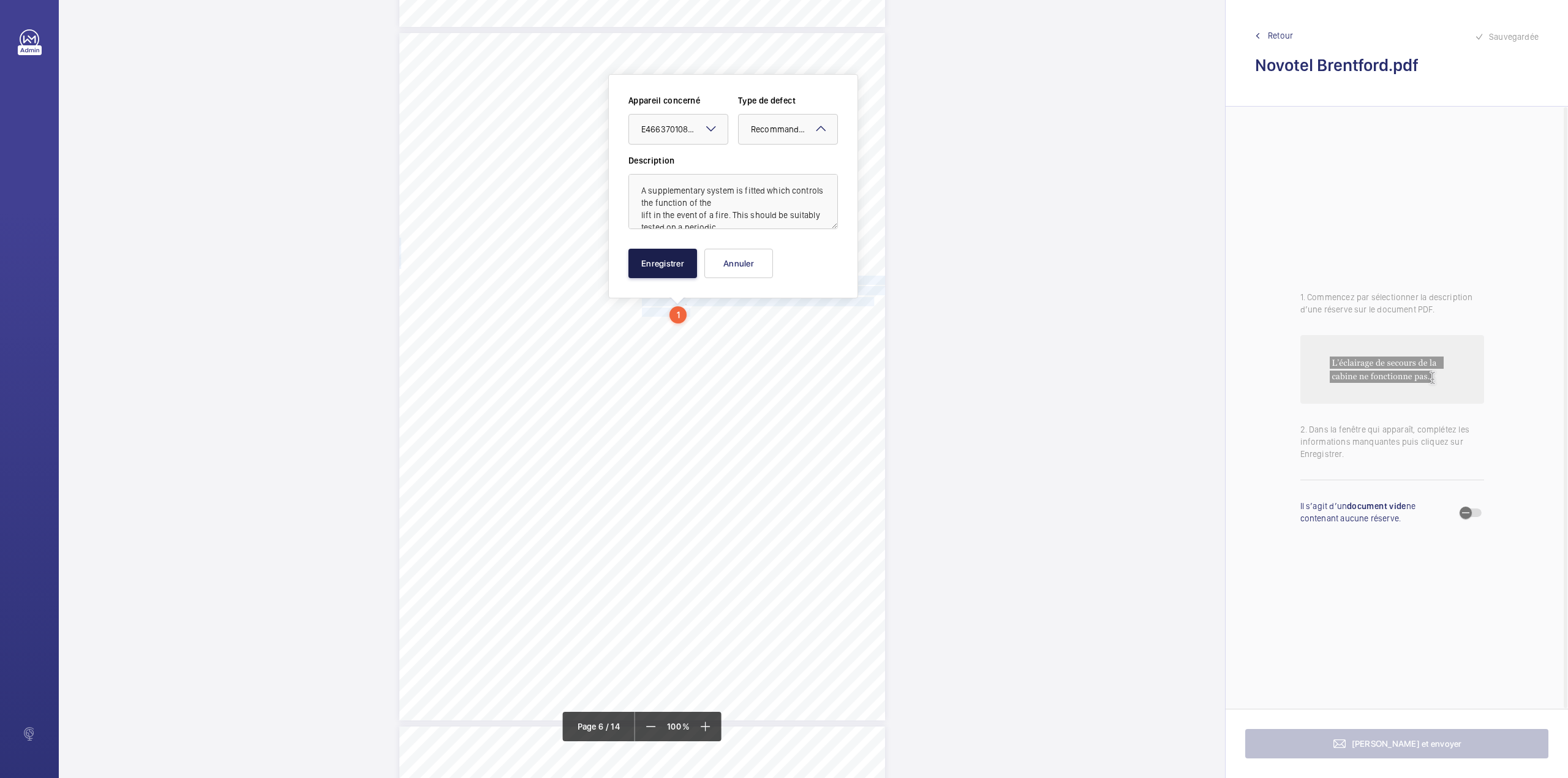
click at [684, 258] on button "Enregistrer" at bounding box center [663, 264] width 69 height 29
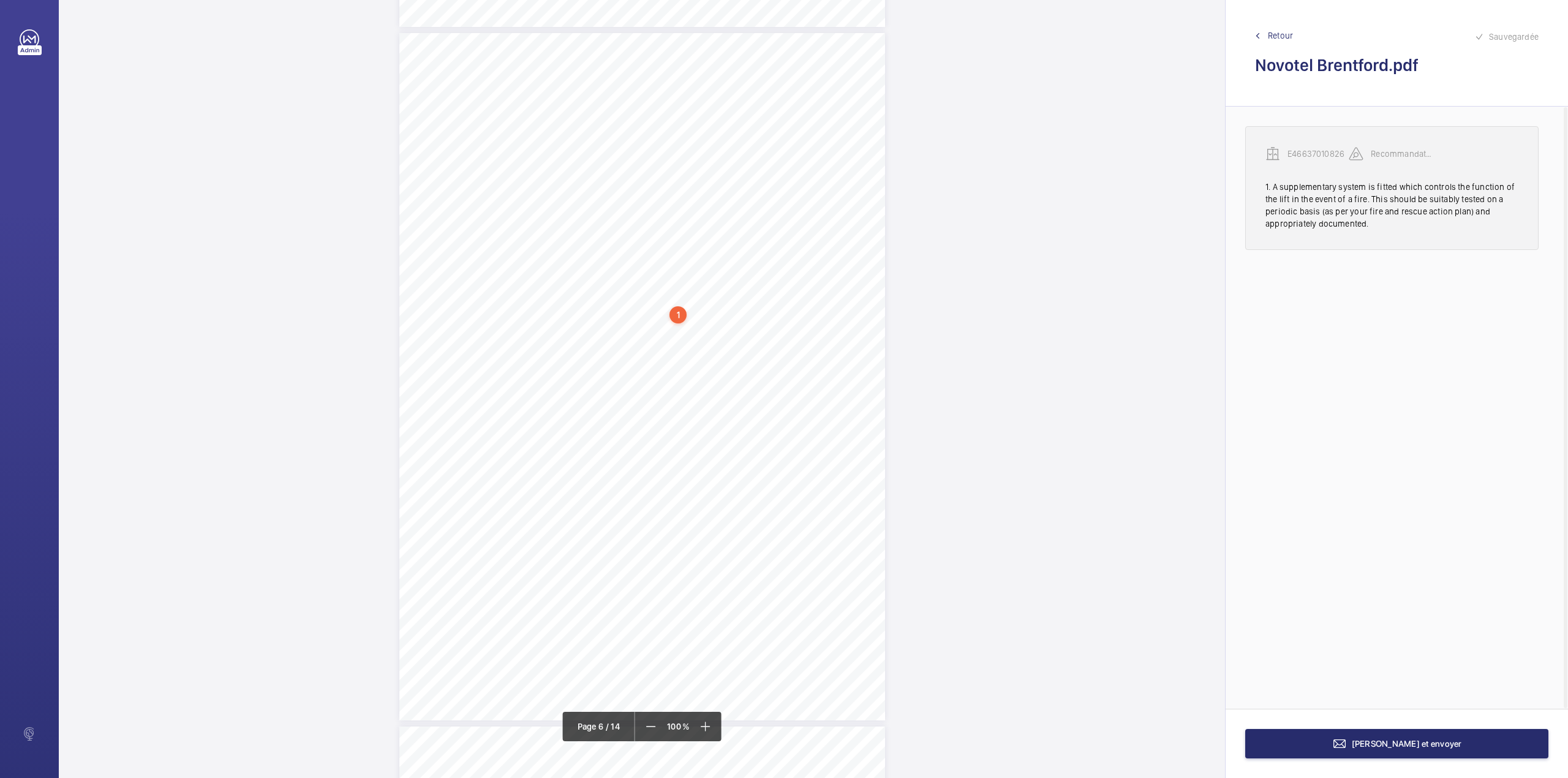
click at [1299, 156] on p "E46637010826" at bounding box center [1318, 153] width 61 height 12
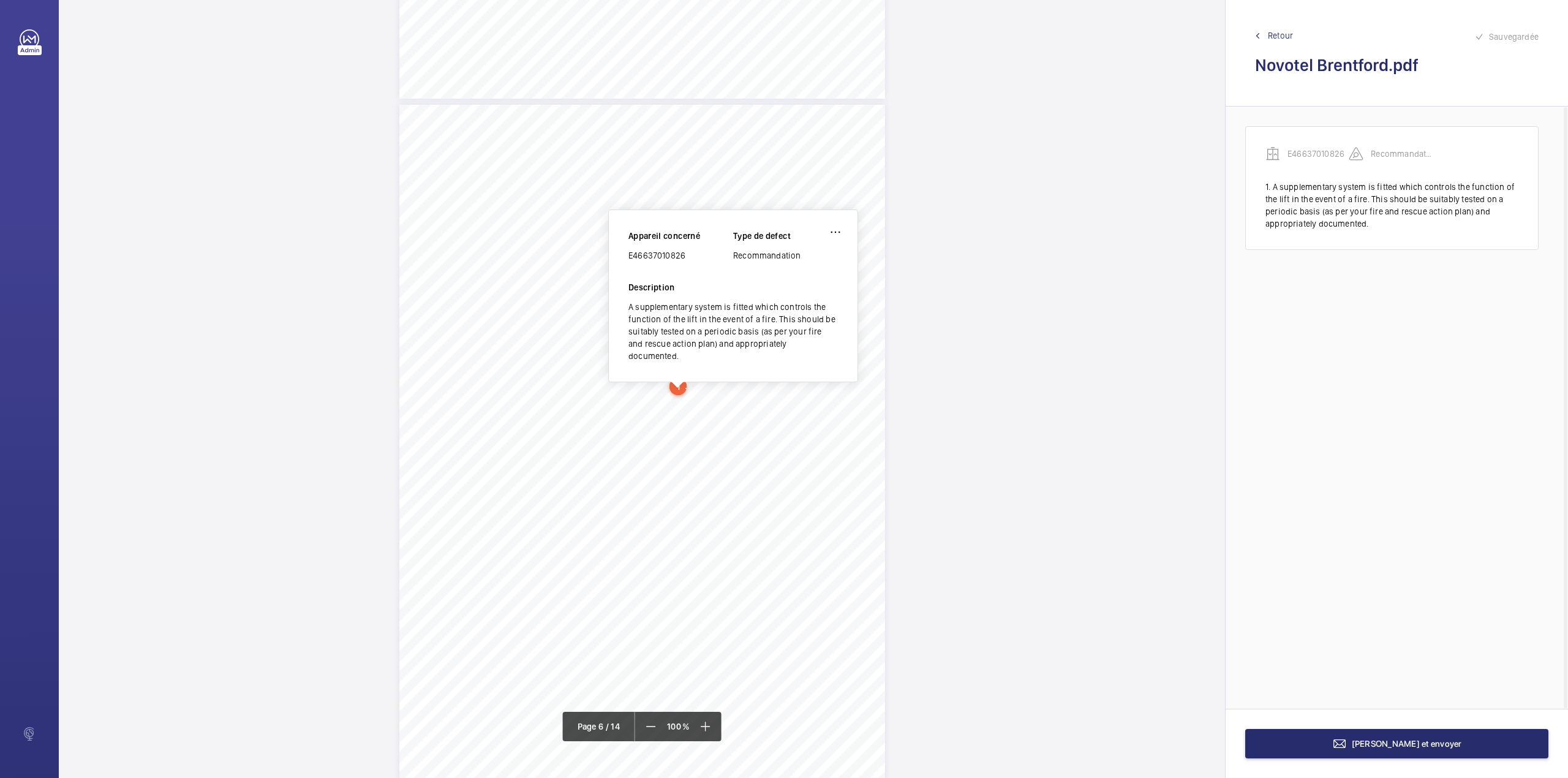
scroll to position [3379, 0]
drag, startPoint x: 631, startPoint y: 258, endPoint x: 689, endPoint y: 258, distance: 58.0
click at [689, 258] on div "E46637010826" at bounding box center [681, 257] width 105 height 12
click at [1348, 737] on button "Terminer et envoyer" at bounding box center [1396, 744] width 303 height 29
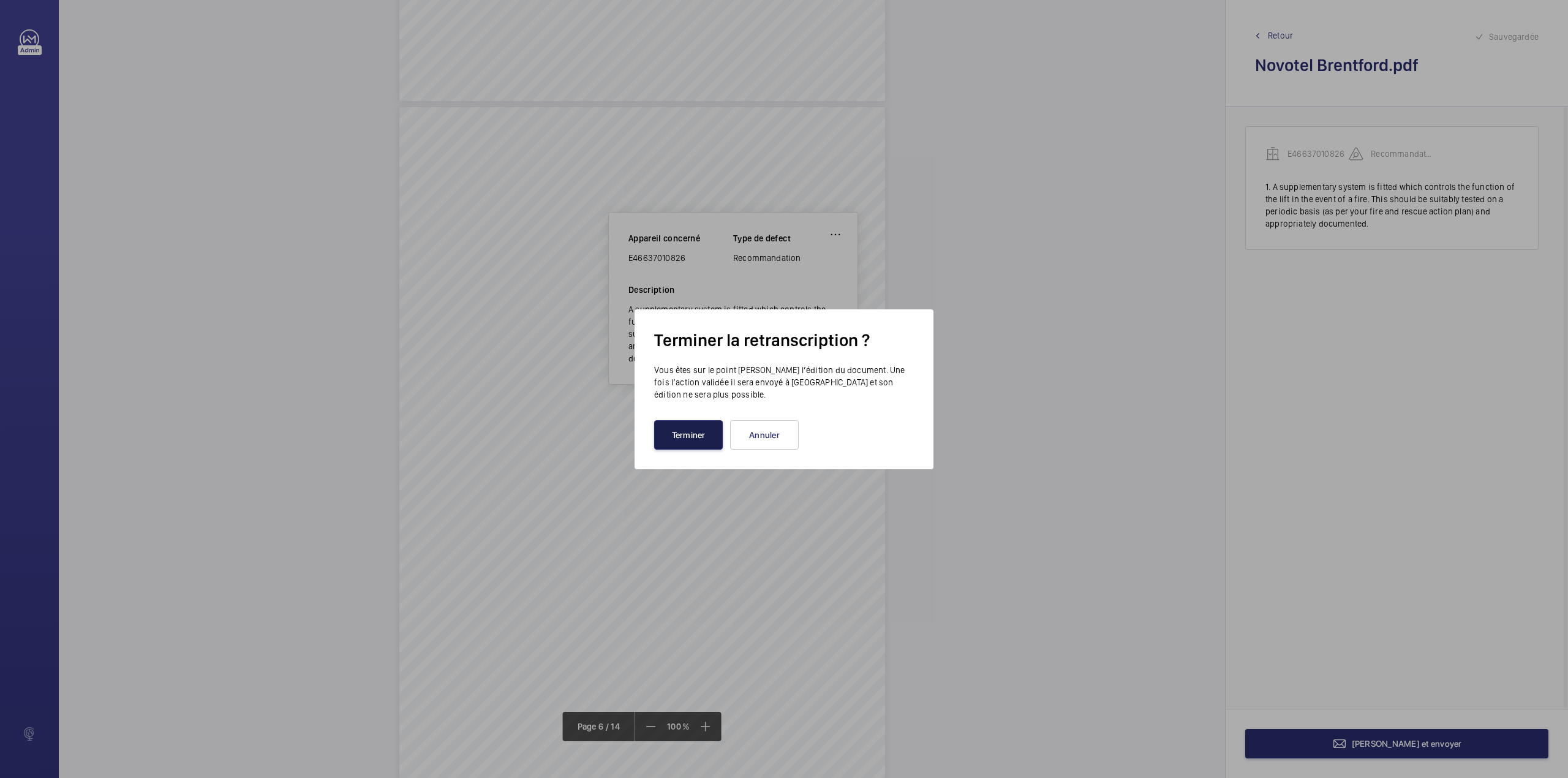
click at [682, 426] on button "Terminer" at bounding box center [689, 435] width 69 height 29
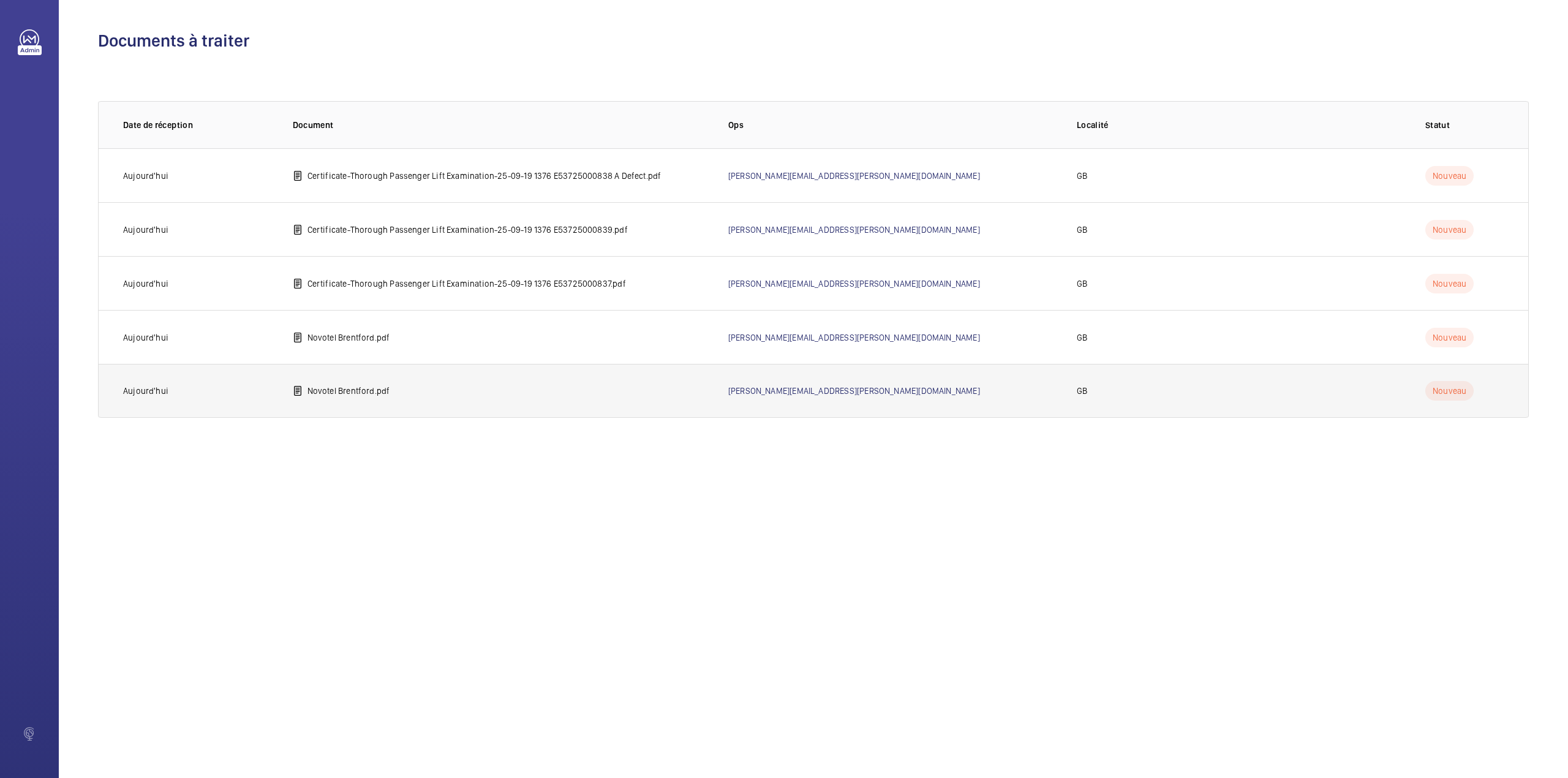
click at [394, 385] on td "Novotel Brentford.pdf" at bounding box center [491, 391] width 435 height 54
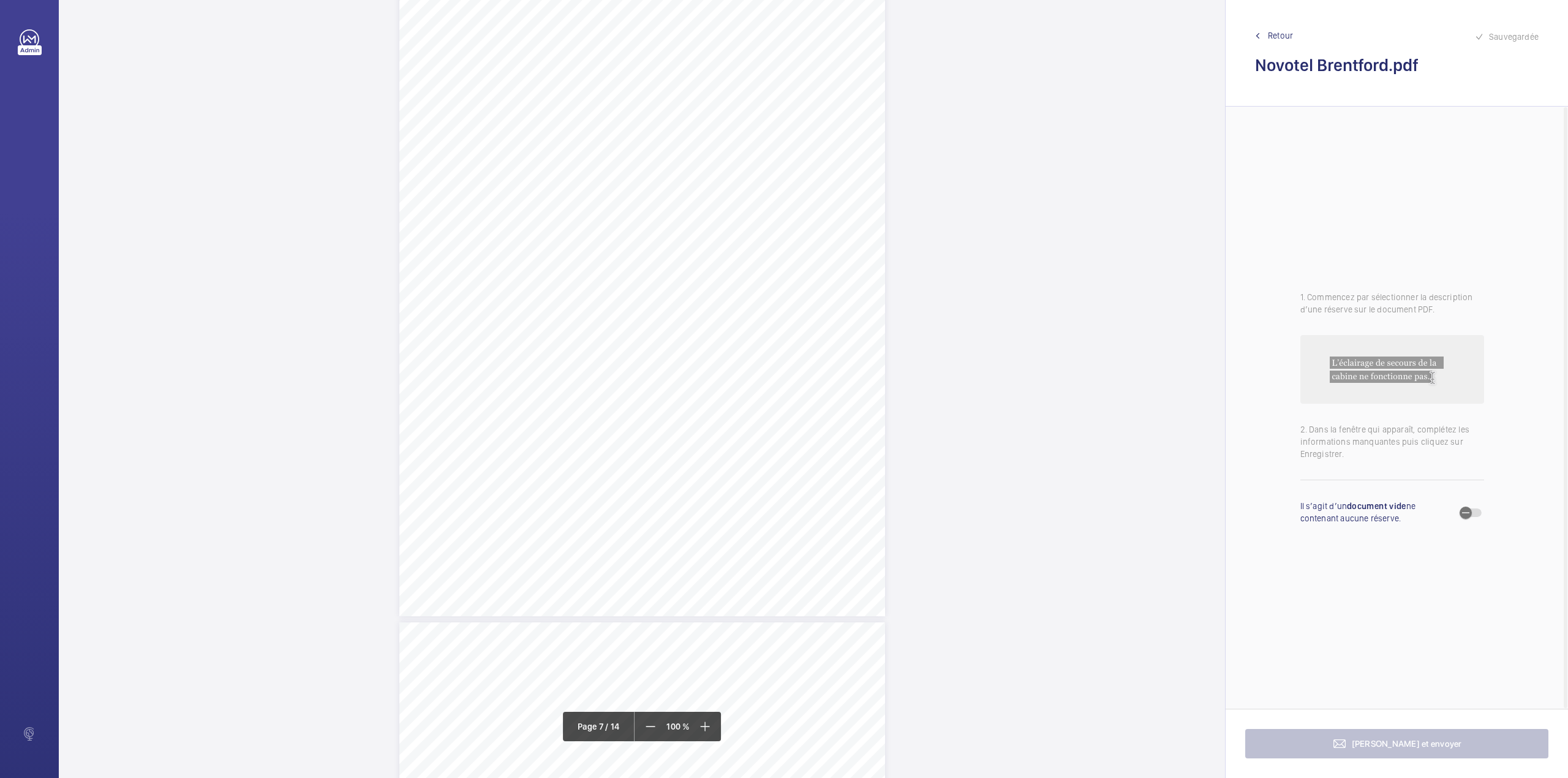
scroll to position [4247, 0]
click at [736, 376] on div "Lift Report Lifting Operations & Lifting Equipment Regulation 1998 Provision & …" at bounding box center [642, 276] width 486 height 687
click at [728, 121] on div at bounding box center [729, 129] width 99 height 29
click at [733, 160] on span "E46637009212" at bounding box center [730, 166] width 74 height 12
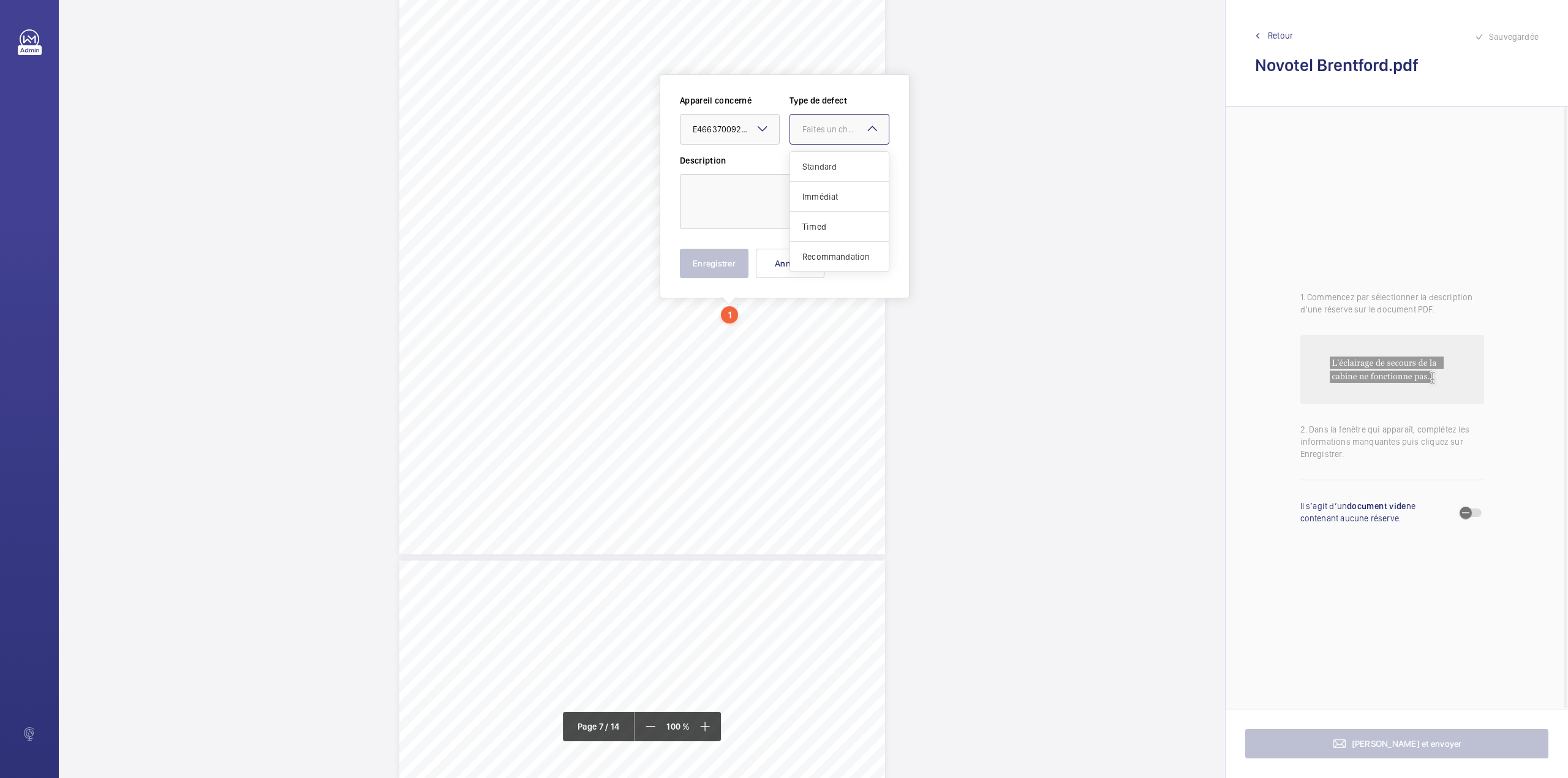
click at [821, 138] on div at bounding box center [839, 129] width 99 height 29
click at [819, 167] on span "Standard" at bounding box center [839, 166] width 74 height 12
click at [789, 197] on textarea at bounding box center [784, 202] width 209 height 55
type textarea "S"
click at [719, 264] on button "Enregistrer" at bounding box center [714, 264] width 69 height 29
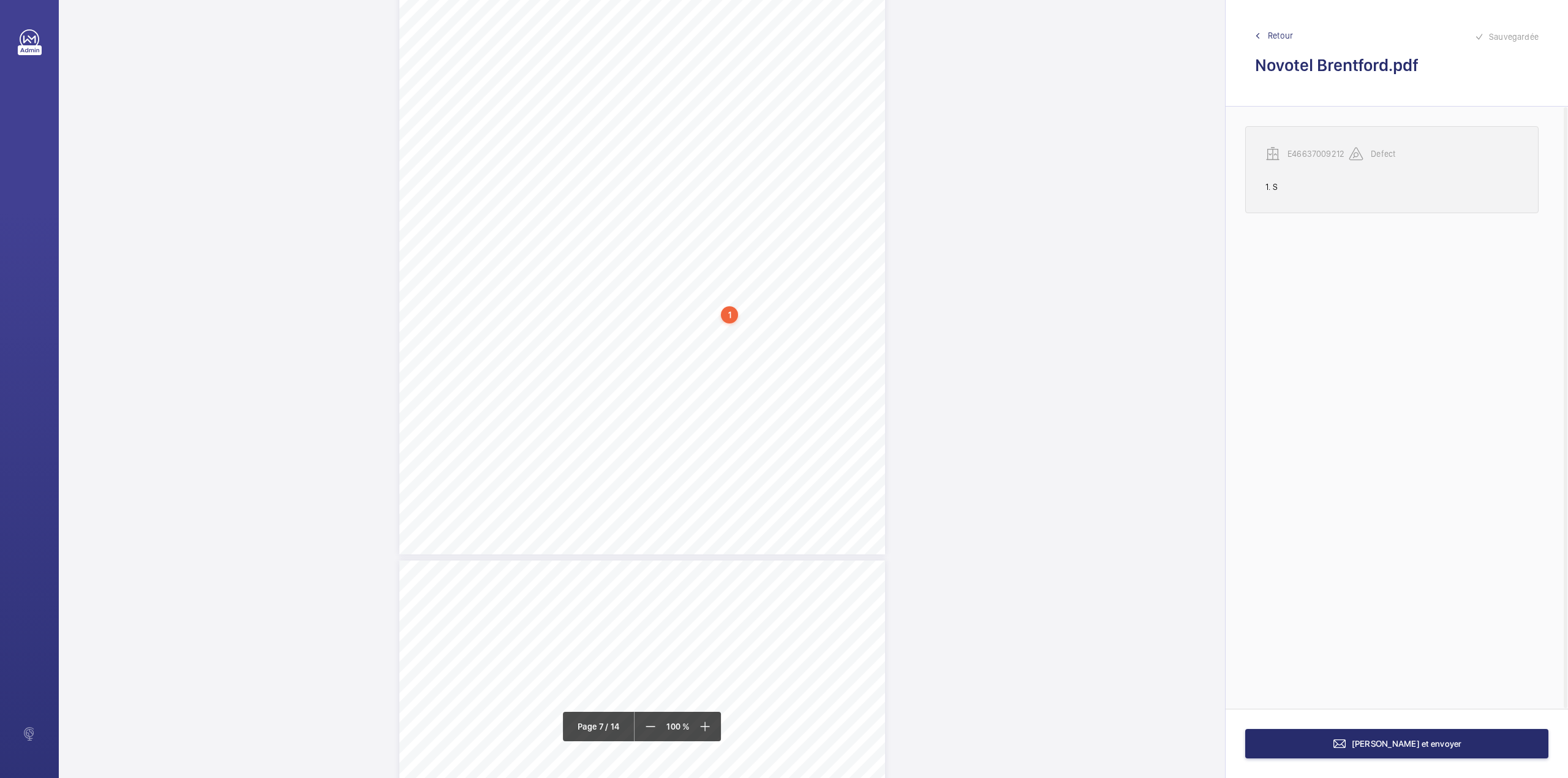
click at [1319, 157] on p "E46637009212" at bounding box center [1318, 153] width 61 height 12
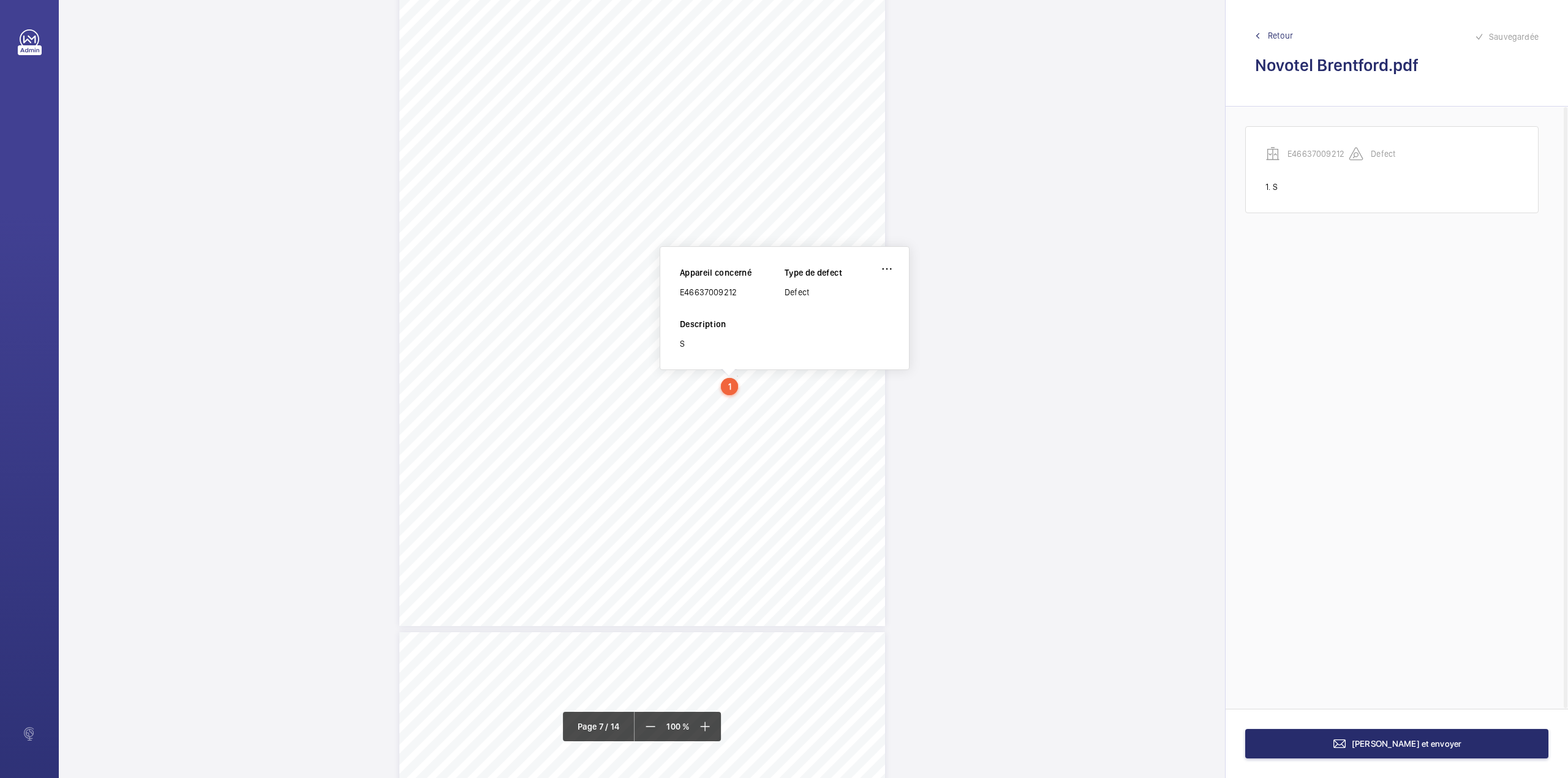
scroll to position [4239, 0]
drag, startPoint x: 682, startPoint y: 297, endPoint x: 736, endPoint y: 293, distance: 54.1
click at [736, 293] on div "E46637009212" at bounding box center [732, 294] width 105 height 12
click at [892, 270] on wm-front-icon-button at bounding box center [887, 271] width 29 height 29
click at [847, 336] on div "Supprimer" at bounding box center [853, 329] width 97 height 22
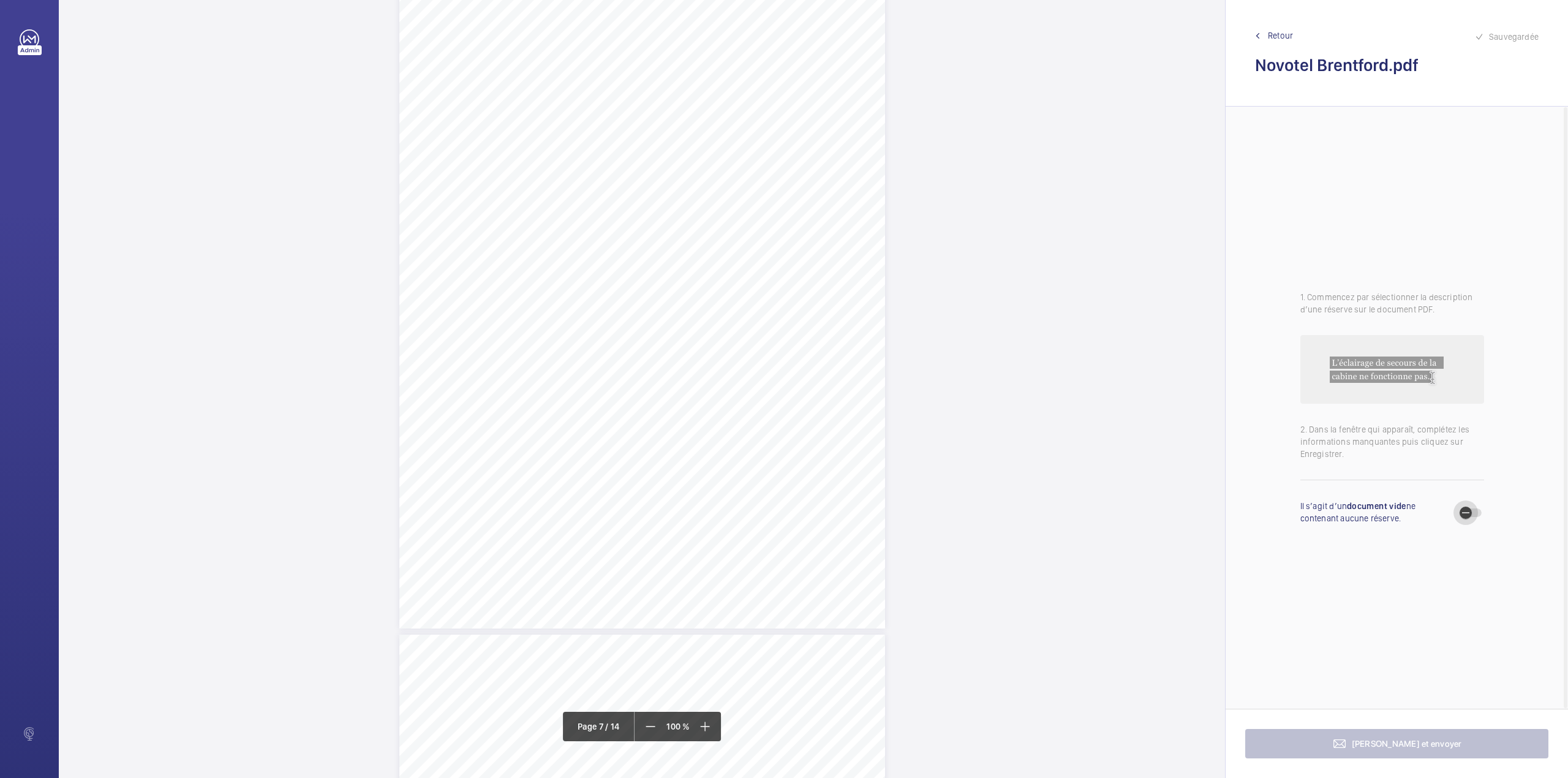
click at [1478, 511] on span "button" at bounding box center [1470, 512] width 22 height 8
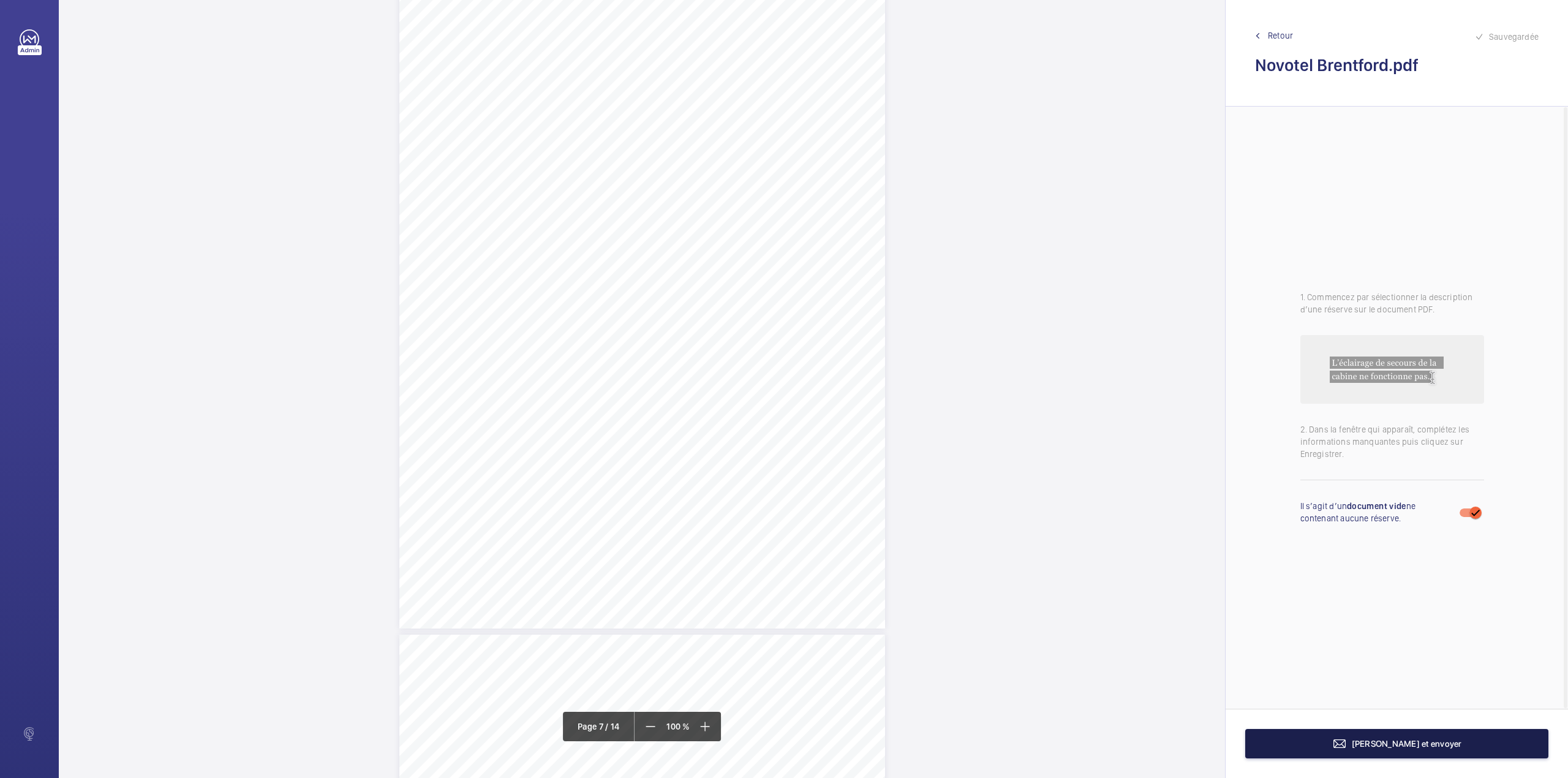
drag, startPoint x: 1385, startPoint y: 745, endPoint x: 1130, endPoint y: 641, distance: 275.4
click at [1385, 745] on span "Terminer et envoyer" at bounding box center [1407, 744] width 110 height 10
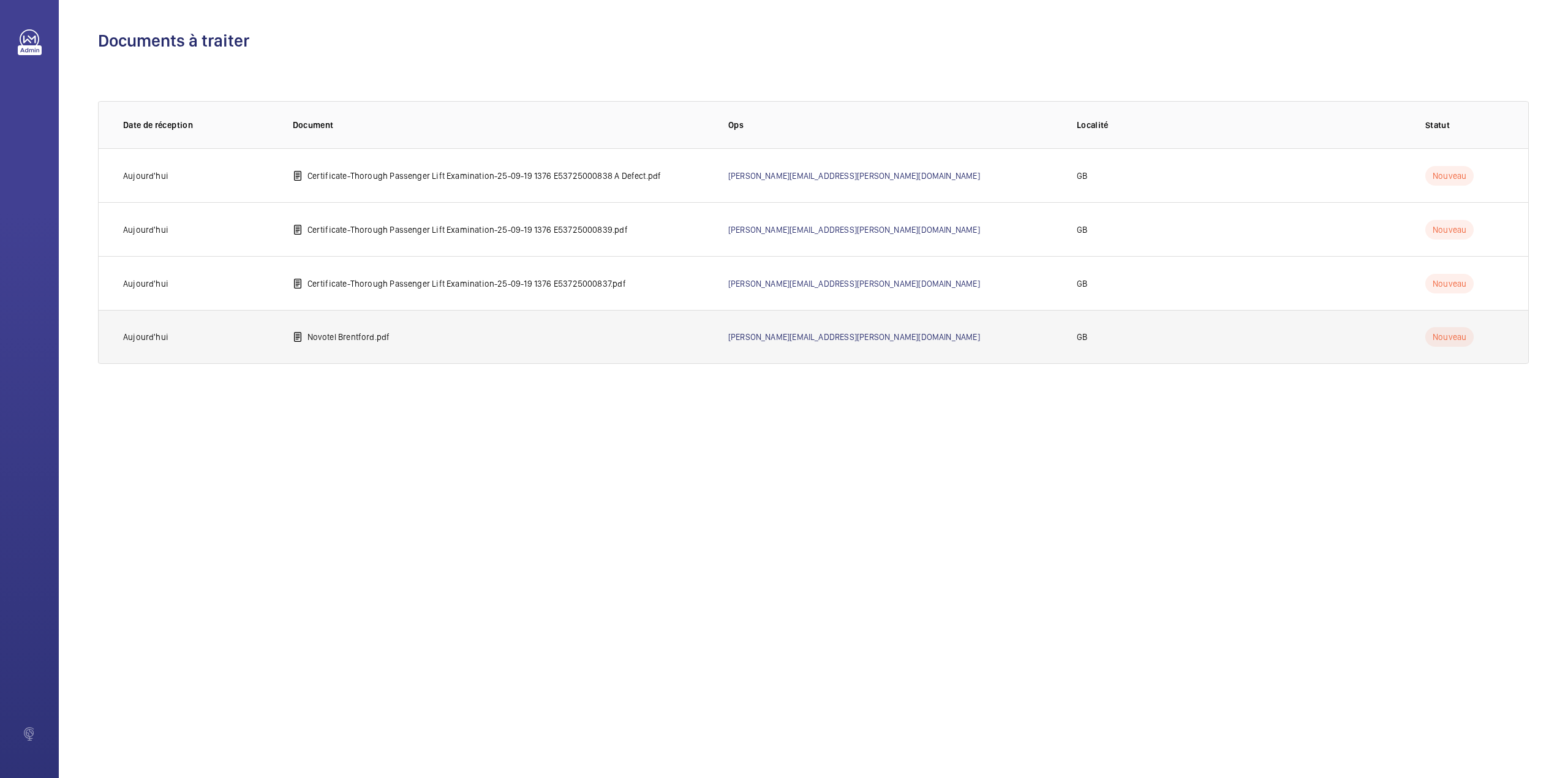
click at [348, 329] on td "Novotel Brentford.pdf" at bounding box center [491, 337] width 435 height 54
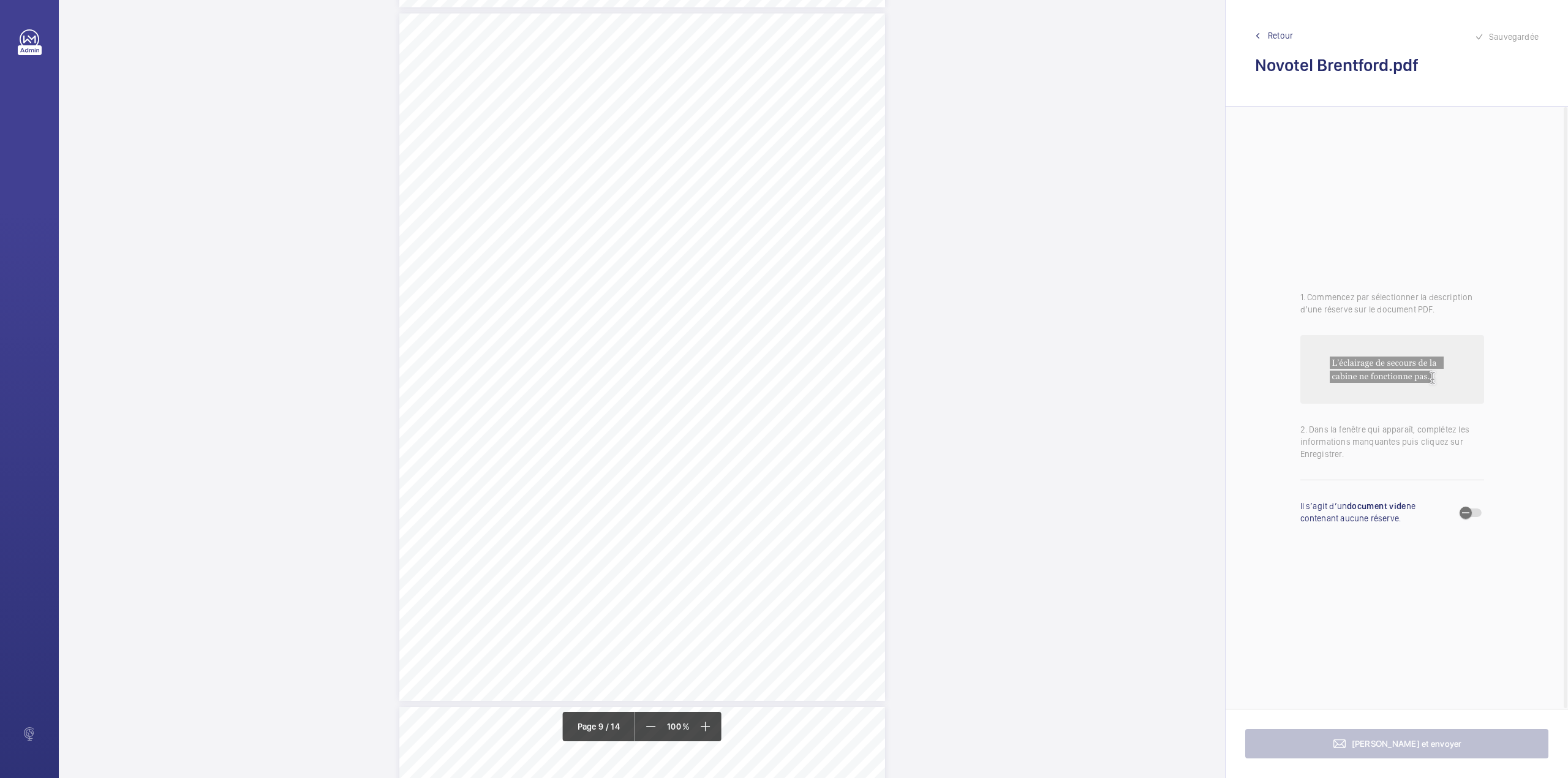
scroll to position [6044, 0]
drag, startPoint x: 701, startPoint y: 304, endPoint x: 752, endPoint y: 299, distance: 51.2
click at [752, 299] on div "Lift Report Lifting Operations & Lifting Equipment Regulation 1998 Provision & …" at bounding box center [642, 560] width 486 height 687
click at [1477, 512] on span "button" at bounding box center [1466, 512] width 24 height 24
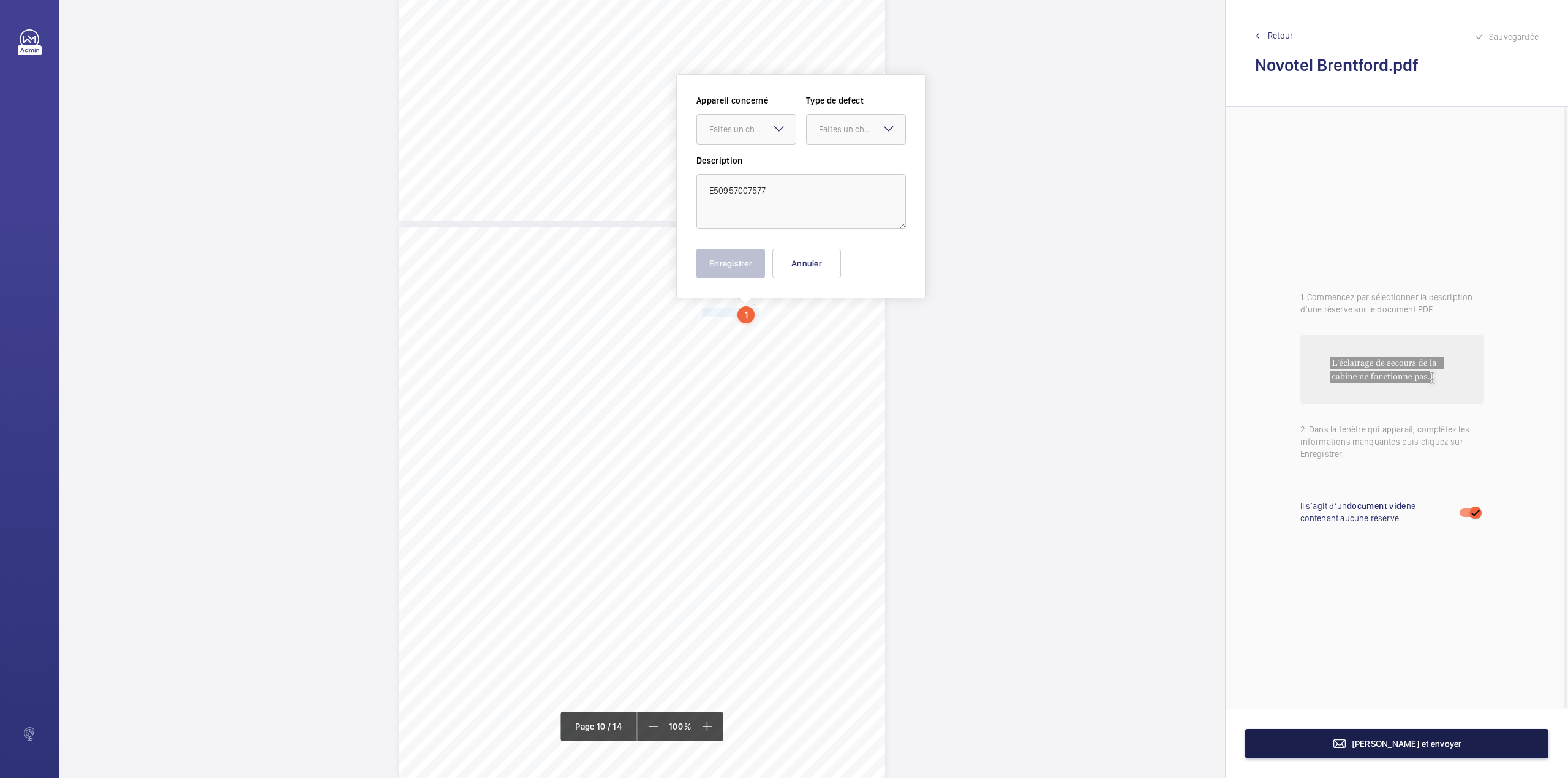
click at [1371, 739] on span "Terminer et envoyer" at bounding box center [1407, 744] width 110 height 10
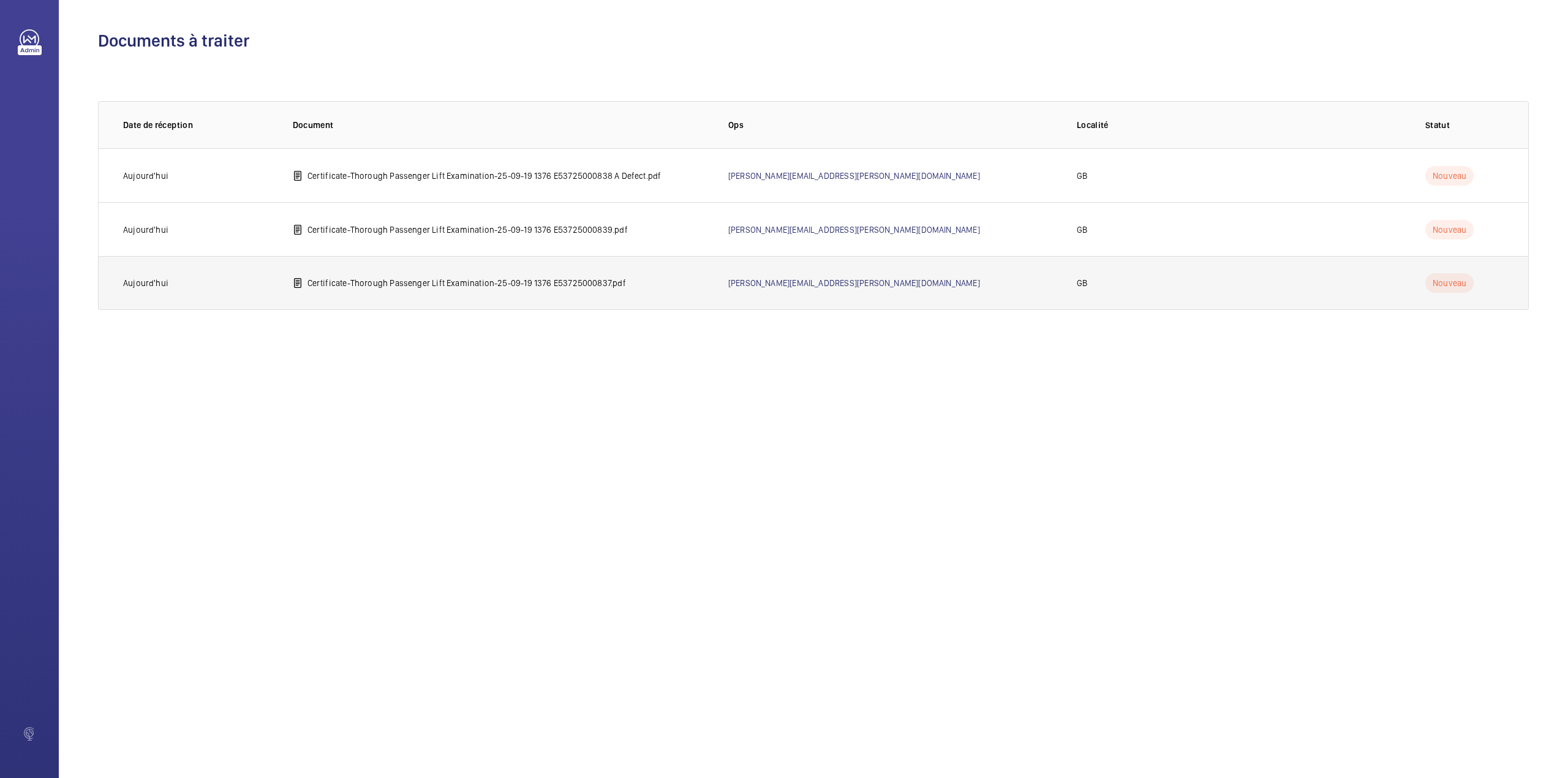
click at [389, 277] on p "Certificate-Thorough Passenger Lift Examination-25-09-19 1376 E53725000837.pdf" at bounding box center [467, 283] width 318 height 12
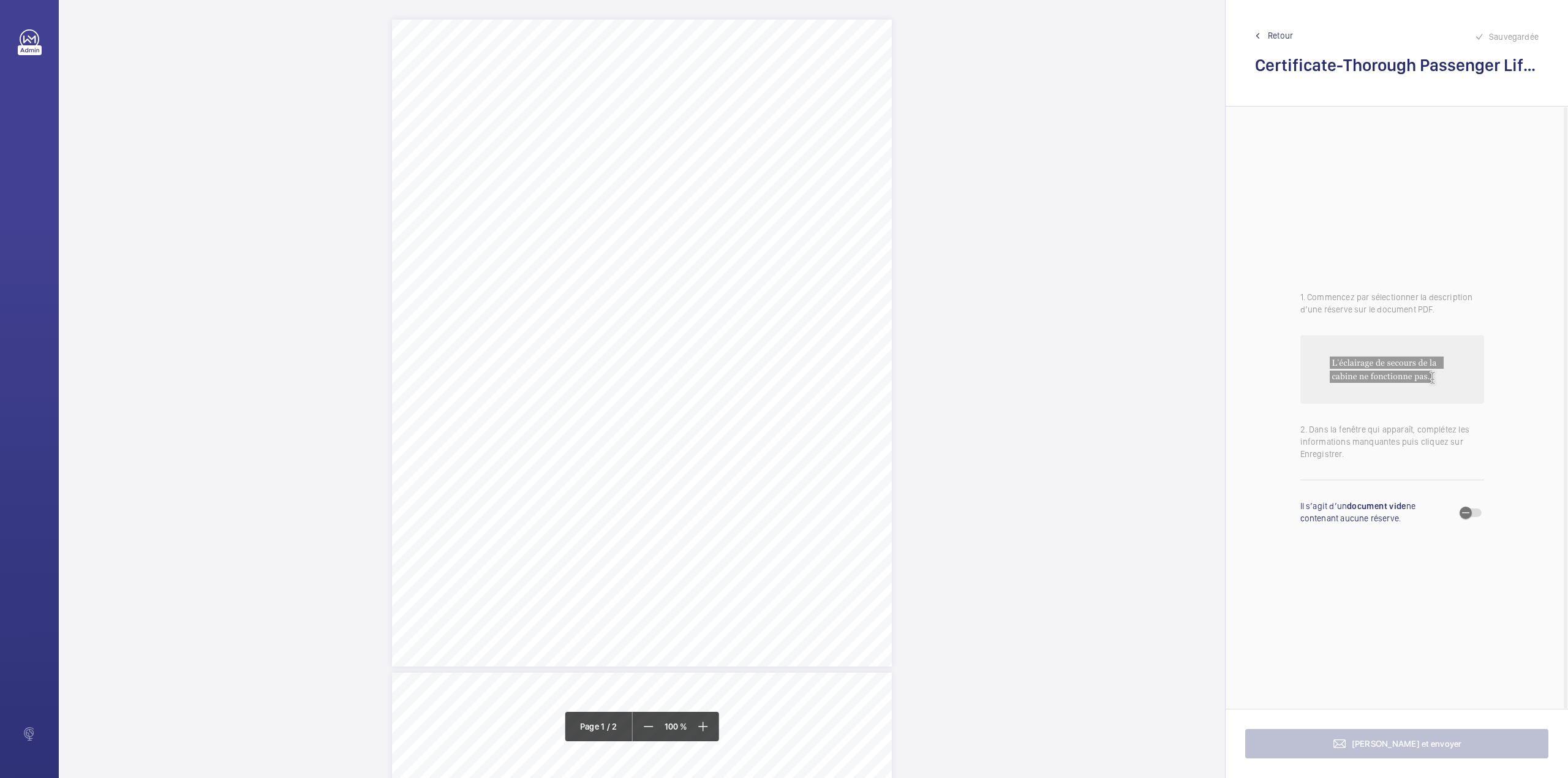
scroll to position [408, 0]
click at [752, 446] on div "TS TS TS TS TS TS" at bounding box center [641, 588] width 500 height 647
click at [788, 205] on textarea at bounding box center [801, 202] width 209 height 55
click at [761, 129] on div "Faites un choix" at bounding box center [752, 129] width 86 height 12
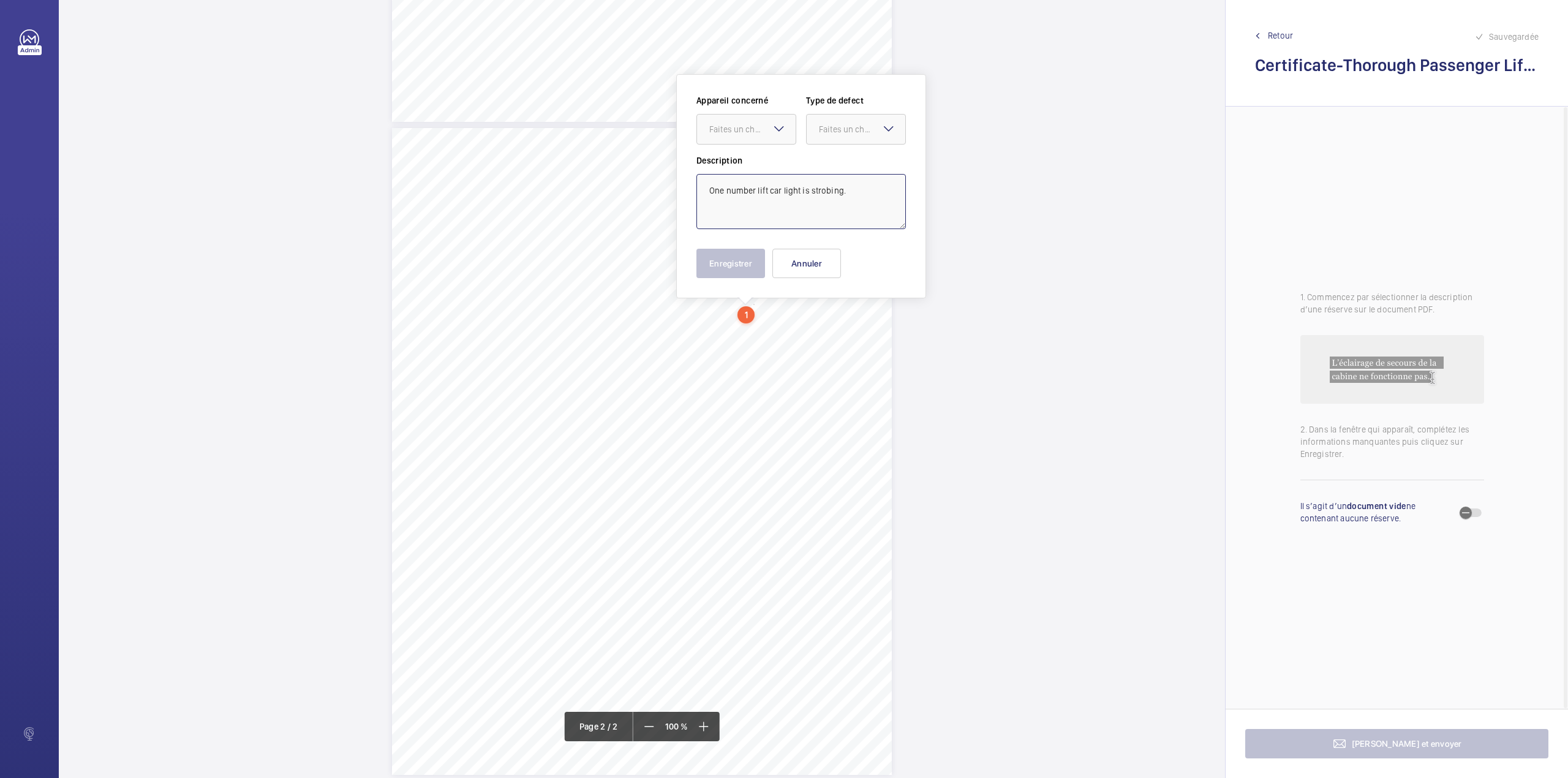
type textarea "One number lift car light is strobing."
click at [761, 147] on div "Appareil concerné Faites un choix Type de defect Faites un choix" at bounding box center [801, 124] width 209 height 60
click at [780, 137] on div at bounding box center [746, 129] width 99 height 29
click at [774, 167] on span "E53725000837" at bounding box center [746, 166] width 74 height 12
click at [827, 165] on label "Description" at bounding box center [801, 160] width 209 height 12
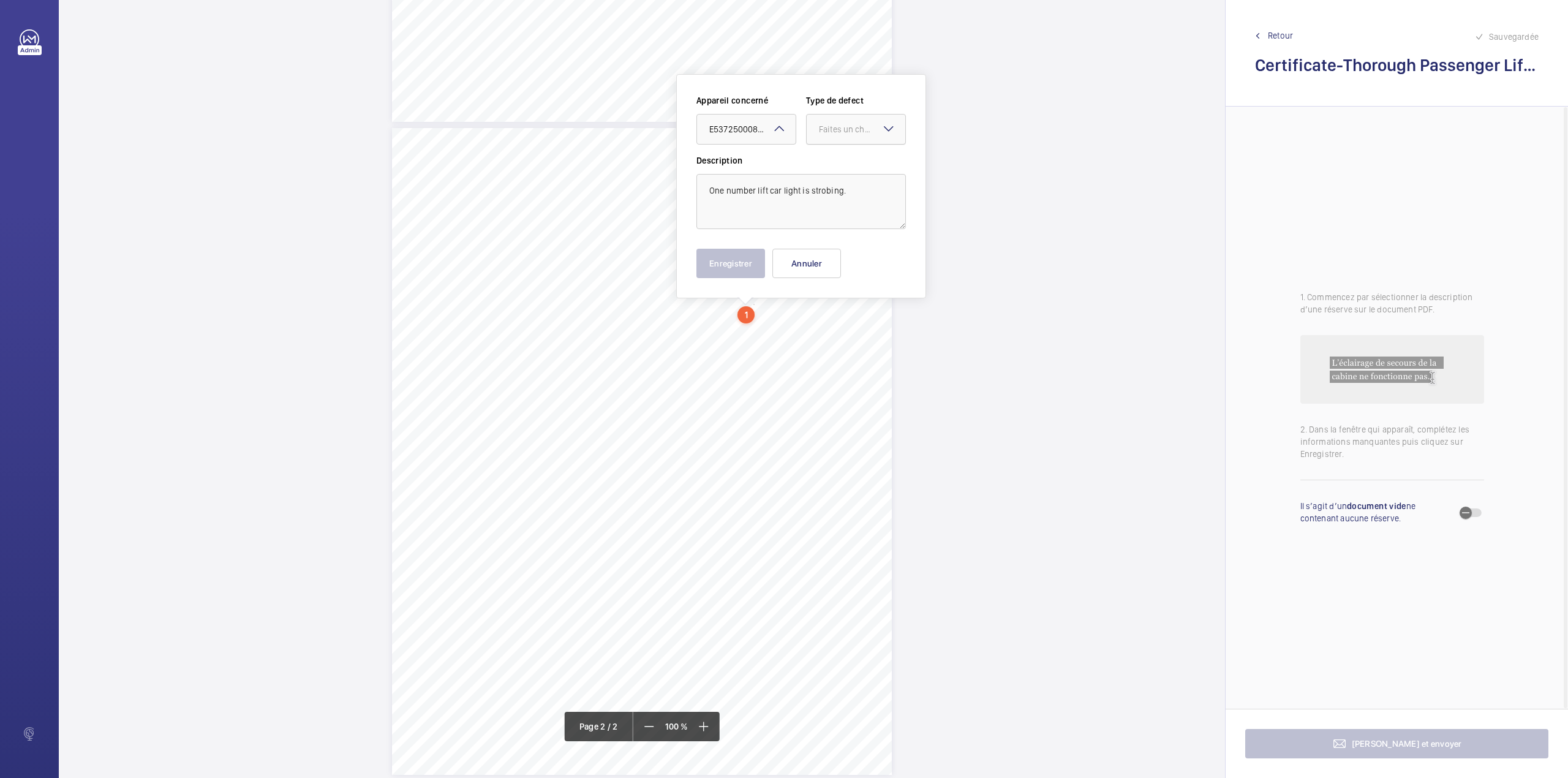
click at [856, 133] on div "Faites un choix" at bounding box center [862, 129] width 86 height 12
click at [855, 167] on span "Standard" at bounding box center [856, 166] width 74 height 12
click at [726, 263] on button "Enregistrer" at bounding box center [731, 264] width 69 height 29
click at [770, 322] on div "TS TS TS TS TS TS" at bounding box center [641, 452] width 500 height 647
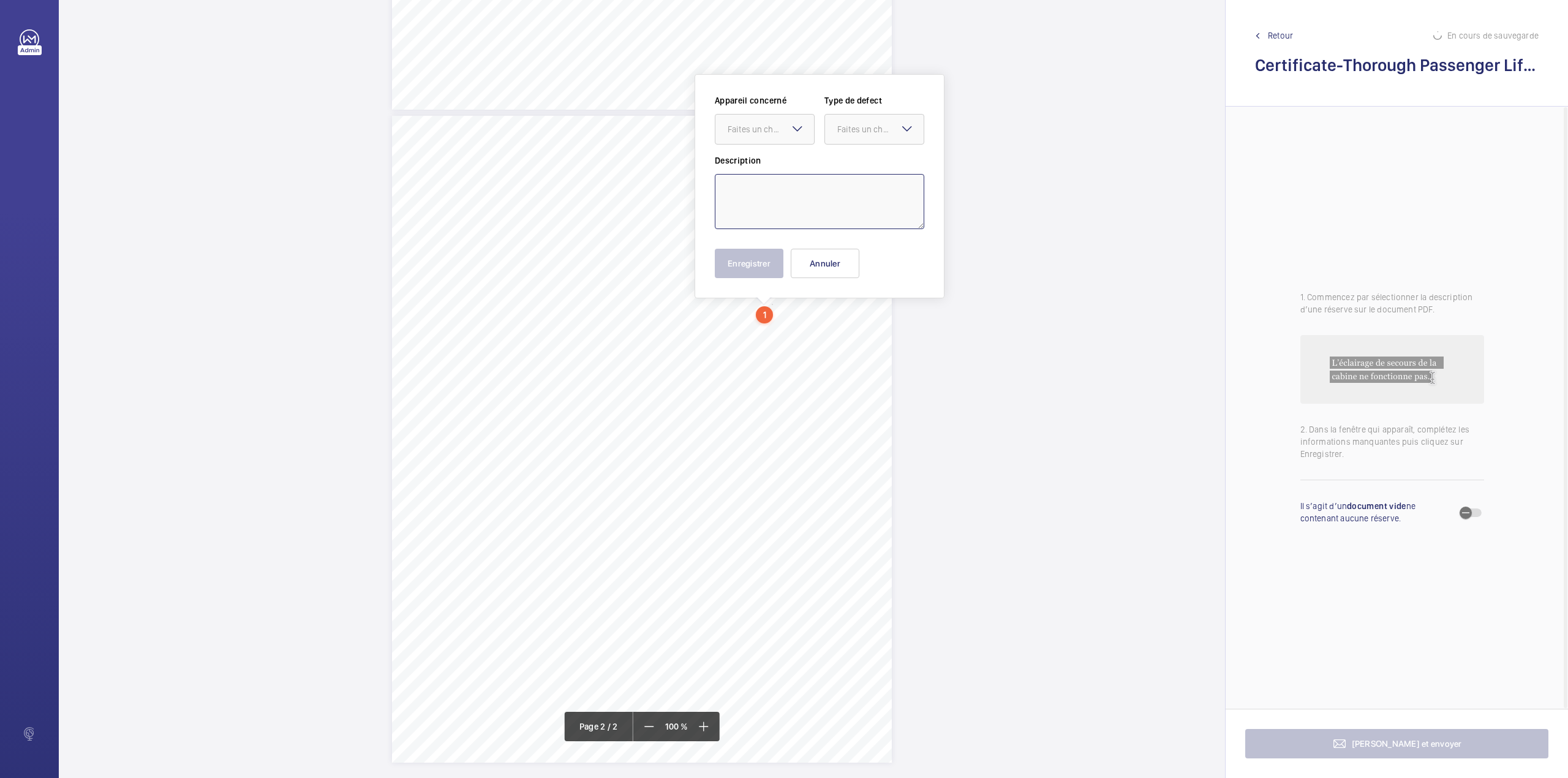
click at [800, 196] on textarea at bounding box center [819, 202] width 209 height 55
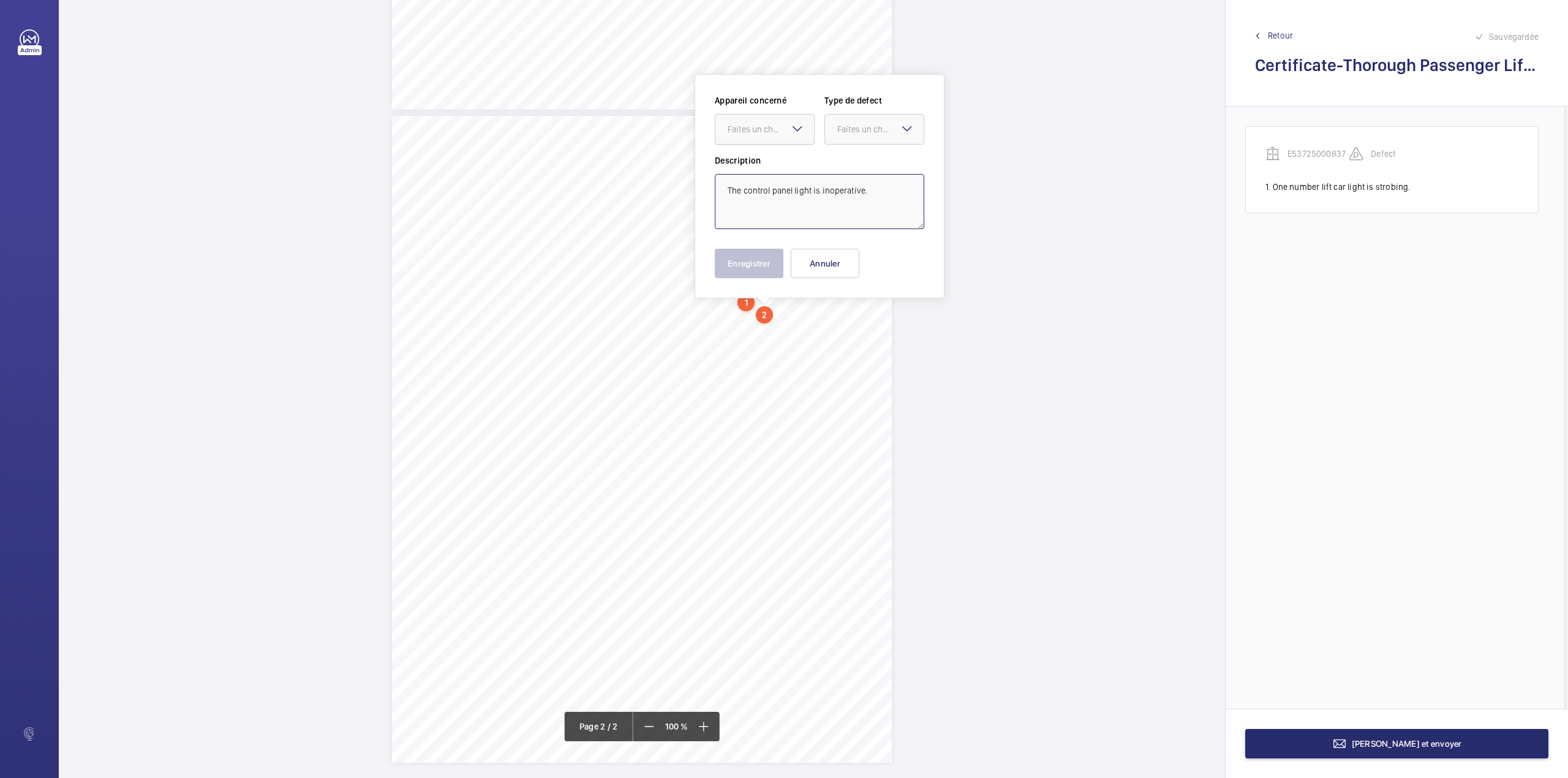
click at [780, 133] on div "Faites un choix" at bounding box center [770, 129] width 86 height 12
click at [779, 164] on span "E53725000837" at bounding box center [765, 166] width 74 height 12
click at [840, 141] on div at bounding box center [874, 129] width 99 height 29
click at [840, 163] on span "Standard" at bounding box center [874, 166] width 74 height 12
type textarea "The control panel light is inoperative."
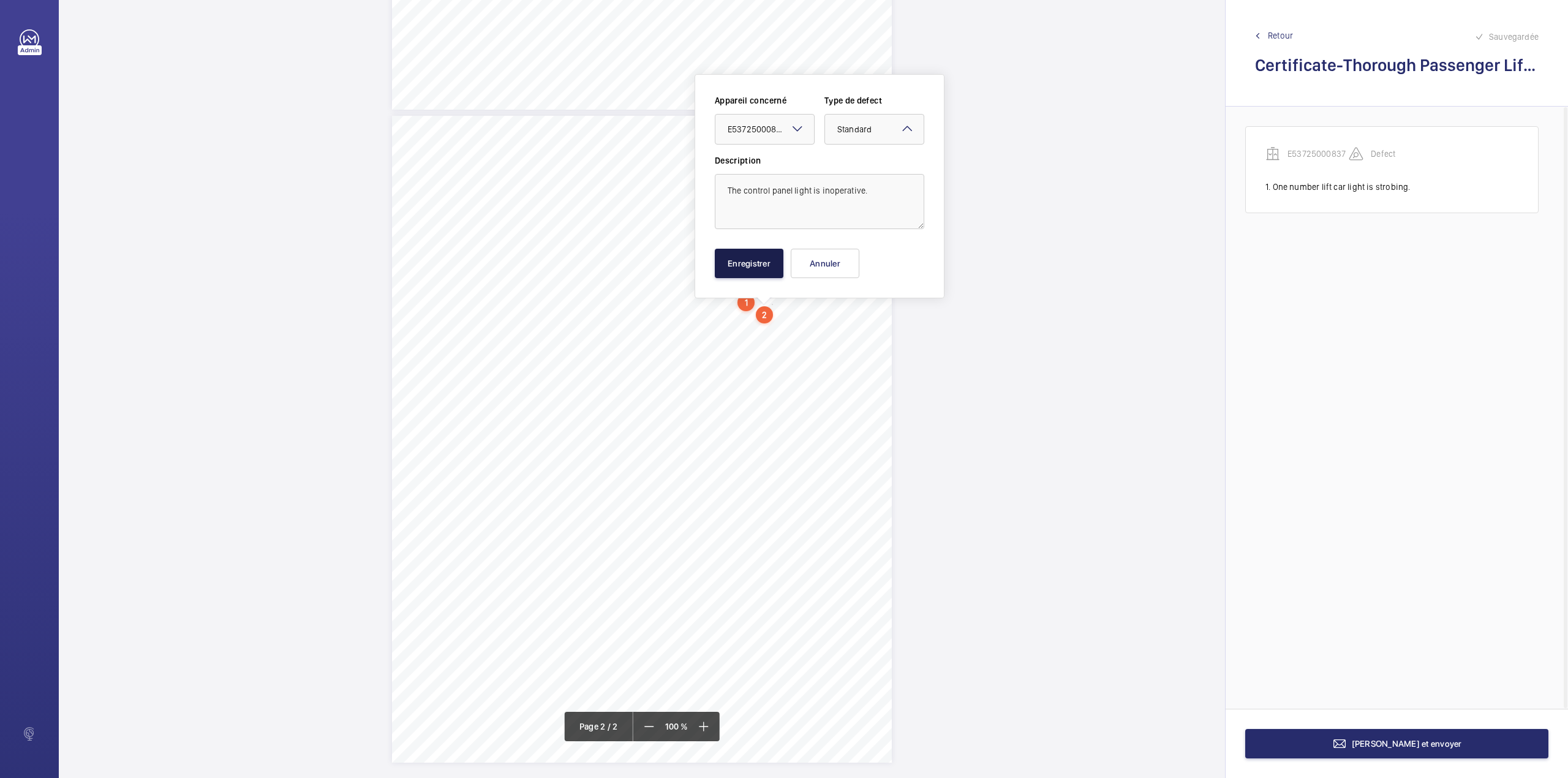
click at [758, 263] on button "Enregistrer" at bounding box center [749, 264] width 69 height 29
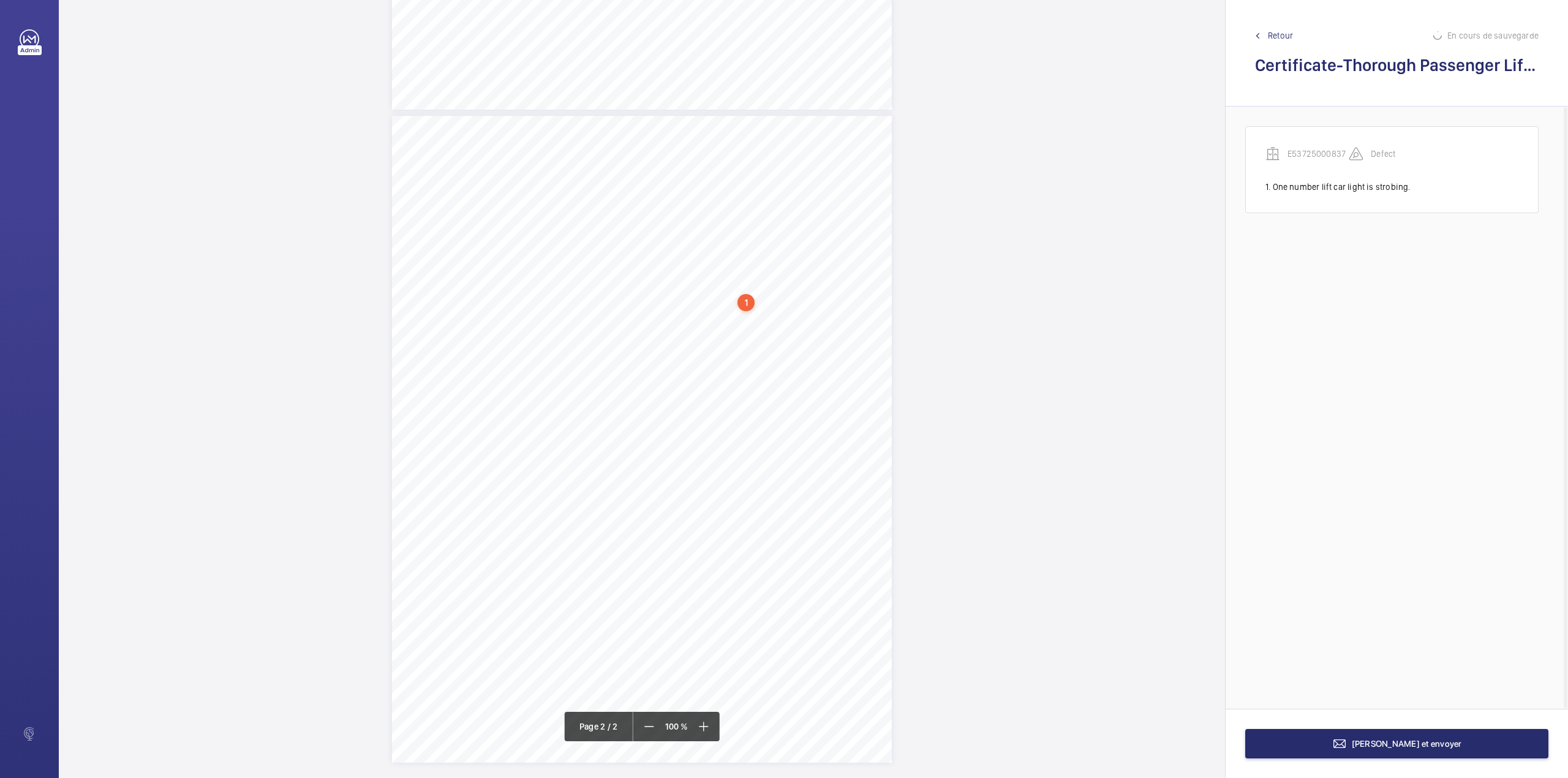
click at [795, 328] on div "TS TS TS TS TS TS" at bounding box center [641, 439] width 500 height 647
click at [847, 211] on textarea at bounding box center [844, 210] width 209 height 55
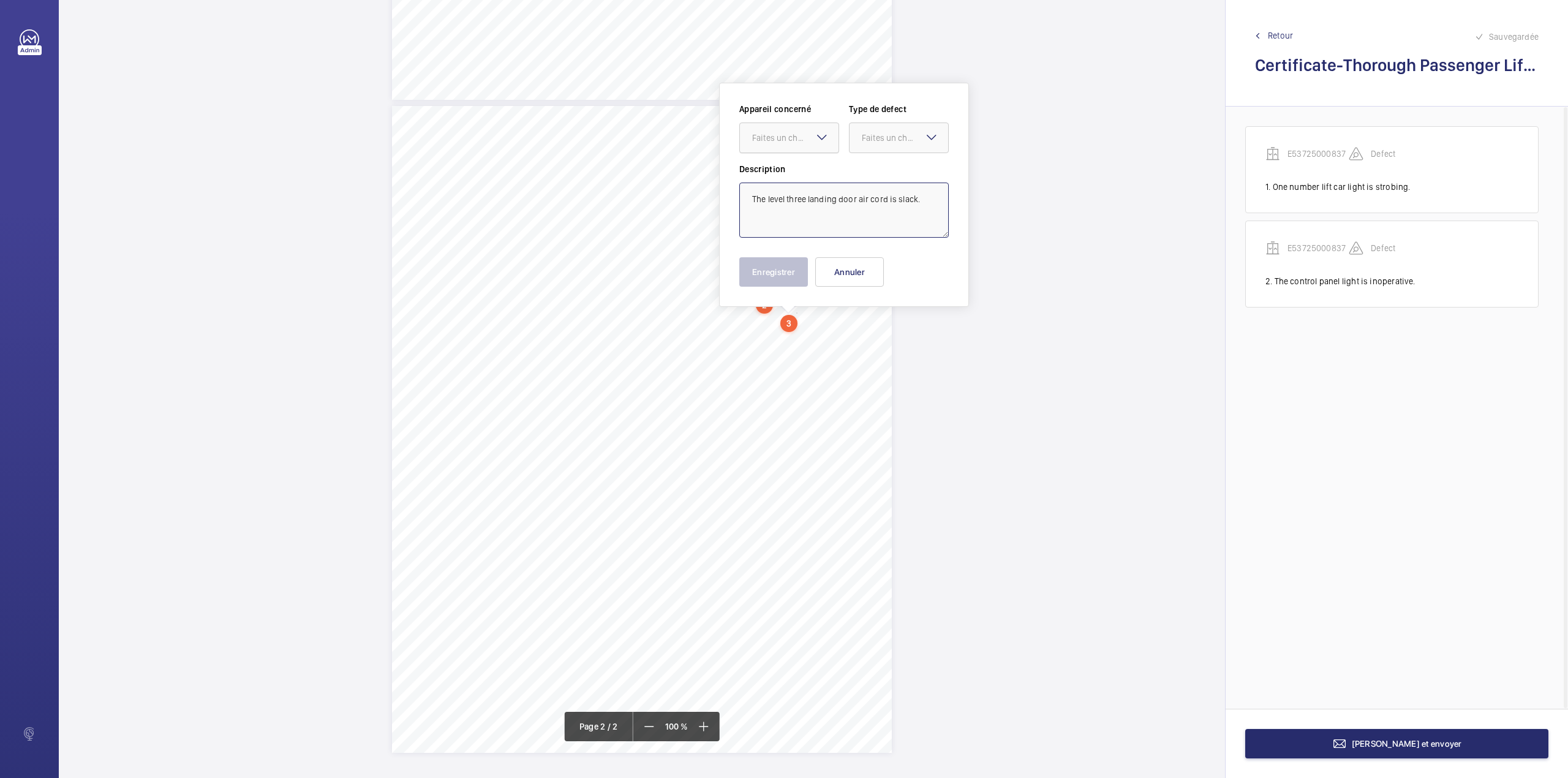
drag, startPoint x: 786, startPoint y: 141, endPoint x: 786, endPoint y: 155, distance: 14.0
click at [786, 142] on div "Faites un choix" at bounding box center [795, 137] width 86 height 12
click at [786, 180] on span "E53725000837" at bounding box center [789, 175] width 74 height 12
click at [885, 149] on div at bounding box center [899, 138] width 99 height 29
drag, startPoint x: 885, startPoint y: 149, endPoint x: 881, endPoint y: 182, distance: 33.2
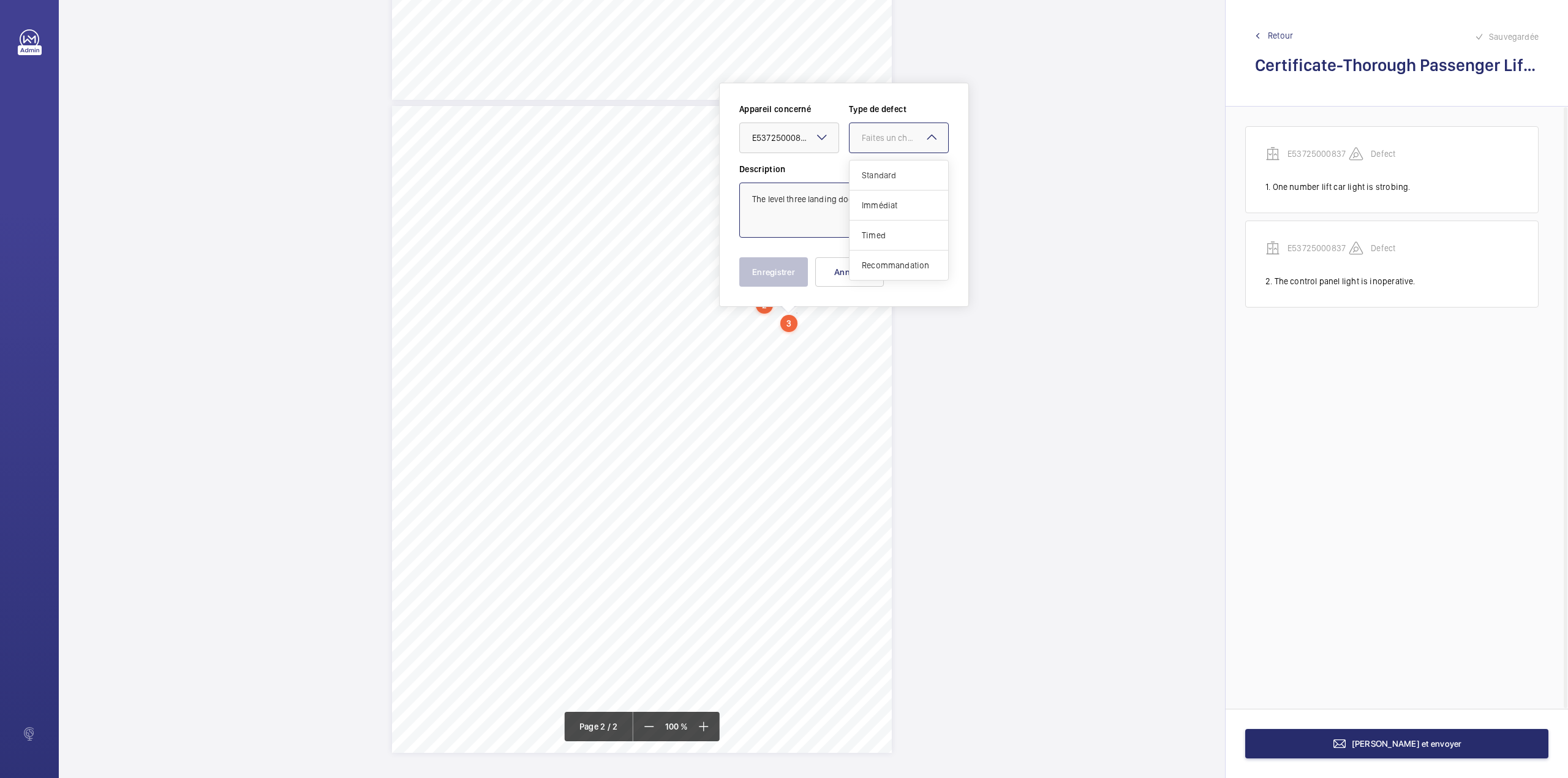
click at [883, 179] on span "Standard" at bounding box center [899, 175] width 74 height 12
type textarea "The level three landing door air cord is slack."
click at [777, 267] on button "Enregistrer" at bounding box center [774, 272] width 69 height 29
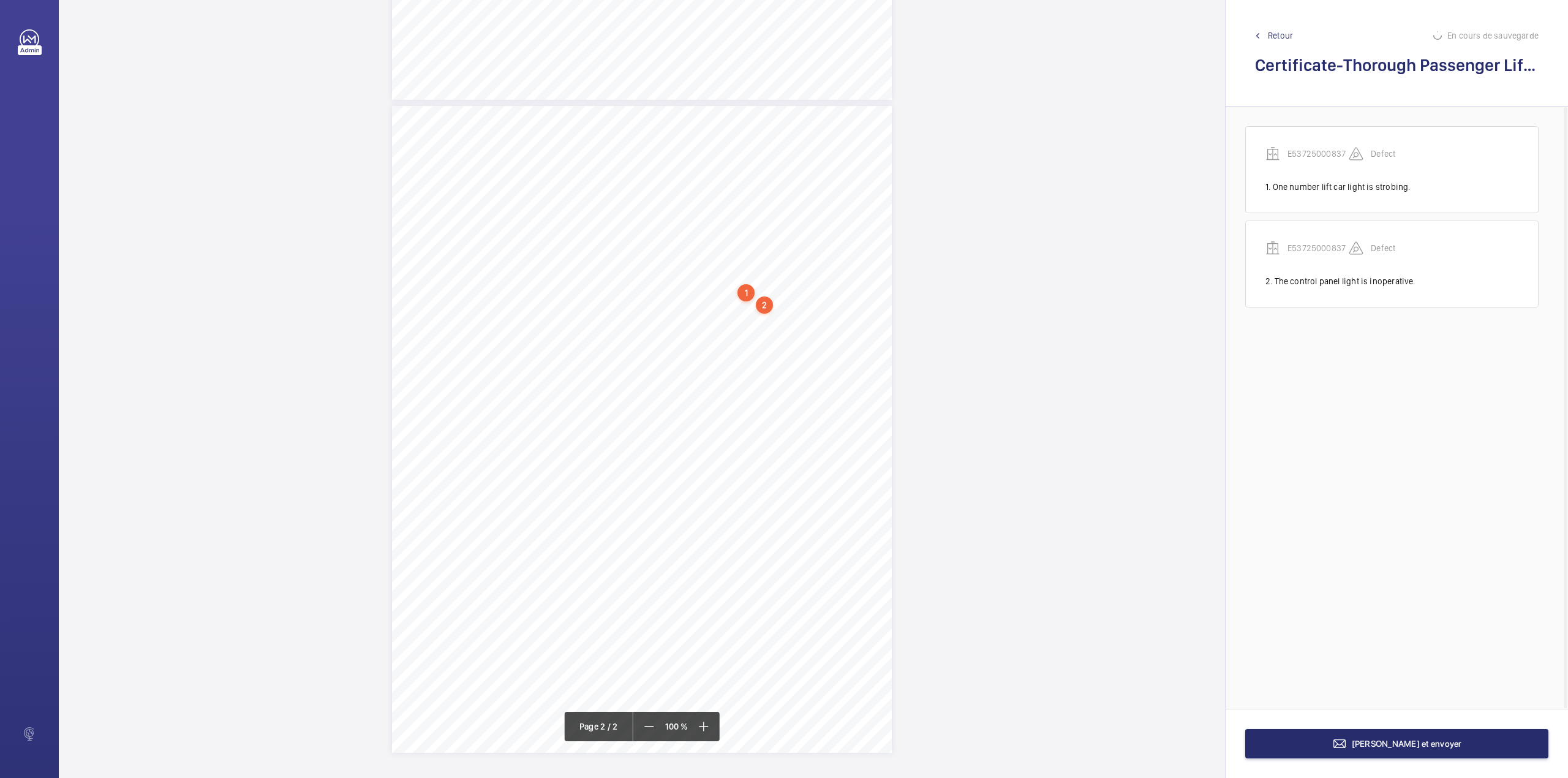
click at [863, 328] on div "TS TS TS TS TS TS" at bounding box center [641, 430] width 500 height 647
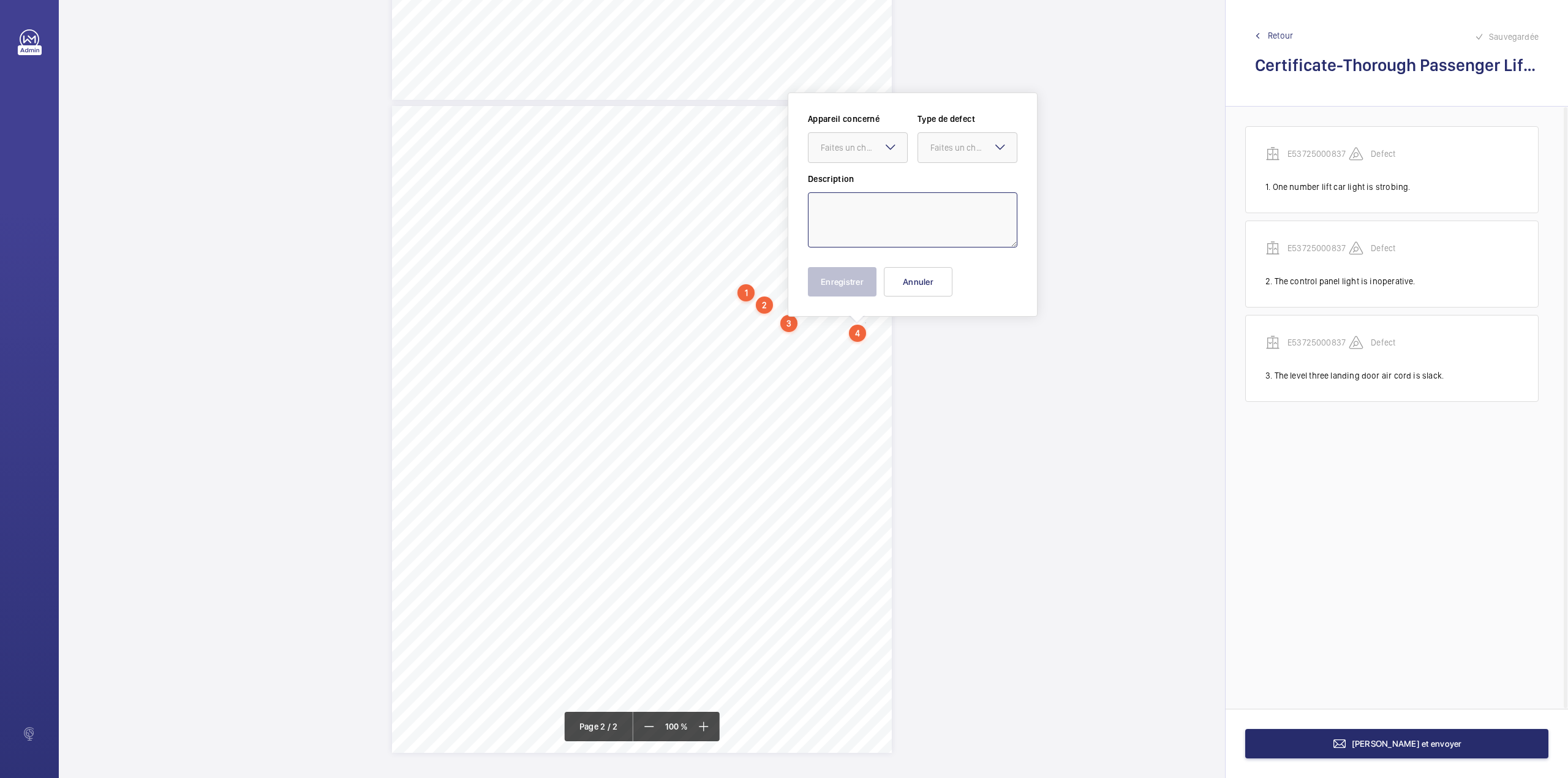
click at [878, 225] on textarea at bounding box center [913, 220] width 209 height 55
type textarea "Lift pit floor has signs of cracking. This should be invesitageted further and …"
click at [876, 147] on div "Faites un choix" at bounding box center [863, 147] width 86 height 12
click at [876, 184] on span "E53725000837" at bounding box center [858, 184] width 74 height 12
click at [952, 150] on div "Faites un choix" at bounding box center [973, 147] width 86 height 12
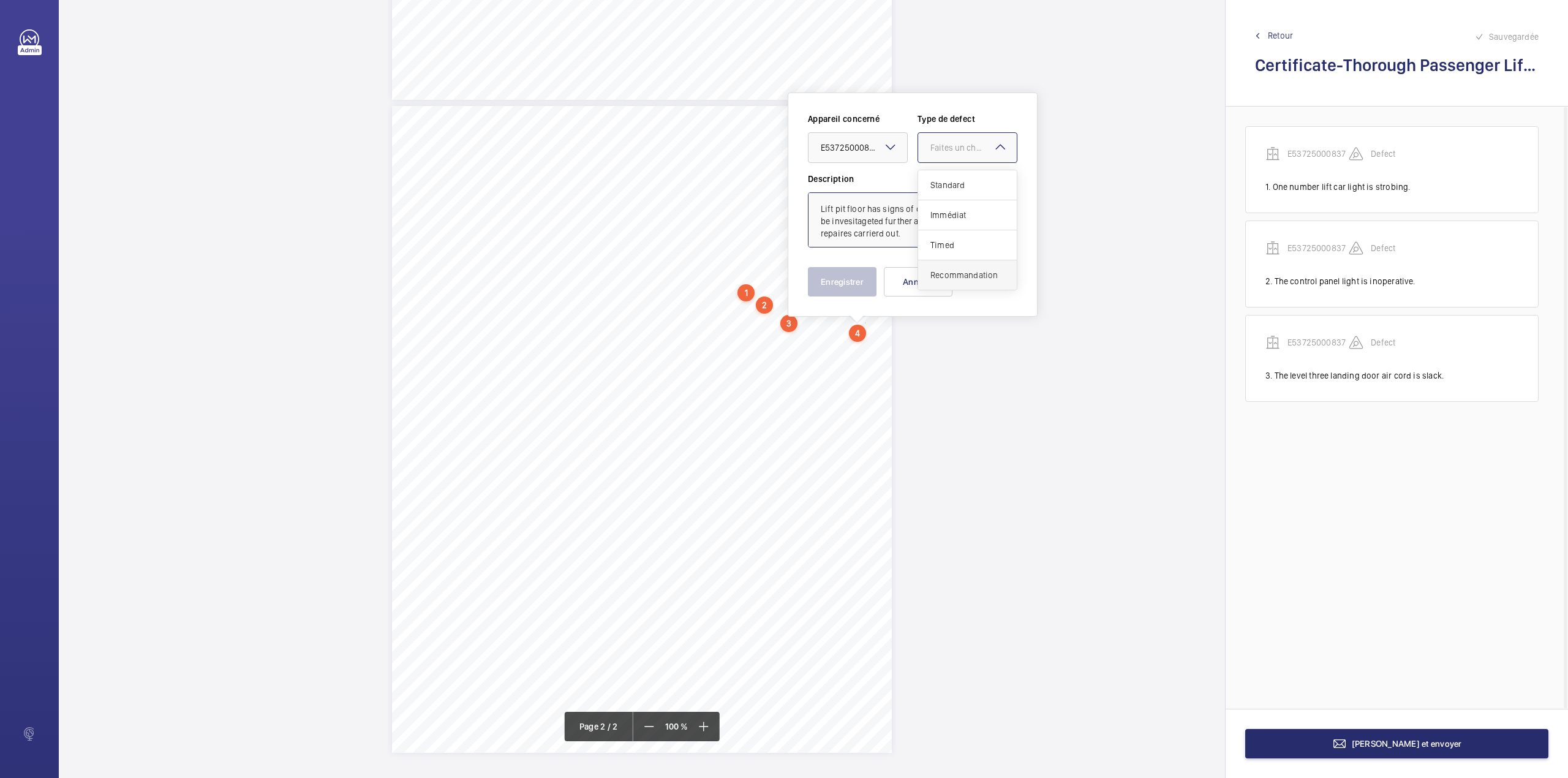
click at [953, 275] on span "Recommandation" at bounding box center [967, 274] width 74 height 12
click at [851, 281] on button "Enregistrer" at bounding box center [842, 281] width 69 height 29
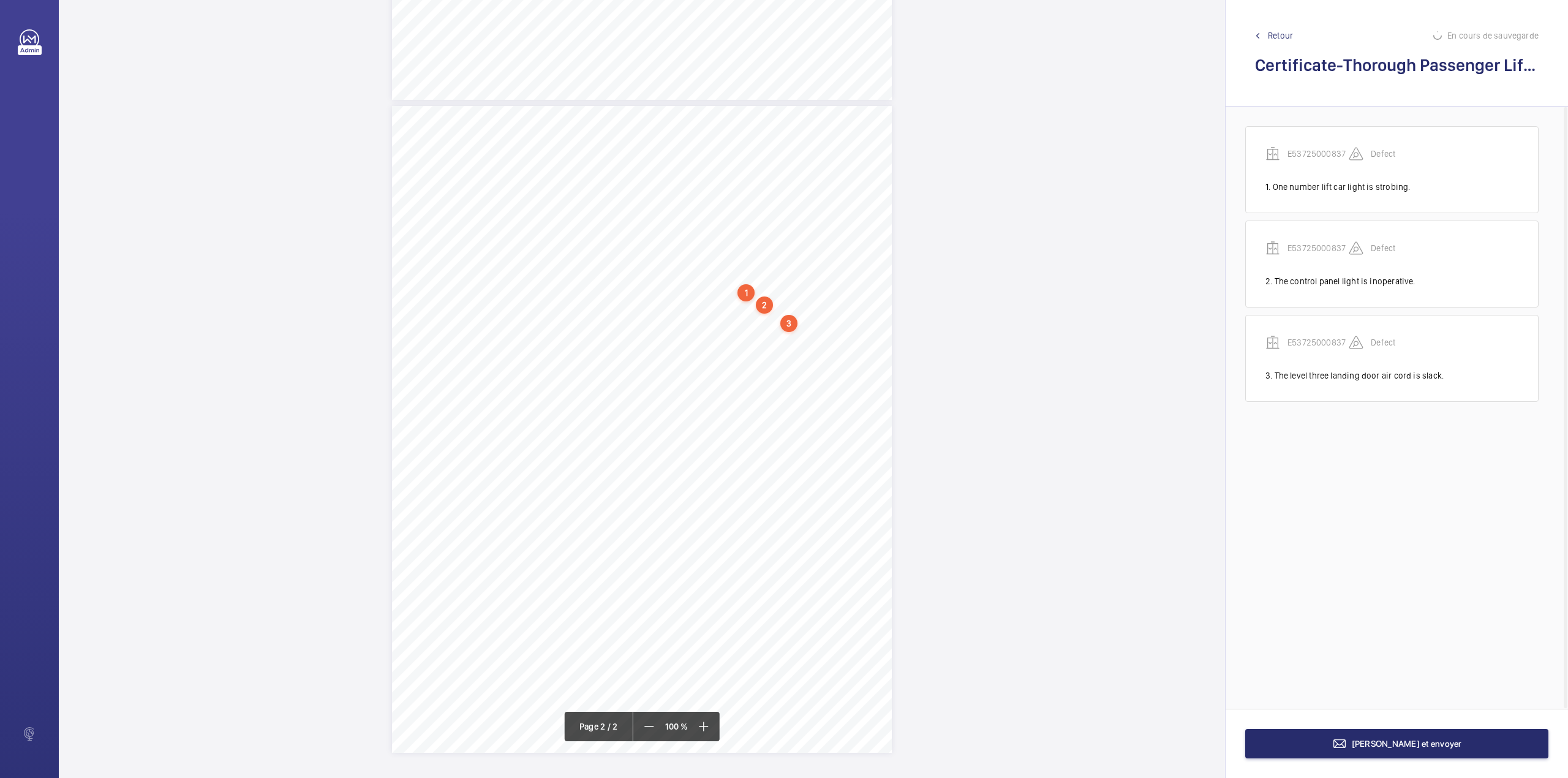
click at [862, 355] on div "TS TS TS TS TS TS" at bounding box center [641, 430] width 500 height 647
click at [871, 378] on div "TS TS TS TS TS TS" at bounding box center [641, 459] width 500 height 647
click at [883, 239] on textarea at bounding box center [920, 240] width 209 height 55
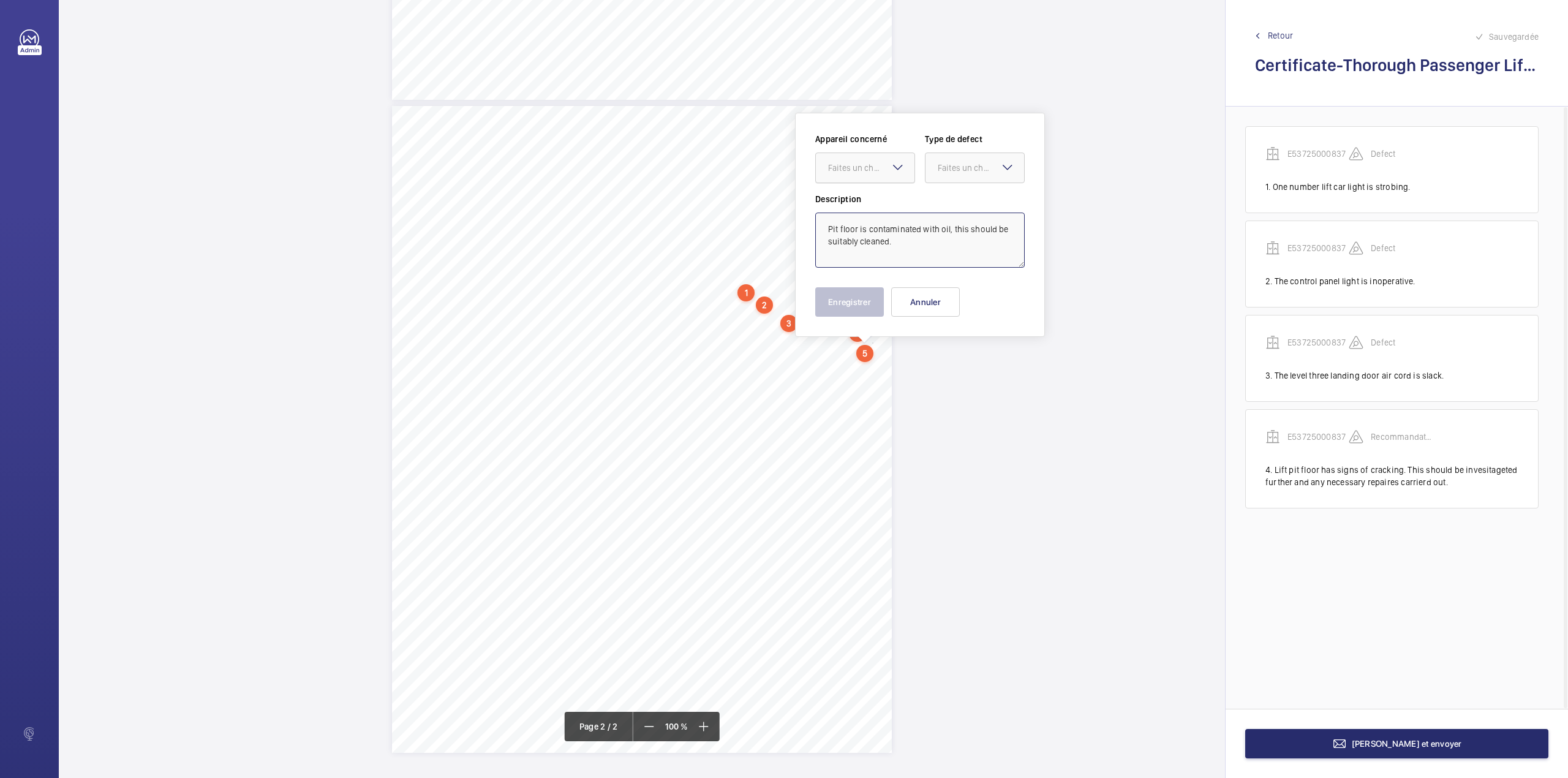
click at [865, 160] on div at bounding box center [865, 168] width 99 height 29
drag, startPoint x: 870, startPoint y: 206, endPoint x: 919, endPoint y: 198, distance: 49.6
click at [879, 206] on span "E53725000837" at bounding box center [865, 205] width 74 height 12
click at [954, 175] on div at bounding box center [974, 168] width 99 height 29
click at [955, 304] on div "Recommandation" at bounding box center [974, 295] width 99 height 29
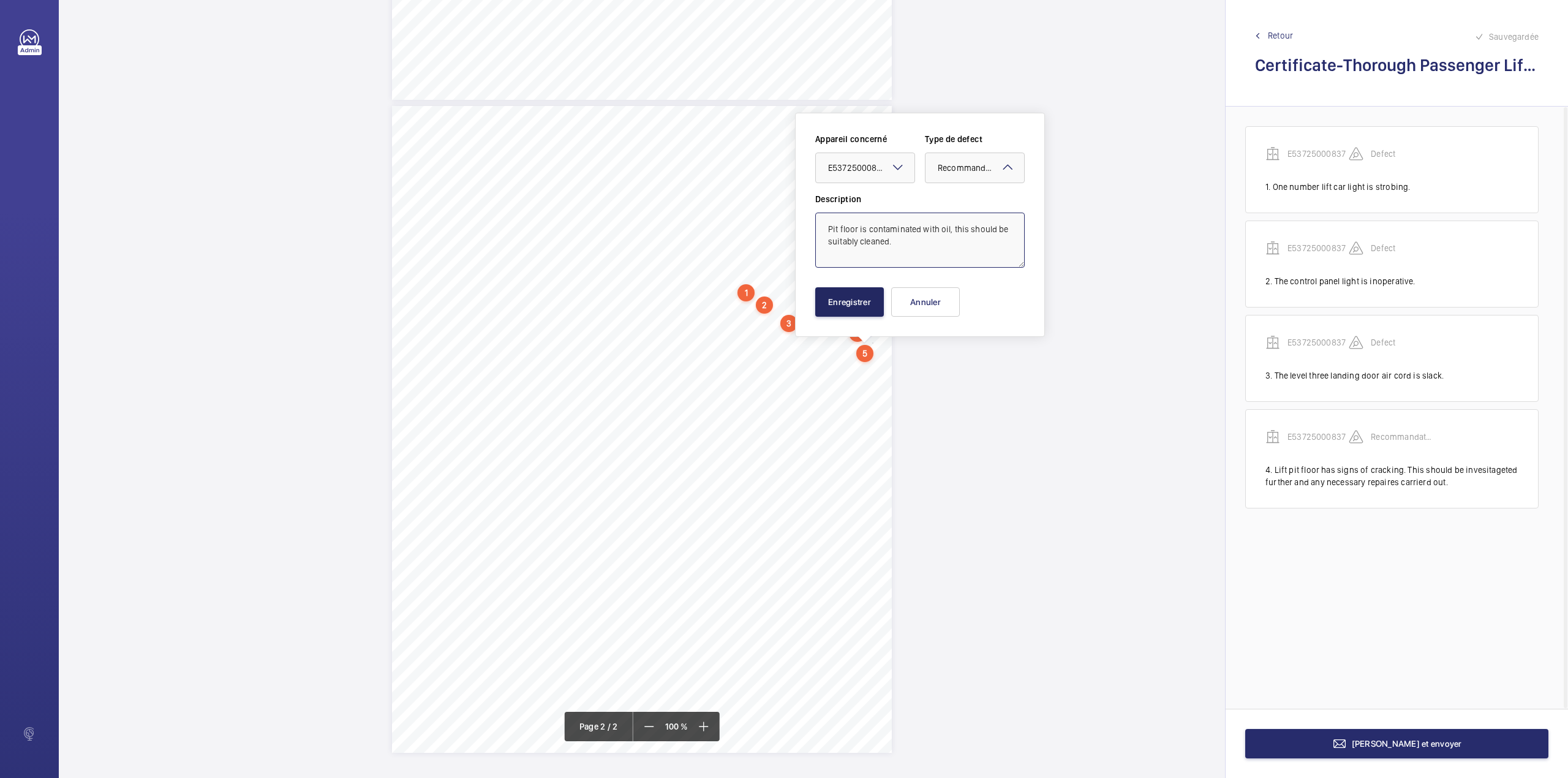
type textarea "Pit floor is contaminated with oil, this should be suitably cleaned."
click at [847, 295] on button "Enregistrer" at bounding box center [850, 302] width 69 height 29
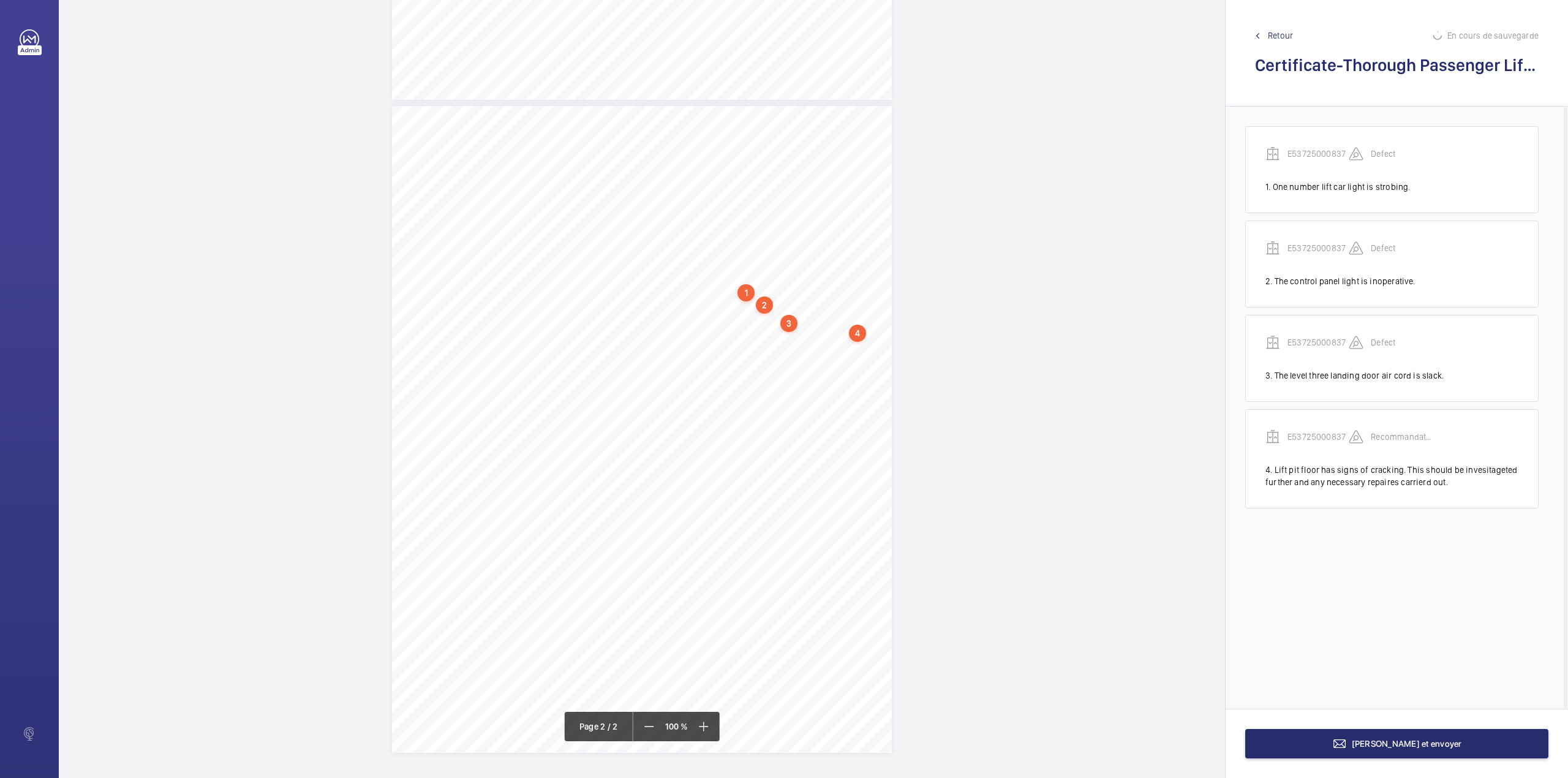
click at [869, 371] on div "TS TS TS TS TS TS" at bounding box center [641, 430] width 500 height 647
click at [862, 388] on div "TS TS TS TS TS TS" at bounding box center [641, 444] width 500 height 647
click at [862, 388] on div "TS TS TS TS TS TS 1 2 3 4 5" at bounding box center [642, 389] width 1167 height 778
click at [885, 366] on div "TS TS TS TS TS TS" at bounding box center [641, 430] width 500 height 647
click at [899, 273] on textarea at bounding box center [934, 257] width 209 height 55
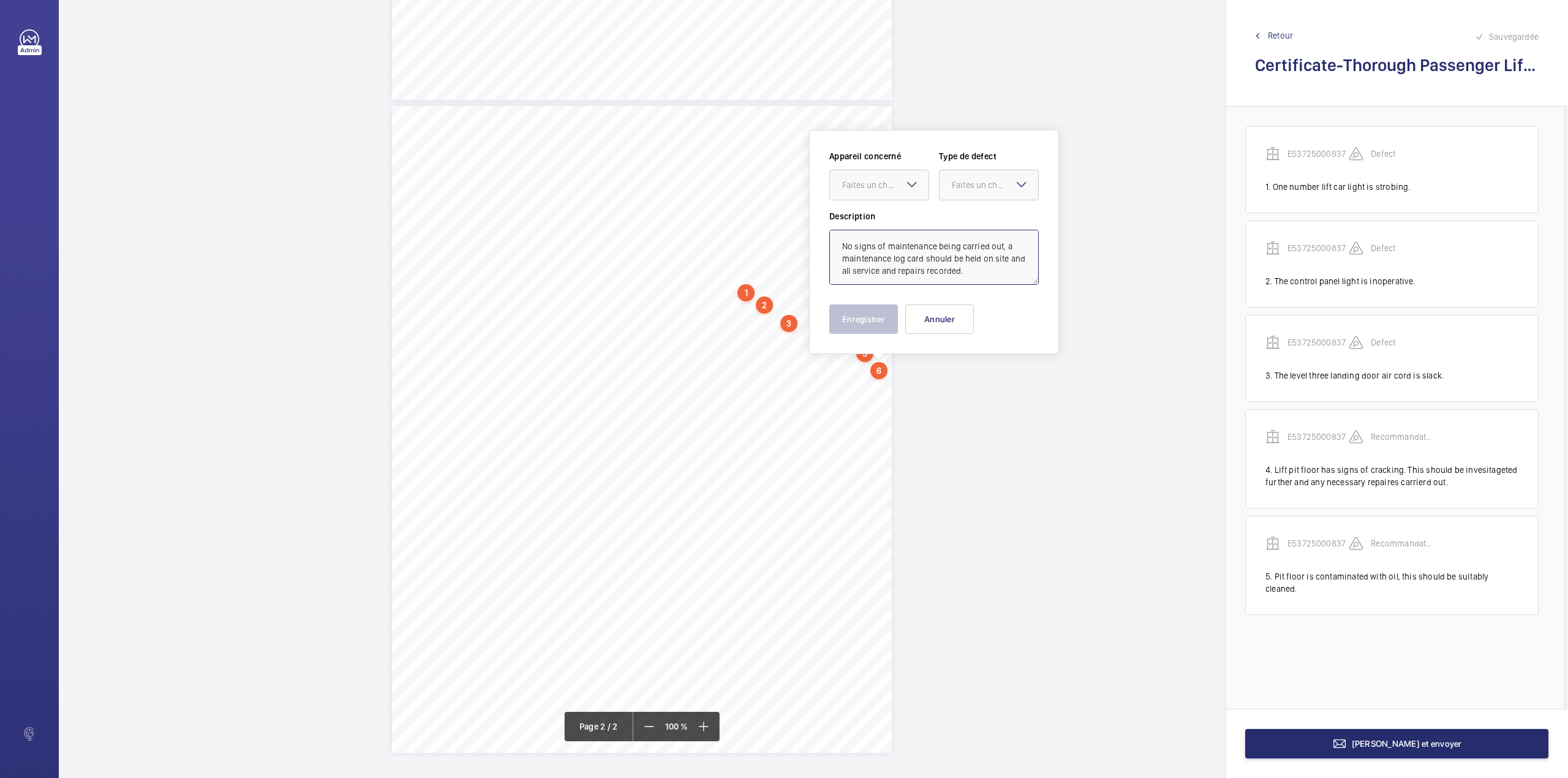
type textarea "No signs of maintenance being carried out, a maintenance log card should be hel…"
click at [915, 185] on mat-icon at bounding box center [912, 184] width 15 height 15
click at [915, 230] on div "E53725000837" at bounding box center [879, 222] width 99 height 29
click at [992, 185] on div "Faites un choix" at bounding box center [995, 184] width 86 height 12
drag, startPoint x: 964, startPoint y: 292, endPoint x: 959, endPoint y: 317, distance: 25.5
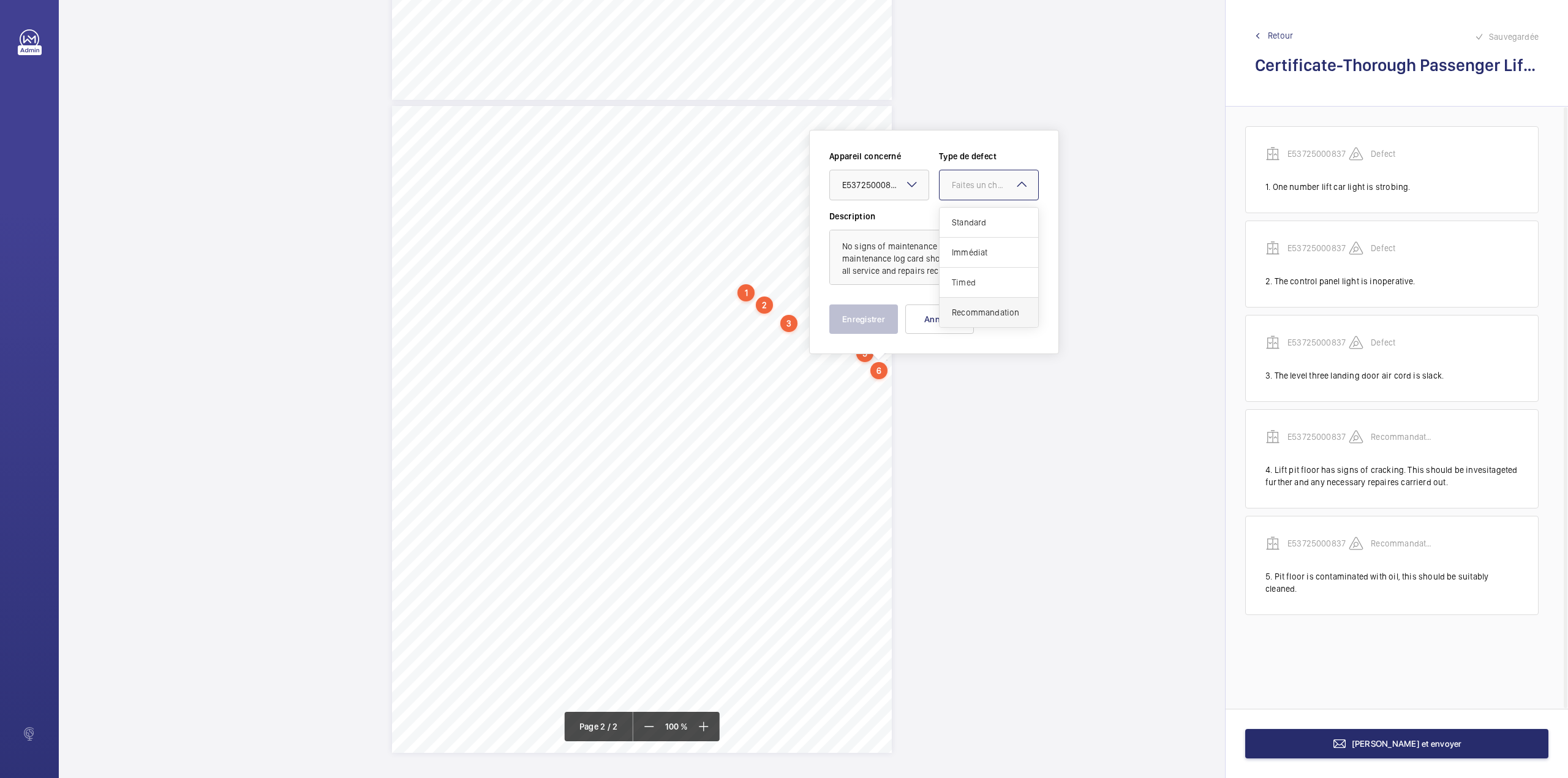
click at [961, 303] on div "Standard Immédiat Timed Recommandation" at bounding box center [989, 267] width 99 height 119
click at [959, 317] on span "Recommandation" at bounding box center [989, 312] width 74 height 12
click at [885, 313] on button "Enregistrer" at bounding box center [864, 319] width 69 height 29
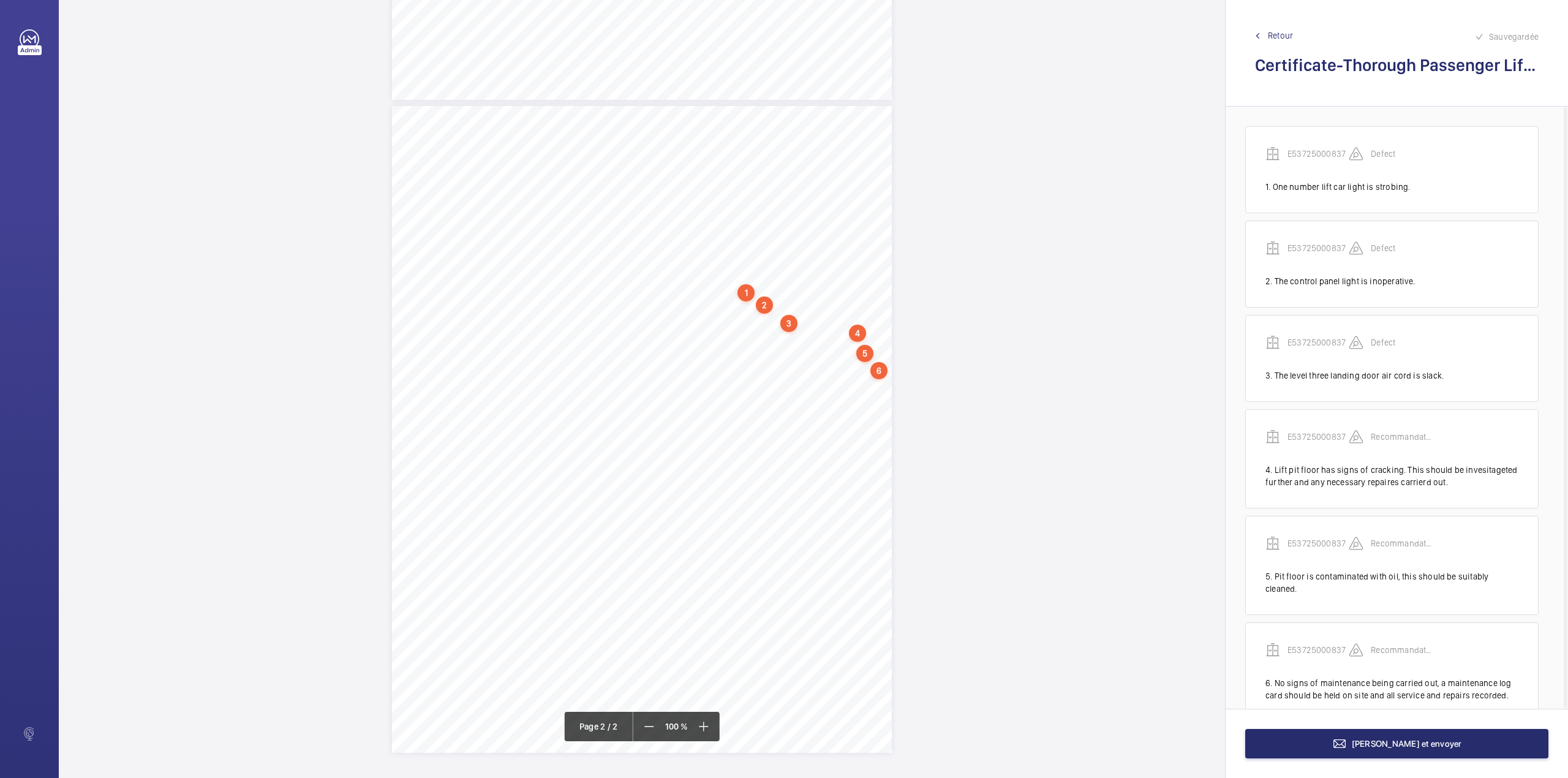
scroll to position [23, 0]
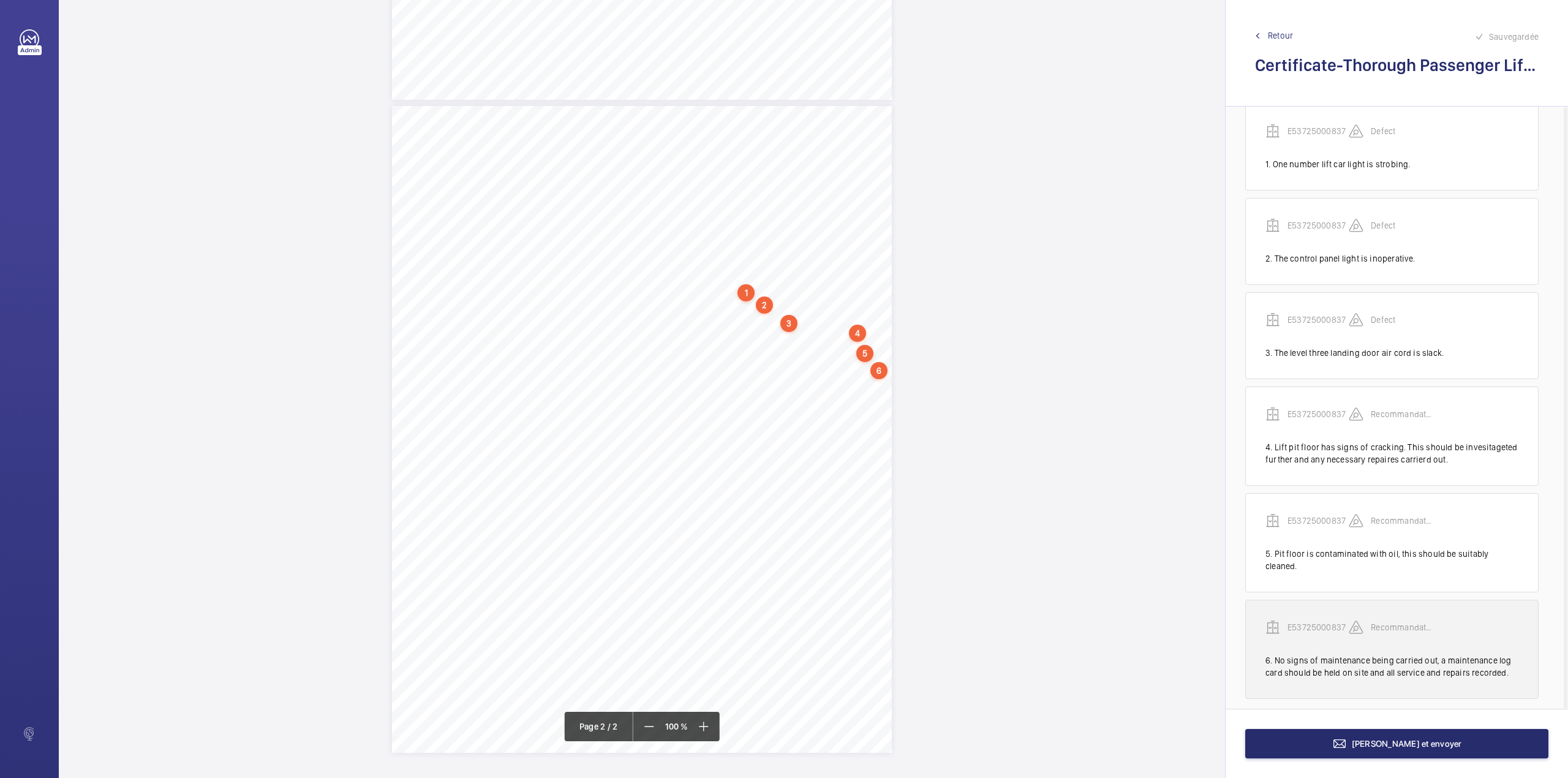
click at [1304, 621] on p "E53725000837" at bounding box center [1318, 627] width 61 height 12
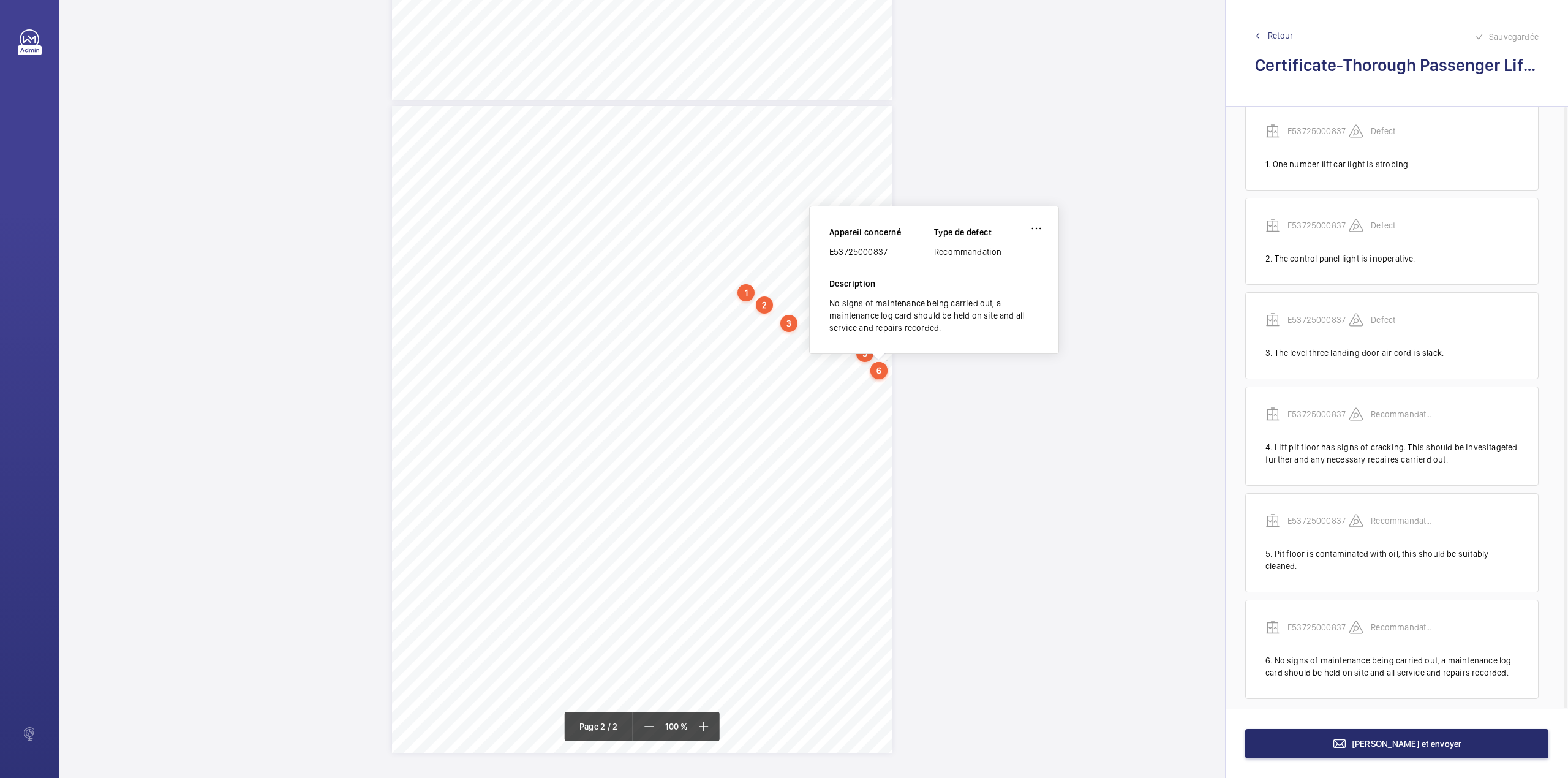
scroll to position [548, 0]
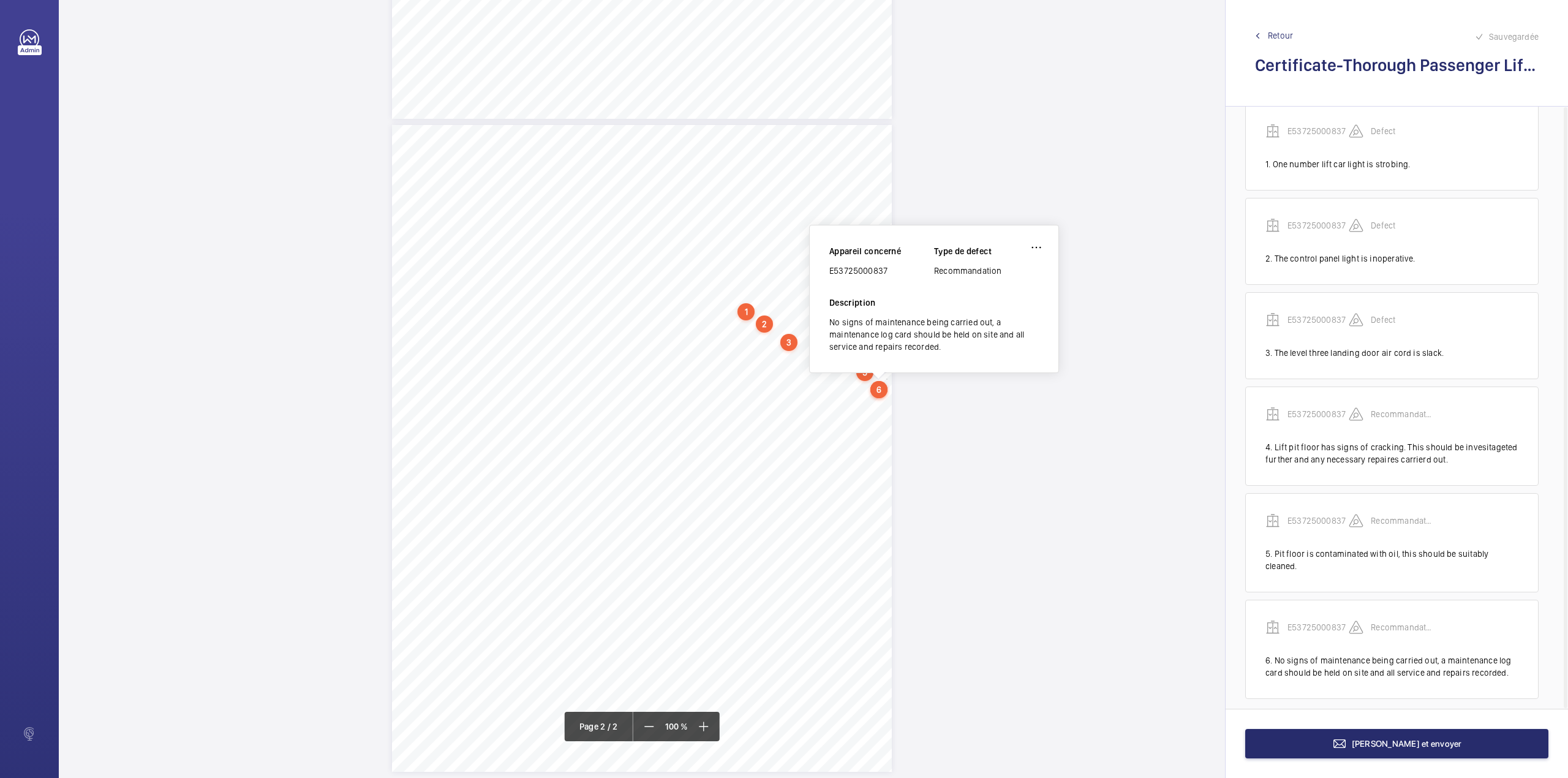
drag, startPoint x: 832, startPoint y: 273, endPoint x: 892, endPoint y: 277, distance: 60.1
click at [892, 277] on div "Appareil concerné E53725000837 Type de defect Recommandation" at bounding box center [934, 271] width 209 height 52
click at [1398, 742] on span "Terminer et envoyer" at bounding box center [1407, 744] width 110 height 10
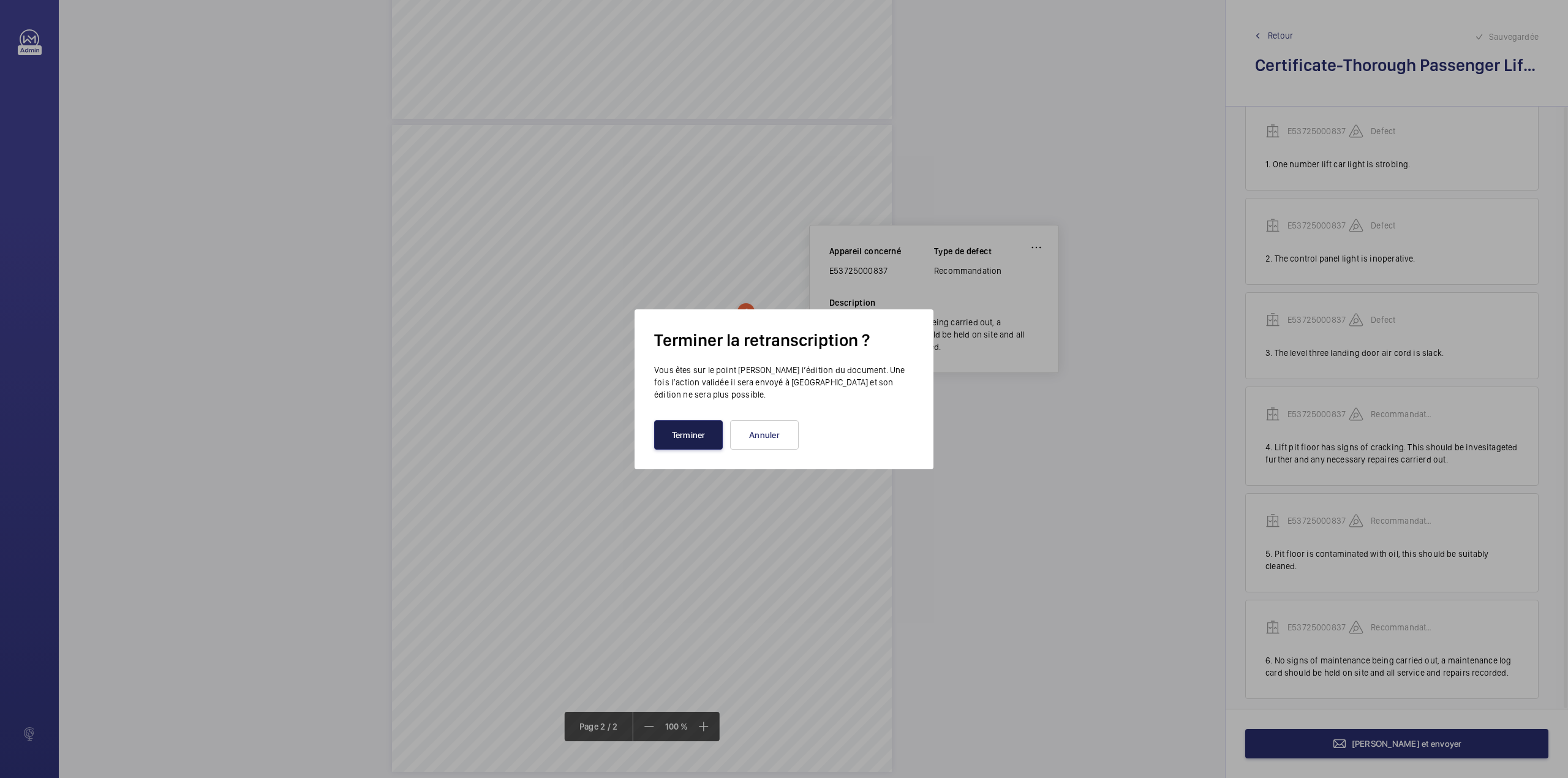
click at [660, 430] on button "Terminer" at bounding box center [689, 435] width 69 height 29
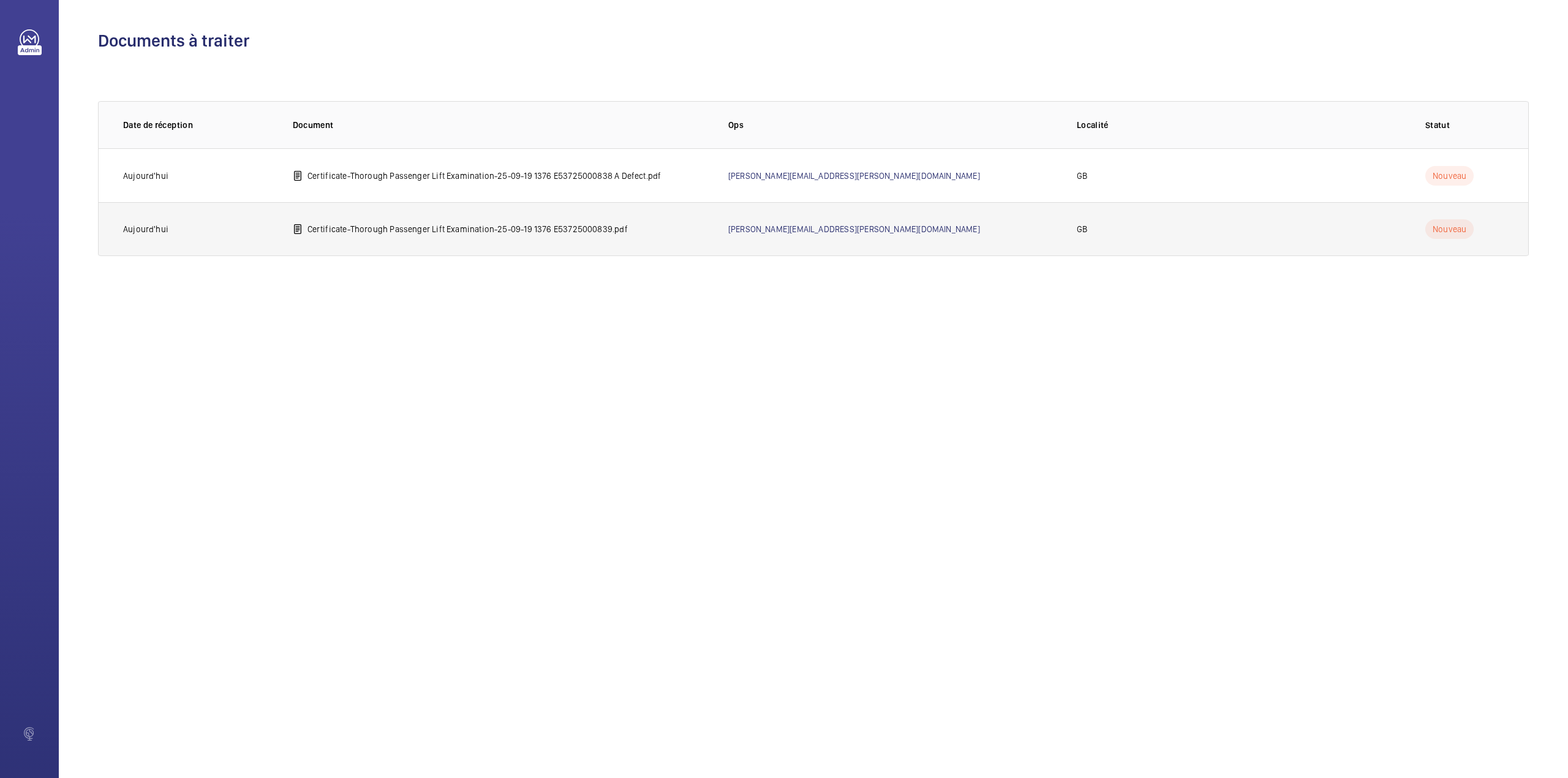
click at [410, 225] on p "Certificate-Thorough Passenger Lift Examination-25-09-19 1376 E53725000839.pdf" at bounding box center [468, 228] width 320 height 12
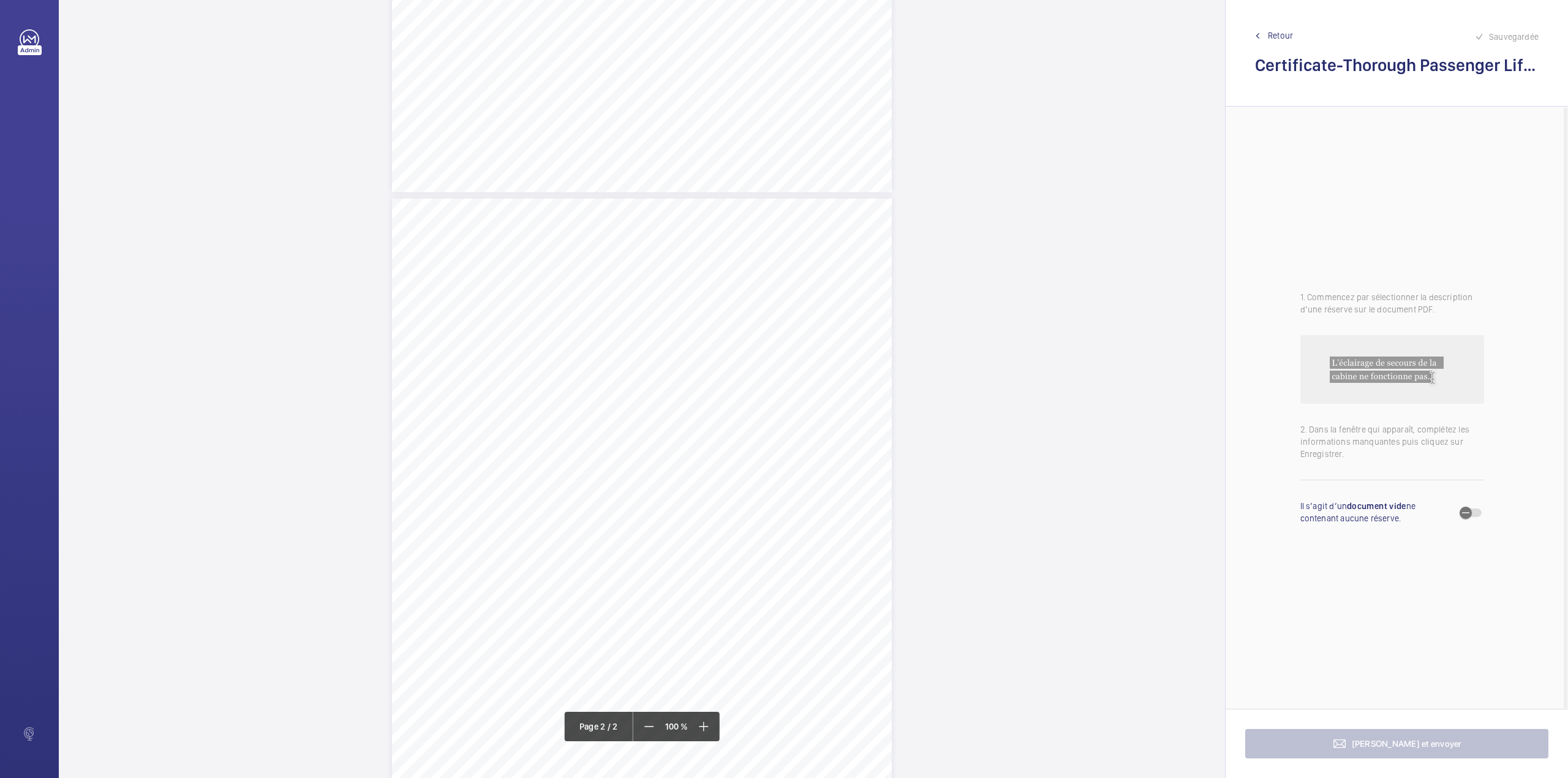
scroll to position [490, 0]
click at [846, 407] on div "TS" at bounding box center [641, 506] width 500 height 647
click at [865, 234] on textarea at bounding box center [894, 221] width 209 height 55
type textarea "n"
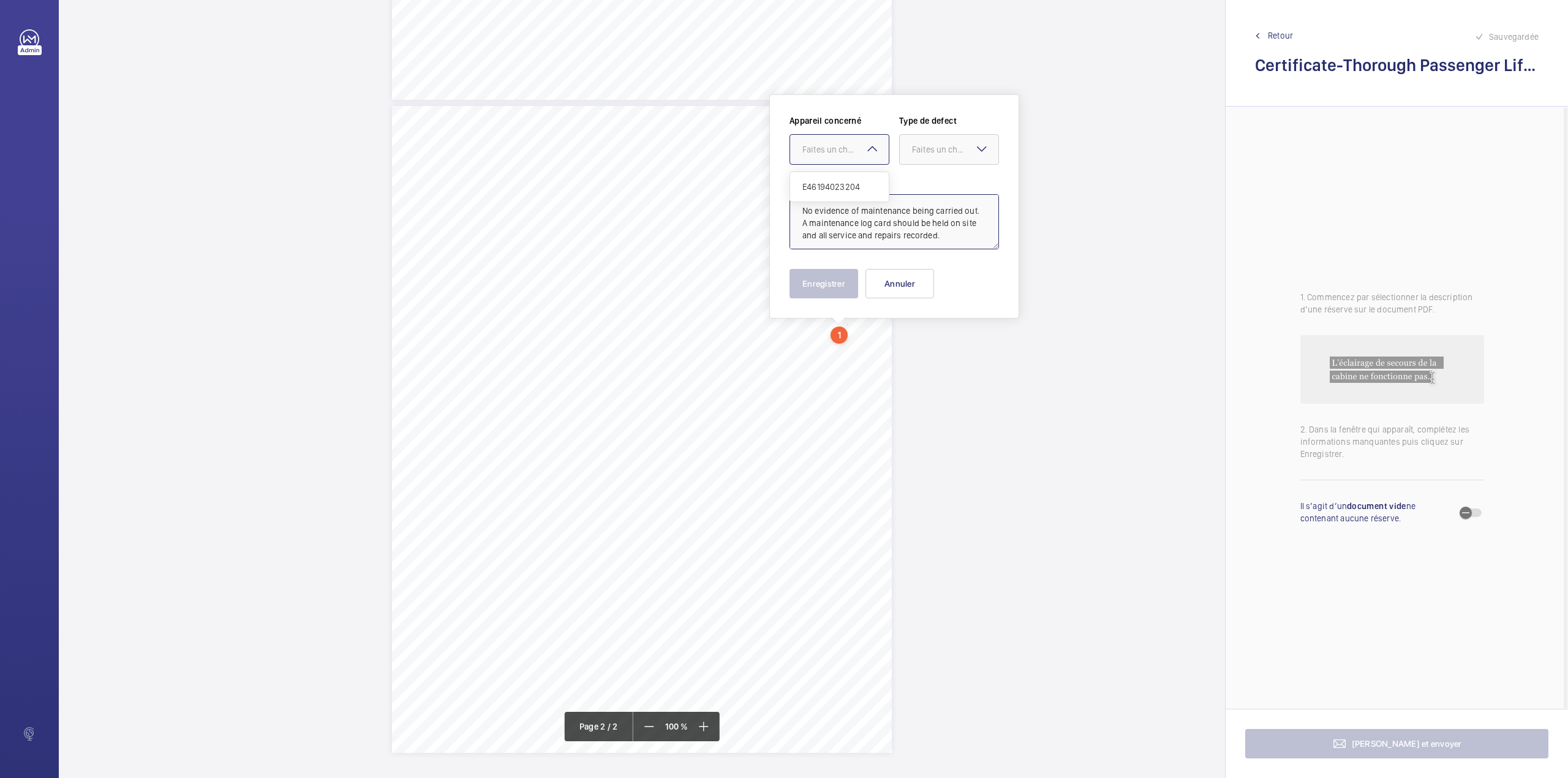
click at [854, 152] on div "Faites un choix" at bounding box center [845, 149] width 86 height 12
drag, startPoint x: 850, startPoint y: 176, endPoint x: 923, endPoint y: 160, distance: 74.7
click at [851, 176] on div "E46194023204" at bounding box center [839, 187] width 99 height 29
click at [923, 160] on div at bounding box center [949, 149] width 99 height 29
click at [923, 283] on span "Recommandation" at bounding box center [949, 276] width 74 height 12
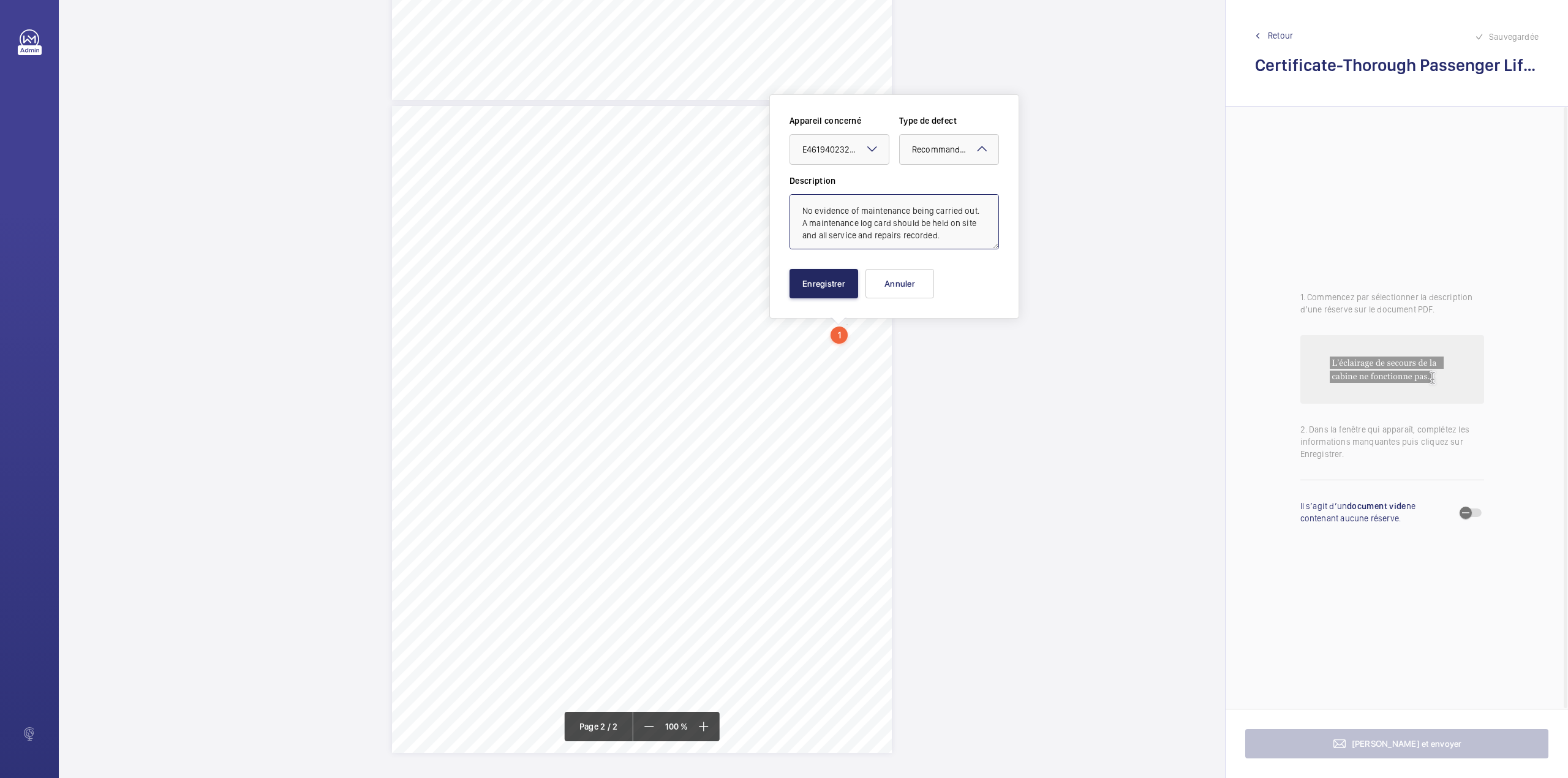
type textarea "No evidence of maintenance being carried out. A maintenance log card should be …"
click at [855, 278] on button "Enregistrer" at bounding box center [824, 283] width 69 height 29
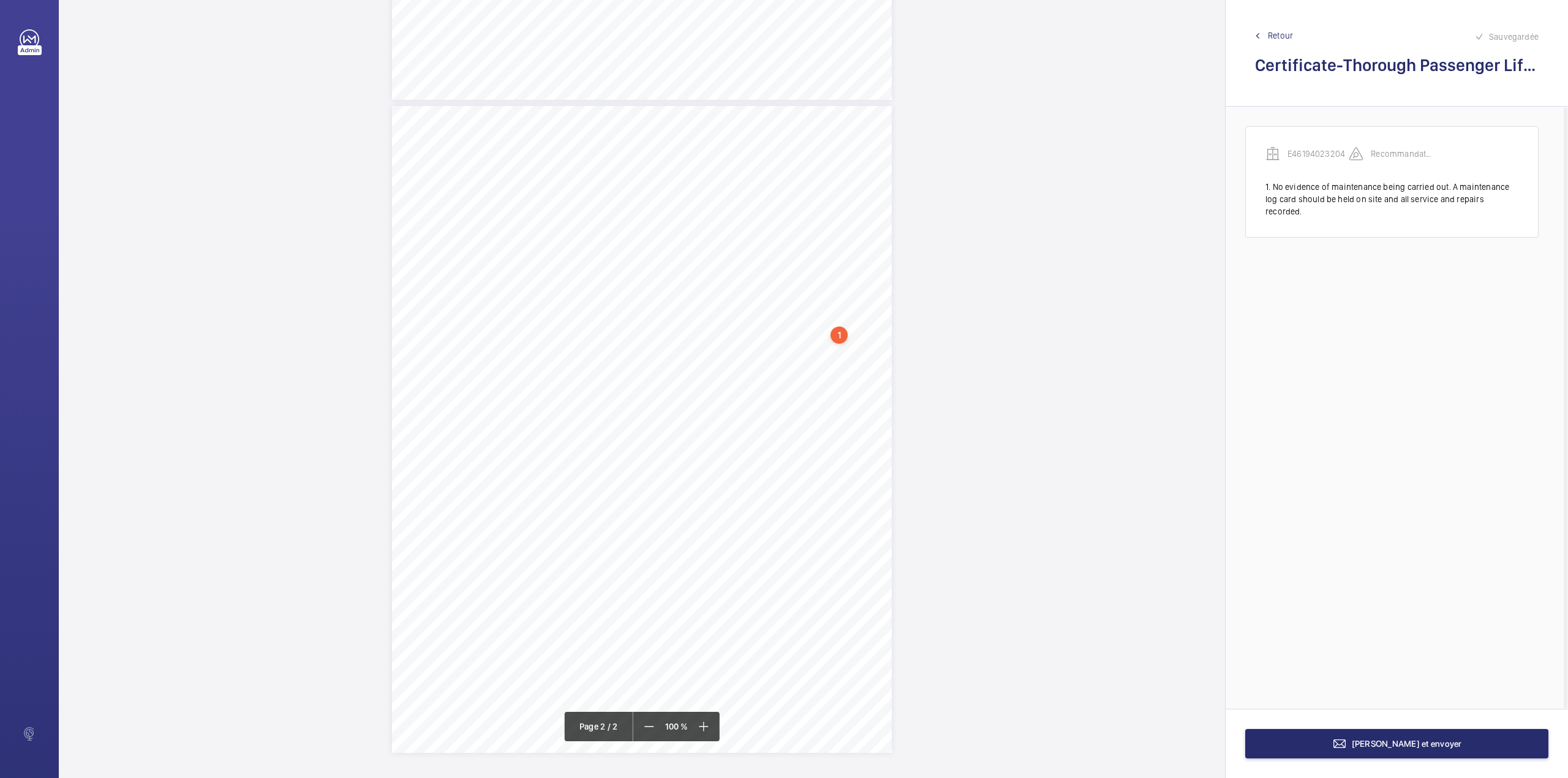
drag, startPoint x: 1324, startPoint y: 148, endPoint x: 1066, endPoint y: 157, distance: 258.2
click at [1324, 148] on p "E46194023204" at bounding box center [1318, 153] width 61 height 12
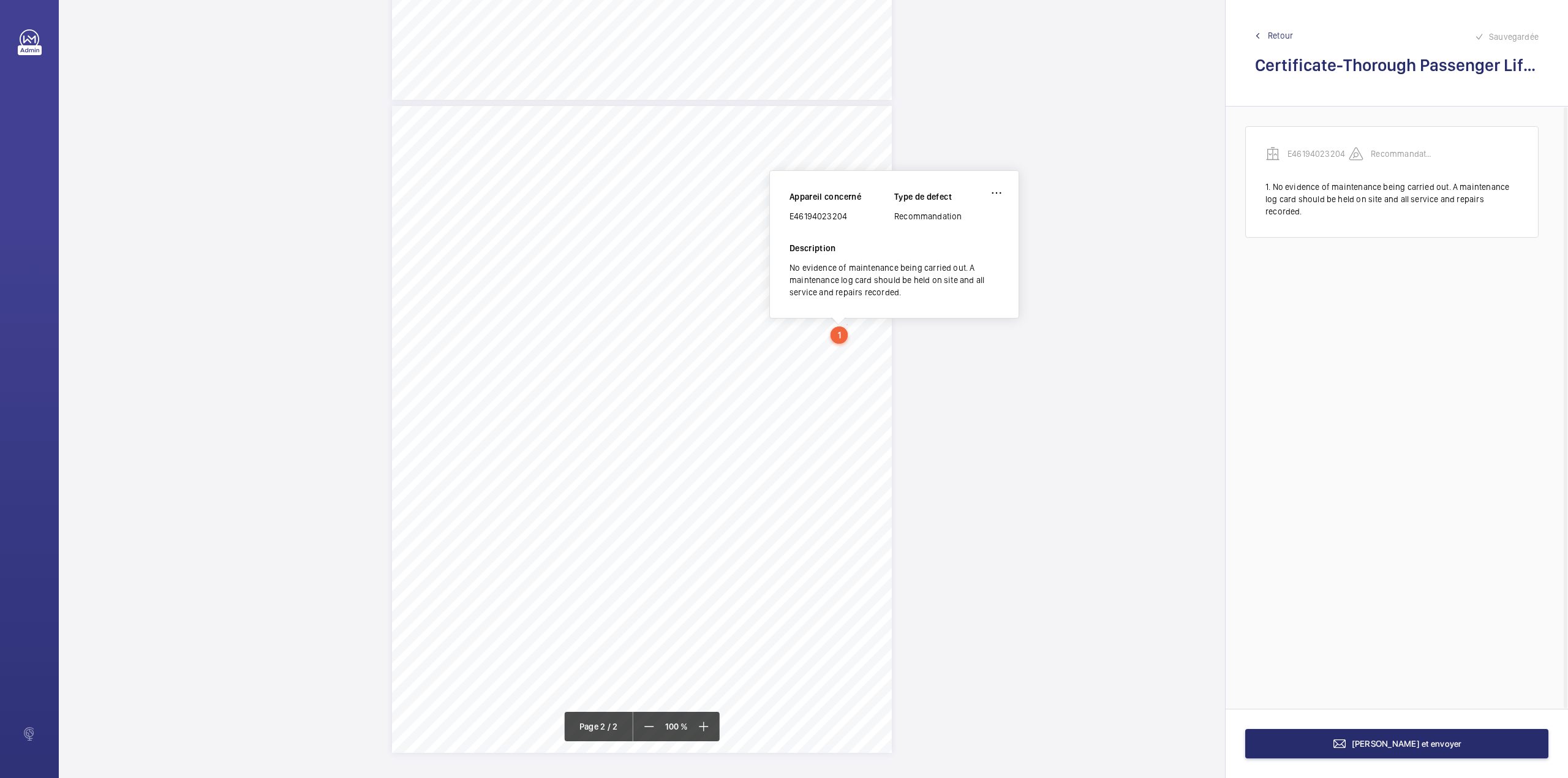
scroll to position [512, 0]
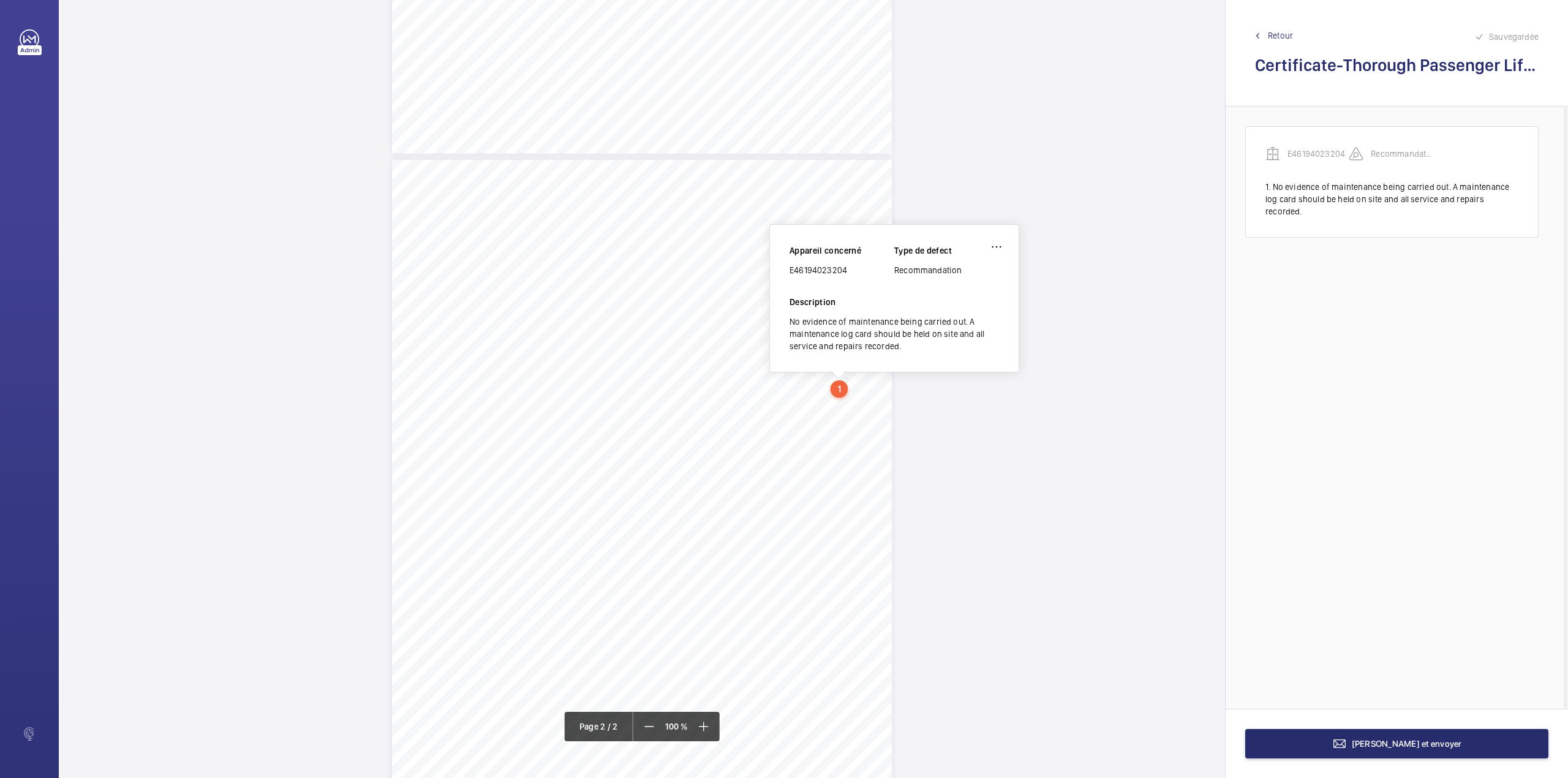
drag, startPoint x: 790, startPoint y: 266, endPoint x: 888, endPoint y: 278, distance: 98.7
click at [888, 278] on div "Appareil concerné E46194023204 Type de defect Recommandation" at bounding box center [894, 270] width 209 height 52
click at [1304, 745] on button "Terminer et envoyer" at bounding box center [1396, 744] width 303 height 29
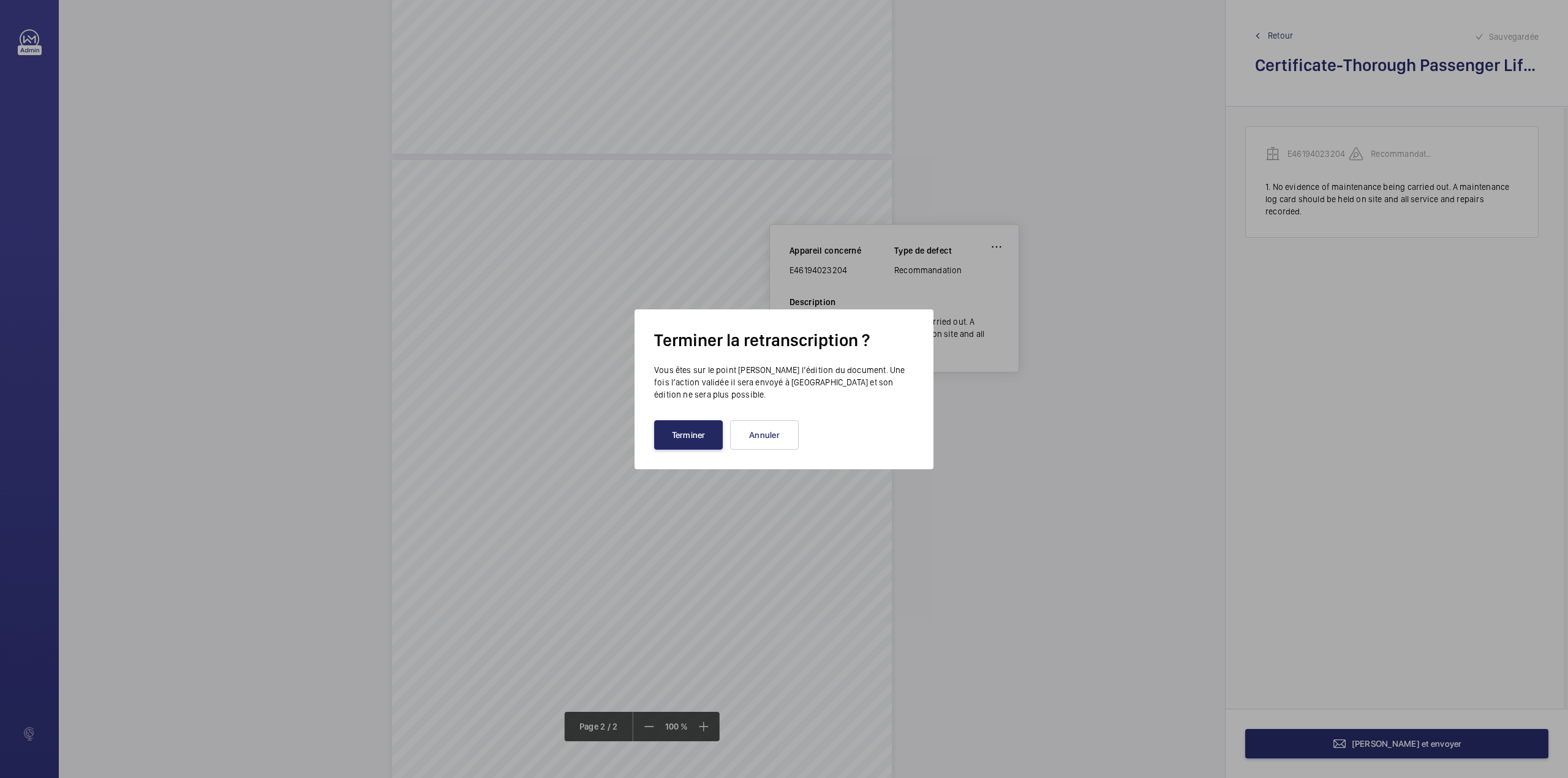
click at [701, 430] on button "Terminer" at bounding box center [689, 435] width 69 height 29
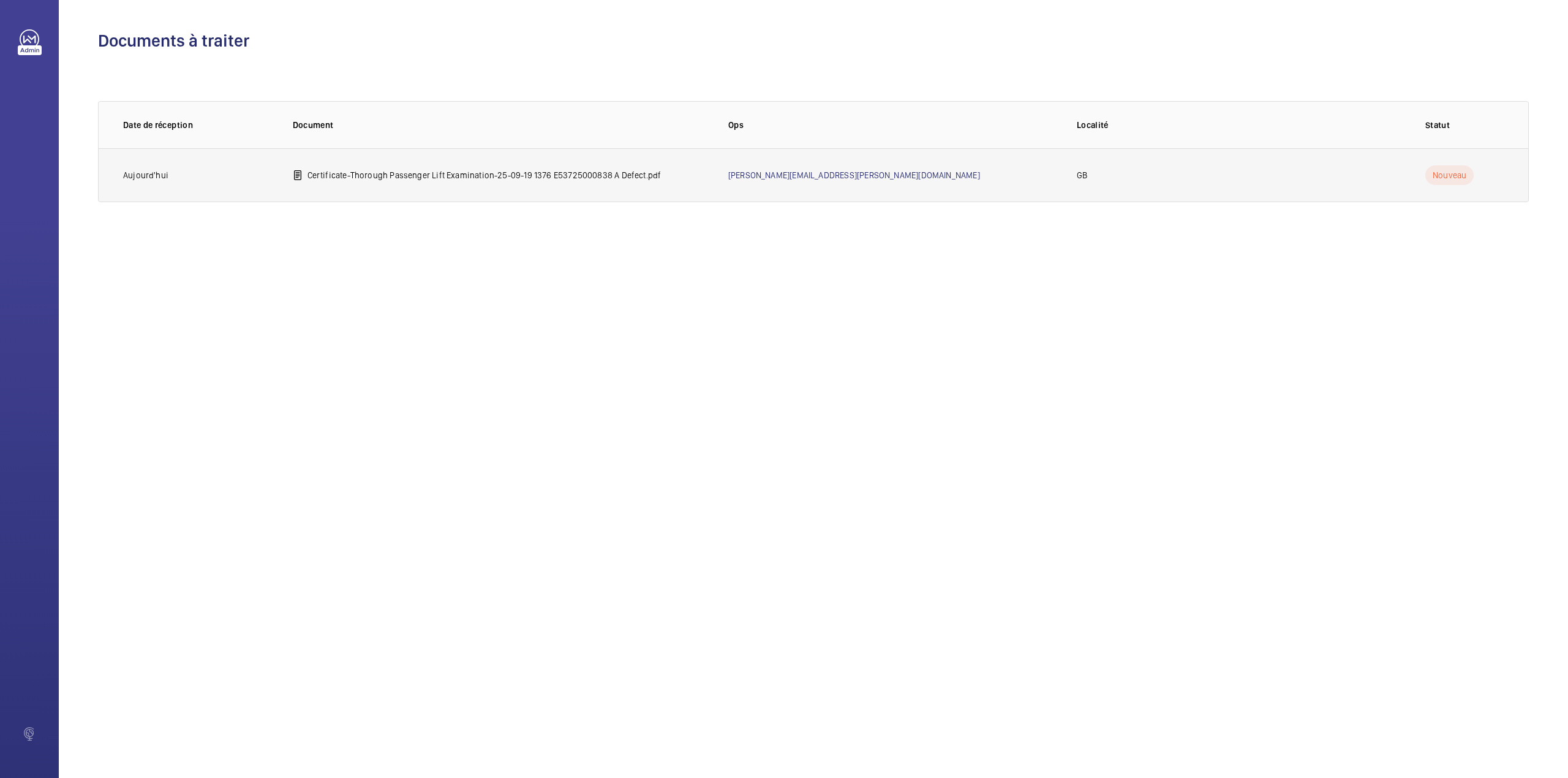
click at [534, 165] on td "Certificate-Thorough Passenger Lift Examination-25-09-19 1376 E53725000838 A De…" at bounding box center [491, 175] width 435 height 54
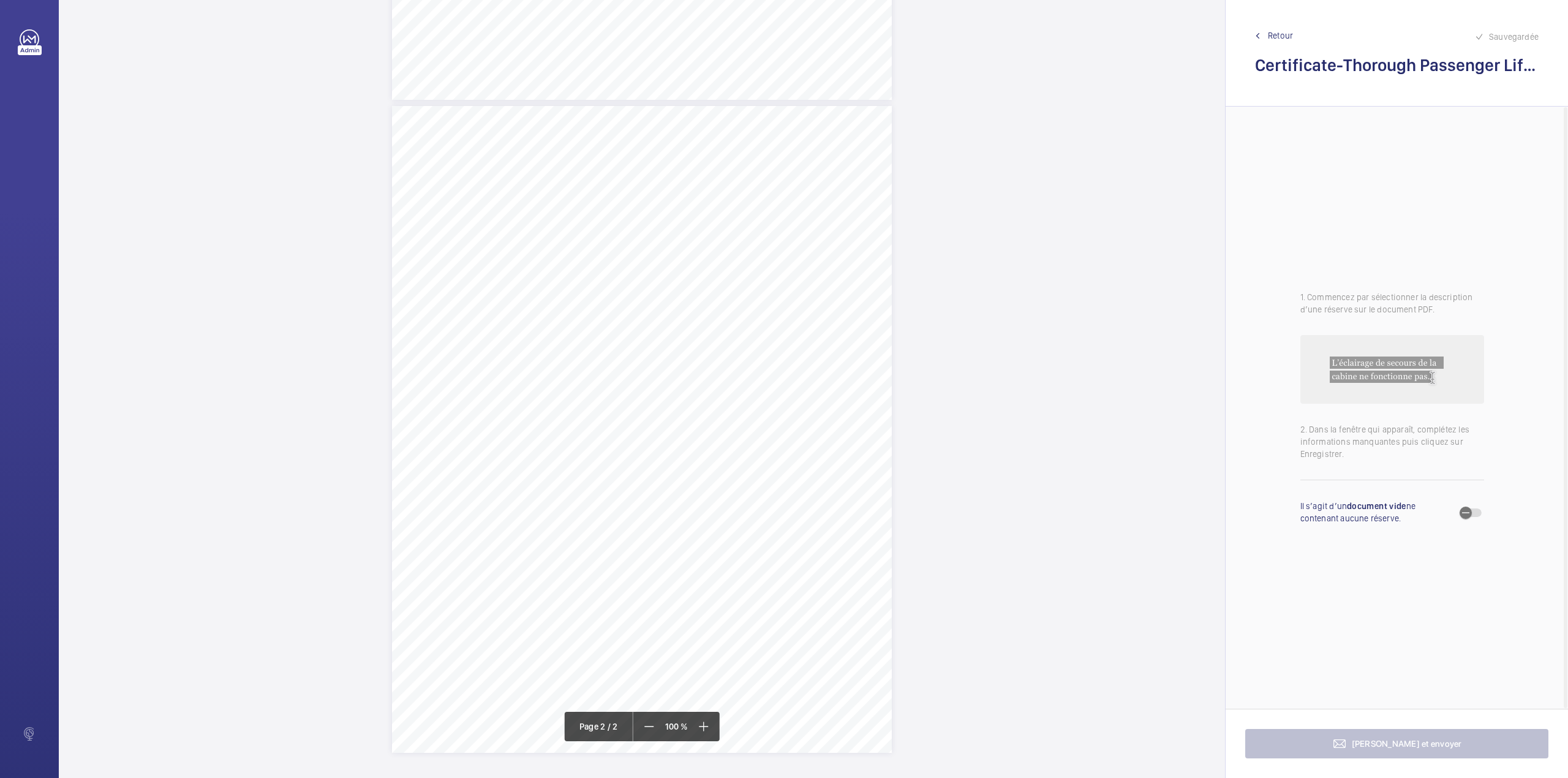
scroll to position [485, 0]
click at [846, 270] on div "TI TI TS TS TS TS TS" at bounding box center [641, 511] width 500 height 647
click at [863, 197] on textarea at bounding box center [894, 202] width 209 height 55
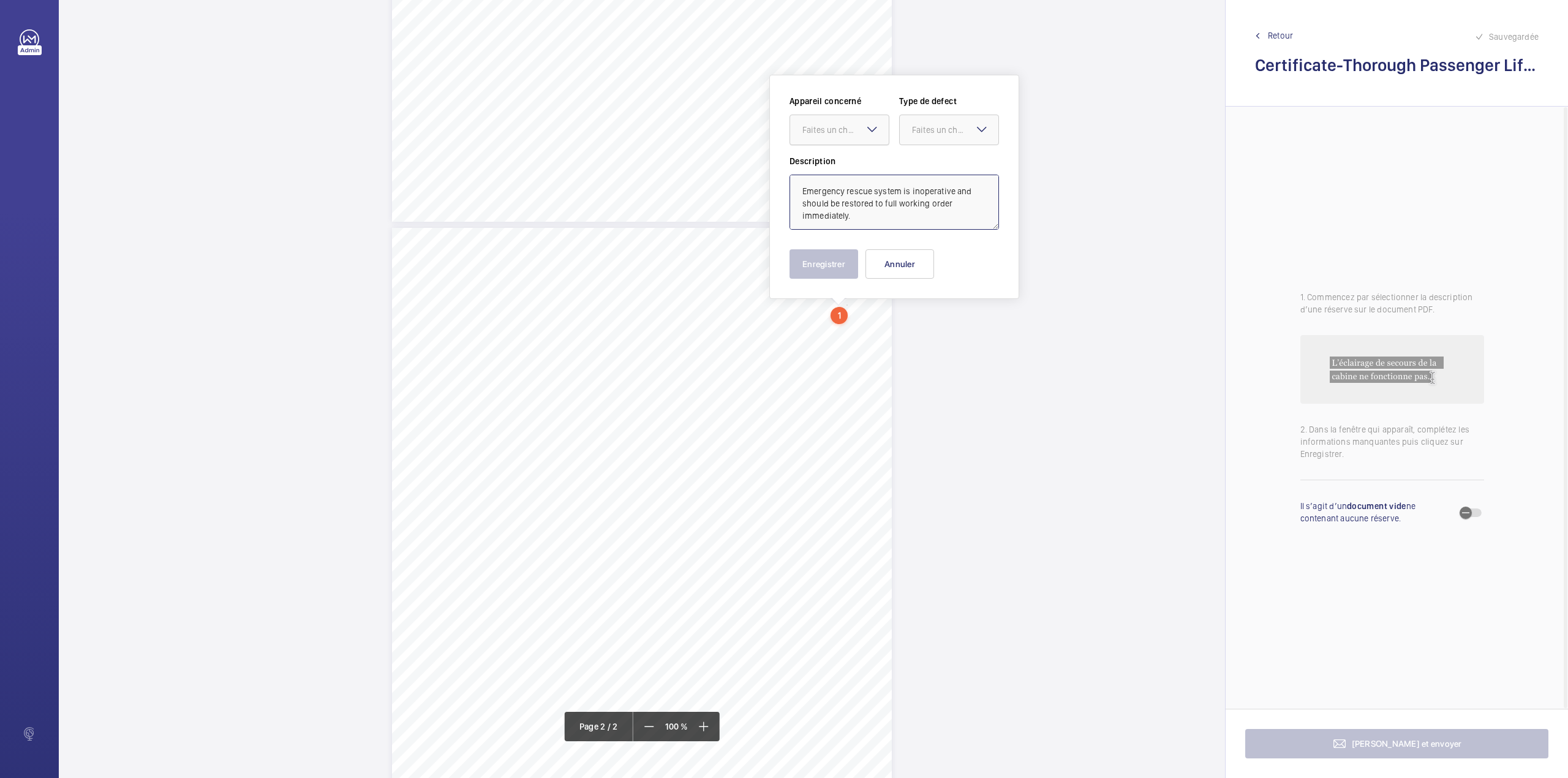
click at [861, 135] on div "Faites un choix" at bounding box center [845, 130] width 86 height 12
click at [858, 170] on span "E53725000838" at bounding box center [839, 167] width 74 height 12
click at [932, 132] on div "Faites un choix" at bounding box center [955, 130] width 86 height 12
click at [927, 195] on span "Immédiat" at bounding box center [949, 197] width 74 height 12
type textarea "Emergency rescue system is inoperative and should be restored to full working o…"
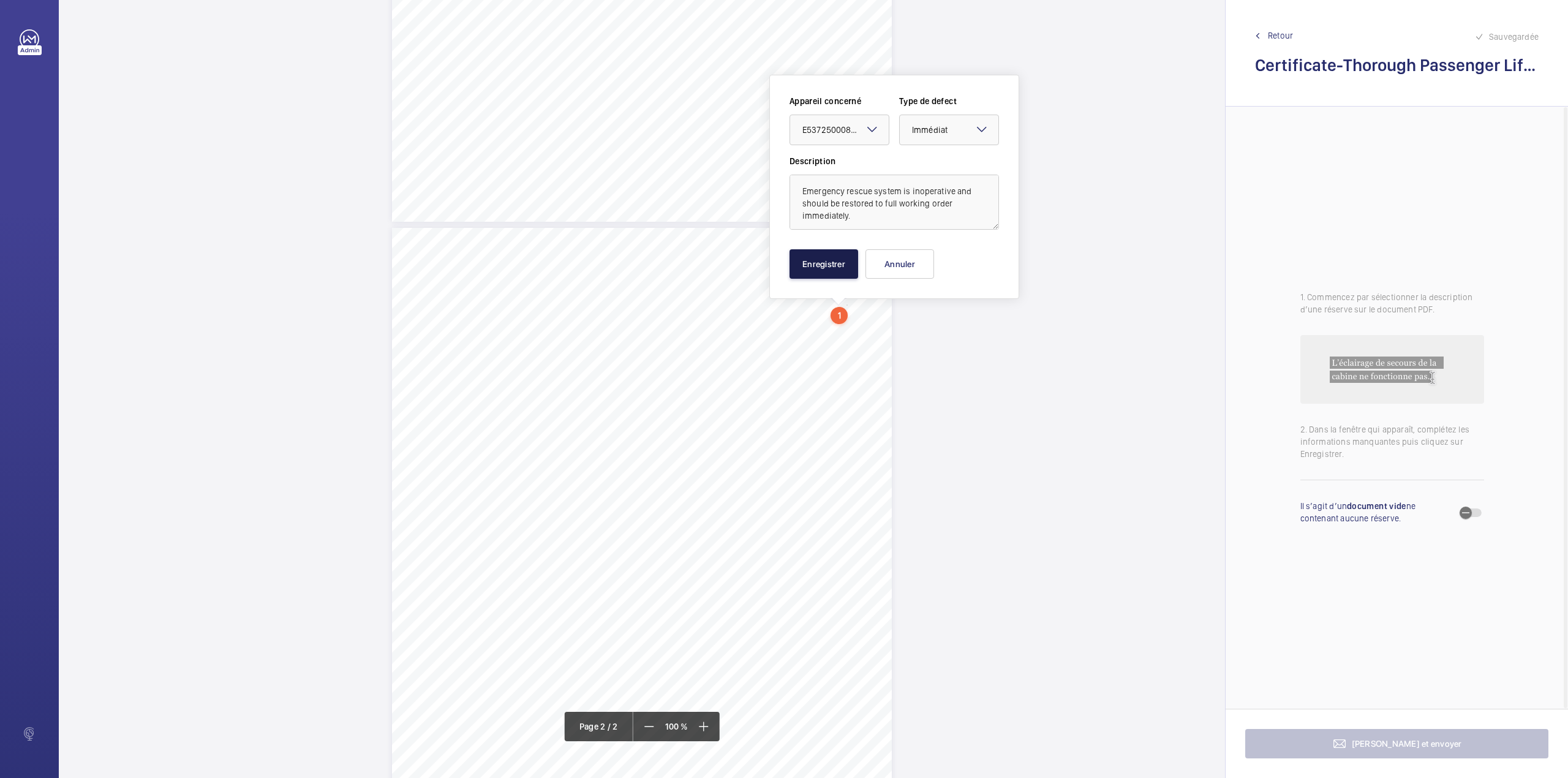
click at [836, 265] on button "Enregistrer" at bounding box center [824, 264] width 69 height 29
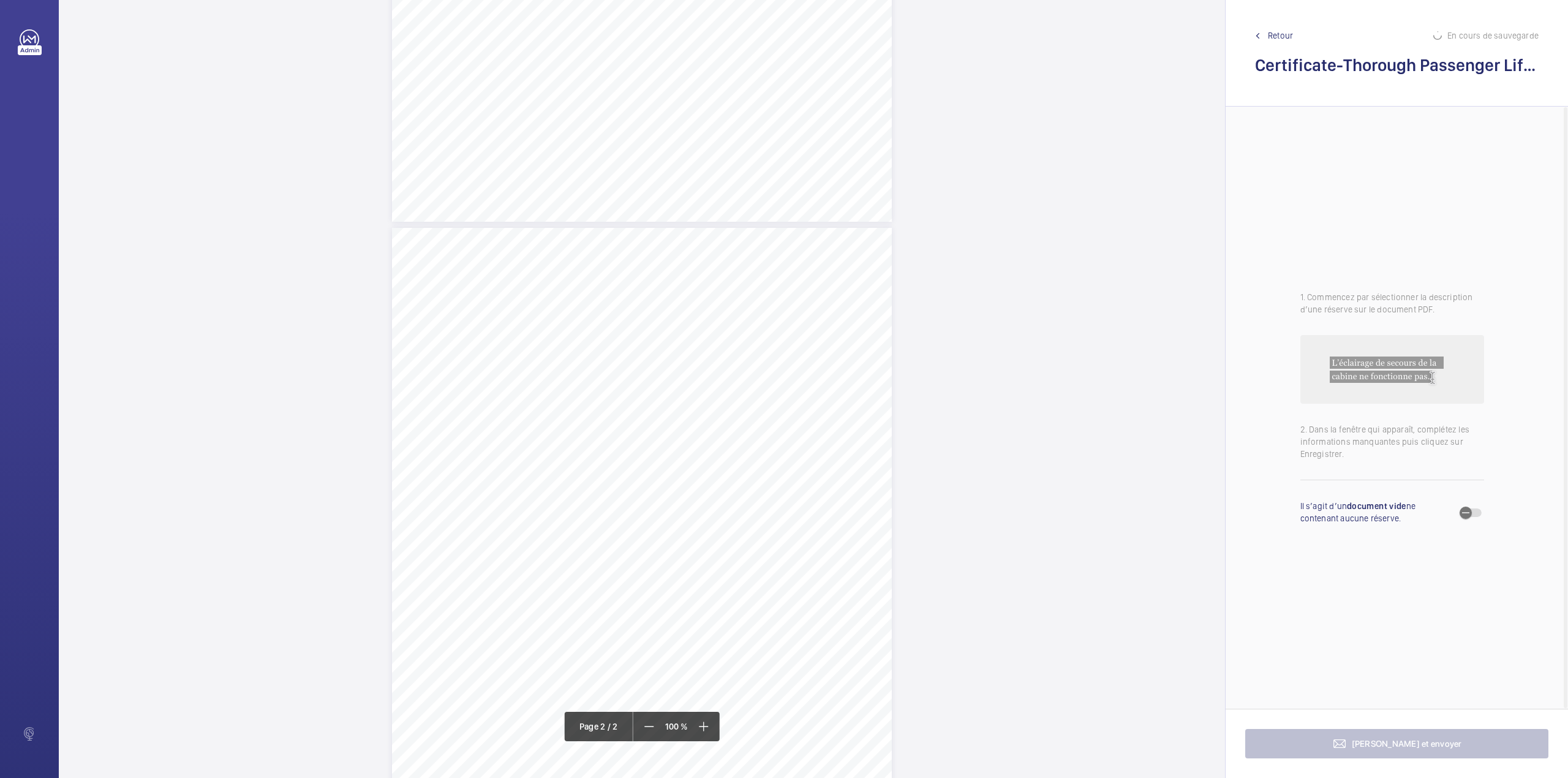
click at [853, 354] on div "TI TI TS TS TS TS TS" at bounding box center [641, 551] width 500 height 647
click at [902, 190] on textarea at bounding box center [902, 202] width 209 height 55
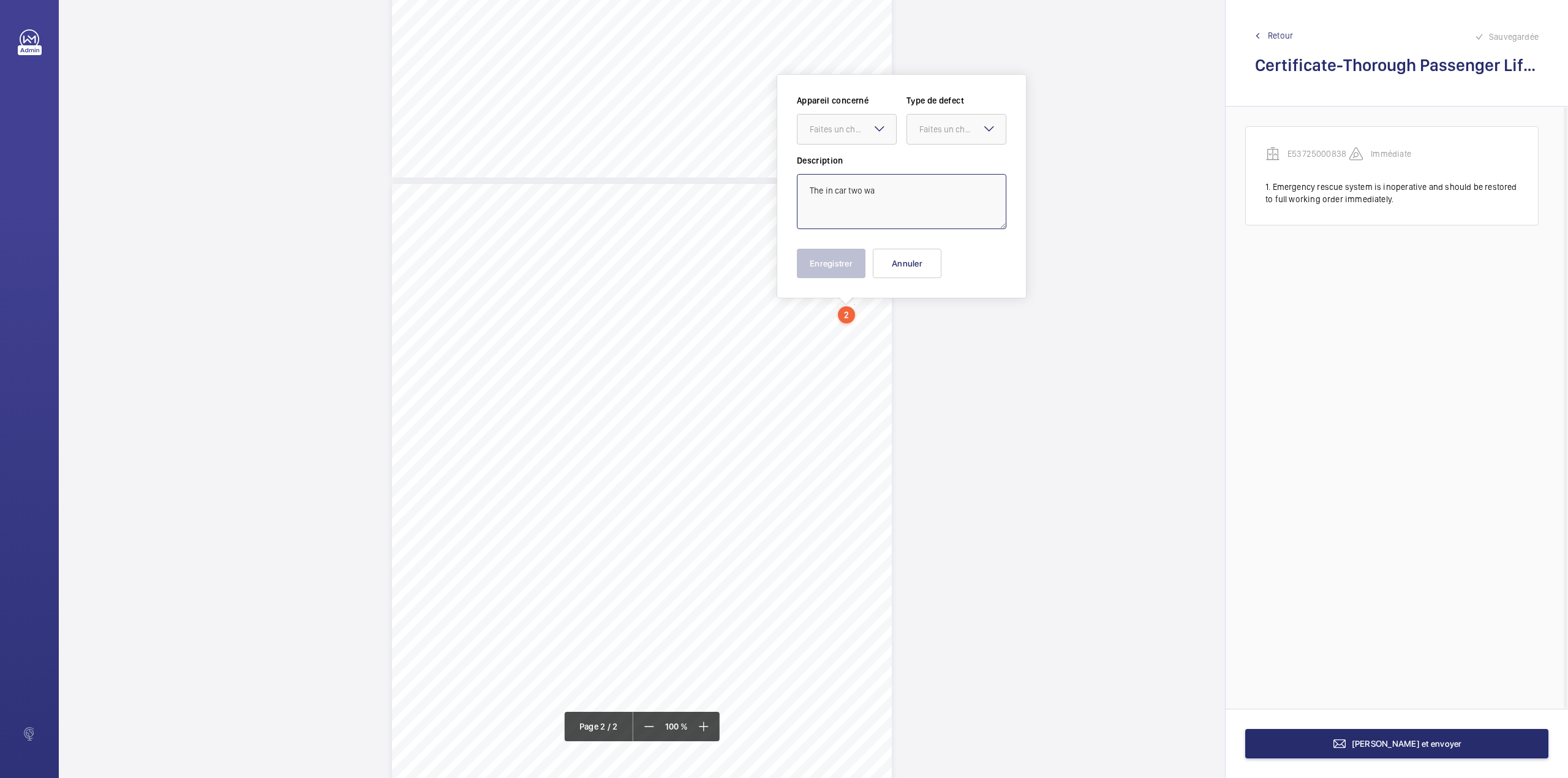
type textarea "The in car two wa"
click at [902, 190] on textarea "The in car two wa" at bounding box center [902, 202] width 209 height 55
click at [844, 120] on div at bounding box center [847, 129] width 99 height 29
click at [853, 153] on div "E53725000838" at bounding box center [847, 167] width 99 height 29
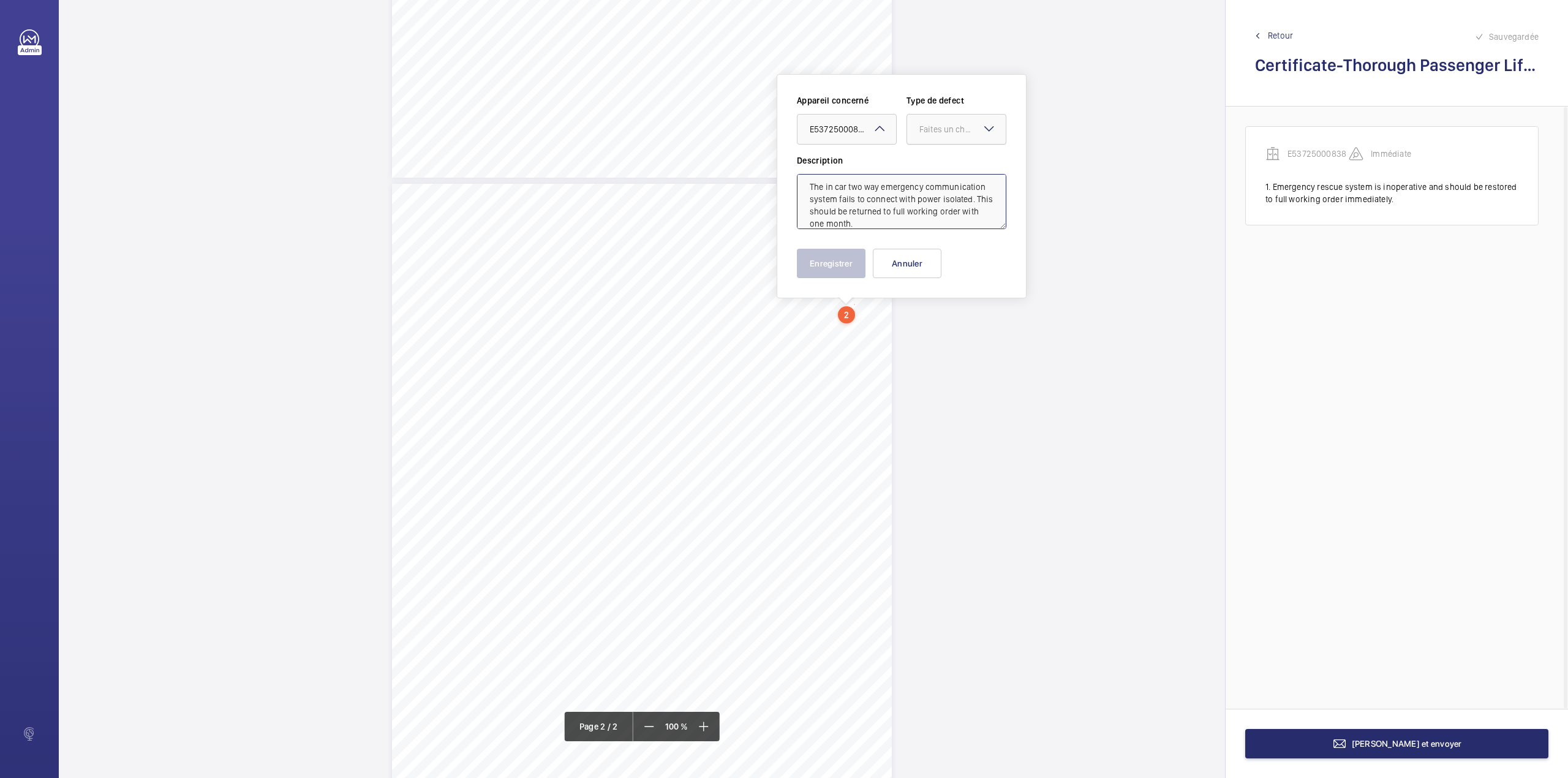
click at [926, 132] on div "Faites un choix" at bounding box center [962, 129] width 86 height 12
click at [929, 223] on span "Timed" at bounding box center [957, 227] width 74 height 12
type textarea "The in car two way emergency communication system fails to connect with power i…"
click at [995, 133] on span "Open calendar" at bounding box center [987, 130] width 29 height 29
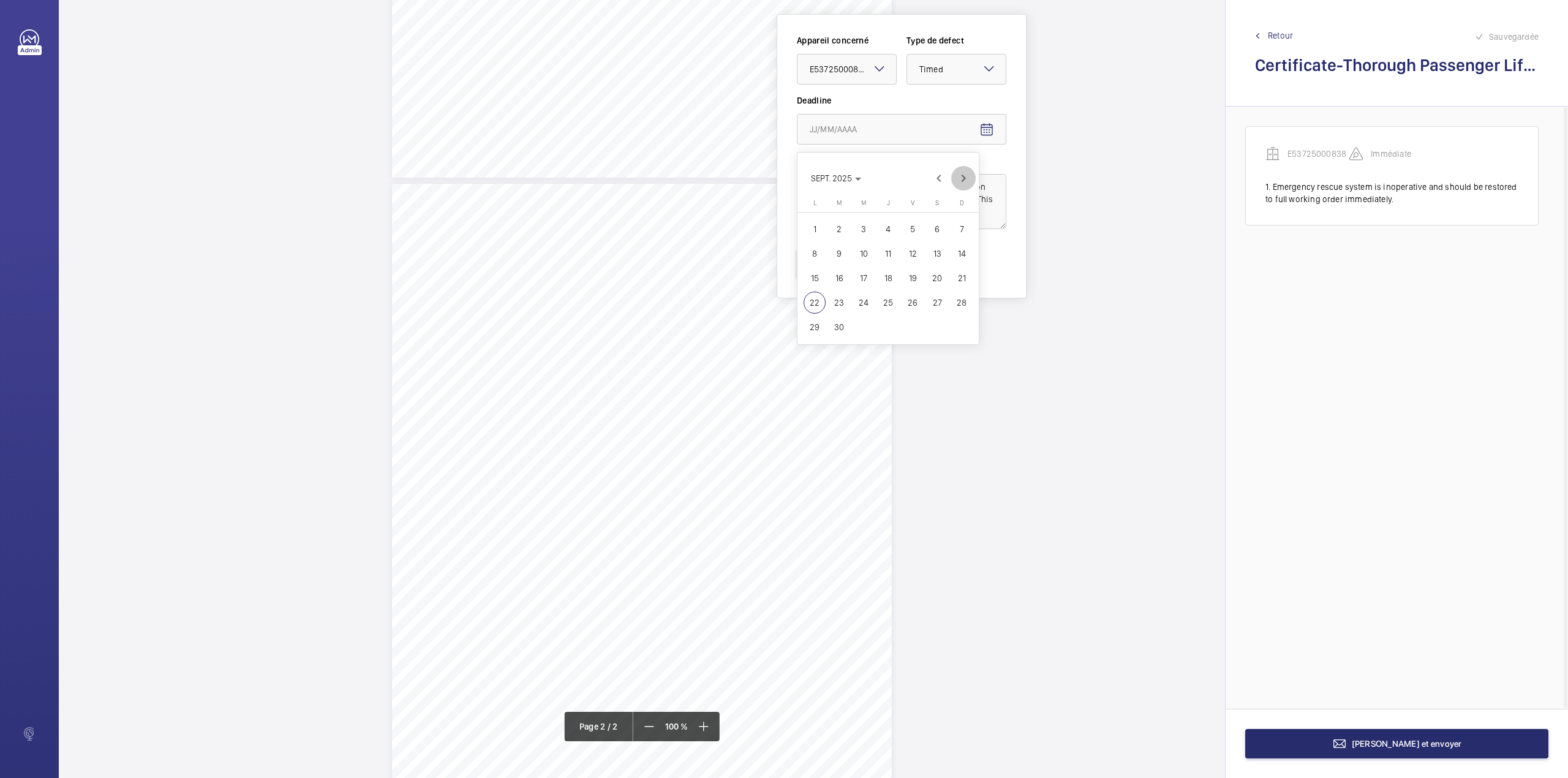
click at [968, 176] on span "Next month" at bounding box center [964, 178] width 24 height 24
click at [960, 275] on span "19" at bounding box center [962, 278] width 22 height 22
type input "19/10/2025"
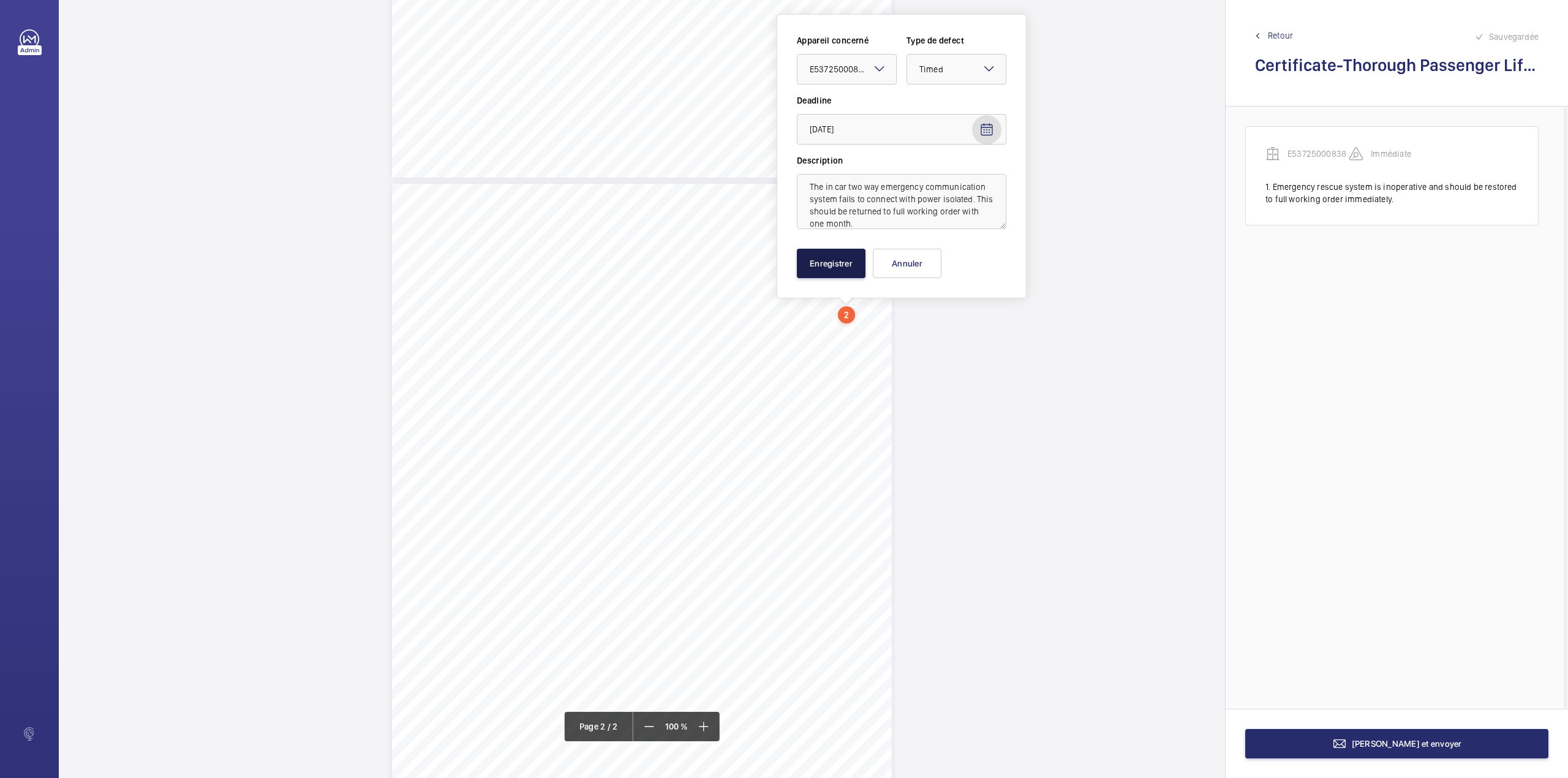
click at [814, 258] on button "Enregistrer" at bounding box center [832, 264] width 69 height 29
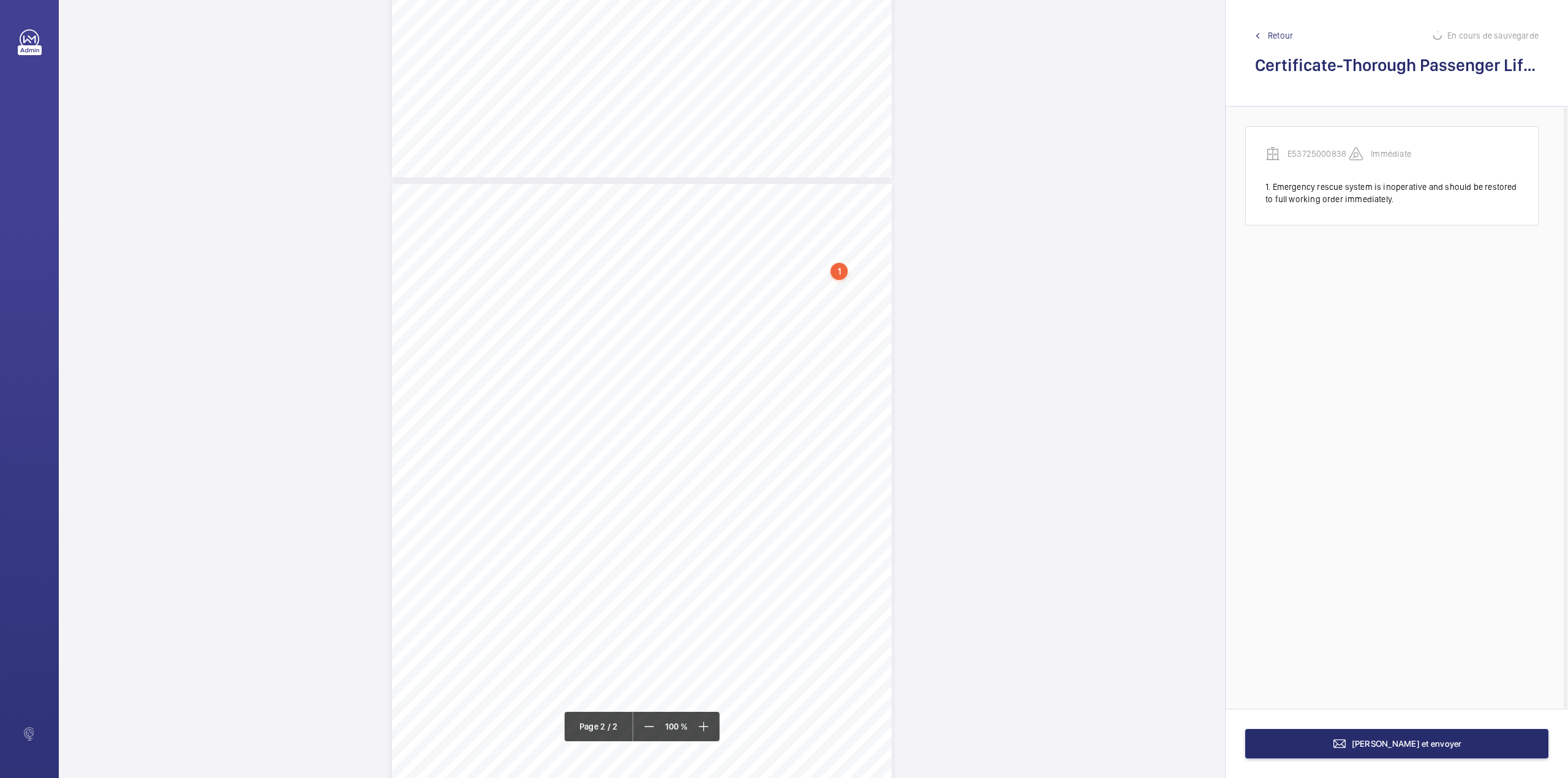
click at [780, 407] on div "TI TI TS TS TS TS TS" at bounding box center [641, 507] width 500 height 647
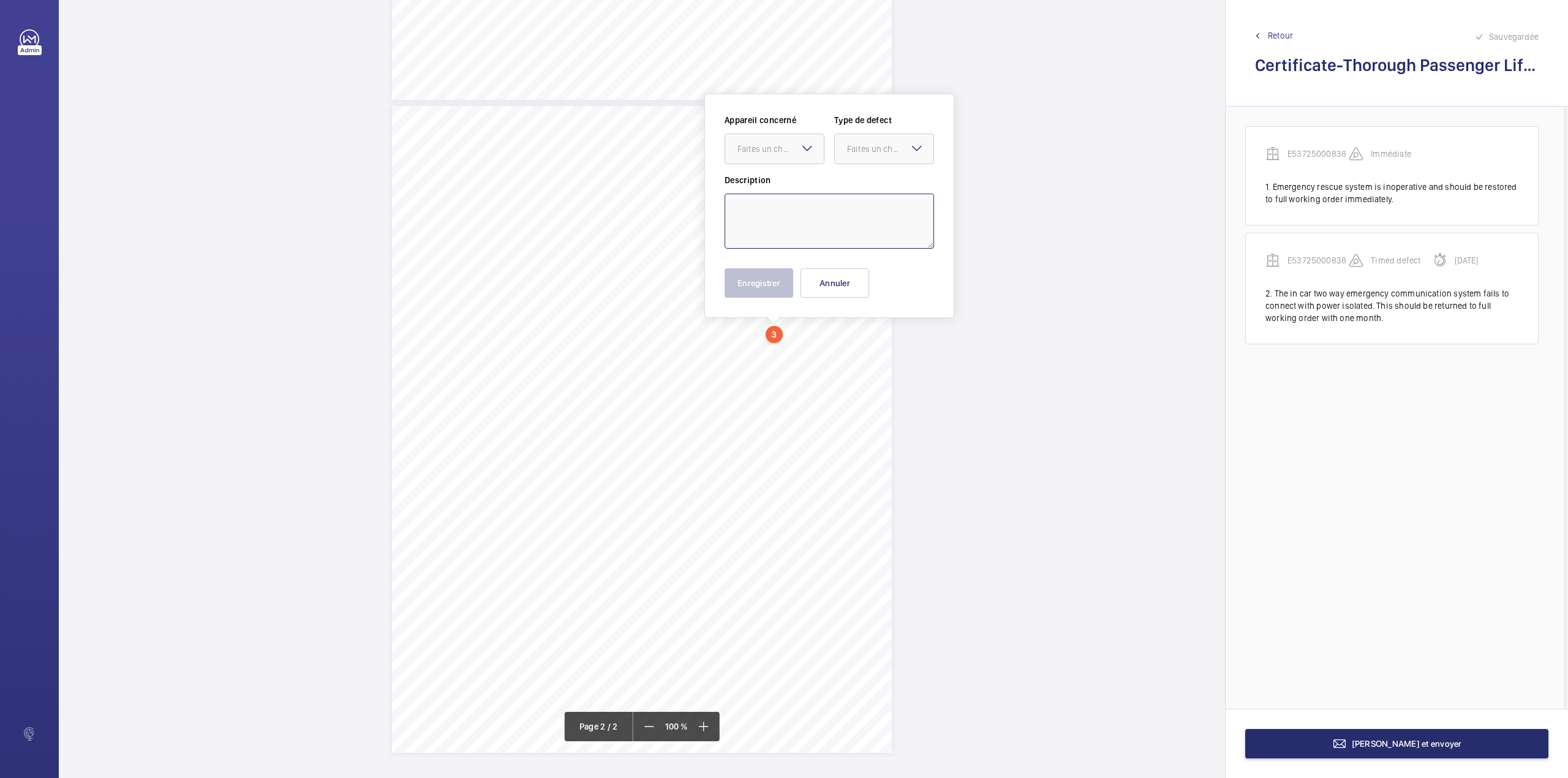
click at [816, 225] on textarea at bounding box center [829, 221] width 209 height 55
click at [815, 146] on div "Faites un choix E53725000838" at bounding box center [774, 149] width 100 height 31
drag, startPoint x: 811, startPoint y: 184, endPoint x: 817, endPoint y: 183, distance: 6.1
click at [817, 183] on div "E53725000838" at bounding box center [774, 186] width 99 height 29
click at [895, 146] on div "Faites un choix" at bounding box center [890, 149] width 86 height 12
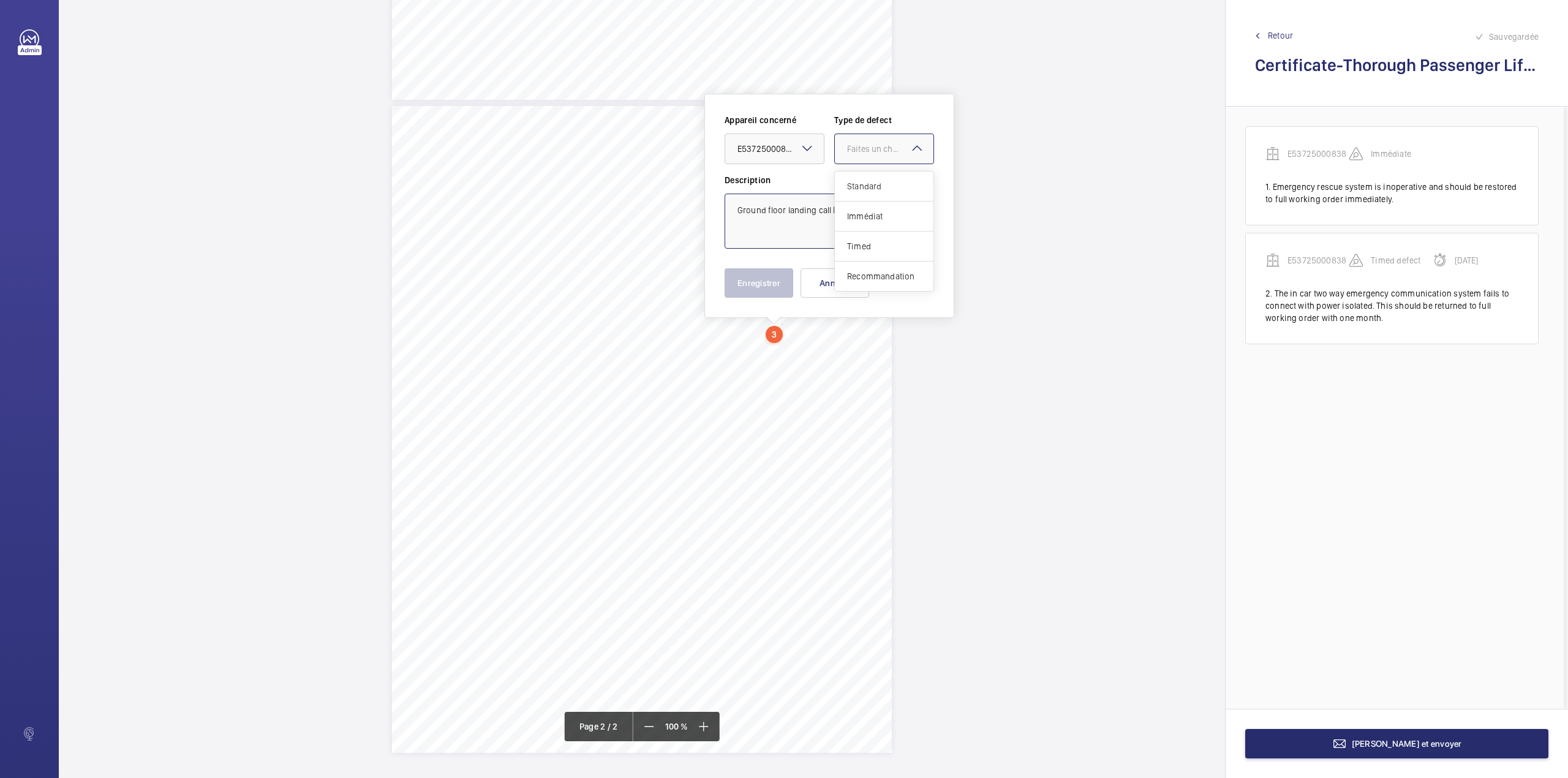
click at [885, 188] on span "Standard" at bounding box center [884, 186] width 74 height 12
type textarea "Ground floor landing call button missing."
click at [770, 285] on button "Enregistrer" at bounding box center [759, 283] width 69 height 29
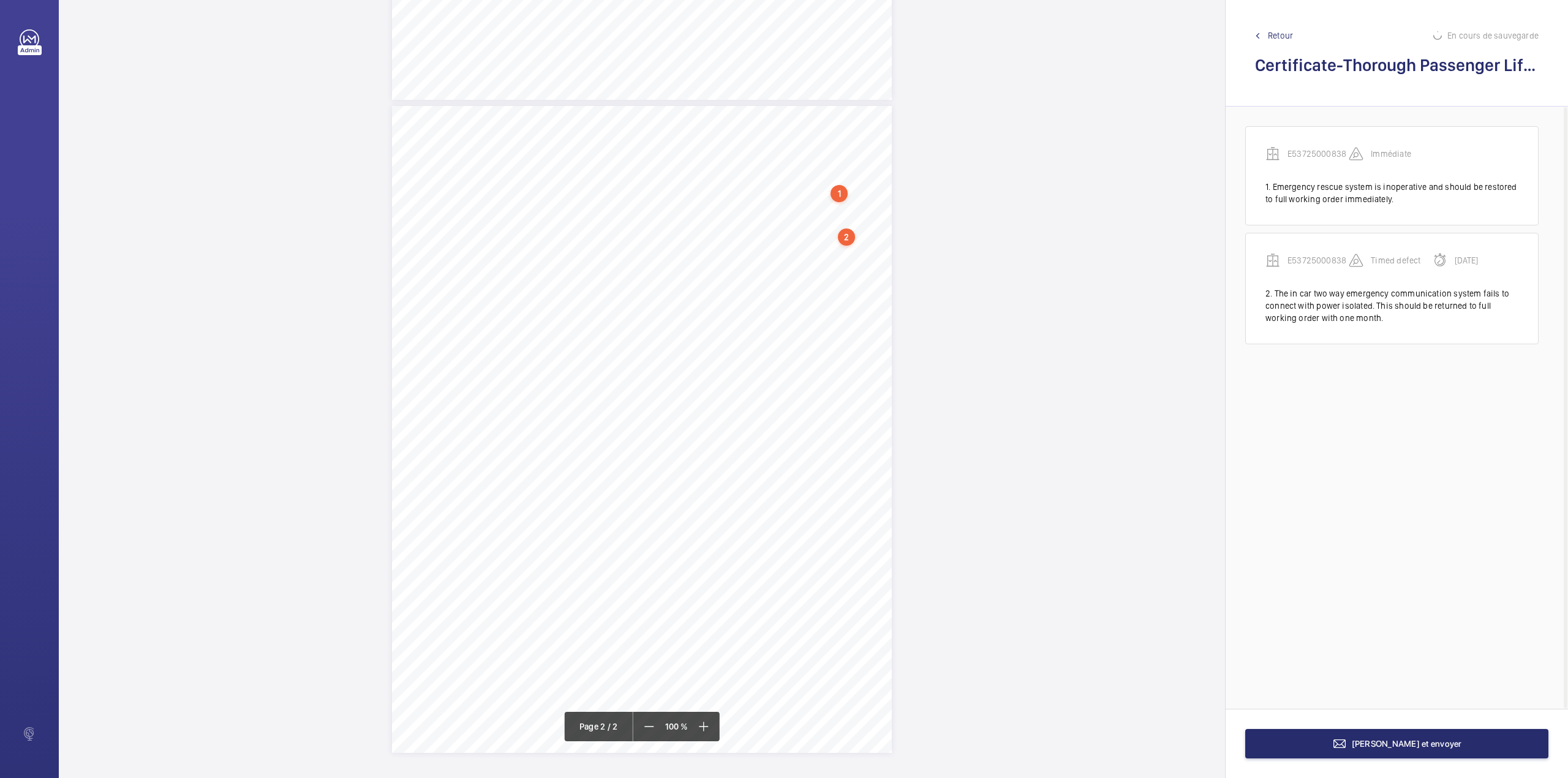
click at [780, 348] on div "TI TI TS TS TS TS TS" at bounding box center [641, 430] width 500 height 647
click at [795, 238] on textarea at bounding box center [829, 239] width 209 height 55
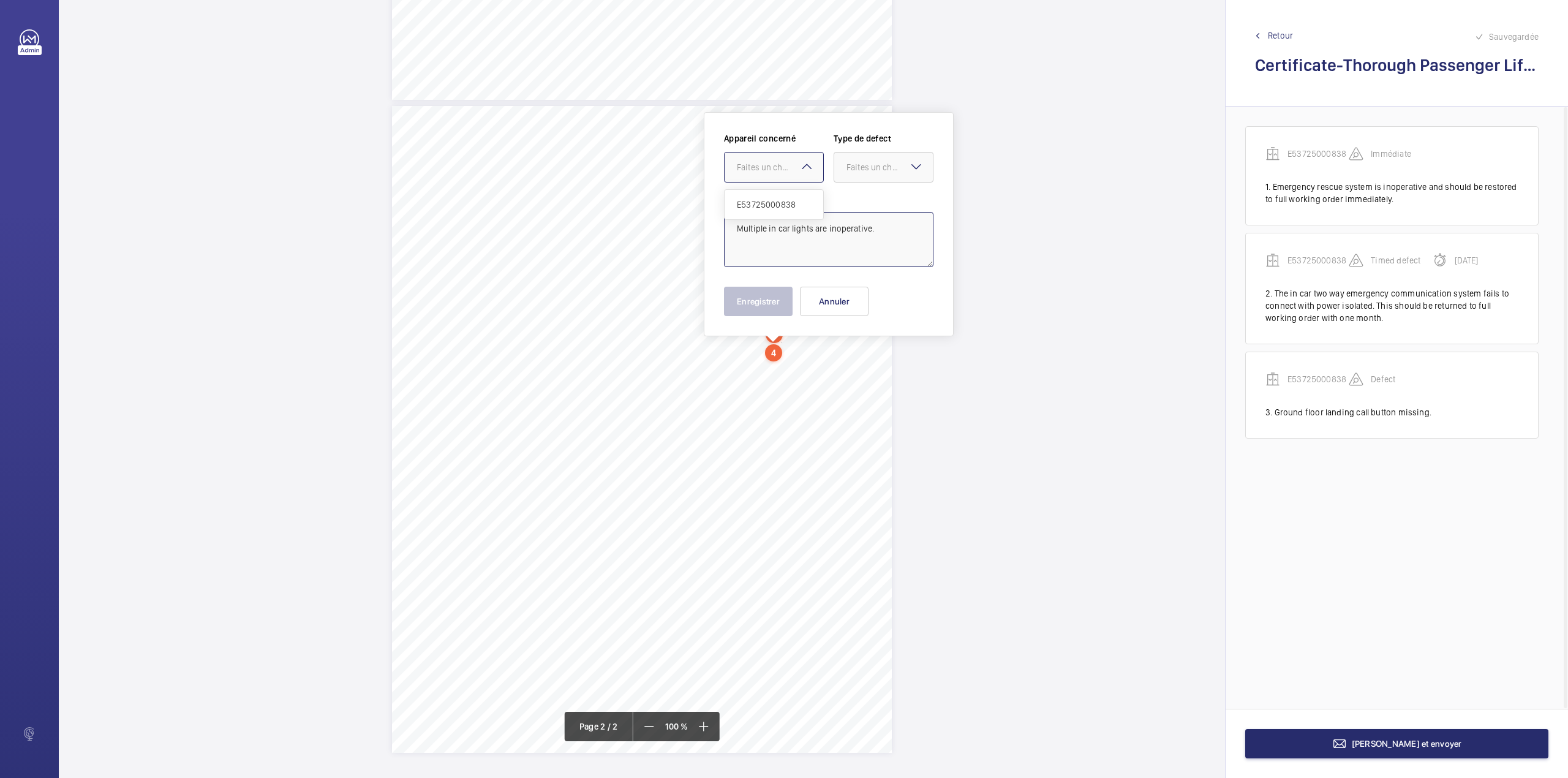
drag, startPoint x: 788, startPoint y: 162, endPoint x: 788, endPoint y: 197, distance: 35.0
click at [788, 167] on div "Faites un choix" at bounding box center [780, 167] width 86 height 12
click at [788, 197] on div "E53725000838" at bounding box center [773, 205] width 99 height 29
click at [858, 175] on div at bounding box center [883, 167] width 99 height 29
click at [854, 208] on span "Standard" at bounding box center [884, 204] width 74 height 12
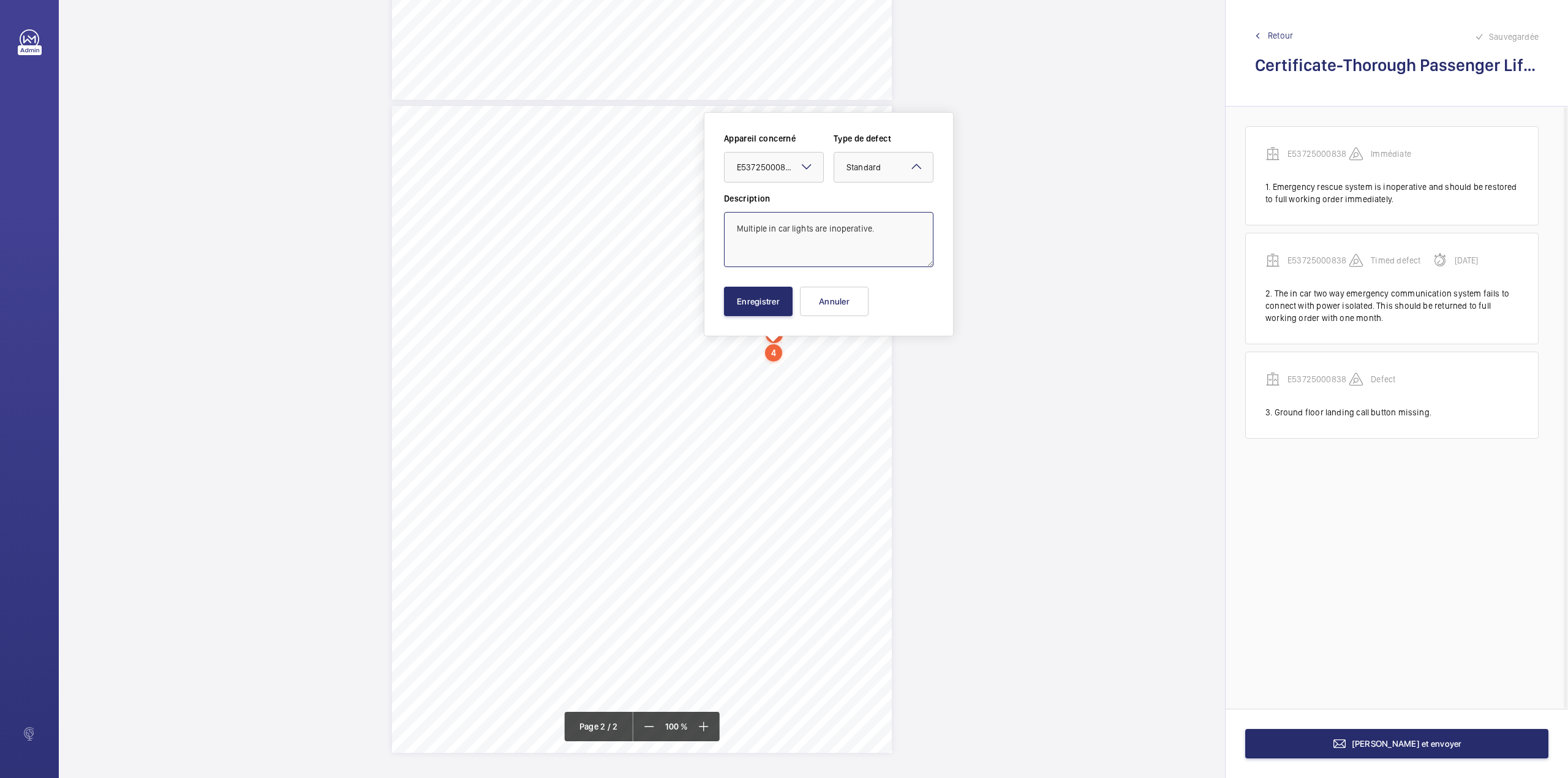
type textarea "Multiple in car lights are inoperative."
click at [765, 303] on button "Enregistrer" at bounding box center [759, 301] width 69 height 29
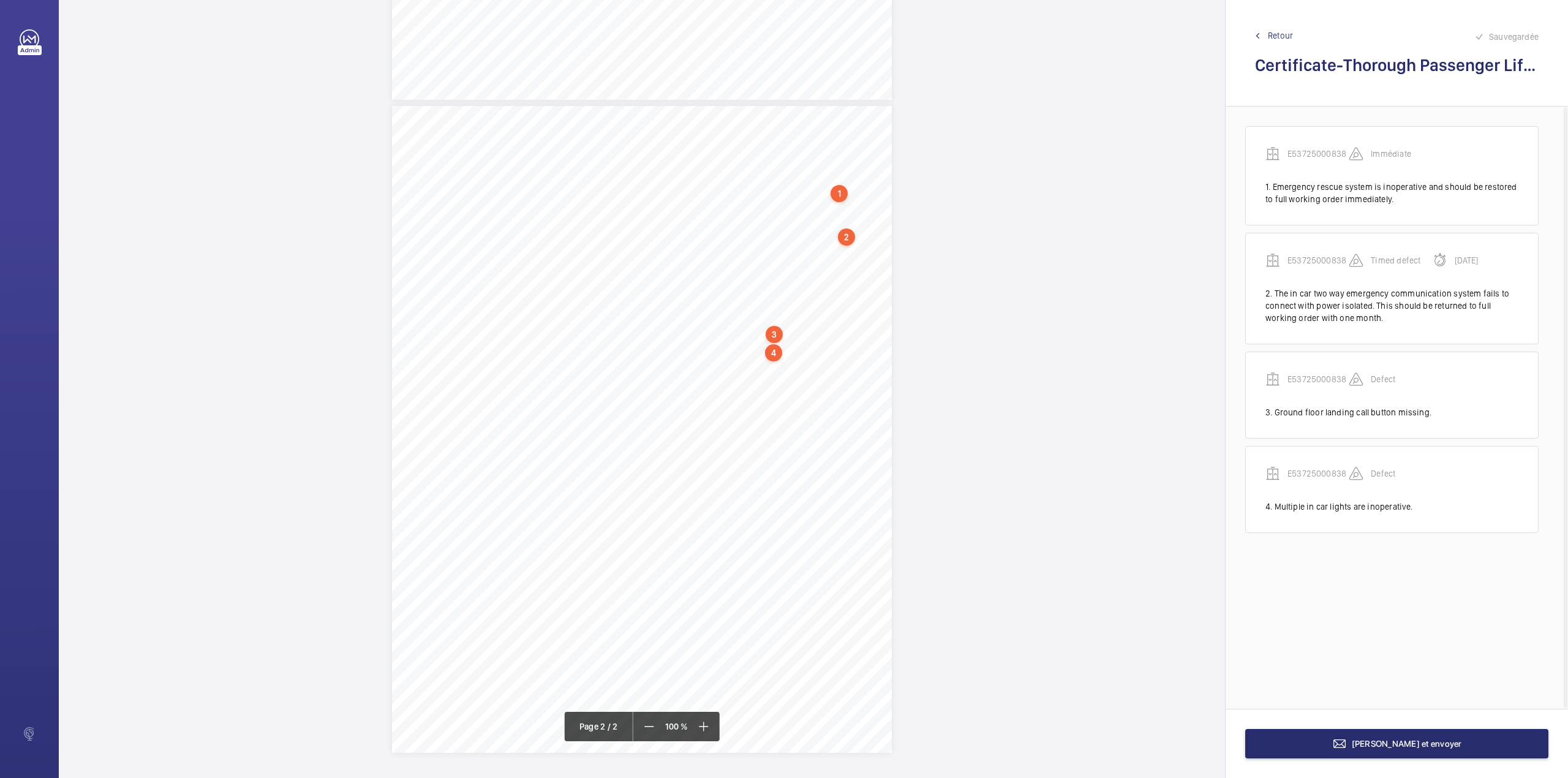
click at [869, 375] on div "TI TI TS TS TS TS TS" at bounding box center [641, 430] width 500 height 647
click at [876, 267] on textarea at bounding box center [918, 266] width 209 height 55
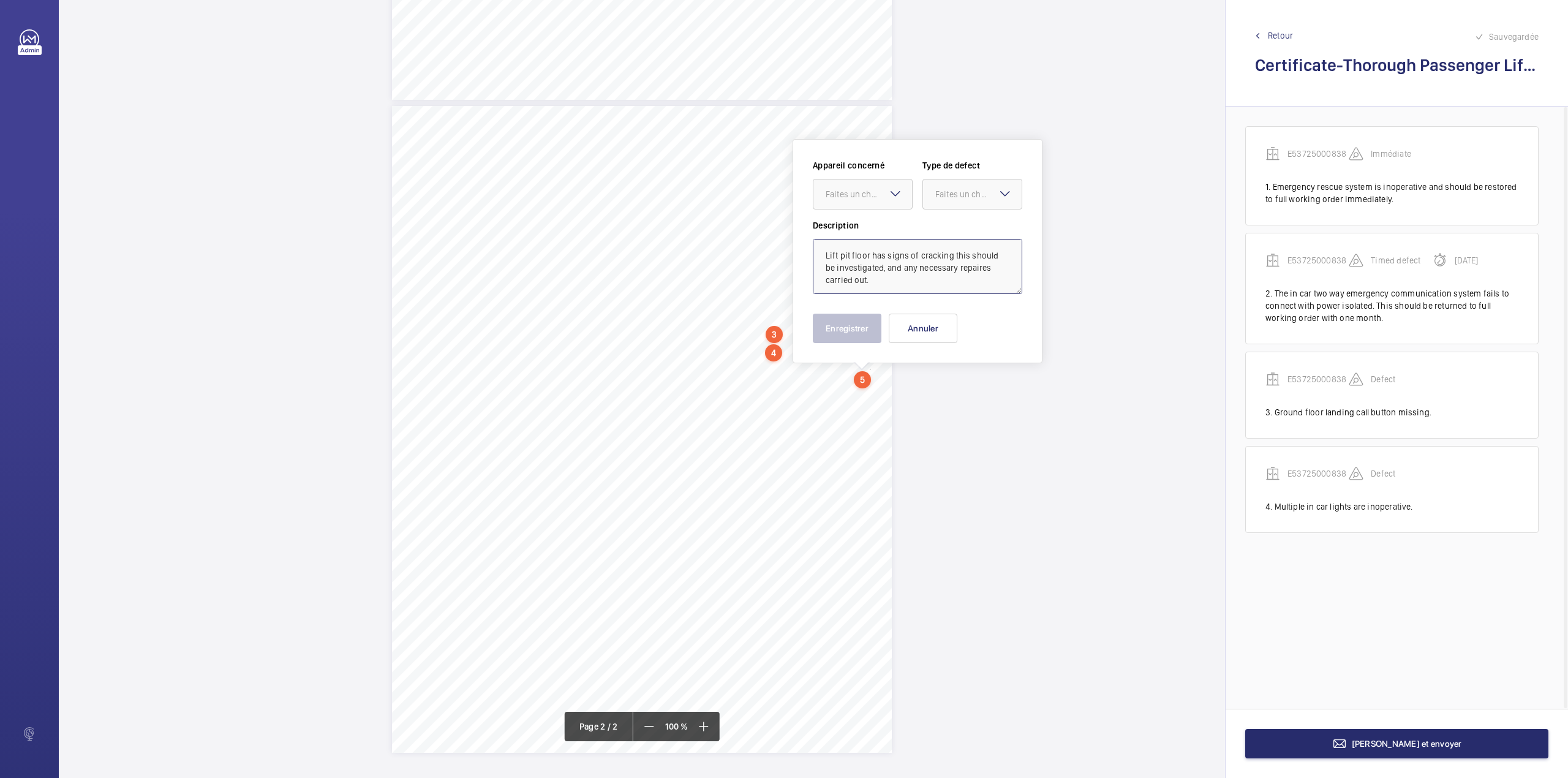
click at [844, 194] on div "Faites un choix" at bounding box center [869, 194] width 86 height 12
click at [846, 237] on span "E53725000838" at bounding box center [863, 231] width 74 height 12
click at [947, 196] on div "Faites un choix" at bounding box center [978, 194] width 86 height 12
click at [962, 318] on span "Recommandation" at bounding box center [973, 321] width 74 height 12
type textarea "Lift pit floor has signs of cracking this should be investigated, and any neces…"
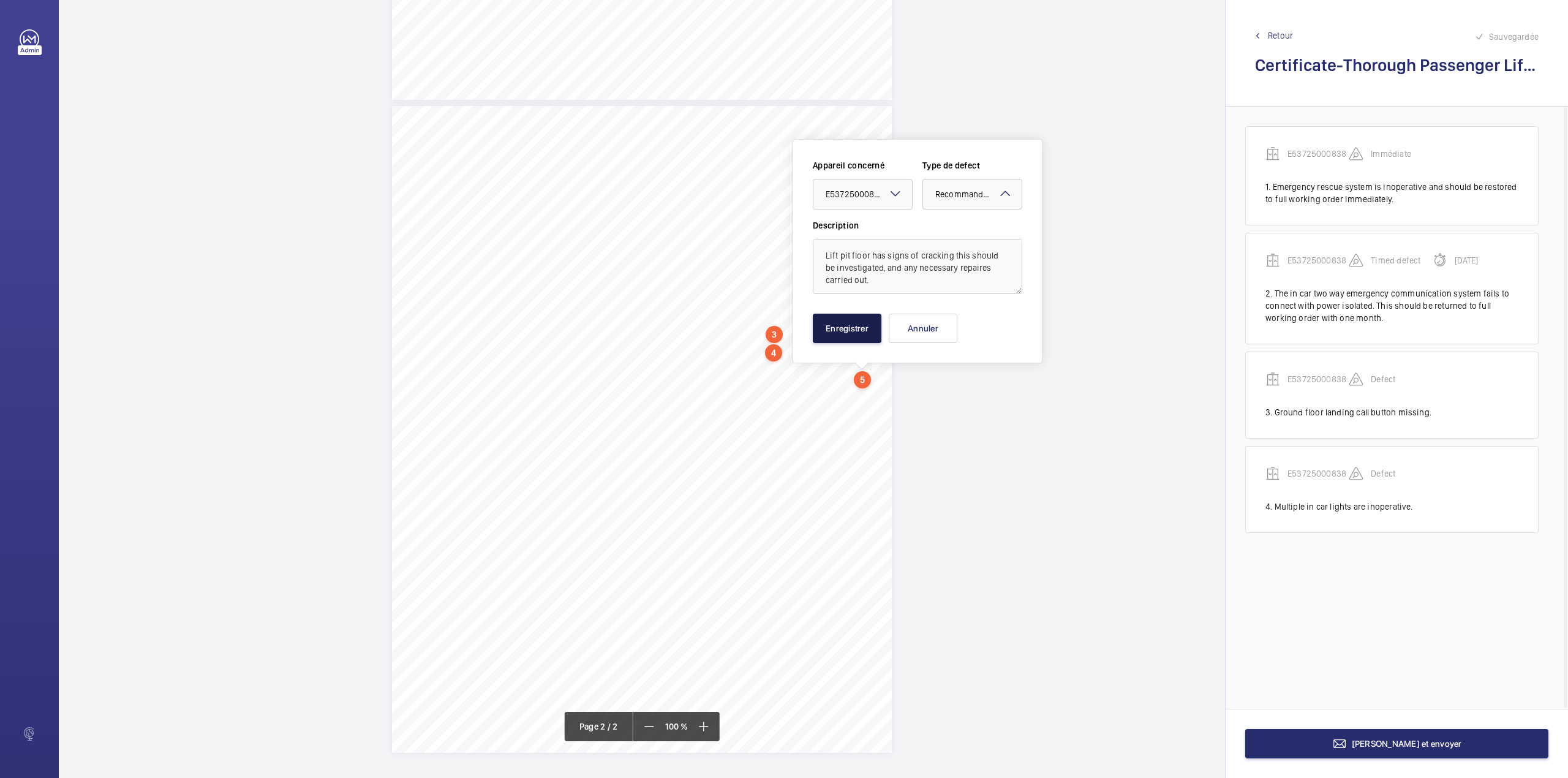
click at [836, 324] on button "Enregistrer" at bounding box center [847, 328] width 69 height 29
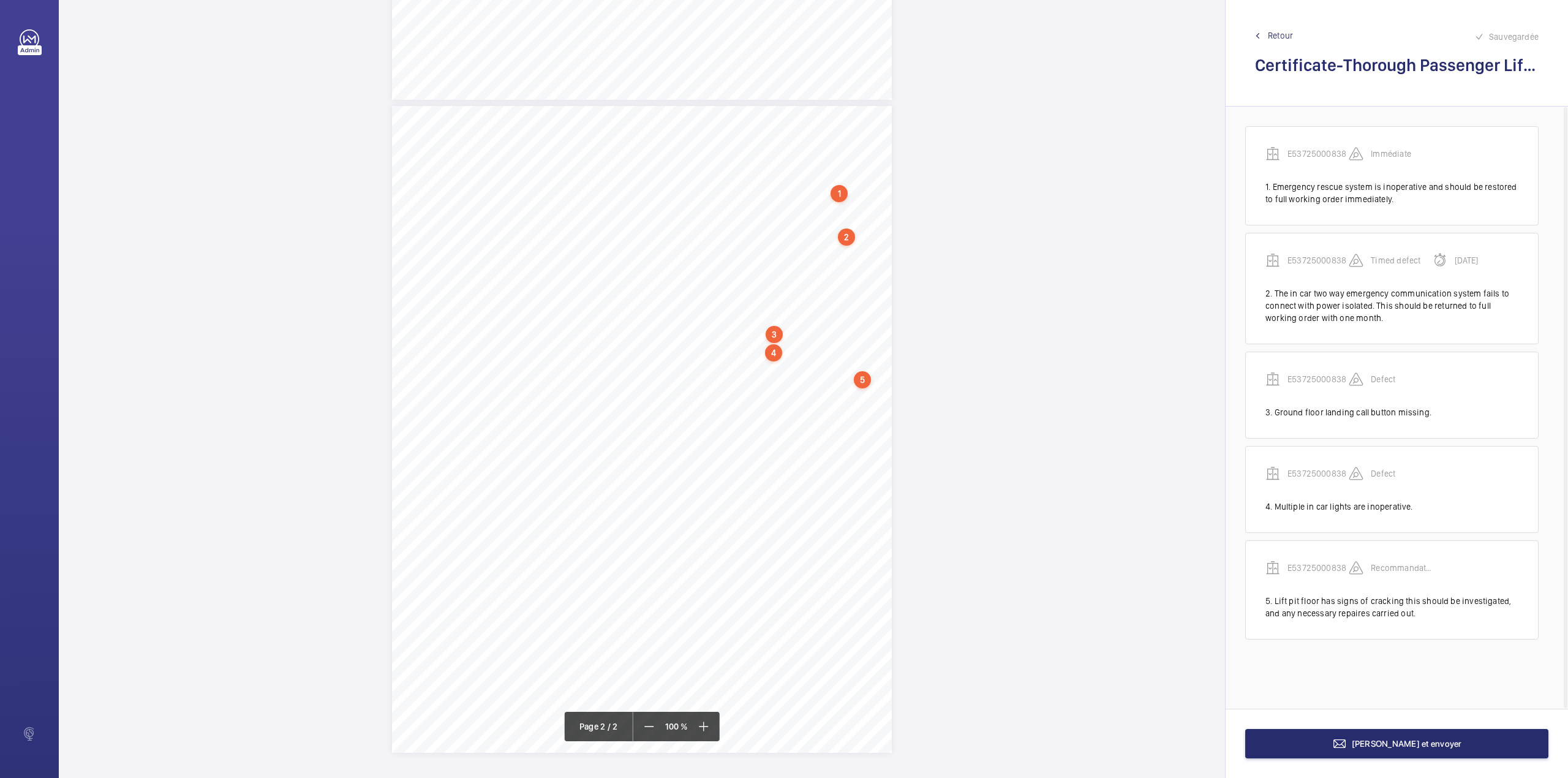
click at [871, 397] on div "TI TI TS TS TS TS TS" at bounding box center [641, 430] width 500 height 647
click at [892, 301] on textarea at bounding box center [920, 288] width 209 height 55
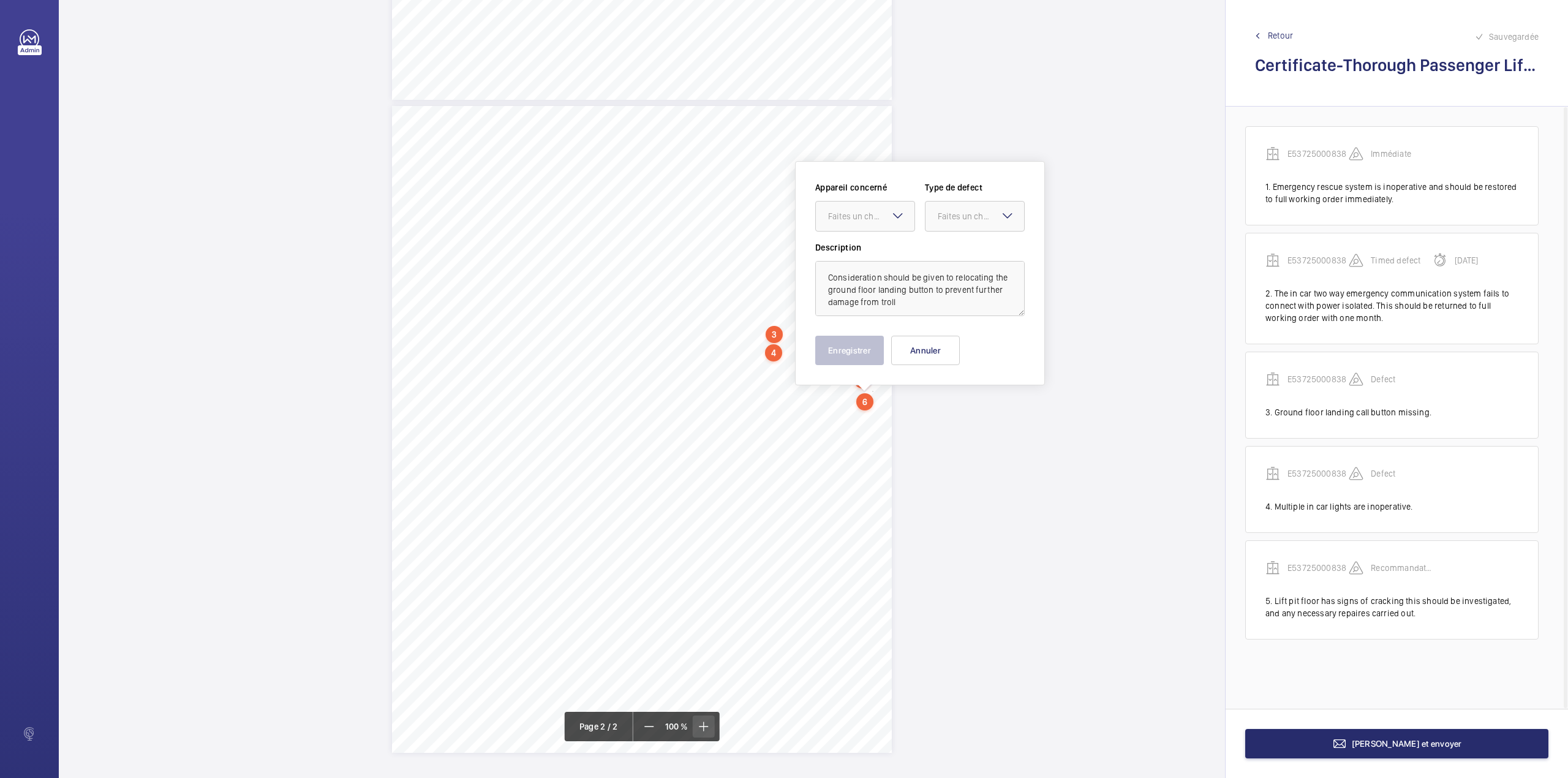
click at [703, 718] on span at bounding box center [703, 726] width 22 height 22
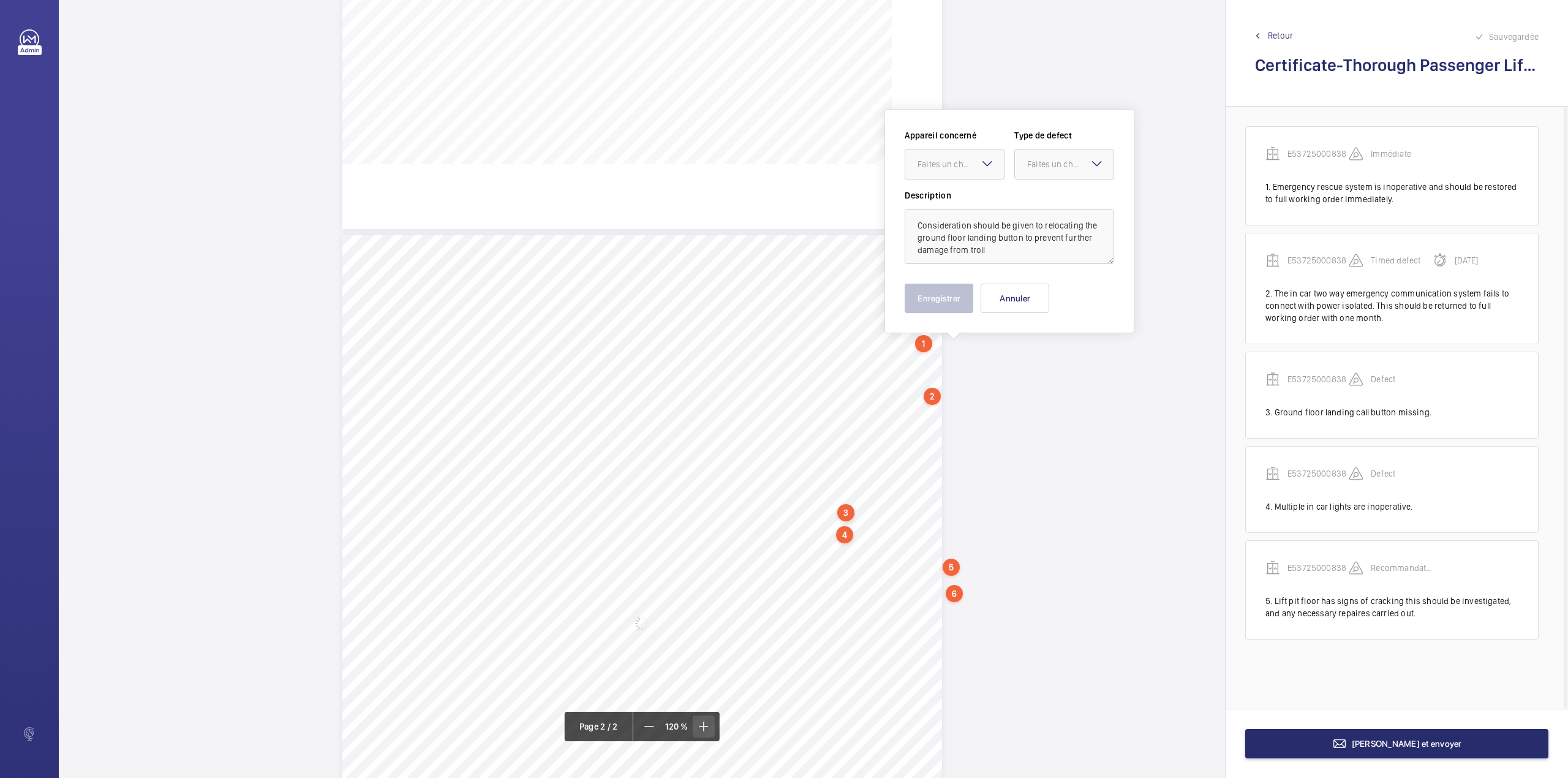
click at [703, 718] on span at bounding box center [703, 726] width 22 height 22
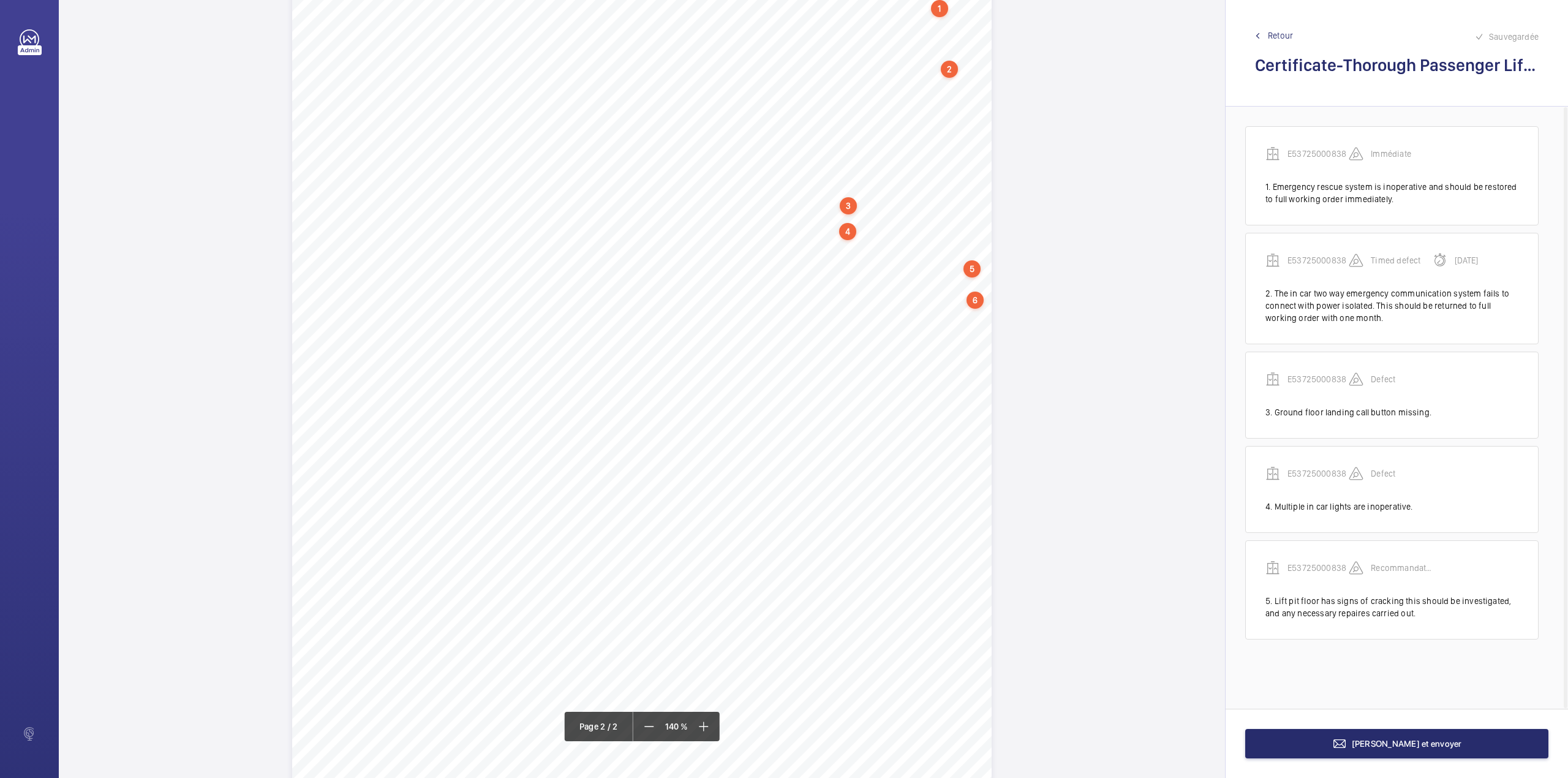
scroll to position [1057, 0]
click at [648, 722] on mat-icon at bounding box center [649, 726] width 15 height 15
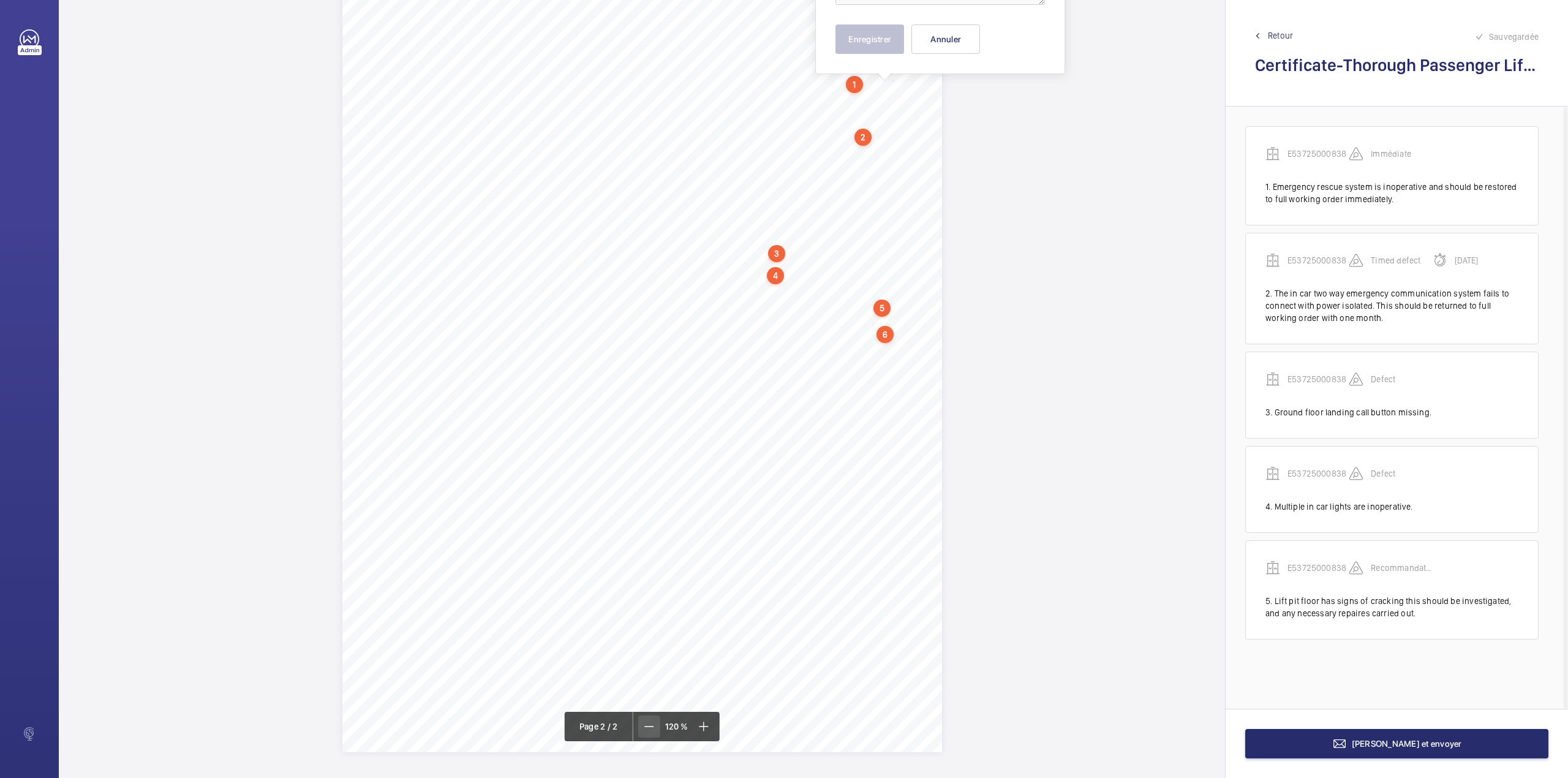
click at [648, 722] on mat-icon at bounding box center [649, 726] width 15 height 15
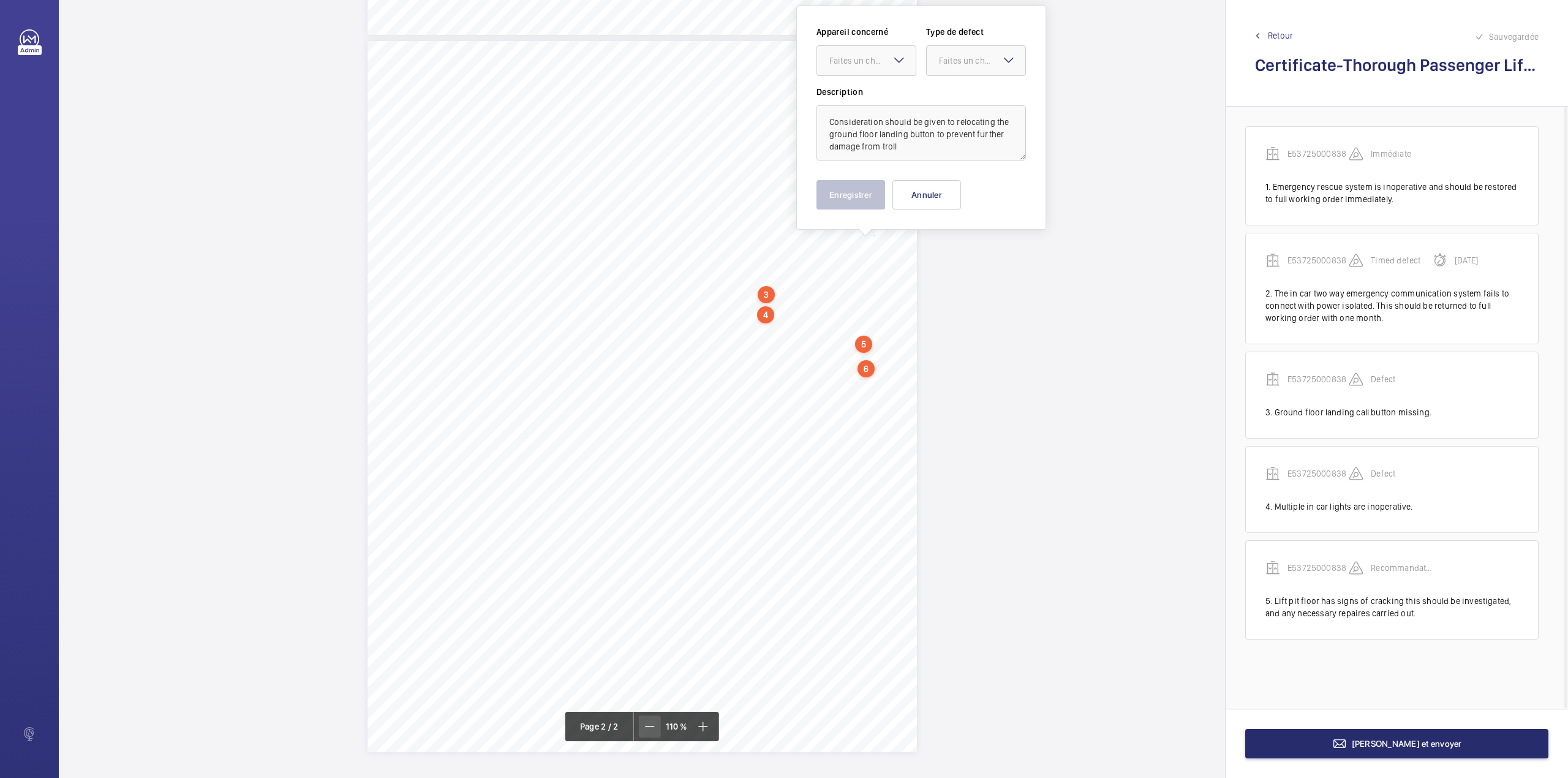
click at [648, 722] on mat-icon at bounding box center [650, 726] width 15 height 15
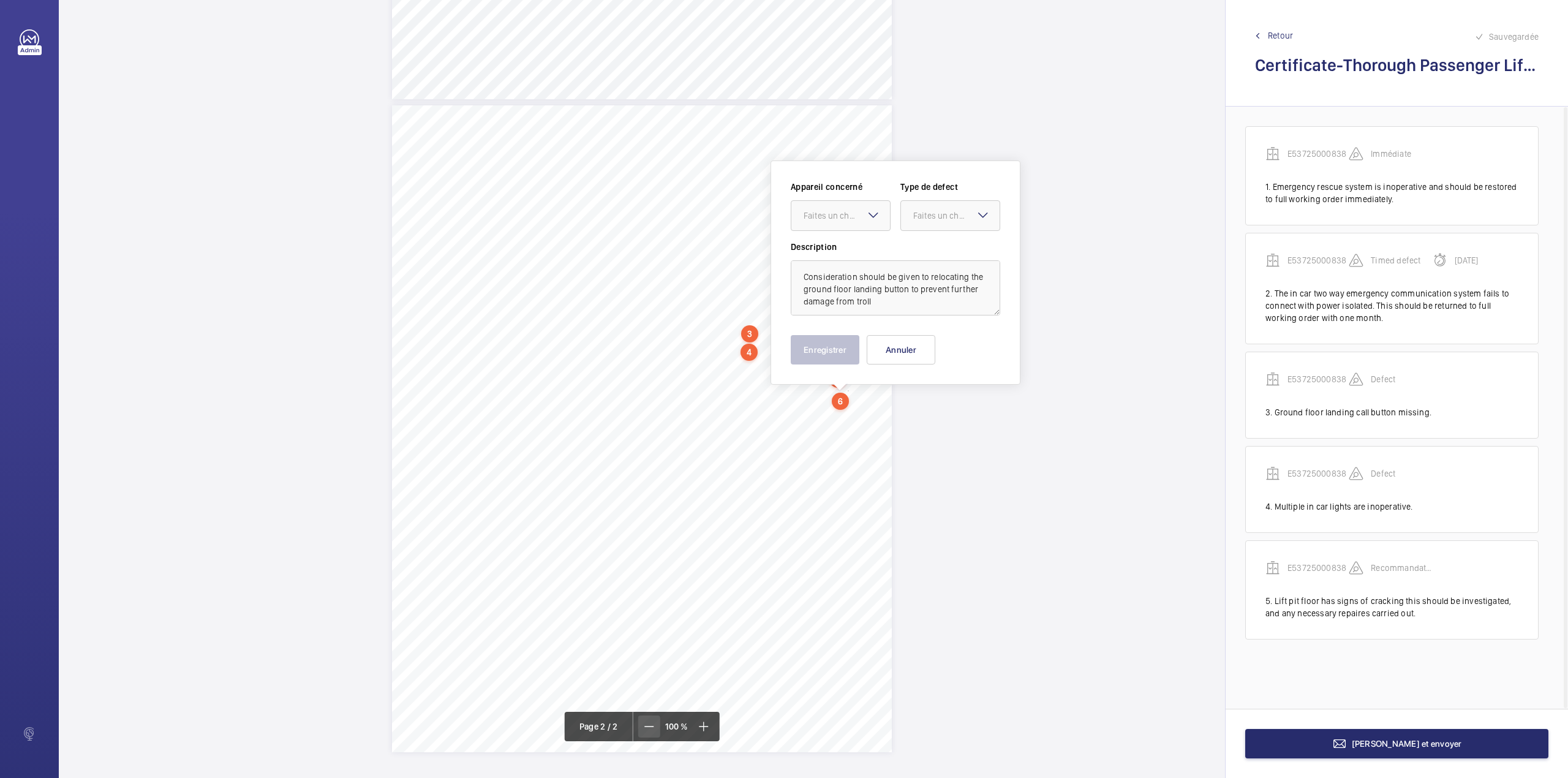
scroll to position [567, 0]
click at [909, 312] on textarea "Consideration should be given to relocating the ground floor landing button to …" at bounding box center [920, 288] width 209 height 55
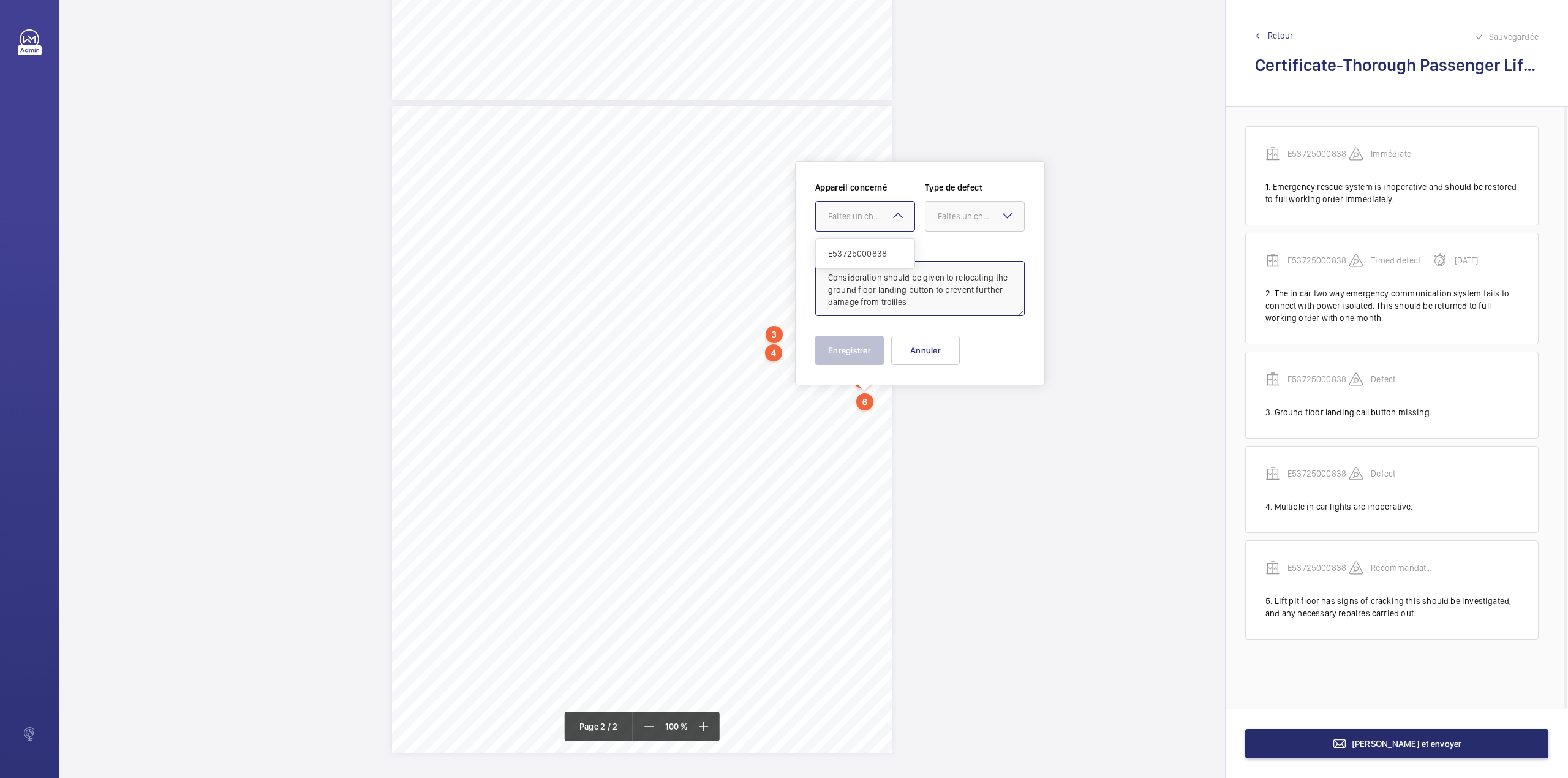
click at [859, 221] on div "Faites un choix" at bounding box center [871, 216] width 86 height 12
click at [862, 241] on div "E53725000838" at bounding box center [865, 253] width 99 height 29
click at [966, 212] on div "Faites un choix" at bounding box center [981, 216] width 86 height 12
click at [963, 345] on span "Recommandation" at bounding box center [975, 343] width 74 height 12
type textarea "Consideration should be given to relocating the ground floor landing button to …"
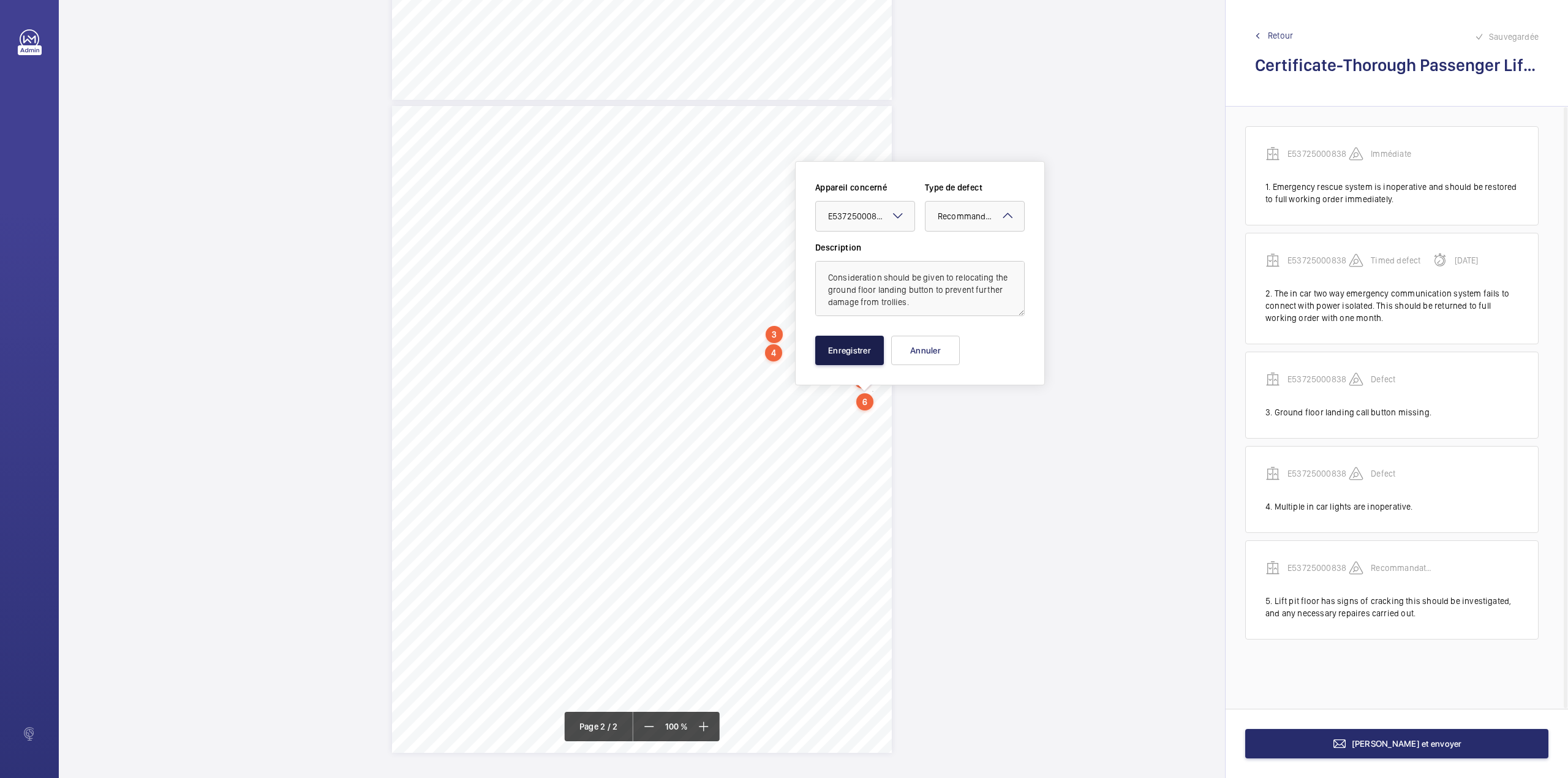
click at [863, 347] on button "Enregistrer" at bounding box center [850, 350] width 69 height 29
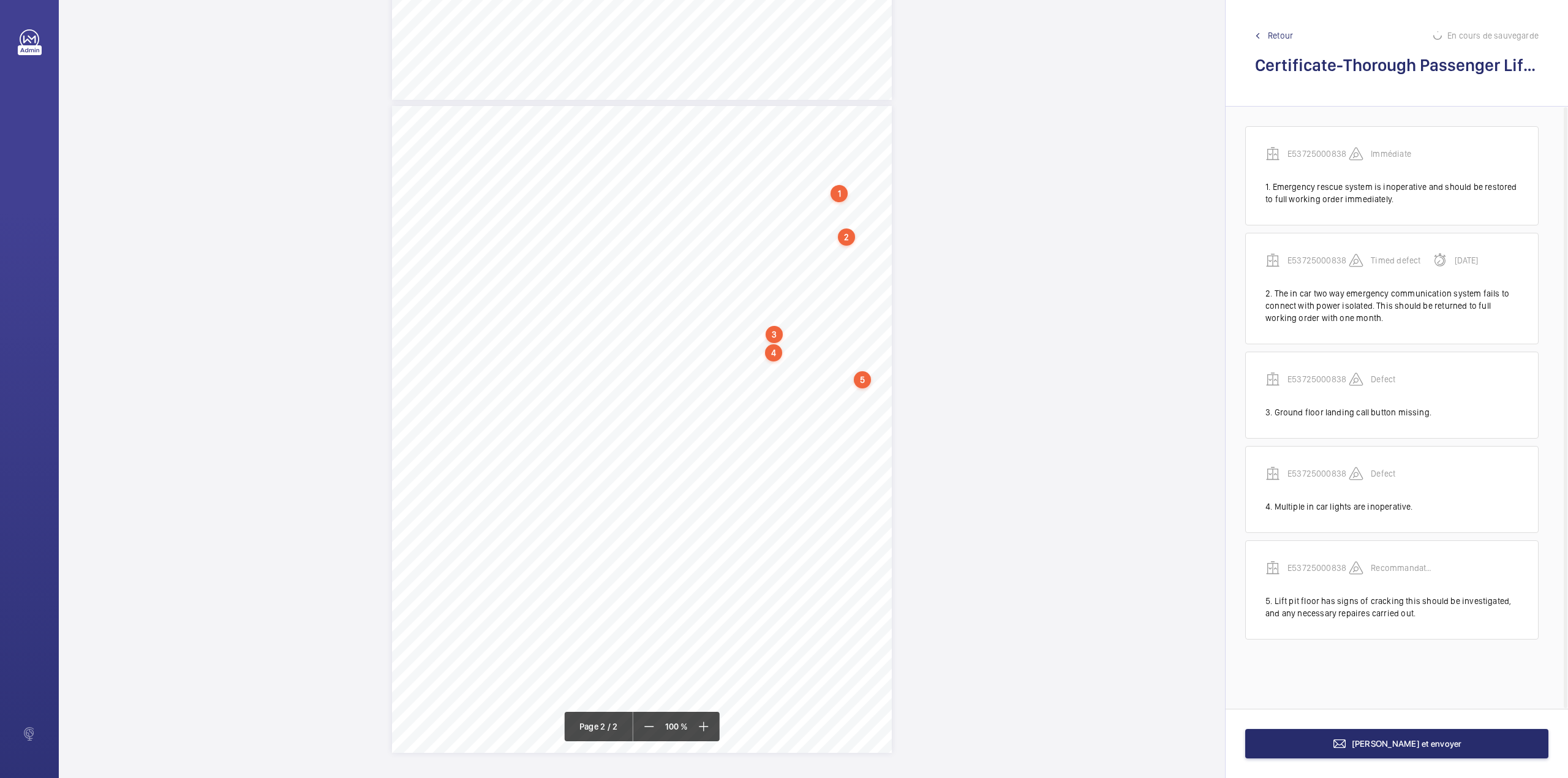
click at [850, 423] on div "TI TI TS TS TS TS TS" at bounding box center [641, 430] width 500 height 647
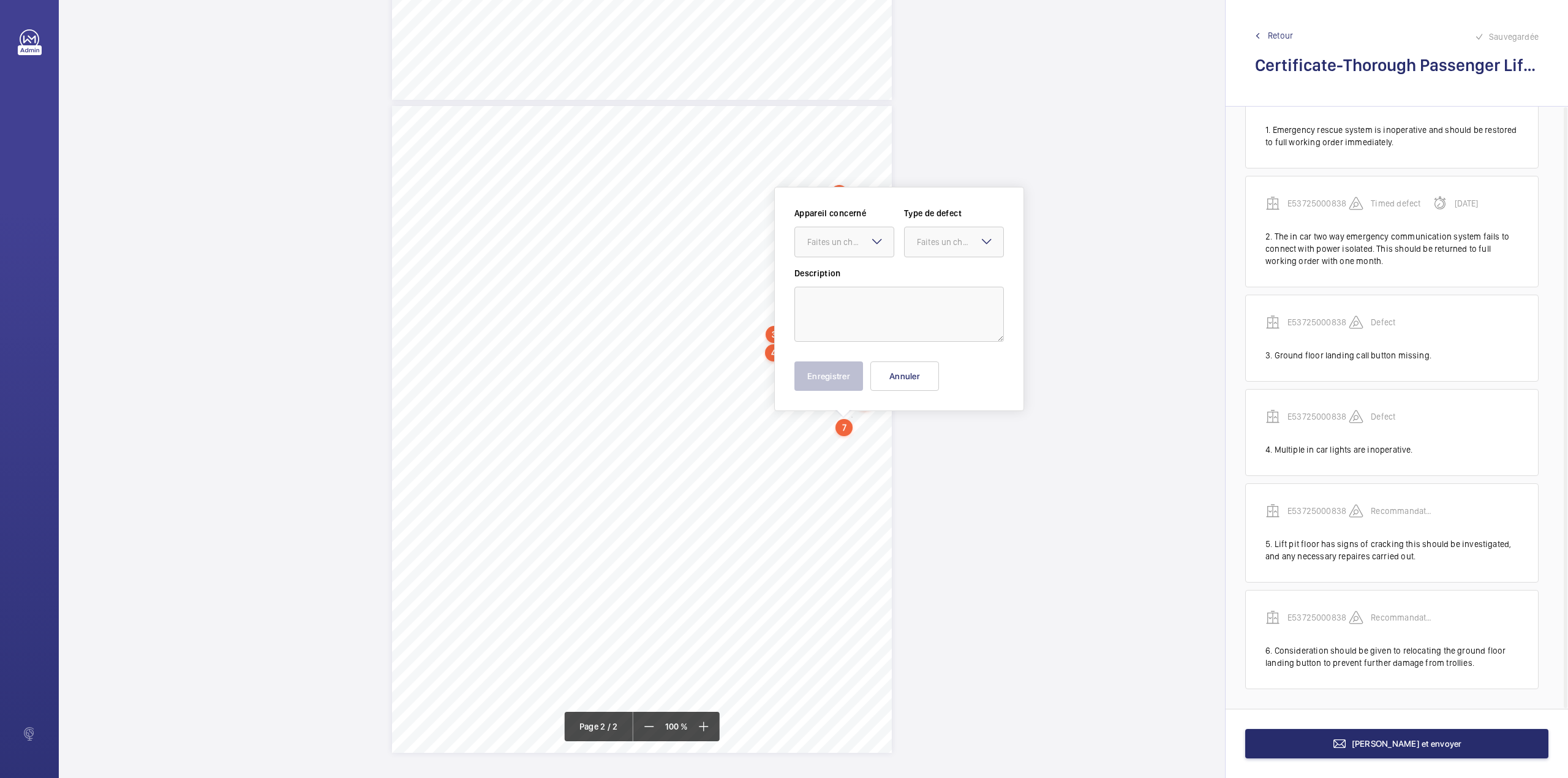
scroll to position [59, 0]
click at [866, 295] on textarea at bounding box center [899, 314] width 209 height 55
click at [858, 250] on div at bounding box center [844, 242] width 99 height 29
click at [867, 266] on div "E53725000838" at bounding box center [844, 280] width 99 height 29
click at [949, 241] on div "Faites un choix" at bounding box center [960, 242] width 86 height 12
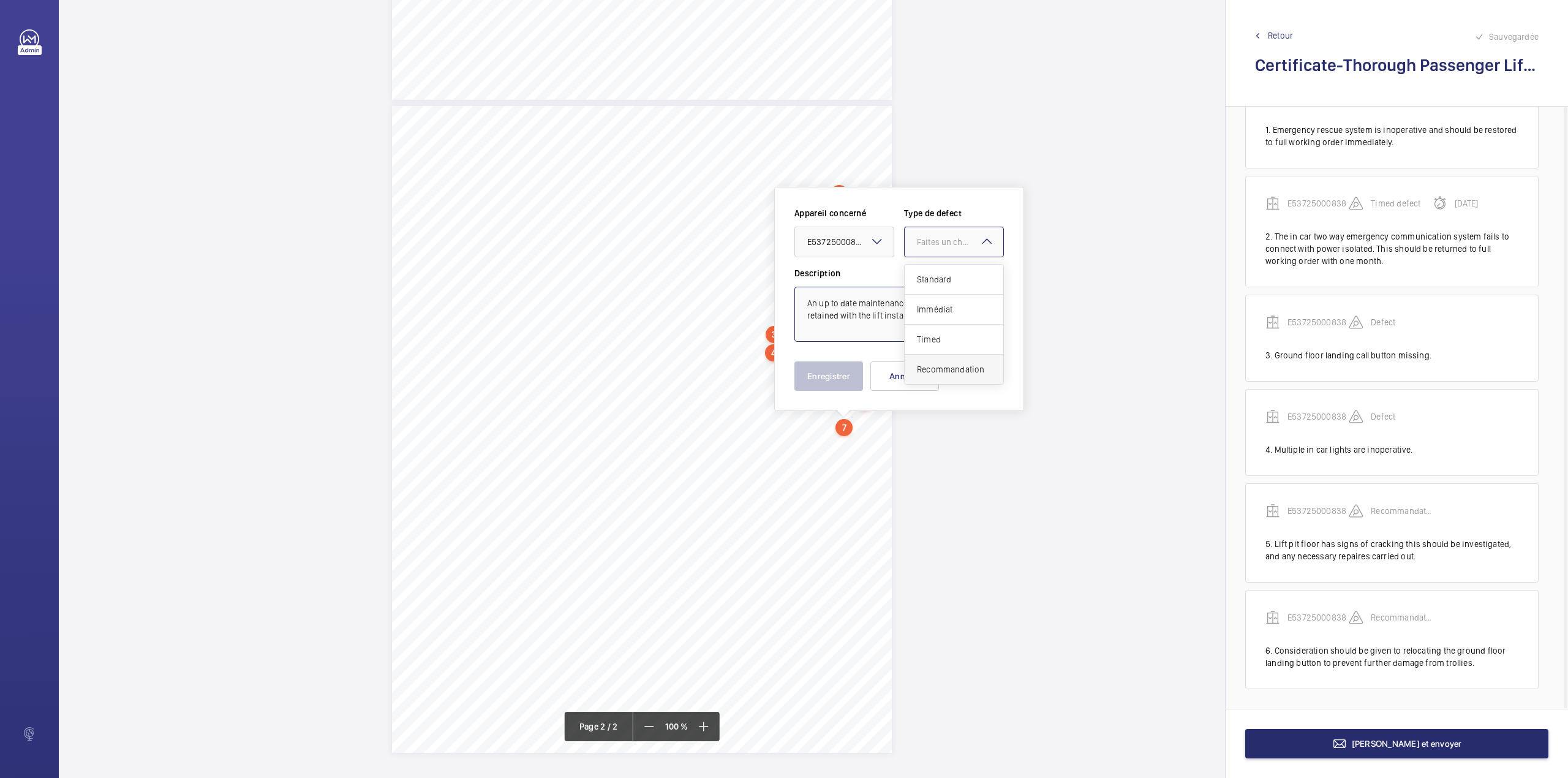
click at [934, 364] on span "Recommandation" at bounding box center [954, 369] width 74 height 12
type textarea "An up to date maintenance log should be retained with the lift installation."
click at [851, 374] on button "Enregistrer" at bounding box center [829, 376] width 69 height 29
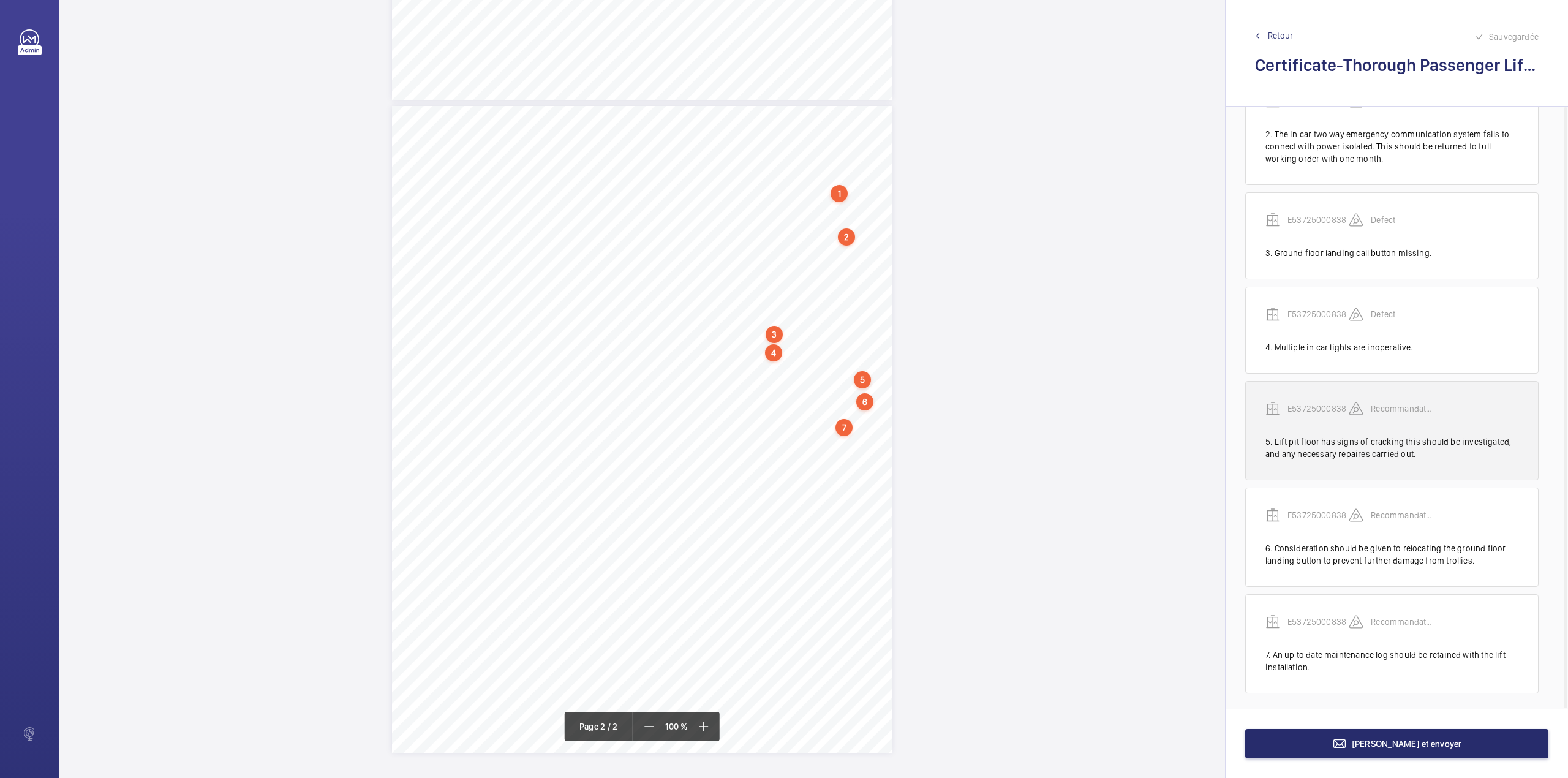
scroll to position [167, 0]
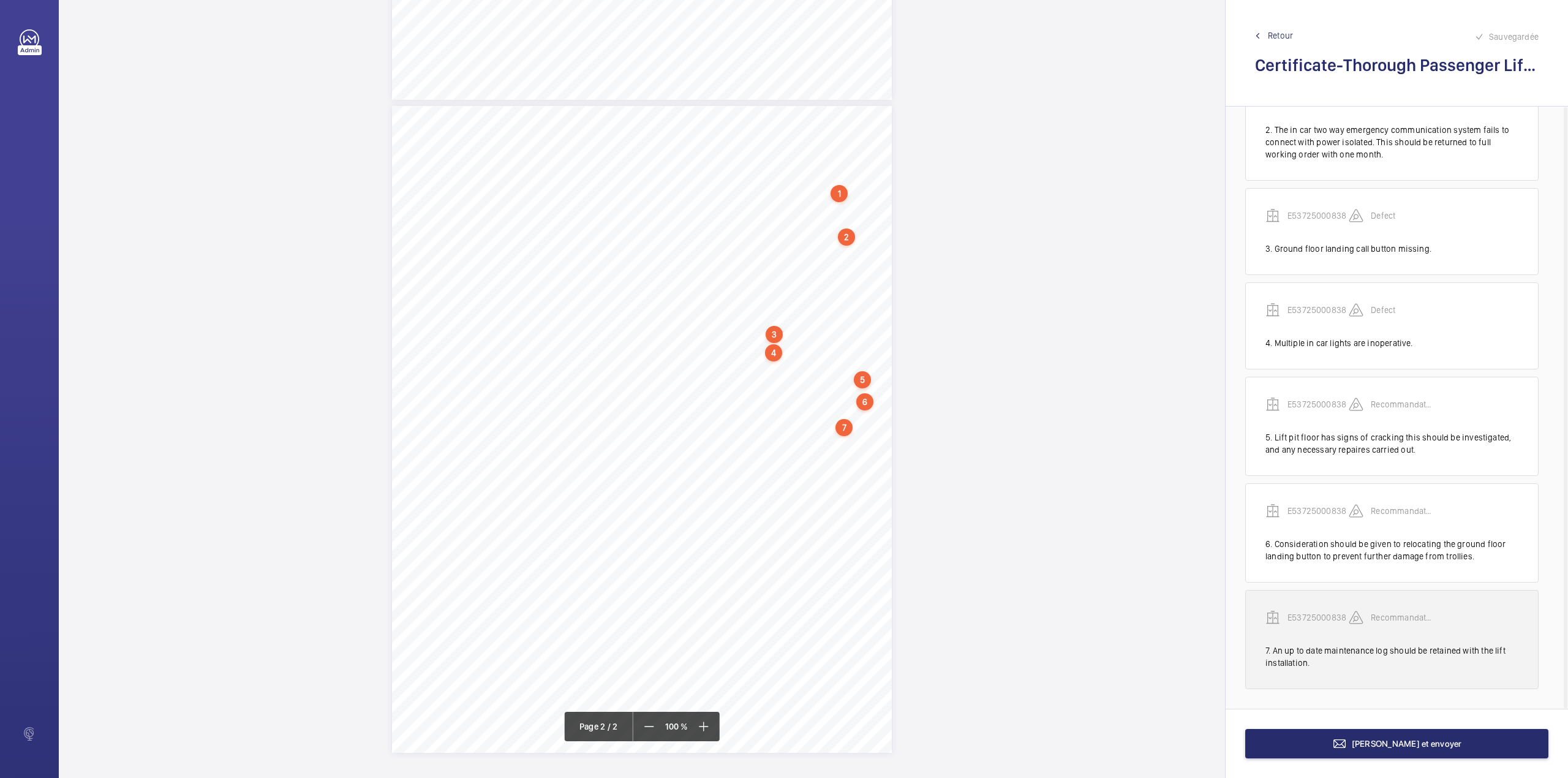
click at [1317, 615] on p "E53725000838" at bounding box center [1318, 617] width 61 height 12
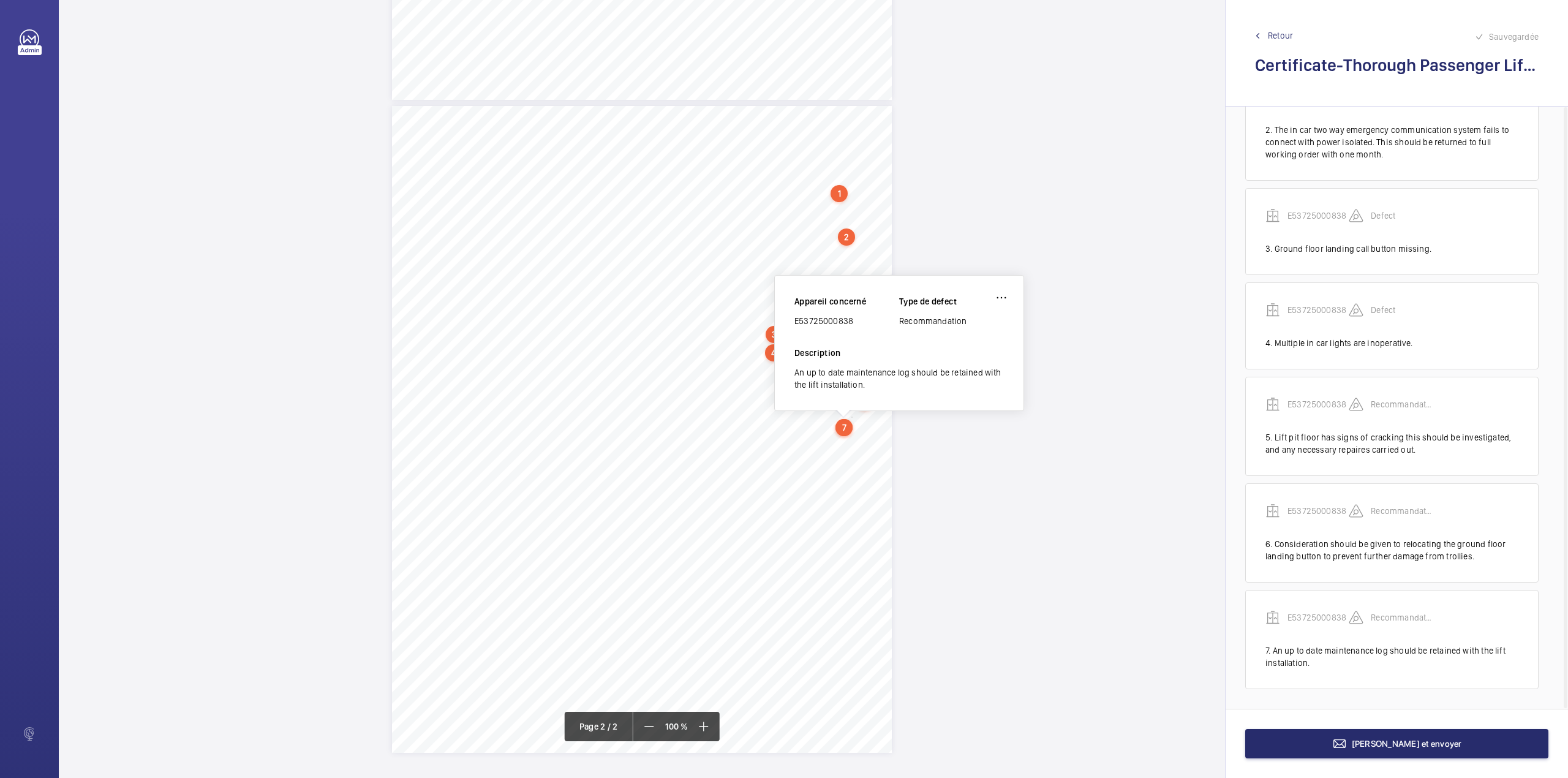
drag, startPoint x: 796, startPoint y: 326, endPoint x: 855, endPoint y: 324, distance: 59.0
click at [855, 324] on div "E53725000838" at bounding box center [847, 320] width 105 height 12
drag, startPoint x: 795, startPoint y: 319, endPoint x: 853, endPoint y: 322, distance: 58.1
click at [853, 322] on div "E53725000838" at bounding box center [847, 320] width 105 height 12
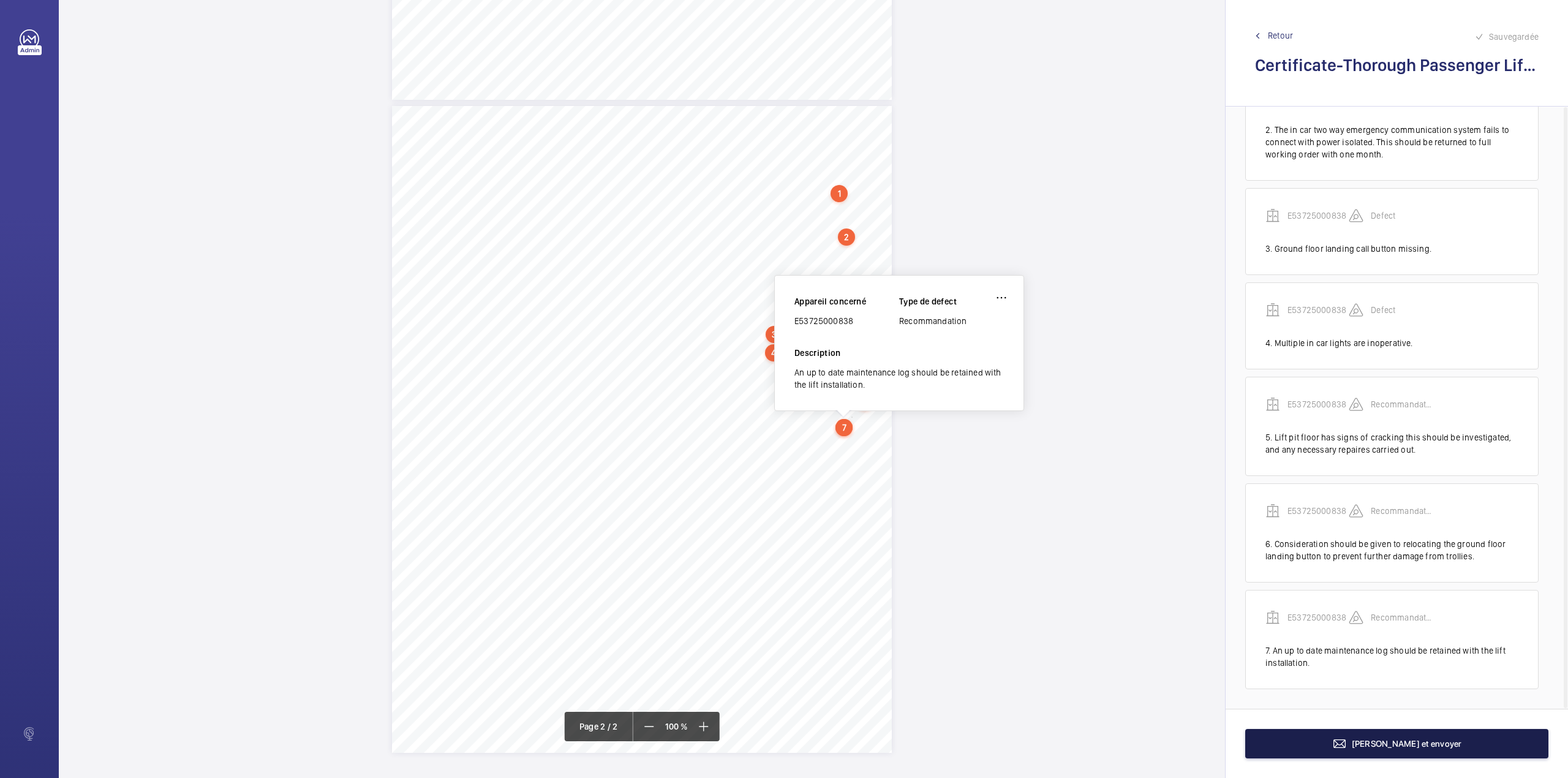
click at [1387, 747] on span "Terminer et envoyer" at bounding box center [1407, 744] width 110 height 10
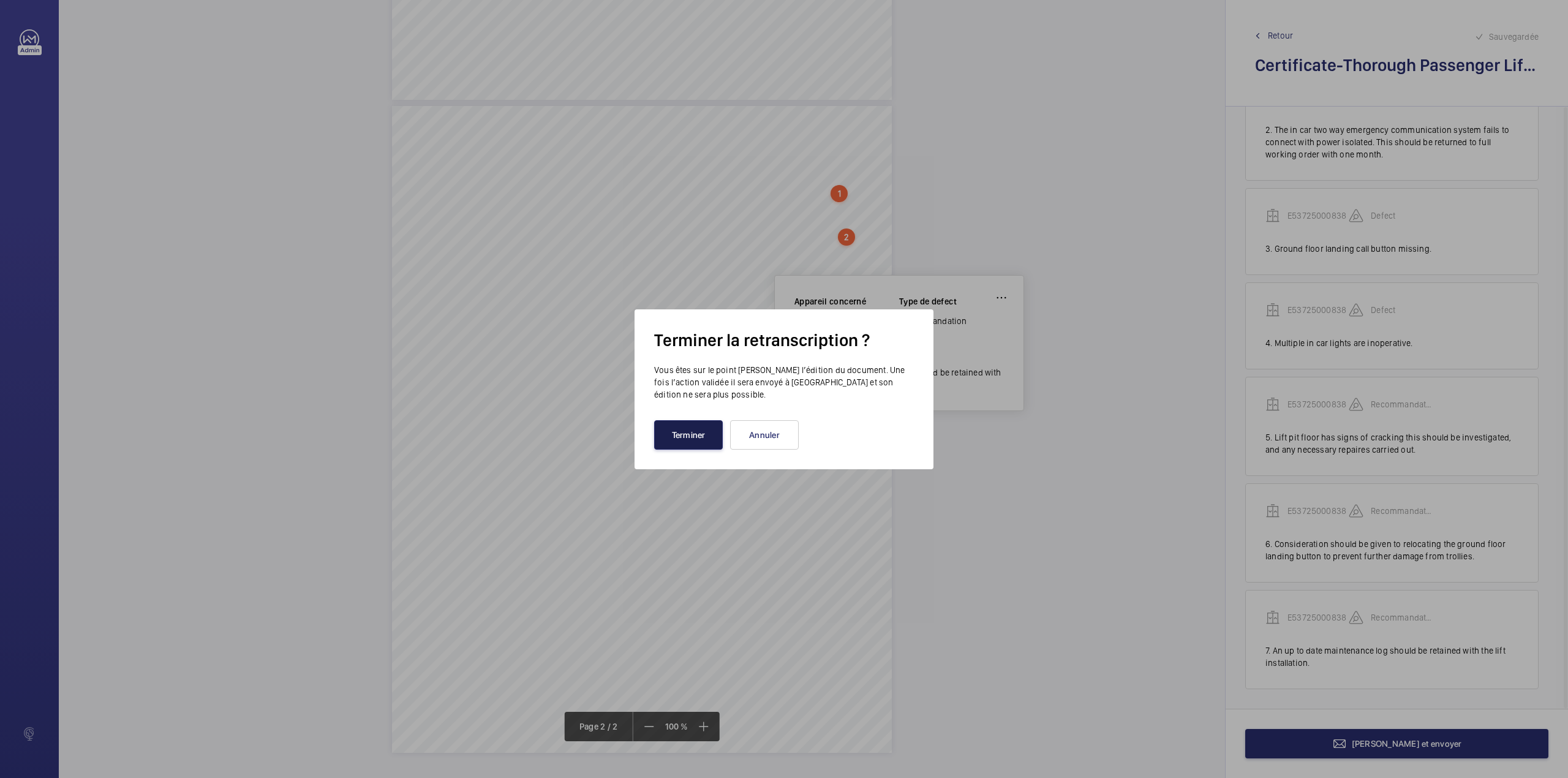
click at [686, 434] on button "Terminer" at bounding box center [689, 435] width 69 height 29
